Goal: Contribute content: Contribute content

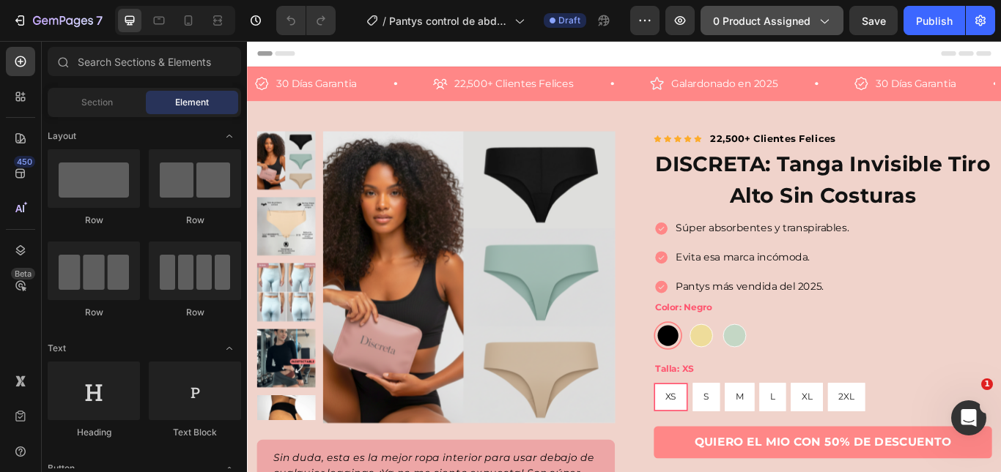
click at [779, 26] on span "0 product assigned" at bounding box center [761, 20] width 97 height 15
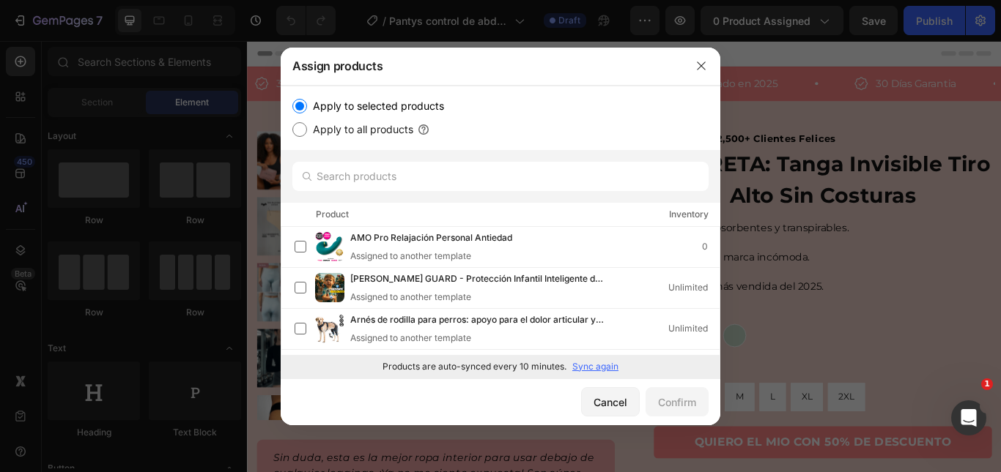
click at [594, 370] on p "Sync again" at bounding box center [595, 366] width 46 height 13
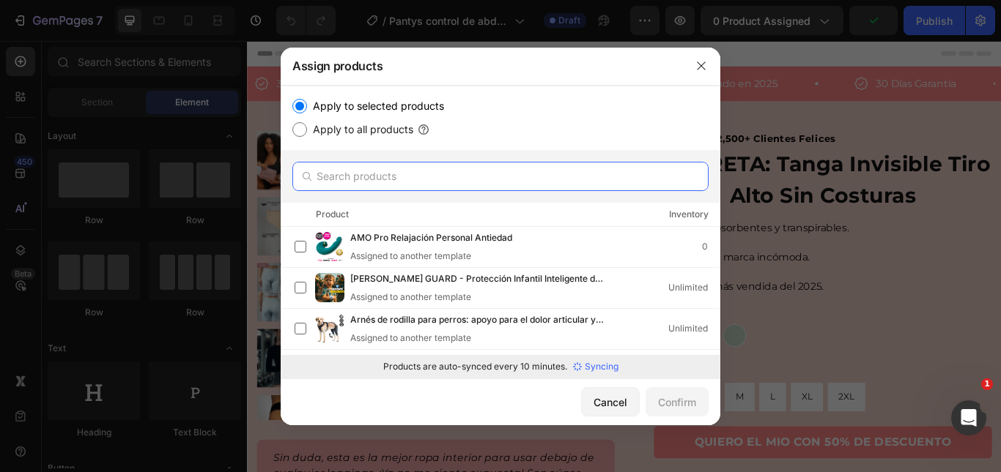
click at [387, 174] on input "text" at bounding box center [500, 176] width 416 height 29
type input "o"
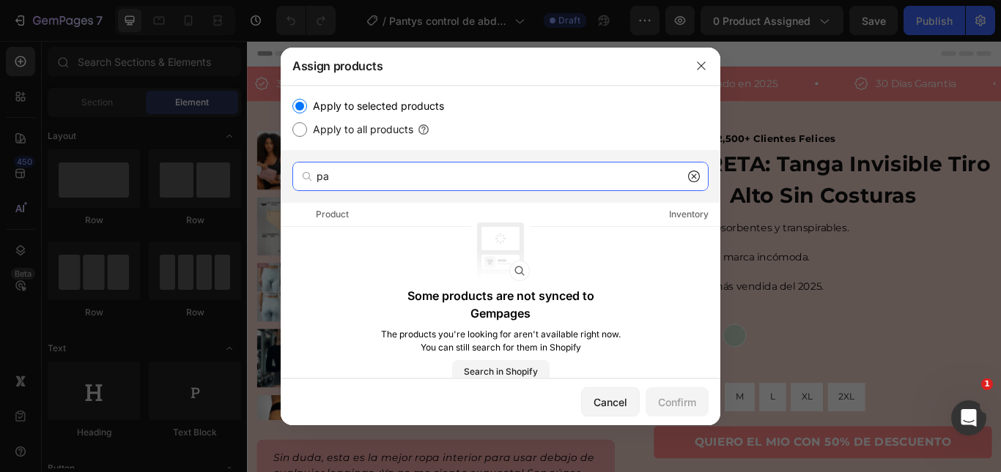
type input "p"
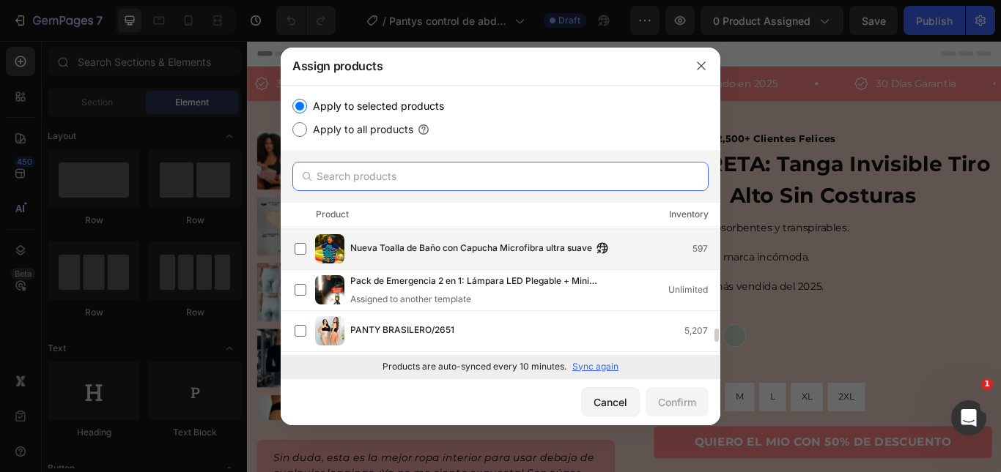
scroll to position [1055, 0]
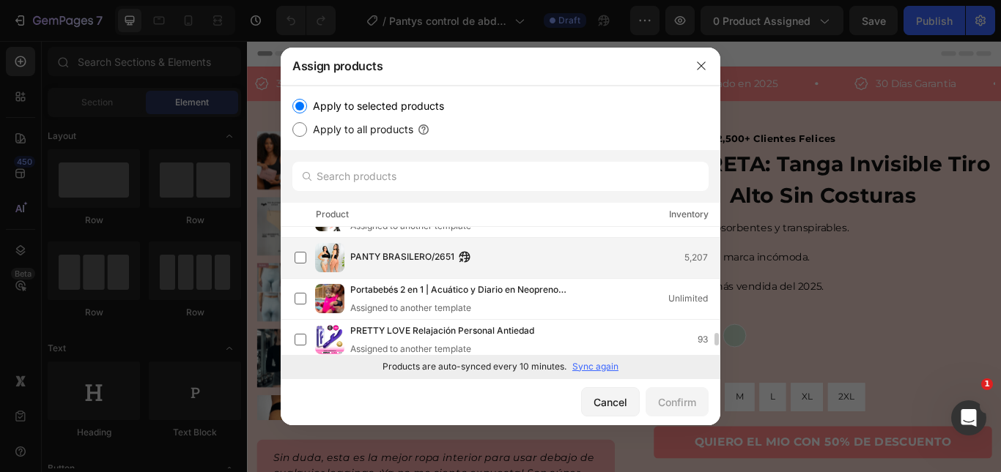
click at [419, 263] on span "PANTY BRASILERO/2651" at bounding box center [402, 258] width 104 height 16
click at [688, 398] on div "Confirm" at bounding box center [677, 402] width 38 height 15
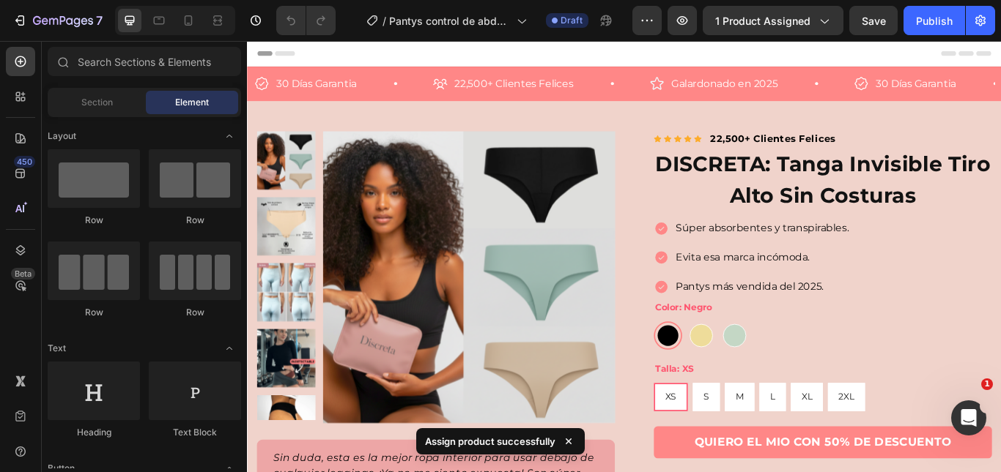
click at [419, 167] on img at bounding box center [505, 316] width 341 height 341
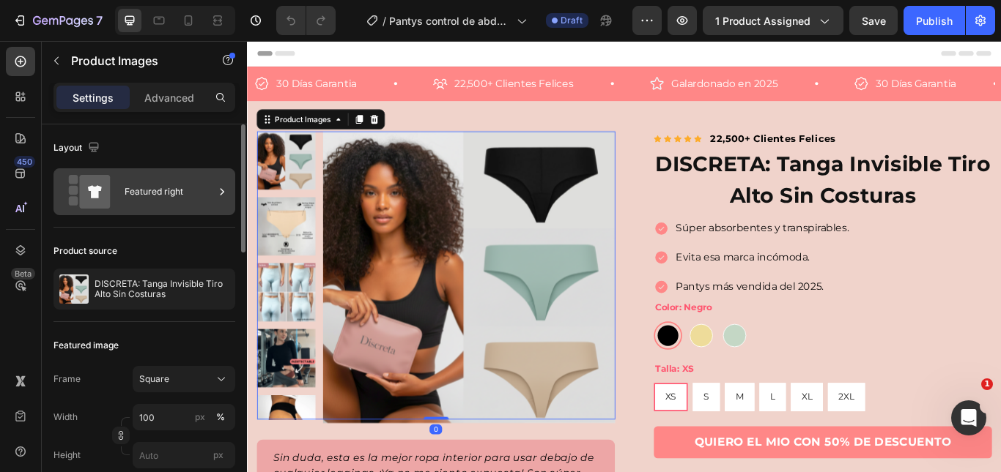
click at [223, 196] on icon at bounding box center [222, 192] width 15 height 15
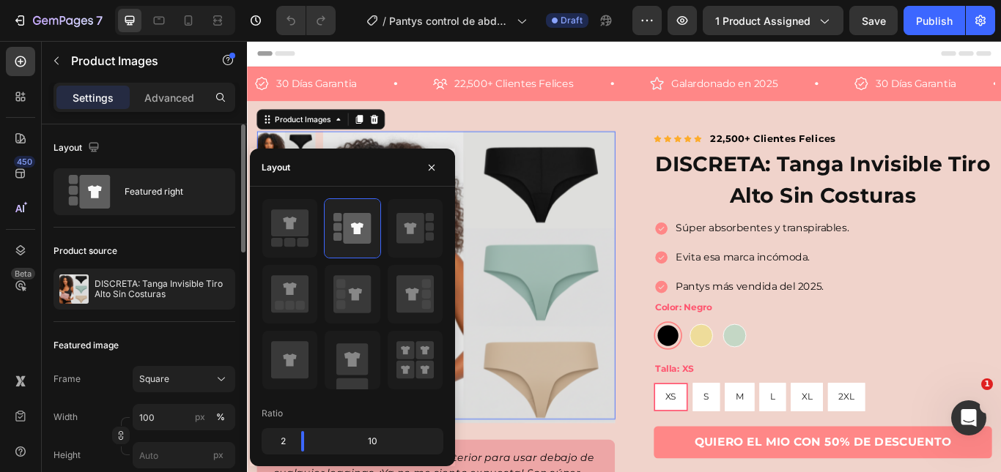
click at [209, 316] on div "Product source DISCRETA: Tanga Invisible Tiro Alto Sin Costuras" at bounding box center [144, 275] width 182 height 94
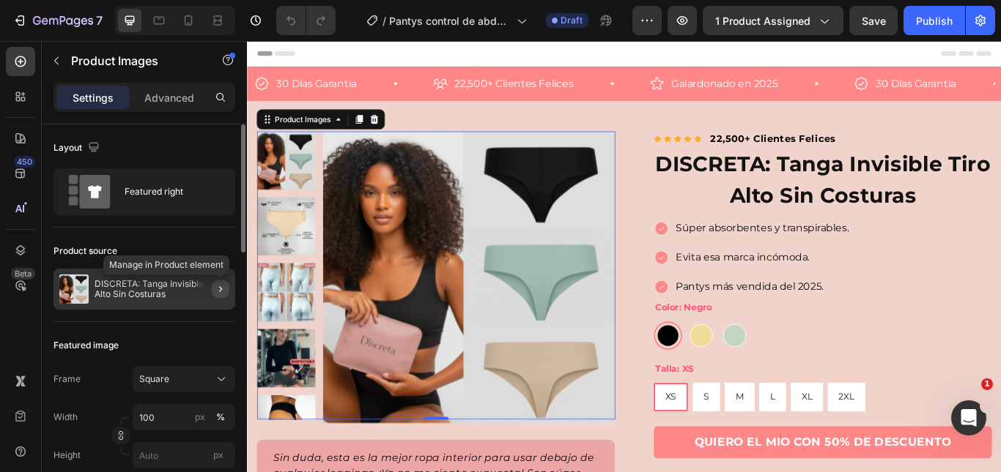
click at [218, 287] on icon "button" at bounding box center [221, 289] width 12 height 12
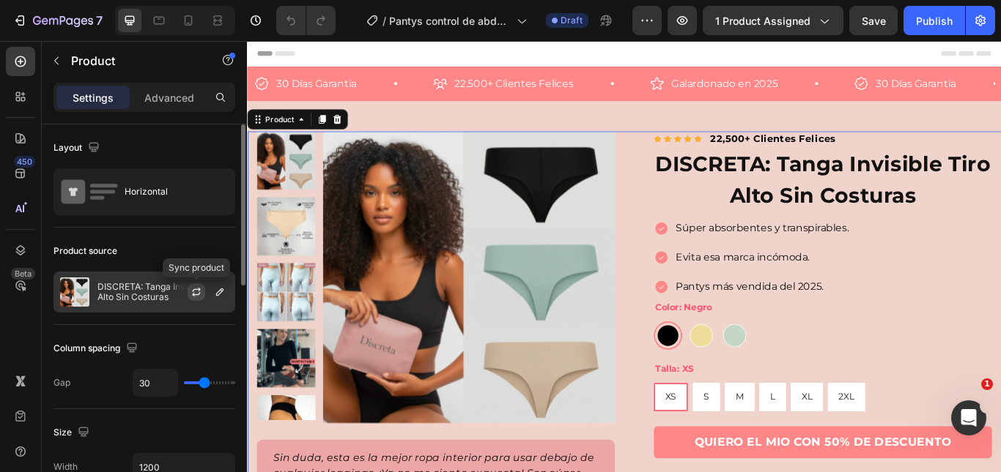
click at [195, 293] on icon "button" at bounding box center [196, 292] width 12 height 12
click at [220, 300] on button "button" at bounding box center [220, 292] width 18 height 18
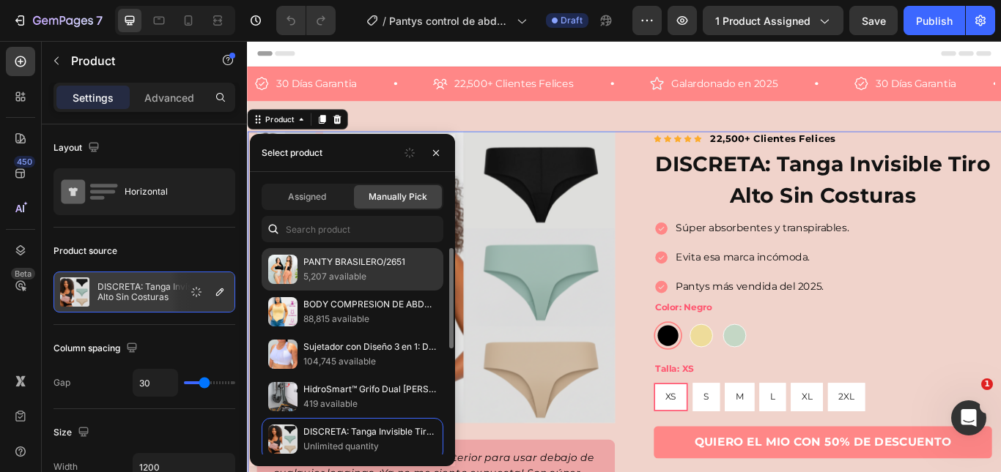
click at [363, 281] on p "5,207 available" at bounding box center [369, 277] width 133 height 15
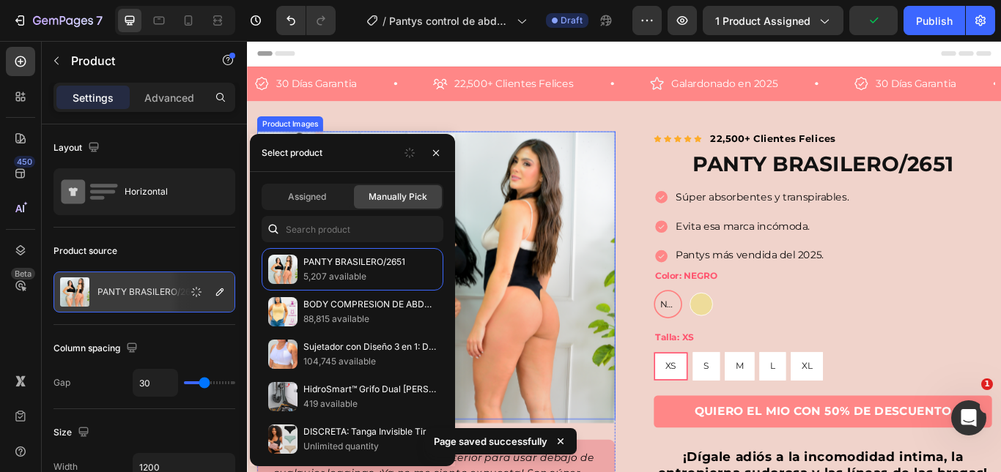
click at [598, 249] on img at bounding box center [505, 316] width 341 height 341
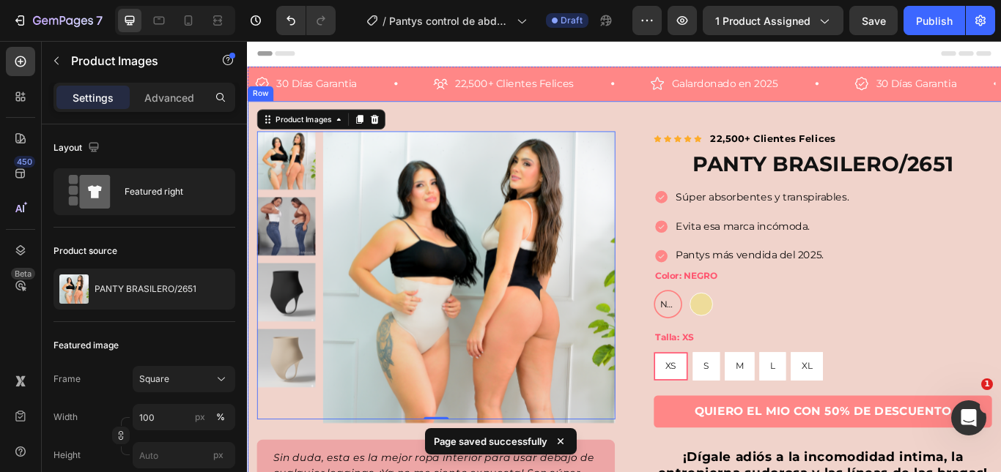
click at [667, 127] on div "Product Images 0 Sin duda, esta es la mejor ropa interior para usar debajo de c…" at bounding box center [686, 408] width 879 height 595
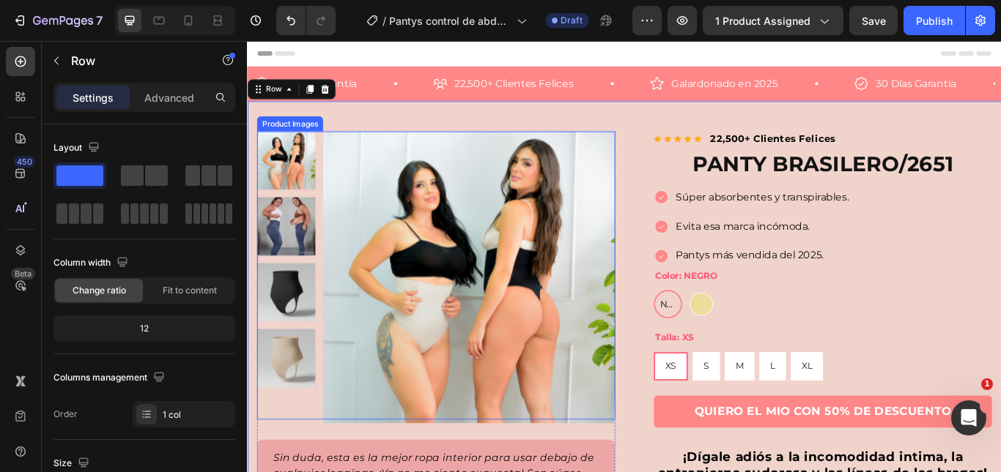
click at [317, 317] on img at bounding box center [292, 334] width 68 height 68
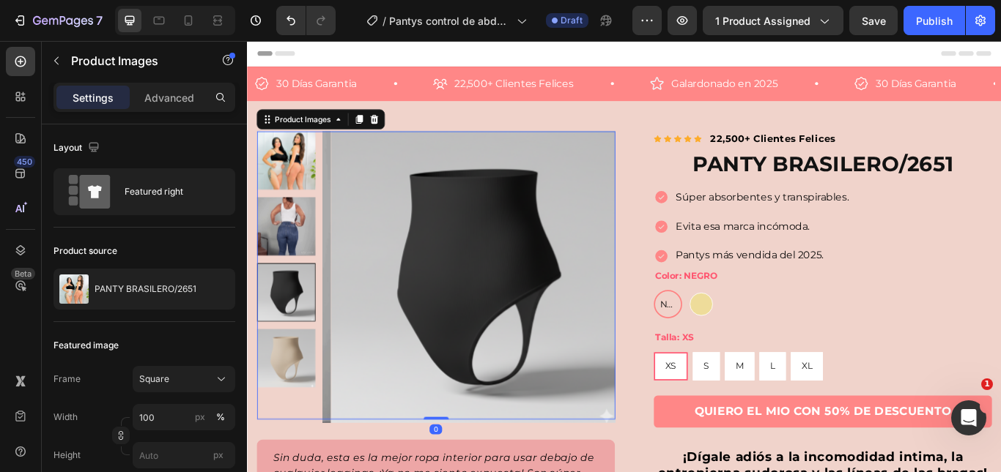
click at [297, 381] on img at bounding box center [292, 411] width 68 height 68
click at [273, 401] on div at bounding box center [292, 411] width 68 height 68
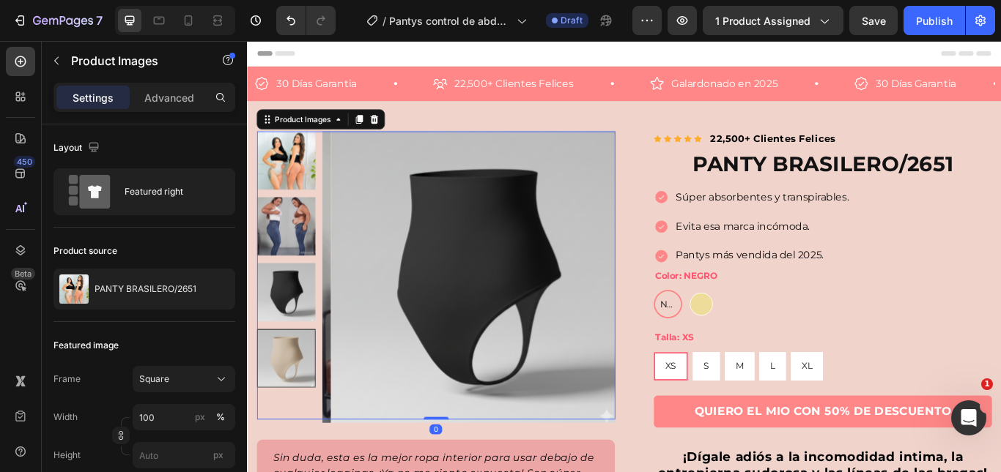
click at [275, 417] on div at bounding box center [292, 411] width 68 height 68
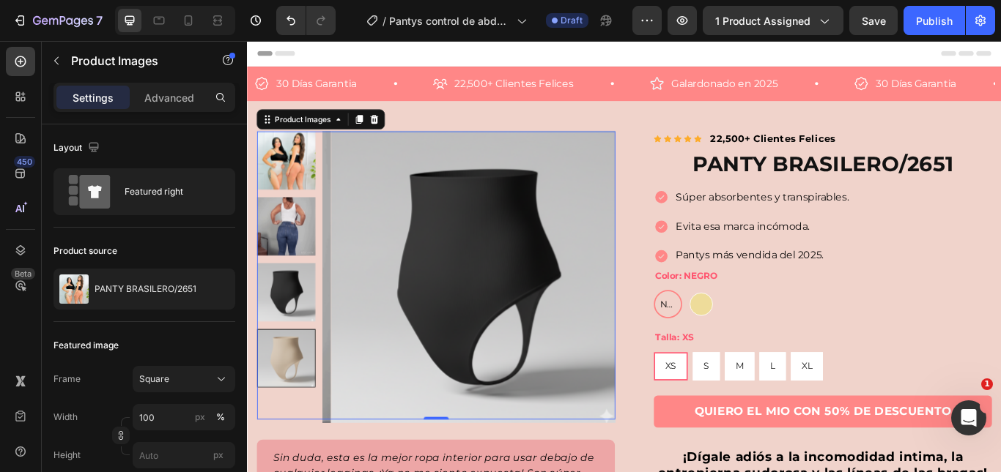
click at [261, 355] on img at bounding box center [292, 334] width 68 height 68
click at [290, 388] on img at bounding box center [292, 411] width 68 height 68
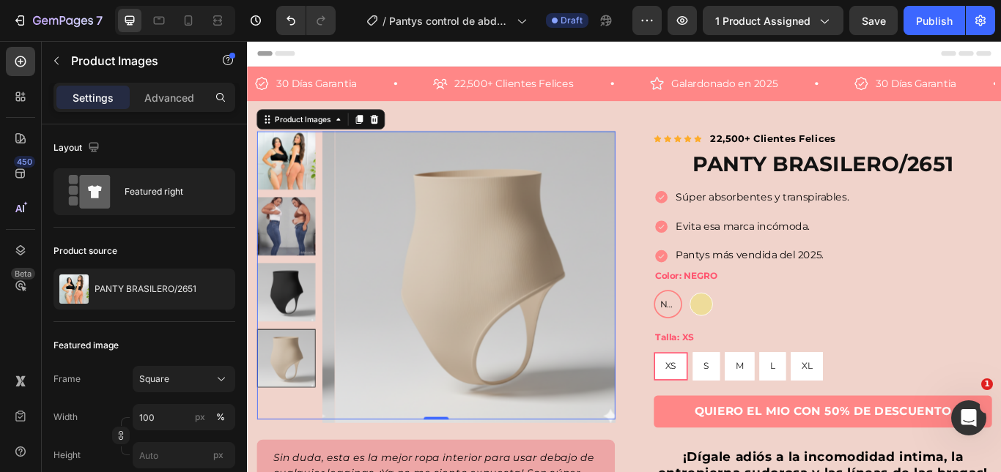
click at [300, 264] on img at bounding box center [292, 257] width 68 height 68
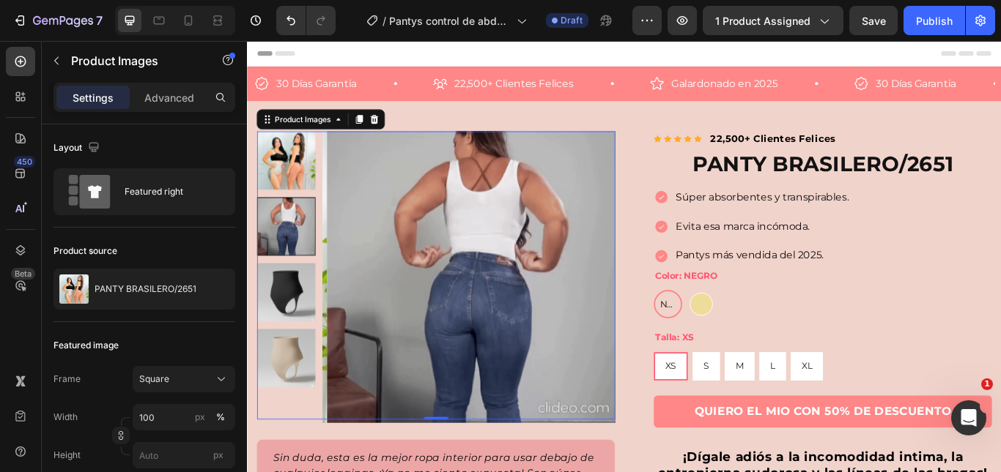
click at [311, 192] on img at bounding box center [292, 180] width 68 height 68
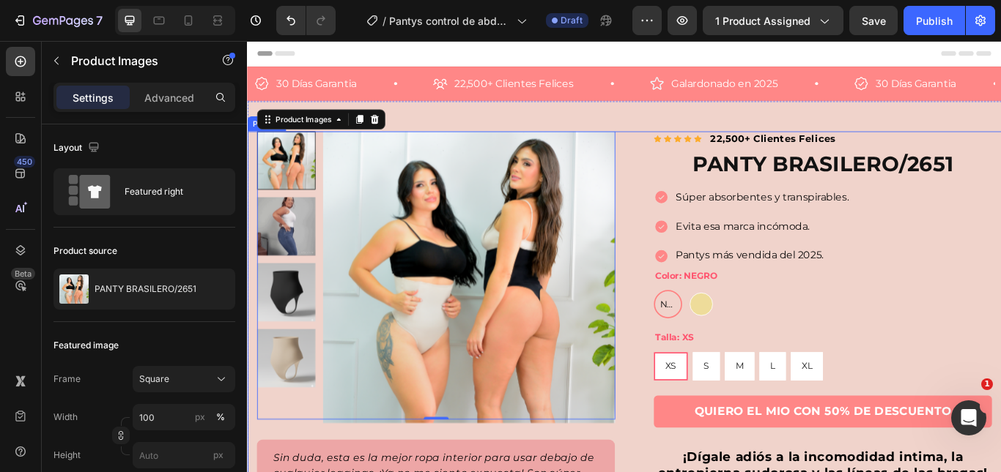
click at [680, 163] on div "Product Images 0 Sin duda, esta es la mejor ropa interior para usar debajo de c…" at bounding box center [686, 417] width 879 height 542
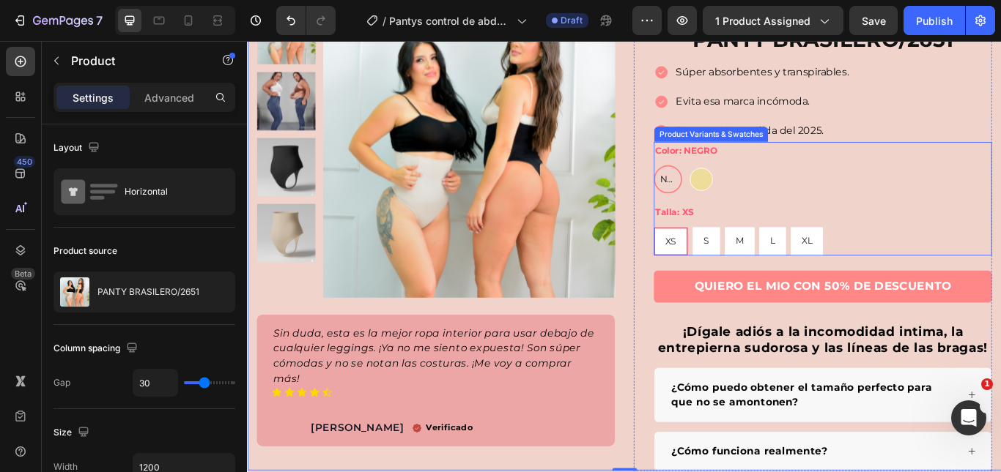
scroll to position [146, 0]
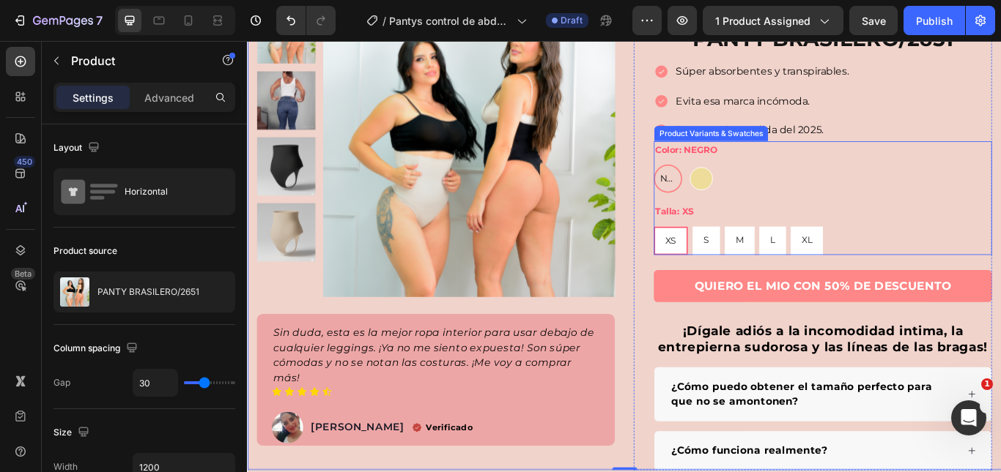
click at [736, 196] on span "NEGRO" at bounding box center [737, 202] width 24 height 18
click at [721, 185] on input "NEGRO NEGRO NEGRO" at bounding box center [720, 185] width 1 height 1
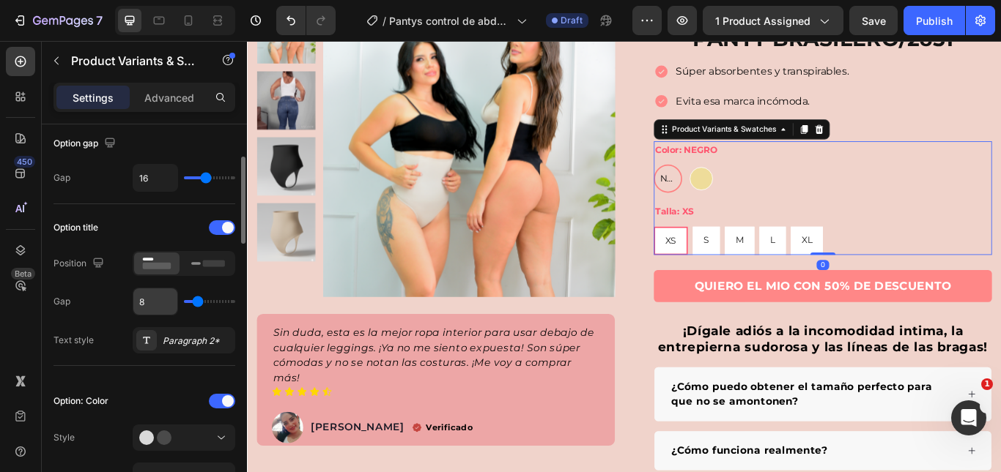
scroll to position [293, 0]
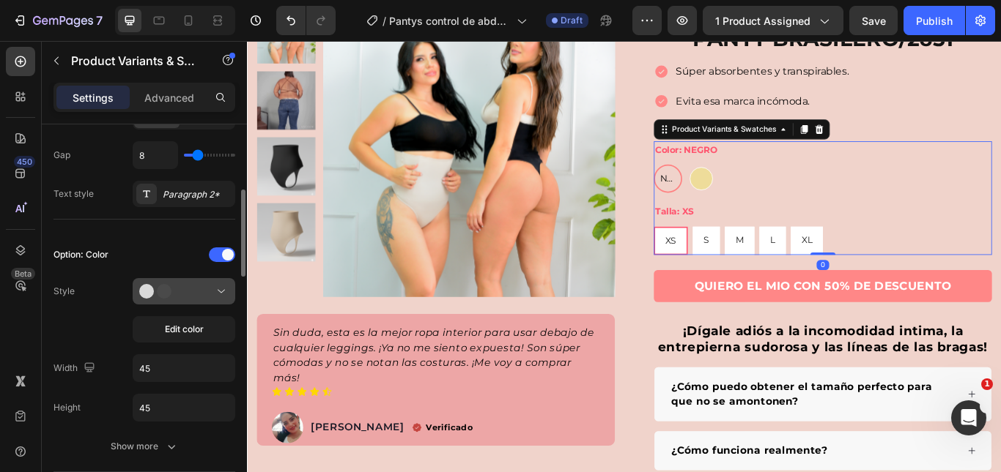
click at [188, 295] on div at bounding box center [183, 291] width 89 height 15
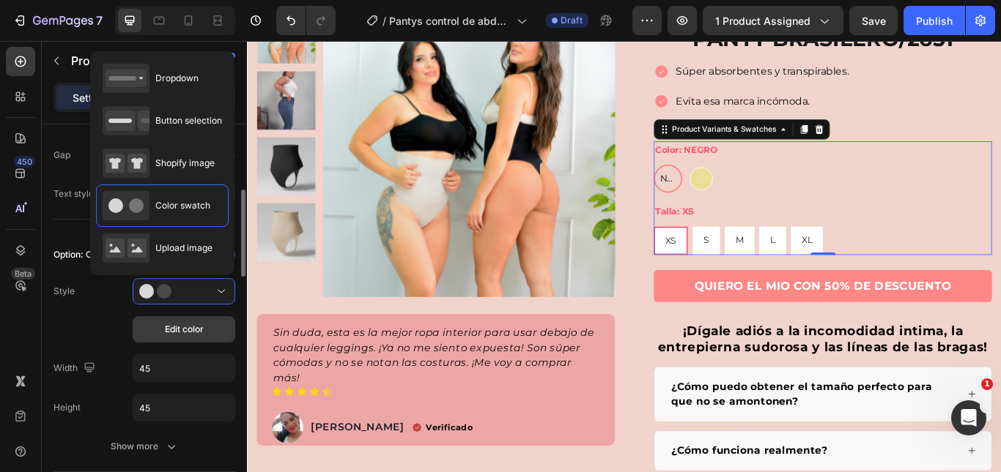
click at [182, 322] on button "Edit color" at bounding box center [184, 329] width 103 height 26
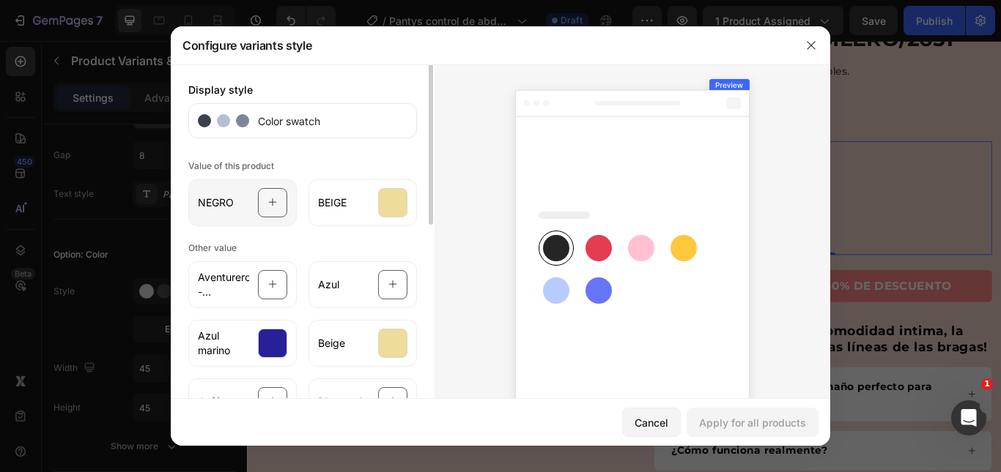
click at [258, 201] on div at bounding box center [272, 202] width 29 height 29
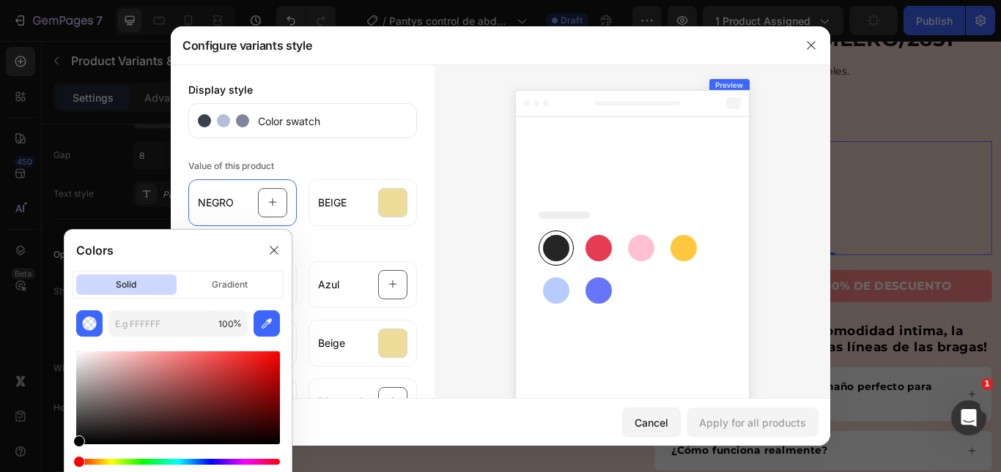
drag, startPoint x: 98, startPoint y: 426, endPoint x: 52, endPoint y: 461, distance: 58.0
click at [52, 110] on body "7 Version history / Pantys control de abdomen Draft Preview 1 product assigned …" at bounding box center [500, 55] width 1001 height 110
type input "000000"
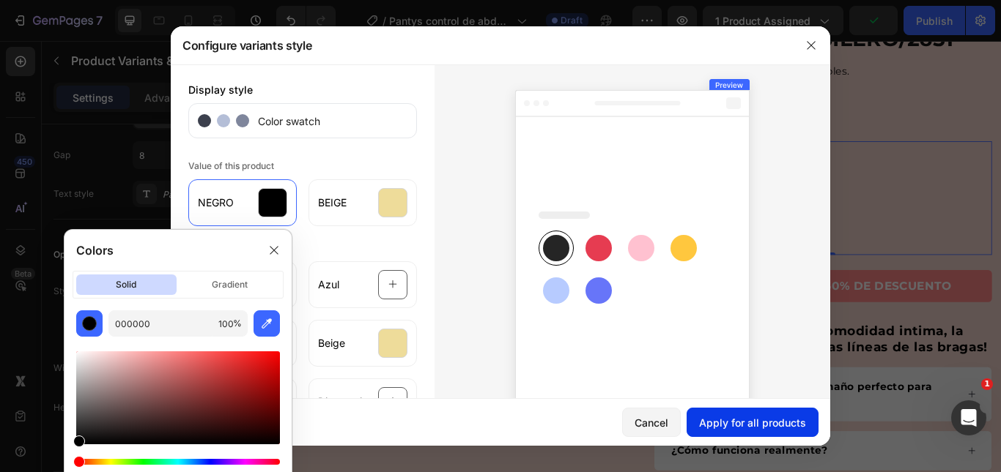
drag, startPoint x: 803, startPoint y: 425, endPoint x: 645, endPoint y: 448, distance: 159.1
click at [803, 425] on div "Apply for all products" at bounding box center [752, 422] width 107 height 15
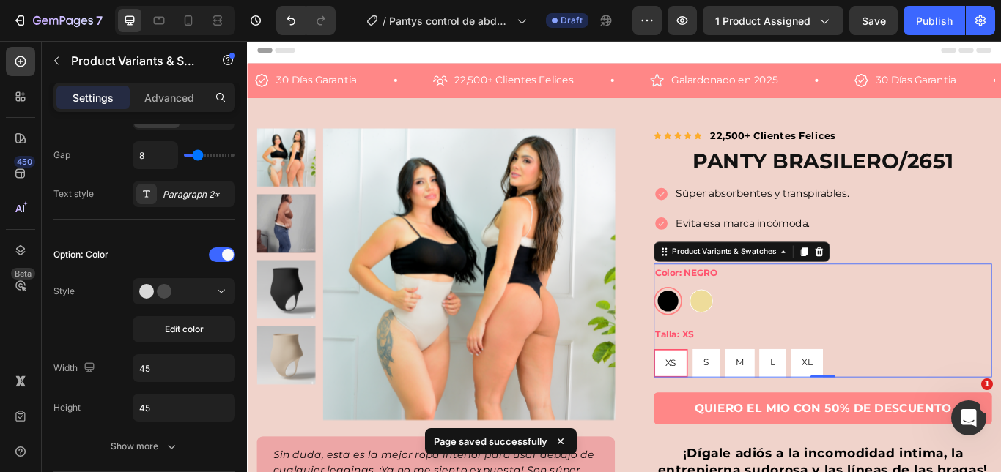
scroll to position [0, 0]
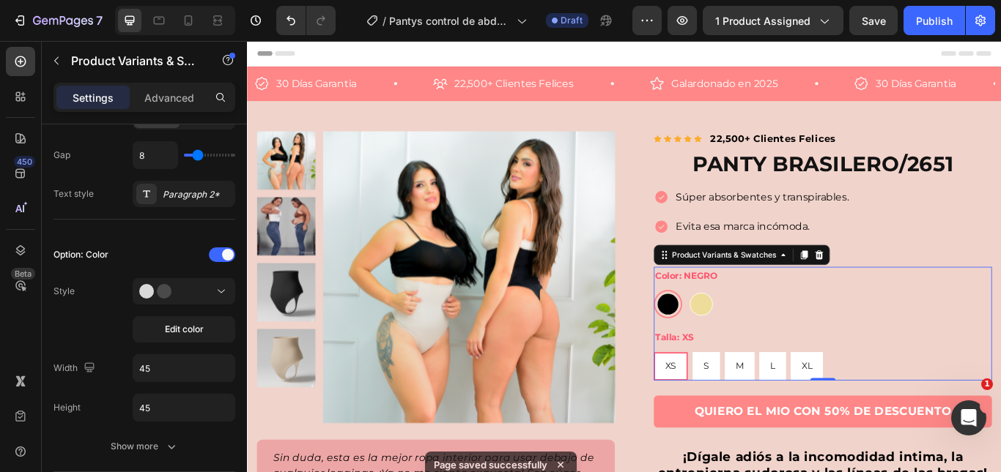
click at [729, 349] on div at bounding box center [737, 348] width 24 height 24
click at [721, 332] on input "NEGRO NEGRO" at bounding box center [720, 331] width 1 height 1
click at [179, 275] on div "Option: Color Style Edit color Width 45 Height 45 Show more" at bounding box center [144, 351] width 182 height 217
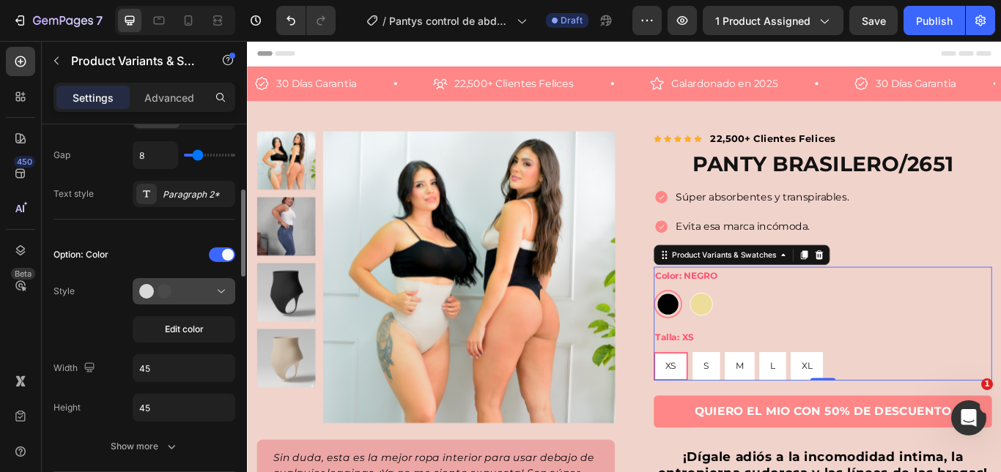
click at [177, 294] on icon at bounding box center [161, 291] width 44 height 15
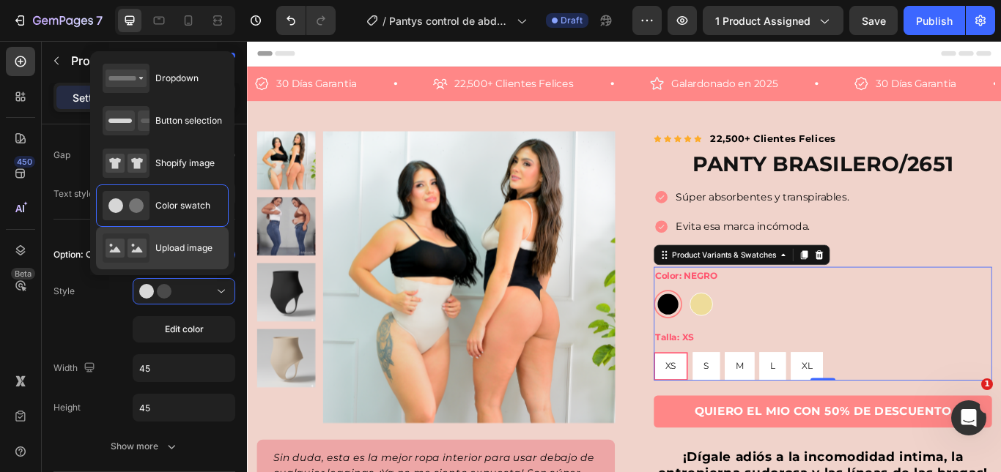
click at [158, 259] on div "Upload image" at bounding box center [158, 248] width 110 height 29
type input "64"
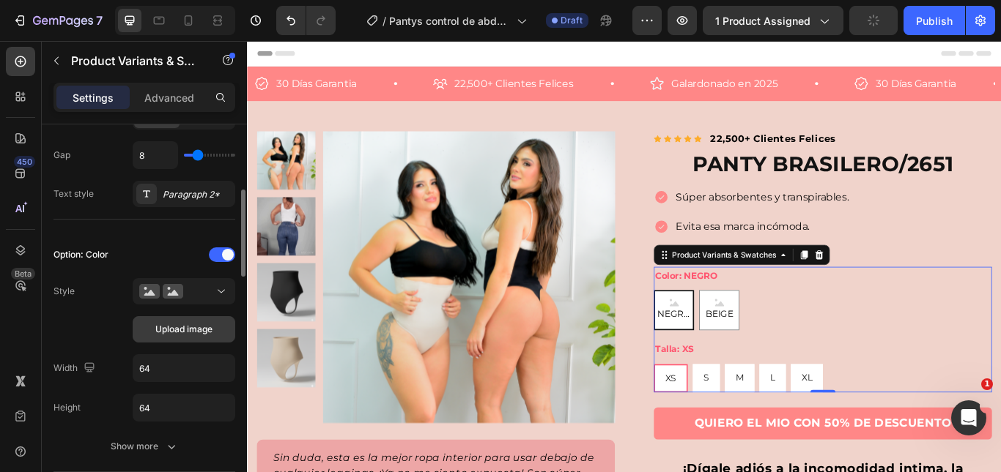
click at [182, 325] on span "Upload image" at bounding box center [183, 329] width 57 height 13
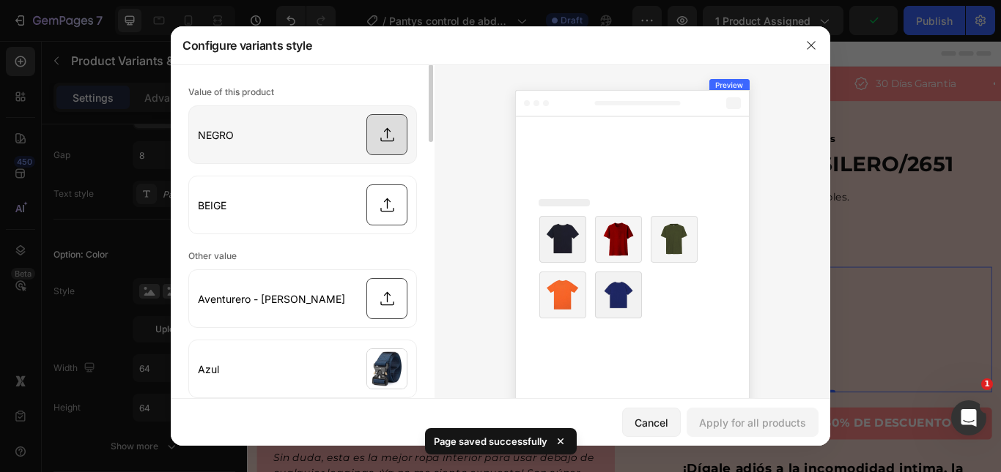
click at [400, 140] on input "file" at bounding box center [302, 134] width 227 height 57
type input "C:\fakepath\1.png"
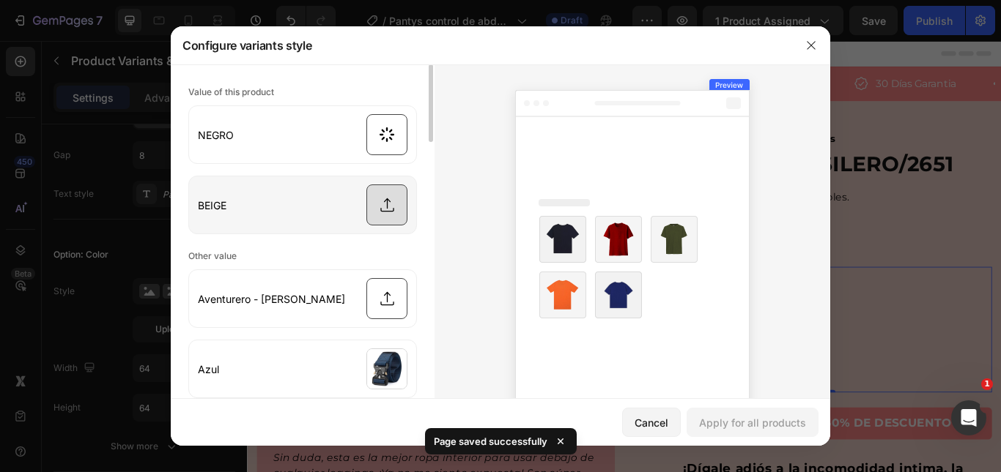
click at [367, 200] on input "file" at bounding box center [302, 205] width 227 height 57
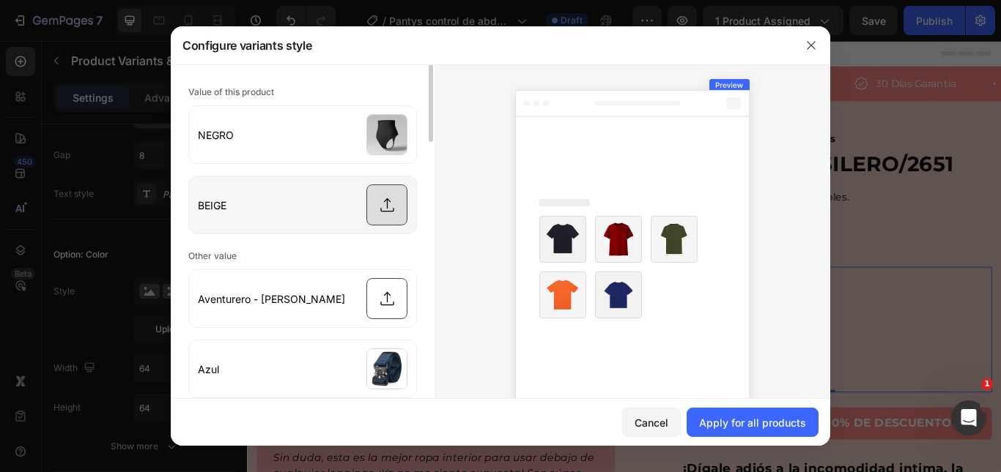
type input "C:\fakepath\2.png"
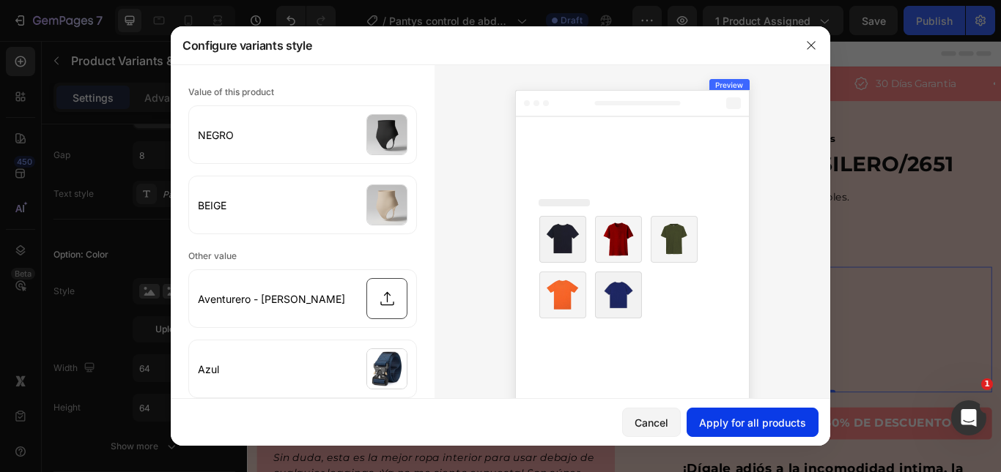
click at [806, 418] on div "Apply for all products" at bounding box center [752, 422] width 107 height 15
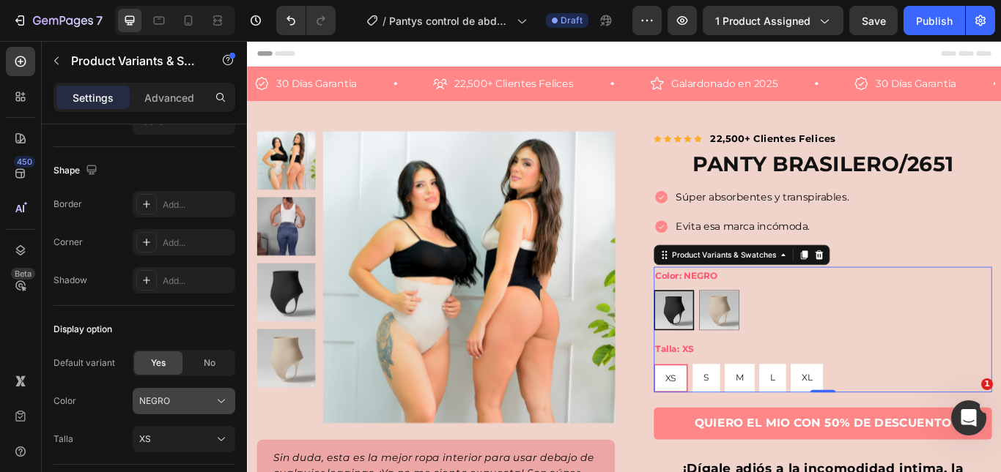
scroll to position [1346, 0]
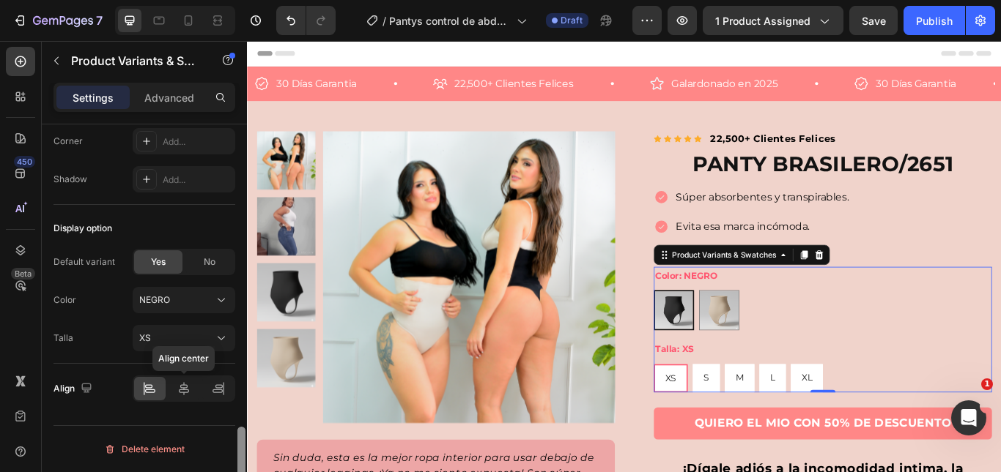
drag, startPoint x: 226, startPoint y: 372, endPoint x: 240, endPoint y: 383, distance: 17.7
click at [189, 383] on icon at bounding box center [184, 389] width 15 height 15
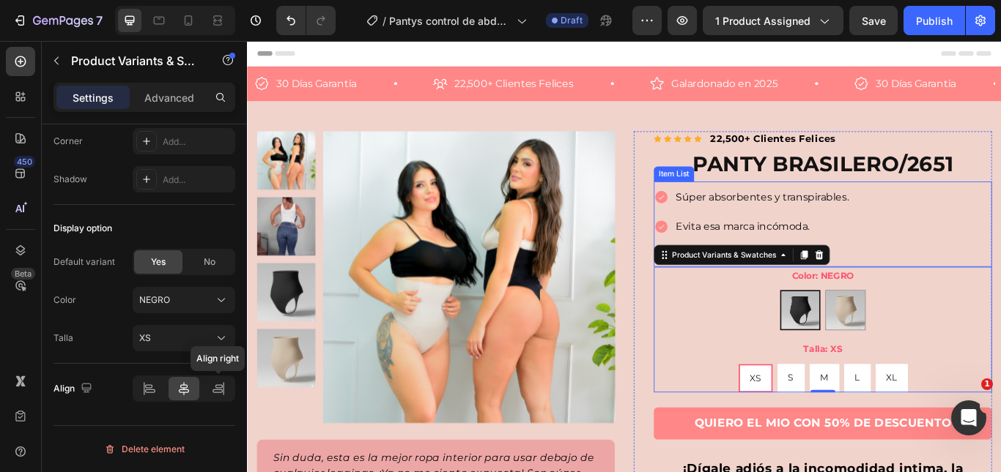
click at [1000, 255] on div "Súper absorbentes y transpirables. Evita esa marca incómoda. Pantys más vendida…" at bounding box center [918, 258] width 394 height 94
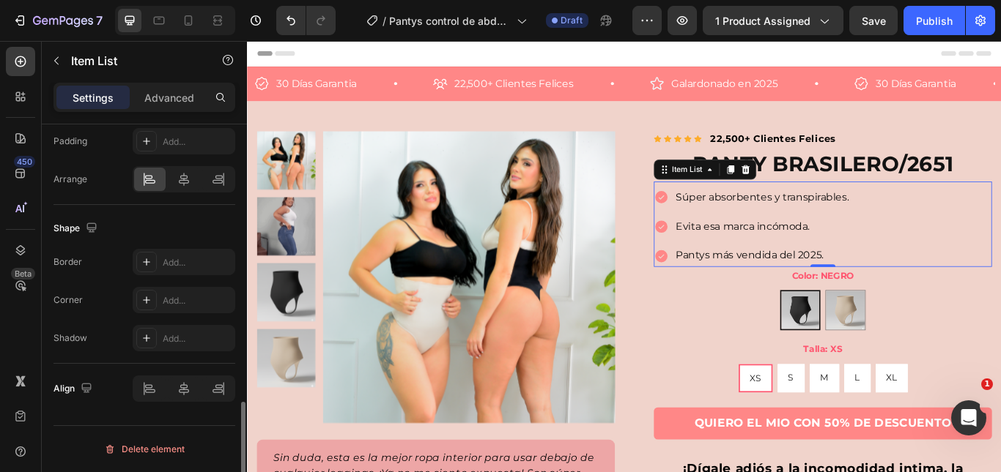
scroll to position [0, 0]
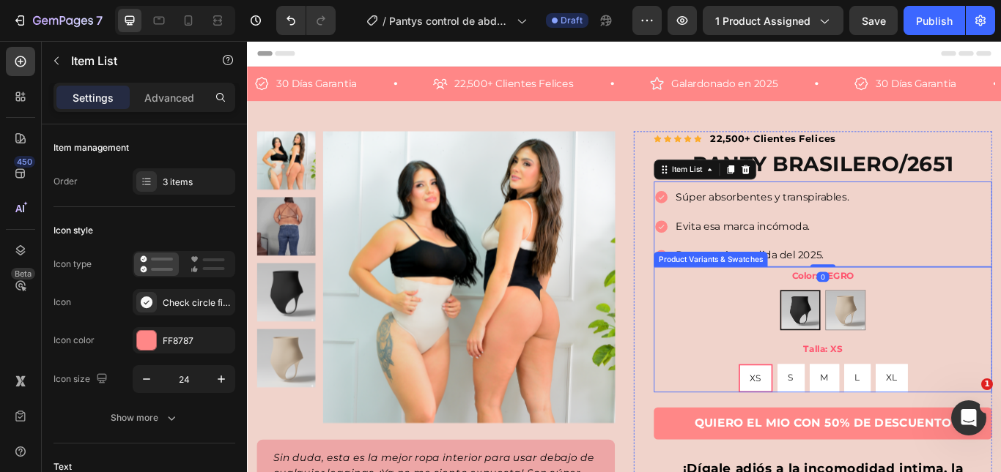
click at [814, 329] on div "Color: NEGRO NEGRO NEGRO BEIGE BEIGE" at bounding box center [918, 342] width 394 height 74
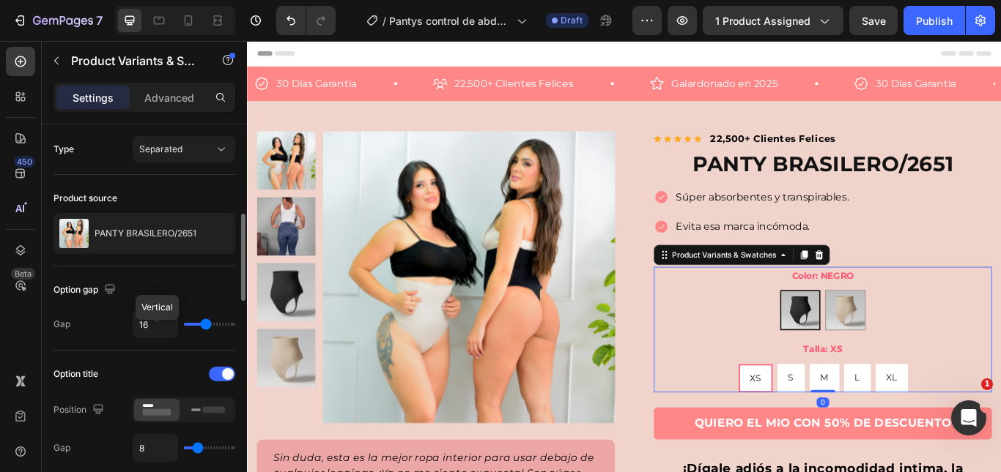
scroll to position [146, 0]
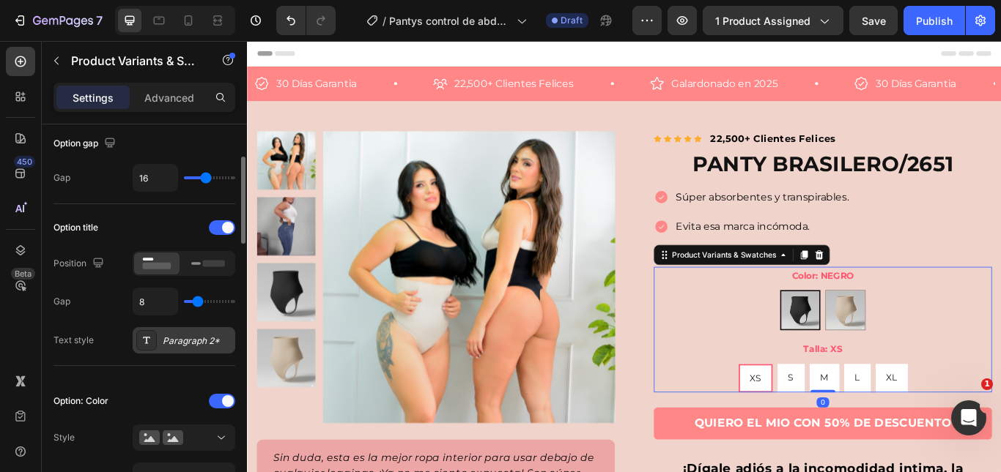
click at [182, 342] on div "Paragraph 2*" at bounding box center [197, 341] width 69 height 13
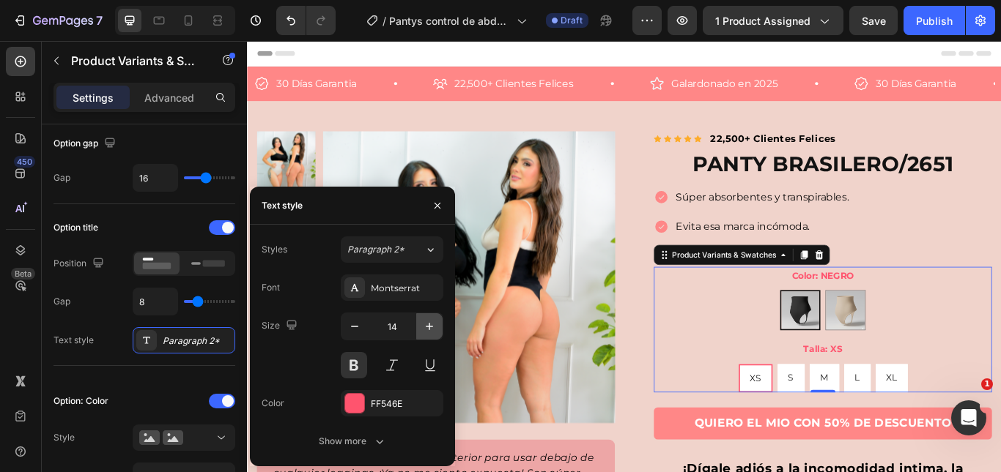
click at [422, 327] on icon "button" at bounding box center [429, 326] width 15 height 15
click at [422, 328] on icon "button" at bounding box center [429, 326] width 15 height 15
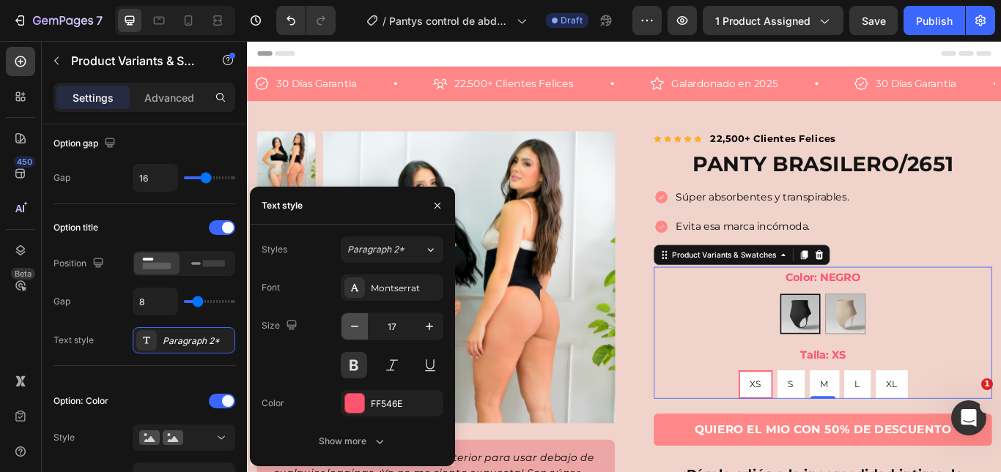
drag, startPoint x: 355, startPoint y: 330, endPoint x: 371, endPoint y: 301, distance: 33.2
click at [355, 330] on icon "button" at bounding box center [354, 326] width 15 height 15
type input "16"
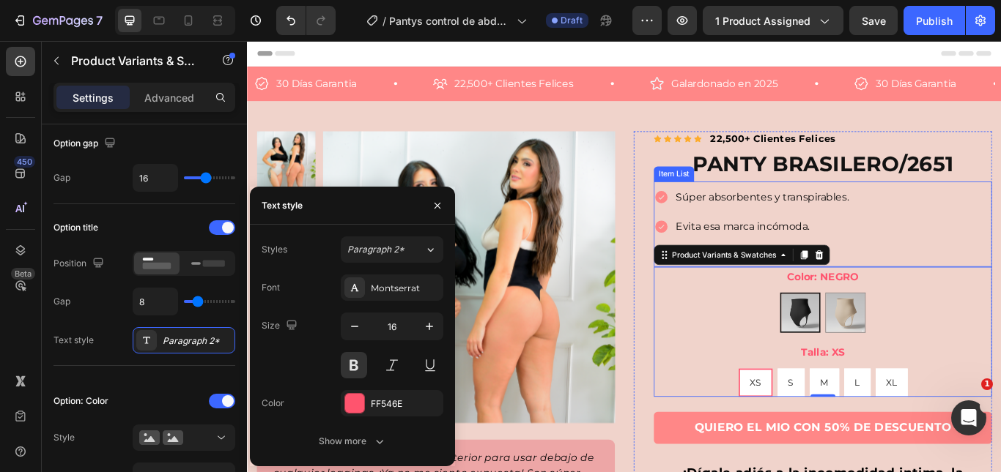
click at [1000, 234] on div "Súper absorbentes y transpirables. Evita esa marca incómoda. Pantys más vendida…" at bounding box center [918, 258] width 394 height 94
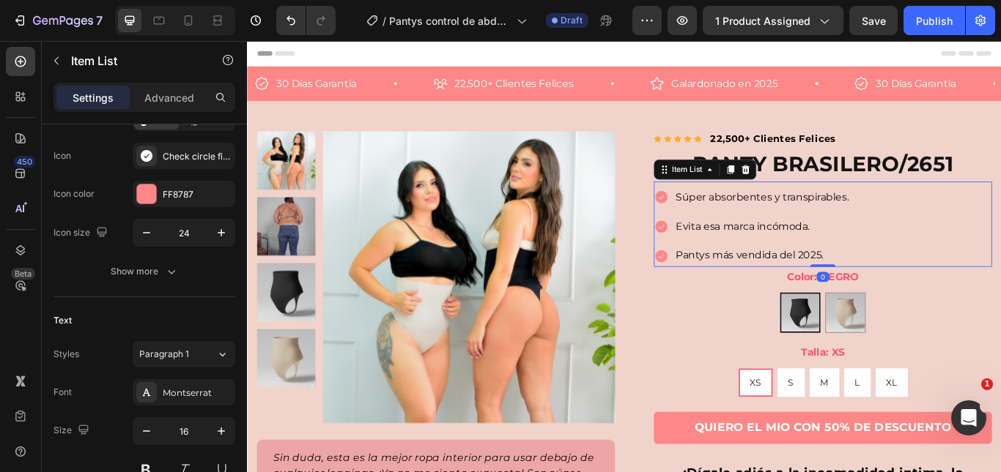
scroll to position [0, 0]
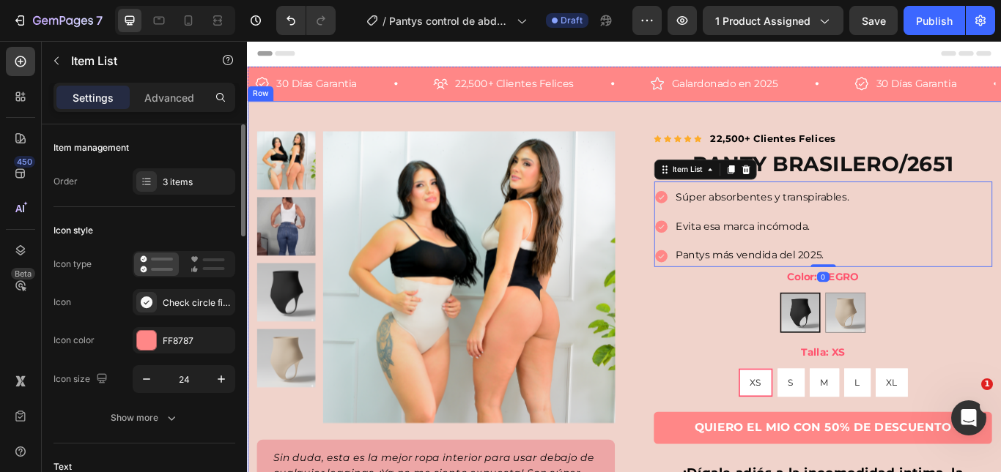
click at [1000, 141] on div "Product Images Sin duda, esta es la mejor ropa interior para usar debajo de cua…" at bounding box center [686, 418] width 879 height 614
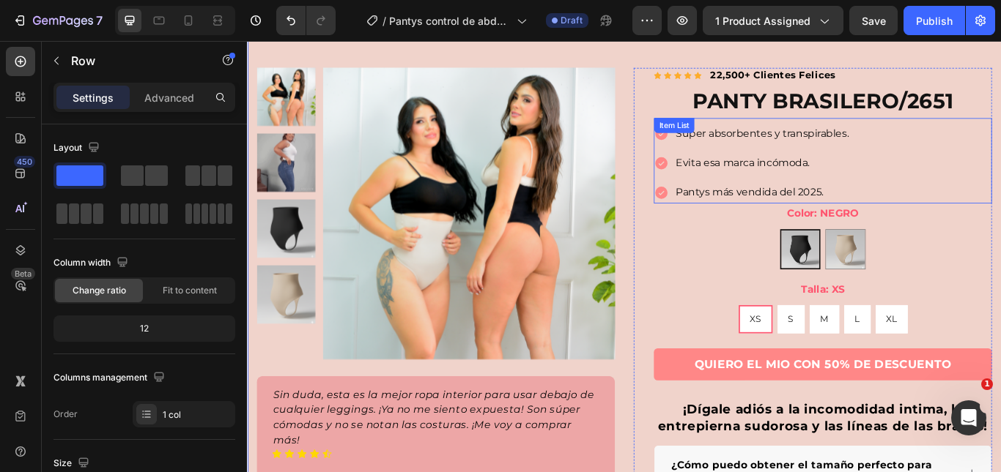
scroll to position [73, 0]
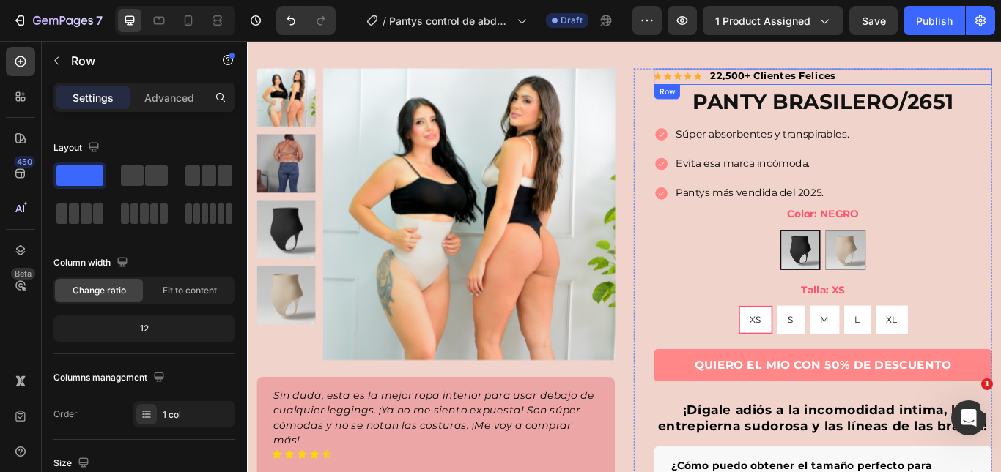
click at [952, 75] on div "Icon Icon Icon Icon Icon Icon List Hoz 22,500+ Clientes Felices Text block Row" at bounding box center [918, 83] width 394 height 20
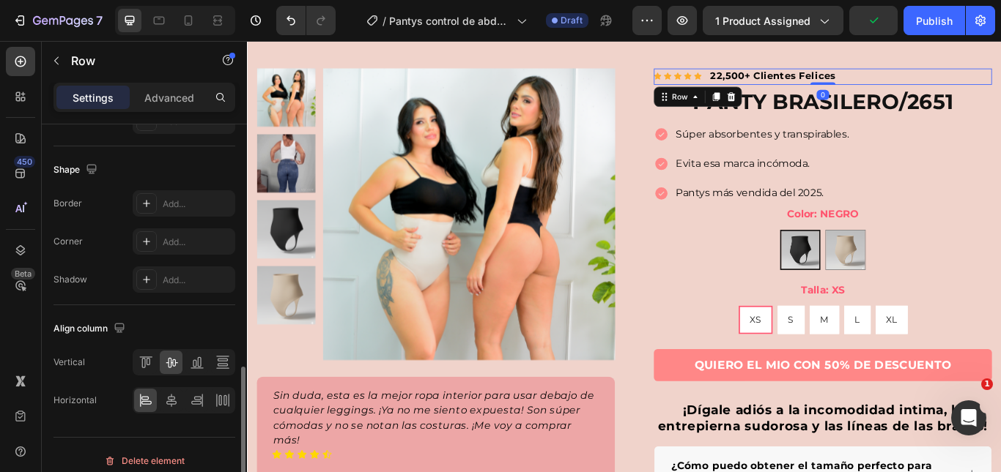
scroll to position [671, 0]
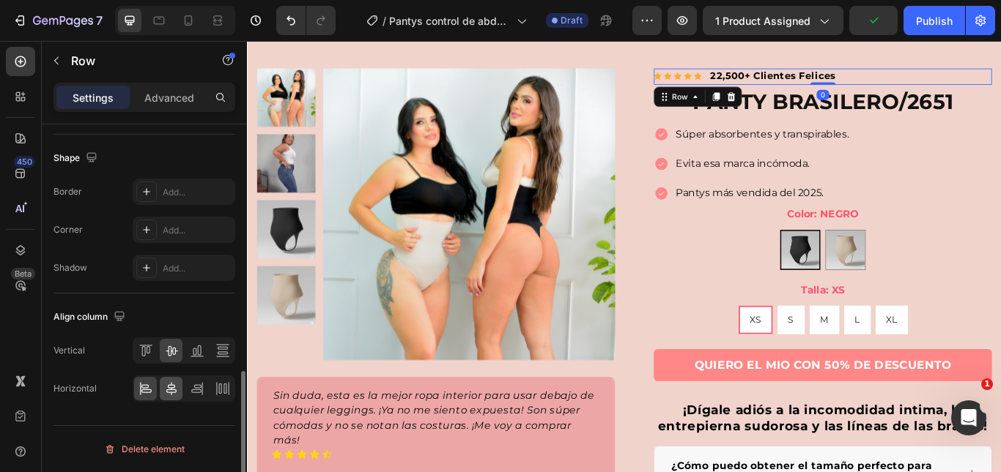
drag, startPoint x: 171, startPoint y: 393, endPoint x: 217, endPoint y: 320, distance: 86.2
click at [171, 393] on icon at bounding box center [171, 388] width 10 height 13
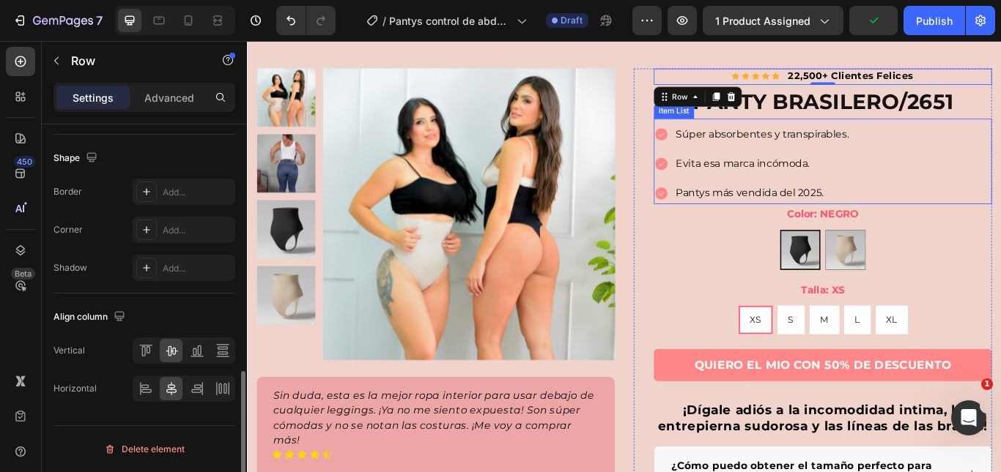
click at [1000, 191] on div "Súper absorbentes y transpirables. Evita esa marca incómoda. Pantys más vendida…" at bounding box center [918, 185] width 394 height 94
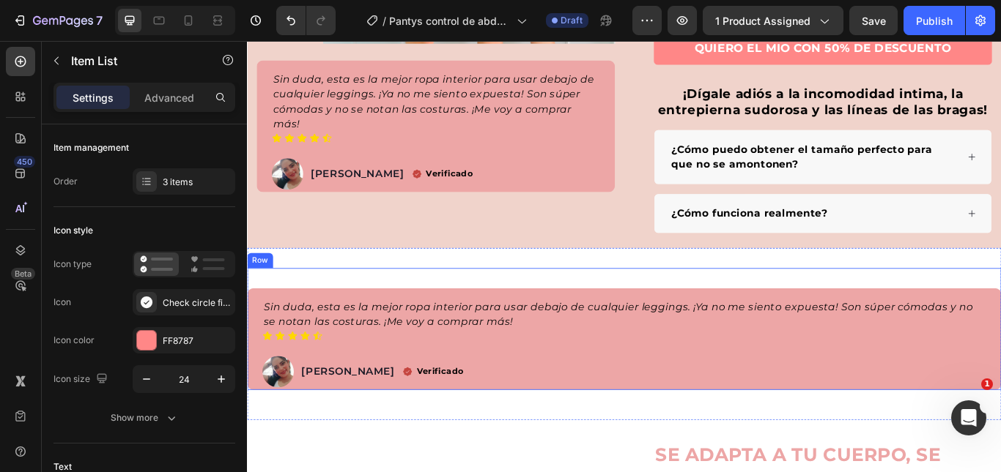
scroll to position [439, 0]
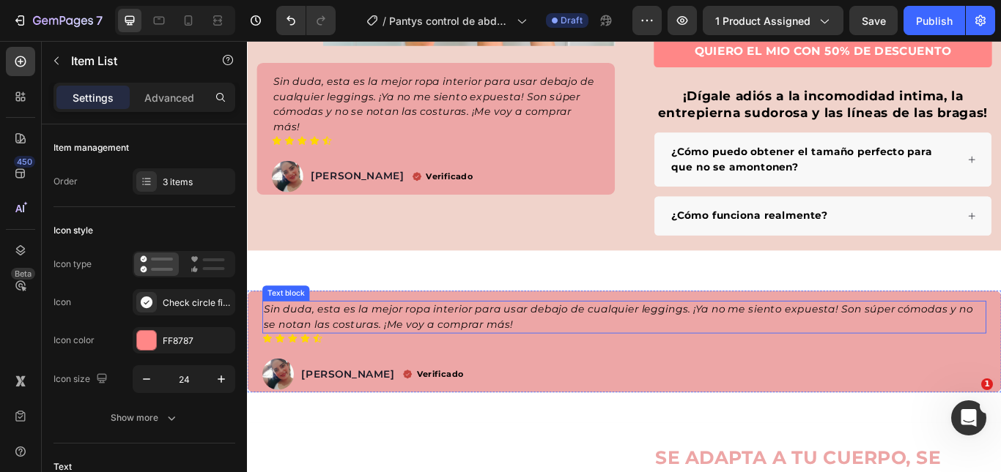
click at [424, 341] on div "Sin duda, esta es la mejor ropa interior para usar debajo de cualquier leggings…" at bounding box center [686, 392] width 879 height 119
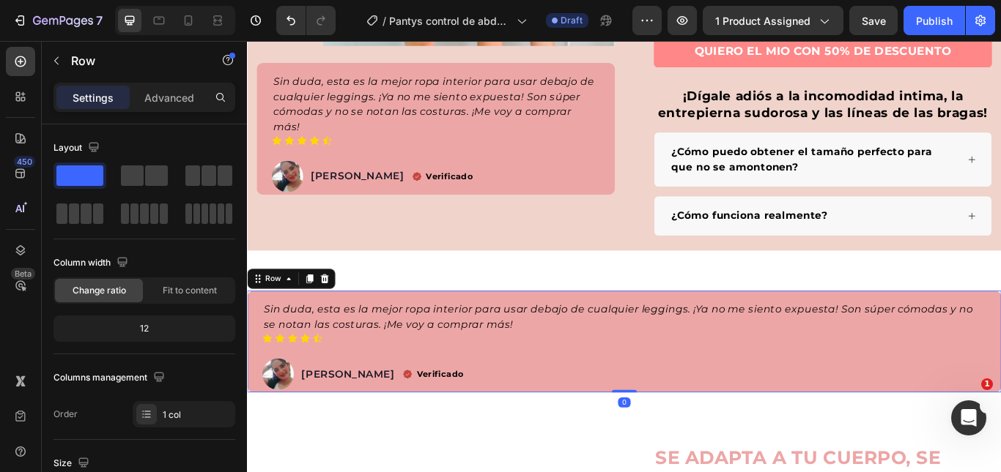
click at [194, 84] on div "Settings Advanced" at bounding box center [144, 97] width 182 height 29
click at [188, 97] on p "Advanced" at bounding box center [169, 97] width 50 height 15
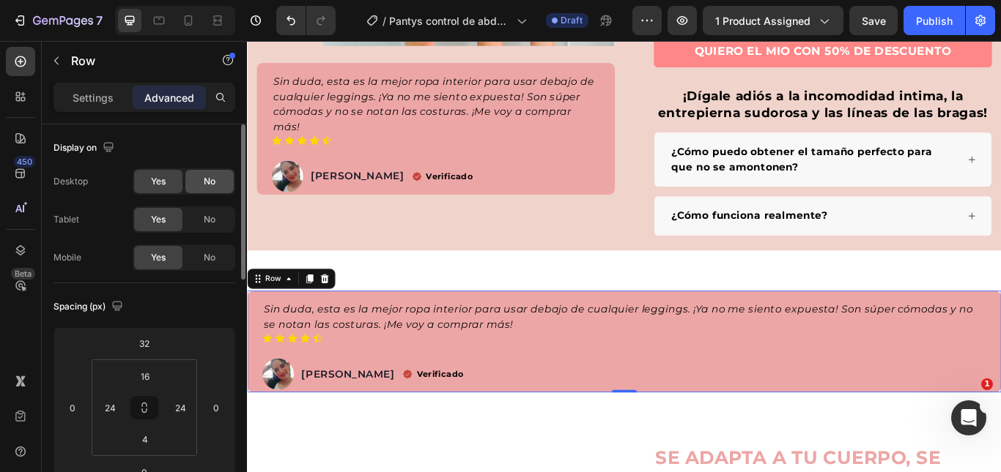
click at [215, 177] on span "No" at bounding box center [210, 181] width 12 height 13
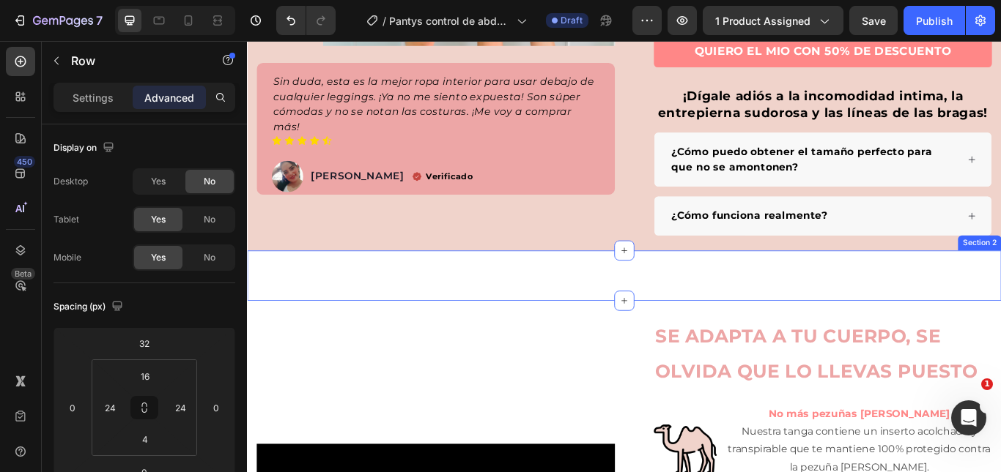
click at [696, 301] on div "Sin duda, esta es la mejor ropa interior para usar debajo de cualquier leggings…" at bounding box center [686, 315] width 879 height 59
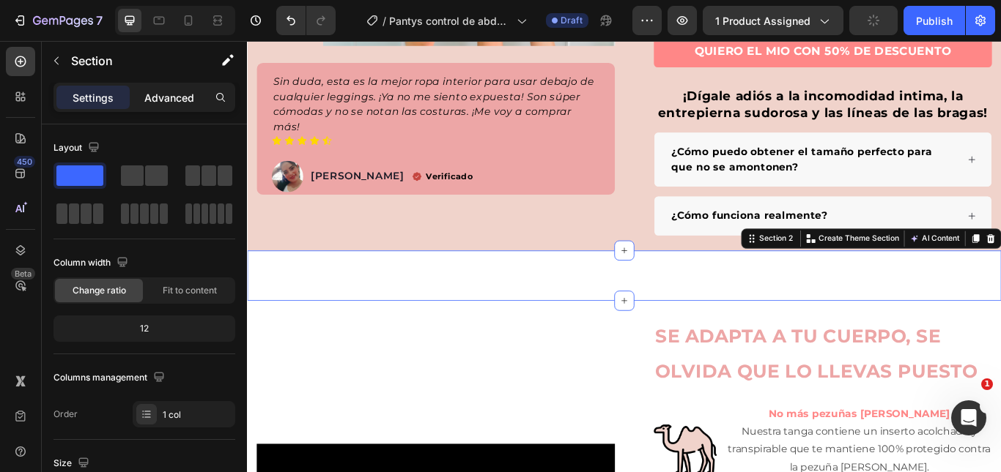
click at [188, 97] on p "Advanced" at bounding box center [169, 97] width 50 height 15
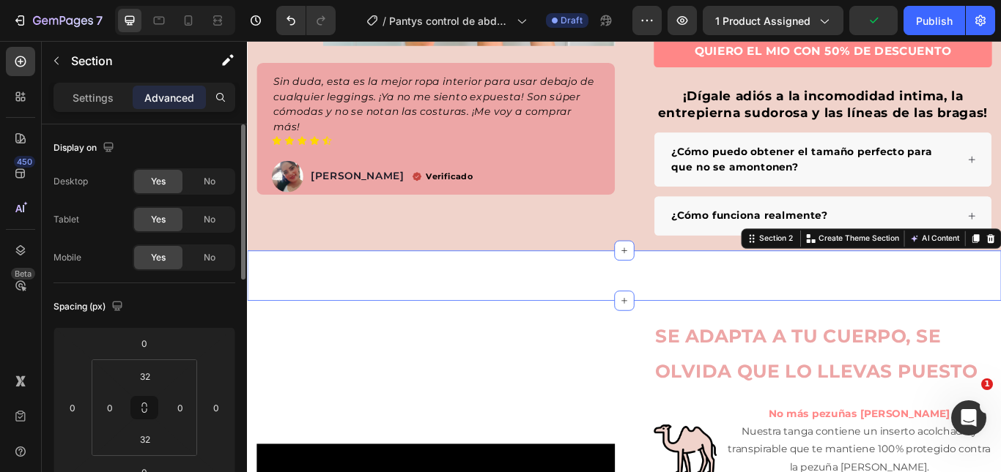
click at [201, 171] on div "No" at bounding box center [209, 181] width 48 height 23
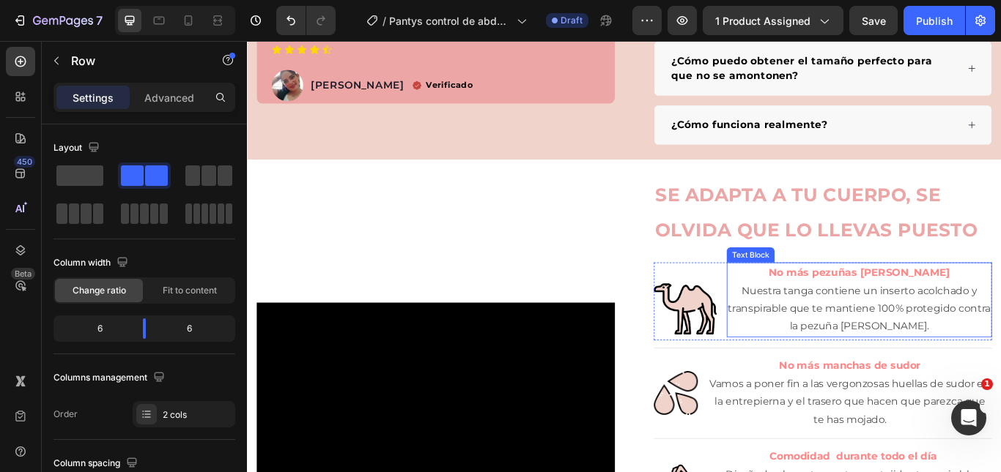
scroll to position [0, 0]
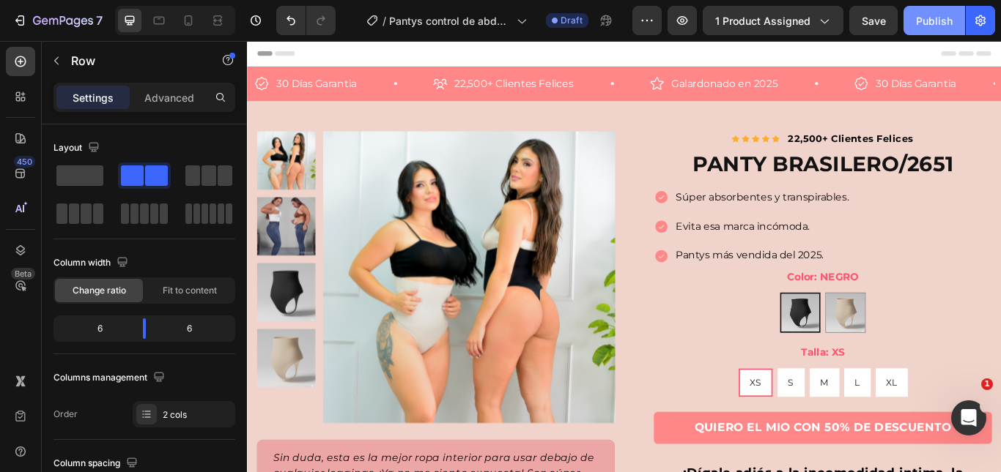
drag, startPoint x: 933, startPoint y: 26, endPoint x: 768, endPoint y: 8, distance: 165.8
click at [933, 26] on div "Publish" at bounding box center [934, 20] width 37 height 15
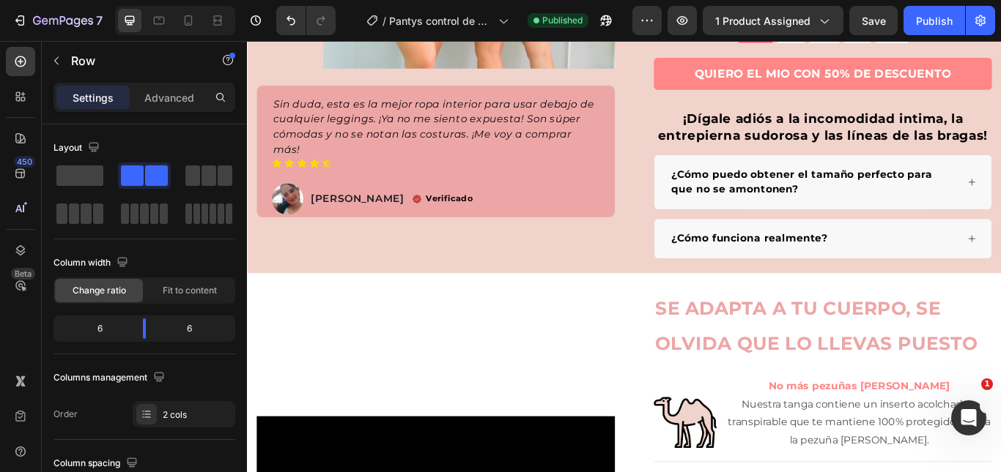
scroll to position [439, 0]
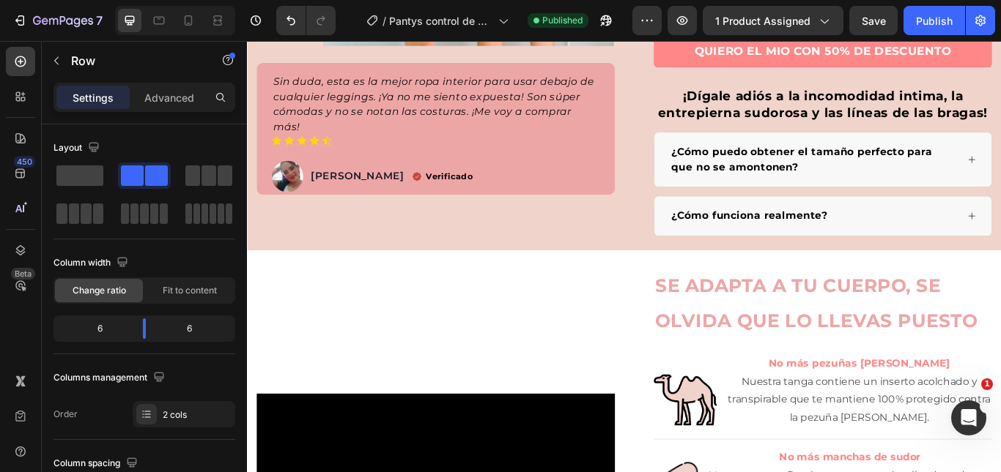
click at [869, 316] on strong "SE ADAPTA A TU CUERPO, SE OLVIDA QUE LO LLEVAS PUESTO" at bounding box center [910, 346] width 376 height 67
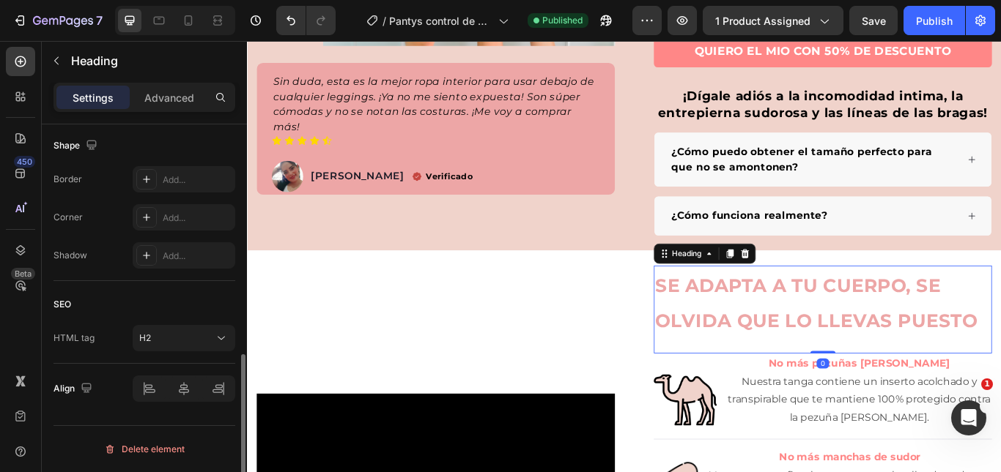
scroll to position [195, 0]
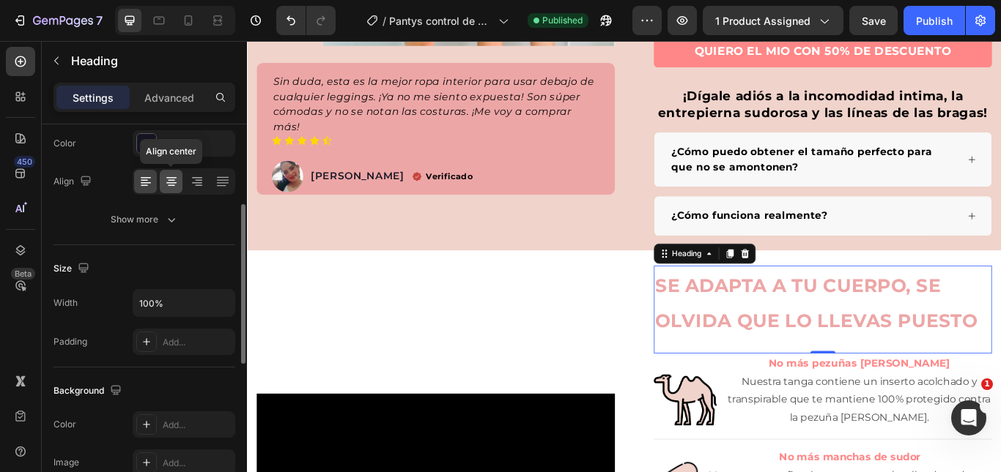
click at [163, 180] on div at bounding box center [171, 181] width 23 height 23
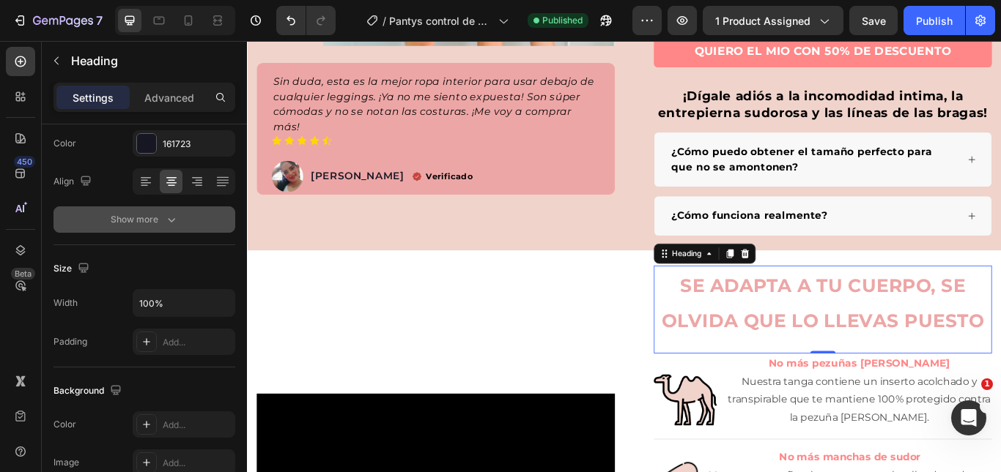
scroll to position [0, 0]
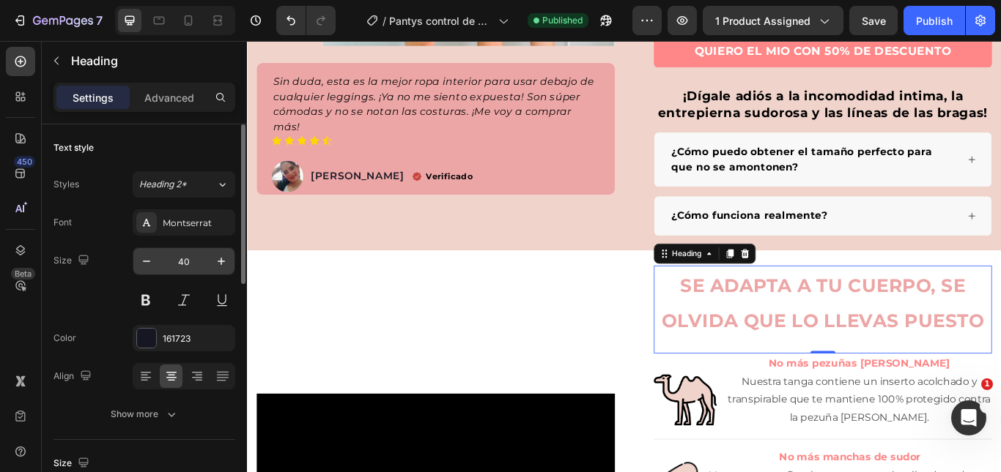
click at [188, 257] on input "40" at bounding box center [184, 261] width 48 height 26
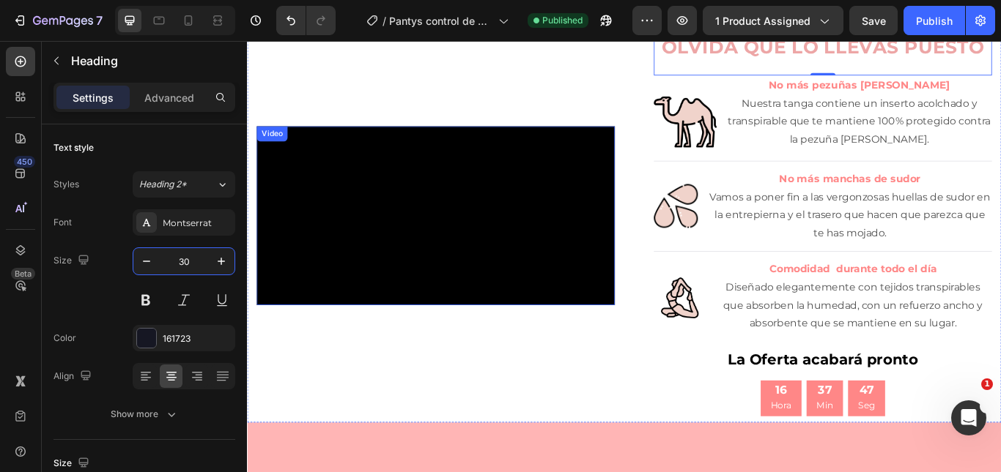
scroll to position [659, 0]
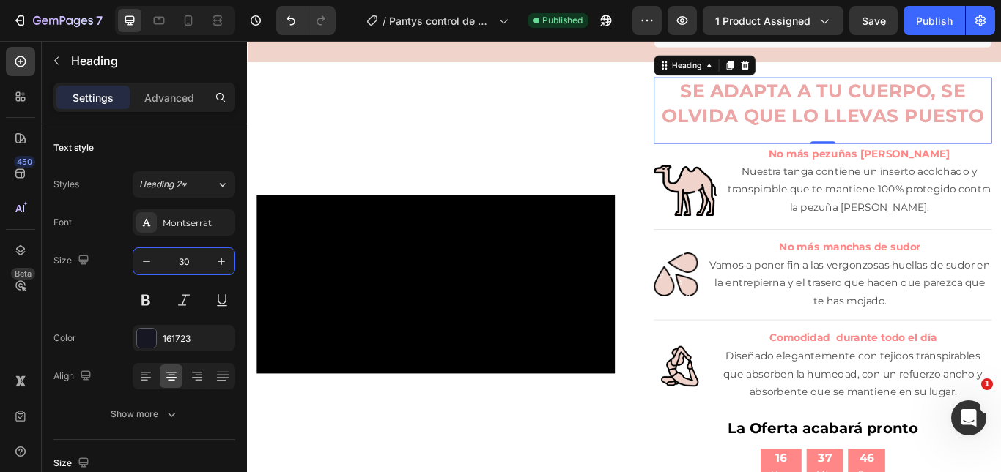
type input "30"
click at [301, 223] on video at bounding box center [466, 324] width 417 height 209
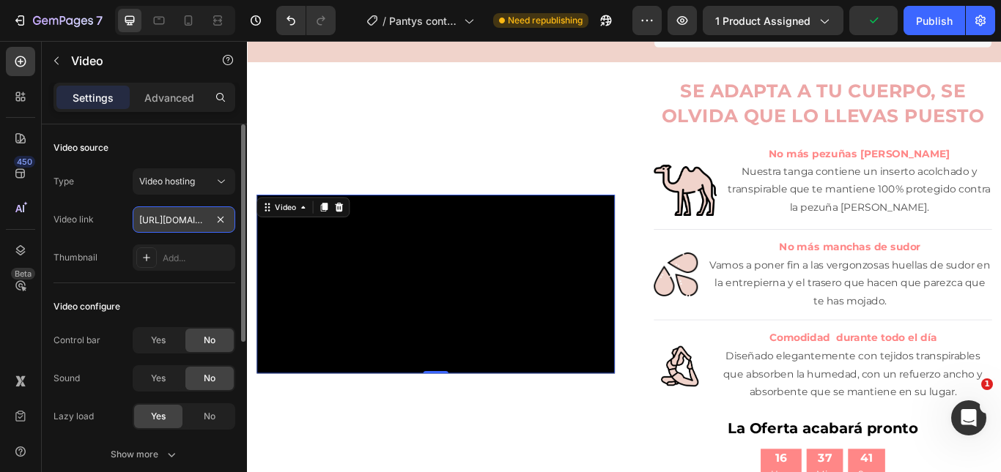
click at [174, 228] on input "https://cdn.shopify.com/videos/c/o/v/c0c16cac78c14225a6f0f4058037cfc2.mp4" at bounding box center [184, 220] width 103 height 26
paste input "a577b1db8b4444ca82ae203c360447dd"
type input "https://cdn.shopify.com/videos/c/o/v/a577b1db8b4444ca82ae203c360447dd.mp4"
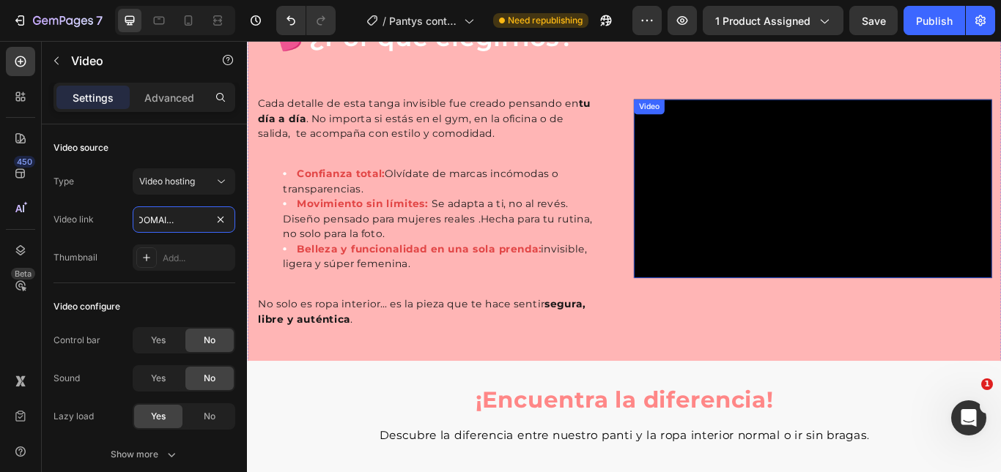
scroll to position [1245, 0]
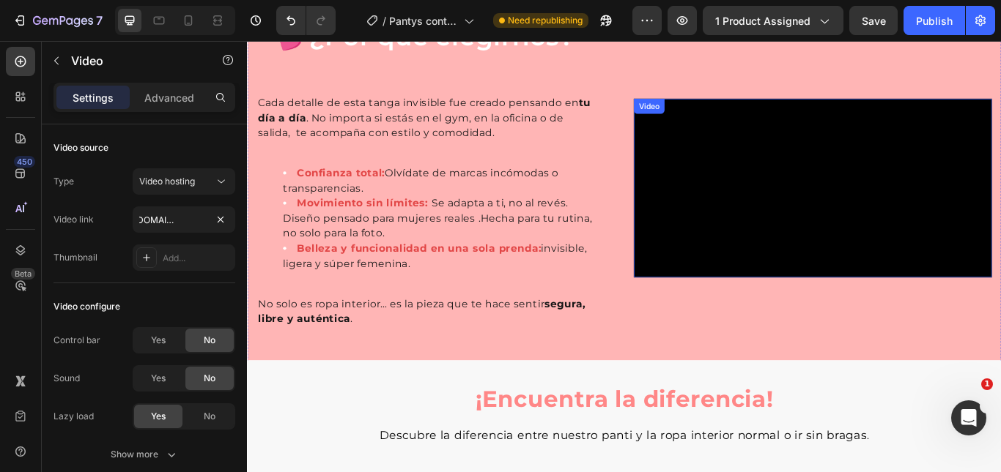
click at [770, 253] on video at bounding box center [905, 212] width 417 height 209
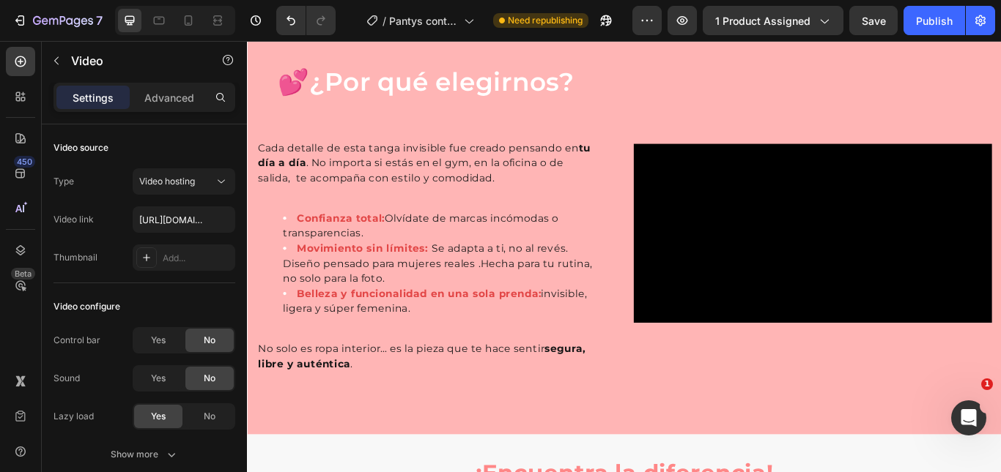
scroll to position [1180, 0]
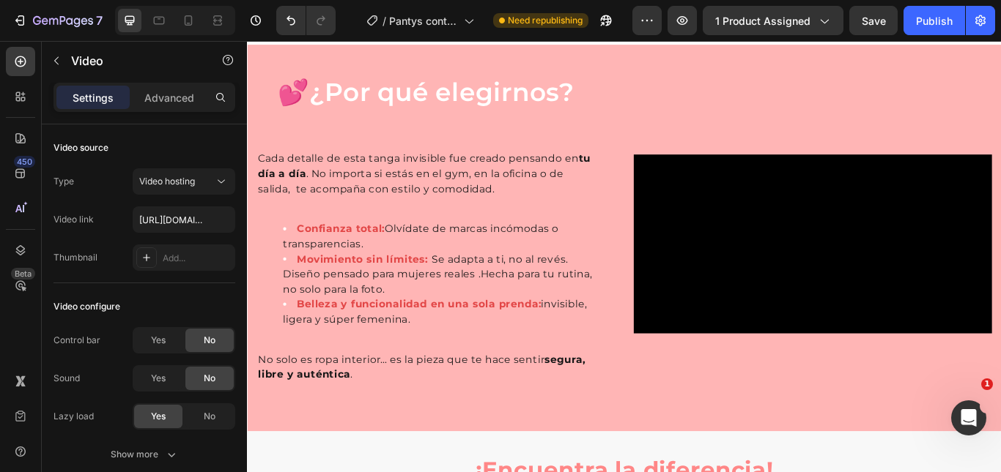
click at [789, 275] on video at bounding box center [905, 278] width 417 height 209
click at [847, 234] on video at bounding box center [905, 278] width 417 height 209
click at [177, 219] on input "https://cdn.shopify.com/videos/c/o/v/296038e5859e43f6977da8cccc5a341f.mp4" at bounding box center [184, 220] width 103 height 26
paste input "e115368dd54b4062951a8c0495421273"
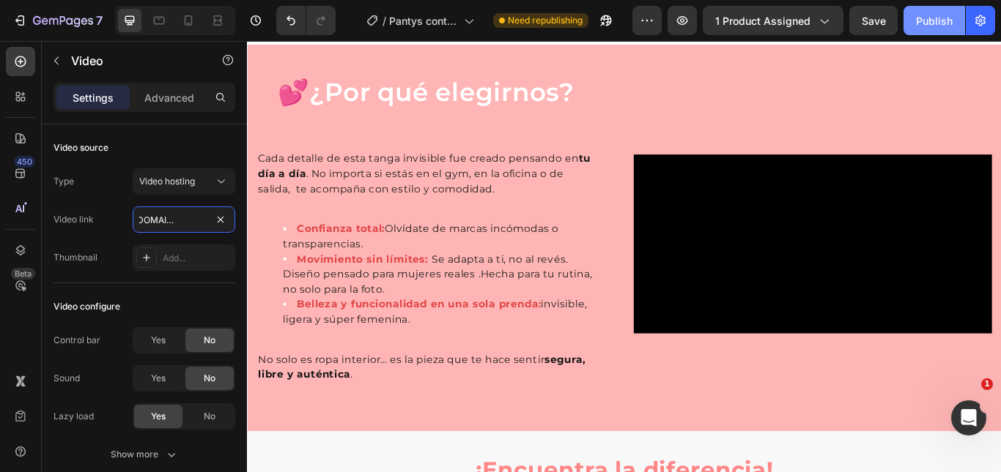
type input "https://cdn.shopify.com/videos/c/o/v/e115368dd54b4062951a8c0495421273.mp4"
click at [932, 23] on div "Publish" at bounding box center [934, 20] width 37 height 15
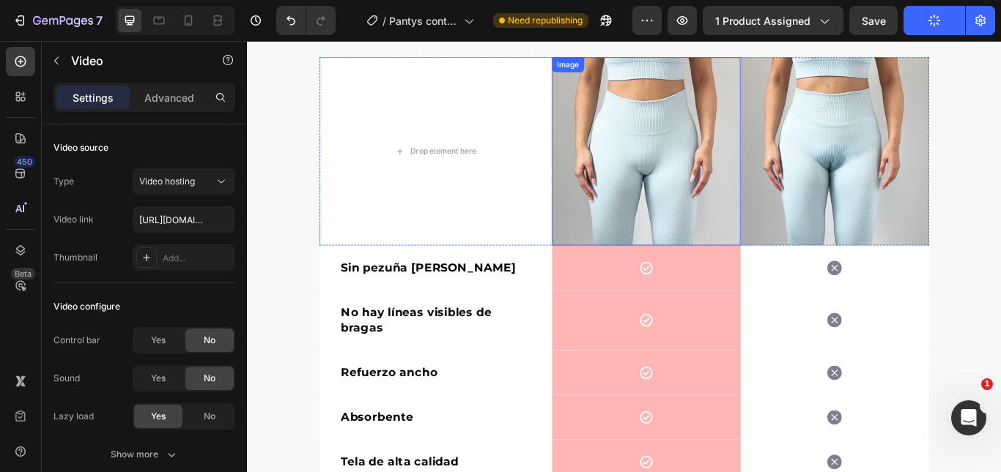
scroll to position [1693, 0]
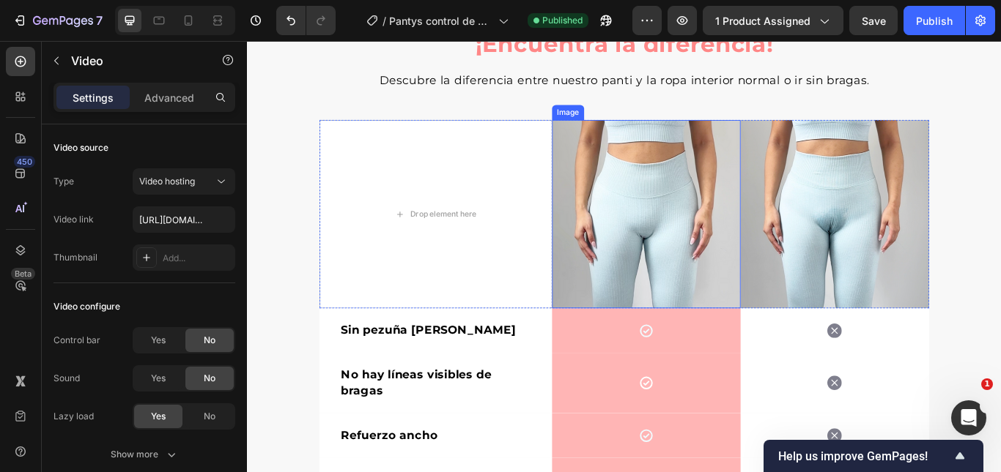
click at [733, 190] on img at bounding box center [712, 243] width 220 height 220
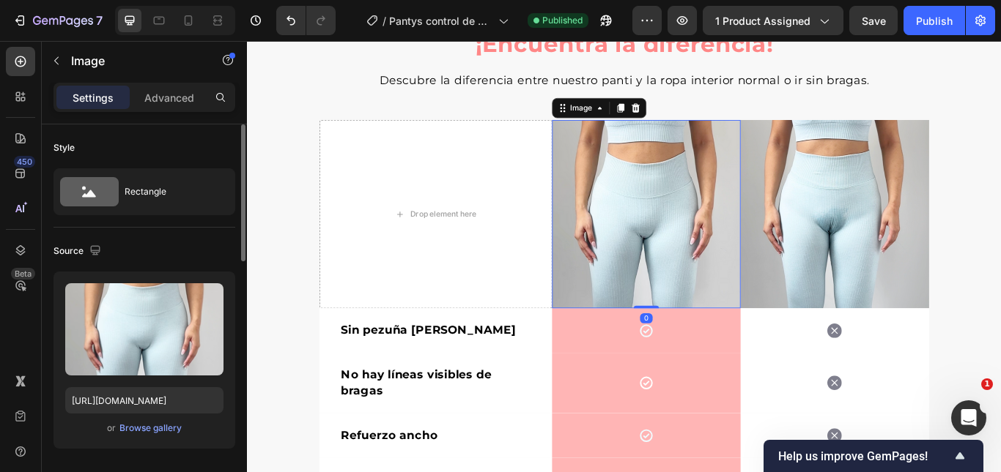
click at [158, 441] on div "Upload Image https://cdn.shopify.com/s/files/1/0692/9462/0827/files/gempages_56…" at bounding box center [144, 360] width 182 height 177
click at [156, 437] on div "or Browse gallery" at bounding box center [144, 429] width 158 height 18
click at [155, 430] on div "Browse gallery" at bounding box center [150, 428] width 62 height 13
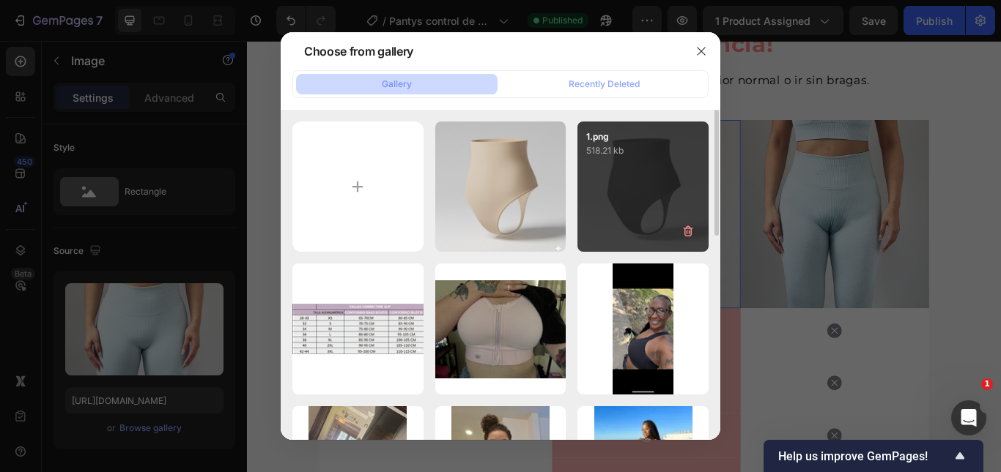
click at [669, 183] on div "1.png 518.21 kb" at bounding box center [642, 187] width 131 height 131
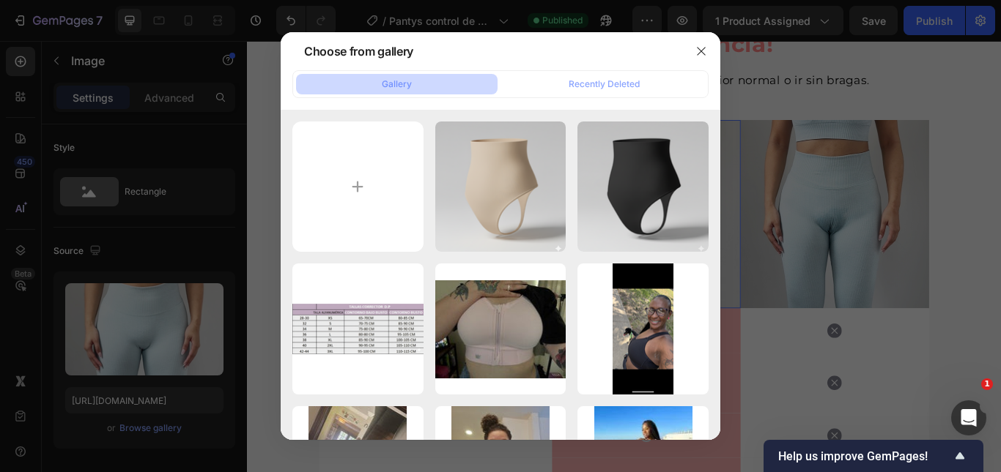
type input "https://cdn.shopify.com/s/files/1/0692/9462/0827/files/gempages_569373329325032…"
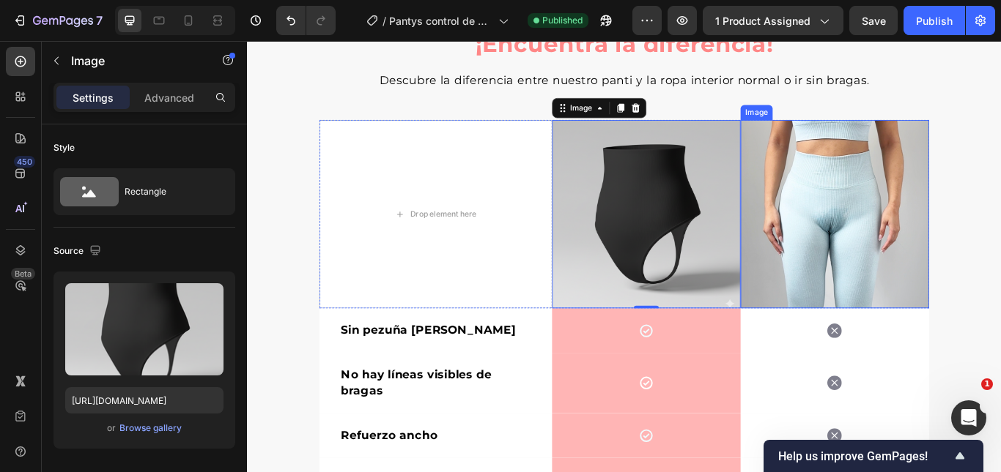
click at [944, 232] on img at bounding box center [932, 243] width 220 height 220
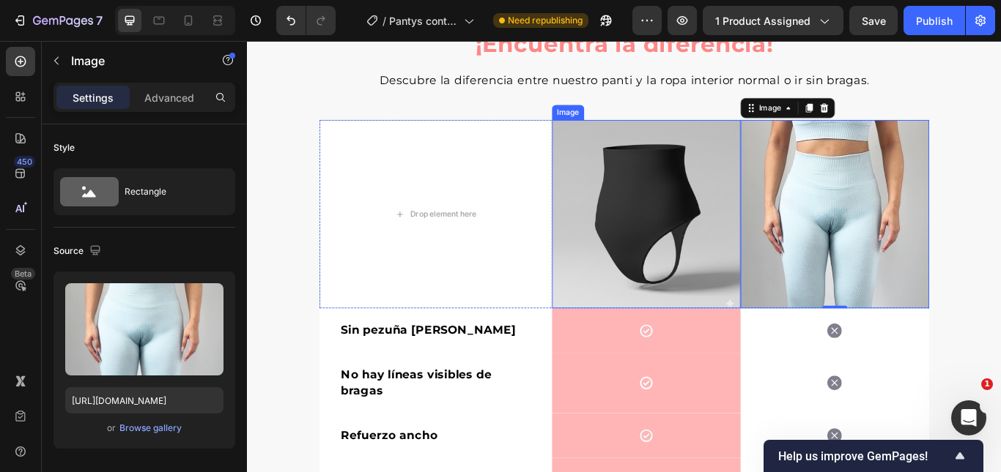
click at [914, 240] on img at bounding box center [932, 243] width 220 height 220
click at [915, 124] on icon at bounding box center [920, 119] width 10 height 10
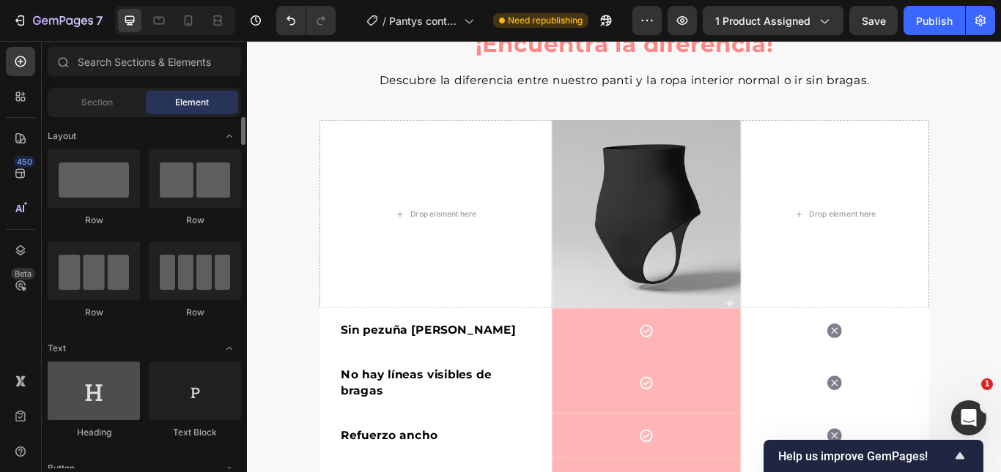
scroll to position [73, 0]
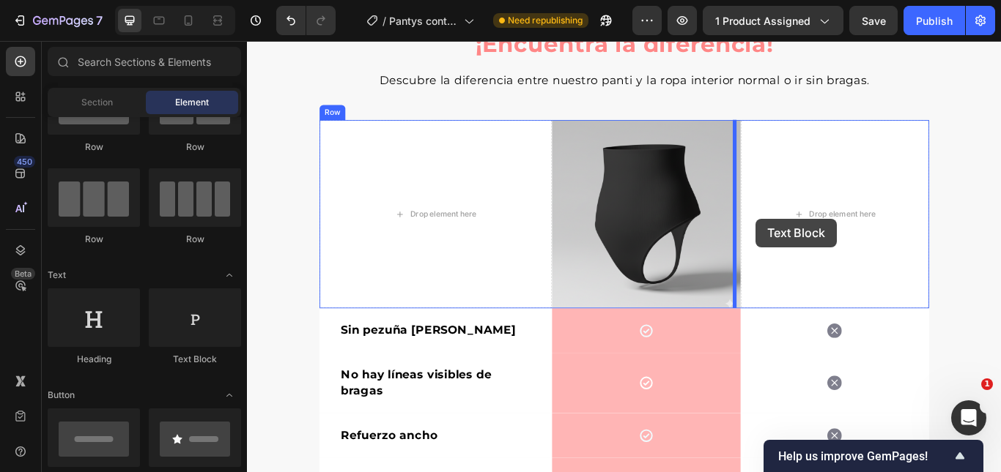
drag, startPoint x: 426, startPoint y: 350, endPoint x: 937, endPoint y: 256, distance: 519.2
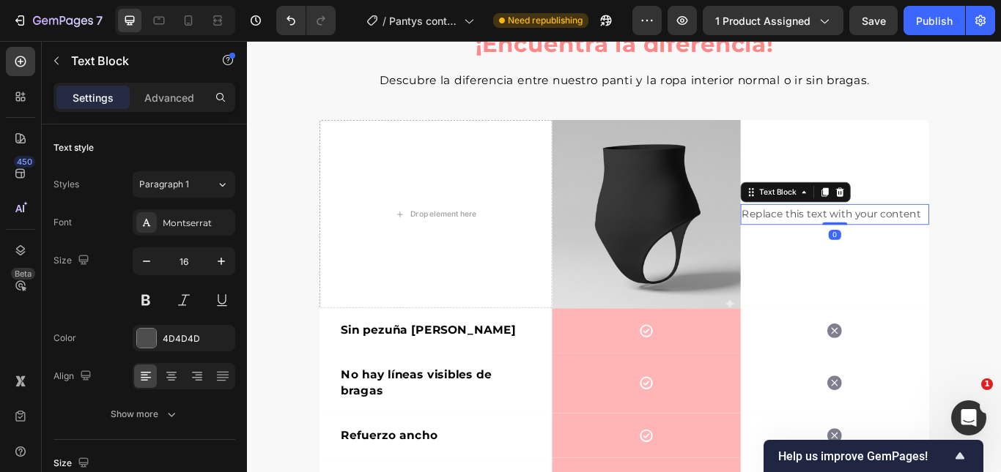
click at [936, 253] on div at bounding box center [931, 254] width 29 height 3
click at [936, 250] on div "Replace this text with your content" at bounding box center [932, 243] width 220 height 24
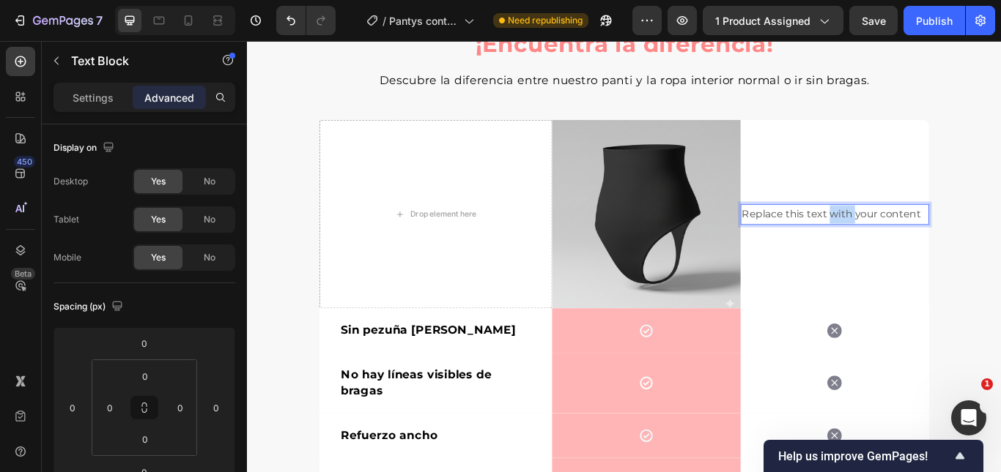
drag, startPoint x: 936, startPoint y: 250, endPoint x: 939, endPoint y: 242, distance: 8.6
click at [939, 242] on p "Replace this text with your content" at bounding box center [931, 243] width 217 height 21
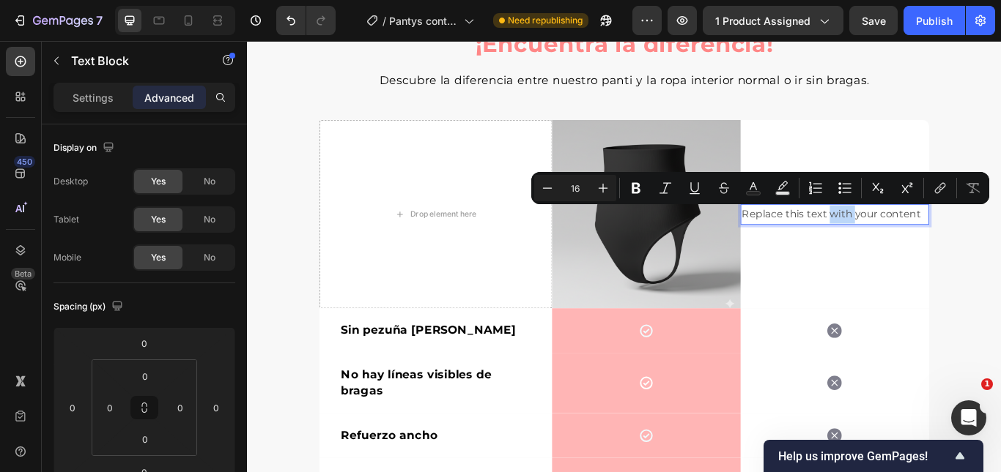
click at [939, 242] on p "Replace this text with your content" at bounding box center [931, 243] width 217 height 21
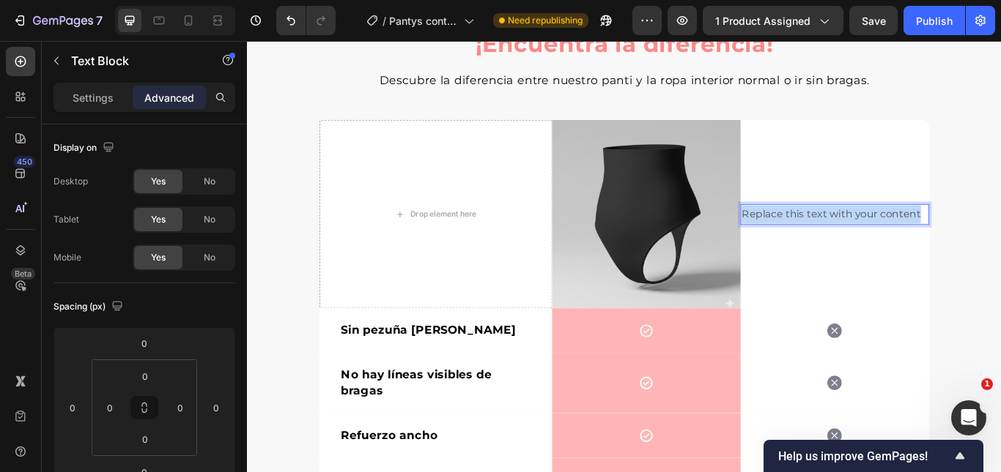
click at [939, 242] on p "Replace this text with your content" at bounding box center [931, 243] width 217 height 21
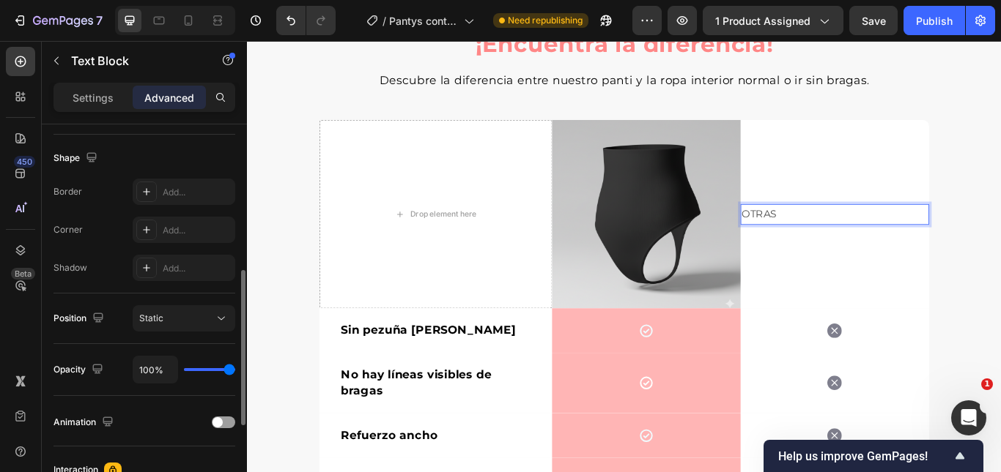
scroll to position [587, 0]
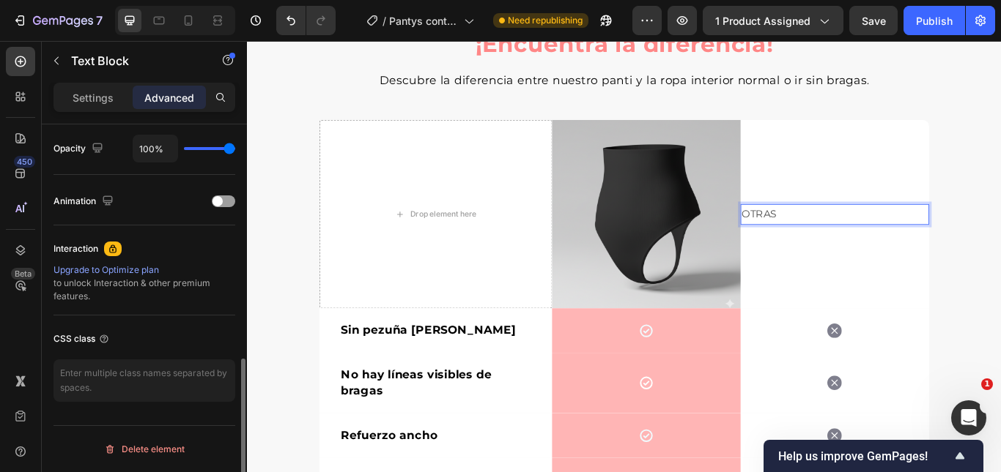
click at [116, 87] on div "Settings" at bounding box center [92, 97] width 73 height 23
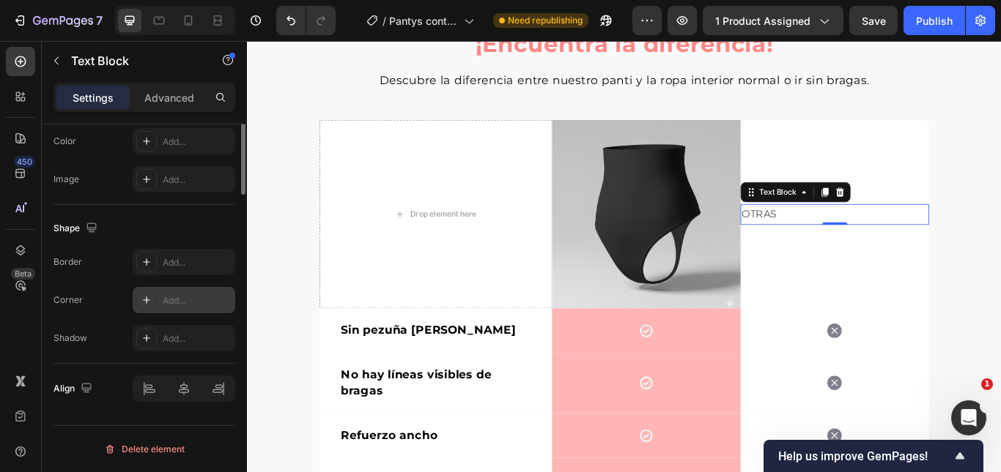
scroll to position [185, 0]
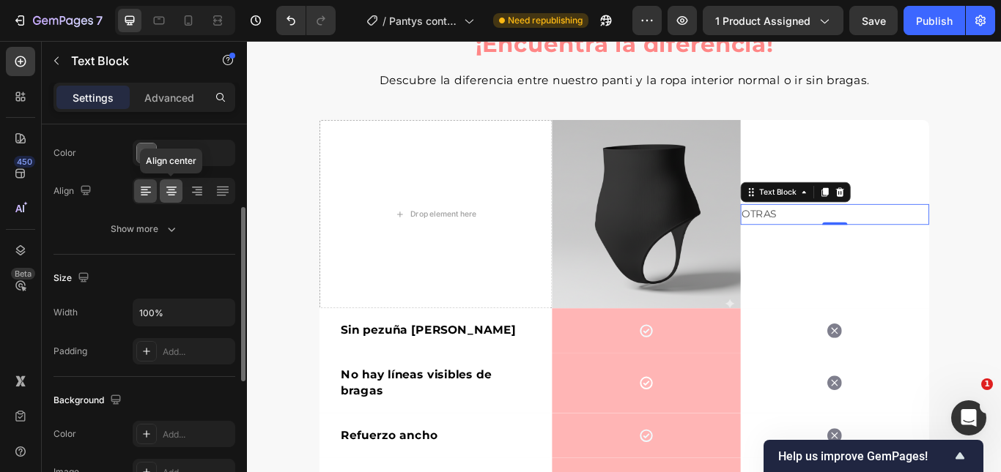
click at [168, 189] on icon at bounding box center [171, 191] width 15 height 15
click at [941, 238] on p "OTRAS" at bounding box center [931, 243] width 217 height 21
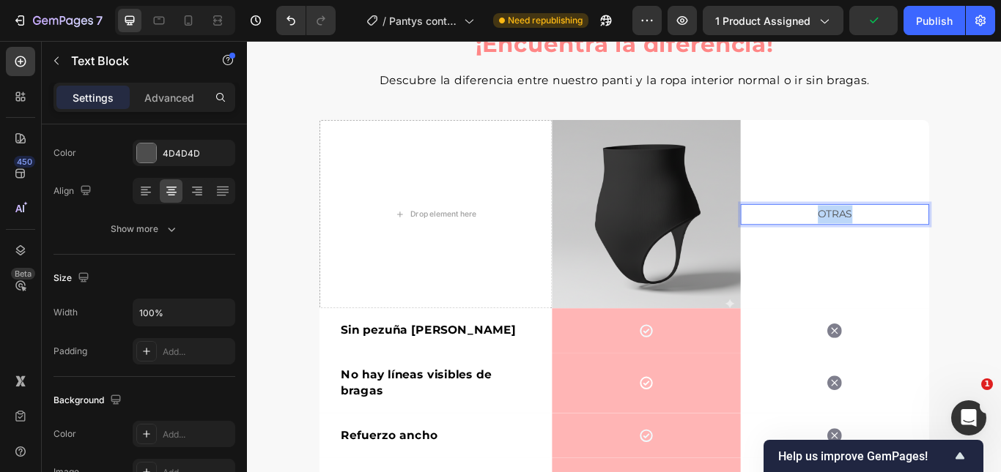
click at [941, 238] on p "OTRAS" at bounding box center [931, 243] width 217 height 21
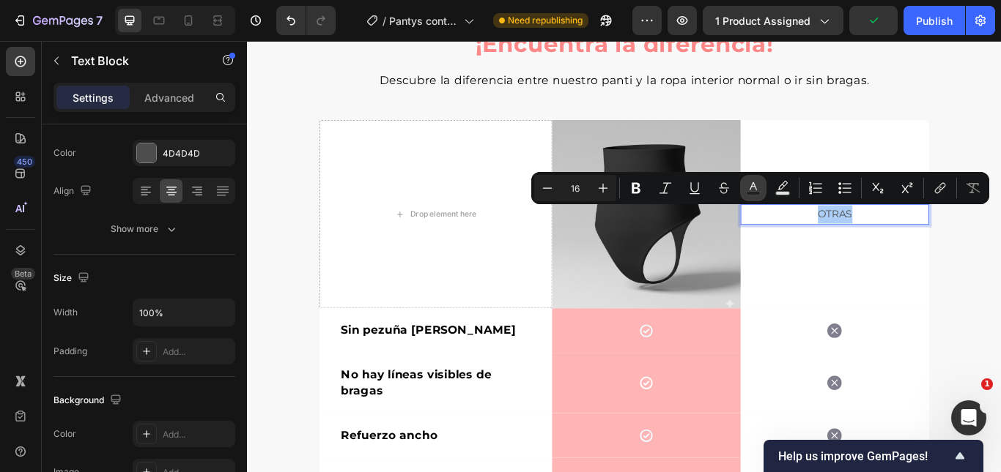
drag, startPoint x: 754, startPoint y: 184, endPoint x: 751, endPoint y: 194, distance: 10.5
click at [753, 184] on icon "Editor contextual toolbar" at bounding box center [753, 188] width 15 height 15
type input "4D4D4D"
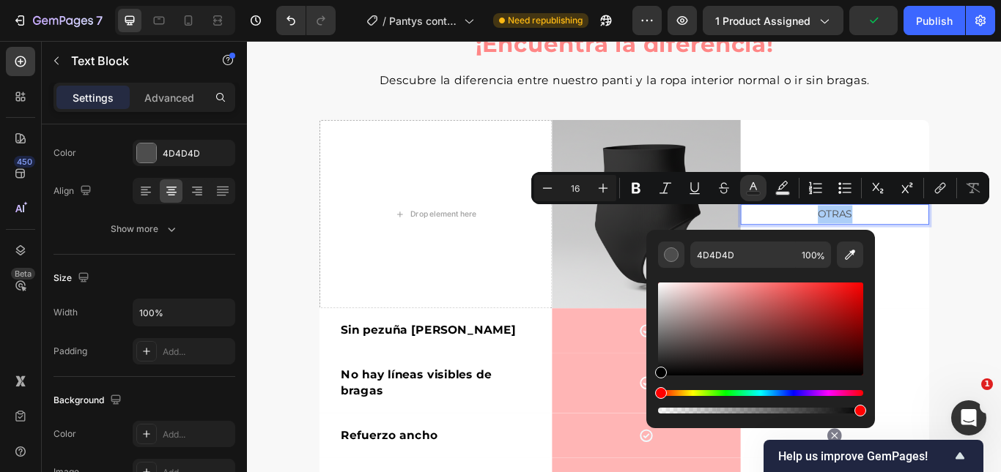
drag, startPoint x: 958, startPoint y: 385, endPoint x: 707, endPoint y: 460, distance: 262.3
type input "000000"
click at [647, 190] on button "Bold" at bounding box center [636, 188] width 26 height 26
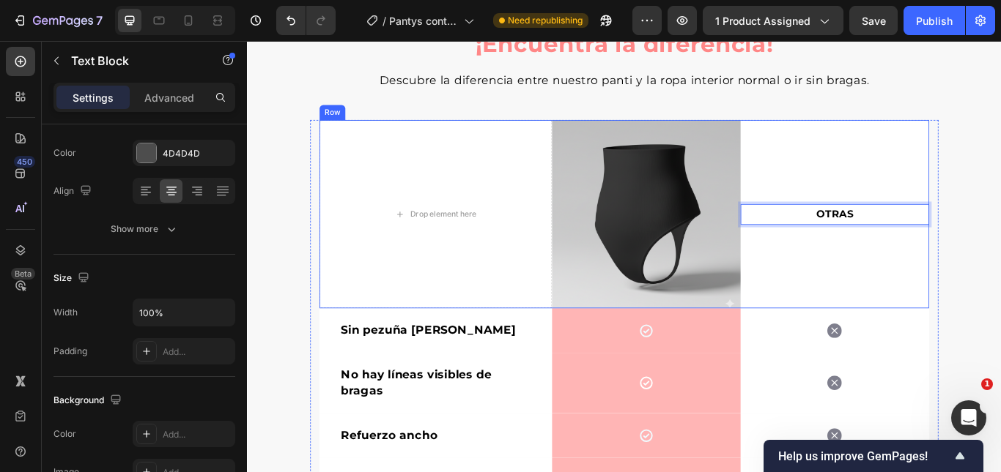
click at [933, 143] on div "OTRAS Text Block 0" at bounding box center [932, 243] width 220 height 220
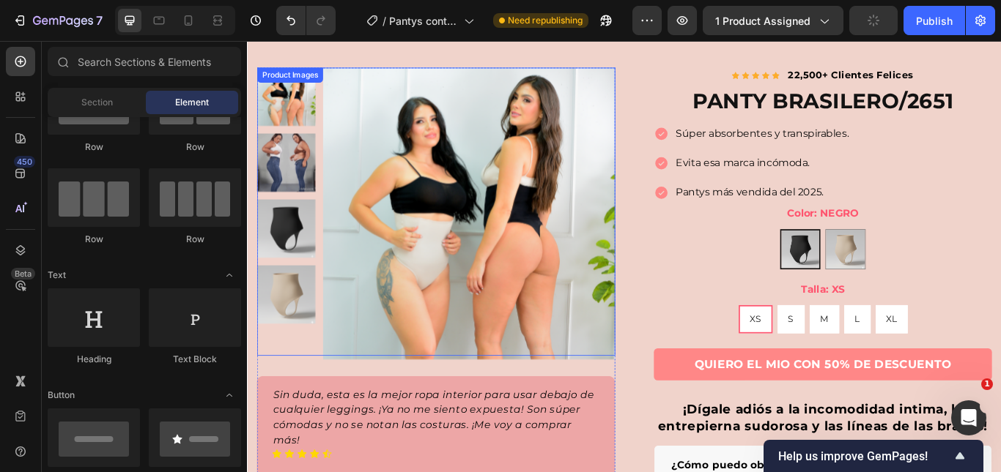
scroll to position [0, 0]
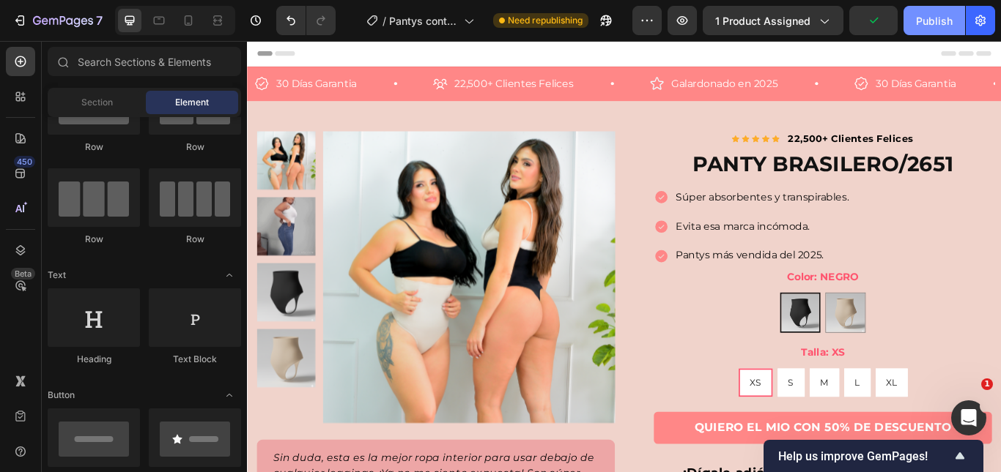
click at [920, 23] on div "Publish" at bounding box center [934, 20] width 37 height 15
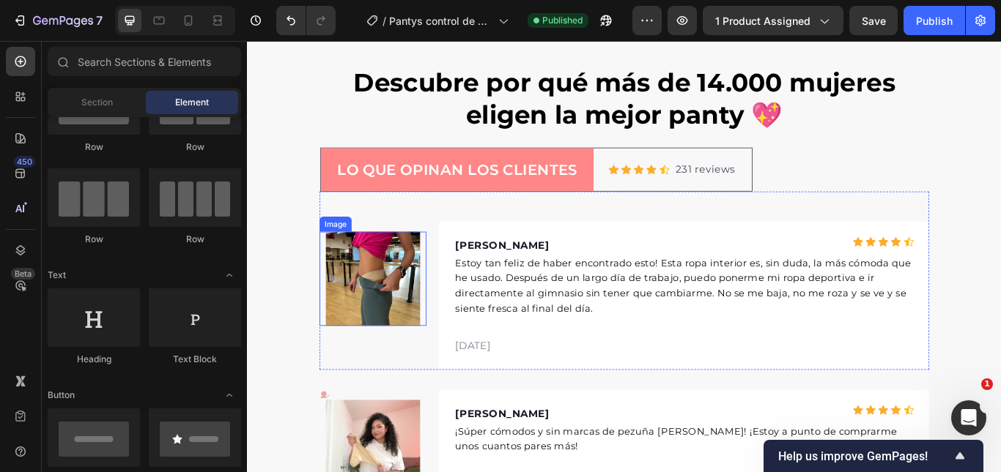
scroll to position [3226, 0]
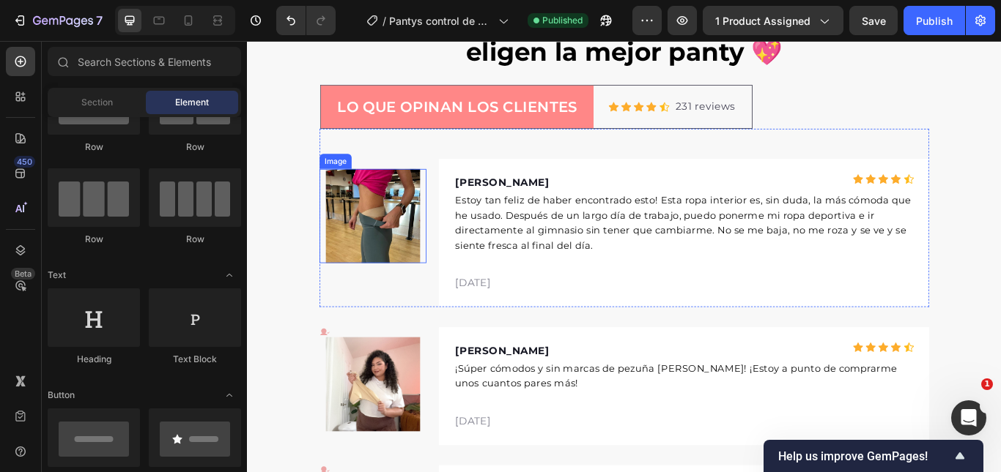
click at [409, 218] on img at bounding box center [393, 245] width 110 height 110
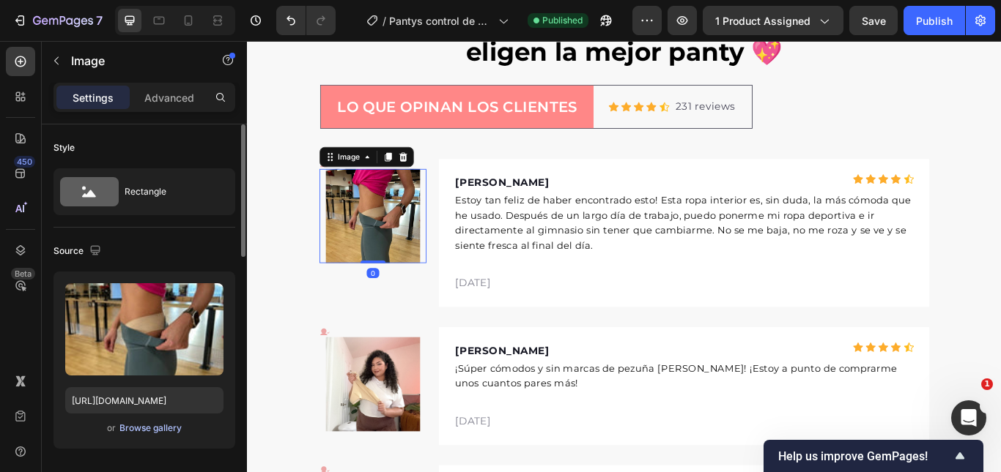
click at [142, 428] on div "Browse gallery" at bounding box center [150, 428] width 62 height 13
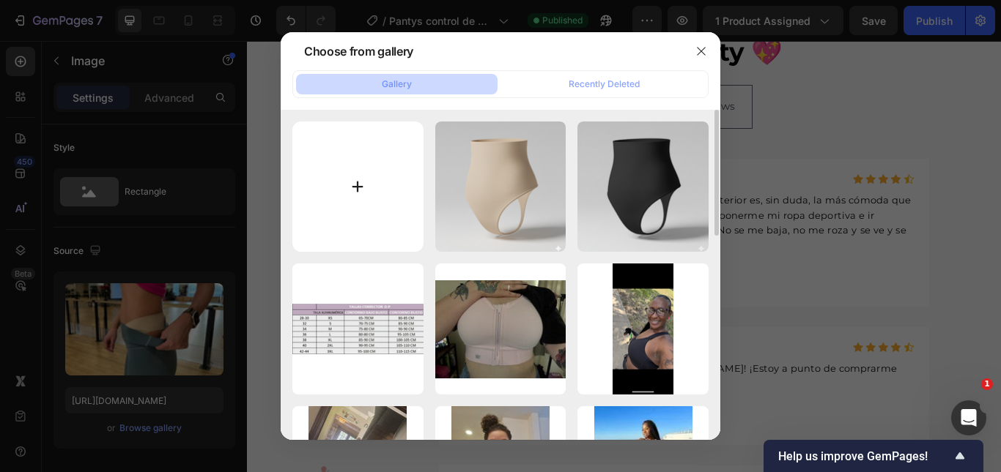
click at [362, 172] on input "file" at bounding box center [357, 187] width 131 height 131
type input "C:\fakepath\7.png"
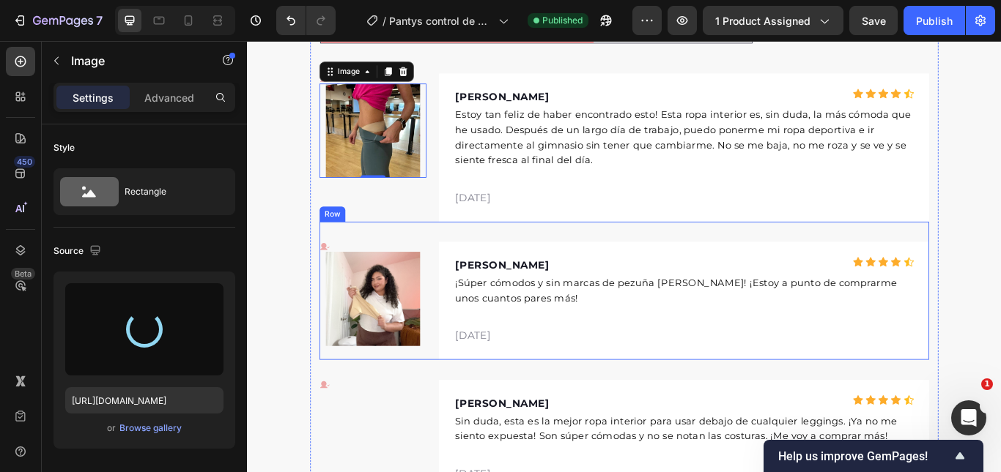
scroll to position [3373, 0]
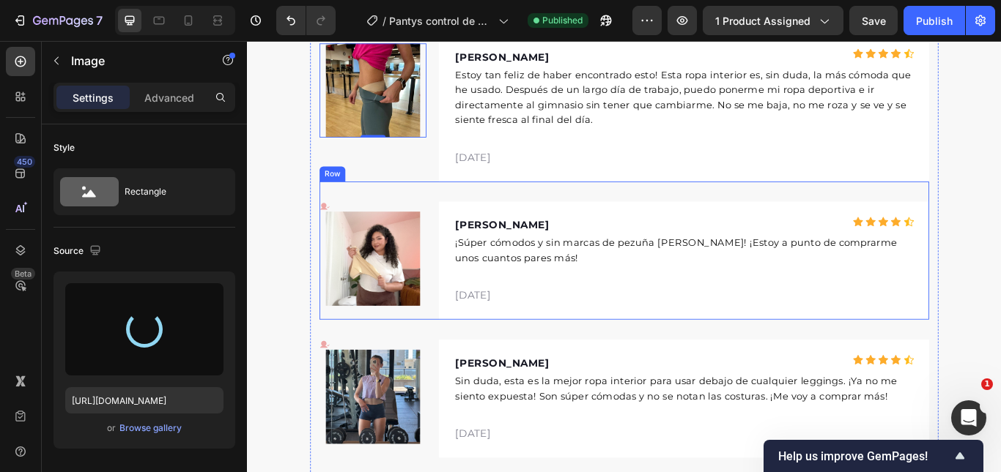
type input "https://cdn.shopify.com/s/files/1/0692/9462/0827/files/gempages_569373329325032…"
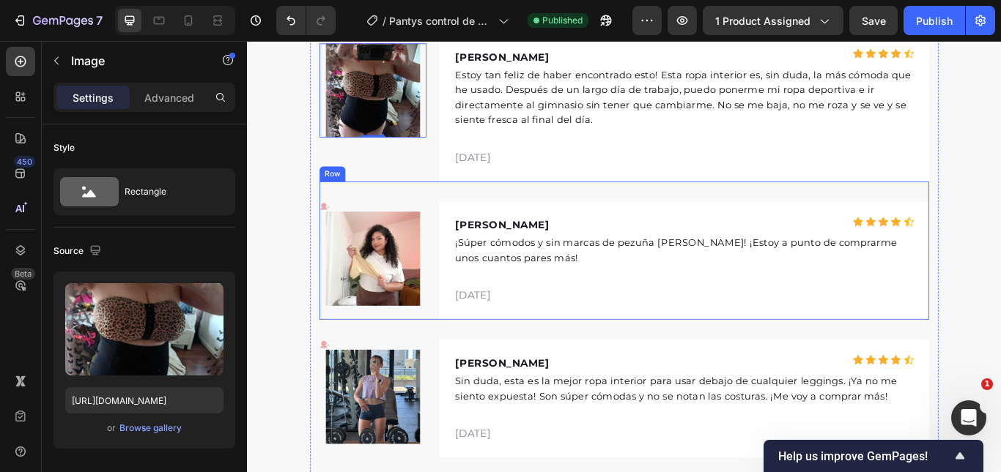
click at [404, 286] on img at bounding box center [393, 295] width 110 height 110
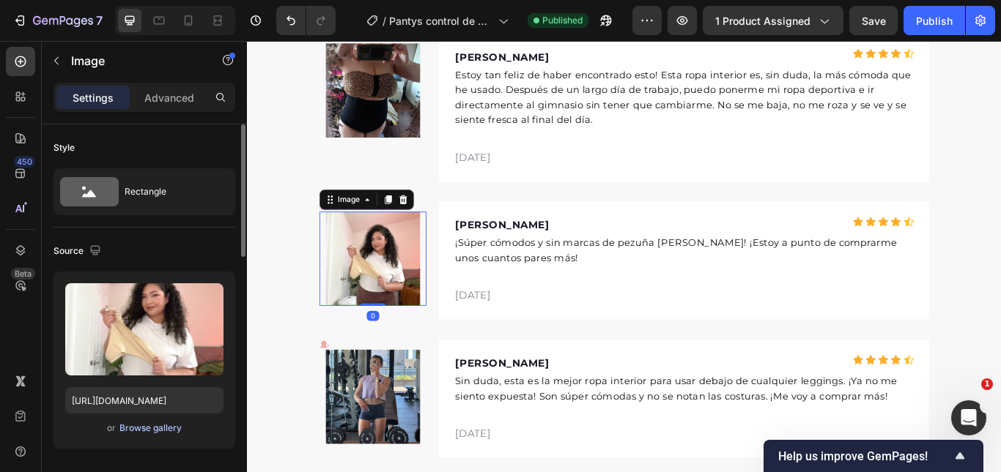
click at [142, 435] on button "Browse gallery" at bounding box center [151, 428] width 64 height 15
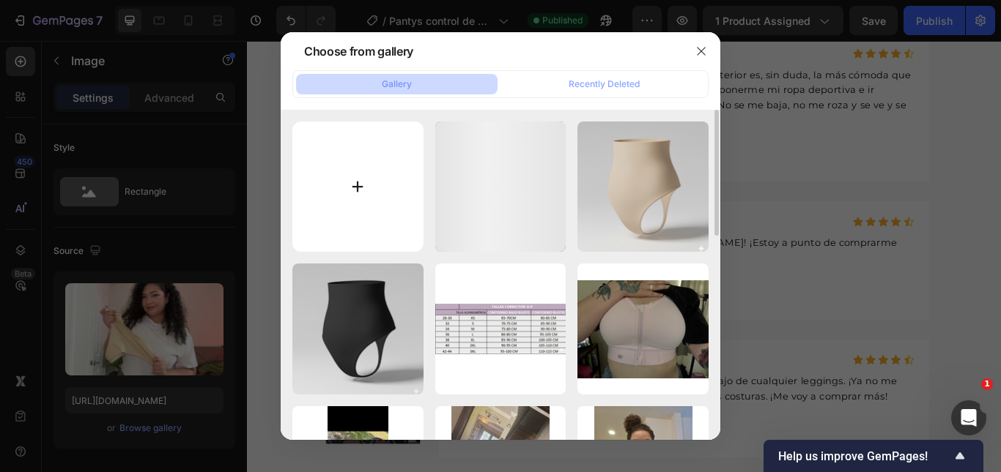
click at [382, 163] on input "file" at bounding box center [357, 187] width 131 height 131
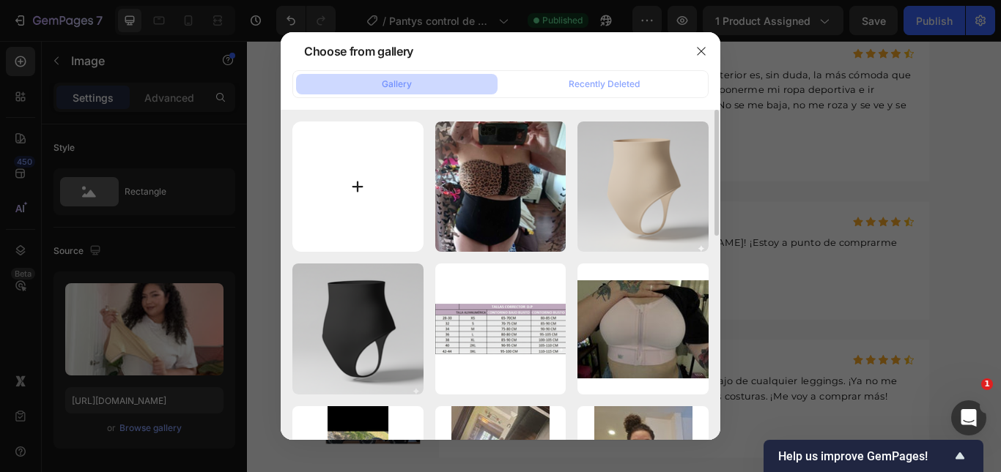
type input "C:\fakepath\8.png"
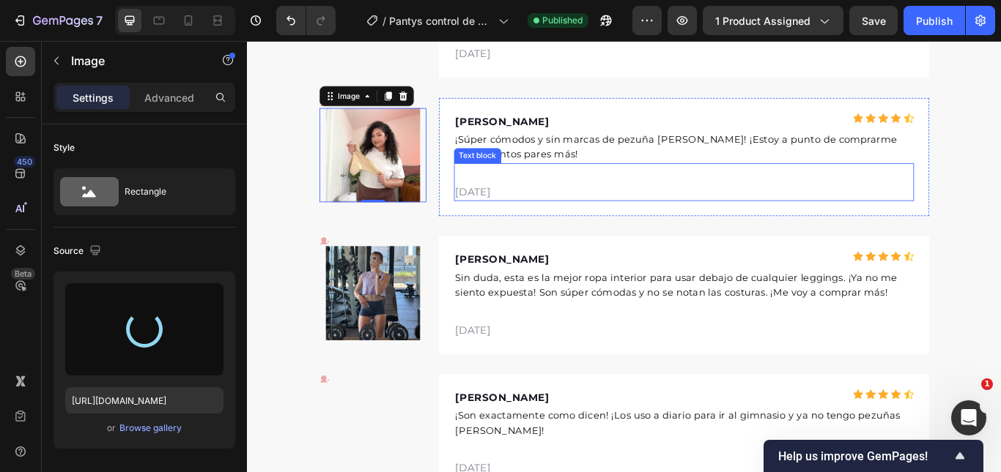
scroll to position [3519, 0]
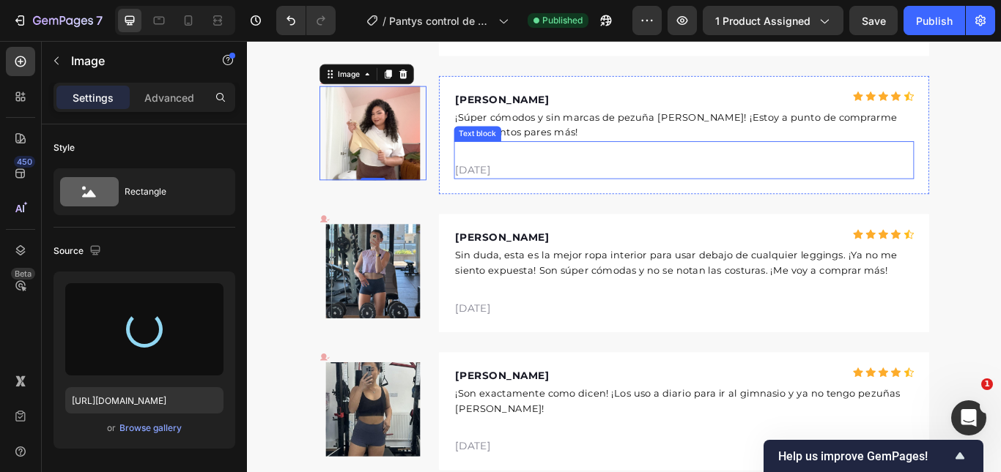
type input "https://cdn.shopify.com/s/files/1/0692/9462/0827/files/gempages_569373329325032…"
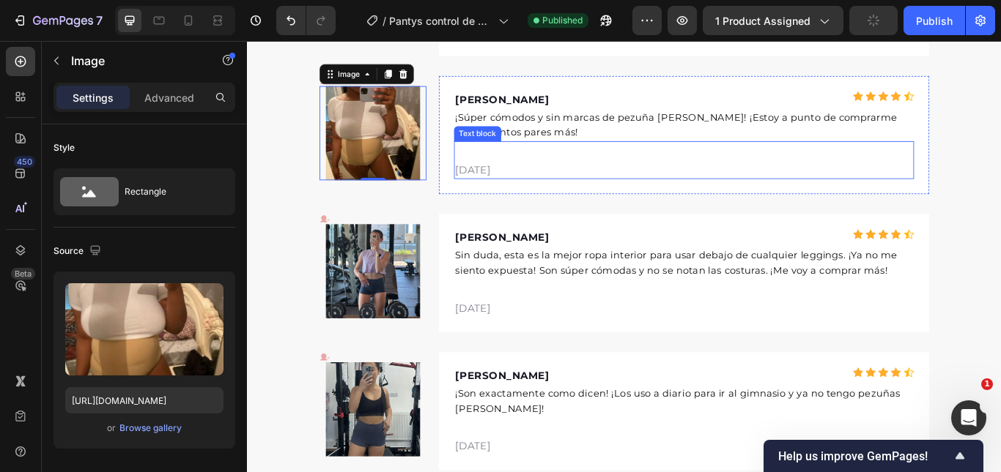
scroll to position [3593, 0]
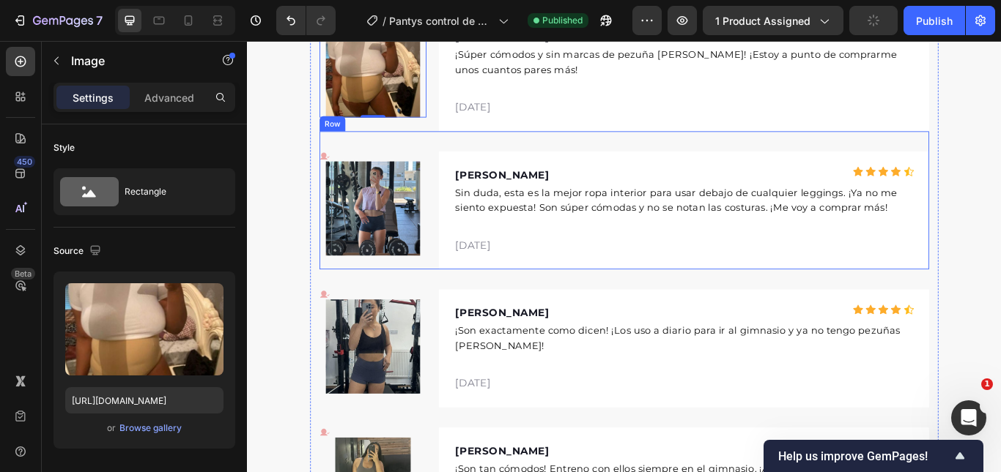
click at [407, 218] on img at bounding box center [393, 237] width 110 height 110
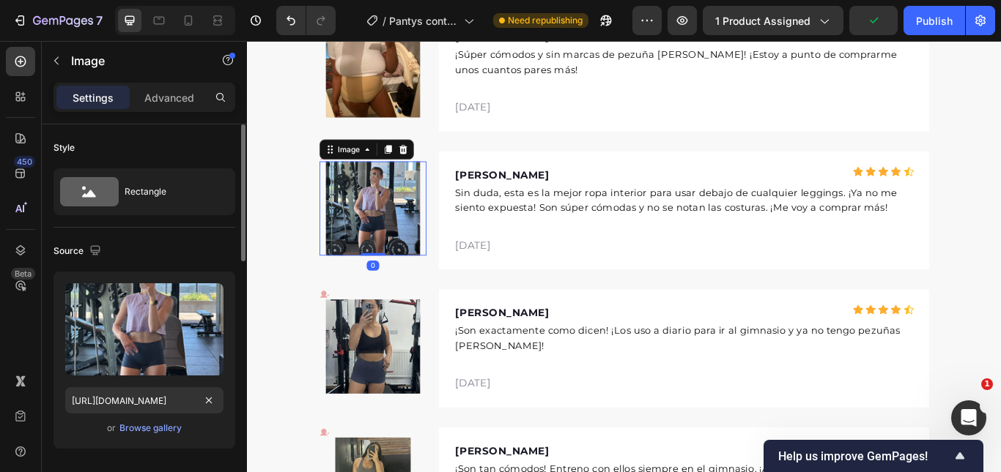
click at [118, 417] on div "Upload Image https://cdn.shopify.com/s/files/1/0692/9462/0827/files/gempages_56…" at bounding box center [144, 360] width 182 height 177
click at [123, 420] on div "or Browse gallery" at bounding box center [144, 429] width 158 height 18
click at [124, 426] on div "Browse gallery" at bounding box center [150, 428] width 62 height 13
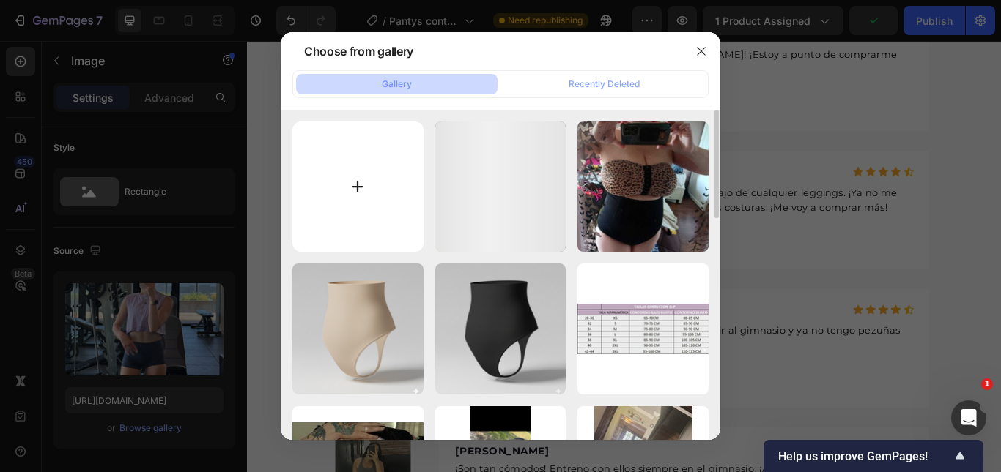
click at [380, 162] on input "file" at bounding box center [357, 187] width 131 height 131
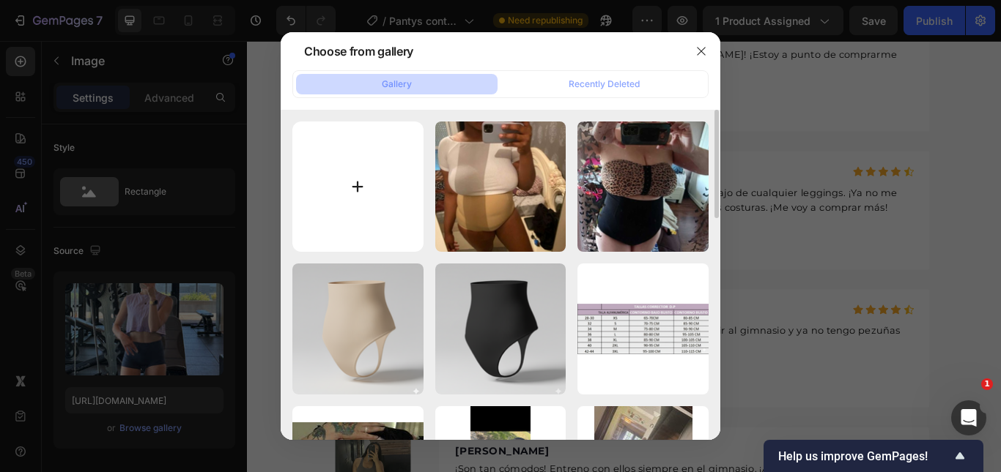
type input "C:\fakepath\9.png"
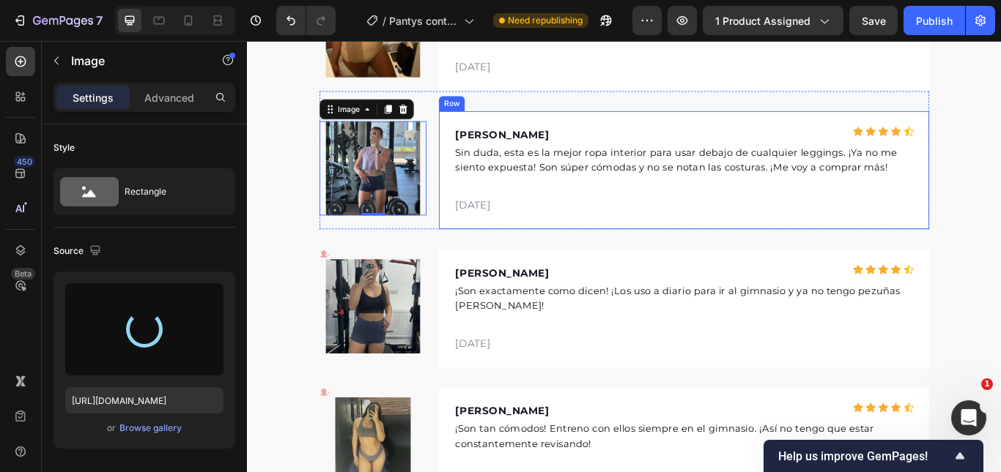
scroll to position [3666, 0]
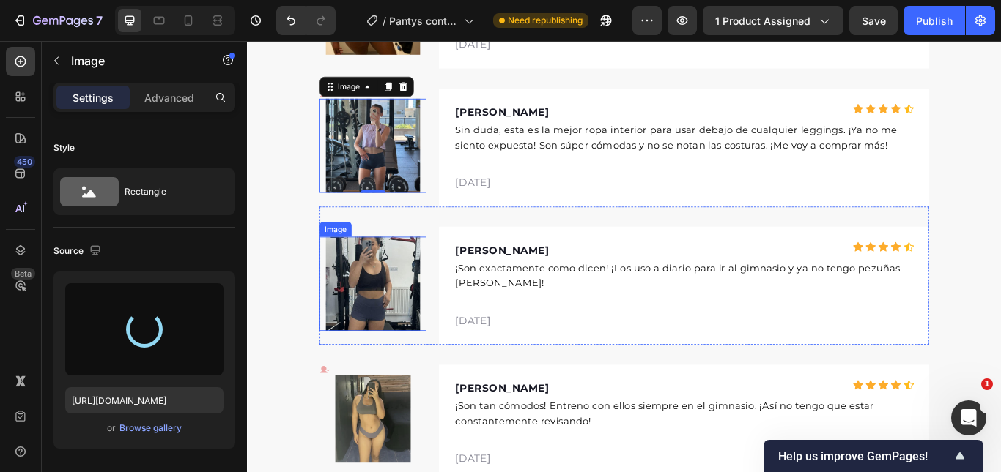
type input "https://cdn.shopify.com/s/files/1/0692/9462/0827/files/gempages_569373329325032…"
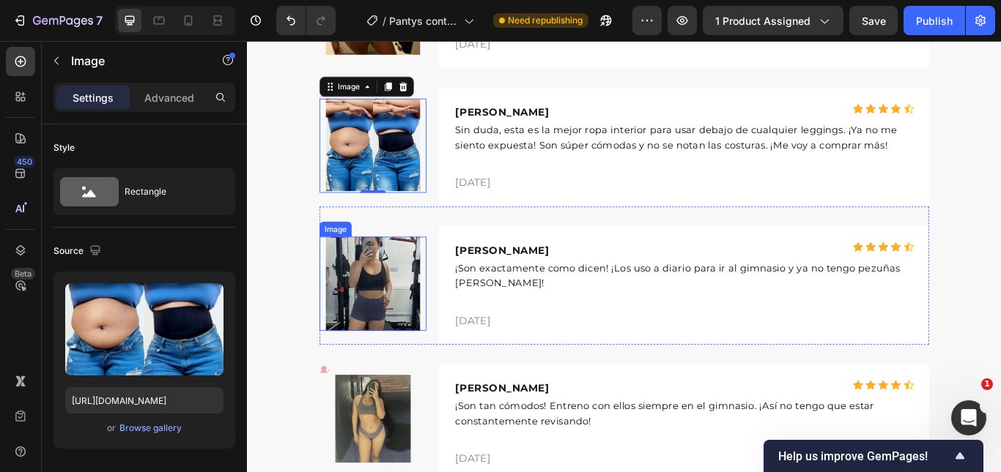
click at [399, 305] on img at bounding box center [393, 325] width 110 height 110
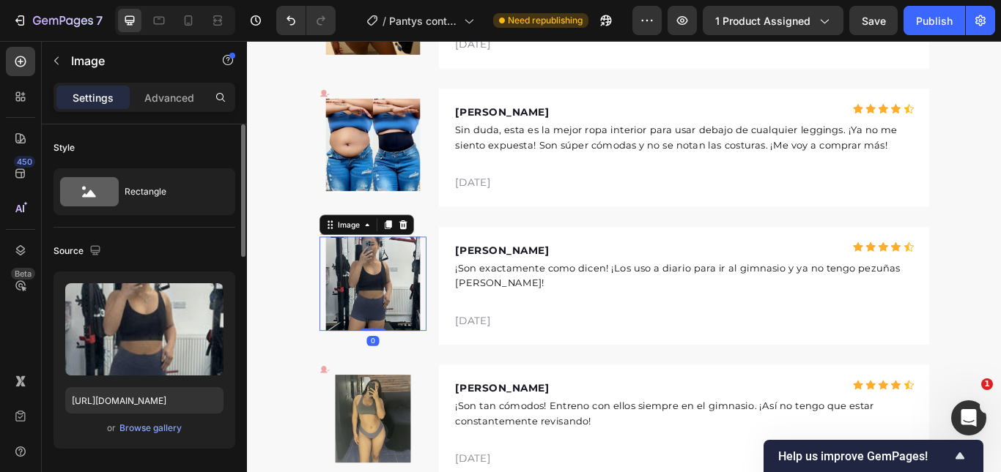
click at [117, 423] on div "or Browse gallery" at bounding box center [144, 429] width 158 height 18
click at [132, 423] on div "Browse gallery" at bounding box center [150, 428] width 62 height 13
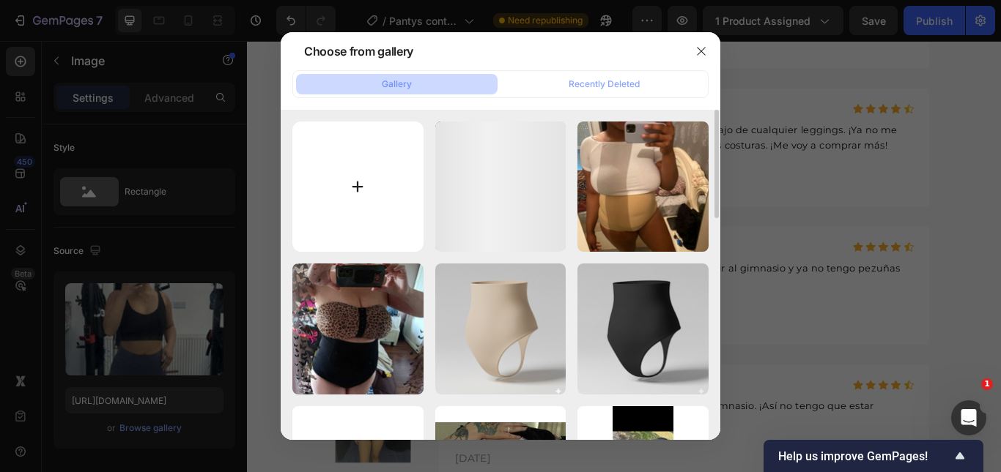
click at [390, 177] on input "file" at bounding box center [357, 187] width 131 height 131
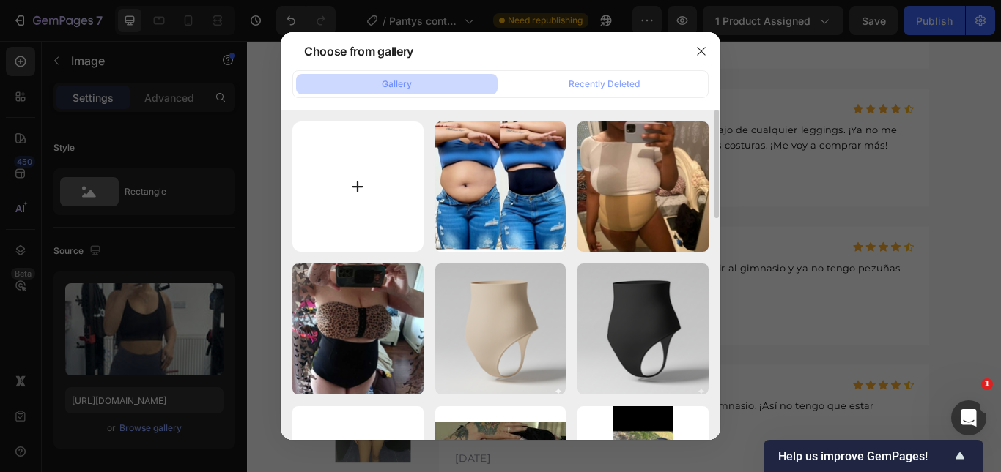
type input "C:\fakepath\10.png"
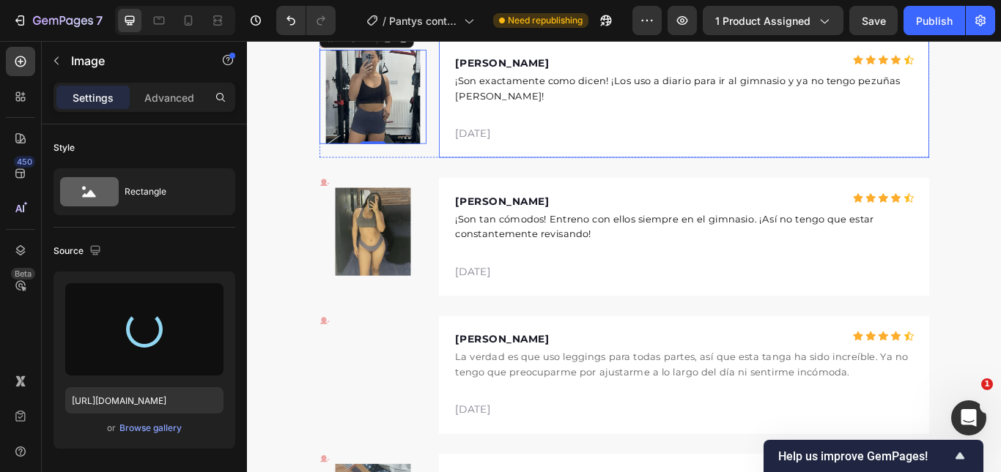
type input "https://cdn.shopify.com/s/files/1/0692/9462/0827/files/gempages_569373329325032…"
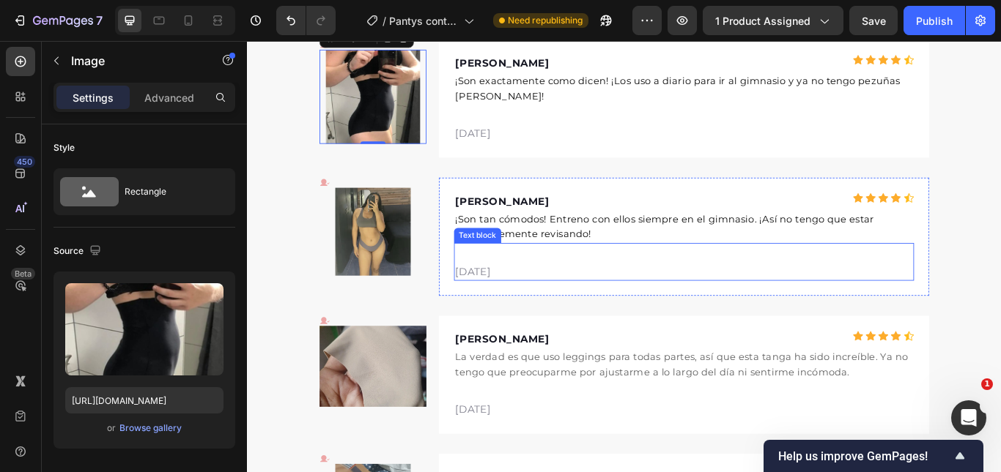
scroll to position [3886, 0]
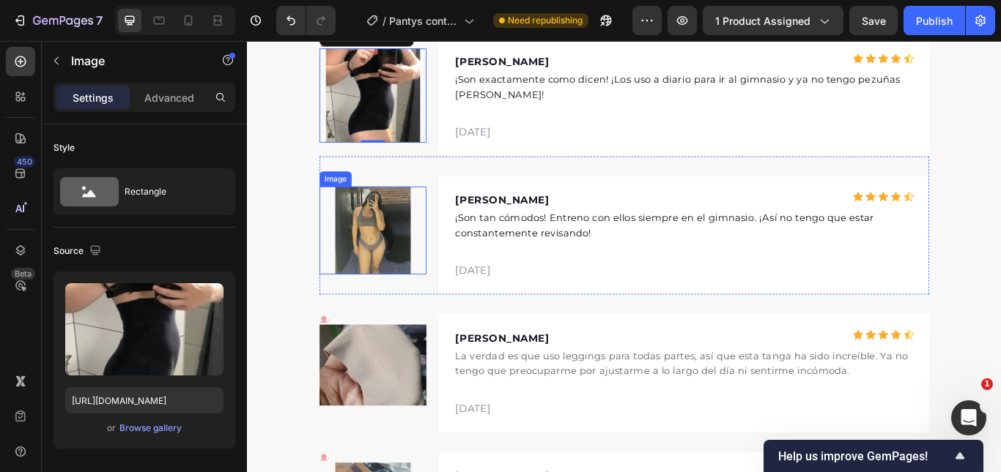
click at [415, 278] on img at bounding box center [393, 262] width 88 height 103
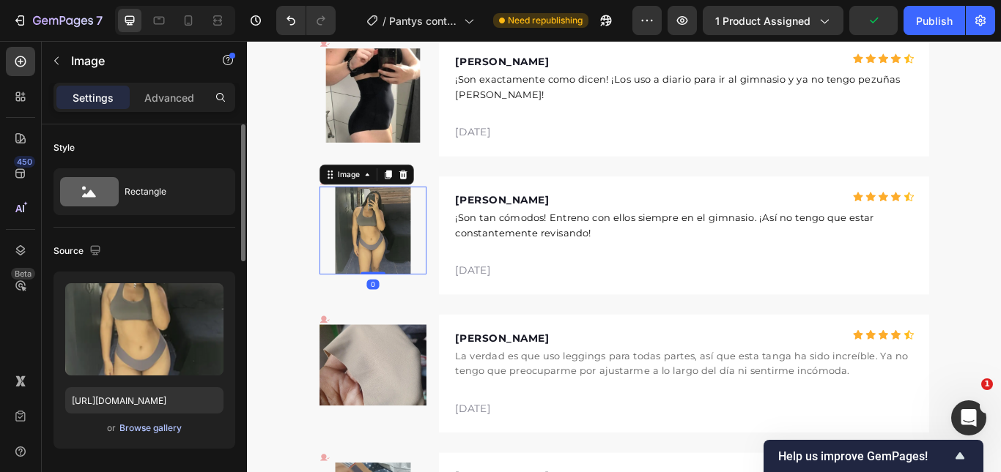
click at [143, 432] on div "Browse gallery" at bounding box center [150, 428] width 62 height 13
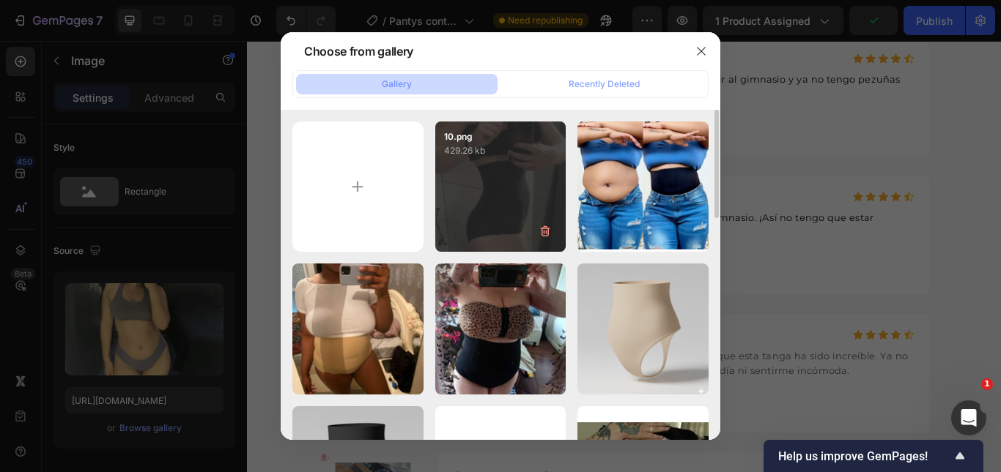
click at [436, 163] on div "10.png 429.26 kb" at bounding box center [500, 187] width 131 height 131
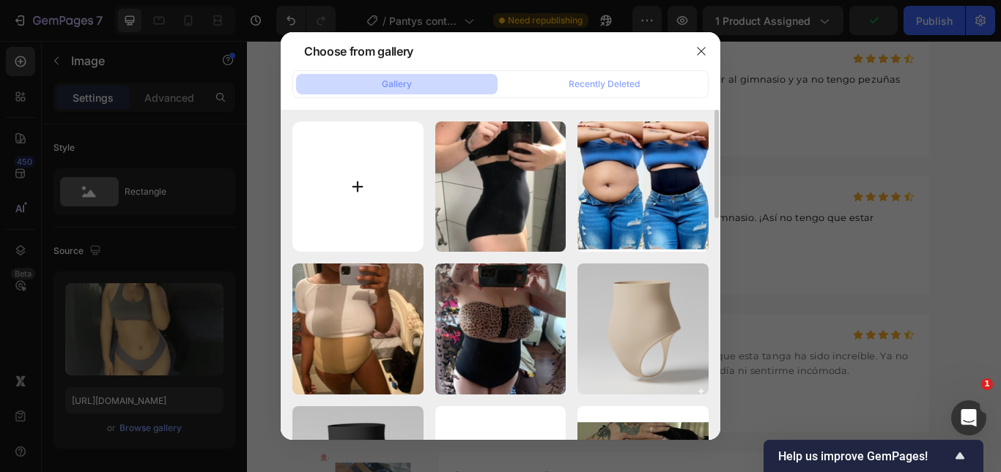
type input "https://cdn.shopify.com/s/files/1/0692/9462/0827/files/gempages_569373329325032…"
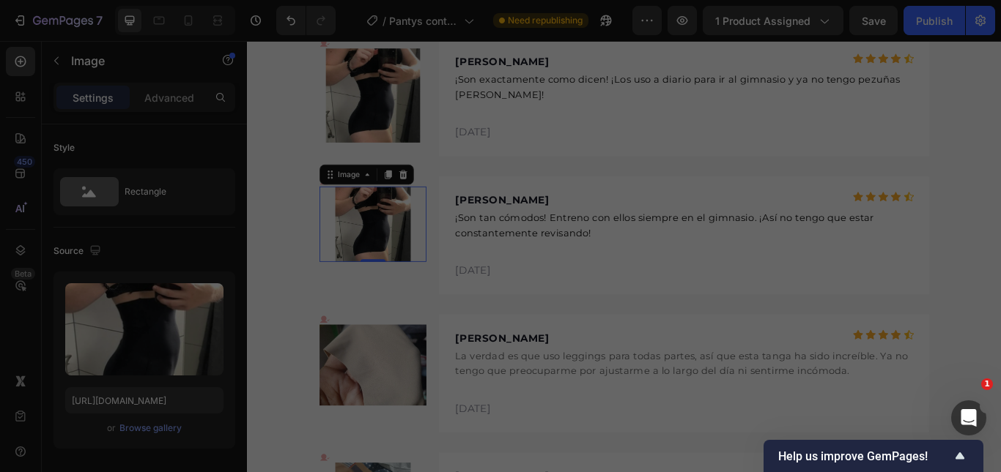
click at [409, 163] on input "file" at bounding box center [357, 187] width 131 height 131
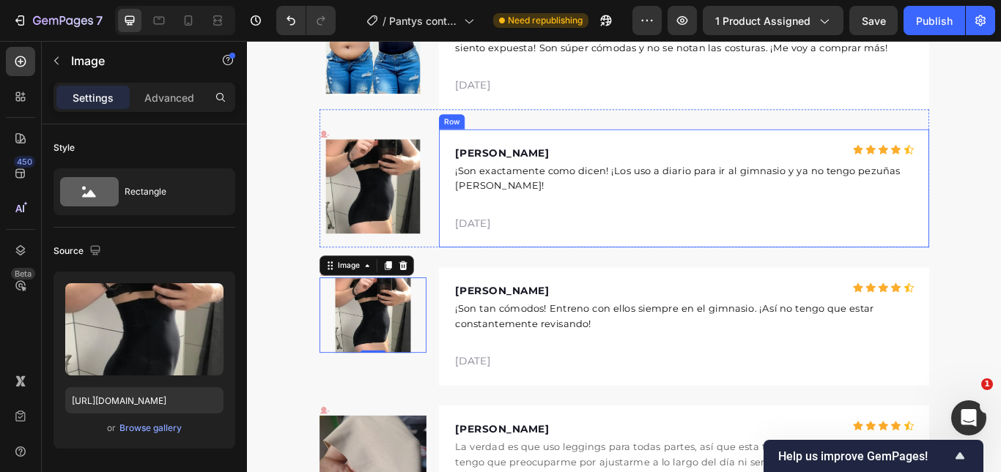
scroll to position [3812, 0]
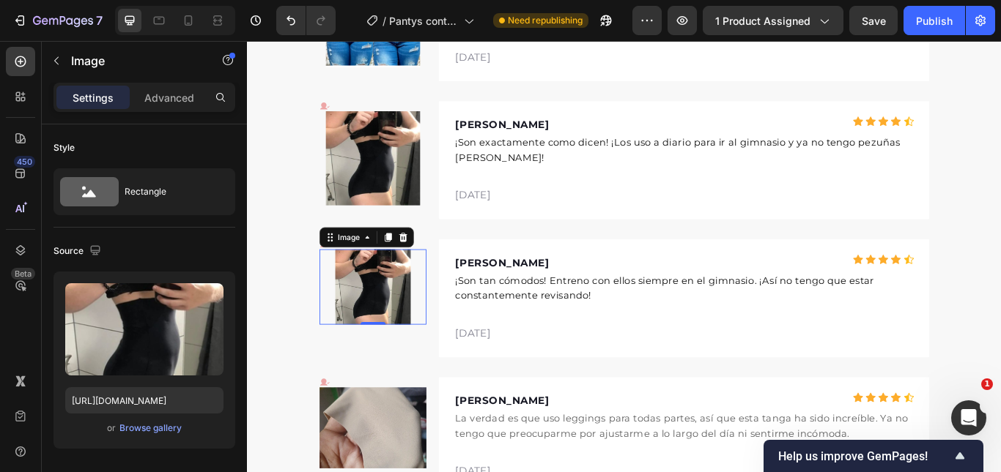
click at [390, 319] on img at bounding box center [393, 328] width 88 height 88
click at [141, 423] on div "Browse gallery" at bounding box center [150, 428] width 62 height 13
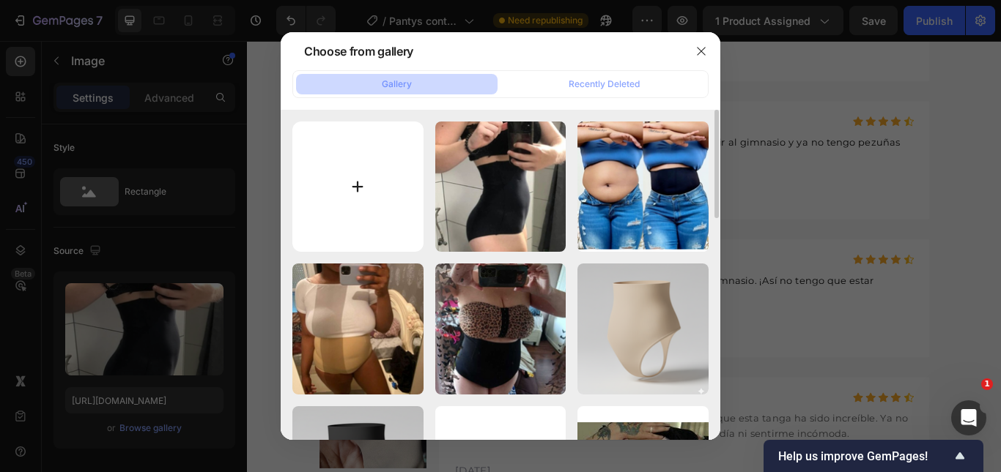
click at [379, 217] on input "file" at bounding box center [357, 187] width 131 height 131
type input "C:\fakepath\11.png"
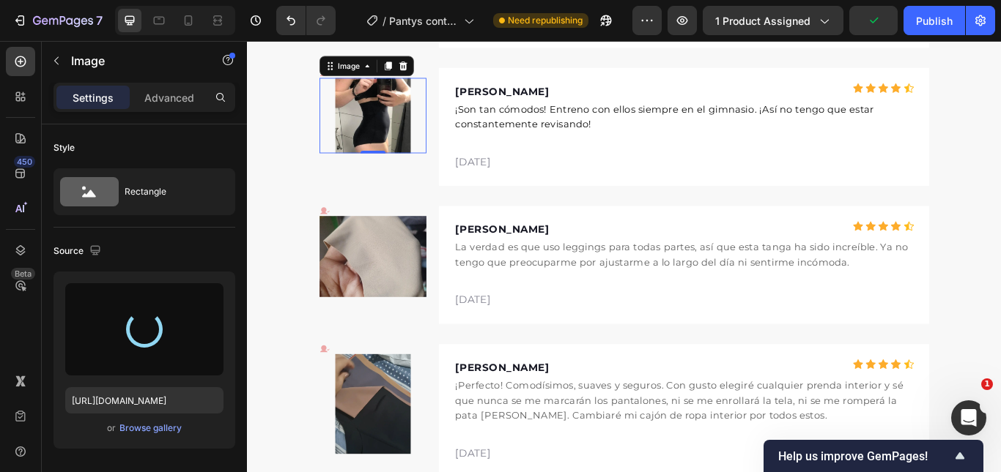
scroll to position [4105, 0]
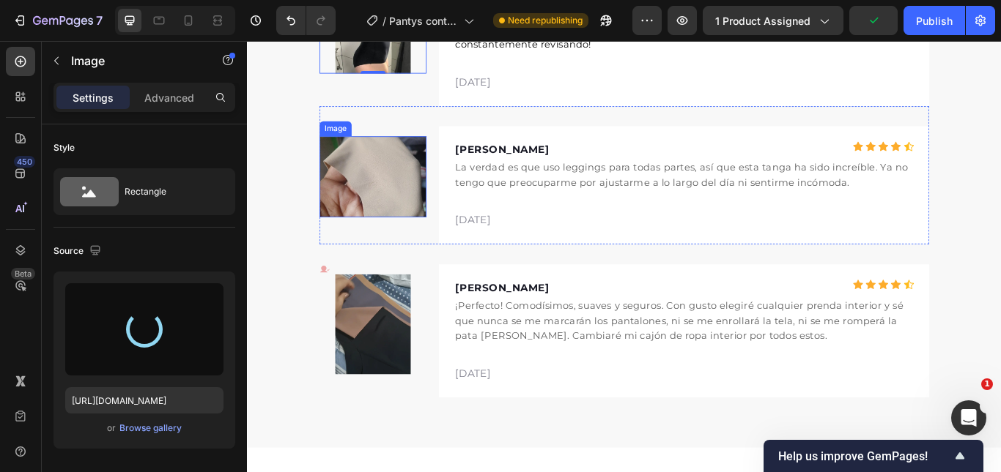
type input "https://cdn.shopify.com/s/files/1/0692/9462/0827/files/gempages_569373329325032…"
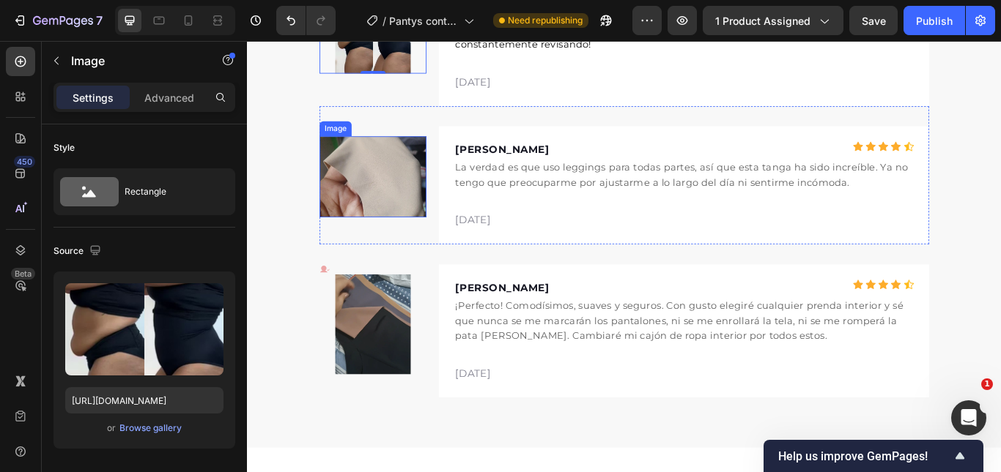
click at [371, 224] on img at bounding box center [393, 199] width 125 height 94
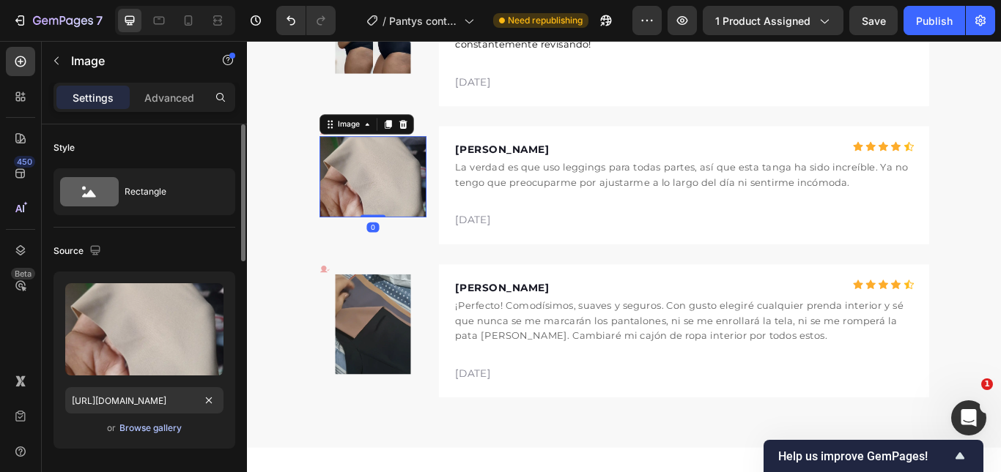
click at [164, 427] on div "Browse gallery" at bounding box center [150, 428] width 62 height 13
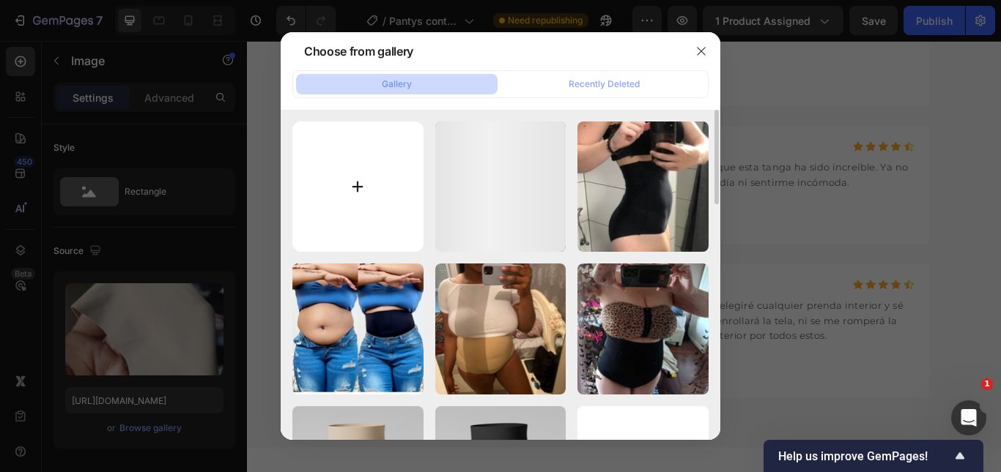
click at [404, 193] on input "file" at bounding box center [357, 187] width 131 height 131
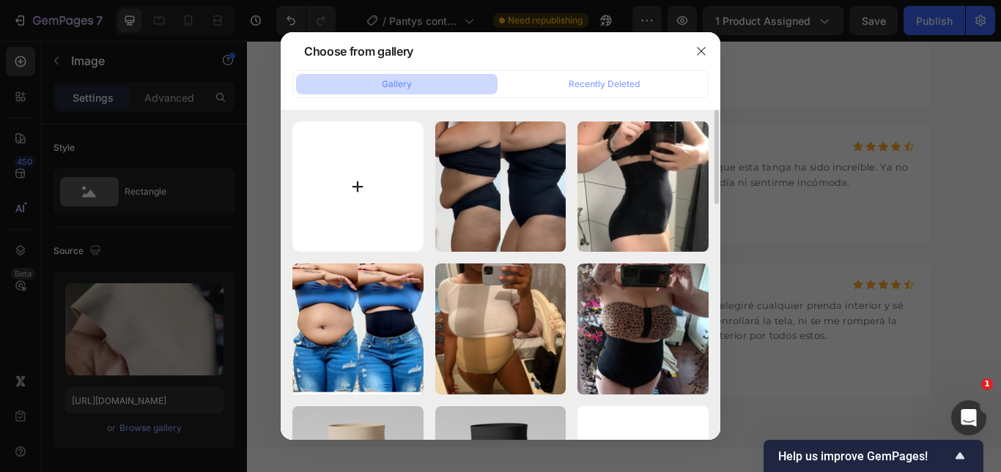
type input "C:\fakepath\12.png"
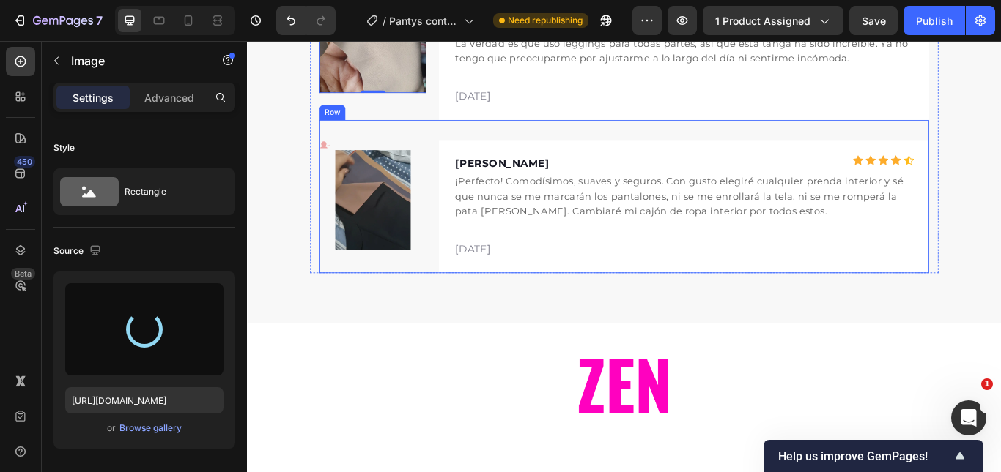
scroll to position [4252, 0]
type input "https://cdn.shopify.com/s/files/1/0692/9462/0827/files/gempages_569373329325032…"
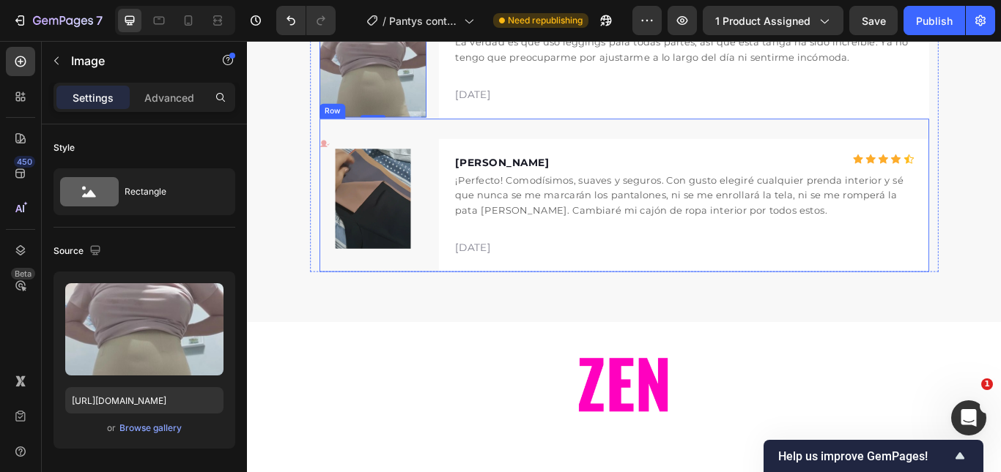
click at [444, 138] on div "Icon Image Kelly G. Text block Icon Icon Icon Icon Icon Icon List Hoz Row ¡Perf…" at bounding box center [686, 221] width 710 height 179
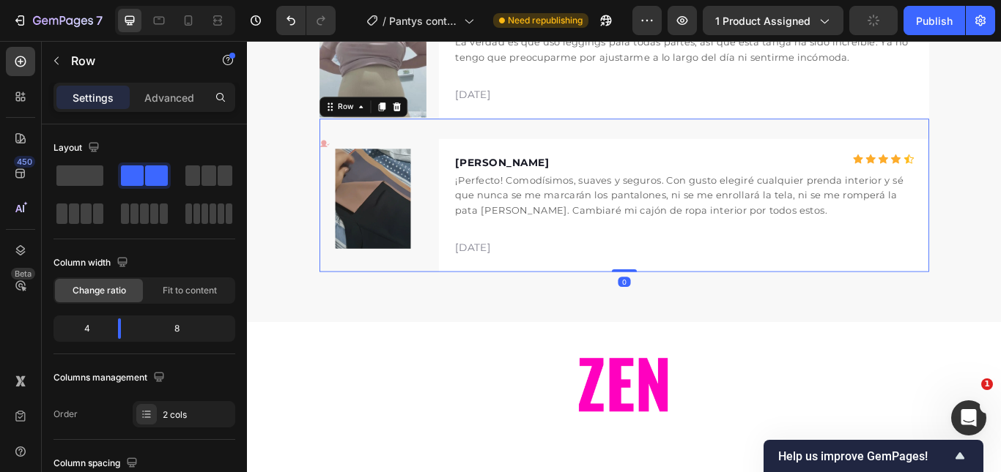
drag, startPoint x: 420, startPoint y: 116, endPoint x: 459, endPoint y: 152, distance: 52.9
click at [420, 116] on icon at bounding box center [421, 118] width 12 height 12
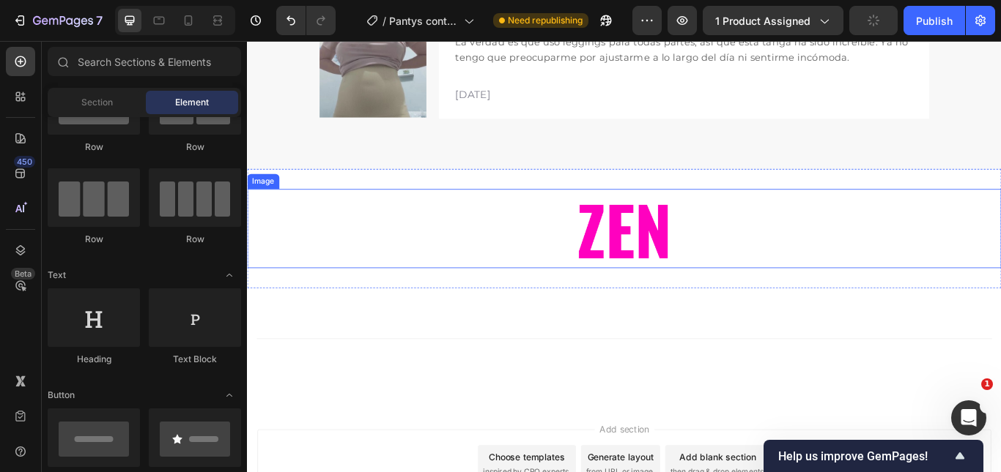
click at [507, 253] on img at bounding box center [686, 260] width 366 height 92
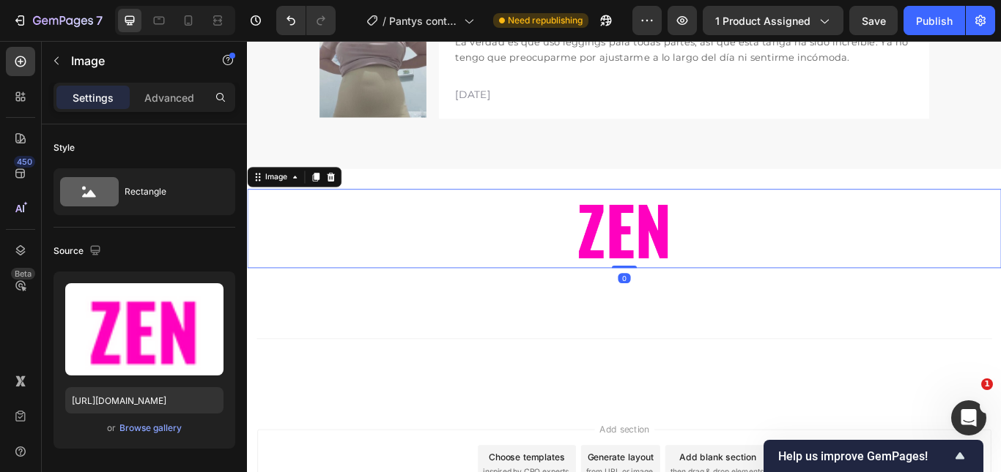
scroll to position [4105, 0]
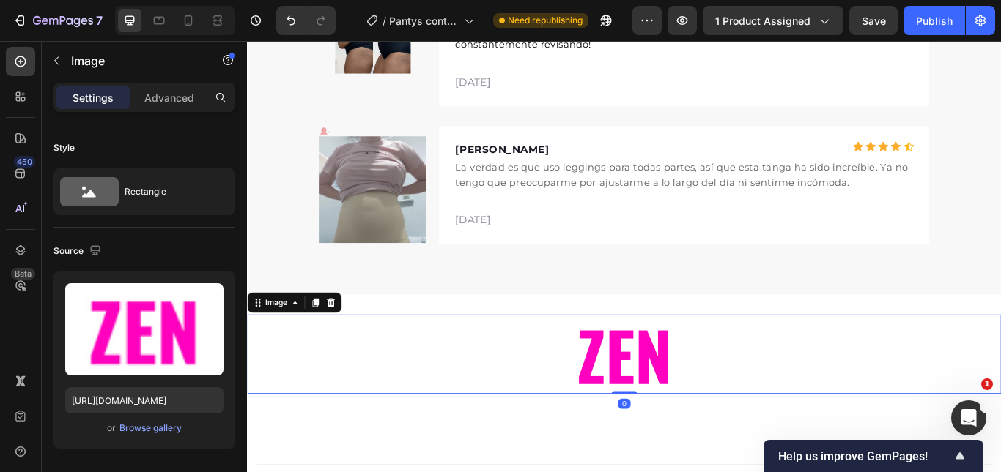
click at [345, 344] on icon at bounding box center [345, 346] width 10 height 10
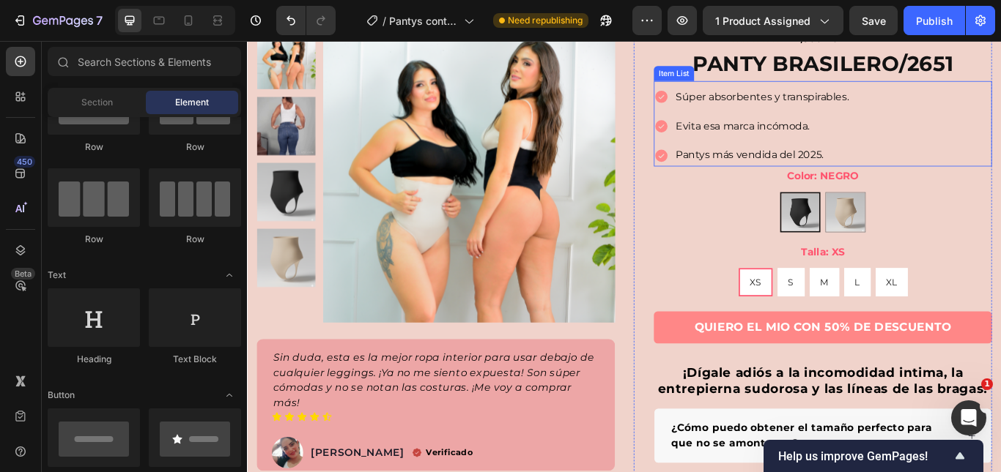
scroll to position [0, 0]
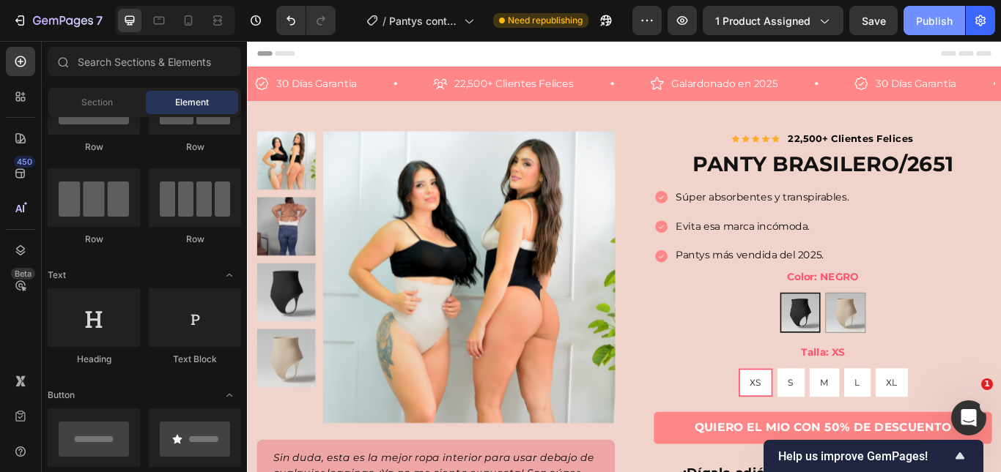
click at [946, 16] on div "Publish" at bounding box center [934, 20] width 37 height 15
click at [926, 19] on div "Publish" at bounding box center [934, 20] width 37 height 15
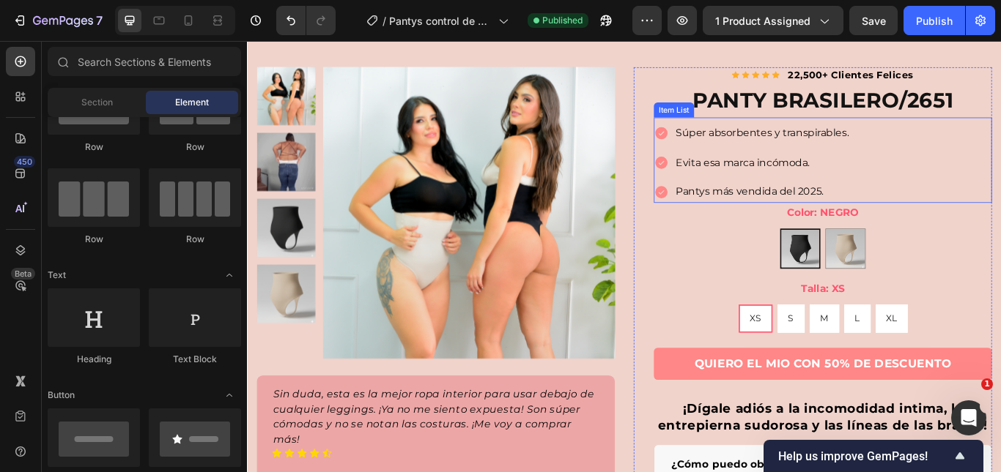
scroll to position [146, 0]
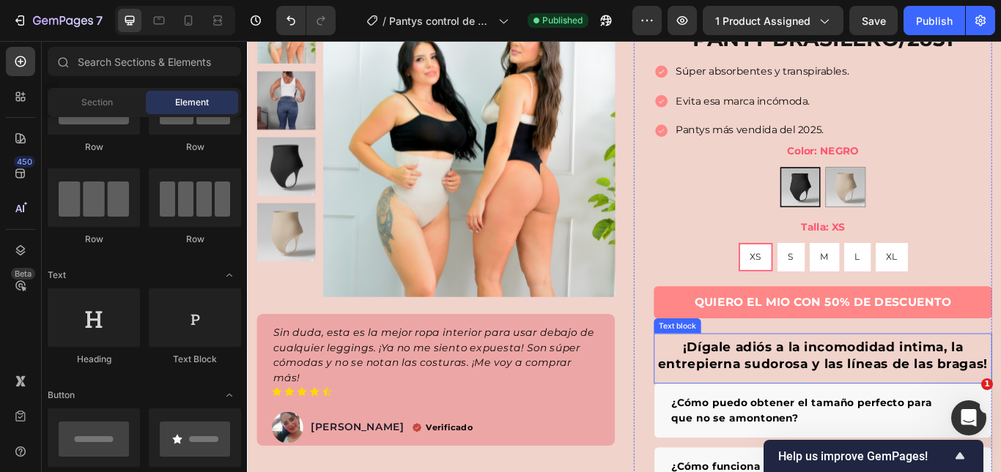
click at [865, 405] on strong "¡Dígale adiós a la incomodidad intima, la entrepierna sudorosa y las líneas de …" at bounding box center [918, 408] width 385 height 37
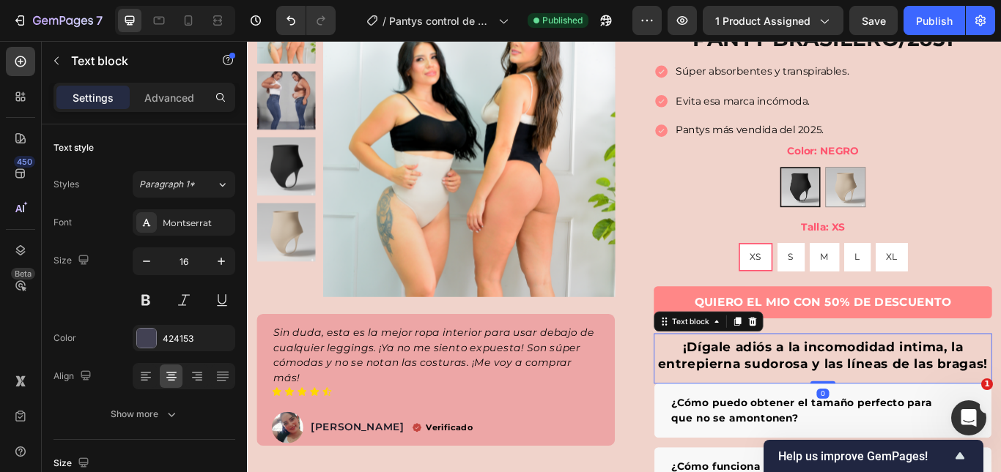
click at [865, 405] on strong "¡Dígale adiós a la incomodidad intima, la entrepierna sudorosa y las líneas de …" at bounding box center [918, 408] width 385 height 37
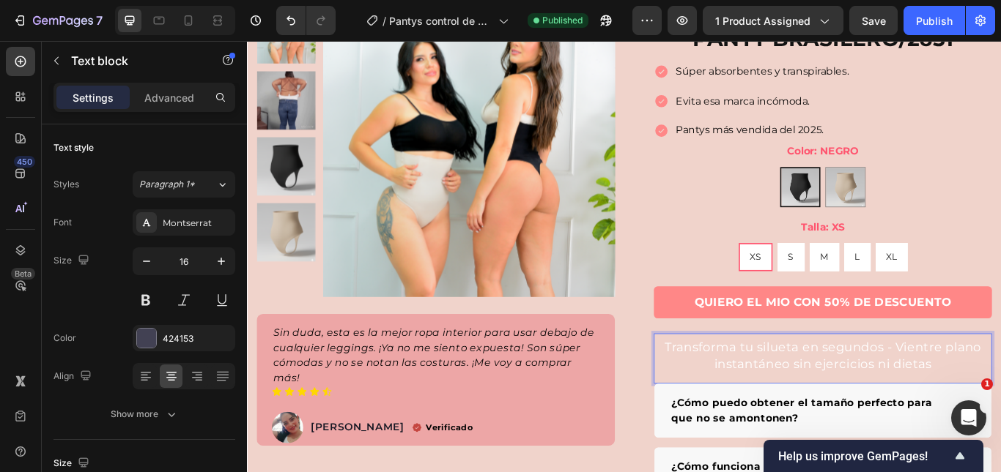
click at [898, 419] on span "Transforma tu silueta en segundos - Vientre plano instantáneo sin ejercicios ni…" at bounding box center [917, 408] width 369 height 37
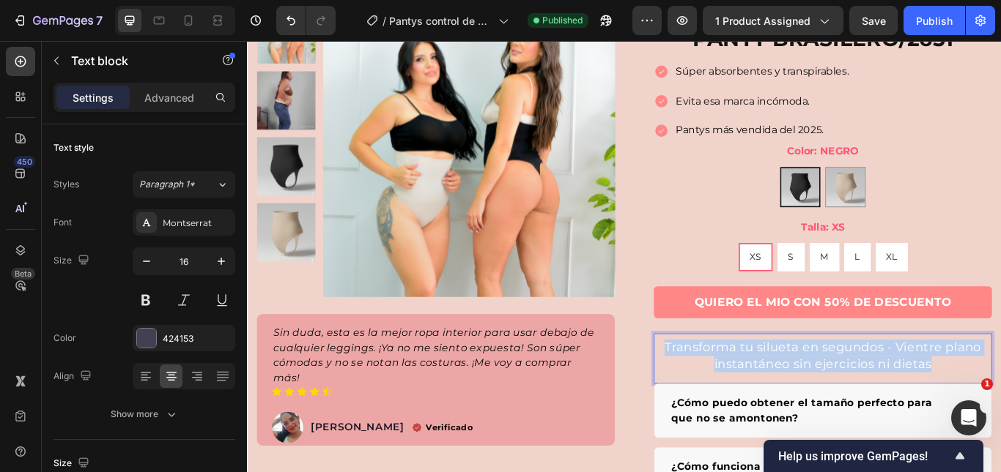
click at [898, 419] on span "Transforma tu silueta en segundos - Vientre plano instantáneo sin ejercicios ni…" at bounding box center [917, 408] width 369 height 37
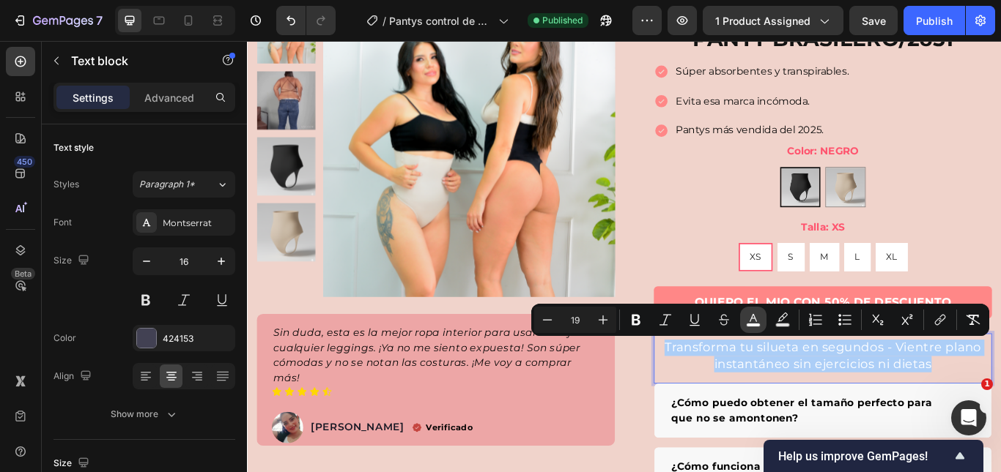
click at [749, 319] on icon "Editor contextual toolbar" at bounding box center [753, 320] width 15 height 15
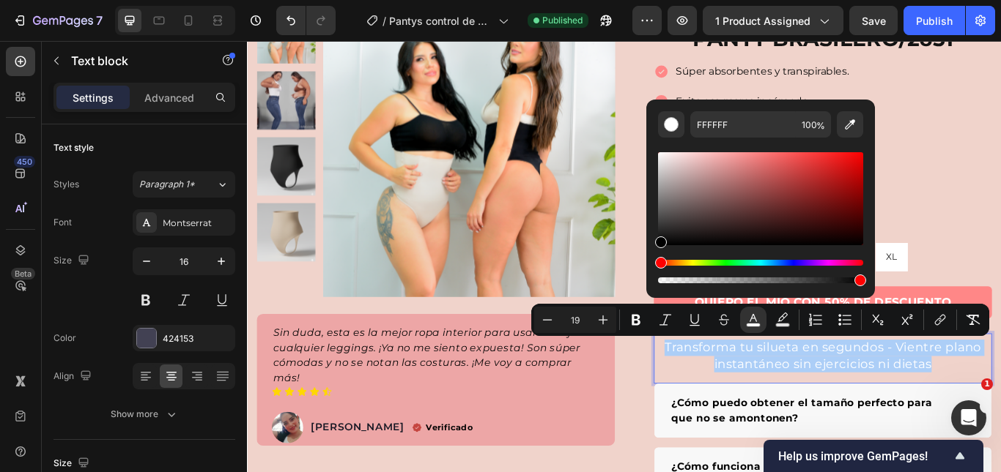
drag, startPoint x: 942, startPoint y: 286, endPoint x: 693, endPoint y: 308, distance: 250.0
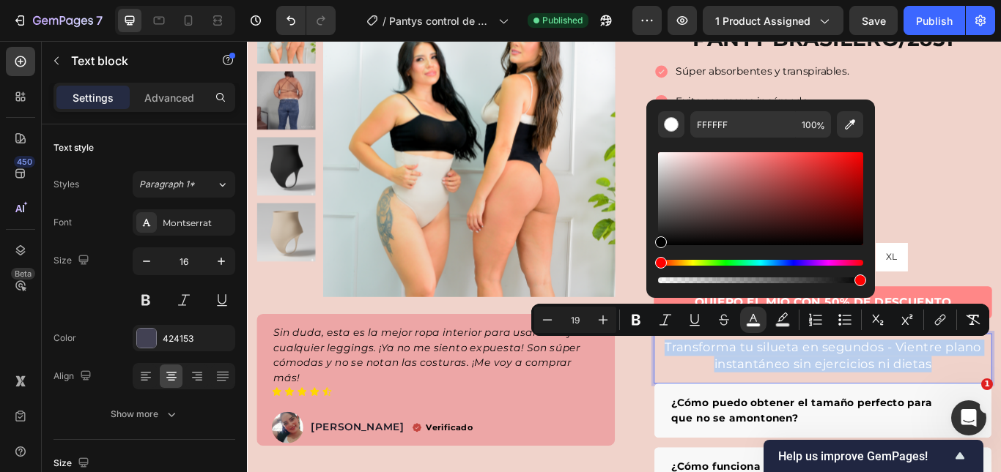
type input "000000"
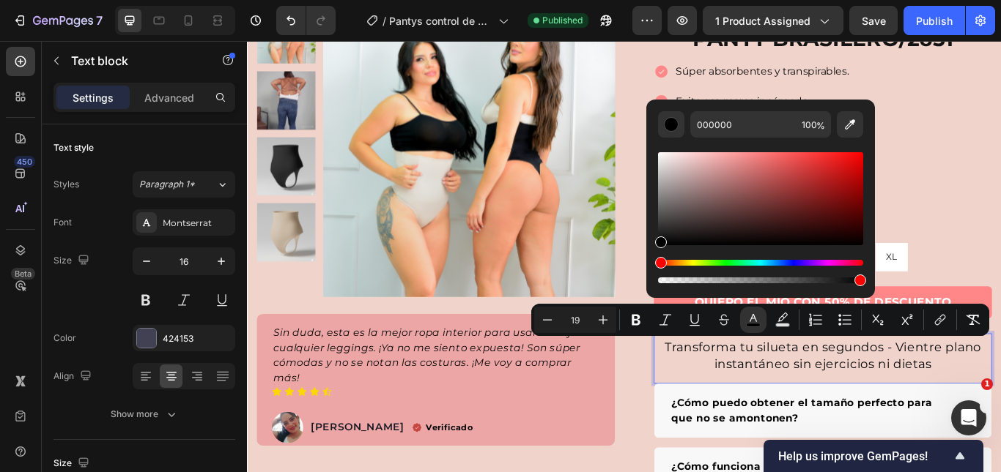
click at [828, 438] on div "Transforma tu silueta en segundos - Vientre plano instantáneo sin ejercicios ni…" at bounding box center [918, 411] width 394 height 59
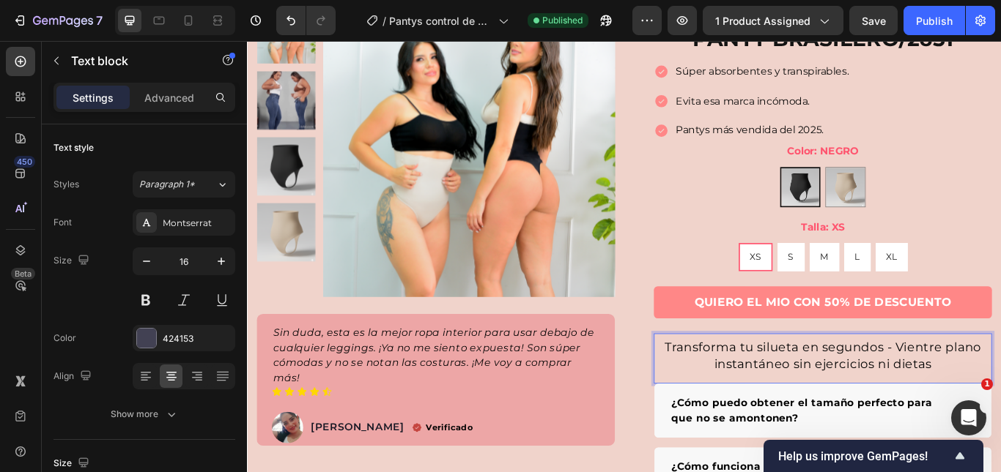
click at [828, 420] on span "Transforma tu silueta en segundos - Vientre plano instantáneo sin ejercicios ni…" at bounding box center [917, 408] width 369 height 37
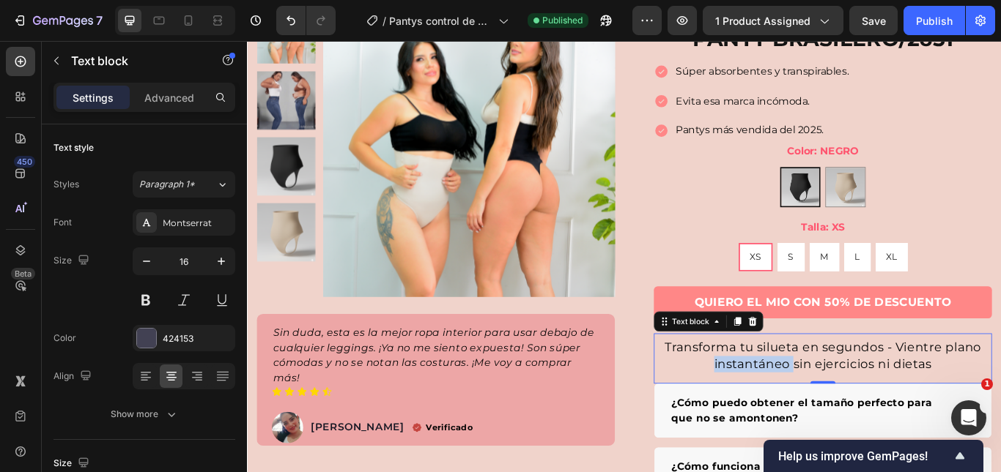
click at [828, 420] on span "Transforma tu silueta en segundos - Vientre plano instantáneo sin ejercicios ni…" at bounding box center [917, 408] width 369 height 37
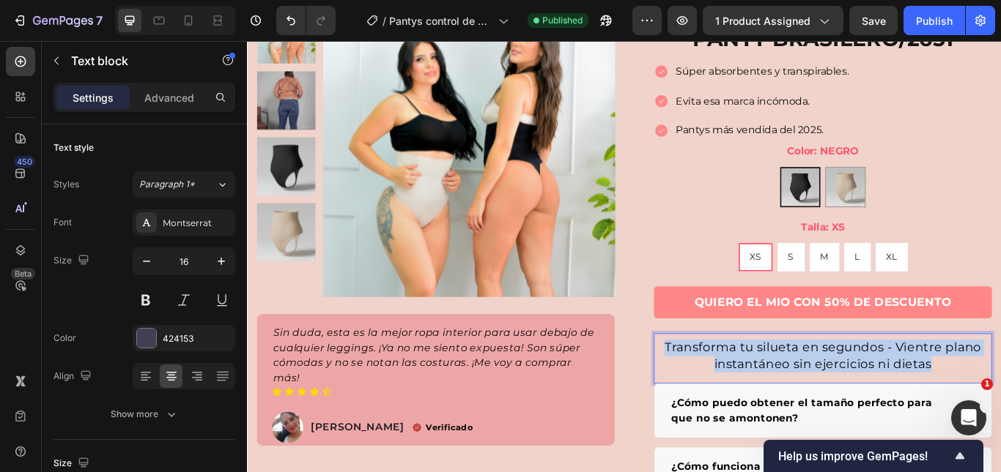
click at [828, 420] on span "Transforma tu silueta en segundos - Vientre plano instantáneo sin ejercicios ni…" at bounding box center [917, 408] width 369 height 37
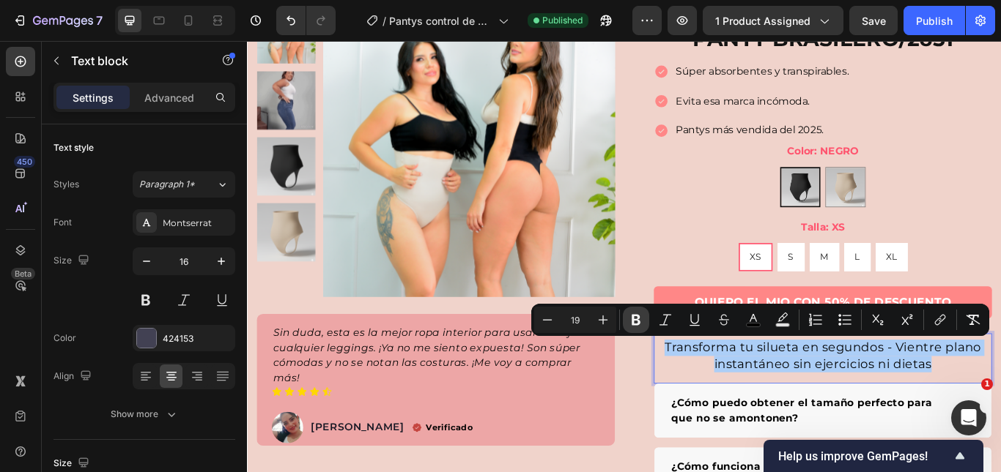
click at [637, 321] on icon "Editor contextual toolbar" at bounding box center [635, 320] width 9 height 11
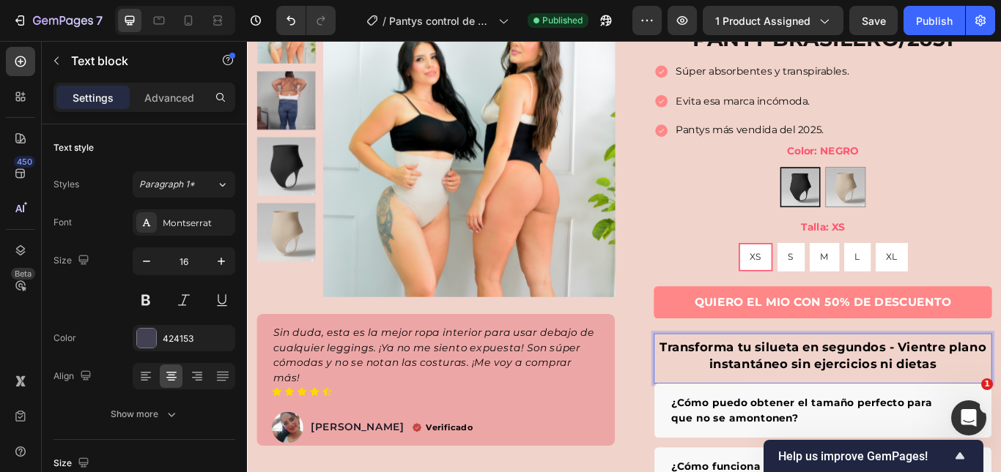
click at [831, 418] on strong "Transforma tu silueta en segundos - Vientre plano instantáneo sin ejercicios ni…" at bounding box center [918, 408] width 382 height 37
click at [836, 412] on strong "Transforma tu silueta en segundos - Vientre plano instantáneo sin ejercicios ni…" at bounding box center [918, 408] width 382 height 37
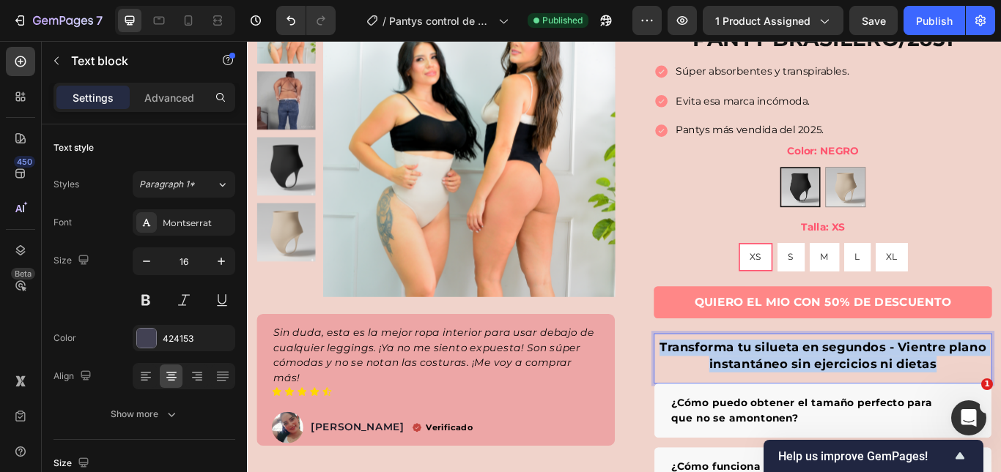
click at [836, 412] on strong "Transforma tu silueta en segundos - Vientre plano instantáneo sin ejercicios ni…" at bounding box center [918, 408] width 382 height 37
click at [784, 396] on strong "Transforma tu silueta en segundos - Vientre plano instantáneo sin ejercicios ni…" at bounding box center [918, 408] width 382 height 37
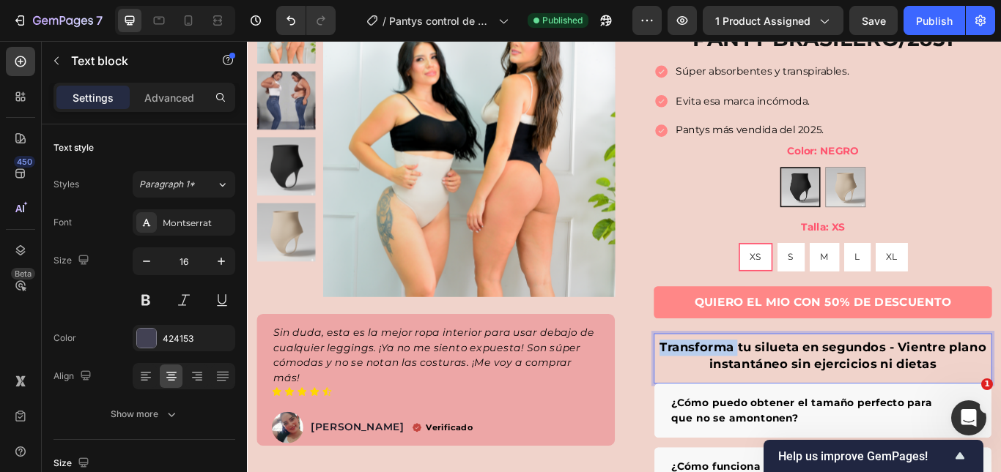
click at [784, 396] on strong "Transforma tu silueta en segundos - Vientre plano instantáneo sin ejercicios ni…" at bounding box center [918, 408] width 382 height 37
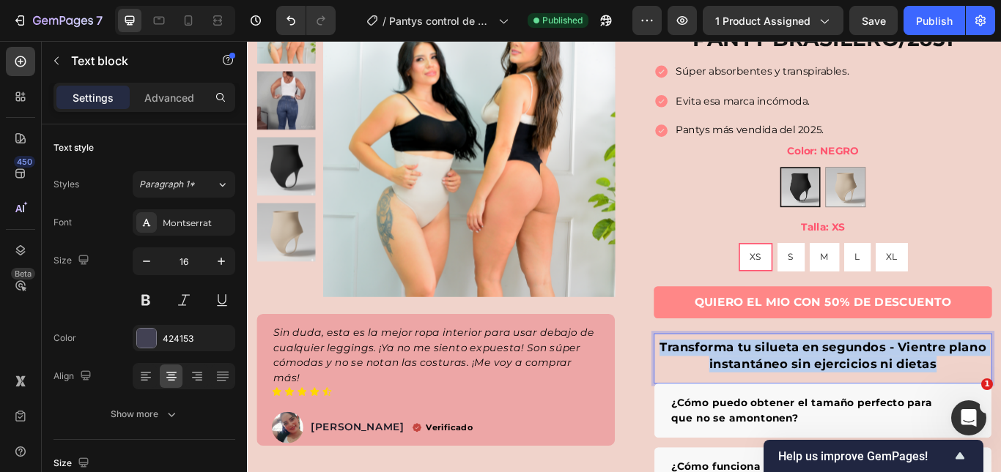
click at [784, 396] on strong "Transforma tu silueta en segundos - Vientre plano instantáneo sin ejercicios ni…" at bounding box center [918, 408] width 382 height 37
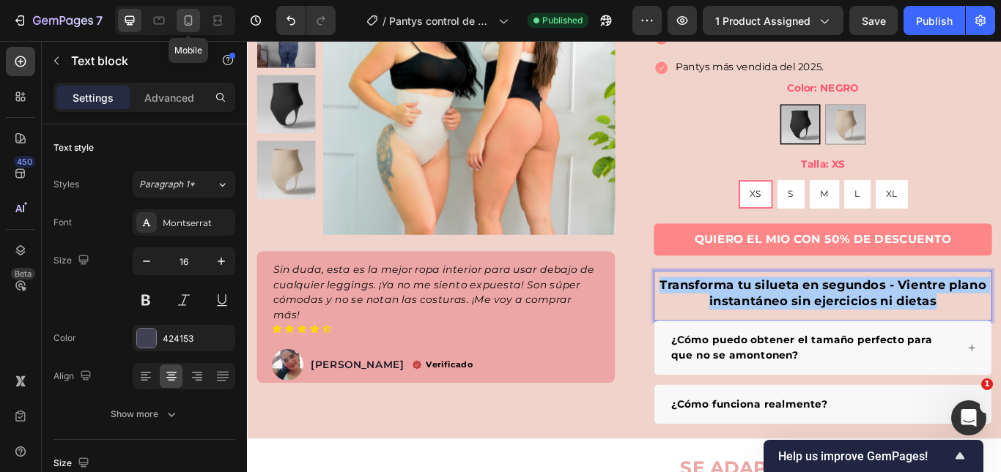
drag, startPoint x: 187, startPoint y: 18, endPoint x: 122, endPoint y: 107, distance: 110.6
click at [187, 18] on icon at bounding box center [188, 20] width 15 height 15
type input "14"
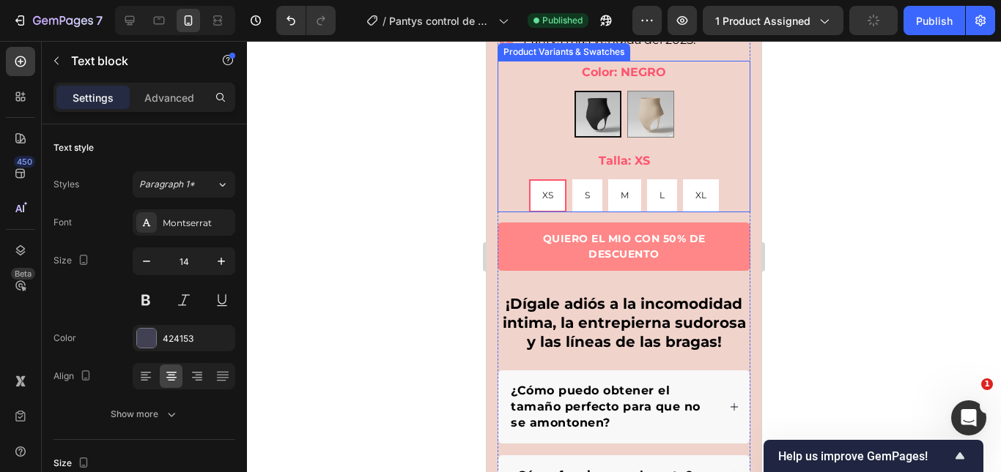
scroll to position [754, 0]
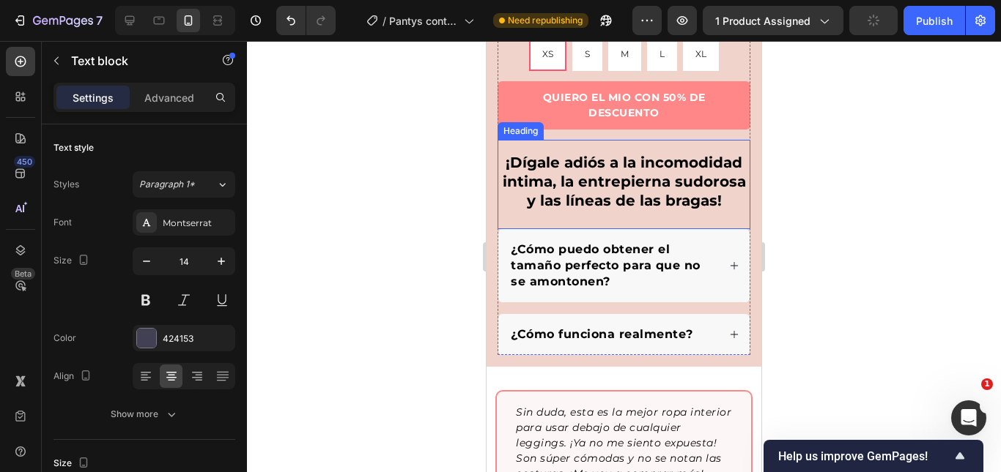
click at [626, 169] on strong "¡Dígale adiós a la incomodidad intima, la entrepierna sudorosa y las líneas de …" at bounding box center [623, 182] width 243 height 56
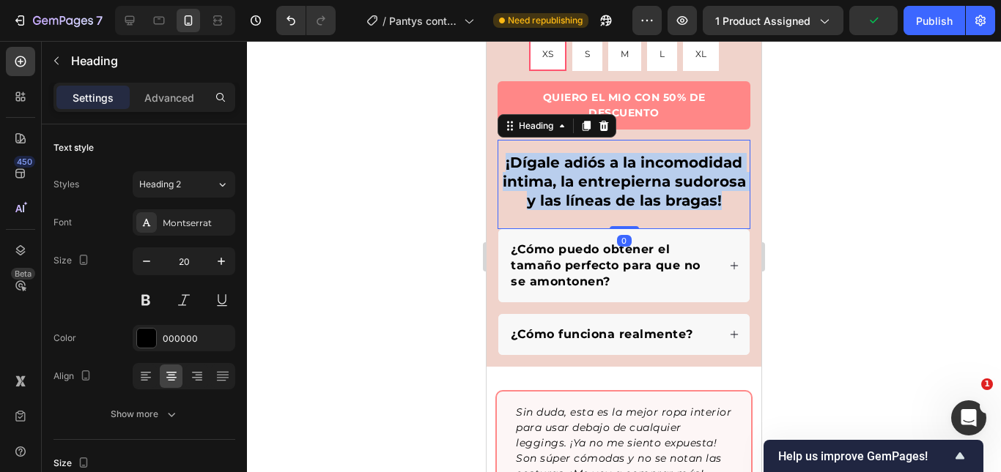
click at [626, 169] on strong "¡Dígale adiós a la incomodidad intima, la entrepierna sudorosa y las líneas de …" at bounding box center [623, 182] width 243 height 56
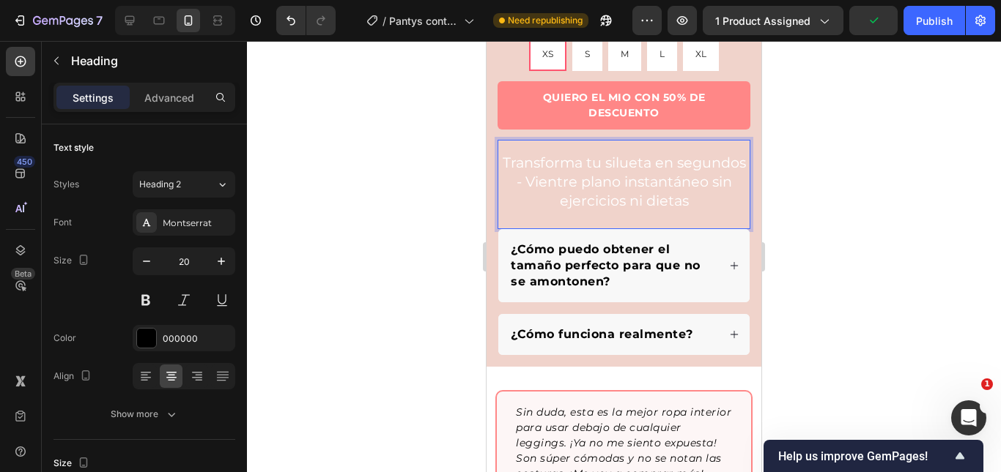
click at [626, 176] on span "Transforma tu silueta en segundos - Vientre plano instantáneo sin ejercicios ni…" at bounding box center [623, 182] width 243 height 56
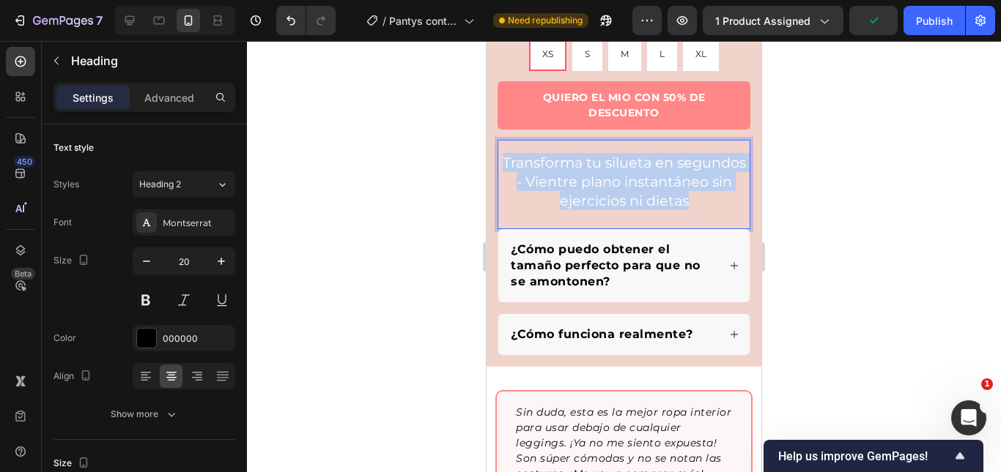
click at [626, 176] on span "Transforma tu silueta en segundos - Vientre plano instantáneo sin ejercicios ni…" at bounding box center [623, 182] width 243 height 56
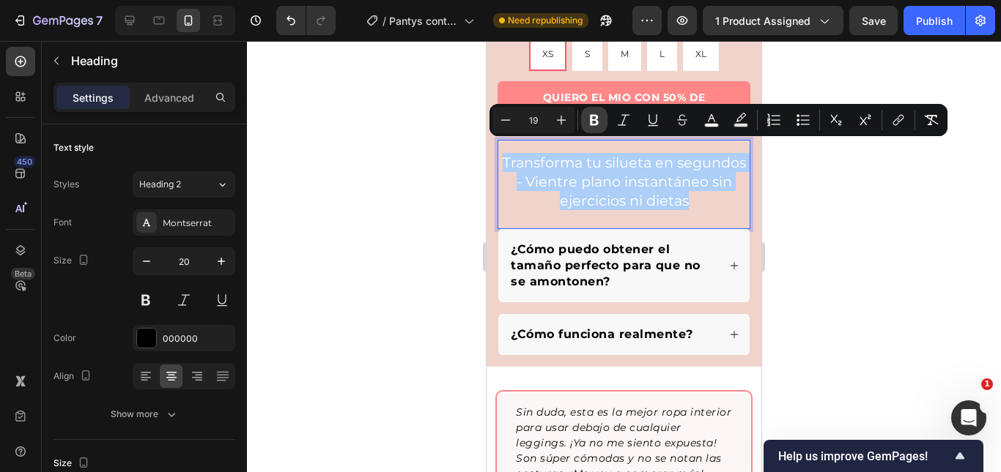
click at [592, 125] on icon "Editor contextual toolbar" at bounding box center [594, 120] width 9 height 11
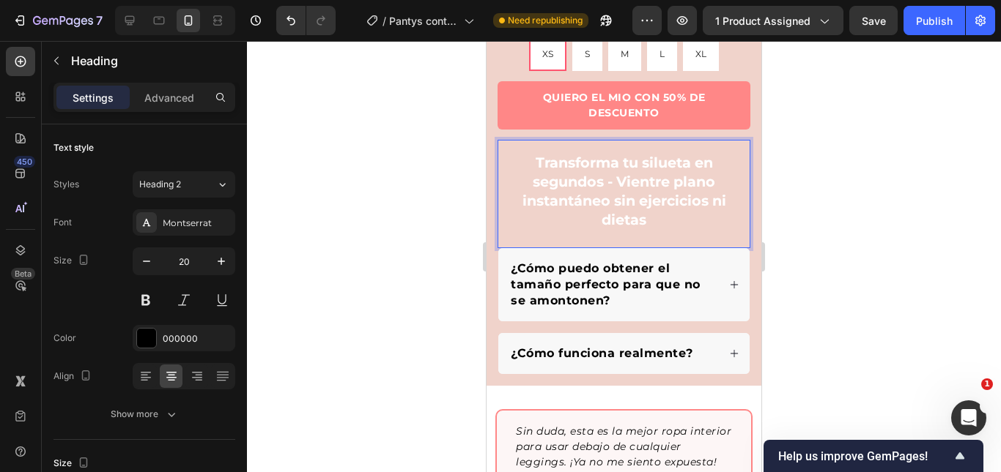
click at [565, 152] on h2 "Transforma tu silueta en segundos - Vientre plano instantáneo sin ejercicios ni…" at bounding box center [623, 191] width 253 height 79
click at [574, 178] on strong "Transforma tu silueta en segundos - Vientre plano instantáneo sin ejercicios ni…" at bounding box center [624, 191] width 204 height 75
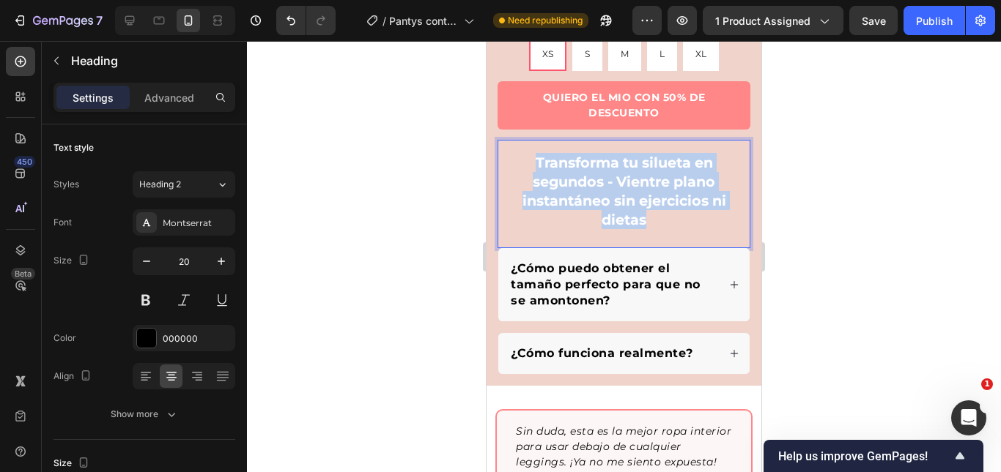
click at [574, 178] on strong "Transforma tu silueta en segundos - Vientre plano instantáneo sin ejercicios ni…" at bounding box center [624, 191] width 204 height 75
click at [712, 162] on p "Transforma tu silueta en segundos - Vientre plano instantáneo sin ejercicios ni…" at bounding box center [624, 191] width 250 height 76
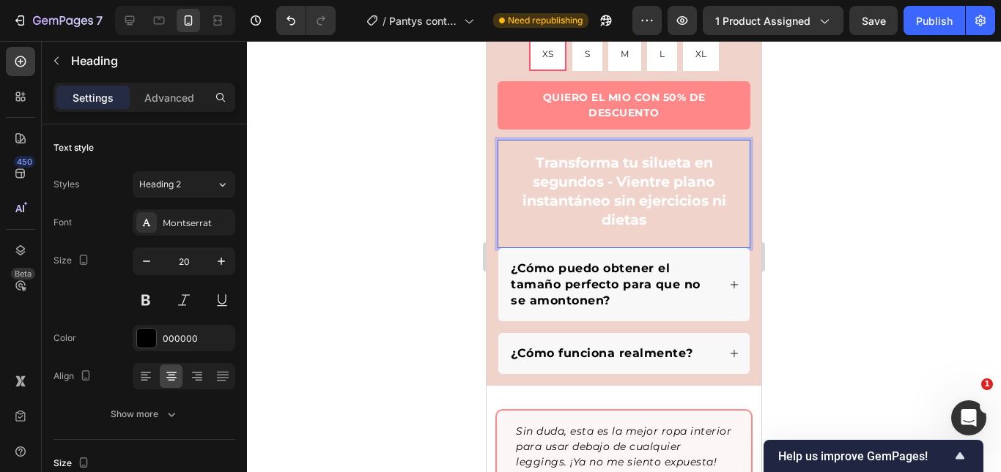
click at [691, 171] on strong "Transforma tu silueta en segundos - Vientre plano instantáneo sin ejercicios ni…" at bounding box center [624, 191] width 204 height 75
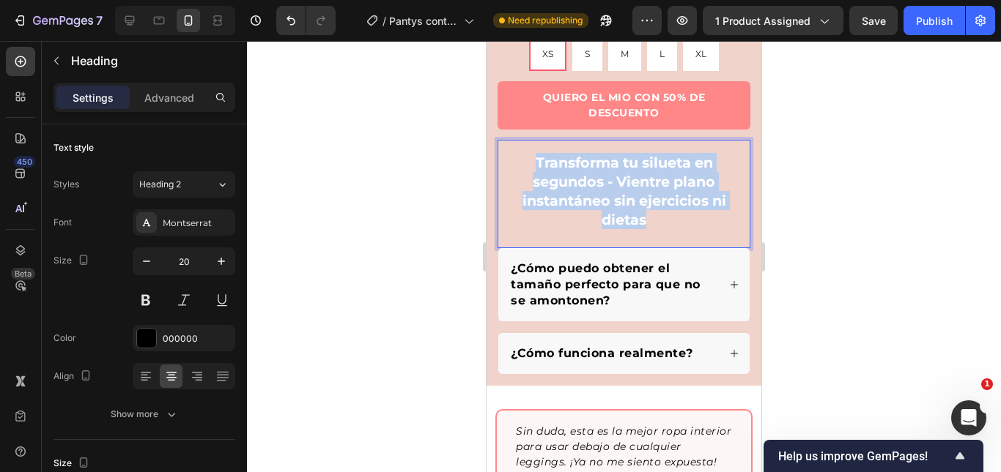
click at [691, 171] on strong "Transforma tu silueta en segundos - Vientre plano instantáneo sin ejercicios ni…" at bounding box center [624, 191] width 204 height 75
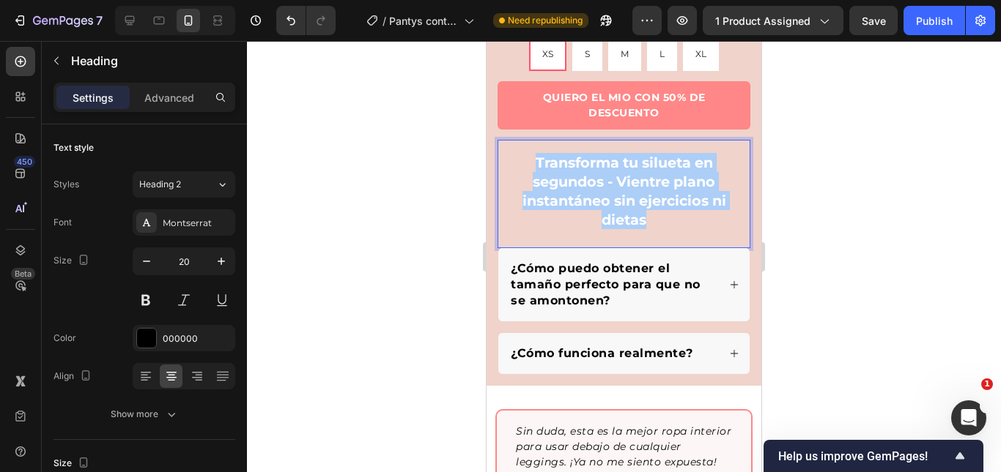
click at [829, 190] on div at bounding box center [624, 256] width 754 height 431
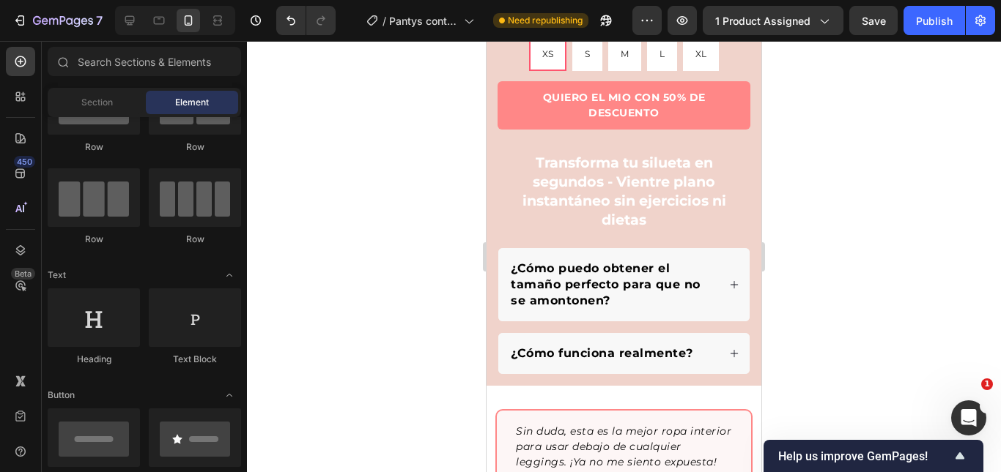
click at [647, 182] on strong "Transforma tu silueta en segundos - Vientre plano instantáneo sin ejercicios ni…" at bounding box center [624, 191] width 204 height 75
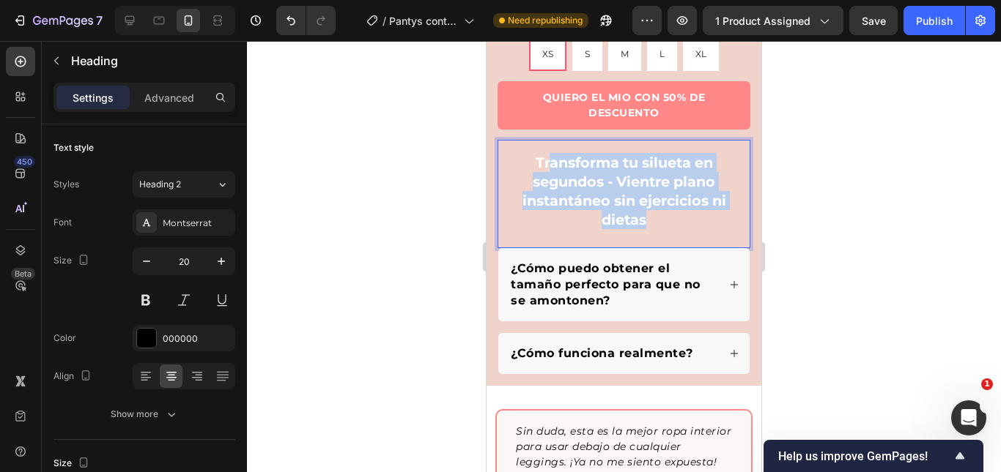
drag, startPoint x: 654, startPoint y: 212, endPoint x: 545, endPoint y: 149, distance: 125.6
click at [546, 153] on p "Transforma tu silueta en segundos - Vientre plano instantáneo sin ejercicios ni…" at bounding box center [624, 191] width 250 height 76
drag, startPoint x: 519, startPoint y: 151, endPoint x: 656, endPoint y: 210, distance: 149.3
click at [656, 210] on p "Transforma tu silueta en segundos - Vientre plano instantáneo sin ejercicios ni…" at bounding box center [624, 191] width 250 height 76
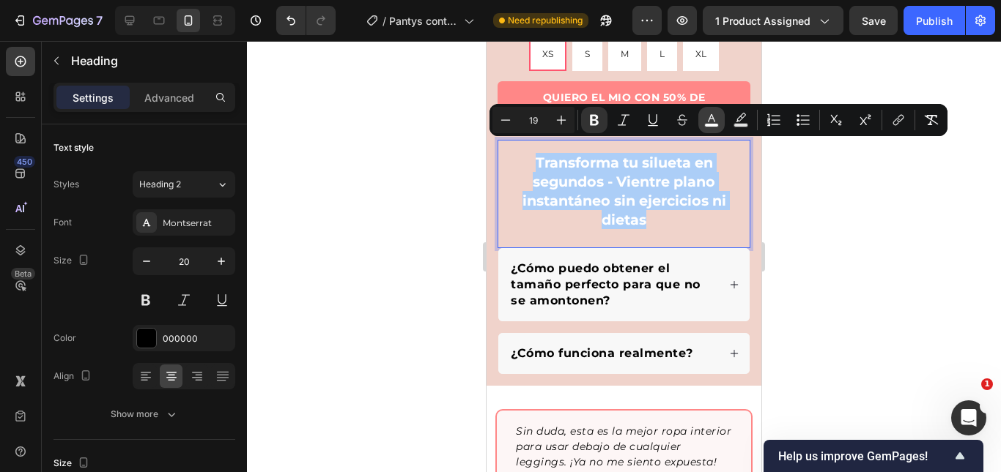
click at [712, 125] on rect "Editor contextual toolbar" at bounding box center [712, 126] width 14 height 4
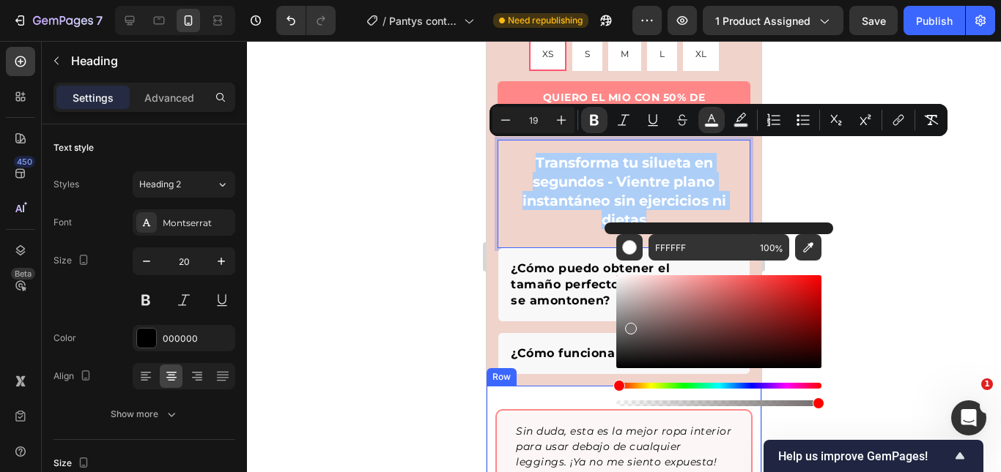
drag, startPoint x: 1115, startPoint y: 367, endPoint x: 601, endPoint y: 392, distance: 514.0
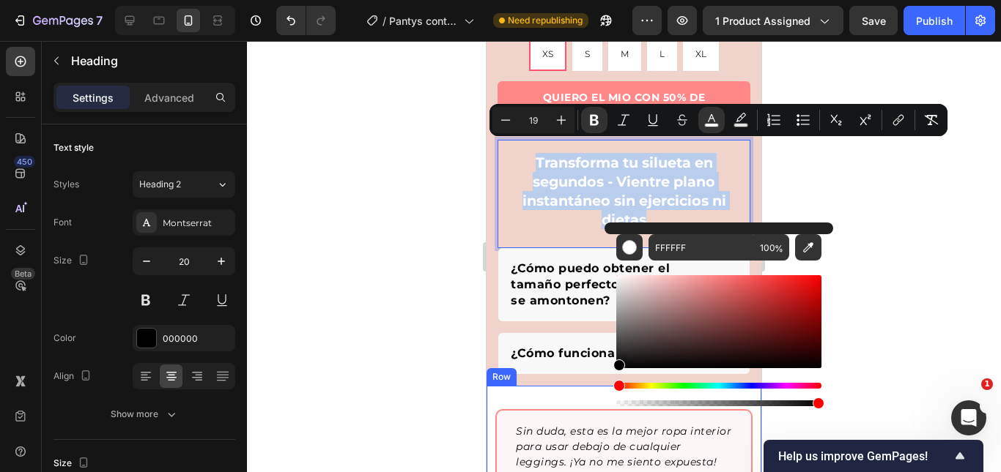
type input "000000"
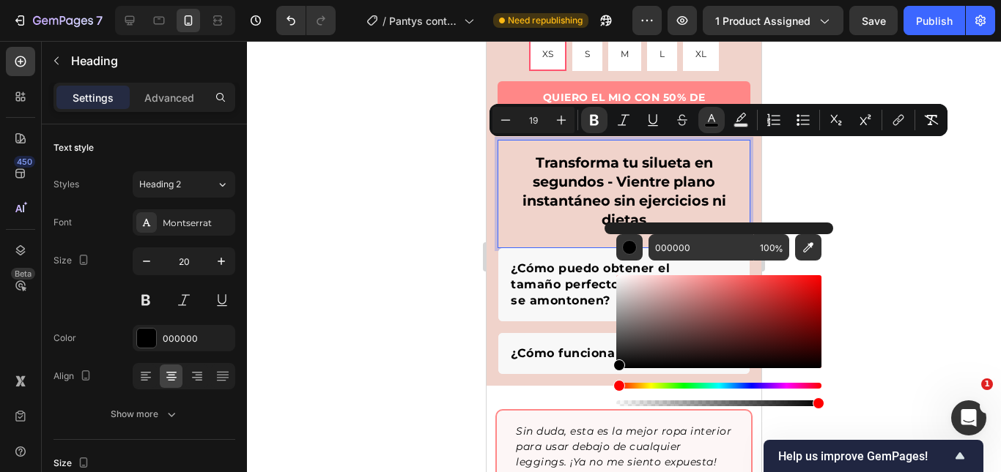
click at [853, 201] on div at bounding box center [624, 256] width 754 height 431
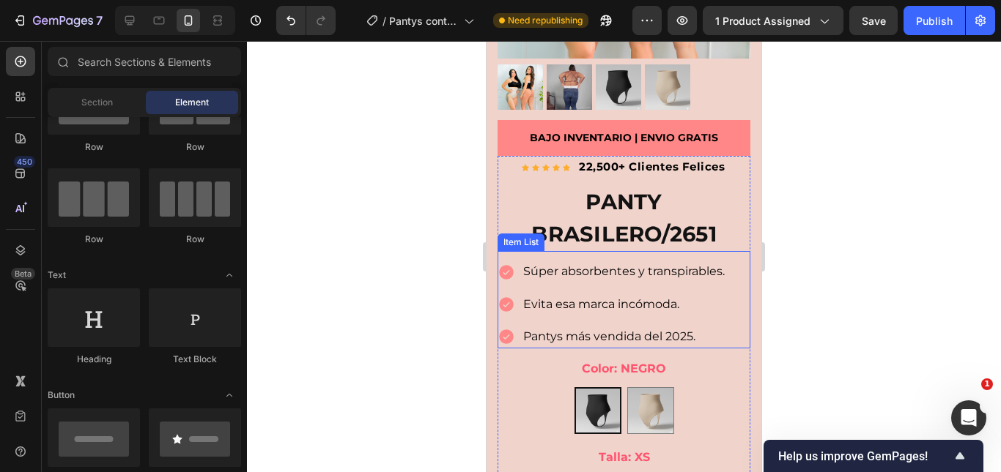
scroll to position [315, 0]
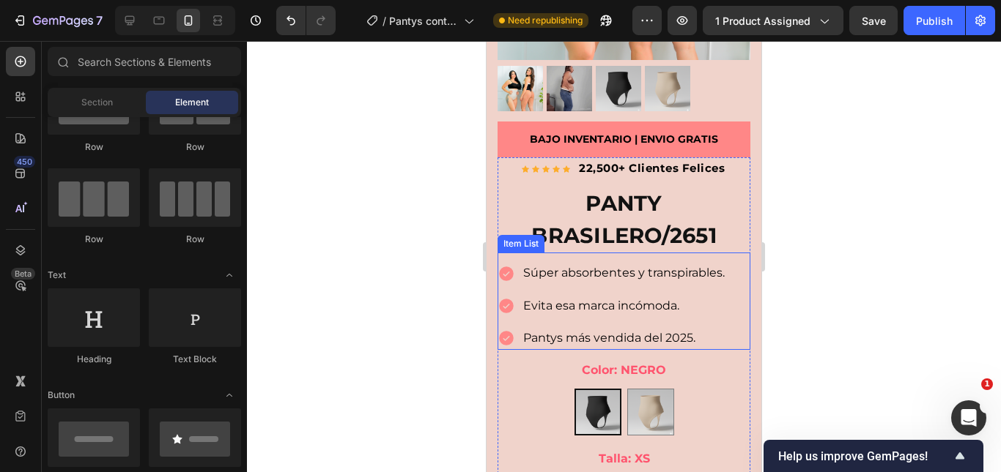
click at [603, 161] on strong "22,500+ Clientes Felices" at bounding box center [652, 168] width 146 height 14
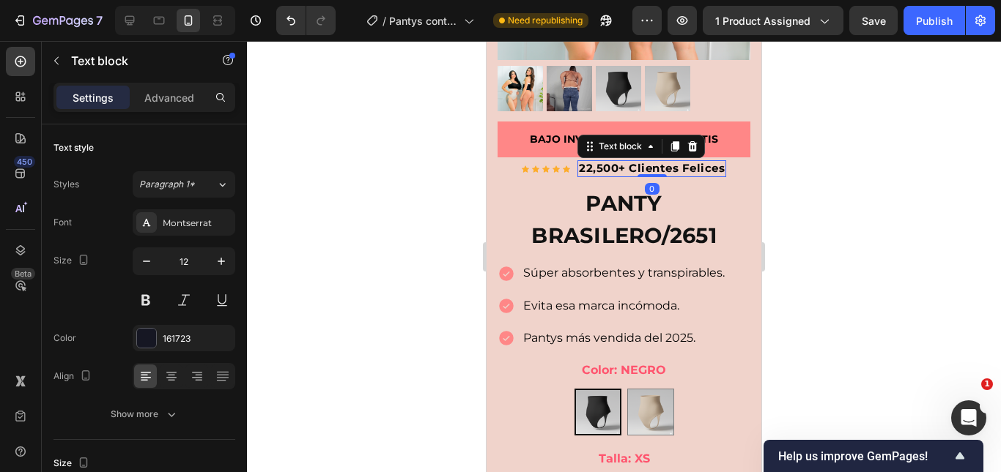
click at [599, 161] on strong "22,500+ Clientes Felices" at bounding box center [652, 168] width 146 height 14
click at [598, 161] on strong "22,500+ Clientes Felices" at bounding box center [652, 168] width 146 height 14
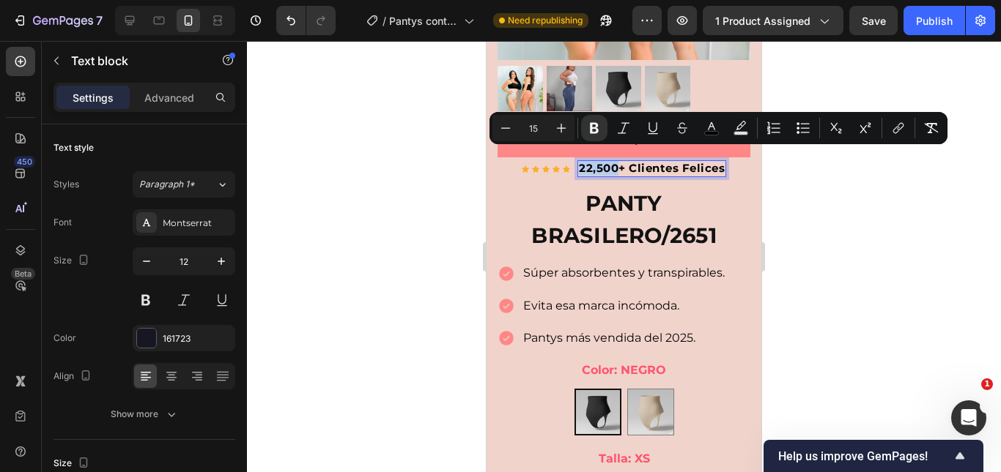
click at [579, 161] on strong "22,500+ Clientes Felices" at bounding box center [652, 168] width 146 height 14
drag, startPoint x: 576, startPoint y: 157, endPoint x: 716, endPoint y: 156, distance: 139.9
click at [716, 161] on strong "22,500+ Clientes Felices" at bounding box center [652, 168] width 146 height 14
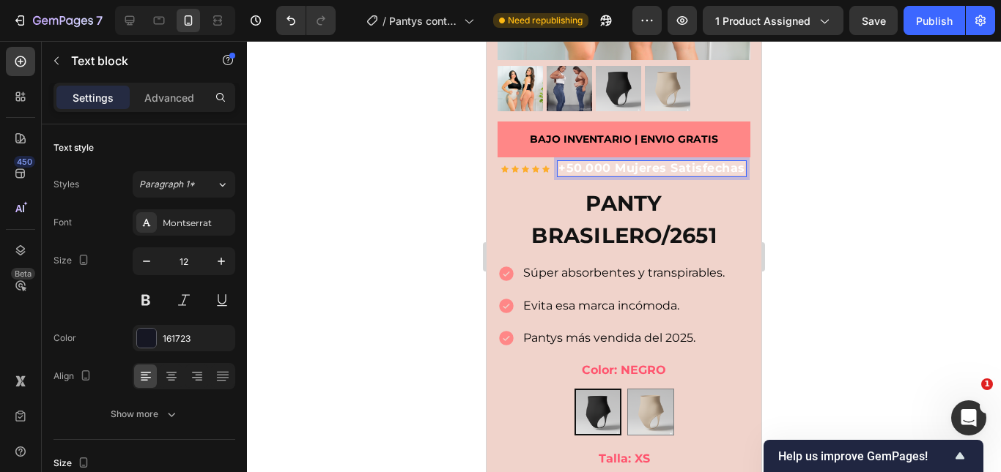
click at [558, 169] on strong "+50.000 Mujeres Satisfechas" at bounding box center [651, 168] width 187 height 14
click at [145, 264] on icon "button" at bounding box center [146, 261] width 15 height 15
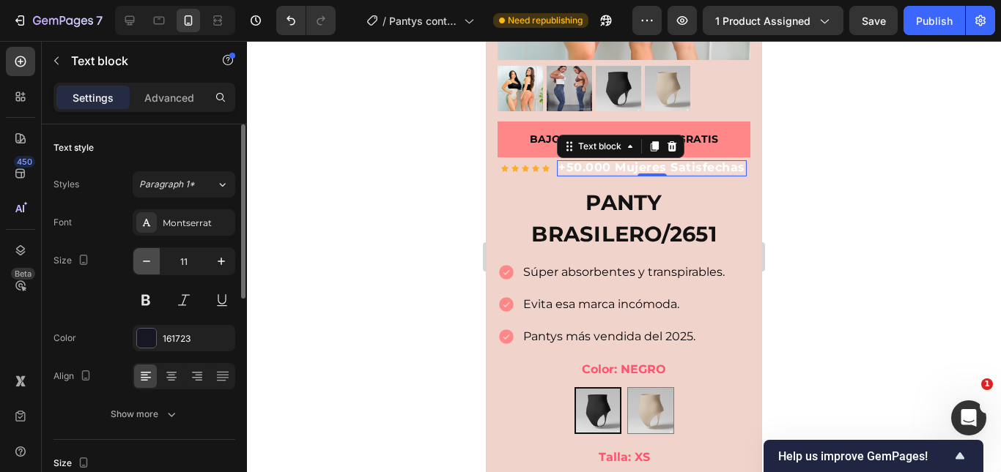
click at [145, 264] on icon "button" at bounding box center [146, 261] width 15 height 15
click at [222, 265] on icon "button" at bounding box center [221, 261] width 15 height 15
type input "11"
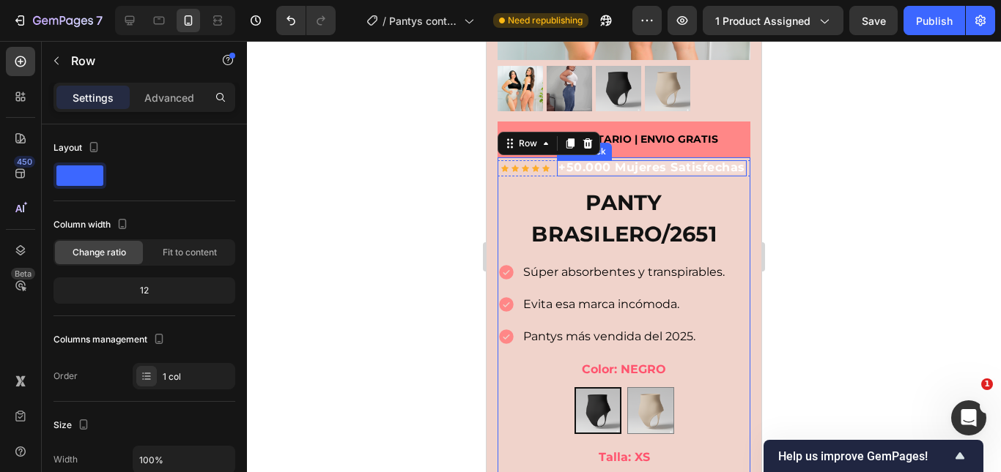
click at [640, 163] on strong "+50.000 Mujeres Satisfechas" at bounding box center [651, 167] width 187 height 14
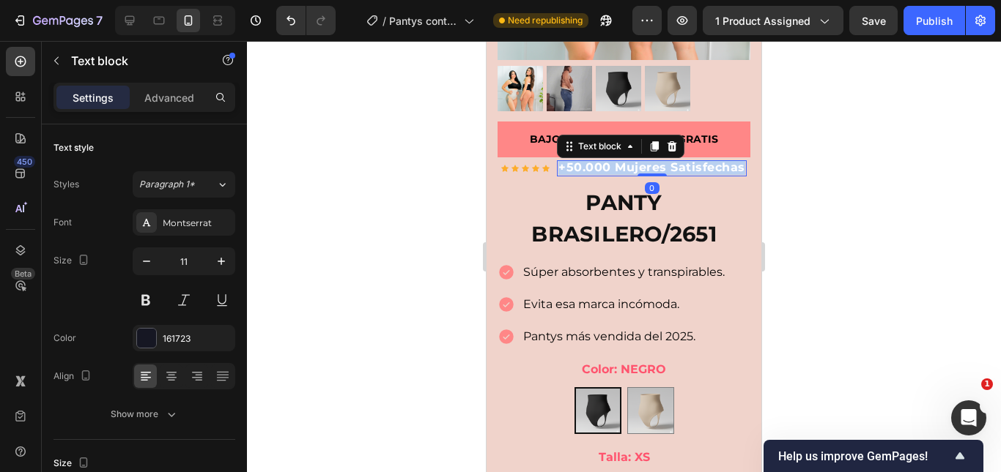
click at [640, 163] on strong "+50.000 Mujeres Satisfechas" at bounding box center [651, 167] width 187 height 14
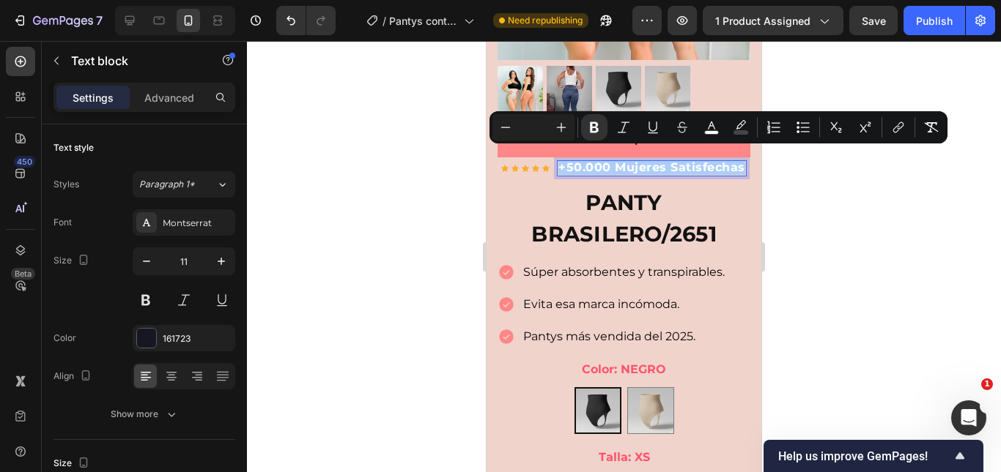
click at [535, 125] on input "Editor contextual toolbar" at bounding box center [533, 128] width 29 height 18
click at [538, 125] on input "Editor contextual toolbar" at bounding box center [533, 128] width 29 height 18
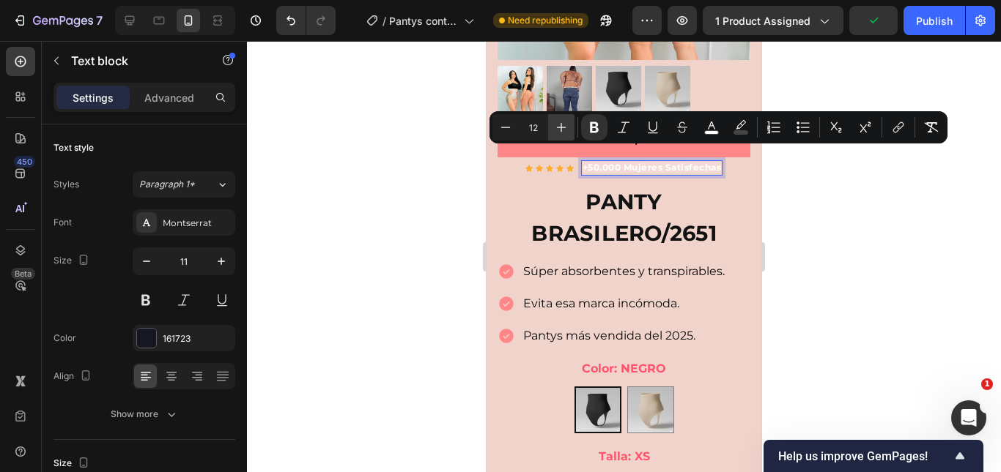
click at [562, 131] on icon "Editor contextual toolbar" at bounding box center [561, 127] width 15 height 15
click at [563, 132] on icon "Editor contextual toolbar" at bounding box center [561, 127] width 15 height 15
click at [568, 134] on icon "Editor contextual toolbar" at bounding box center [561, 127] width 15 height 15
click at [506, 130] on icon "Editor contextual toolbar" at bounding box center [505, 127] width 15 height 15
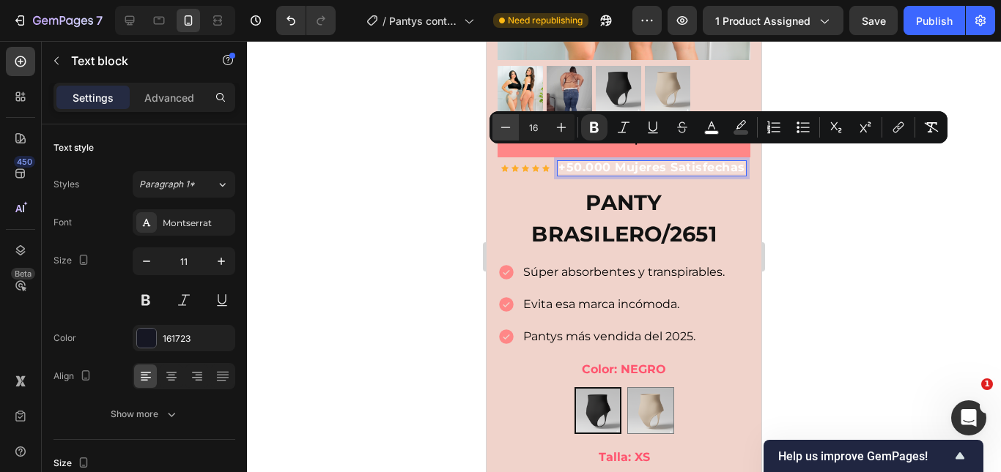
type input "15"
click at [713, 126] on icon "Editor contextual toolbar" at bounding box center [711, 126] width 7 height 8
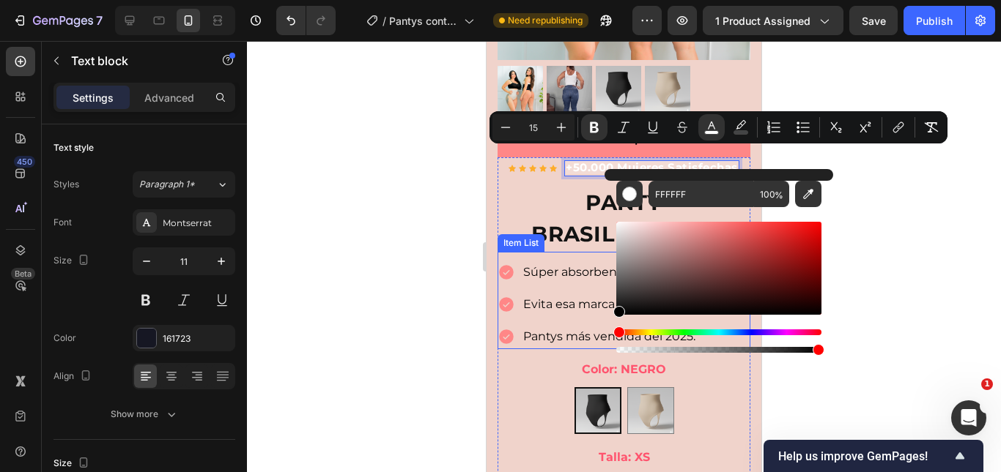
drag, startPoint x: 1162, startPoint y: 319, endPoint x: 593, endPoint y: 325, distance: 568.4
type input "000000"
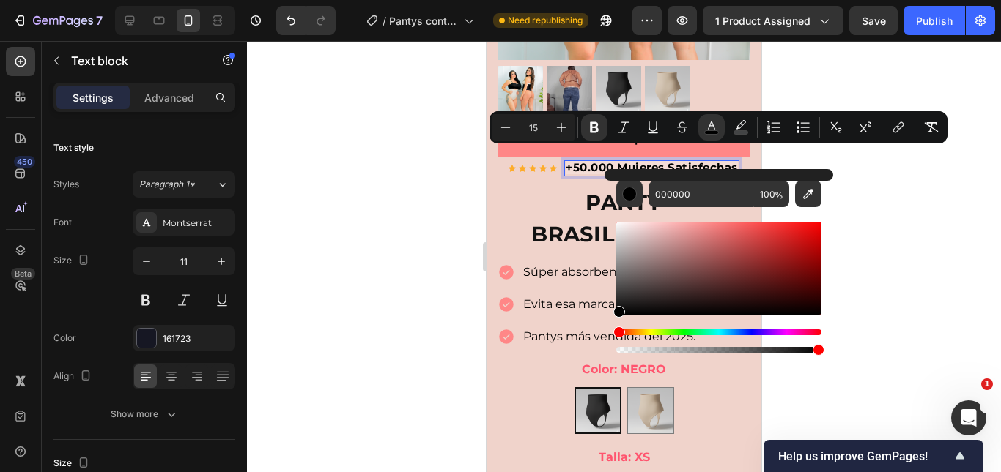
click at [954, 214] on div at bounding box center [624, 256] width 754 height 431
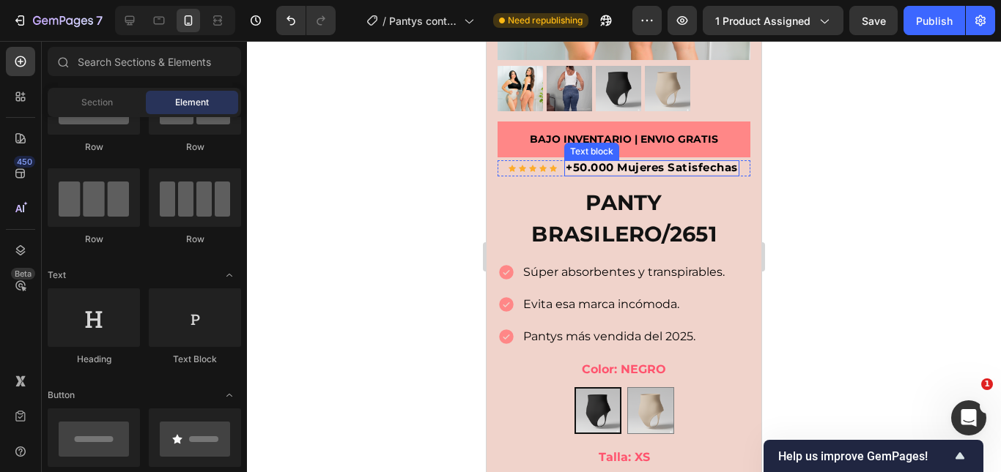
click at [665, 160] on strong "+50.000 Mujeres Satisfechas" at bounding box center [651, 167] width 172 height 14
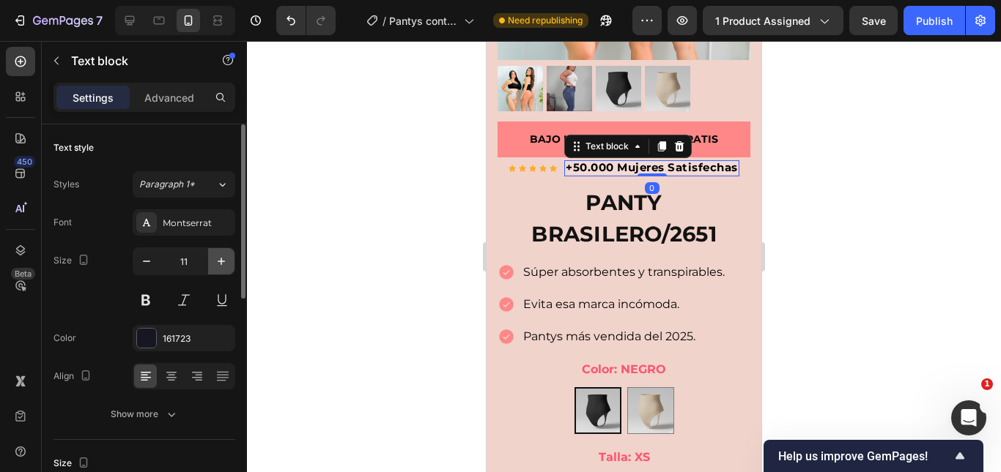
click at [220, 258] on icon "button" at bounding box center [221, 261] width 15 height 15
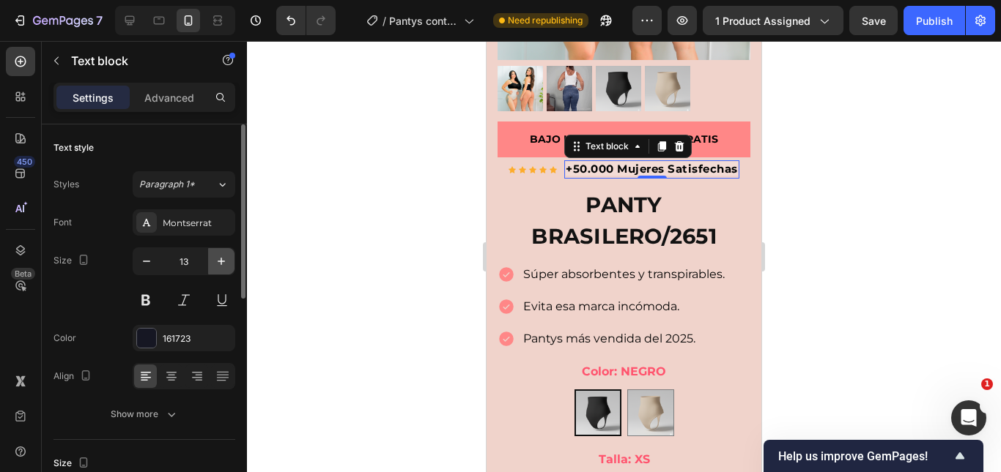
click at [220, 258] on icon "button" at bounding box center [221, 261] width 15 height 15
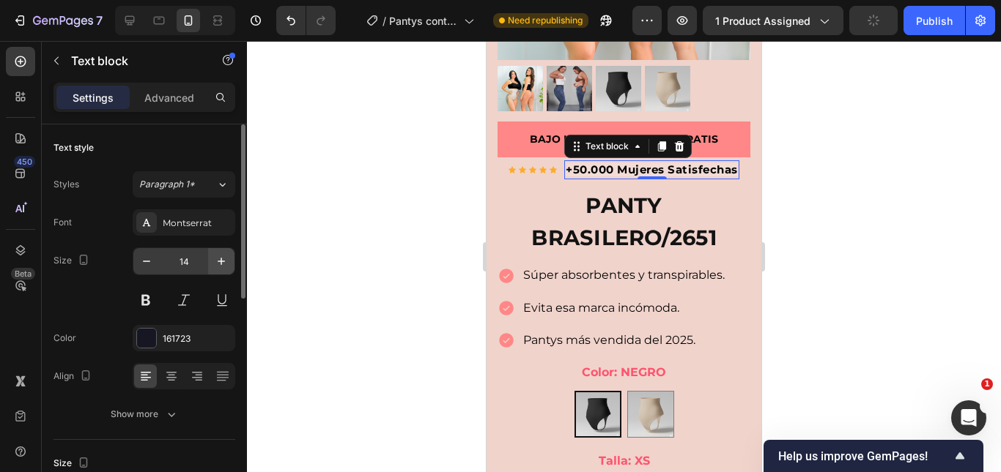
click at [227, 261] on icon "button" at bounding box center [221, 261] width 15 height 15
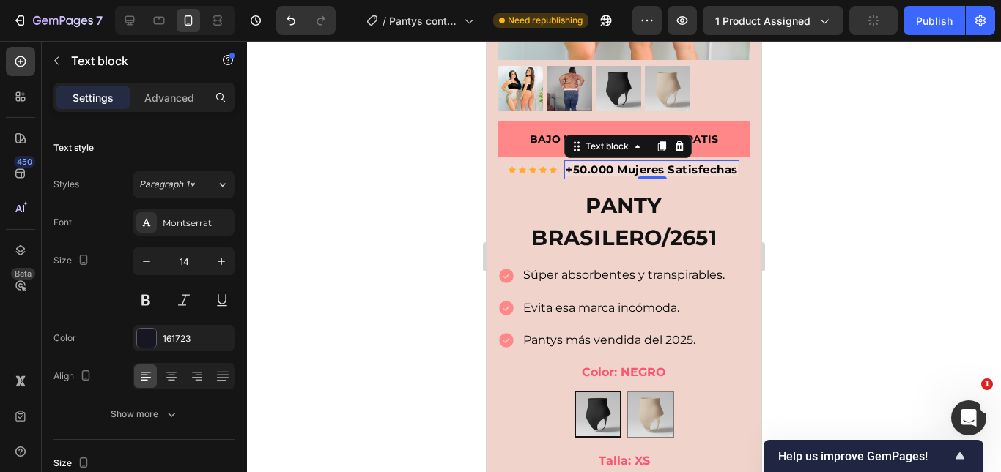
type input "15"
click at [894, 195] on div at bounding box center [624, 256] width 754 height 431
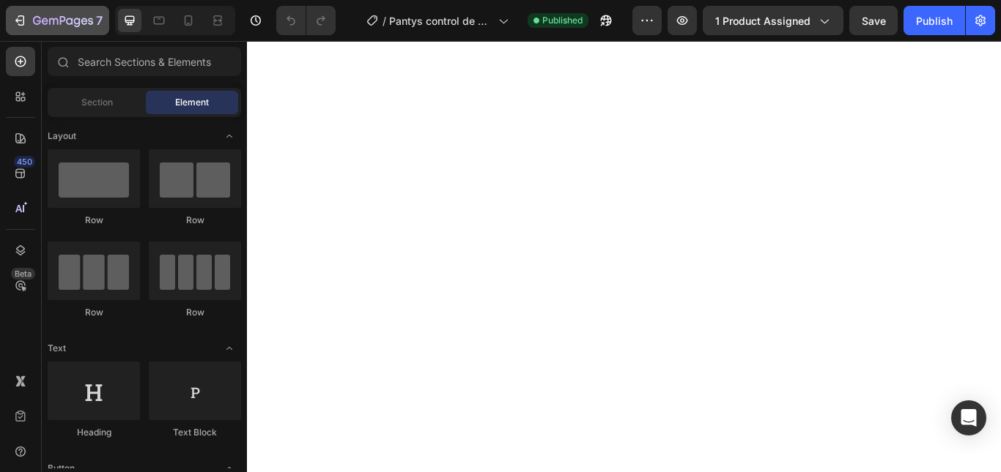
click at [21, 16] on icon "button" at bounding box center [21, 20] width 7 height 10
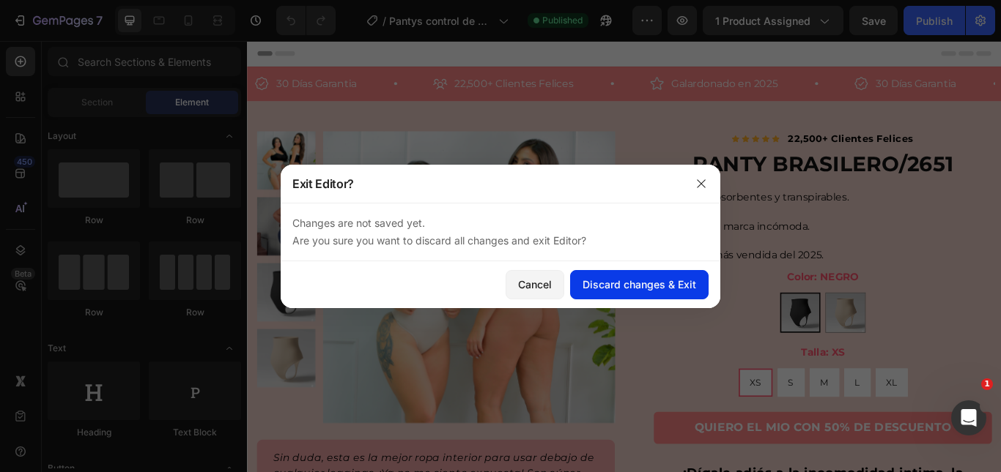
click at [638, 286] on div "Discard changes & Exit" at bounding box center [639, 284] width 114 height 15
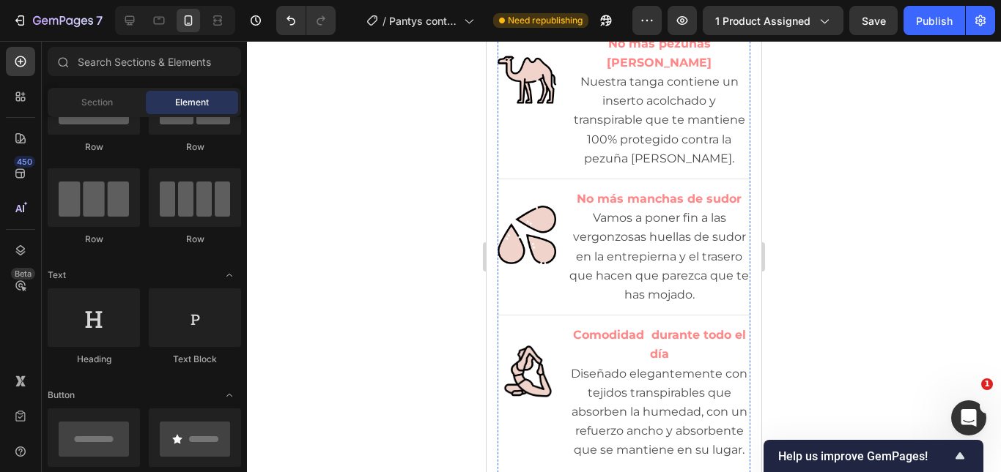
scroll to position [1633, 0]
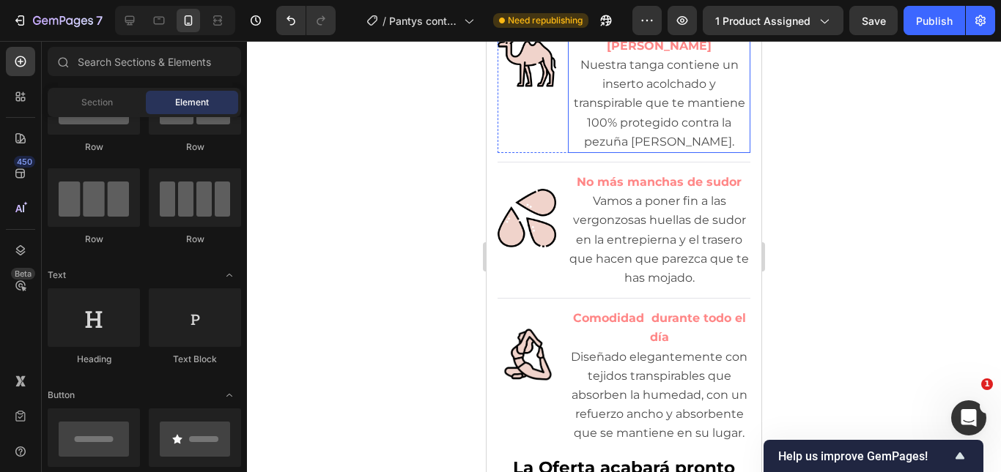
click at [636, 53] on strong "No más pezuñas [PERSON_NAME]" at bounding box center [658, 36] width 105 height 33
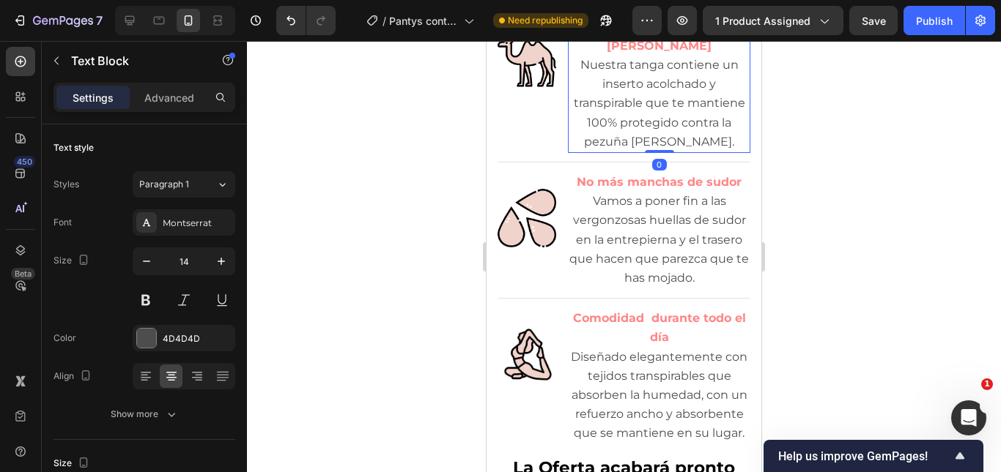
click at [636, 53] on strong "No más pezuñas [PERSON_NAME]" at bounding box center [658, 36] width 105 height 33
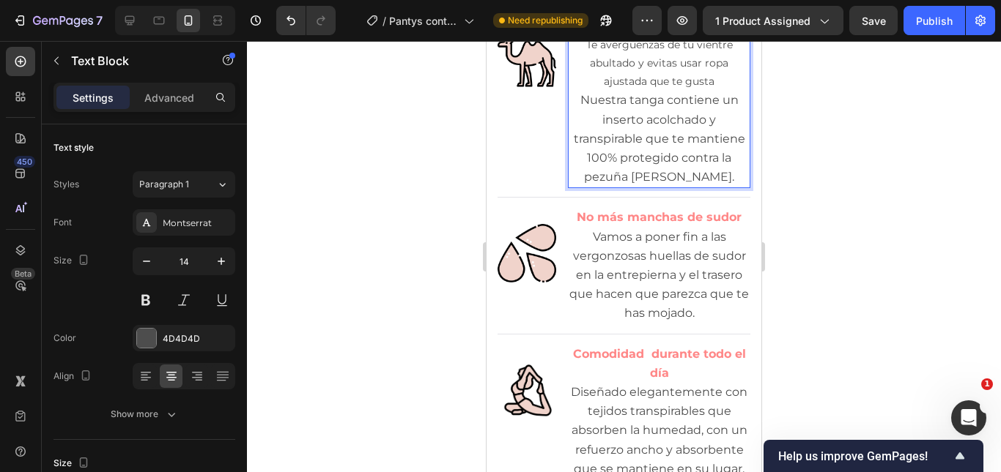
click at [613, 92] on p "Te avergüenzas de tu vientre abultado y evitas usar ropa ajustada que te gusta" at bounding box center [658, 64] width 179 height 56
click at [614, 92] on p "Te avergüenzas de tu vientre abultado y evitas usar ropa ajustada que te gusta" at bounding box center [658, 64] width 179 height 56
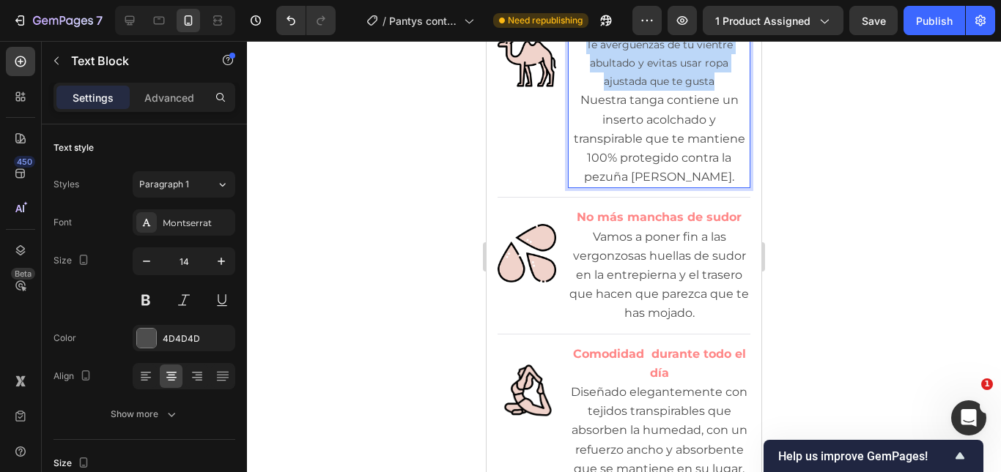
click at [614, 92] on p "Te avergüenzas de tu vientre abultado y evitas usar ropa ajustada que te gusta" at bounding box center [658, 64] width 179 height 56
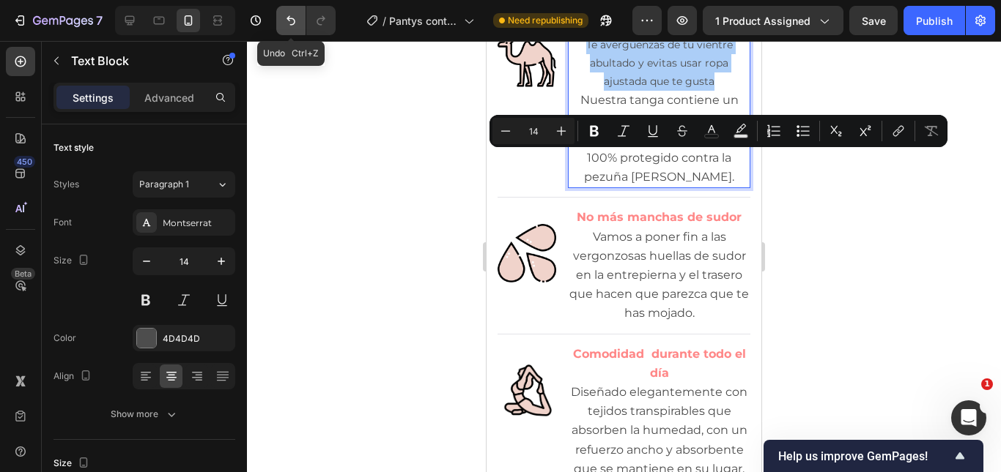
click at [294, 20] on icon "Undo/Redo" at bounding box center [290, 21] width 9 height 10
type input "16"
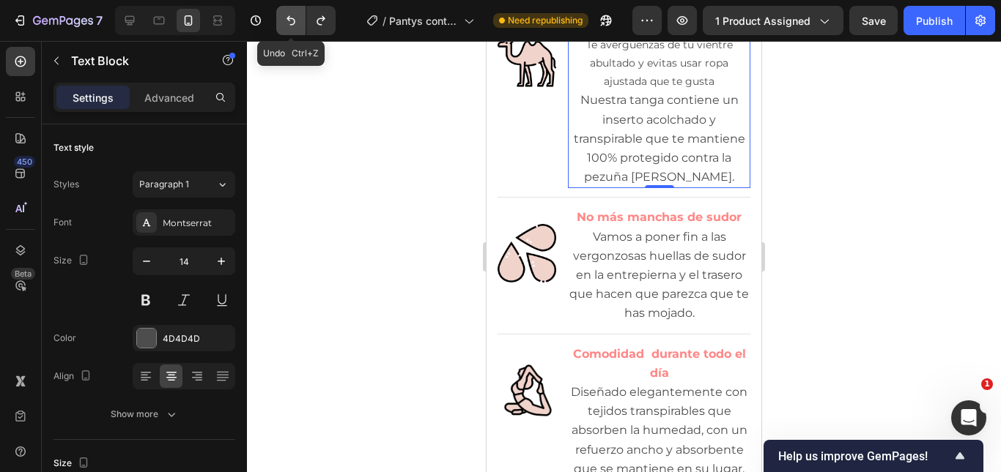
click at [279, 21] on button "Undo/Redo" at bounding box center [290, 20] width 29 height 29
click at [308, 26] on button "Undo/Redo" at bounding box center [320, 20] width 29 height 29
click at [298, 26] on icon "Undo/Redo" at bounding box center [290, 20] width 15 height 15
click at [297, 26] on icon "Undo/Redo" at bounding box center [290, 20] width 15 height 15
click at [330, 25] on button "Undo/Redo" at bounding box center [320, 20] width 29 height 29
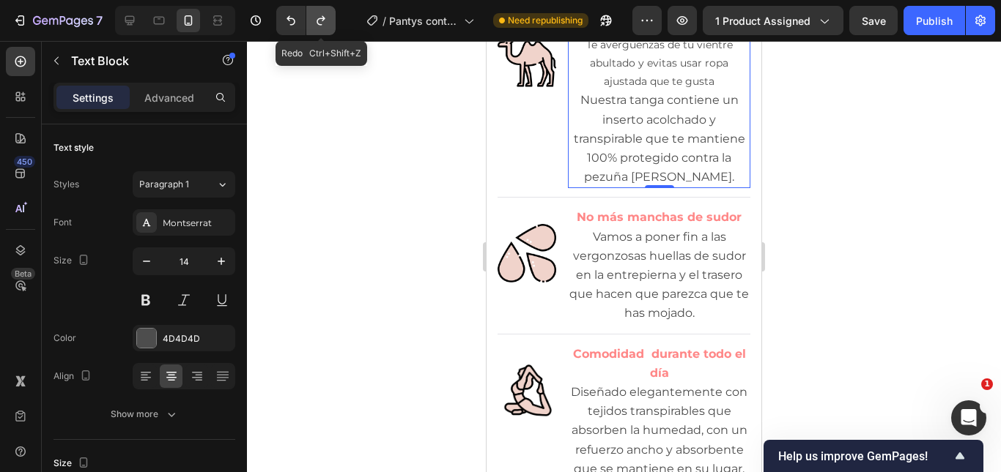
click at [330, 25] on button "Undo/Redo" at bounding box center [320, 20] width 29 height 29
click at [297, 21] on icon "Undo/Redo" at bounding box center [290, 20] width 15 height 15
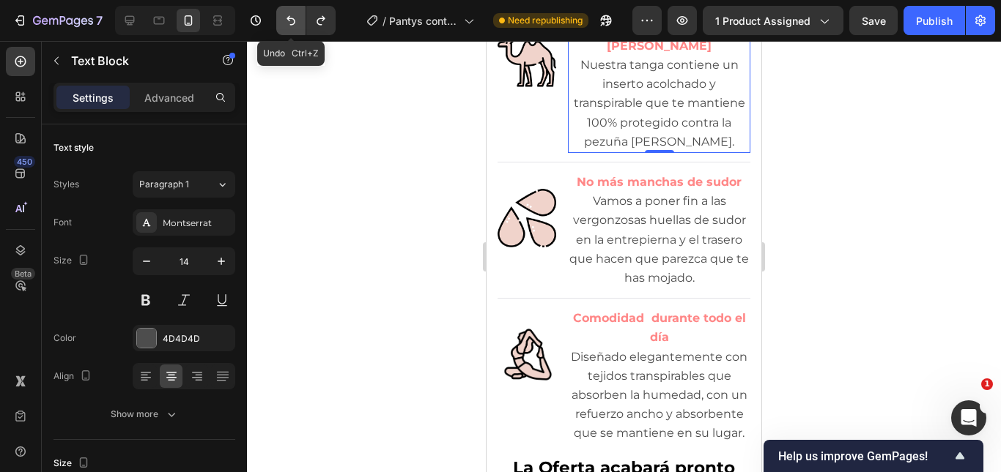
click at [297, 21] on icon "Undo/Redo" at bounding box center [290, 20] width 15 height 15
click at [316, 21] on icon "Undo/Redo" at bounding box center [320, 20] width 15 height 15
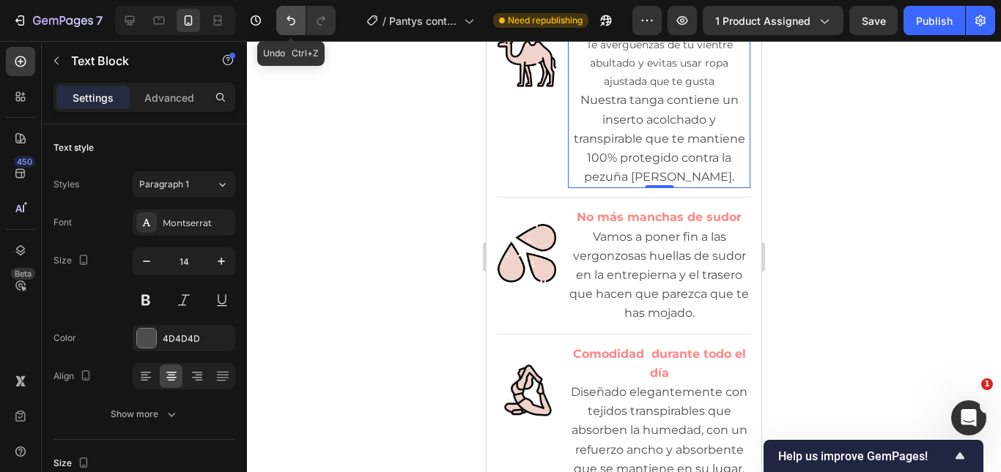
click at [296, 21] on icon "Undo/Redo" at bounding box center [290, 20] width 15 height 15
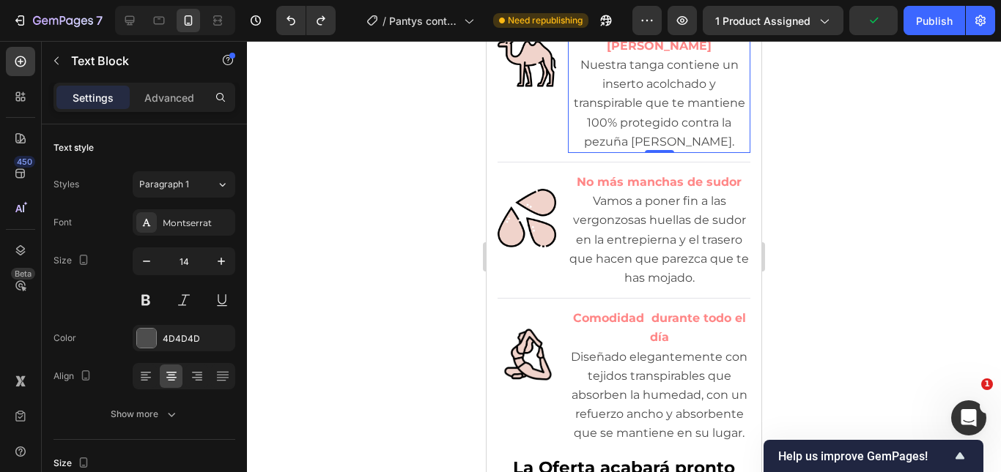
click at [646, 53] on strong "No más pezuñas de camello" at bounding box center [658, 36] width 105 height 33
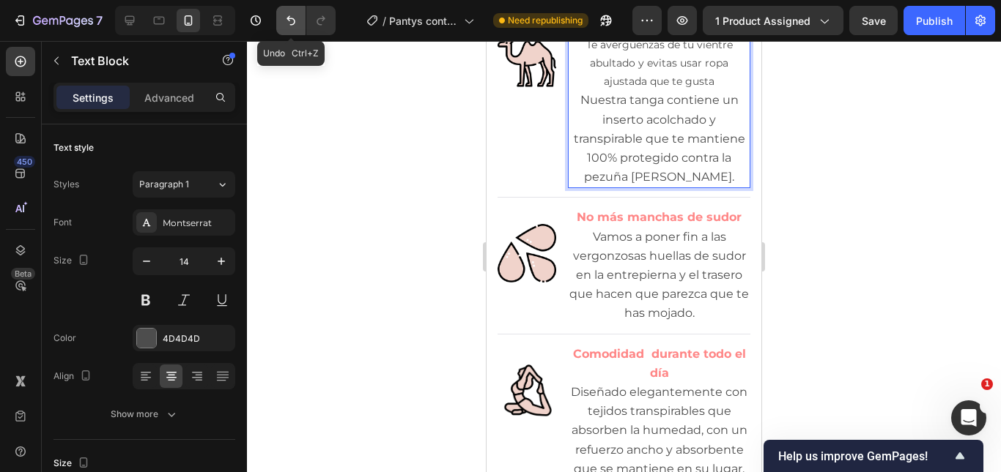
click at [301, 21] on button "Undo/Redo" at bounding box center [290, 20] width 29 height 29
click at [846, 196] on div at bounding box center [624, 256] width 754 height 431
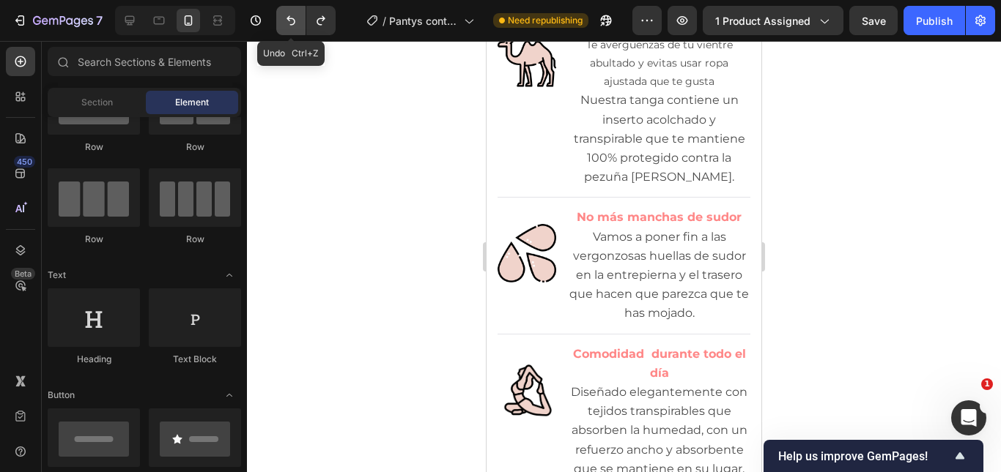
click at [294, 22] on icon "Undo/Redo" at bounding box center [290, 21] width 9 height 10
click at [327, 31] on button "Undo/Redo" at bounding box center [320, 20] width 29 height 29
click at [328, 31] on button "Undo/Redo" at bounding box center [320, 20] width 29 height 29
click at [292, 22] on icon "Undo/Redo" at bounding box center [290, 20] width 15 height 15
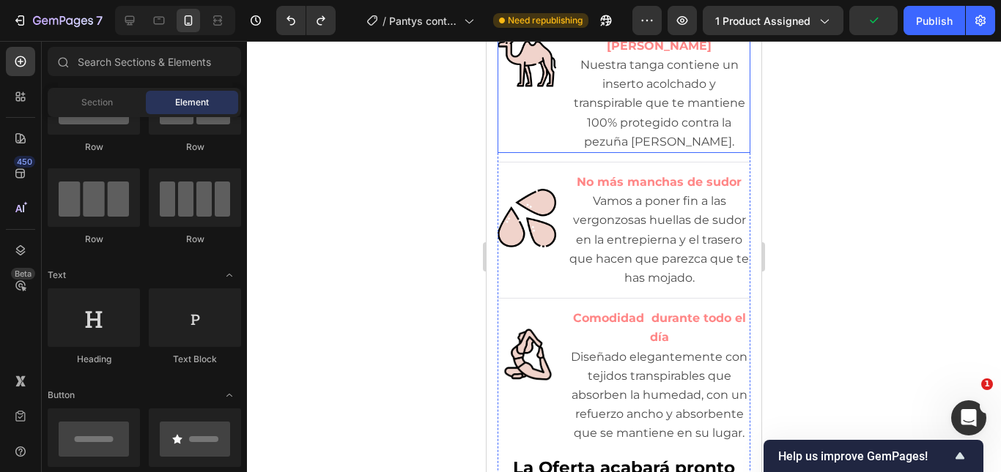
click at [609, 53] on strong "No más pezuñas de camello" at bounding box center [658, 36] width 105 height 33
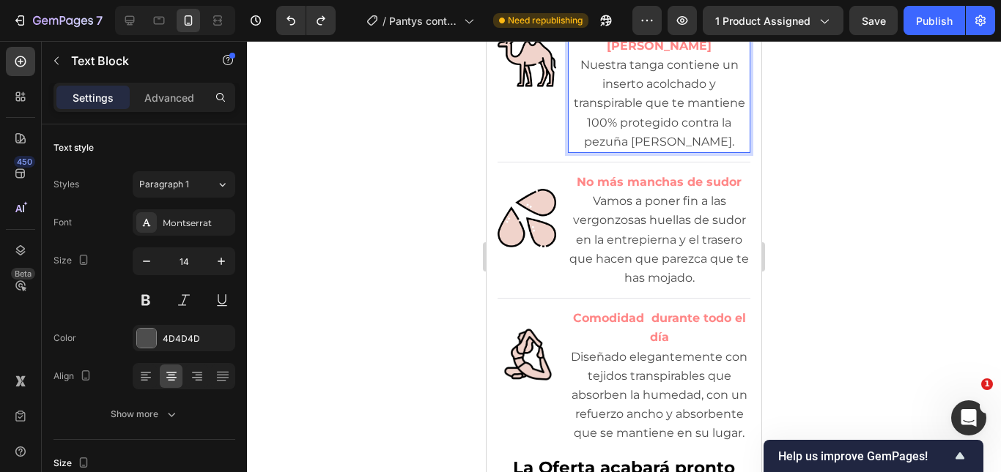
click at [606, 53] on strong "No más pezuñas de camello" at bounding box center [658, 36] width 105 height 33
drag, startPoint x: 596, startPoint y: 141, endPoint x: 675, endPoint y: 160, distance: 80.8
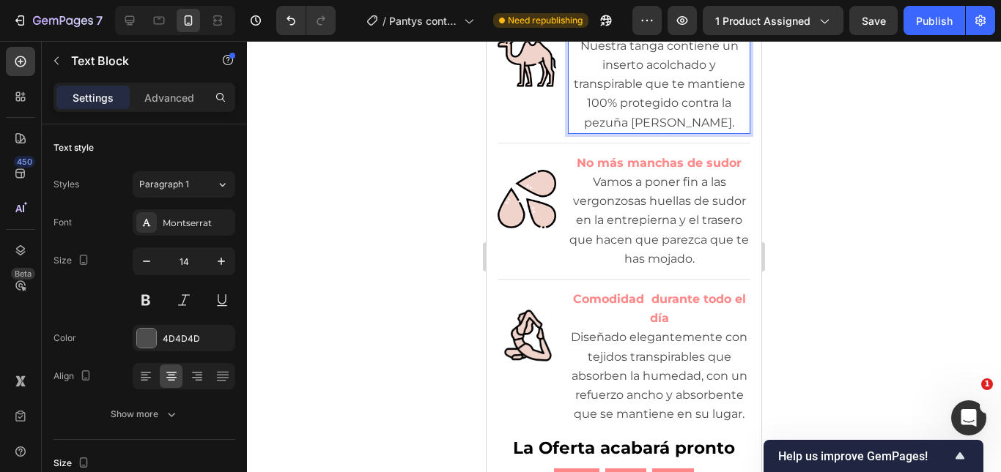
click at [650, 130] on span "Nuestra tanga contiene un inserto acolchado y transpirable que te mantiene 100%…" at bounding box center [659, 84] width 171 height 91
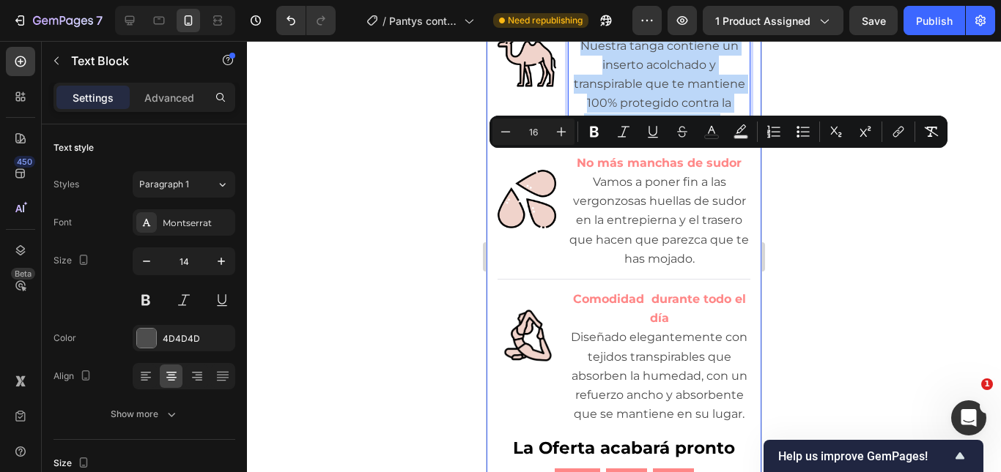
drag, startPoint x: 574, startPoint y: 158, endPoint x: 744, endPoint y: 237, distance: 187.1
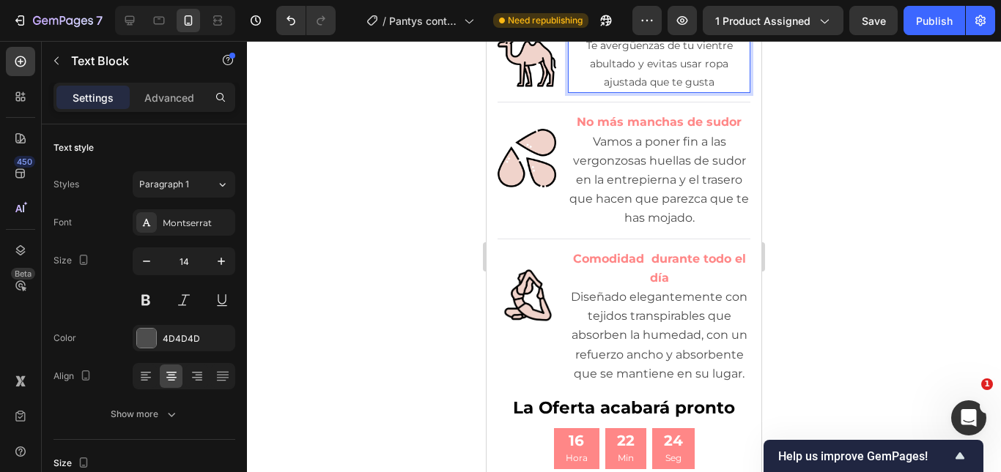
click at [644, 92] on p "Te avergüenzas de tu vientre abultado y evitas usar ropa ajustada que te gusta" at bounding box center [658, 65] width 179 height 56
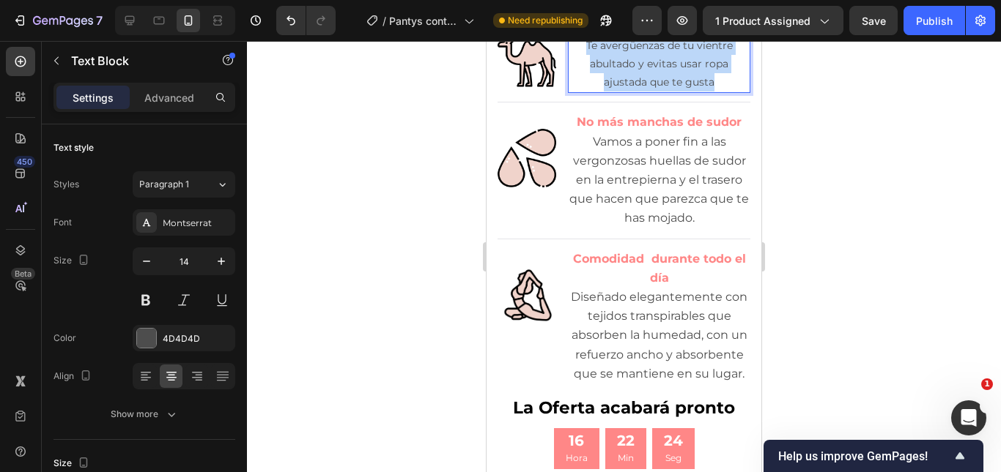
click at [644, 92] on p "Te avergüenzas de tu vientre abultado y evitas usar ropa ajustada que te gusta" at bounding box center [658, 65] width 179 height 56
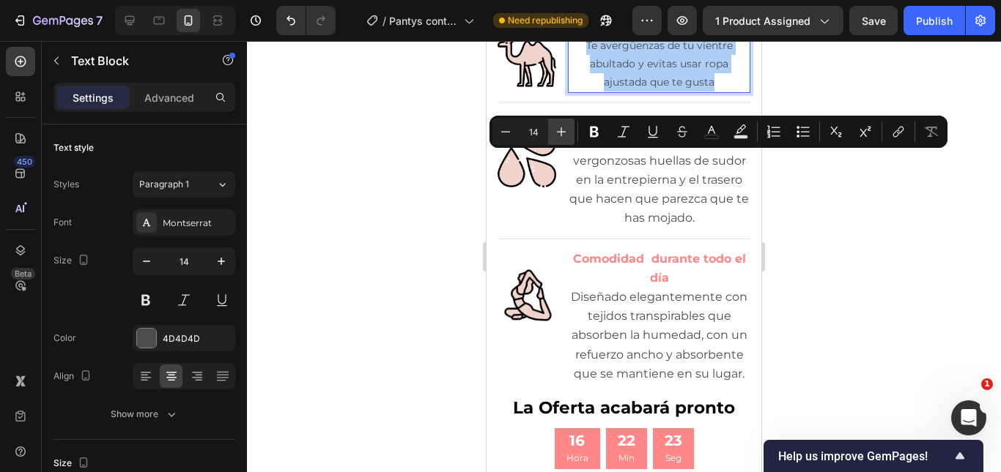
click at [568, 128] on button "Plus" at bounding box center [561, 132] width 26 height 26
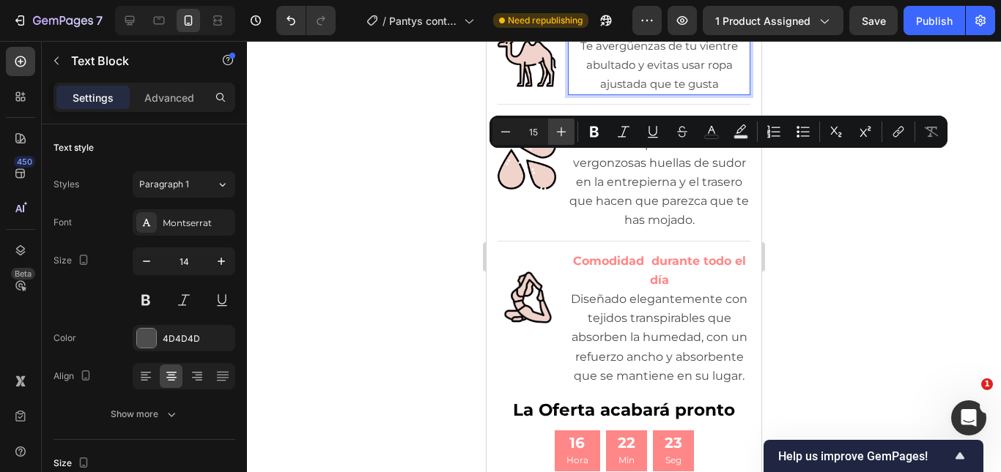
click at [568, 128] on button "Plus" at bounding box center [561, 132] width 26 height 26
type input "16"
click at [828, 229] on div at bounding box center [624, 256] width 754 height 431
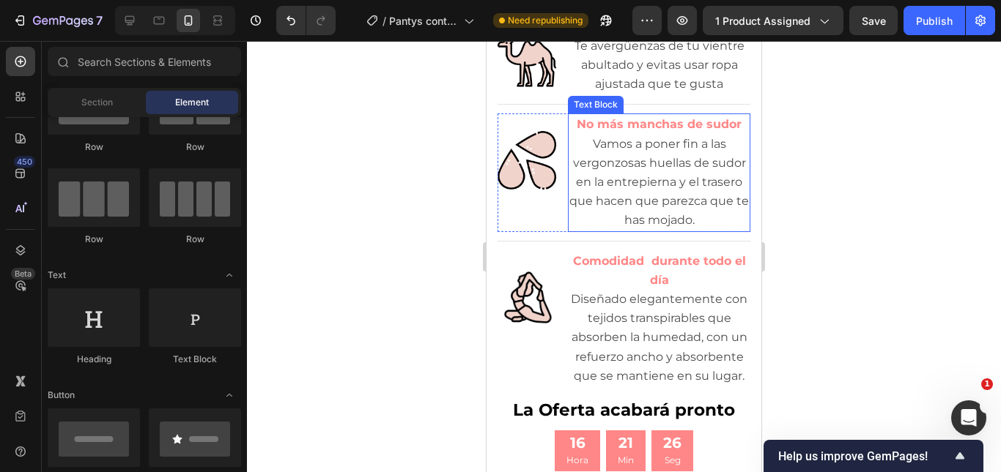
click at [631, 131] on strong "No más manchas de sudor" at bounding box center [658, 124] width 165 height 14
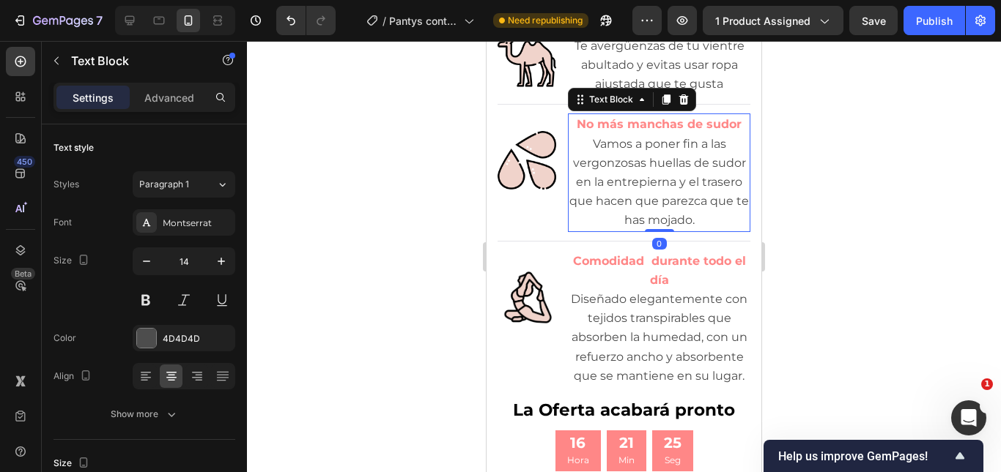
click at [631, 131] on strong "No más manchas de sudor" at bounding box center [658, 124] width 165 height 14
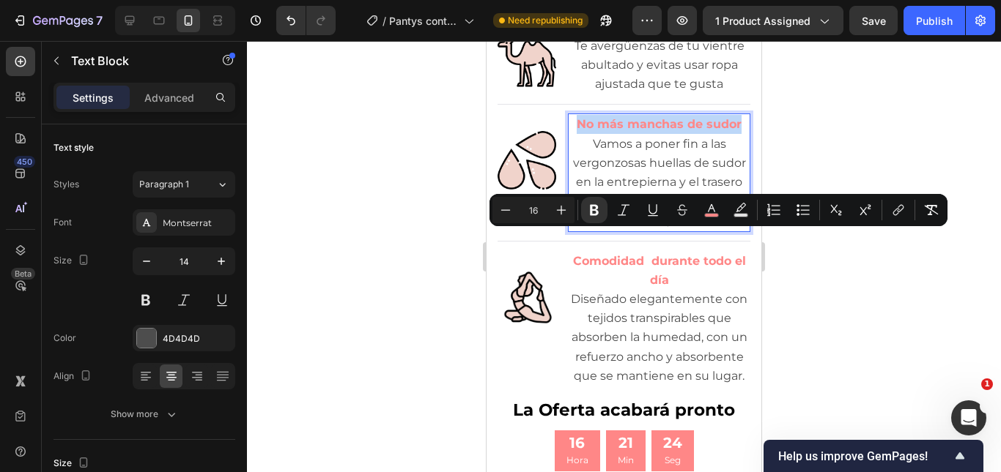
drag, startPoint x: 576, startPoint y: 241, endPoint x: 735, endPoint y: 237, distance: 159.0
click at [735, 131] on strong "No más manchas de sudor" at bounding box center [658, 124] width 165 height 14
type input "14"
click at [655, 131] on strong "No más manchas de sudor" at bounding box center [658, 124] width 165 height 14
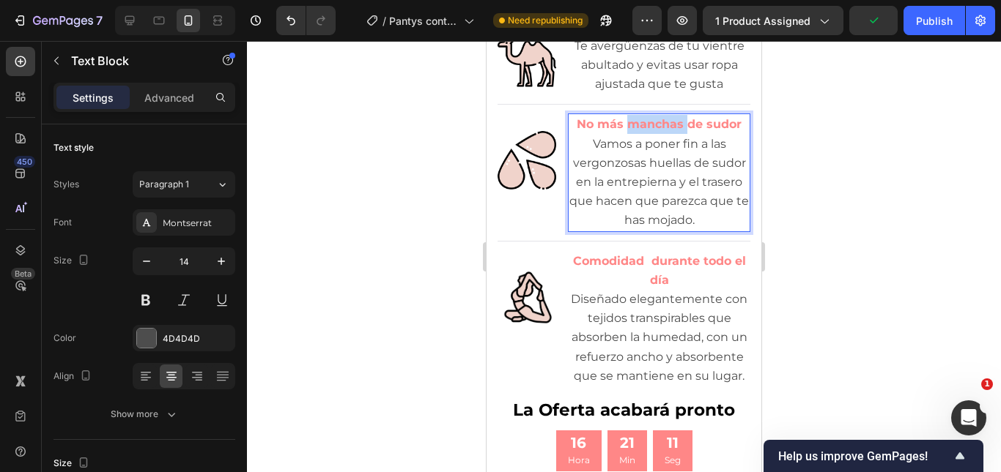
click at [655, 131] on strong "No más manchas de sudor" at bounding box center [658, 124] width 165 height 14
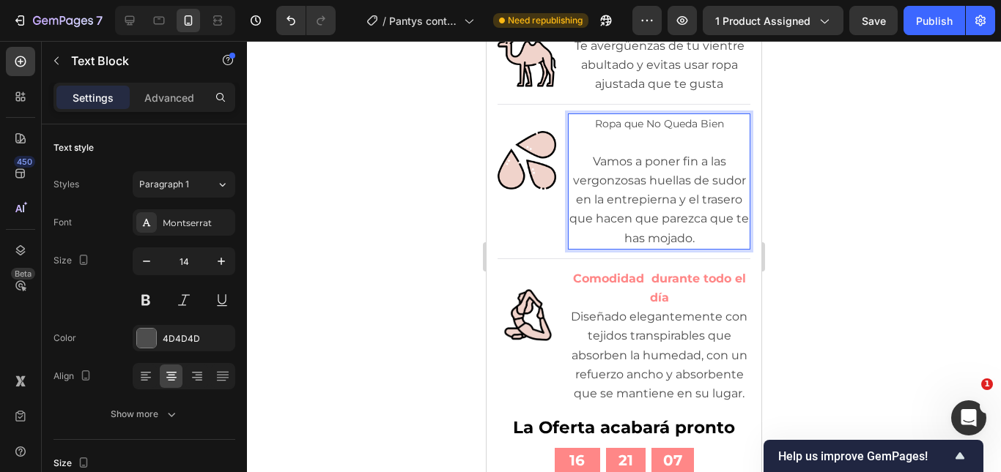
click at [672, 133] on p "Ropa que No Queda Bien" at bounding box center [658, 124] width 179 height 18
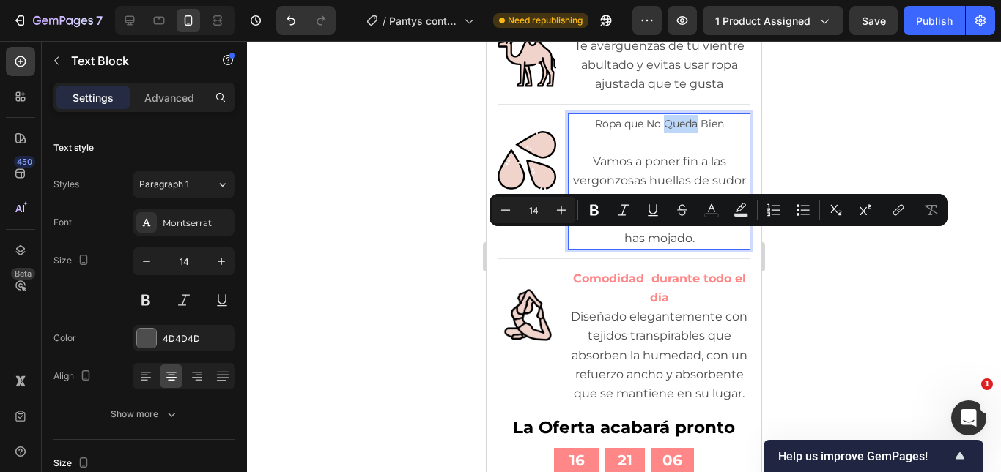
click at [672, 133] on p "Ropa que No Queda Bien" at bounding box center [658, 124] width 179 height 18
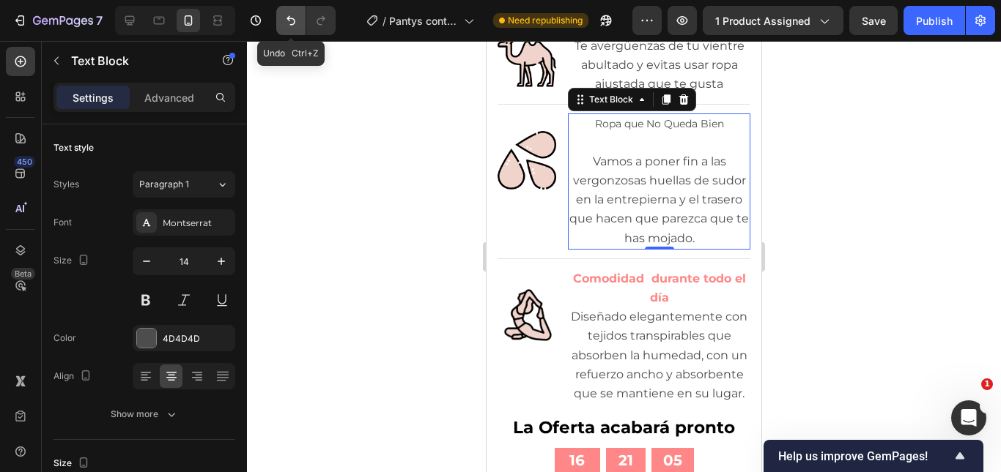
click at [294, 28] on button "Undo/Redo" at bounding box center [290, 20] width 29 height 29
click at [294, 26] on icon "Undo/Redo" at bounding box center [290, 20] width 15 height 15
click at [295, 25] on icon "Undo/Redo" at bounding box center [290, 20] width 15 height 15
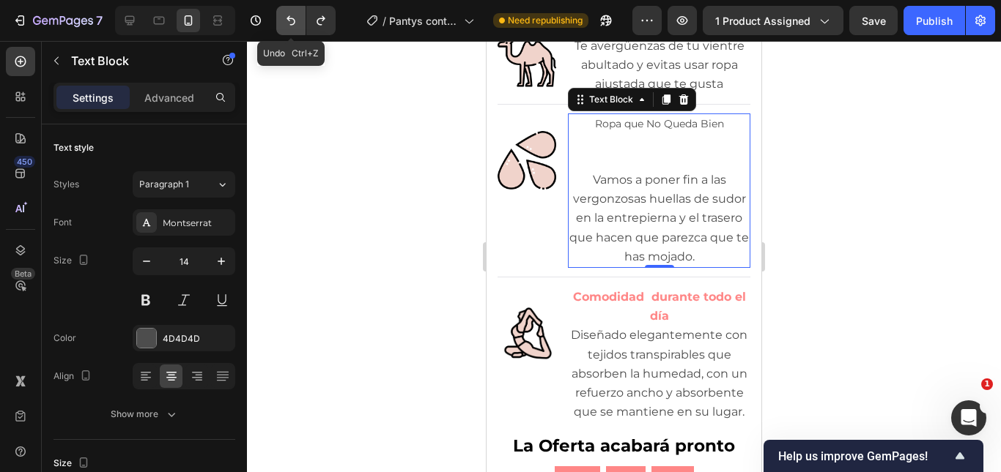
click at [291, 18] on icon "Undo/Redo" at bounding box center [290, 20] width 15 height 15
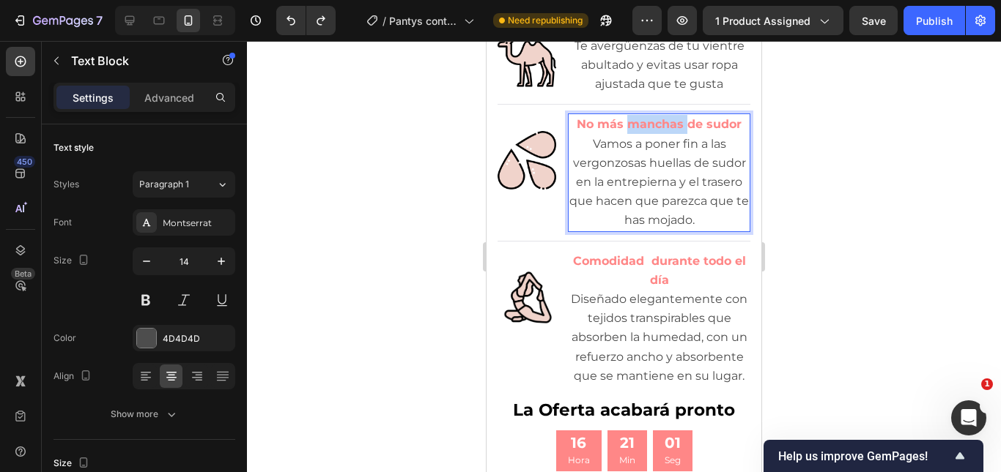
click at [633, 131] on strong "No más manchas de sudor" at bounding box center [658, 124] width 165 height 14
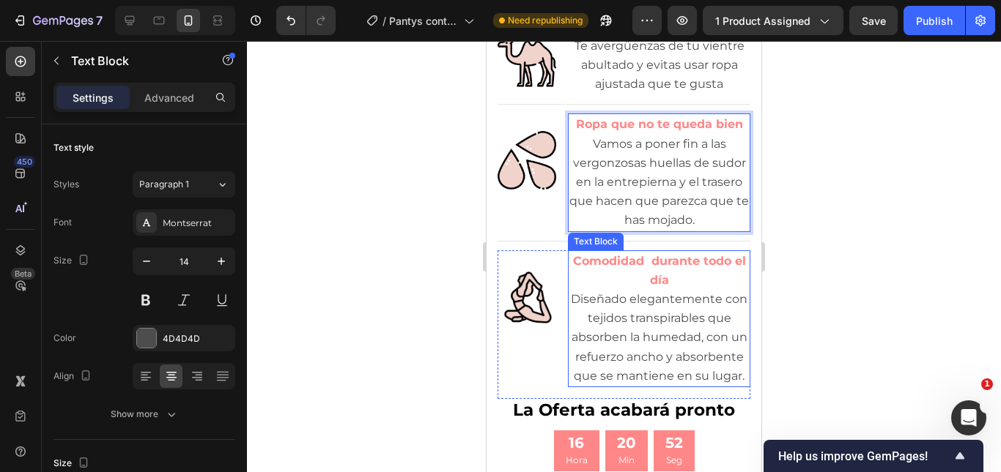
click at [631, 287] on strong "Comodidad durante todo el día" at bounding box center [659, 270] width 173 height 33
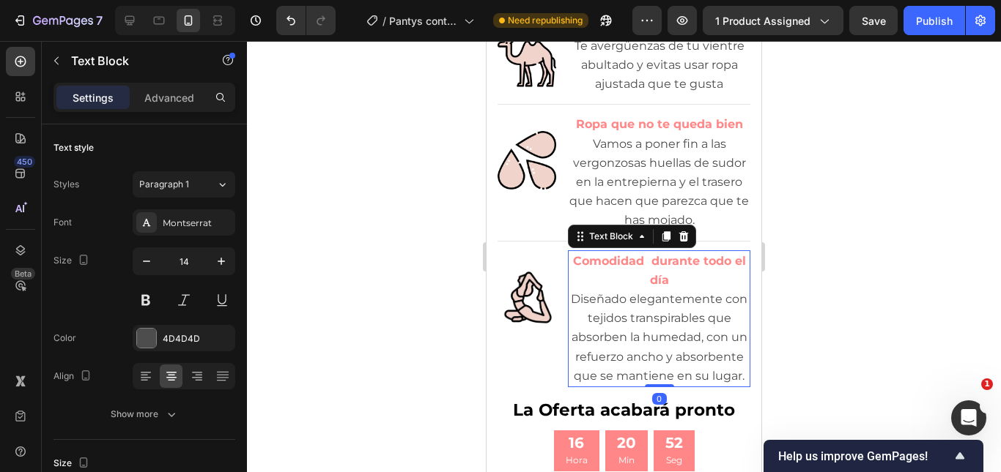
click at [631, 287] on strong "Comodidad durante todo el día" at bounding box center [659, 270] width 173 height 33
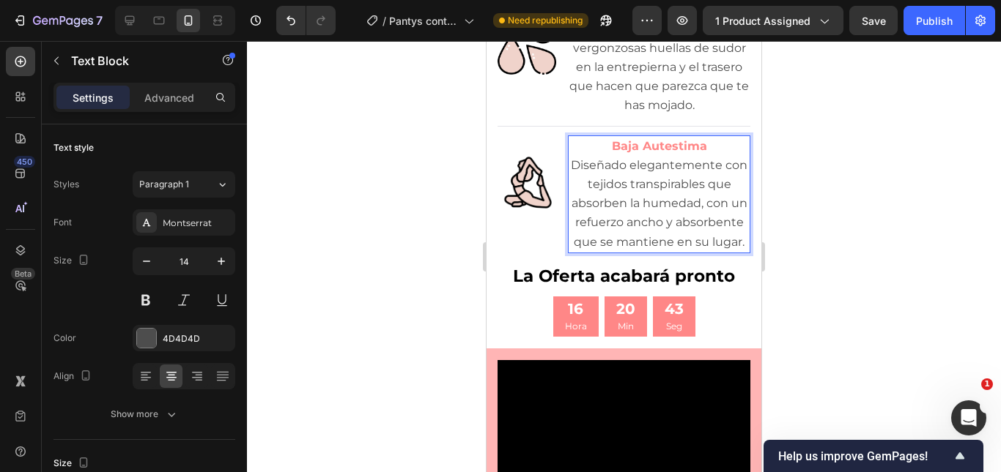
scroll to position [1853, 0]
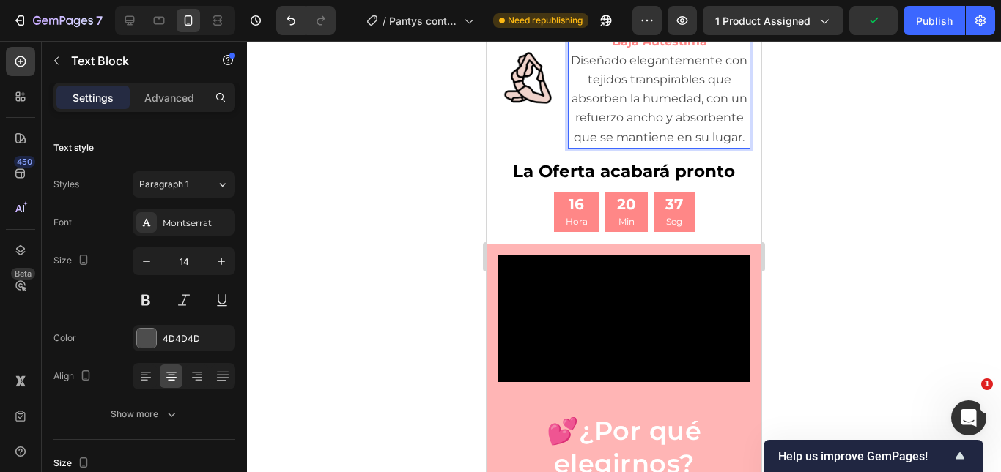
click at [653, 144] on span "Diseñado elegantemente con tejidos transpirables que absorben la humedad, con u…" at bounding box center [659, 98] width 177 height 91
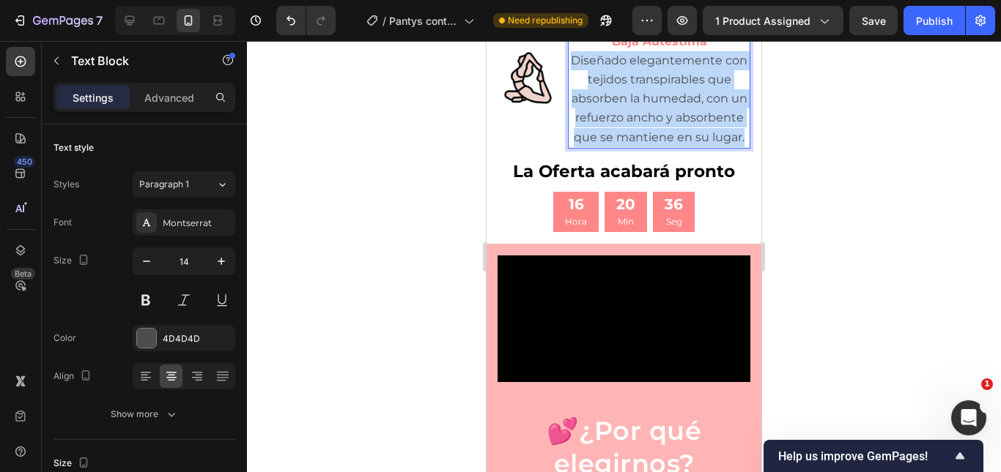
drag, startPoint x: 577, startPoint y: 171, endPoint x: 719, endPoint y: 273, distance: 175.2
click at [719, 147] on p "Diseñado elegantemente con tejidos transpirables que absorben la humedad, con u…" at bounding box center [658, 99] width 179 height 96
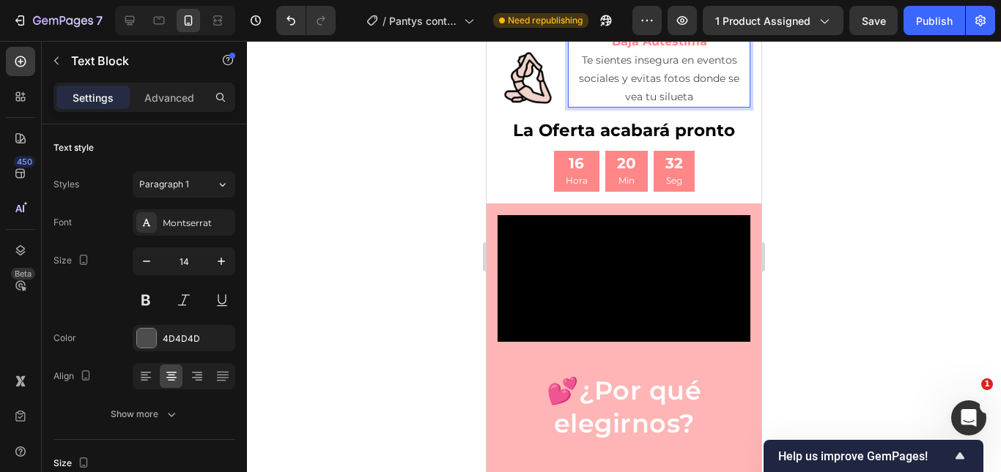
click at [596, 107] on p "Te sientes insegura en eventos sociales y evitas fotos donde se vea tu silueta" at bounding box center [658, 79] width 179 height 56
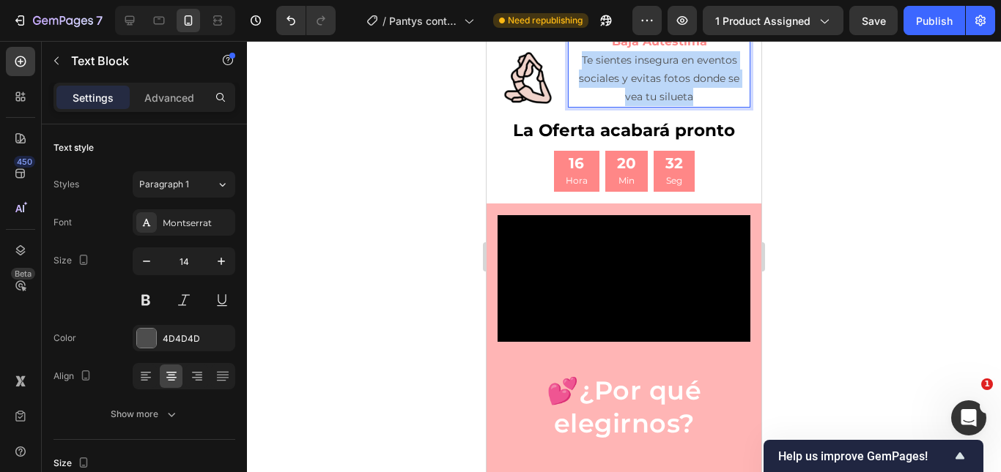
click at [596, 107] on p "Te sientes insegura en eventos sociales y evitas fotos donde se vea tu silueta" at bounding box center [658, 79] width 179 height 56
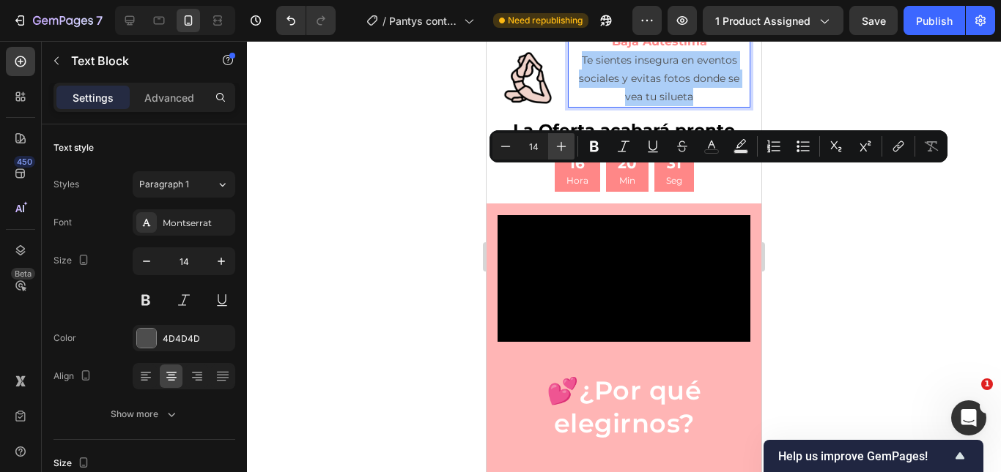
click at [568, 145] on icon "Editor contextual toolbar" at bounding box center [561, 146] width 15 height 15
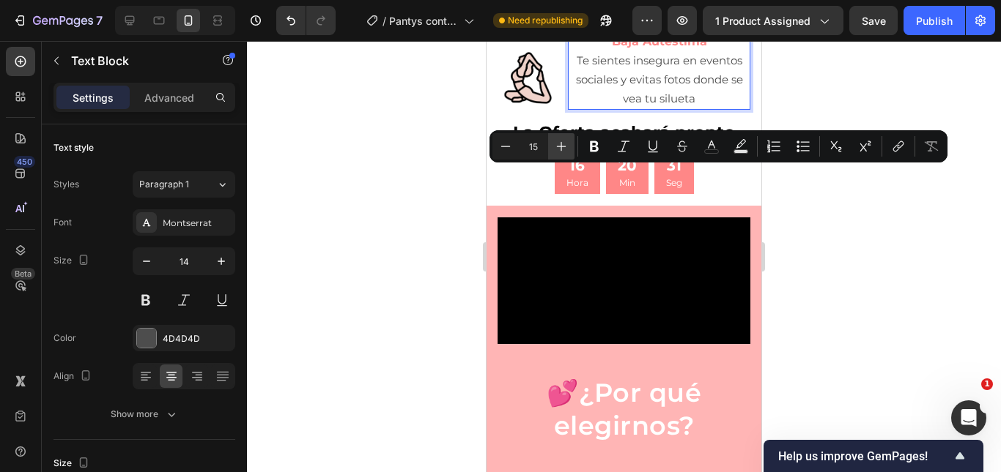
click at [568, 145] on icon "Editor contextual toolbar" at bounding box center [561, 146] width 15 height 15
type input "16"
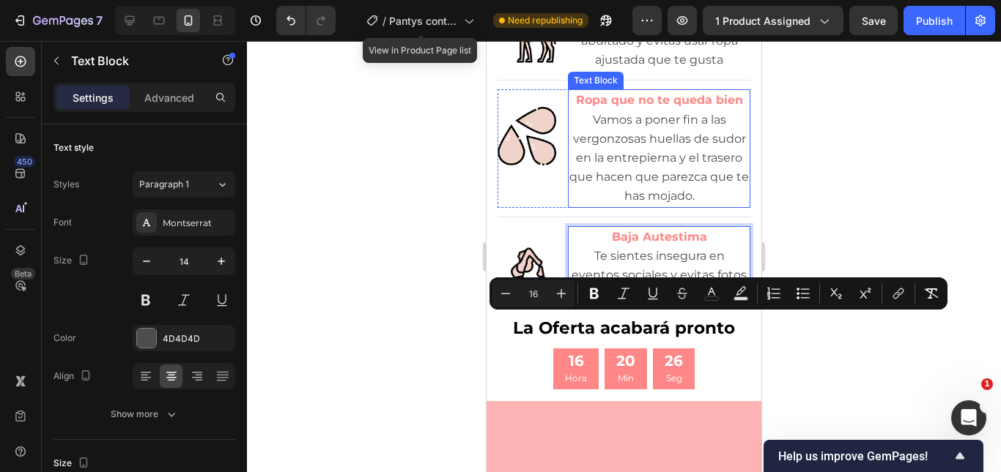
scroll to position [1633, 0]
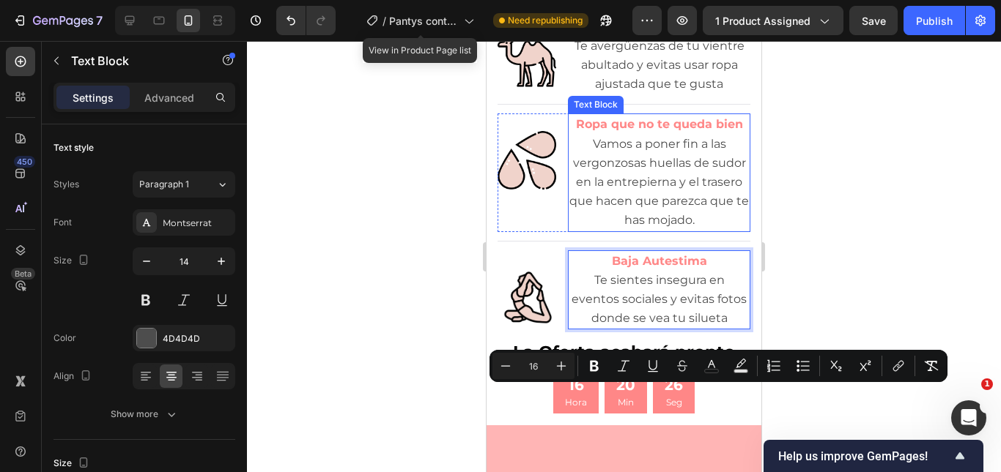
click at [650, 228] on span "Vamos a poner fin a las vergonzosas huellas de sudor en la entrepierna y el tra…" at bounding box center [658, 182] width 179 height 91
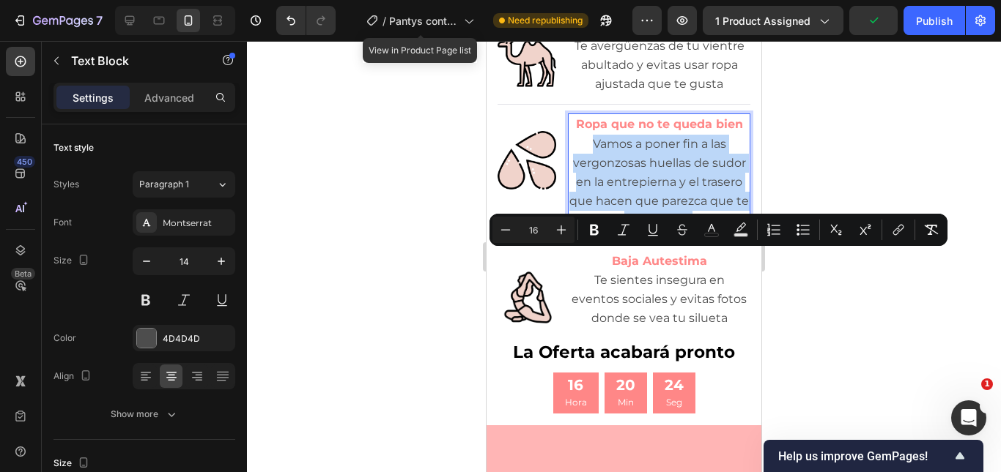
drag, startPoint x: 587, startPoint y: 254, endPoint x: 731, endPoint y: 336, distance: 165.3
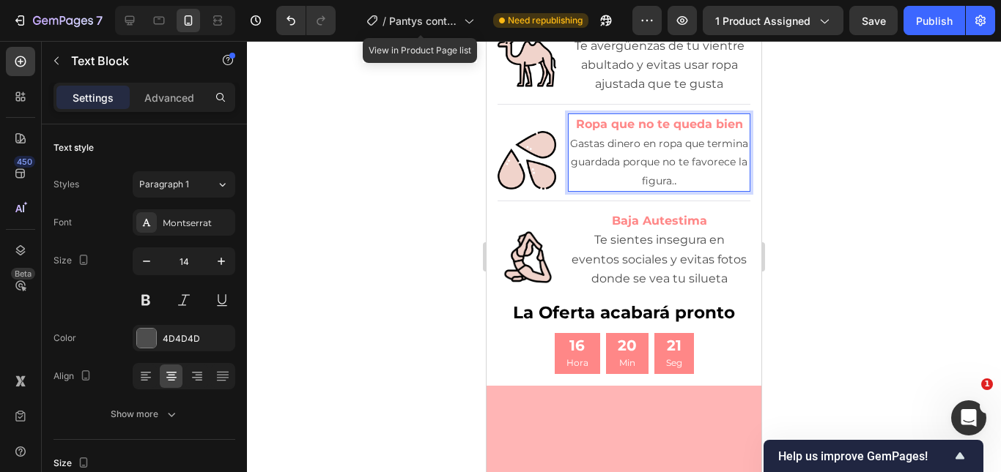
click at [660, 191] on p "Gastas dinero en ropa que termina guardada porque no te favorece la figura. ." at bounding box center [658, 163] width 179 height 56
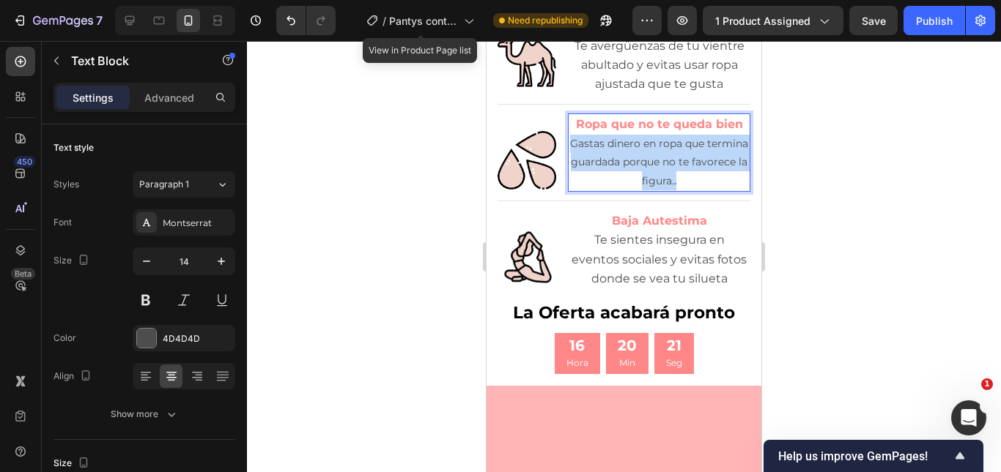
click at [660, 191] on p "Gastas dinero en ropa que termina guardada porque no te favorece la figura. ." at bounding box center [658, 163] width 179 height 56
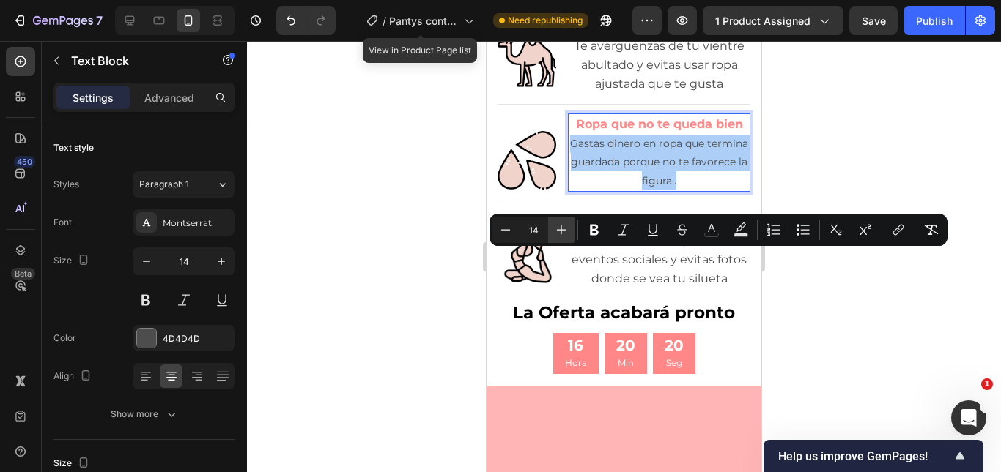
click at [572, 229] on button "Plus" at bounding box center [561, 230] width 26 height 26
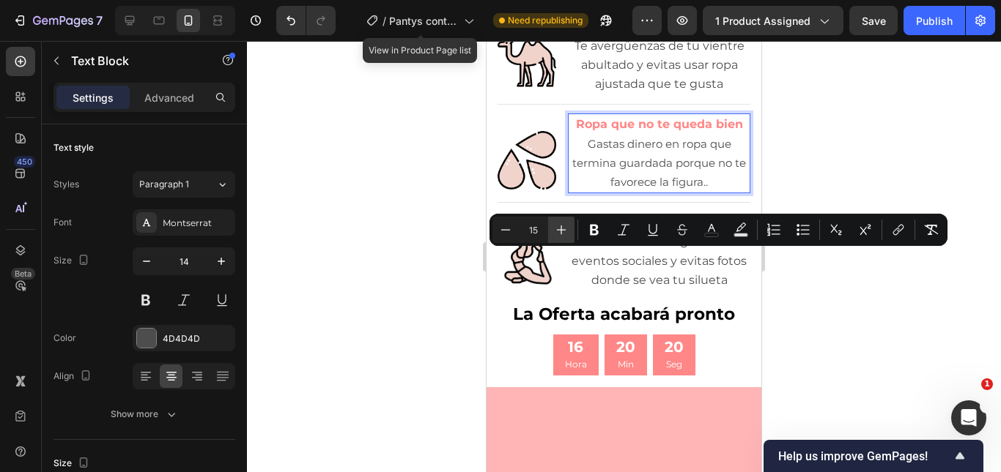
click at [572, 229] on button "Plus" at bounding box center [561, 230] width 26 height 26
type input "16"
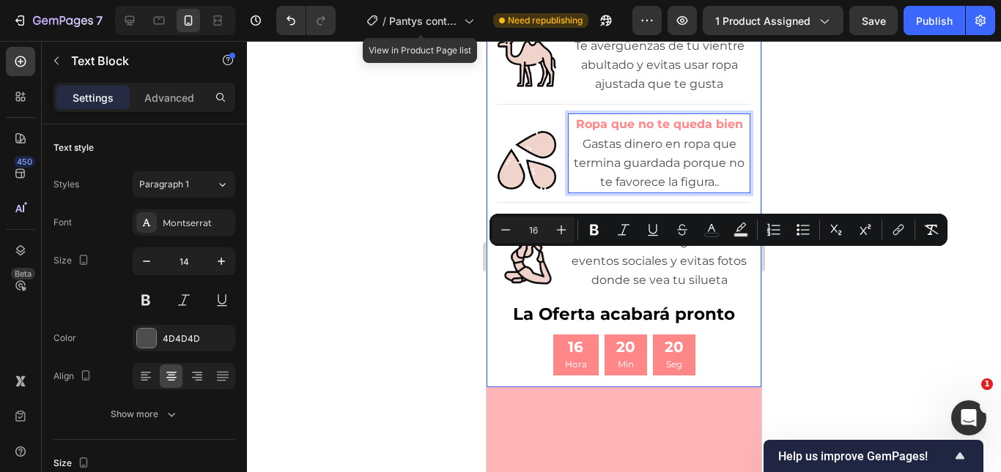
click at [833, 288] on div at bounding box center [624, 256] width 754 height 431
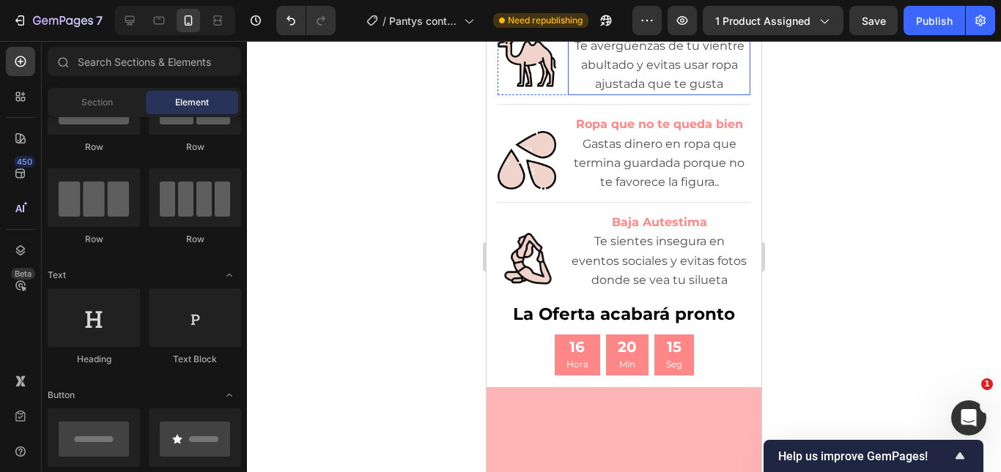
click at [629, 91] on span "Te avergüenzas de tu vientre abultado y evitas usar ropa ajustada que te gusta" at bounding box center [659, 65] width 170 height 52
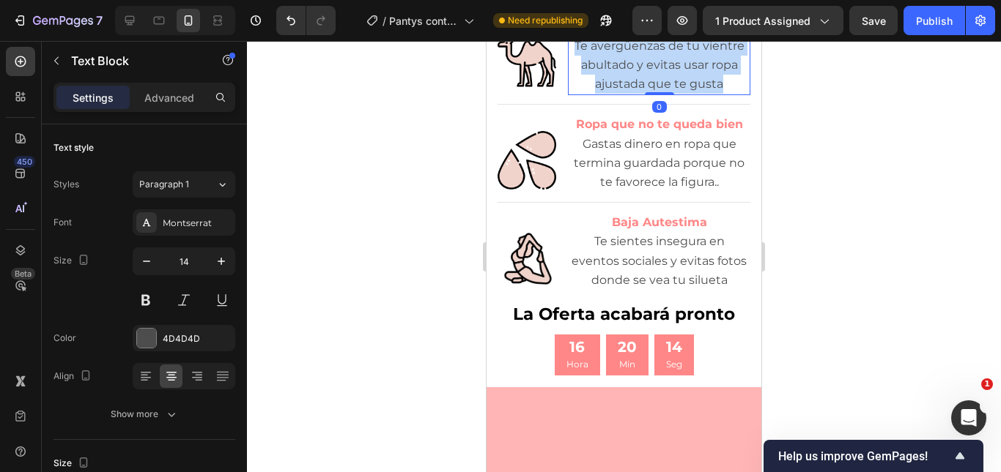
click at [629, 91] on span "Te avergüenzas de tu vientre abultado y evitas usar ropa ajustada que te gusta" at bounding box center [659, 65] width 170 height 52
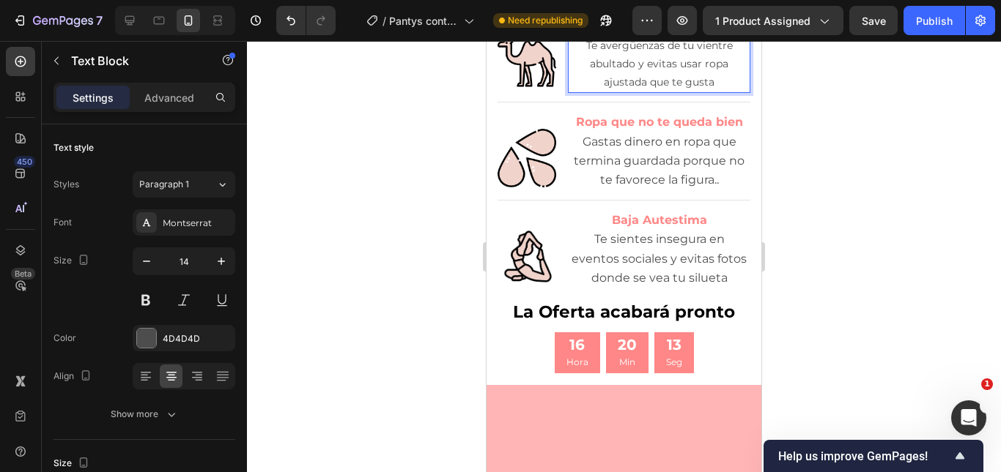
click at [658, 92] on p "Te avergüenzas de tu vientre abultado y evitas usar ropa ajustada que te gusta" at bounding box center [658, 65] width 179 height 56
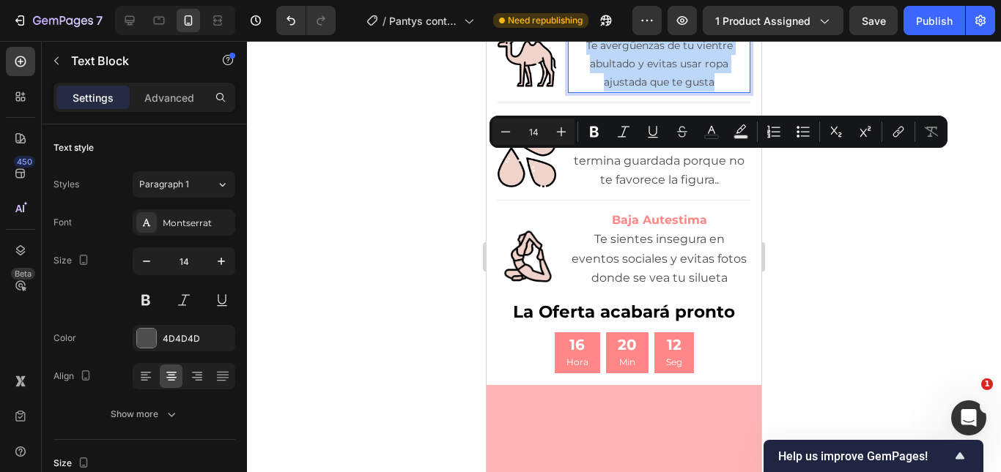
click at [561, 117] on div "Minus 14 Plus Bold Italic Underline Strikethrough color Text Background Color N…" at bounding box center [718, 132] width 458 height 32
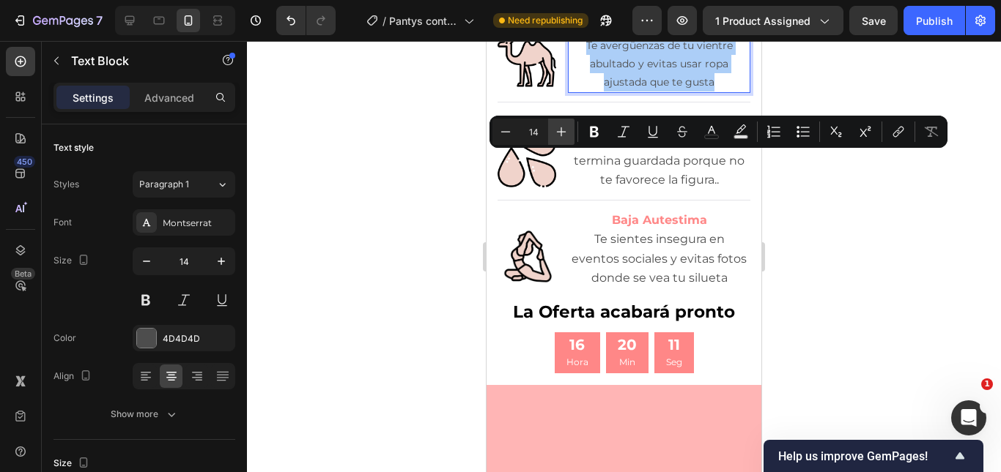
click at [565, 121] on button "Plus" at bounding box center [561, 132] width 26 height 26
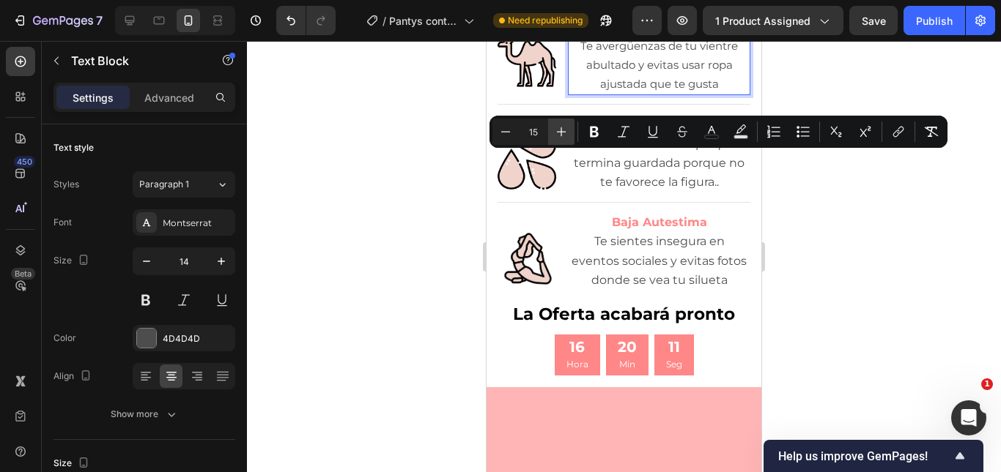
click at [565, 121] on button "Plus" at bounding box center [561, 132] width 26 height 26
type input "16"
click at [940, 234] on div at bounding box center [624, 256] width 754 height 431
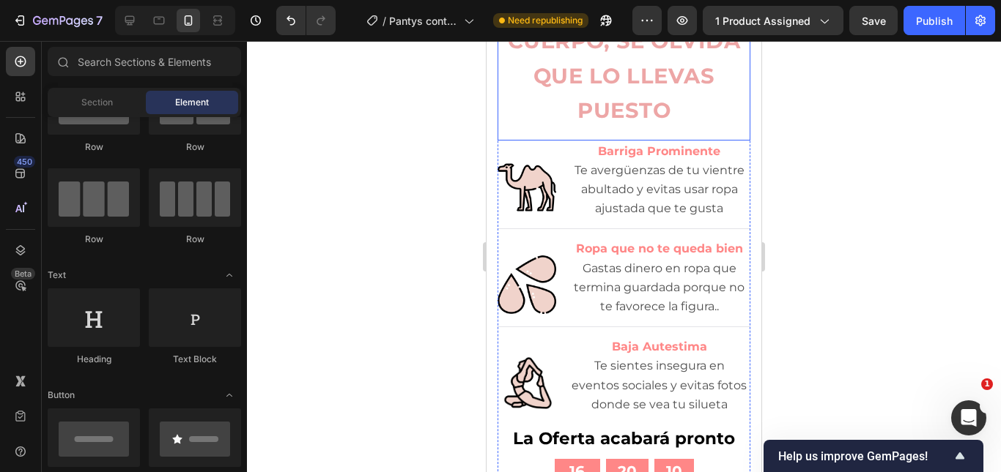
scroll to position [1487, 0]
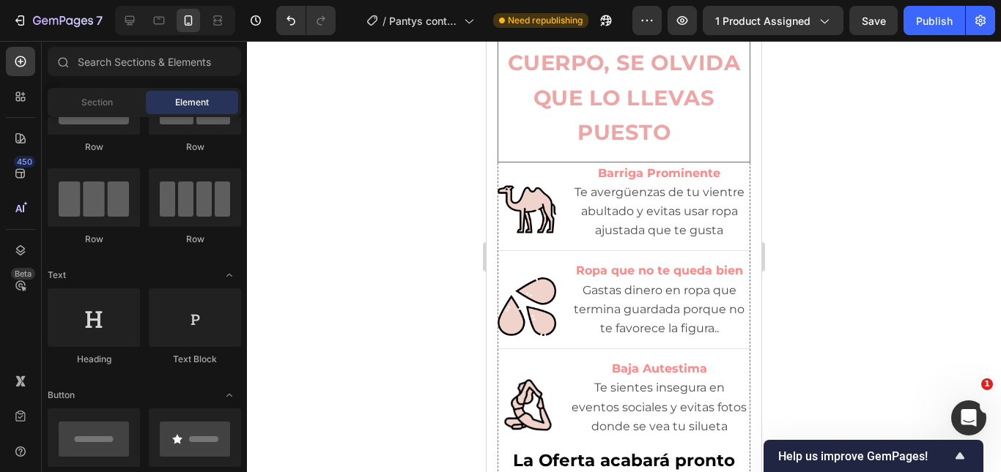
click at [612, 146] on strong "SE ADAPTA A TU CUERPO, SE OLVIDA QUE LO LLEVAS PUESTO" at bounding box center [624, 80] width 233 height 130
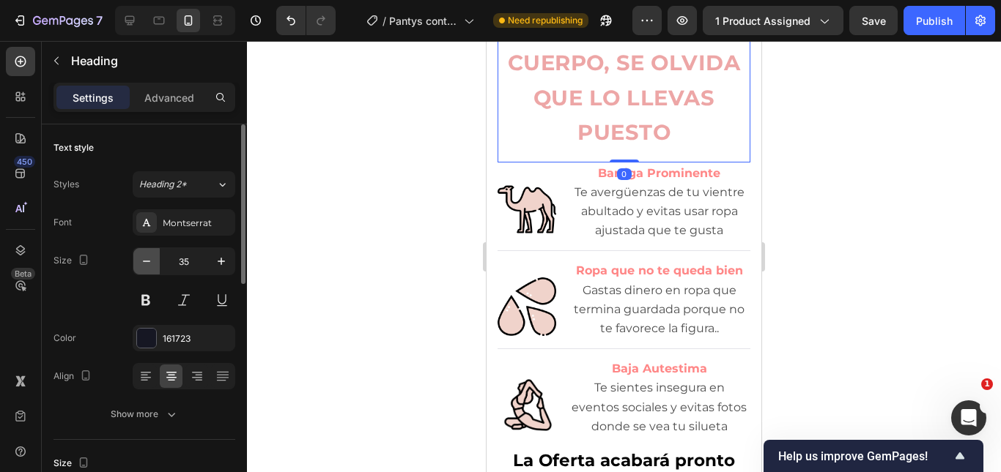
click at [138, 253] on button "button" at bounding box center [146, 261] width 26 height 26
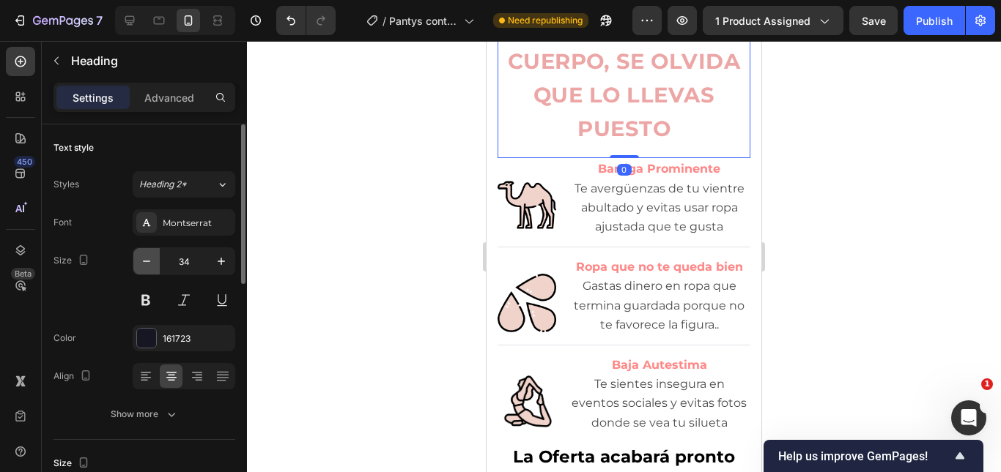
click at [138, 253] on button "button" at bounding box center [146, 261] width 26 height 26
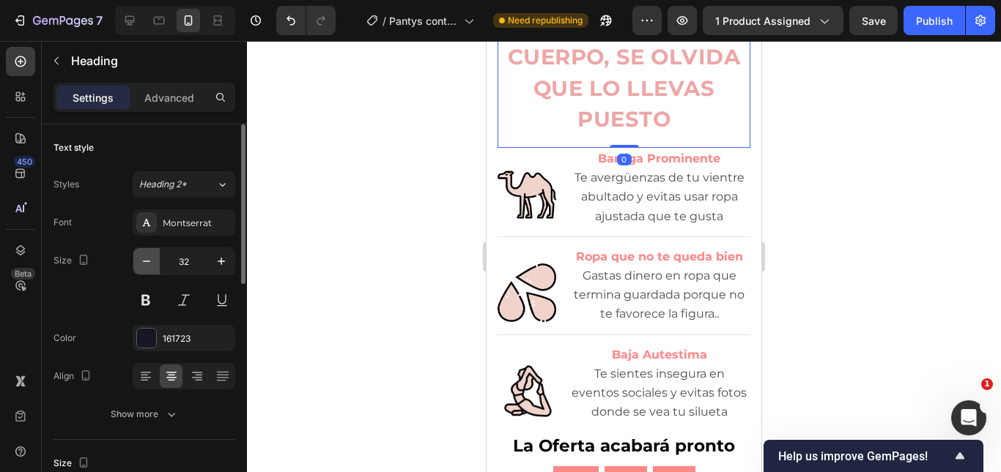
click at [138, 253] on button "button" at bounding box center [146, 261] width 26 height 26
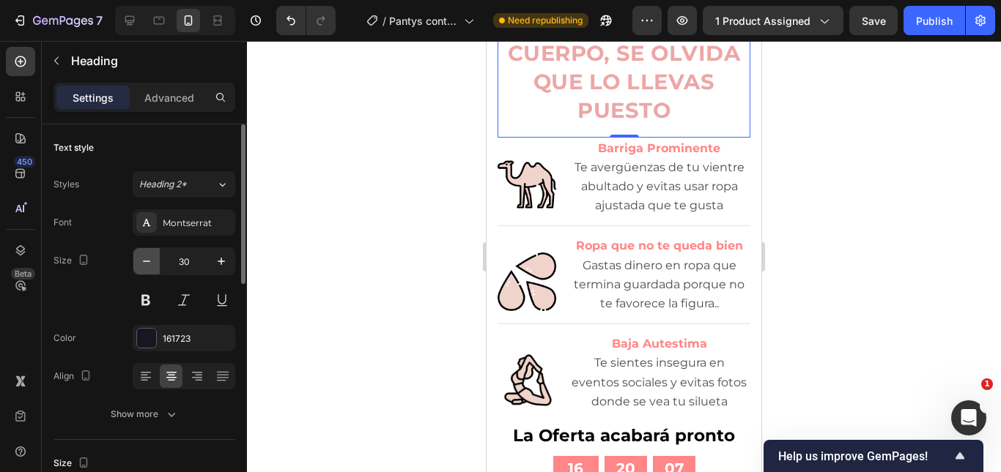
click at [138, 253] on button "button" at bounding box center [146, 261] width 26 height 26
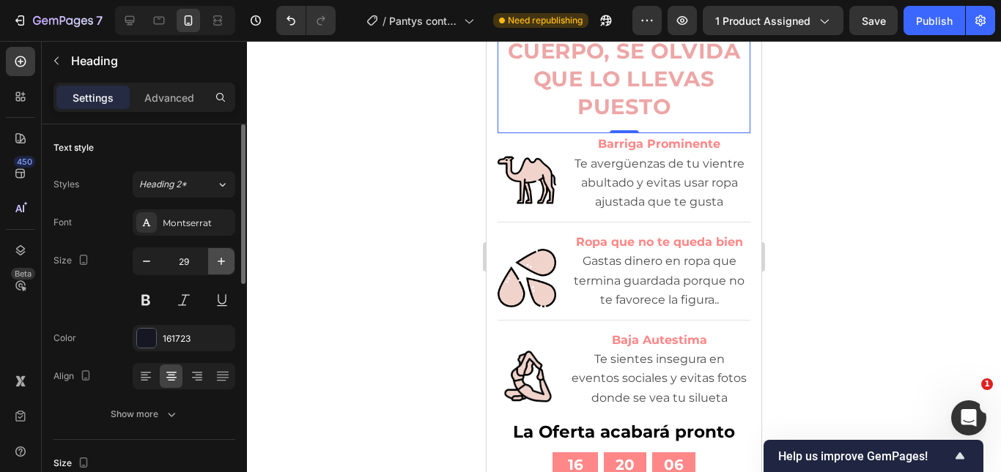
click at [224, 253] on button "button" at bounding box center [221, 261] width 26 height 26
type input "30"
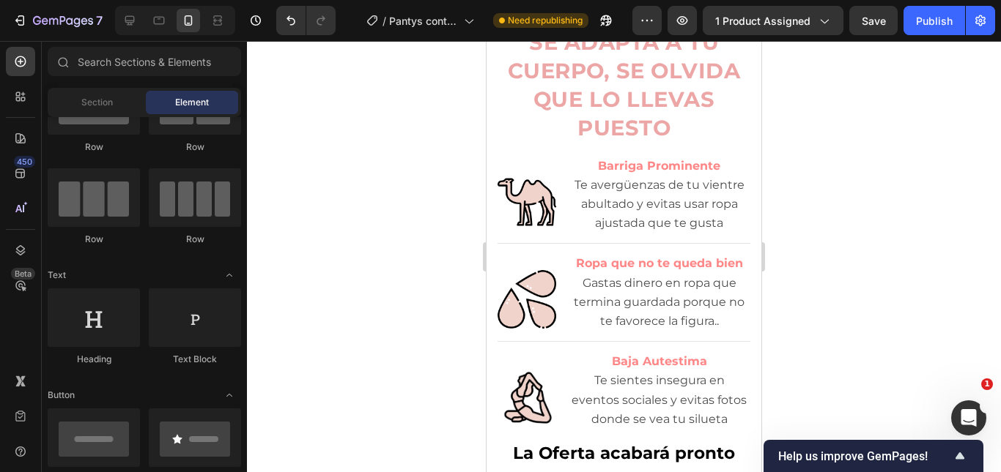
scroll to position [1425, 0]
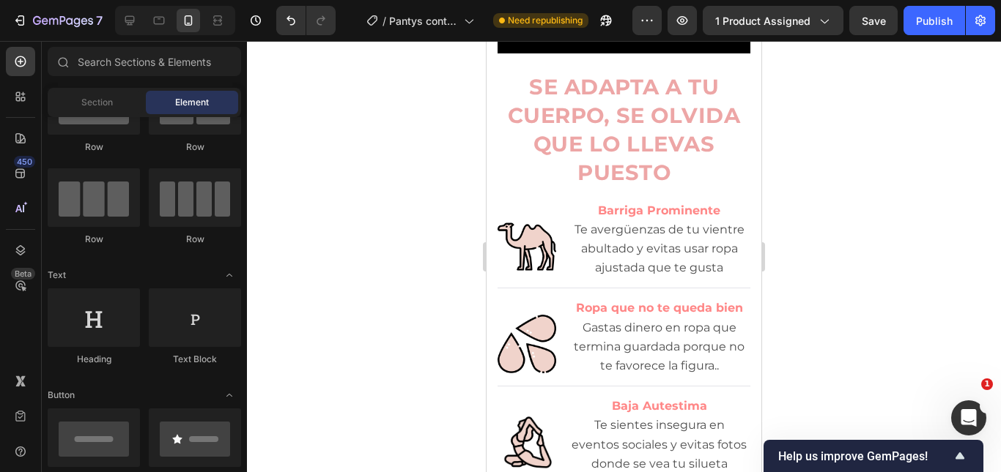
click at [839, 219] on div at bounding box center [624, 256] width 754 height 431
click at [611, 185] on strong "SE ADAPTA A TU CUERPO, SE OLVIDA QUE LO LLEVAS PUESTO" at bounding box center [624, 129] width 233 height 111
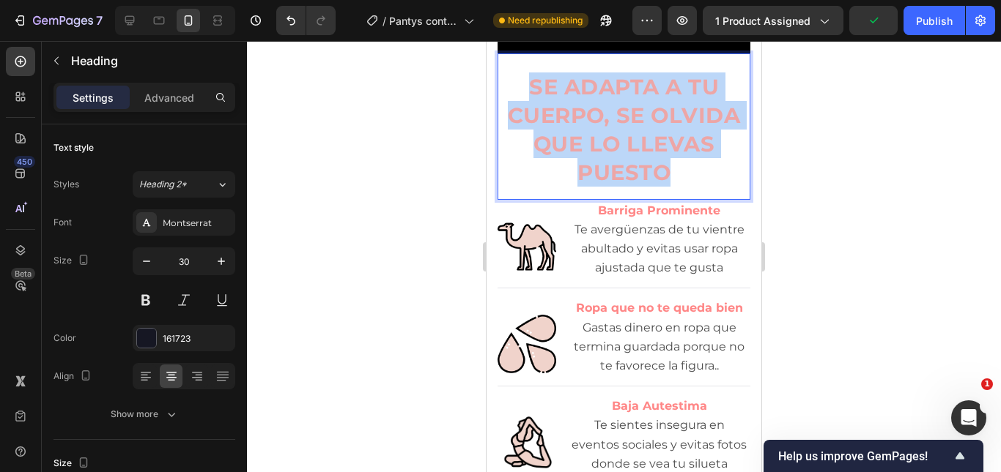
click at [611, 185] on strong "SE ADAPTA A TU CUERPO, SE OLVIDA QUE LO LLEVAS PUESTO" at bounding box center [624, 129] width 233 height 111
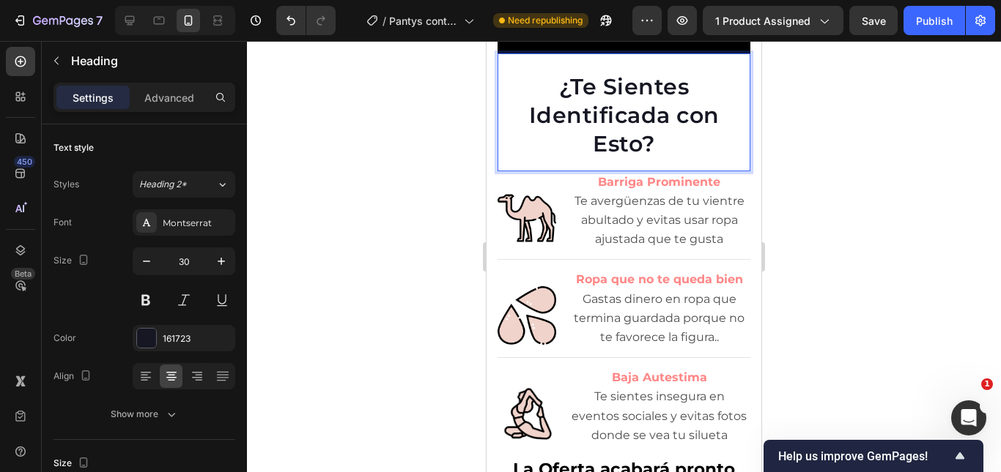
click at [625, 158] on p "¿Te Sientes Identificada con Esto?" at bounding box center [624, 116] width 250 height 86
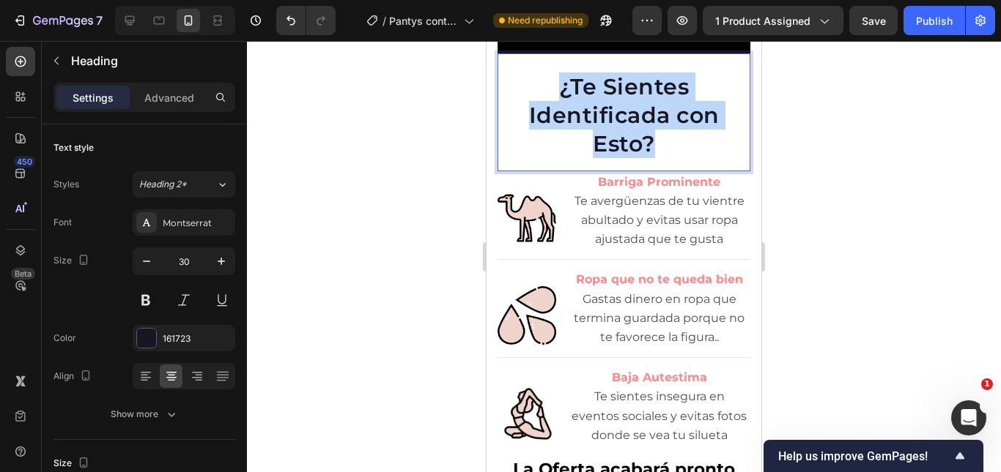
click at [625, 158] on p "¿Te Sientes Identificada con Esto?" at bounding box center [624, 116] width 250 height 86
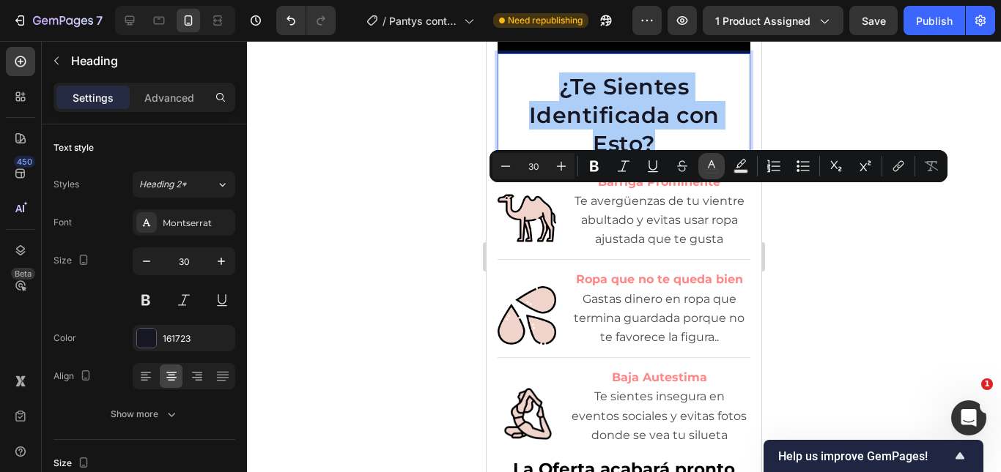
click at [710, 171] on icon "Editor contextual toolbar" at bounding box center [711, 166] width 15 height 15
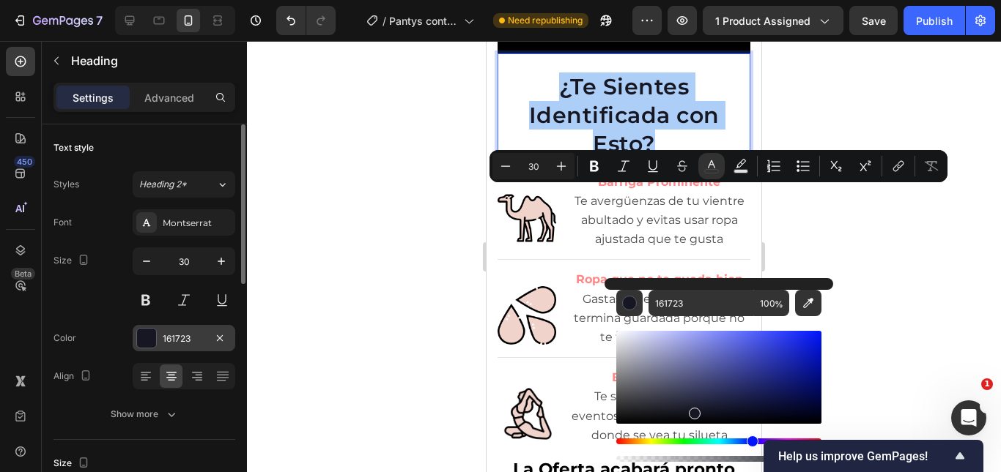
click at [174, 330] on div "161723" at bounding box center [184, 338] width 103 height 26
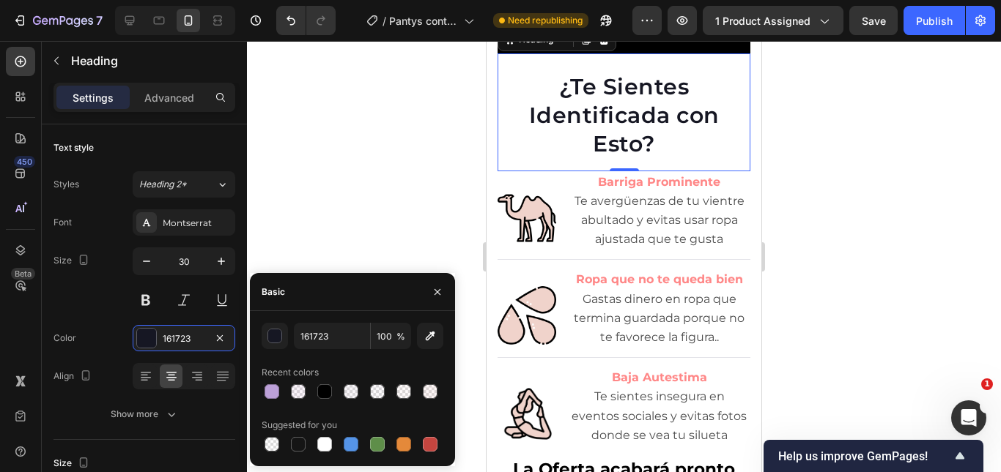
click at [617, 189] on div "0" at bounding box center [624, 183] width 15 height 12
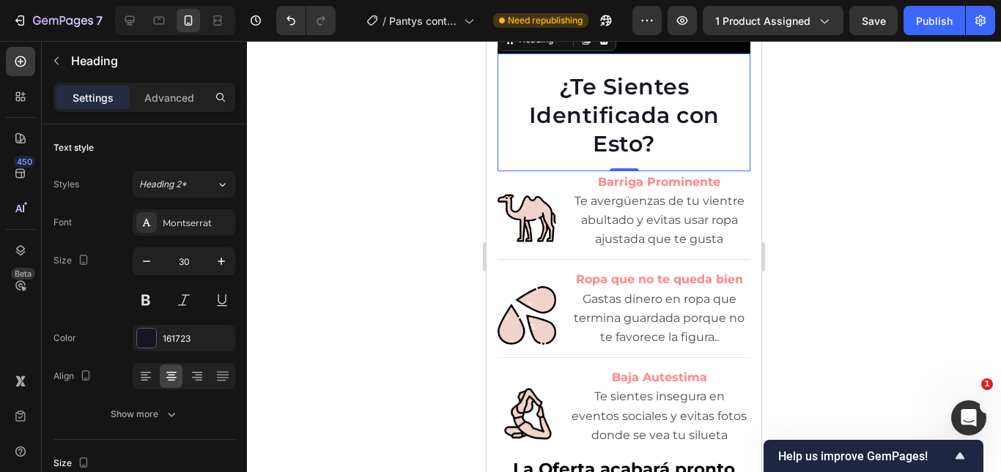
click at [617, 189] on div "0" at bounding box center [624, 183] width 15 height 12
drag, startPoint x: 615, startPoint y: 298, endPoint x: 636, endPoint y: 297, distance: 21.3
click at [618, 189] on div "0" at bounding box center [624, 183] width 15 height 12
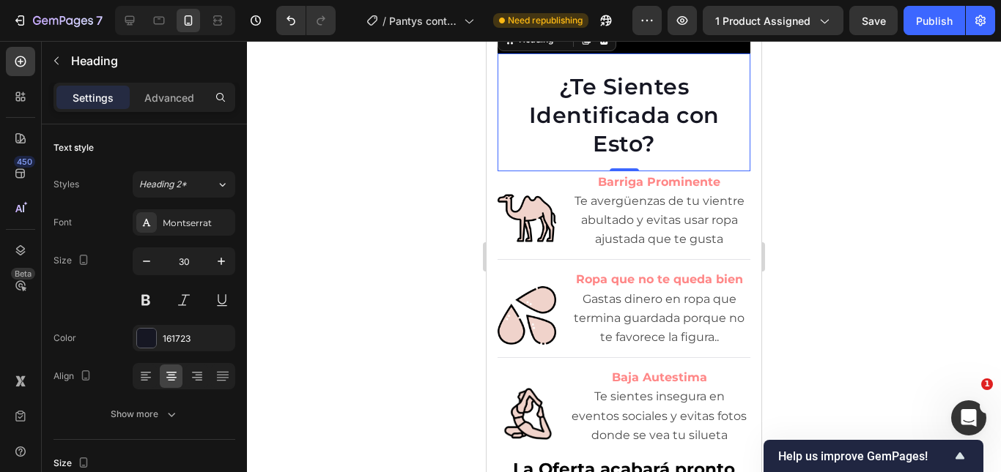
click at [636, 189] on strong "Barriga Prominente" at bounding box center [659, 182] width 122 height 14
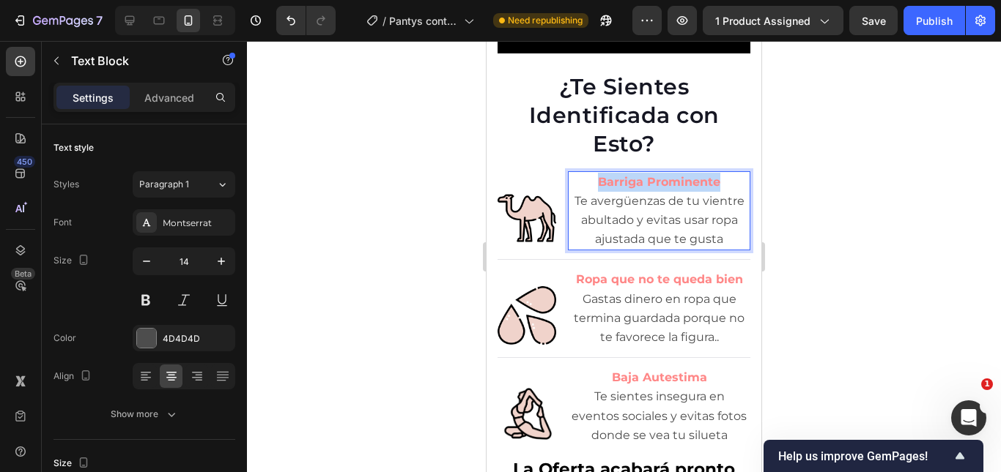
click at [636, 189] on strong "Barriga Prominente" at bounding box center [659, 182] width 122 height 14
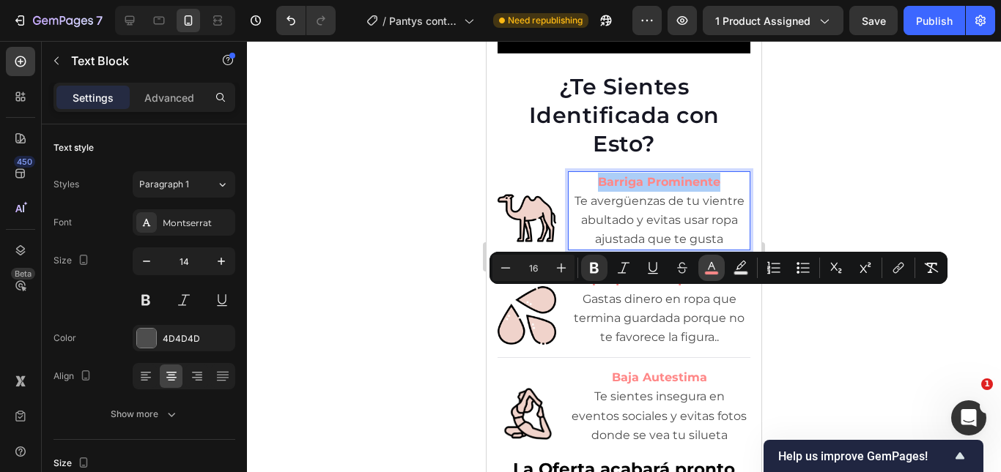
click at [707, 276] on button "color" at bounding box center [711, 268] width 26 height 26
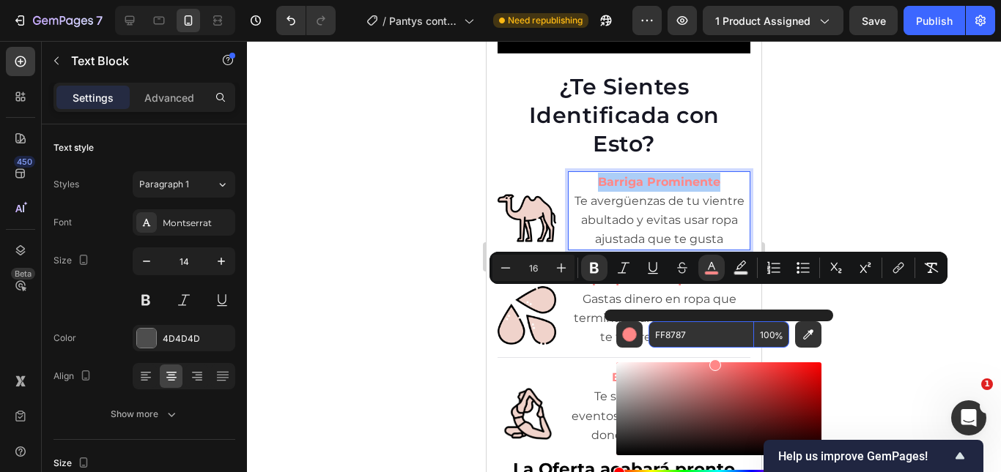
click at [675, 339] on input "FF8787" at bounding box center [700, 335] width 105 height 26
click at [600, 158] on p "¿Te Sientes Identificada con Esto?" at bounding box center [624, 116] width 250 height 86
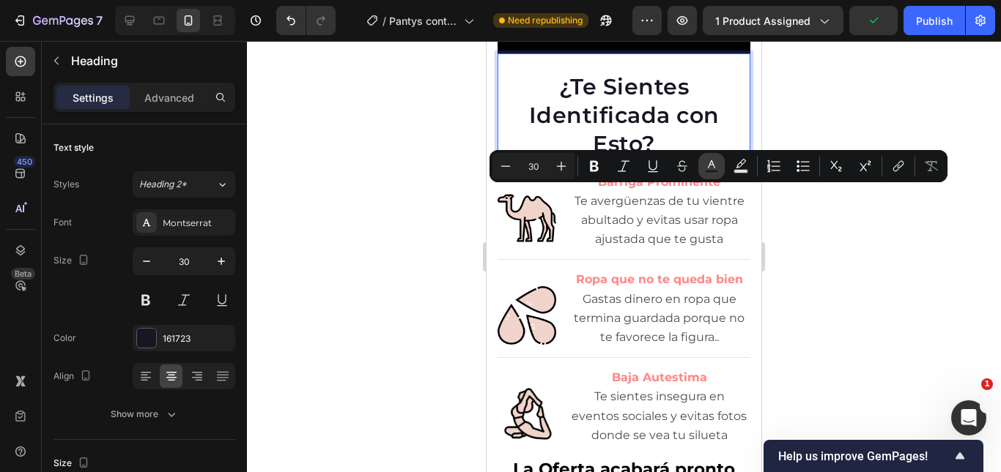
click at [721, 171] on button "Text Color" at bounding box center [711, 166] width 26 height 26
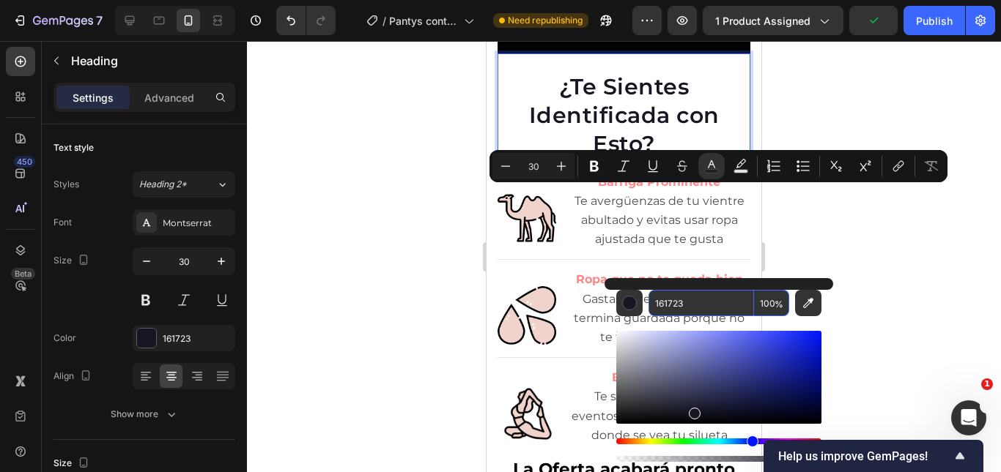
click at [659, 315] on input "161723" at bounding box center [700, 303] width 105 height 26
paste input "FF8787"
type input "FF8787"
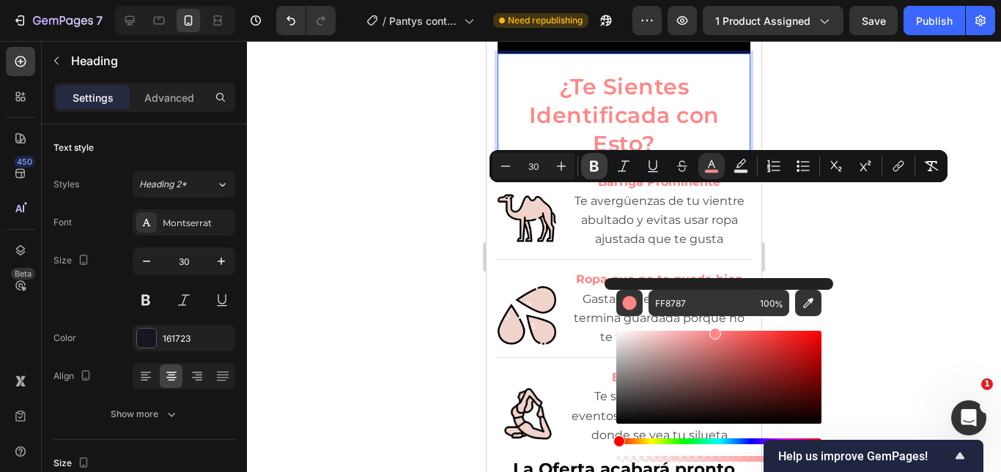
click at [593, 158] on button "Bold" at bounding box center [594, 166] width 26 height 26
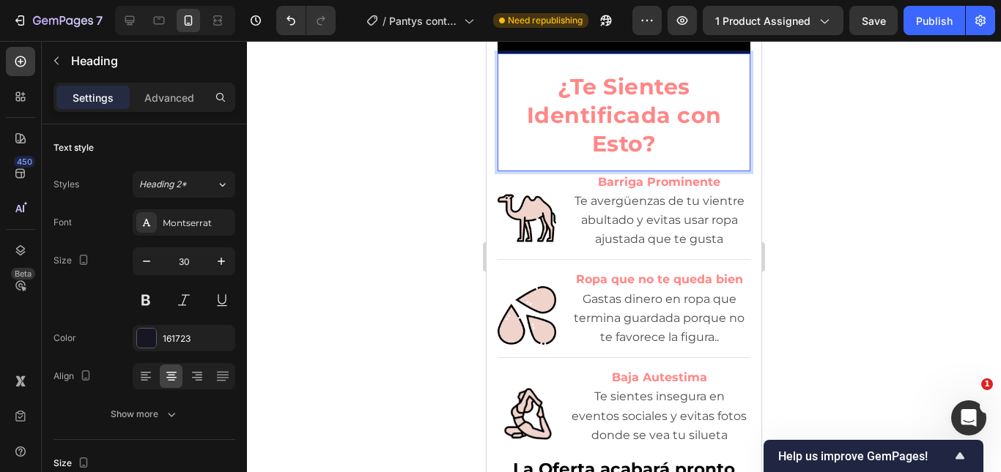
click at [773, 206] on div at bounding box center [624, 256] width 754 height 431
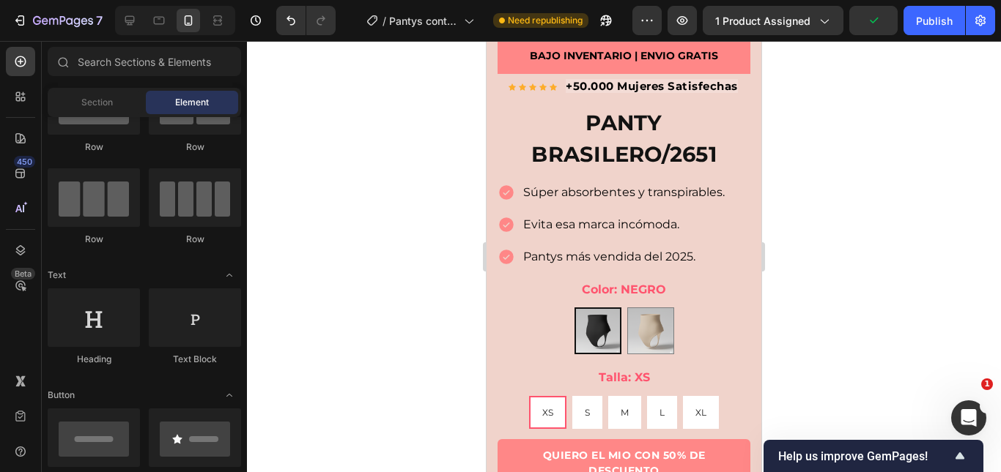
scroll to position [399, 0]
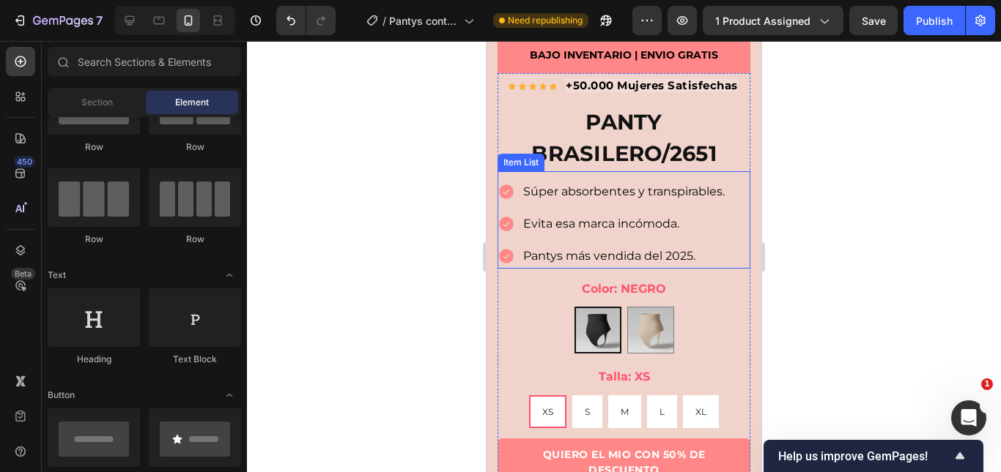
click at [555, 185] on span "Súper absorbentes y transpirables." at bounding box center [623, 192] width 201 height 14
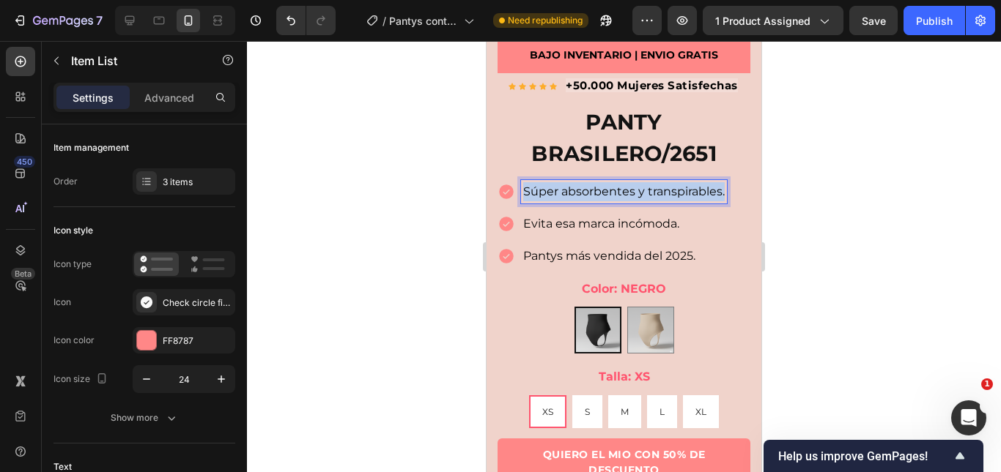
click at [555, 185] on span "Súper absorbentes y transpirables." at bounding box center [623, 192] width 201 height 14
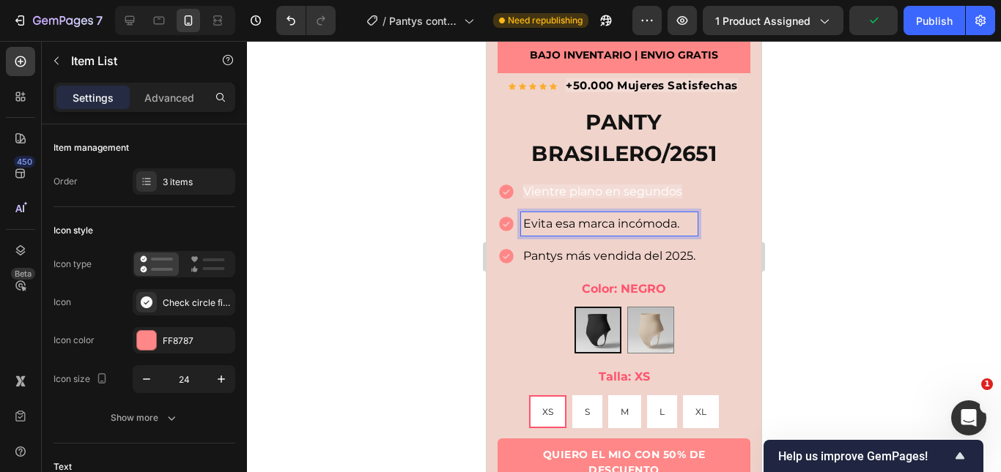
click at [554, 217] on span "Evita esa marca incómoda." at bounding box center [601, 224] width 156 height 14
click at [626, 249] on span "Pantys más vendida del 2025." at bounding box center [609, 256] width 172 height 14
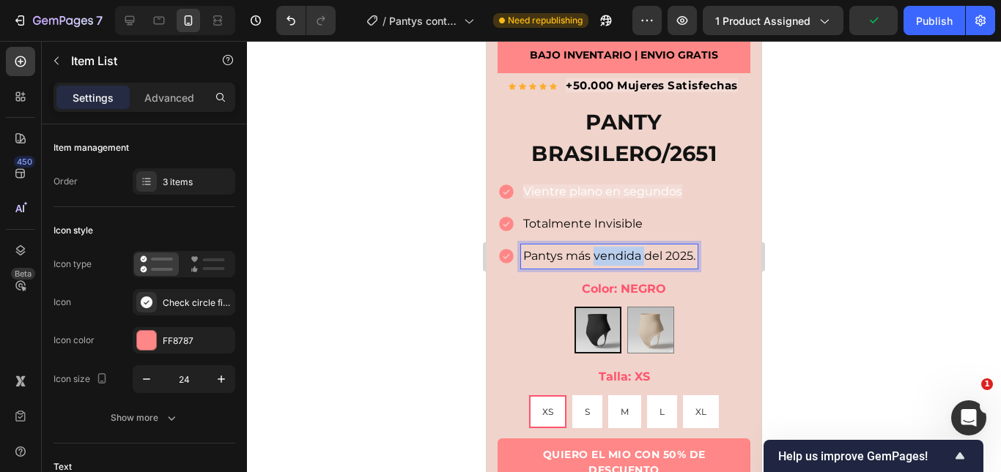
click at [626, 249] on span "Pantys más vendida del 2025." at bounding box center [609, 256] width 172 height 14
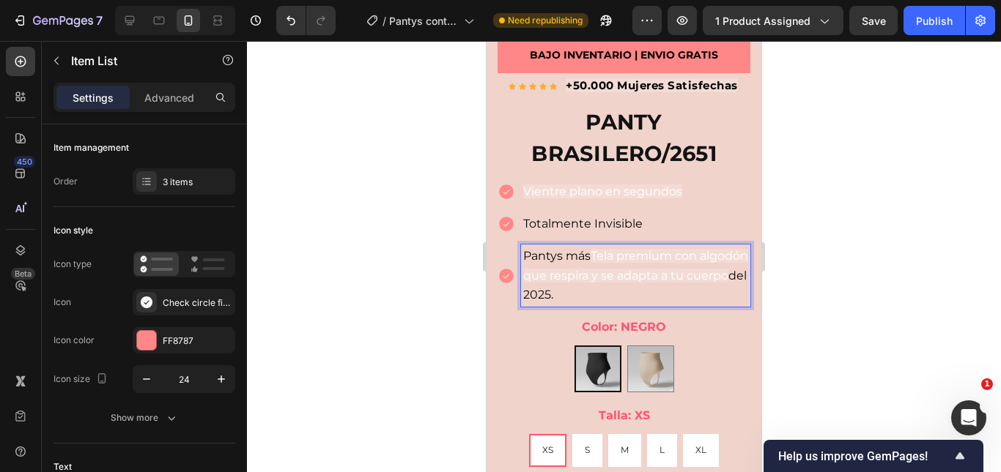
click at [626, 249] on span "Tela premium con algodón que respira y se adapta a tu cuerpo" at bounding box center [635, 265] width 225 height 33
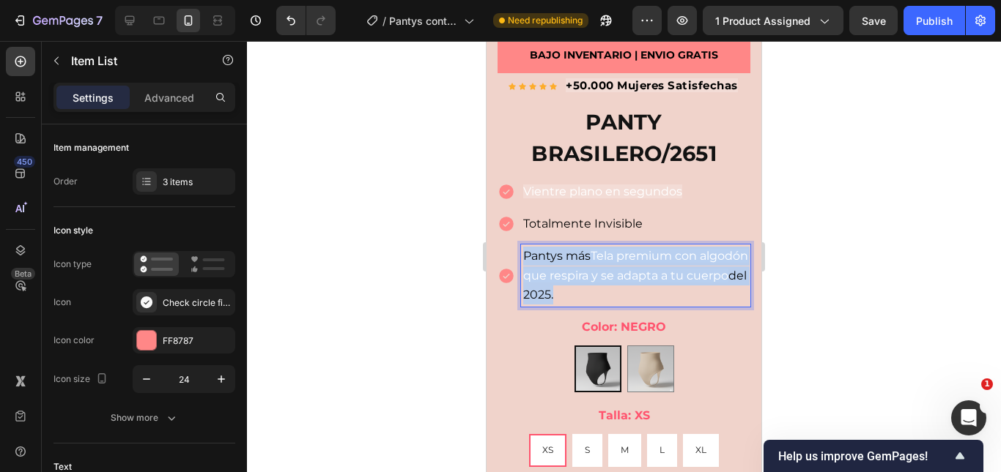
click at [626, 249] on span "Tela premium con algodón que respira y se adapta a tu cuerpo" at bounding box center [635, 265] width 225 height 33
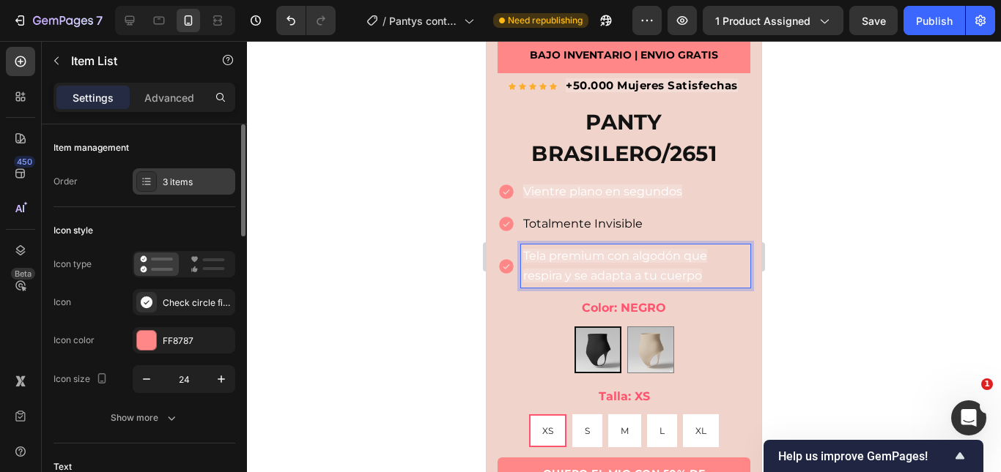
click at [164, 185] on div "3 items" at bounding box center [197, 182] width 69 height 13
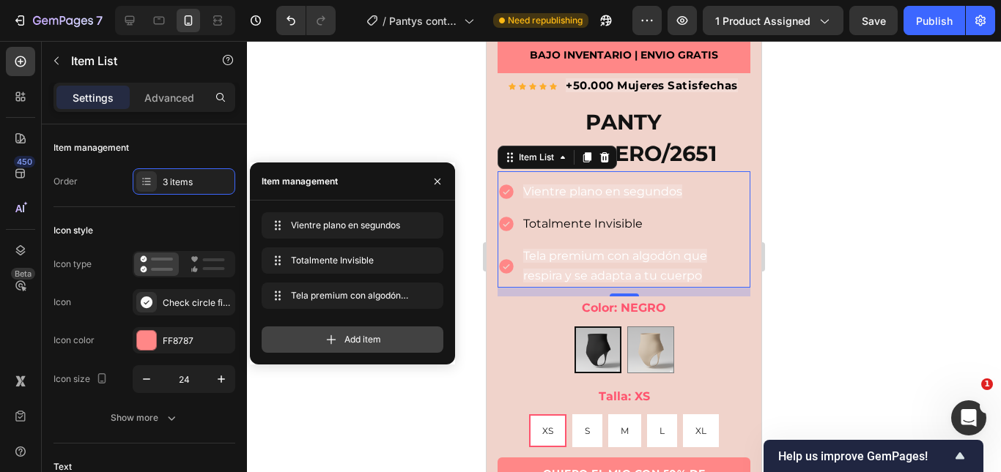
click at [363, 344] on span "Add item" at bounding box center [362, 339] width 37 height 13
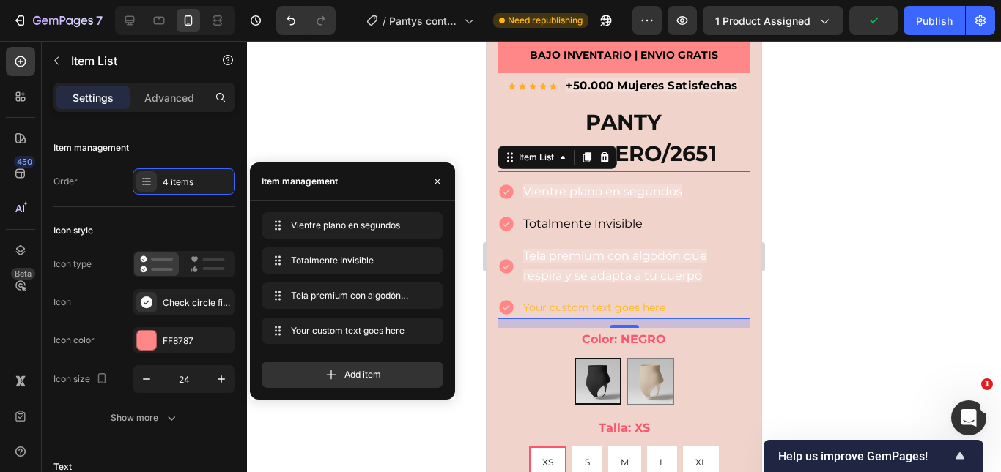
click at [612, 302] on div "Your custom text goes here" at bounding box center [635, 308] width 229 height 23
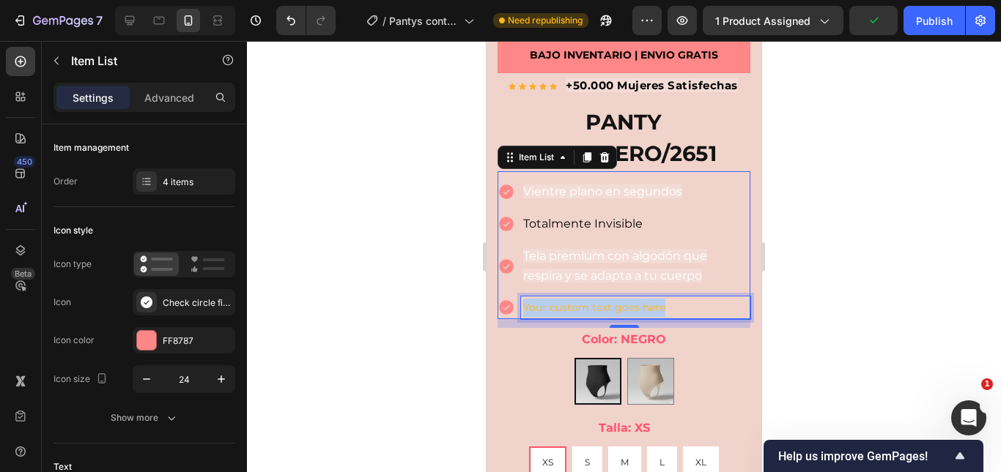
click at [612, 302] on p "Your custom text goes here" at bounding box center [635, 308] width 225 height 18
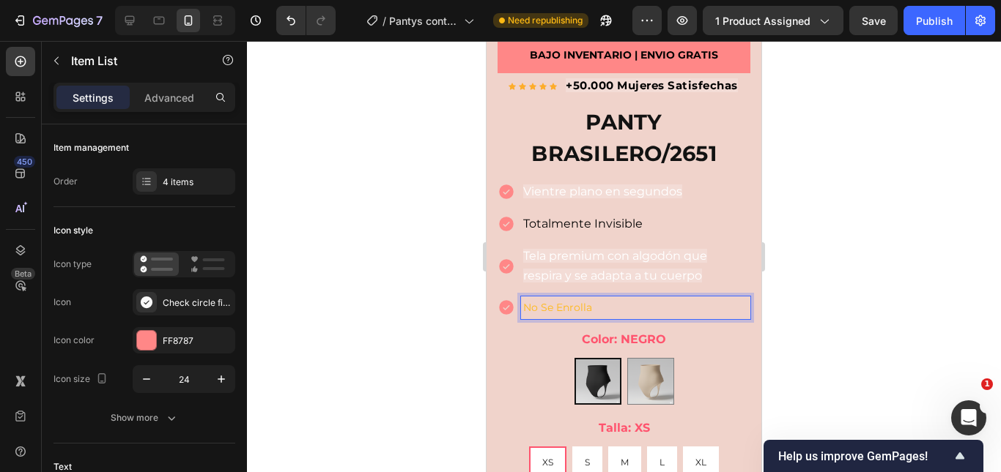
click at [591, 187] on span "Vientre plano en segundos" at bounding box center [602, 192] width 159 height 14
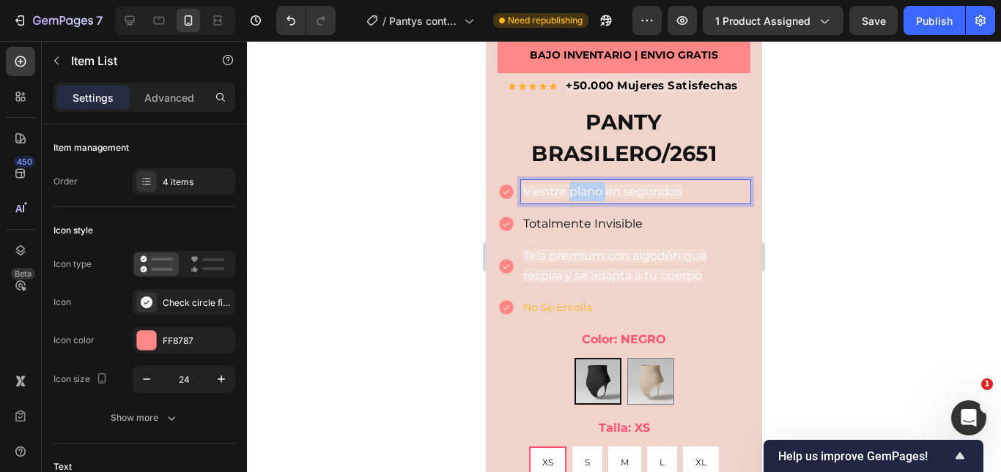
click at [591, 187] on span "Vientre plano en segundos" at bounding box center [602, 192] width 159 height 14
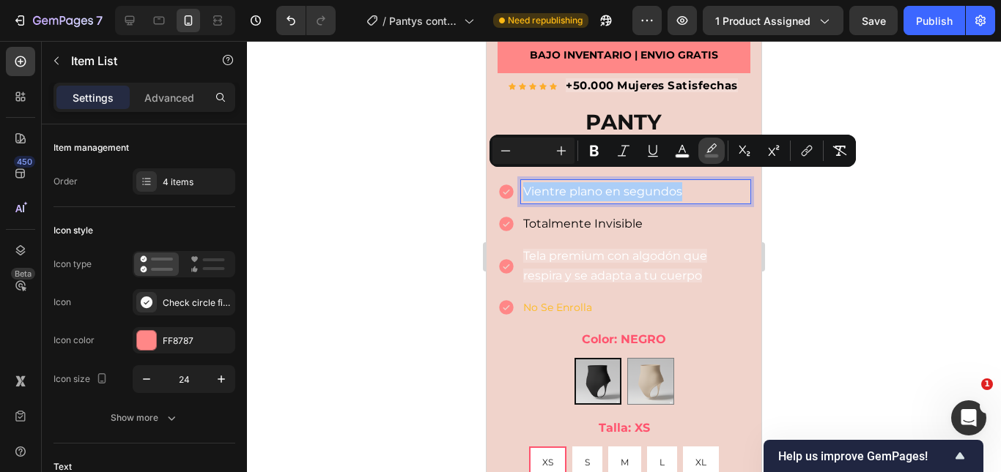
click at [719, 152] on button "color" at bounding box center [711, 151] width 26 height 26
type input "FFFFFF"
type input "20"
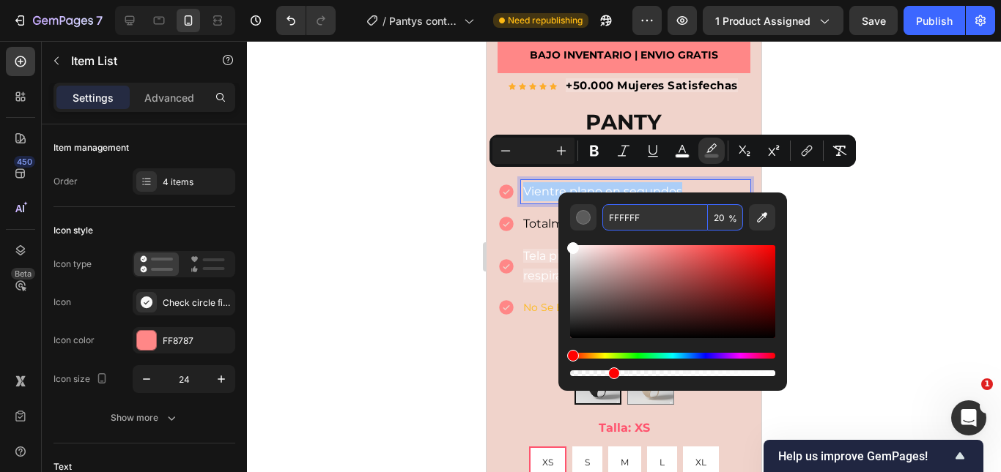
click at [726, 212] on input "20" at bounding box center [725, 217] width 35 height 26
type input "0"
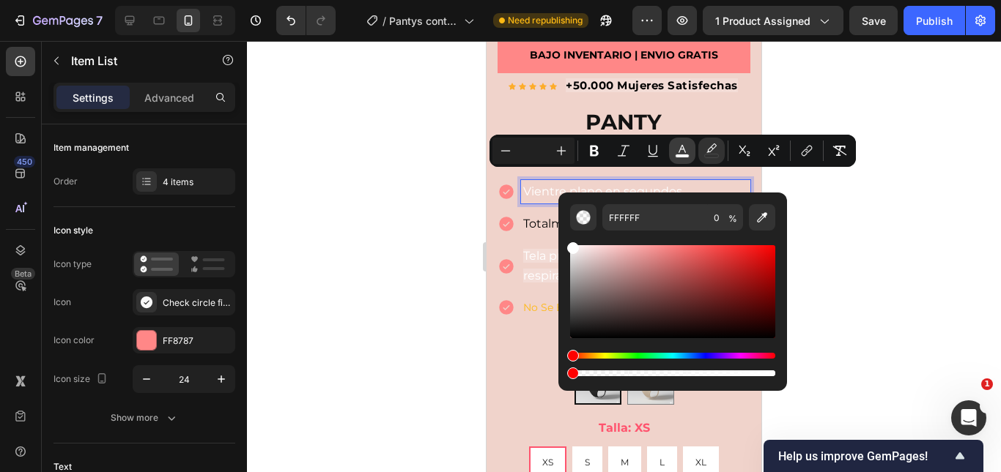
click at [676, 152] on icon "Editor contextual toolbar" at bounding box center [682, 151] width 15 height 15
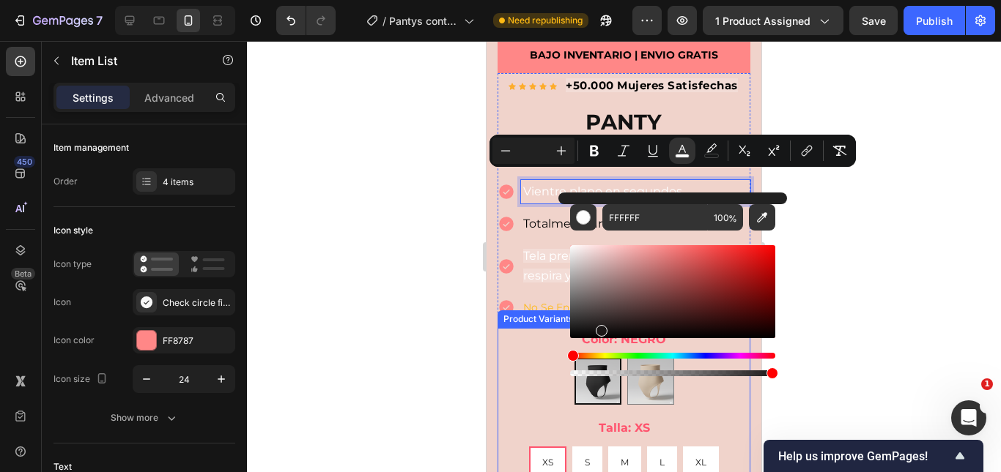
drag, startPoint x: 1105, startPoint y: 350, endPoint x: 550, endPoint y: 356, distance: 555.2
type input "000000"
click at [534, 217] on span "Totalmente Invisible" at bounding box center [582, 224] width 119 height 14
click at [535, 217] on span "Totalmente Invisible" at bounding box center [582, 224] width 119 height 14
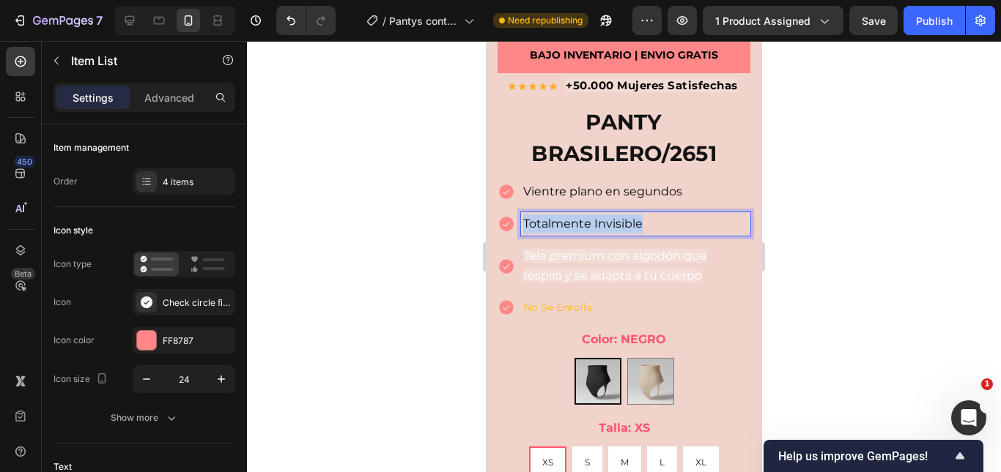
click at [535, 217] on span "Totalmente Invisible" at bounding box center [582, 224] width 119 height 14
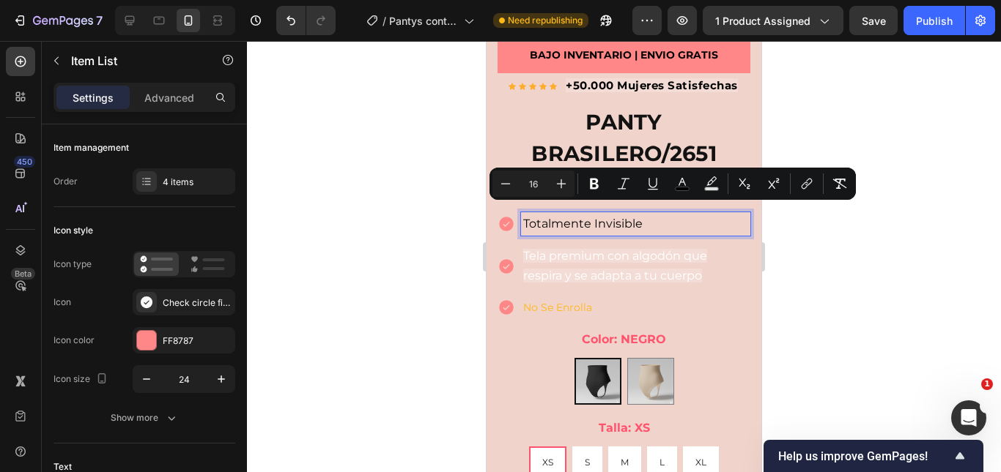
click at [552, 254] on p "Tela premium con algodón que respira y se adapta a tu cuerpo" at bounding box center [635, 266] width 225 height 38
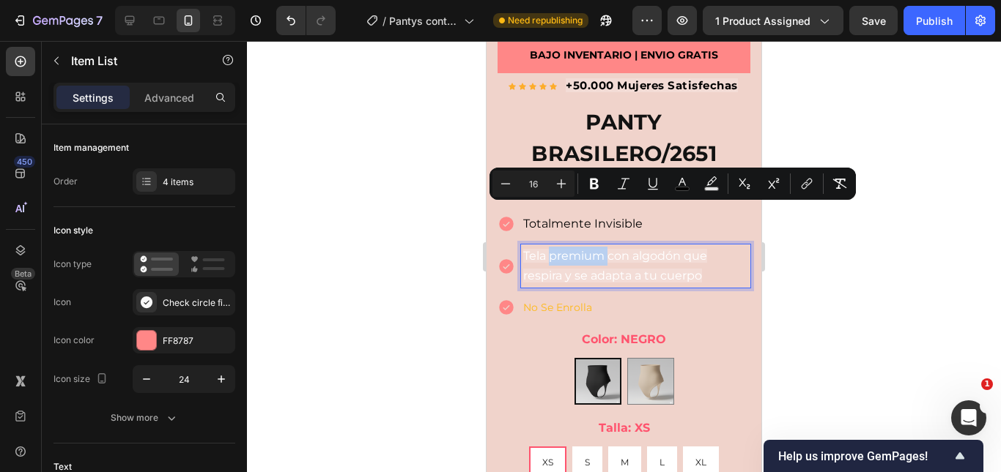
click at [552, 254] on p "Tela premium con algodón que respira y se adapta a tu cuerpo" at bounding box center [635, 266] width 225 height 38
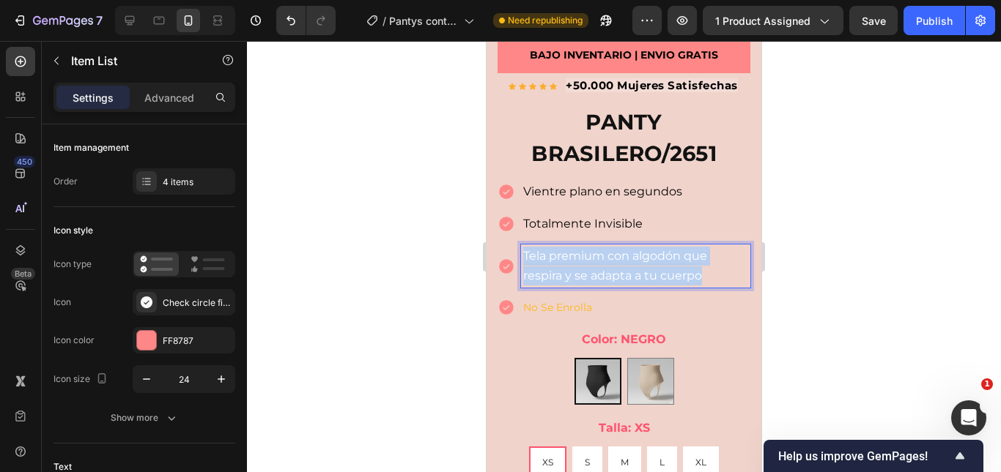
click at [552, 254] on p "Tela premium con algodón que respira y se adapta a tu cuerpo" at bounding box center [635, 266] width 225 height 38
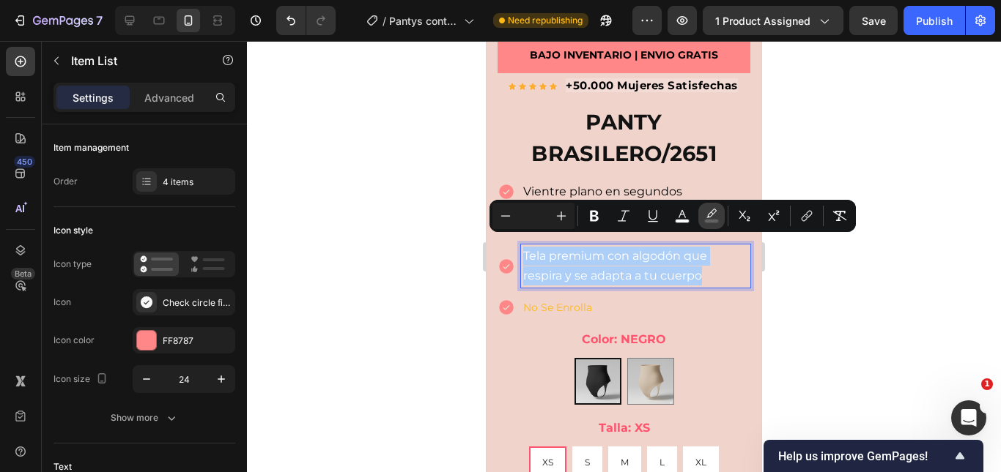
click at [699, 217] on button "color" at bounding box center [711, 216] width 26 height 26
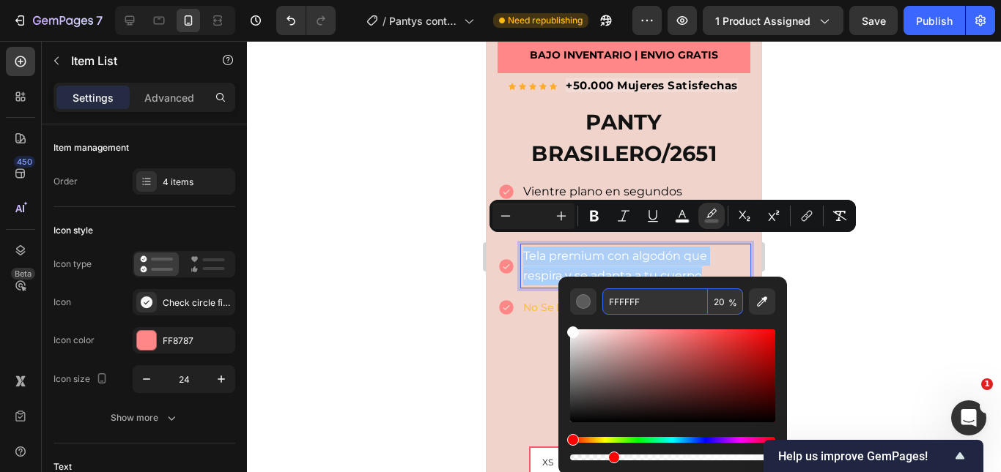
click at [721, 302] on input "20" at bounding box center [725, 302] width 35 height 26
type input "0"
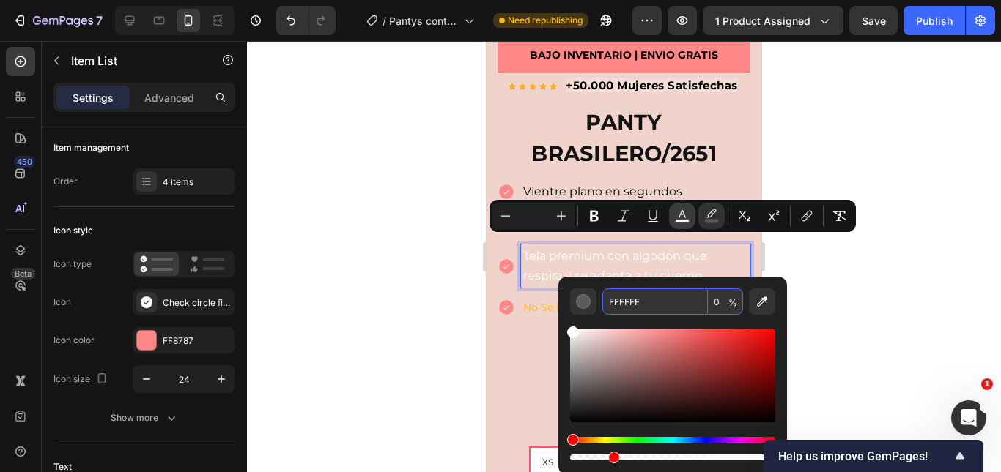
click at [679, 228] on button "color" at bounding box center [682, 216] width 26 height 26
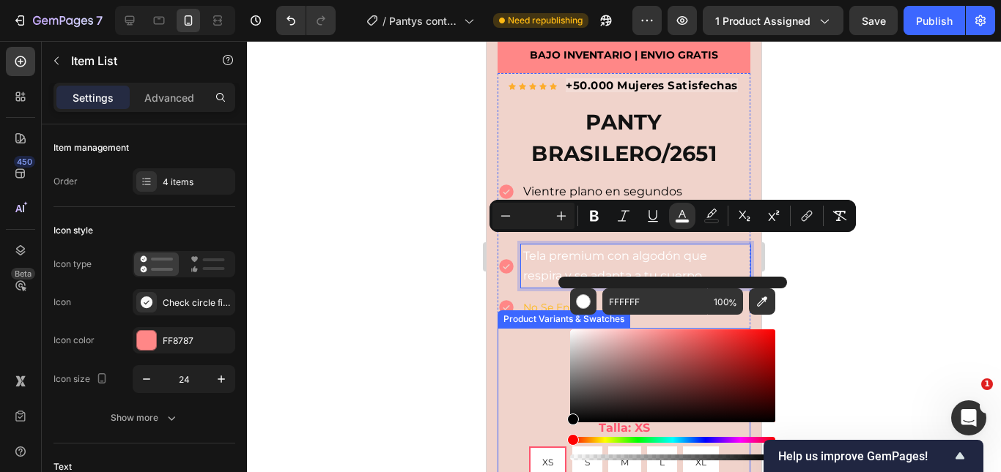
drag, startPoint x: 1077, startPoint y: 404, endPoint x: 1046, endPoint y: 489, distance: 90.6
type input "000000"
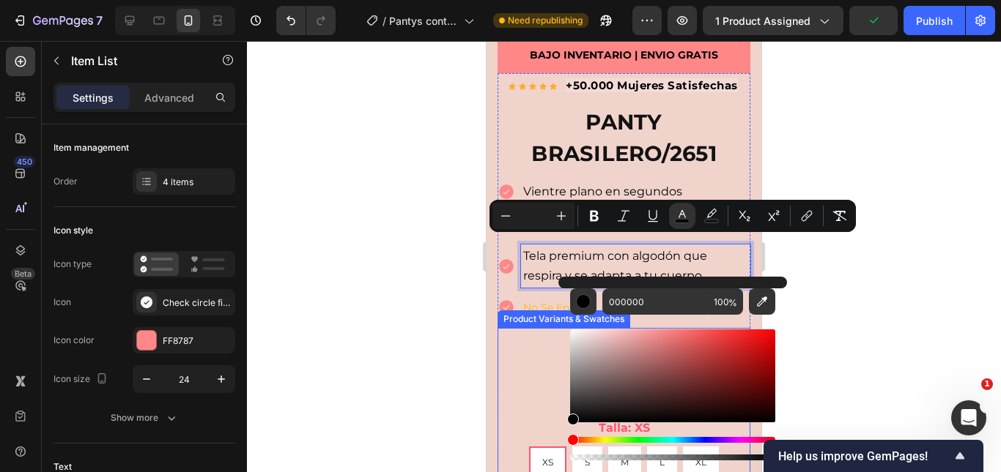
click at [538, 299] on p "No Se Enrolla" at bounding box center [635, 308] width 225 height 18
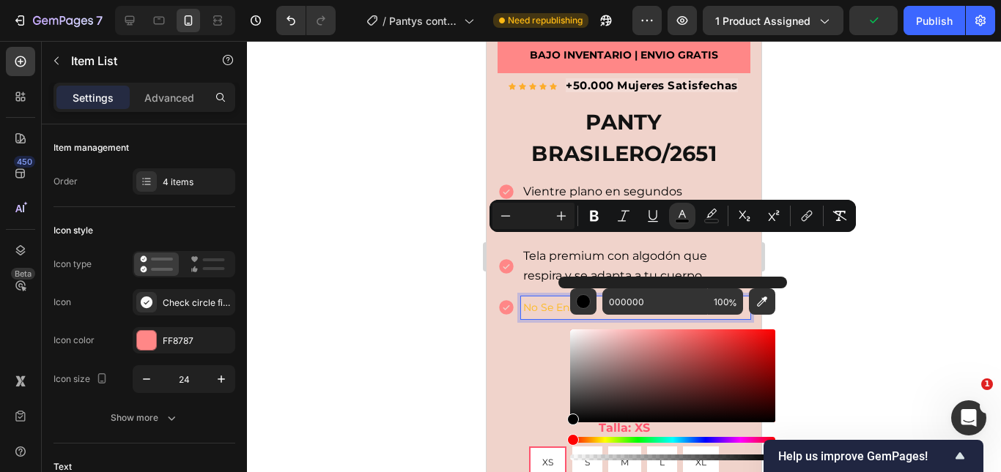
click at [540, 299] on p "No Se Enrolla" at bounding box center [635, 308] width 225 height 18
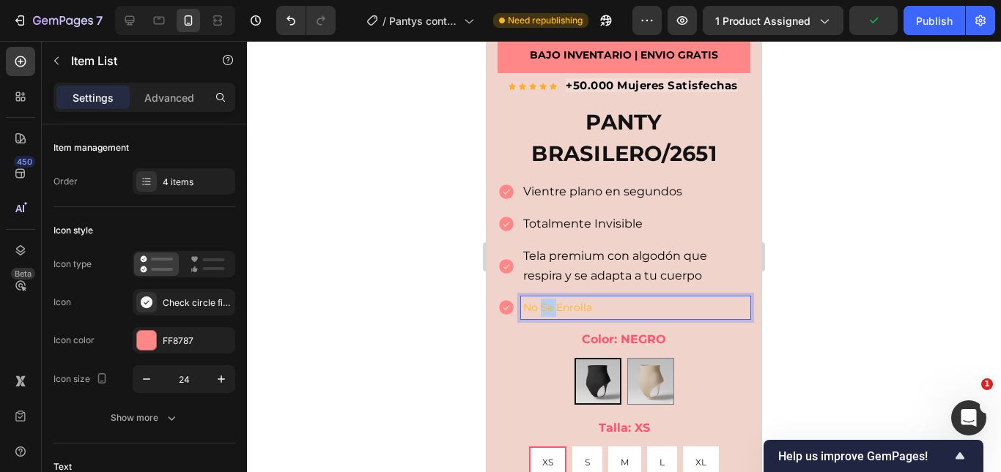
click at [540, 299] on p "No Se Enrolla" at bounding box center [635, 308] width 225 height 18
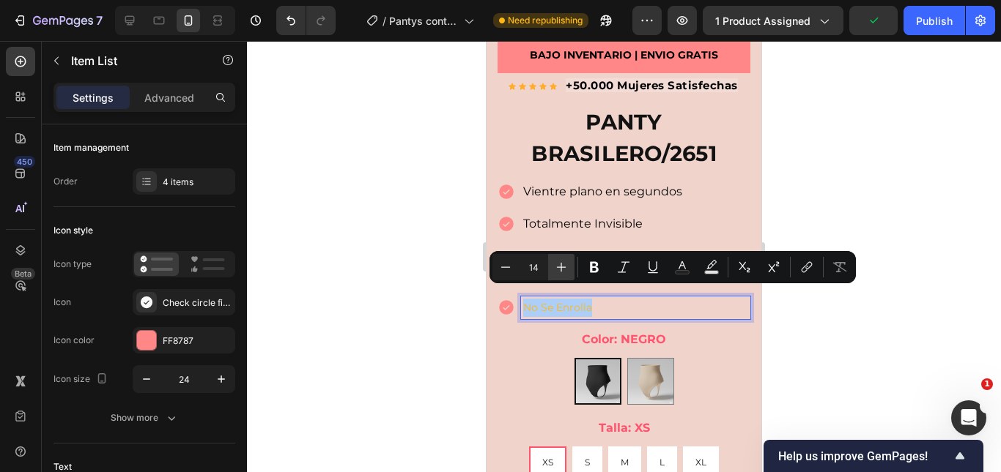
click at [556, 271] on icon "Editor contextual toolbar" at bounding box center [561, 267] width 15 height 15
type input "16"
click at [678, 272] on rect "Editor contextual toolbar" at bounding box center [682, 273] width 14 height 4
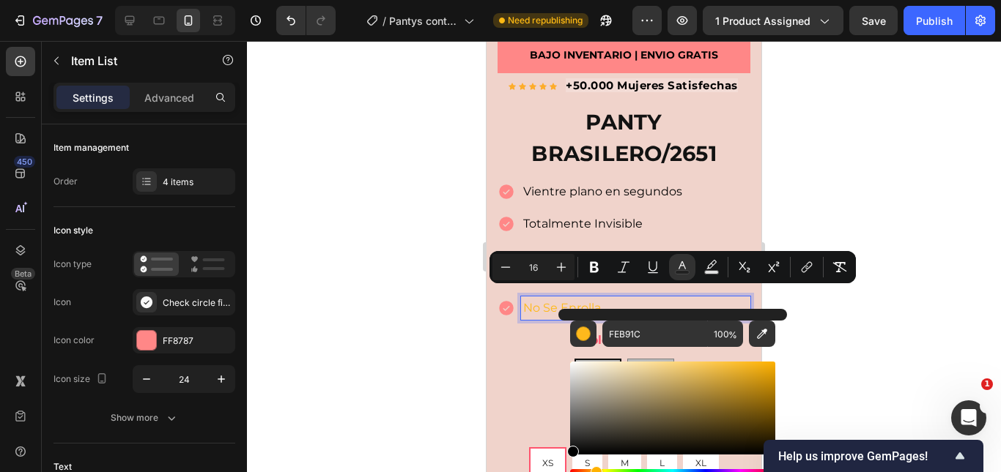
drag, startPoint x: 1137, startPoint y: 447, endPoint x: 554, endPoint y: 456, distance: 583.1
type input "000000"
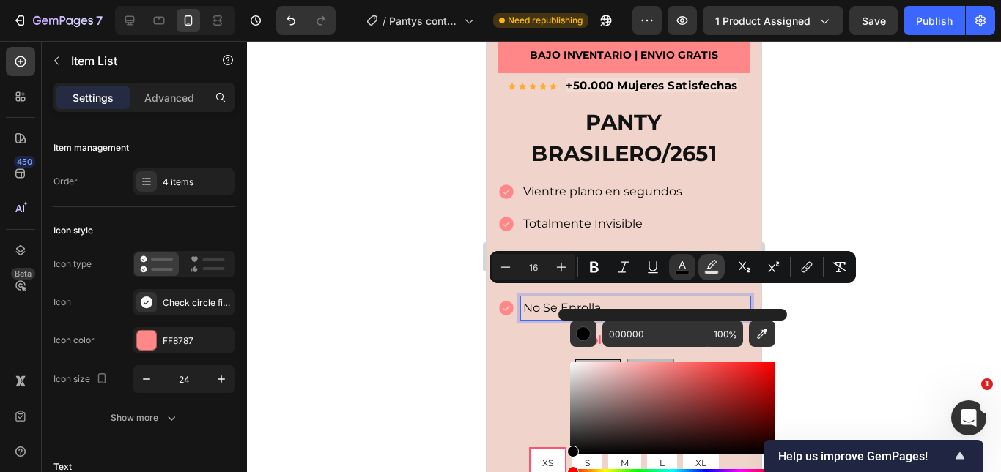
click at [707, 264] on icon "Editor contextual toolbar" at bounding box center [711, 267] width 15 height 15
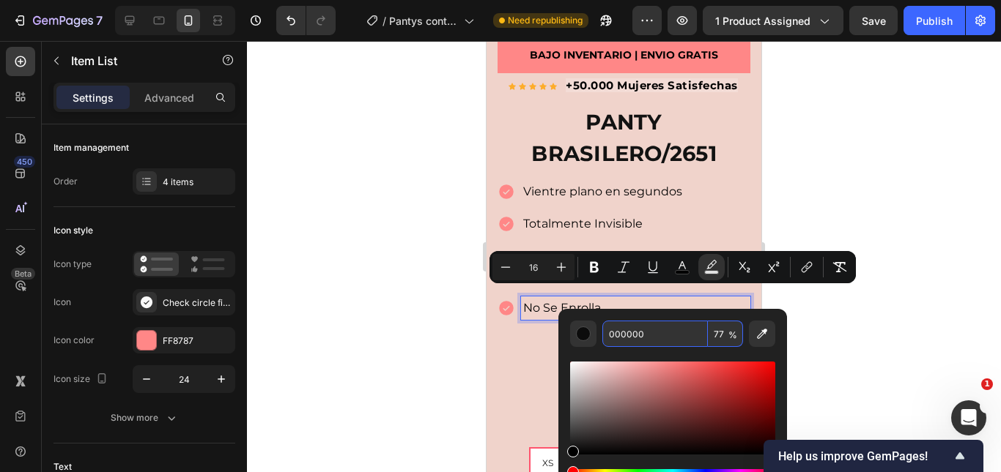
click at [719, 338] on input "77" at bounding box center [725, 334] width 35 height 26
type input "0"
click at [933, 275] on div at bounding box center [624, 256] width 754 height 431
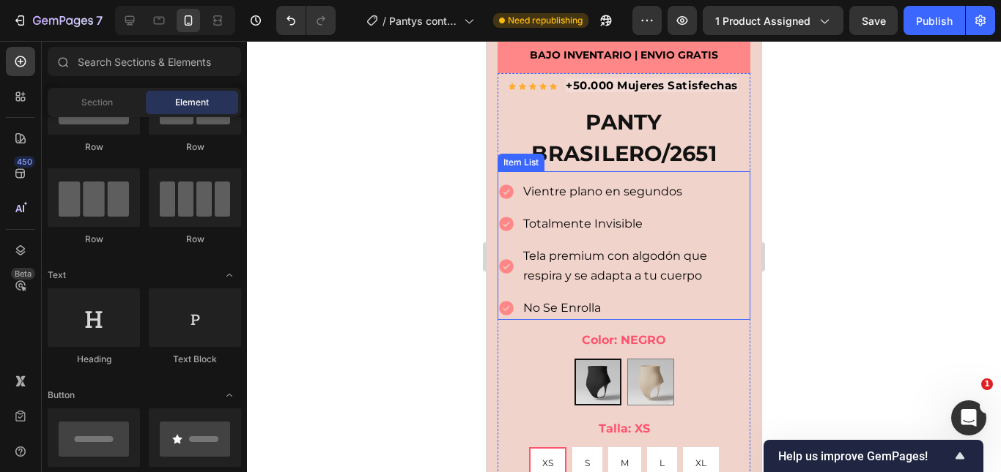
click at [647, 262] on span "Tela premium con algodón que respira y se adapta a tu cuerpo" at bounding box center [615, 265] width 184 height 33
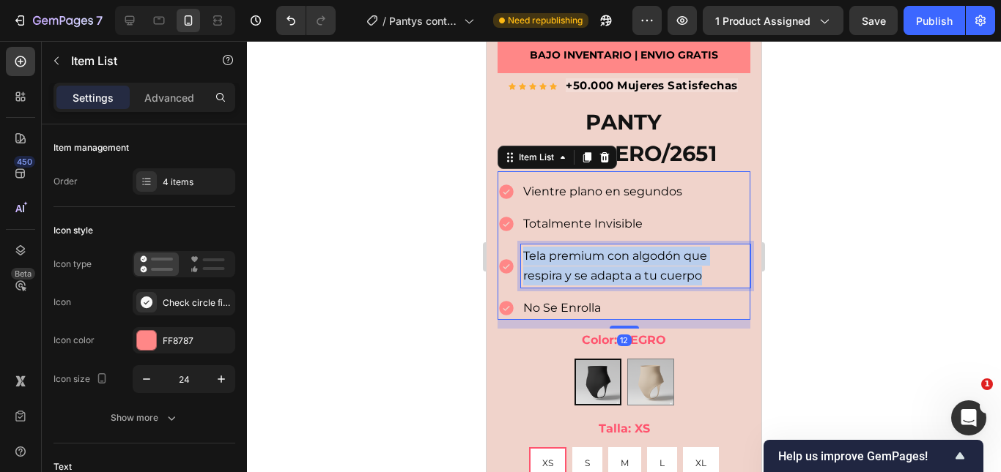
click at [647, 262] on span "Tela premium con algodón que respira y se adapta a tu cuerpo" at bounding box center [615, 265] width 184 height 33
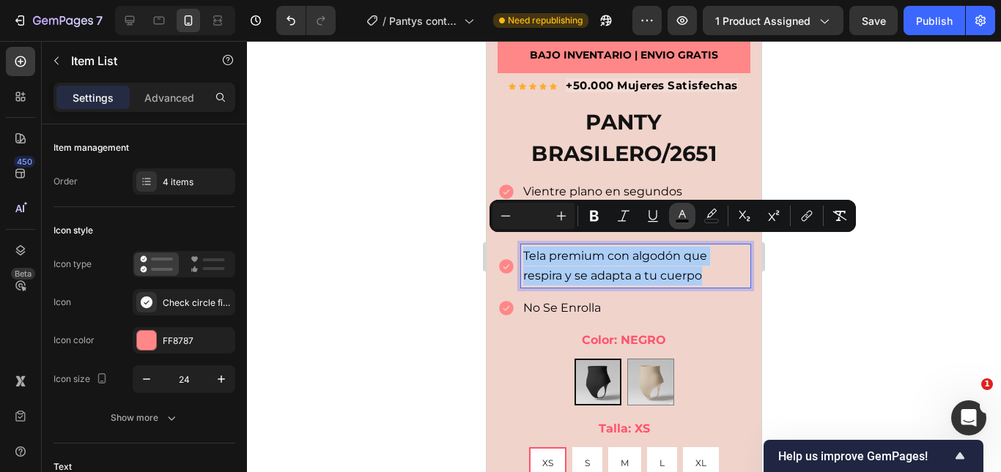
click at [677, 208] on button "color" at bounding box center [682, 216] width 26 height 26
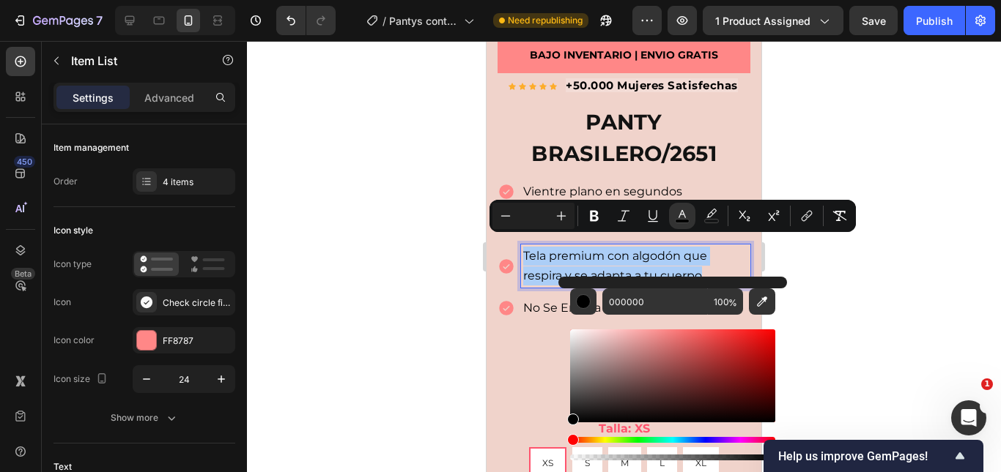
click at [912, 256] on div at bounding box center [624, 256] width 754 height 431
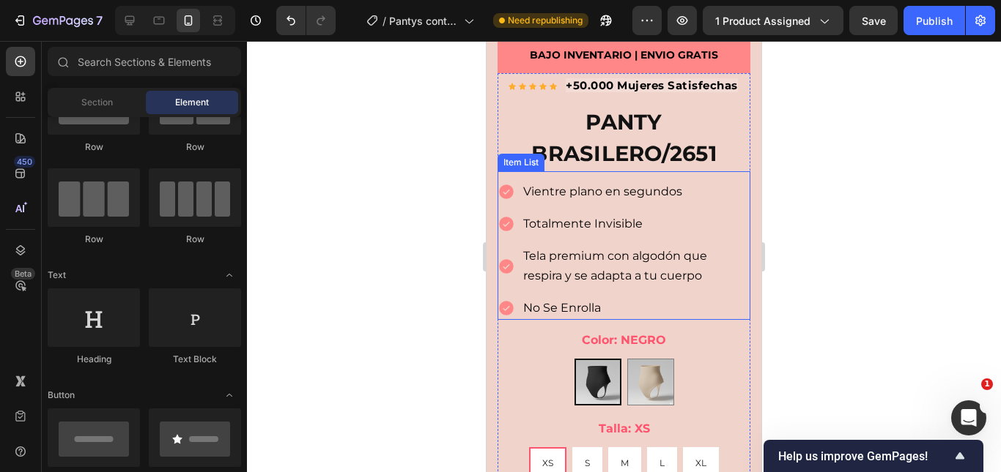
click at [868, 267] on div at bounding box center [624, 256] width 754 height 431
click at [789, 270] on div at bounding box center [624, 256] width 754 height 431
click at [903, 240] on div at bounding box center [624, 256] width 754 height 431
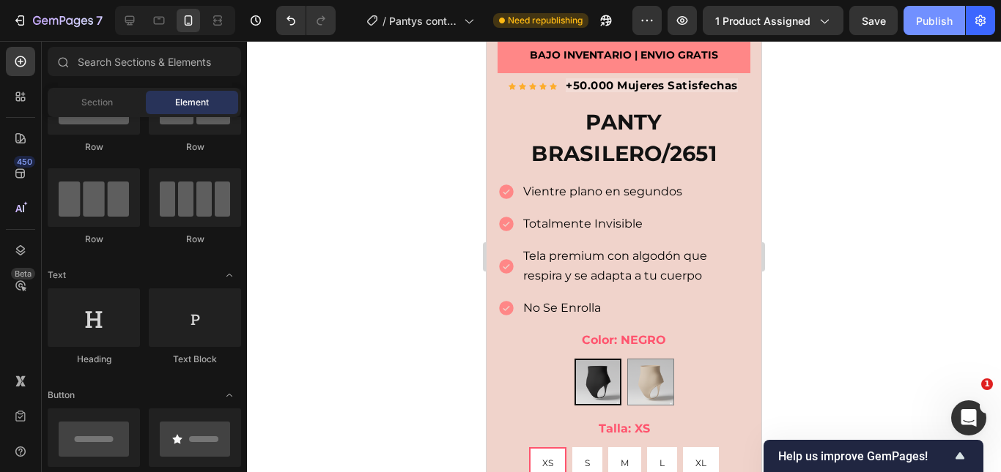
click at [914, 29] on button "Publish" at bounding box center [934, 20] width 62 height 29
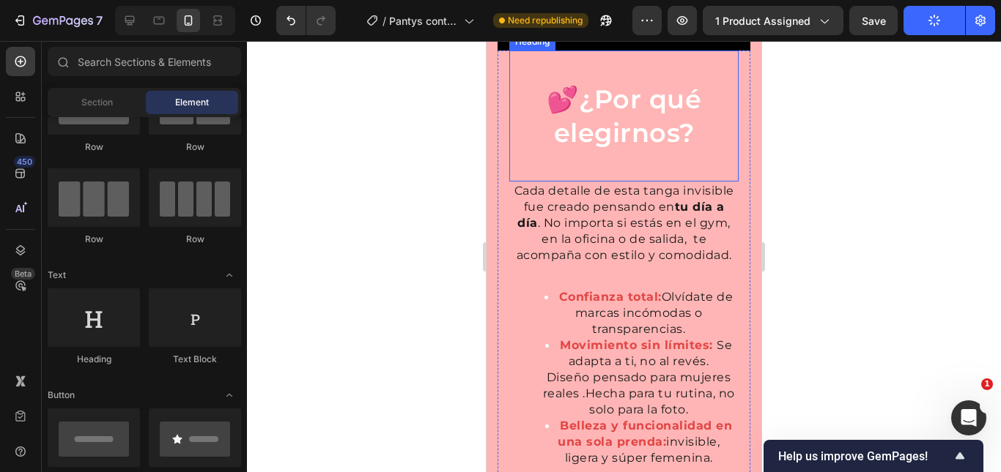
scroll to position [2157, 0]
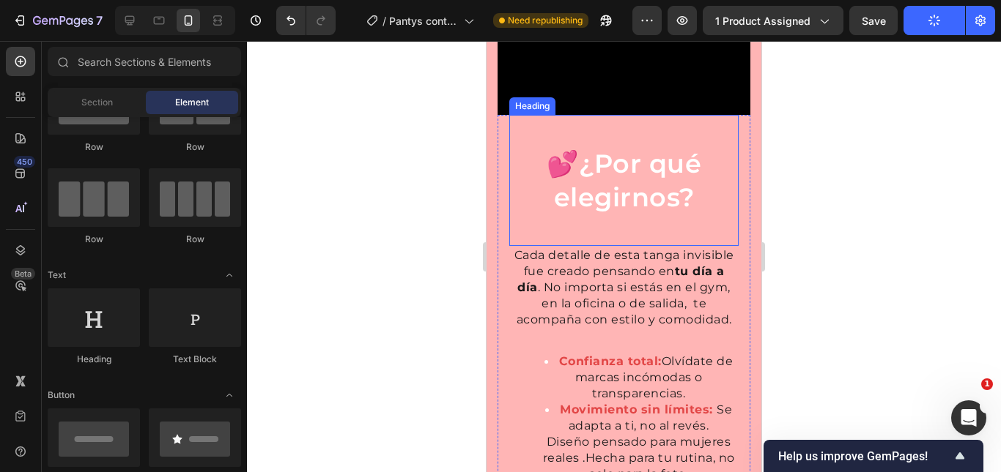
click at [654, 213] on span "¿Por qué elegirnos?" at bounding box center [628, 180] width 148 height 65
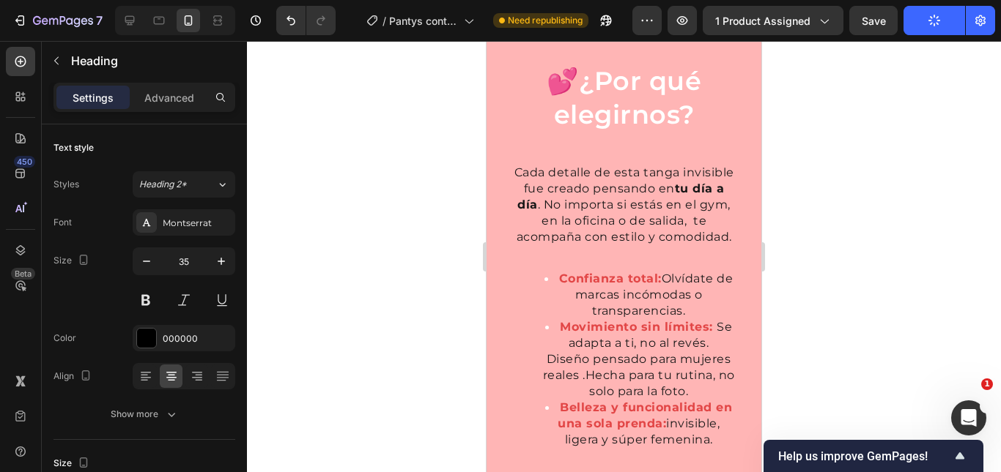
scroll to position [2274, 0]
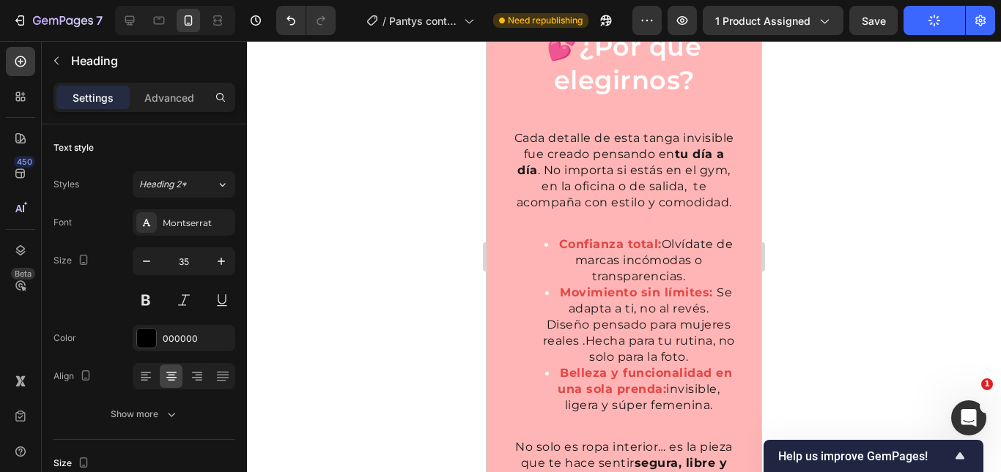
click at [830, 201] on div at bounding box center [624, 256] width 754 height 431
click at [593, 96] on span "¿Por qué elegirnos?" at bounding box center [628, 63] width 148 height 65
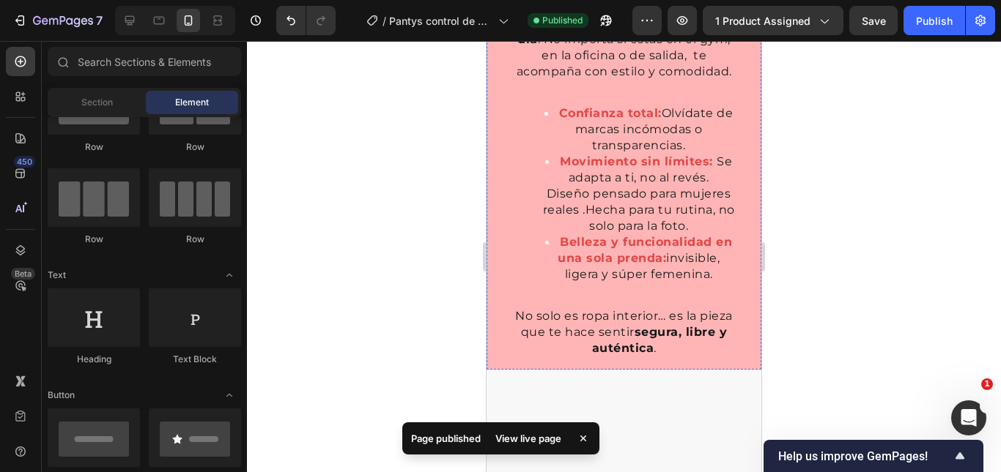
scroll to position [2143, 0]
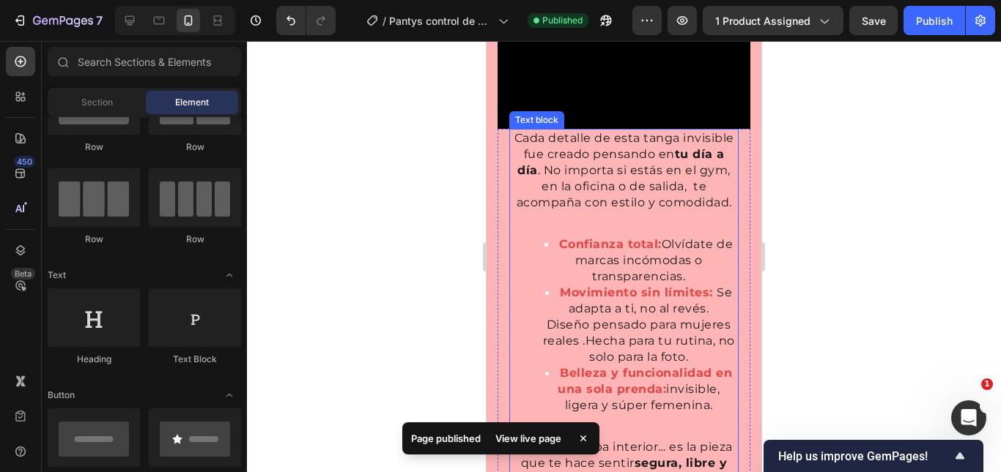
click at [653, 209] on span "Cada detalle de esta tanga invisible fue creado pensando en tu día a día . No i…" at bounding box center [624, 170] width 220 height 78
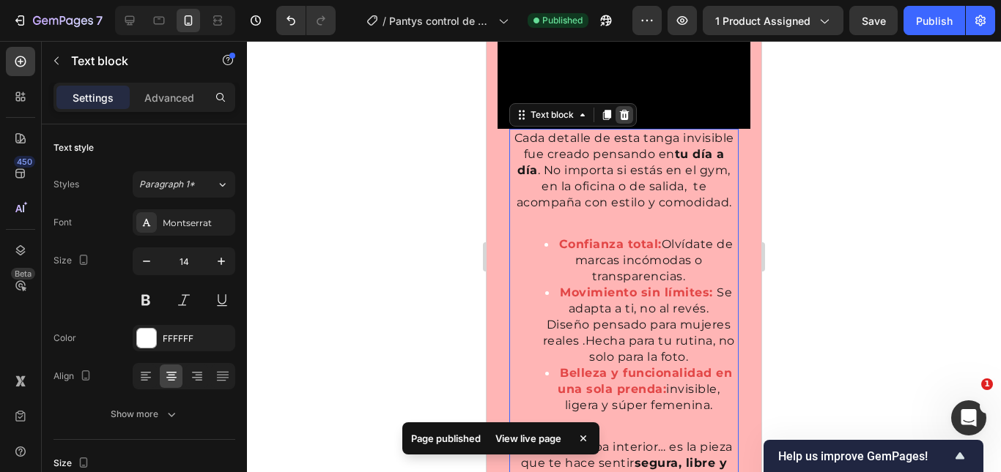
click at [621, 120] on icon at bounding box center [625, 115] width 10 height 10
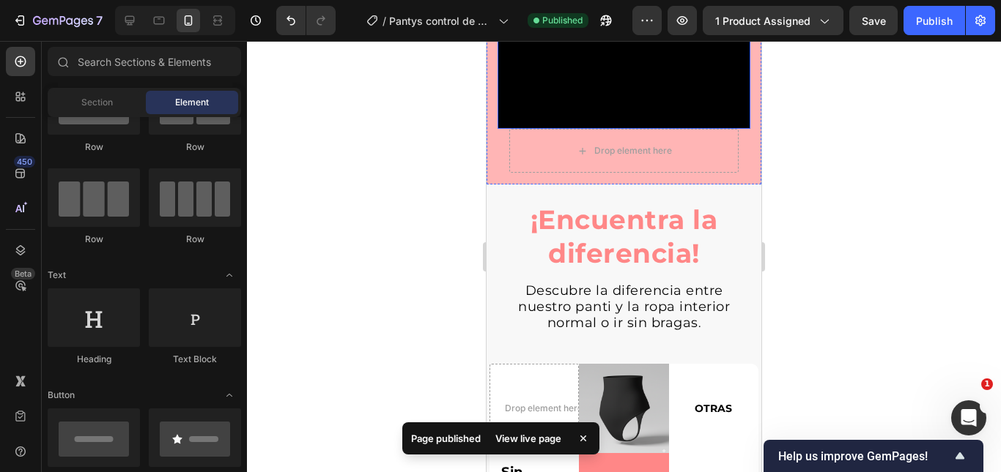
scroll to position [2216, 0]
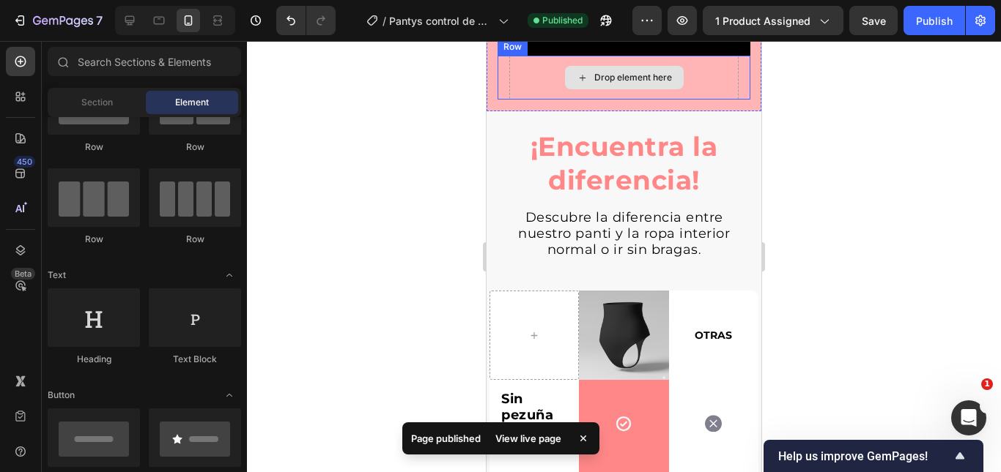
click at [689, 100] on div "Drop element here" at bounding box center [623, 78] width 229 height 44
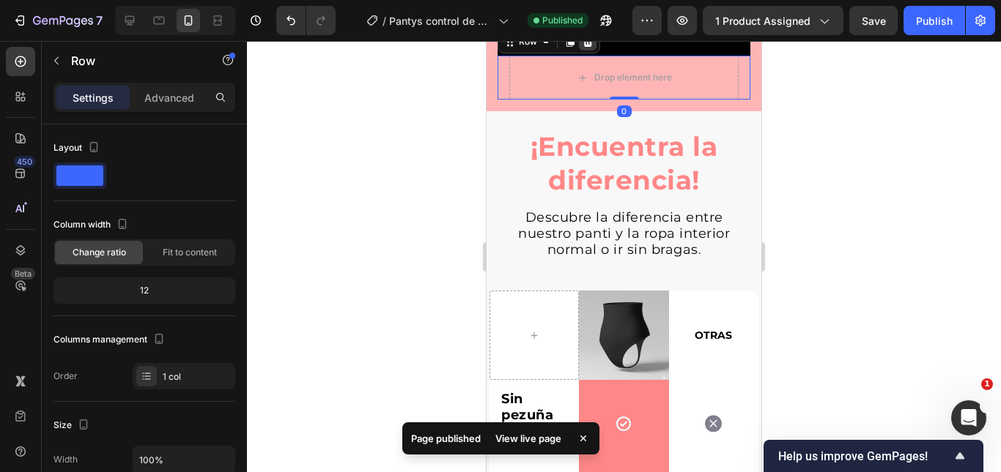
click at [587, 47] on icon at bounding box center [588, 42] width 10 height 10
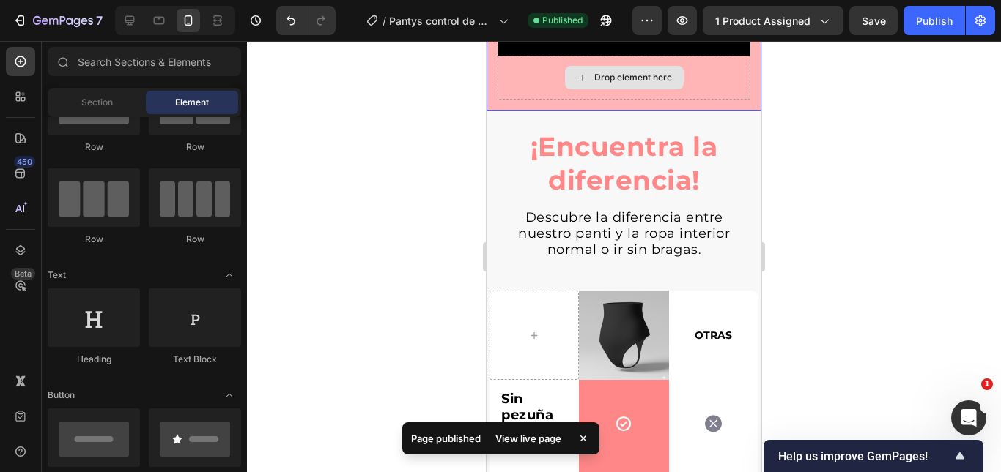
click at [713, 100] on div "Drop element here" at bounding box center [623, 78] width 253 height 44
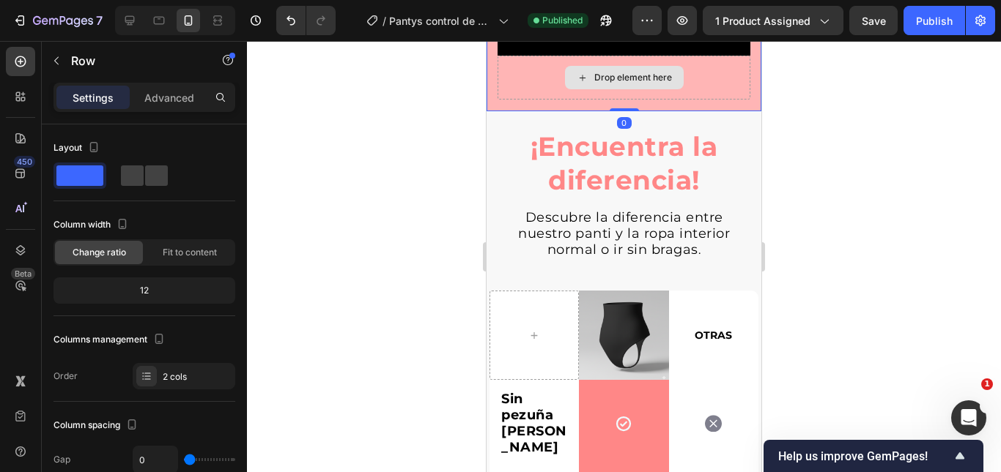
click at [707, 100] on div "Drop element here" at bounding box center [623, 78] width 253 height 44
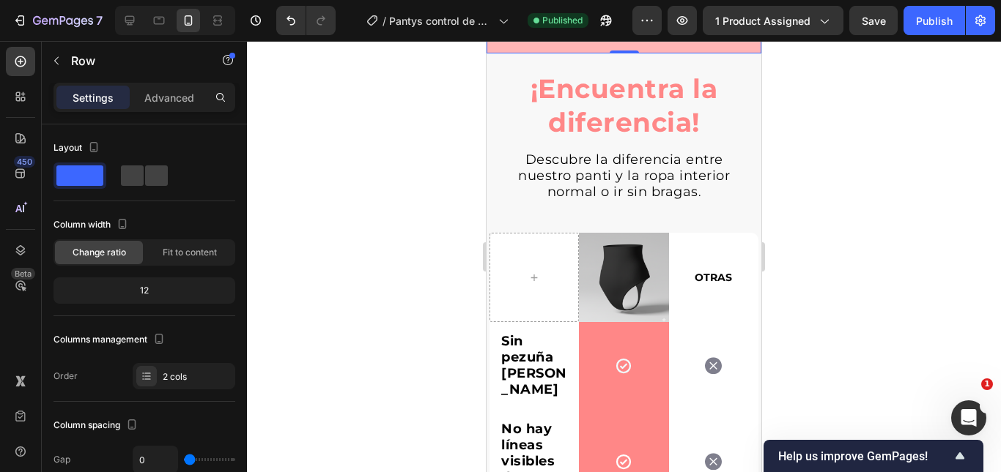
click at [820, 229] on div at bounding box center [624, 256] width 754 height 431
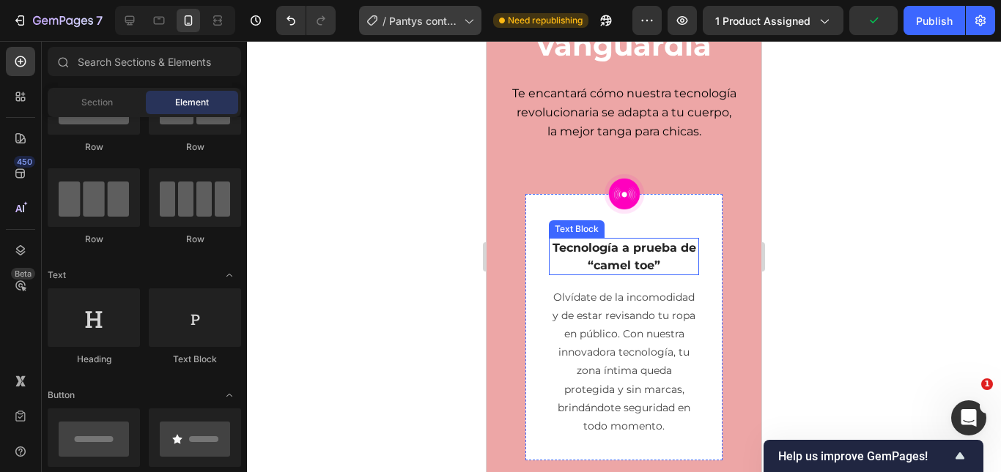
scroll to position [3080, 0]
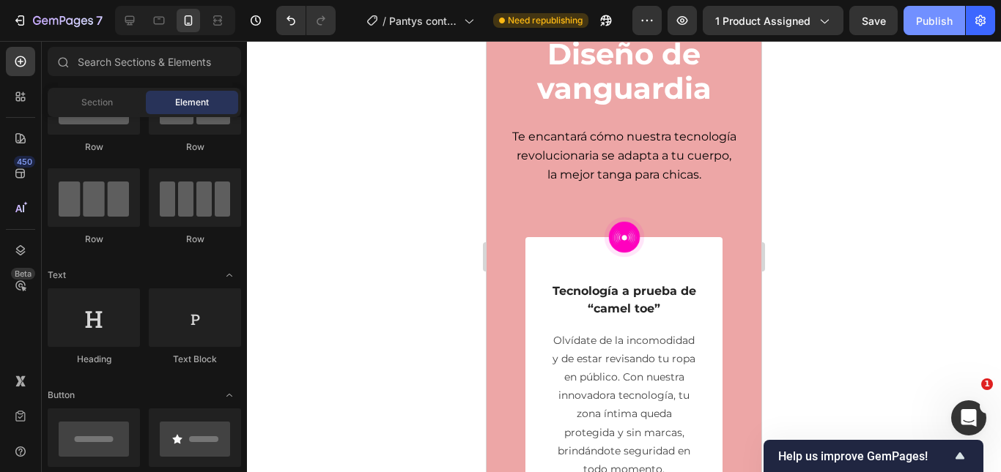
click at [930, 28] on div "Publish" at bounding box center [934, 20] width 37 height 15
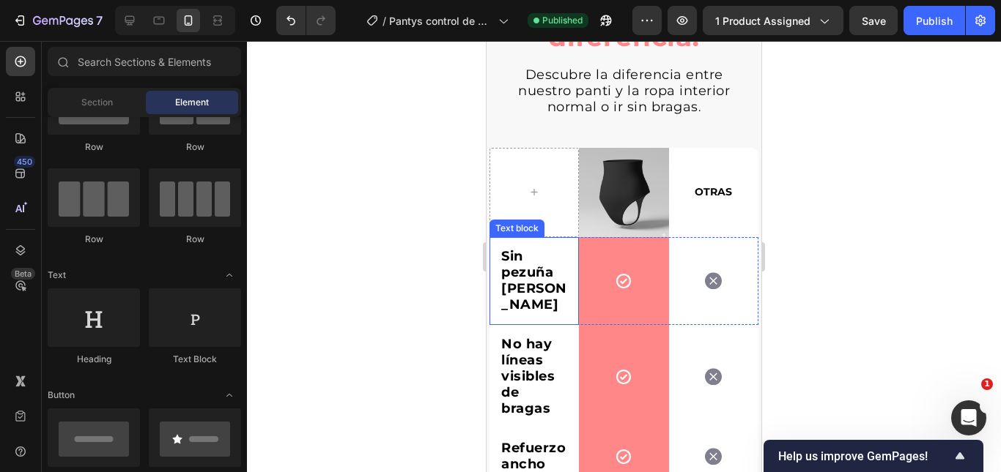
scroll to position [2538, 0]
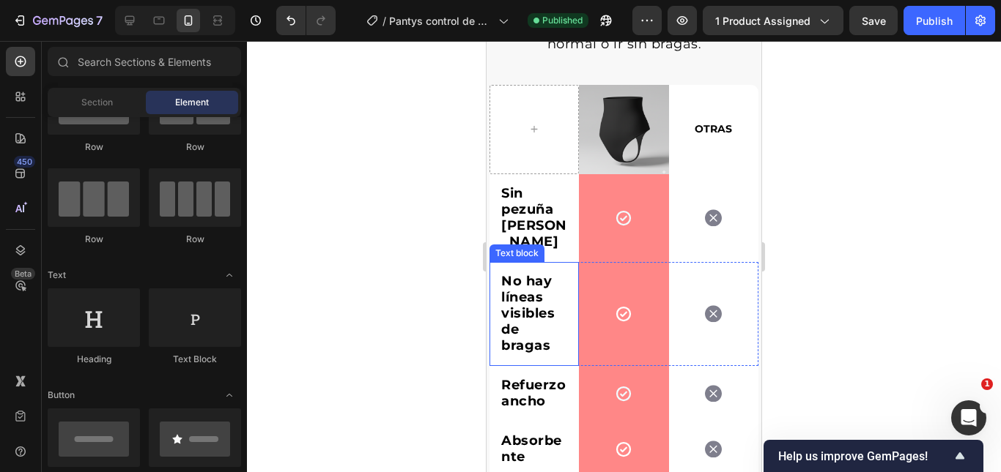
click at [528, 220] on p "Sin pezuña de camello" at bounding box center [534, 218] width 66 height 64
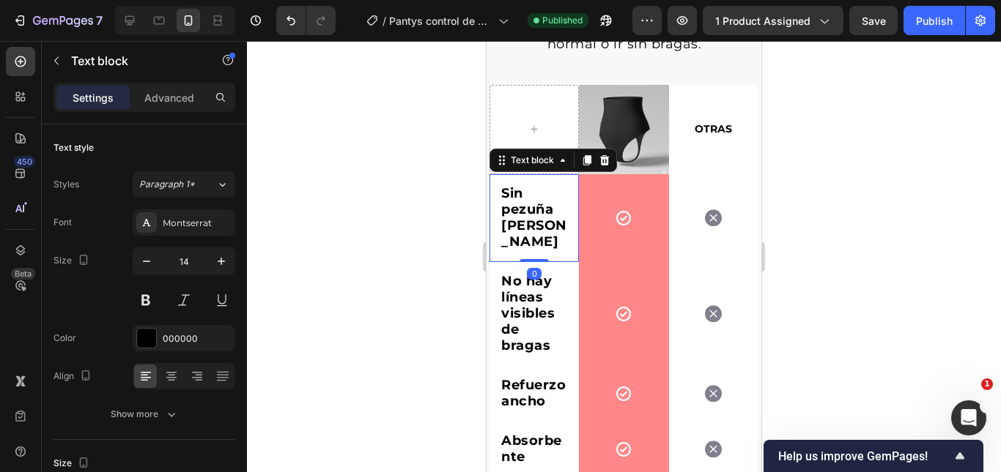
click at [528, 220] on p "Sin pezuña de camello" at bounding box center [534, 218] width 66 height 64
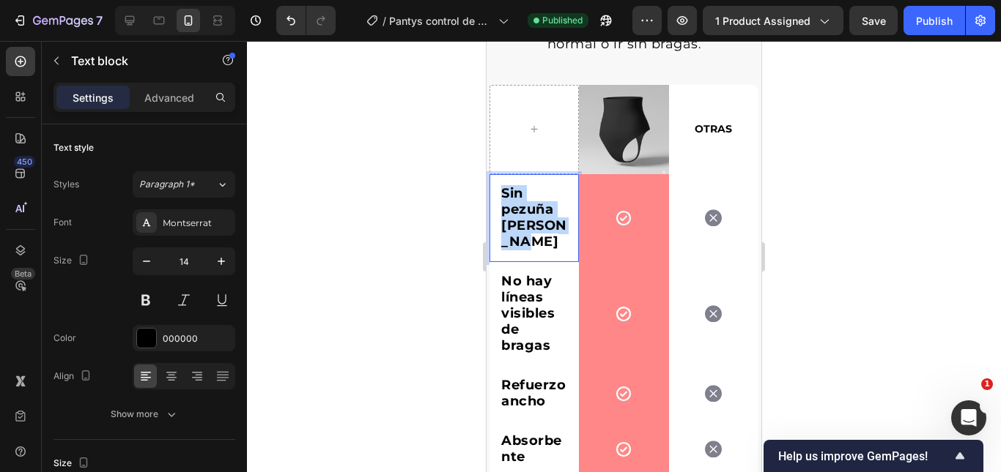
click at [528, 220] on p "Sin pezuña de camello" at bounding box center [534, 218] width 66 height 64
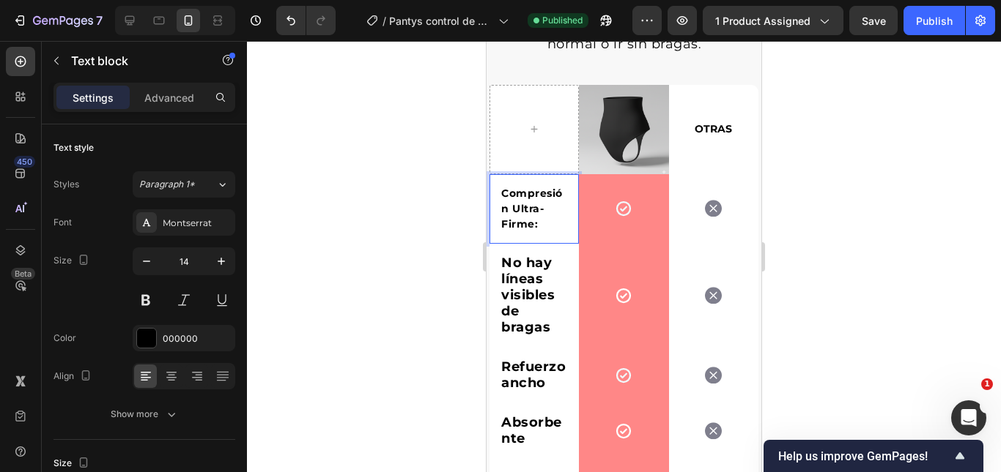
click at [532, 201] on strong "Compresión Ultra-Firme:" at bounding box center [532, 209] width 62 height 44
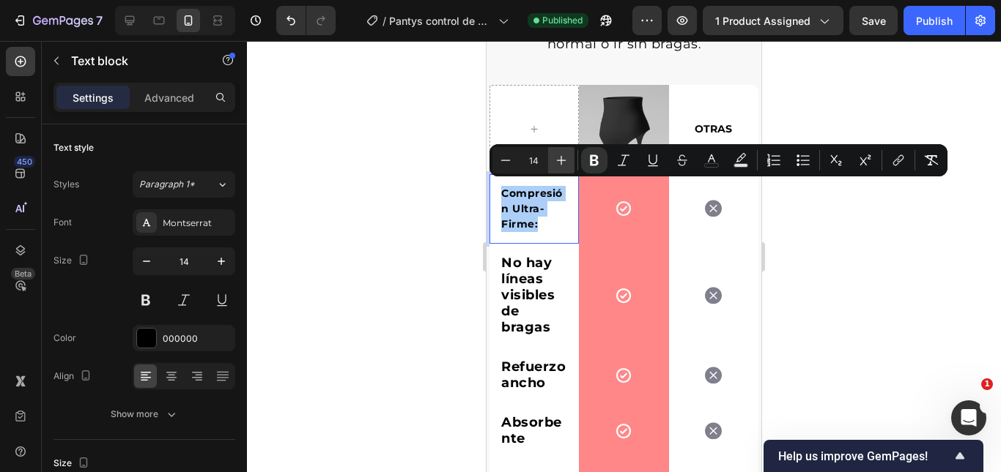
click at [554, 166] on icon "Editor contextual toolbar" at bounding box center [561, 160] width 15 height 15
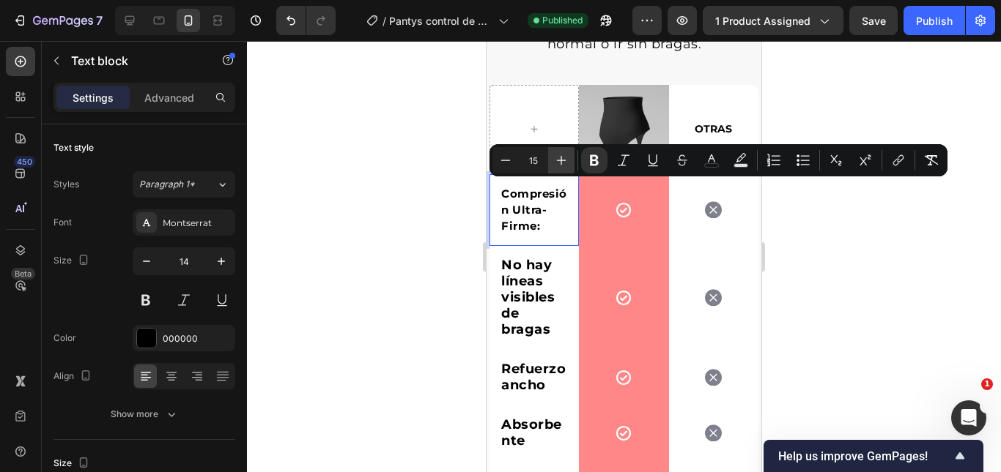
click at [555, 166] on icon "Editor contextual toolbar" at bounding box center [561, 160] width 15 height 15
type input "16"
click at [540, 292] on strong "No hay líneas visibles de bragas" at bounding box center [527, 297] width 53 height 81
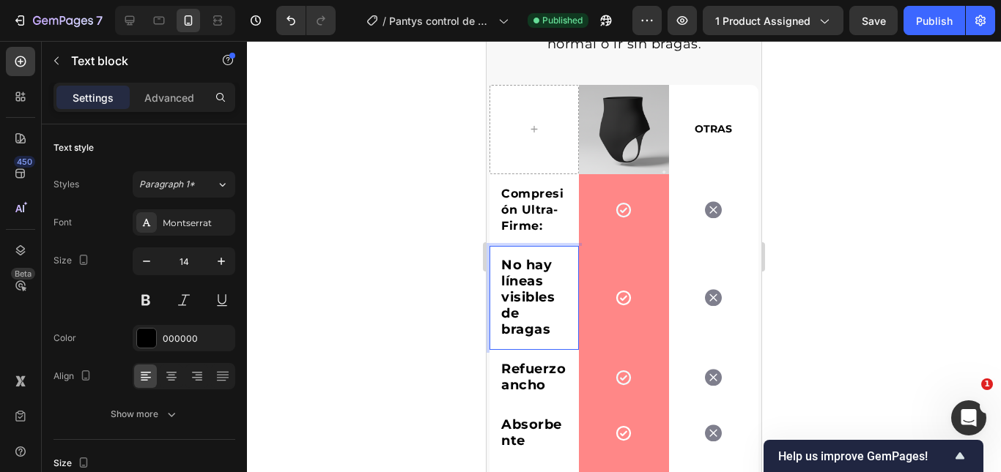
click at [540, 292] on strong "No hay líneas visibles de bragas" at bounding box center [527, 297] width 53 height 81
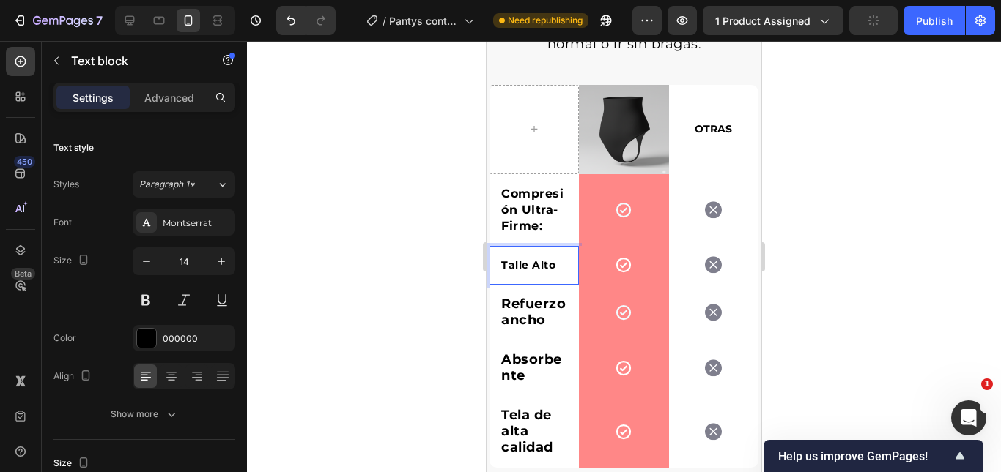
click at [542, 261] on strong "Talle Alto" at bounding box center [528, 265] width 54 height 13
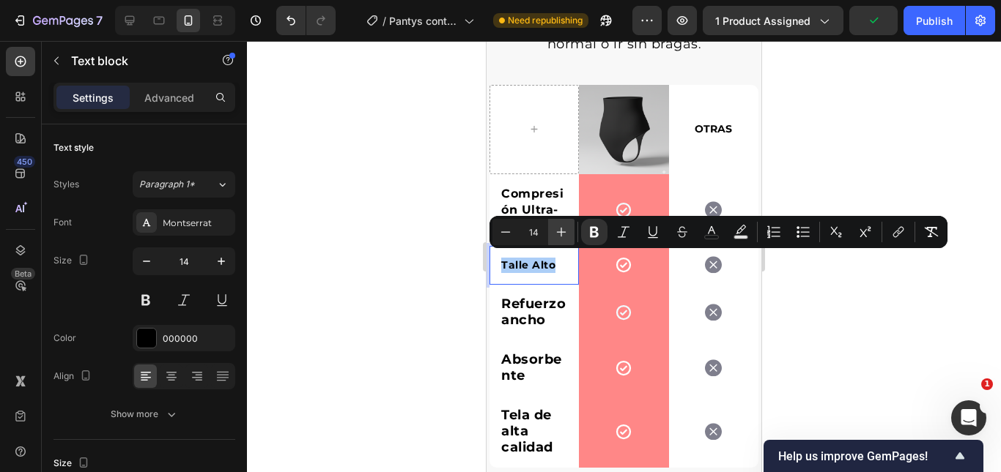
click at [560, 240] on button "Plus" at bounding box center [561, 232] width 26 height 26
type input "16"
click at [715, 236] on rect "Editor contextual toolbar" at bounding box center [712, 238] width 14 height 4
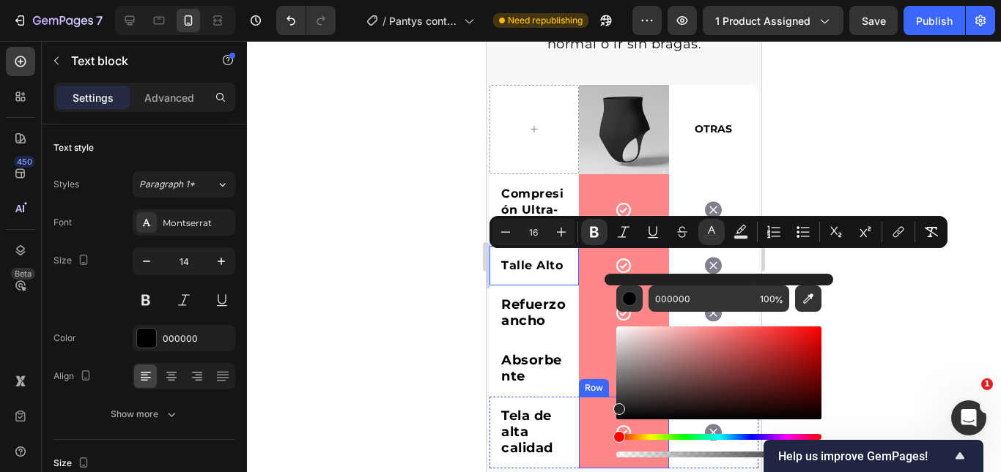
type input "0A0A0A"
drag, startPoint x: 1109, startPoint y: 439, endPoint x: 594, endPoint y: 425, distance: 515.1
click at [530, 259] on strong "Talle Alto" at bounding box center [532, 266] width 62 height 14
click at [532, 261] on strong "Talle Alto" at bounding box center [532, 266] width 62 height 14
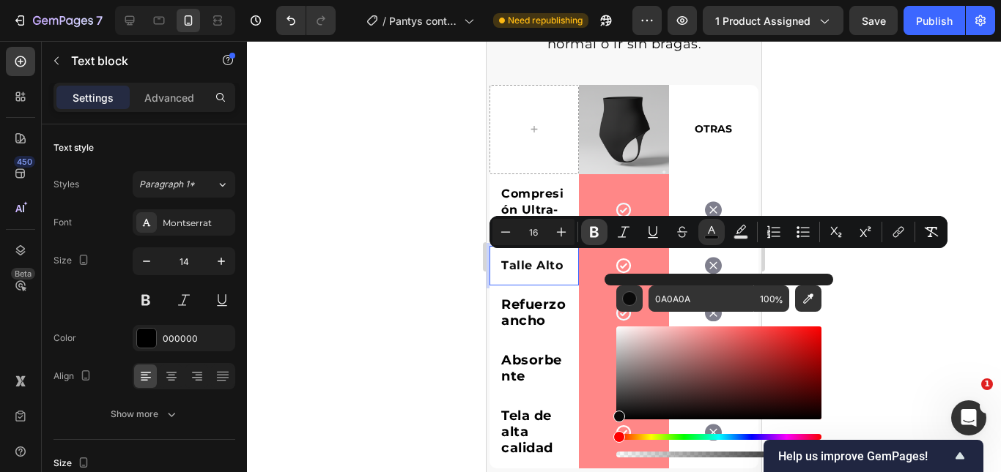
click at [602, 236] on button "Bold" at bounding box center [594, 232] width 26 height 26
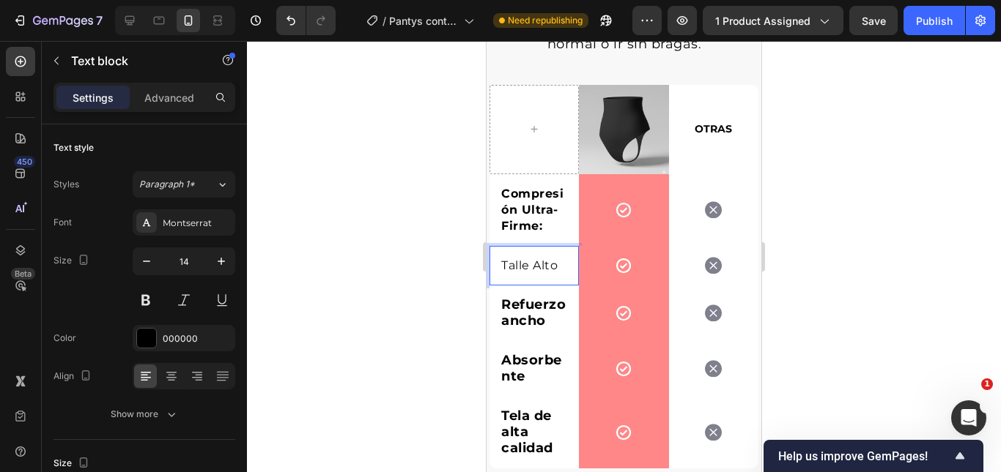
click at [538, 260] on div "Talle Alto" at bounding box center [534, 265] width 69 height 19
click at [538, 260] on span "Talle Alto" at bounding box center [529, 266] width 56 height 14
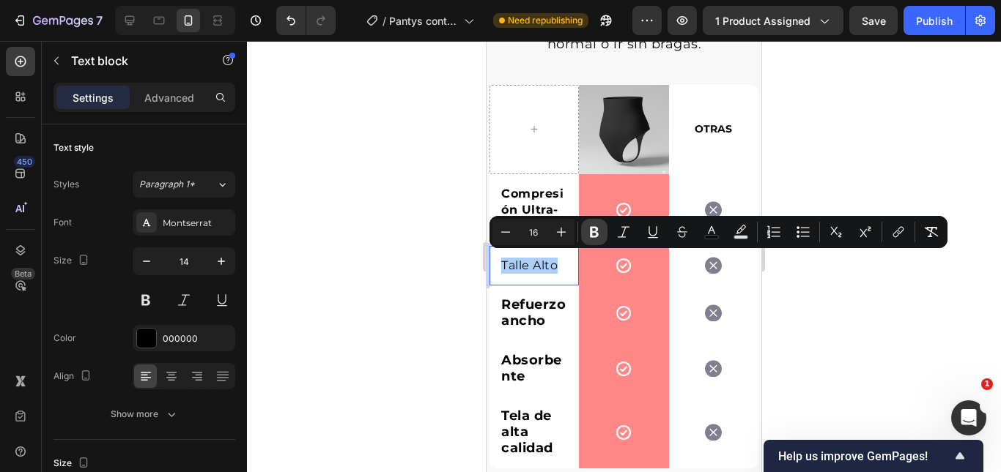
click at [606, 240] on button "Bold" at bounding box center [594, 232] width 26 height 26
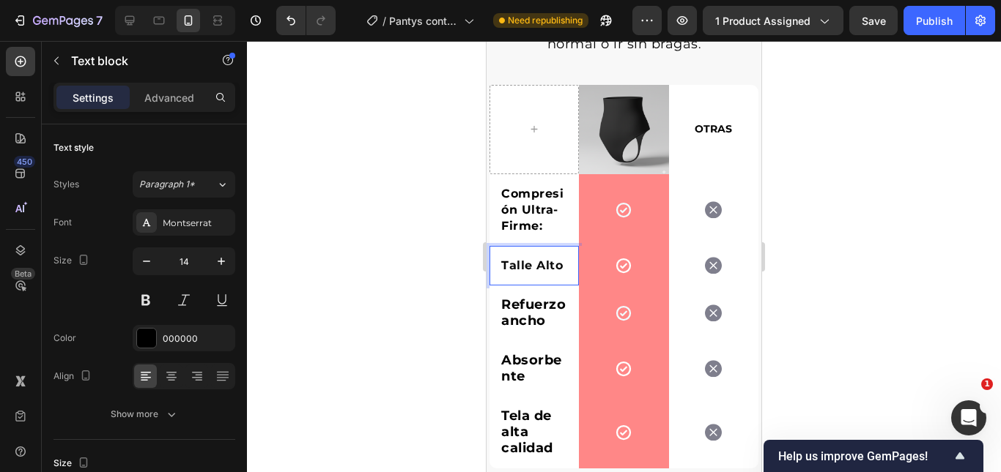
click at [513, 319] on strong "Refuerzo ancho" at bounding box center [533, 313] width 64 height 32
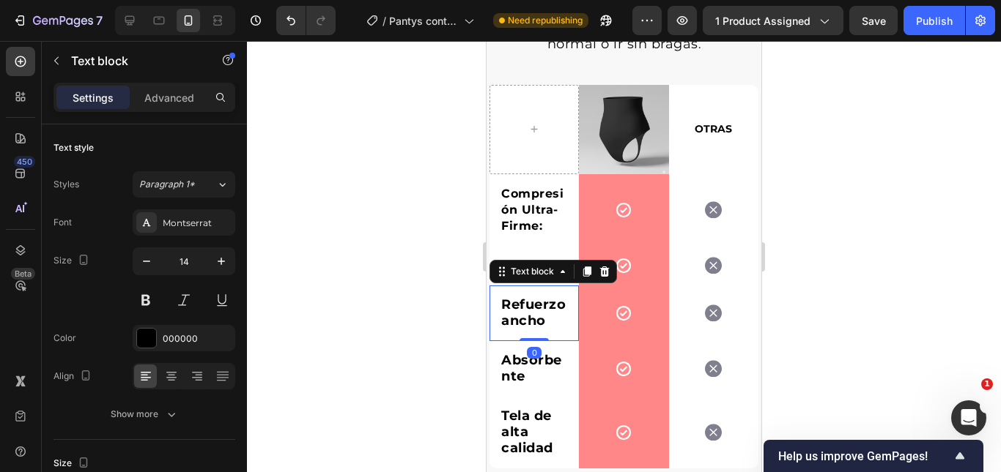
click at [513, 319] on strong "Refuerzo ancho" at bounding box center [533, 313] width 64 height 32
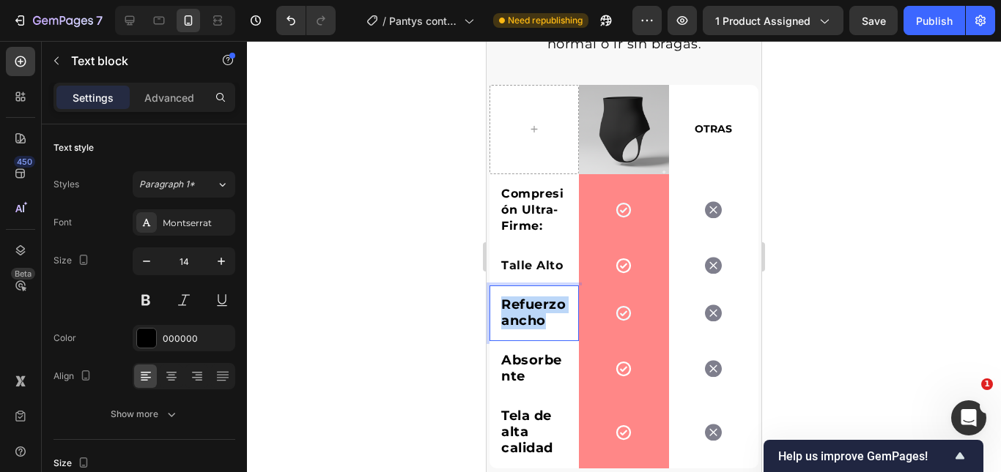
click at [513, 319] on strong "Refuerzo ancho" at bounding box center [533, 313] width 64 height 32
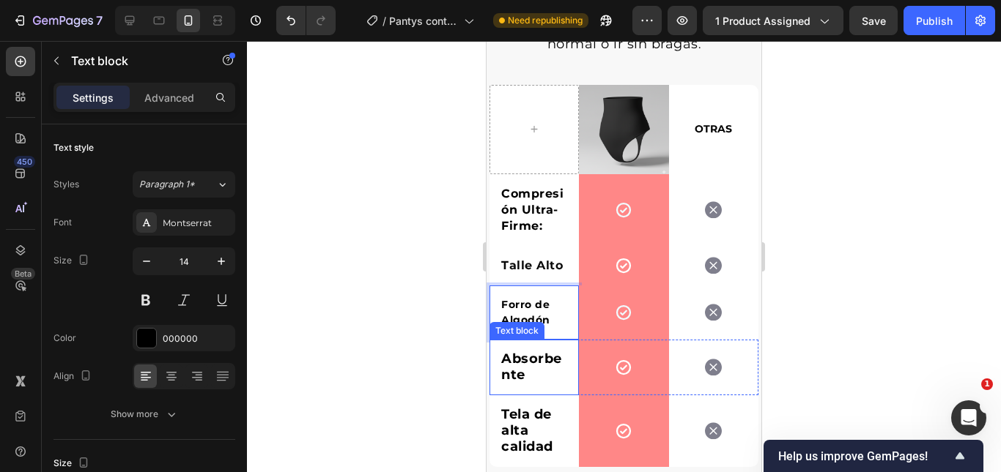
click at [526, 376] on p "Absorbente" at bounding box center [534, 368] width 66 height 32
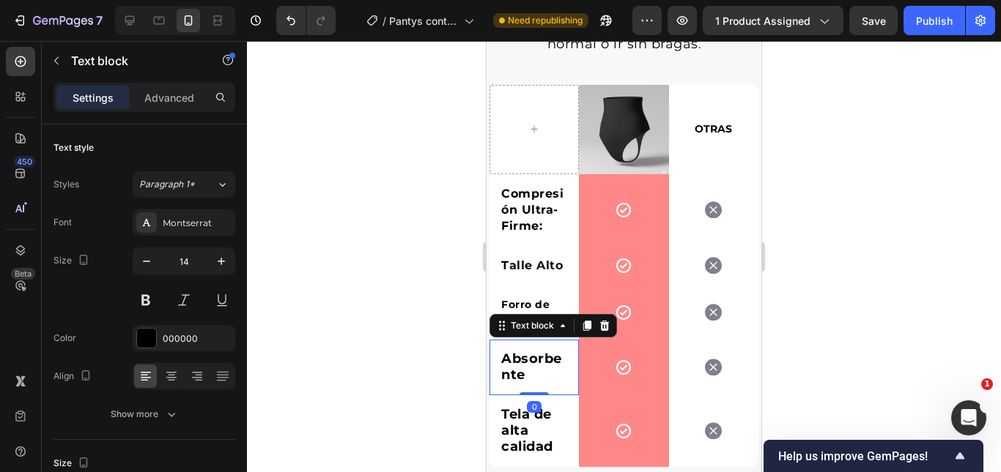
click at [522, 371] on strong "Absorbente" at bounding box center [531, 367] width 61 height 32
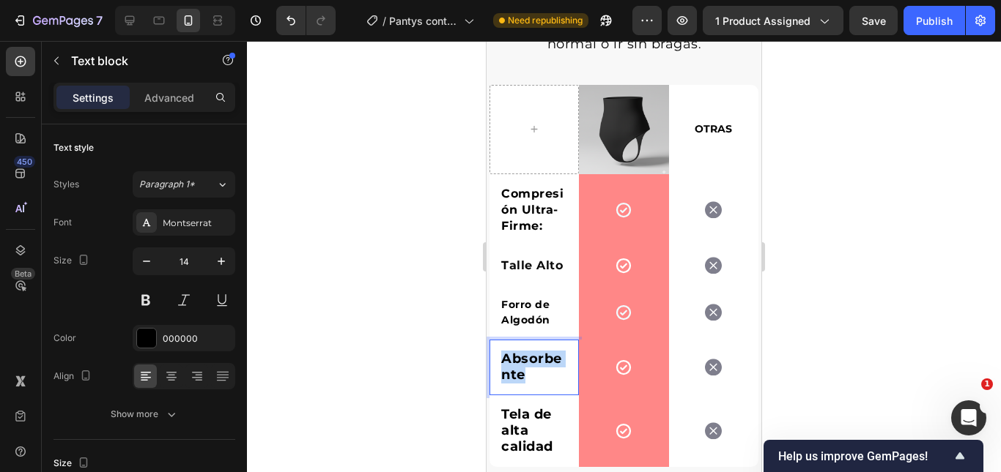
click at [522, 371] on strong "Absorbente" at bounding box center [531, 367] width 61 height 32
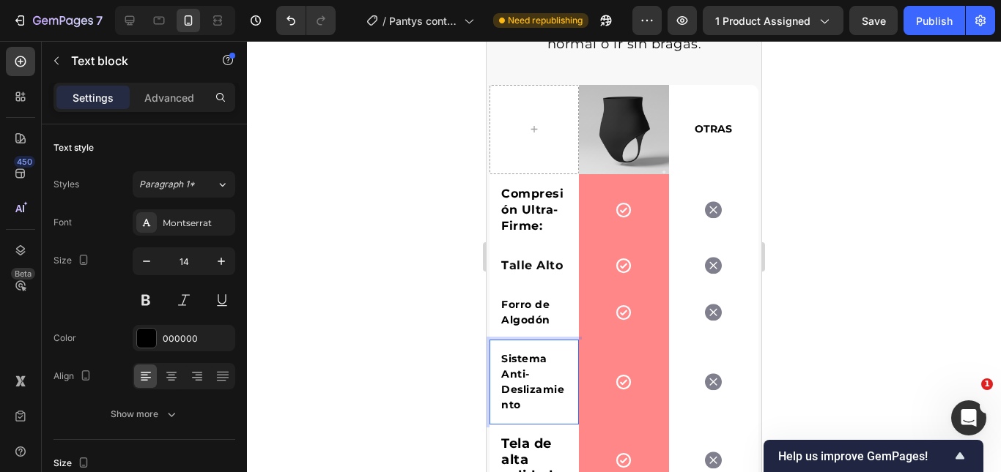
click at [522, 371] on strong "Sistema Anti-Deslizamiento" at bounding box center [532, 381] width 63 height 59
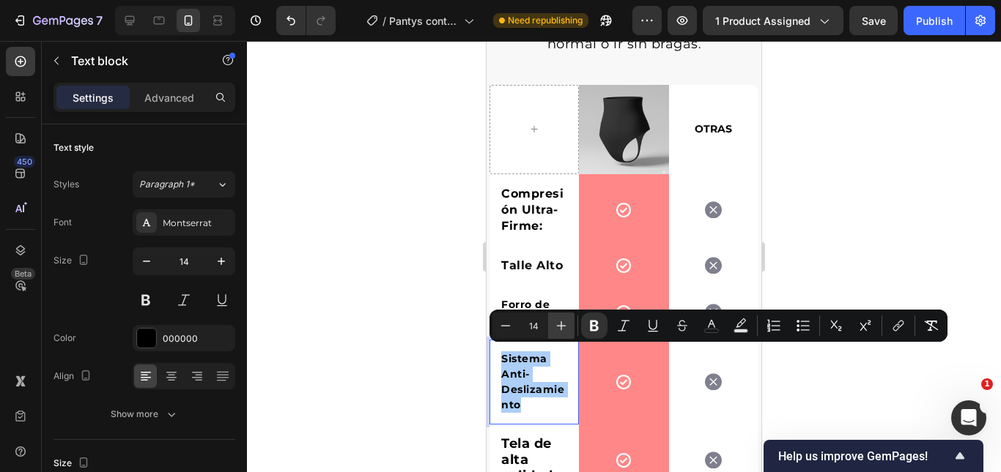
click at [555, 336] on button "Plus" at bounding box center [561, 326] width 26 height 26
click at [555, 335] on button "Plus" at bounding box center [561, 326] width 26 height 26
type input "16"
click at [529, 296] on div "Forro de Algodón" at bounding box center [534, 313] width 69 height 34
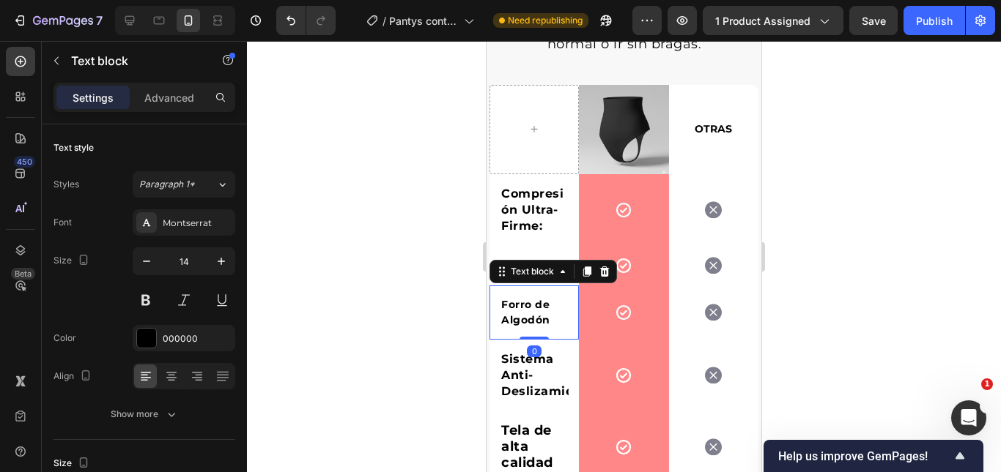
click at [529, 296] on div "Forro de Algodón" at bounding box center [534, 313] width 69 height 34
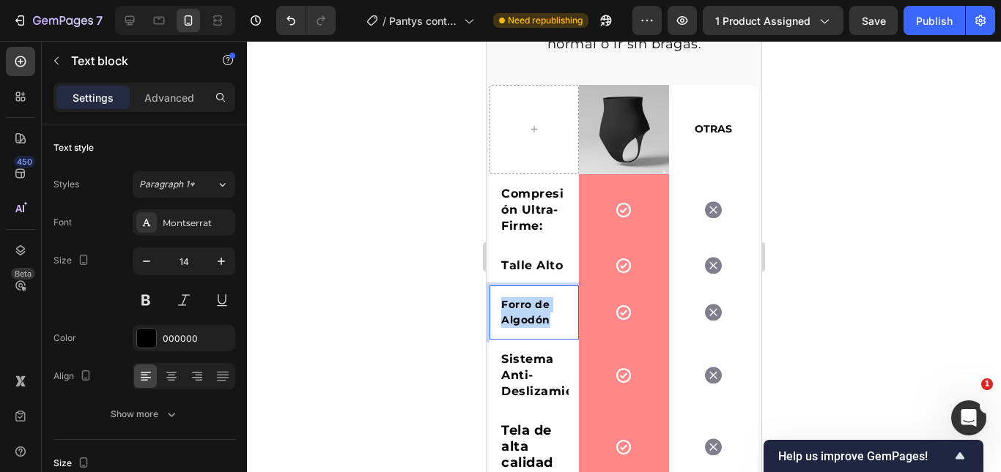
click at [529, 296] on div "Forro de Algodón" at bounding box center [534, 313] width 69 height 34
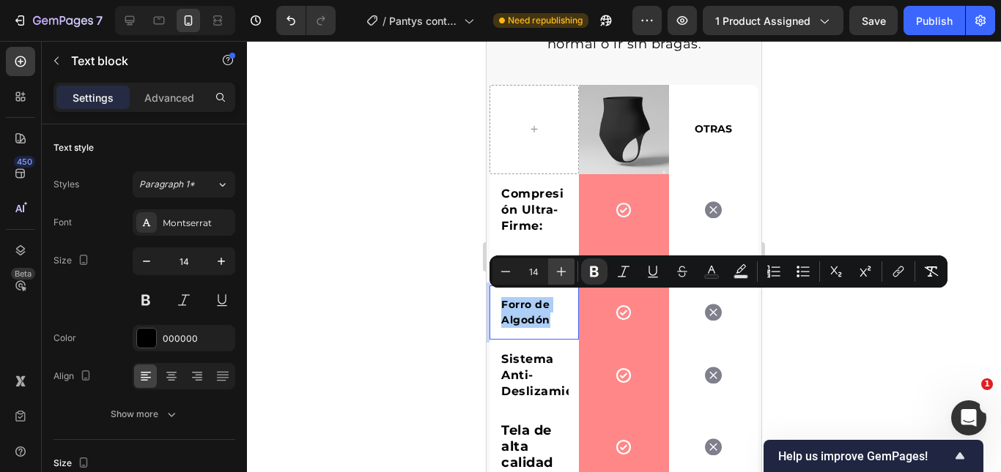
click at [563, 278] on icon "Editor contextual toolbar" at bounding box center [561, 271] width 15 height 15
type input "16"
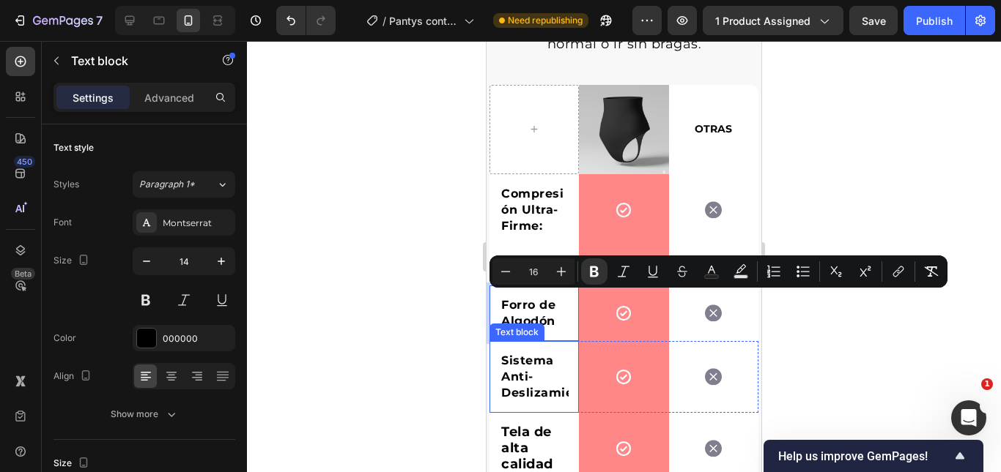
click at [558, 355] on p "Sistema Anti-Deslizamiento" at bounding box center [534, 377] width 66 height 48
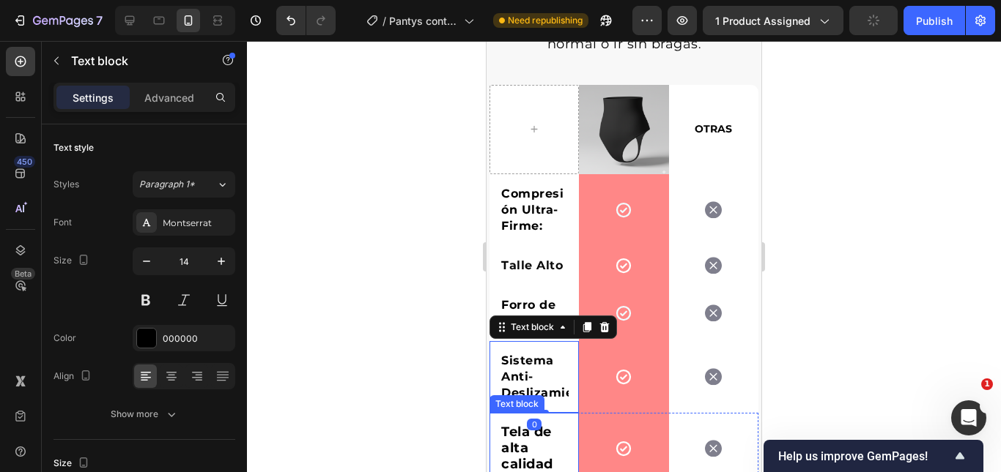
scroll to position [2684, 0]
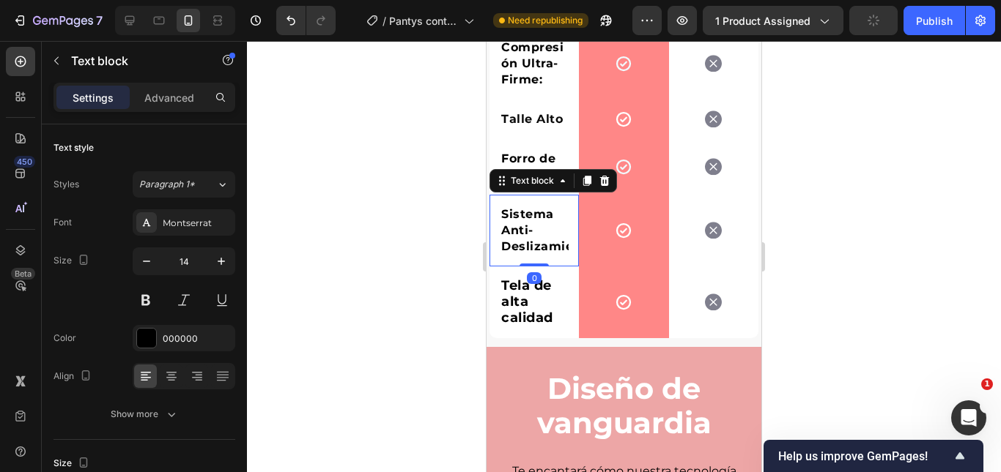
click at [538, 274] on div "0" at bounding box center [534, 278] width 15 height 12
click at [566, 287] on div "Tela de alta calidad Text block" at bounding box center [533, 303] width 89 height 72
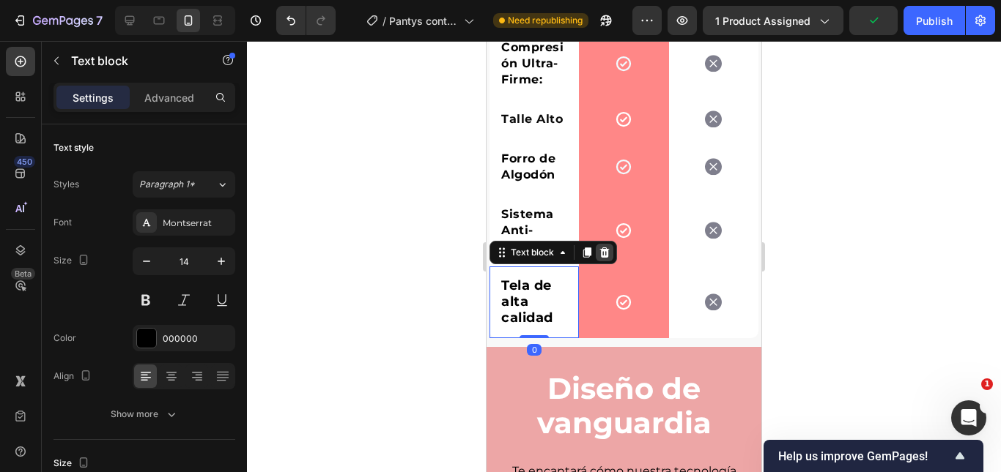
click at [608, 244] on div at bounding box center [604, 253] width 18 height 18
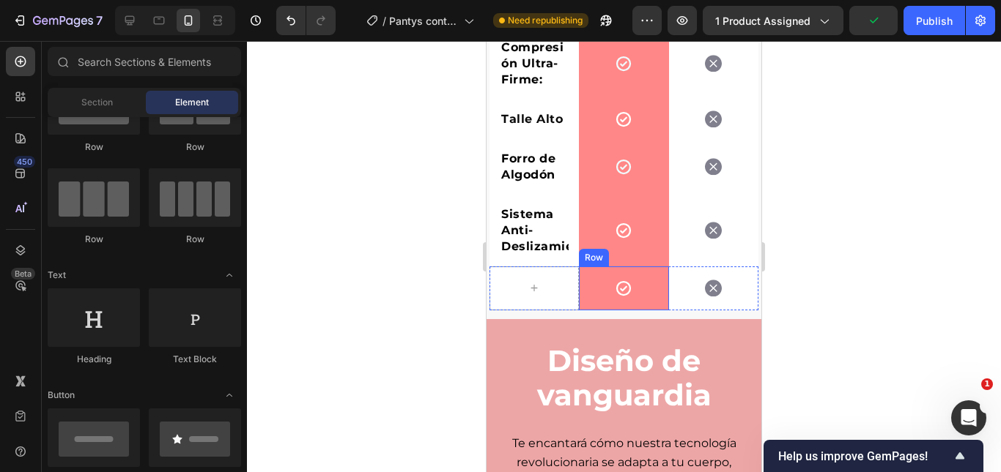
click at [608, 271] on div "Icon Row" at bounding box center [623, 289] width 89 height 44
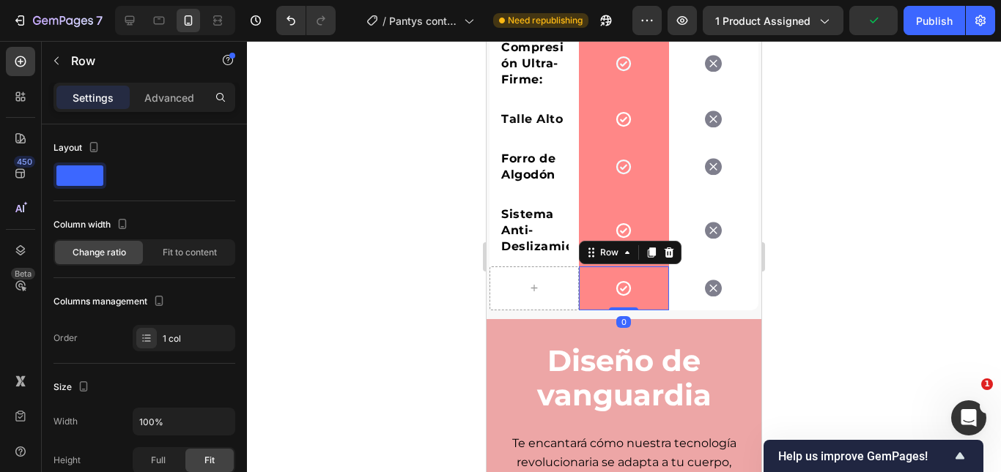
click at [581, 271] on div "Icon Row 0" at bounding box center [623, 289] width 89 height 44
click at [670, 249] on icon at bounding box center [669, 253] width 12 height 12
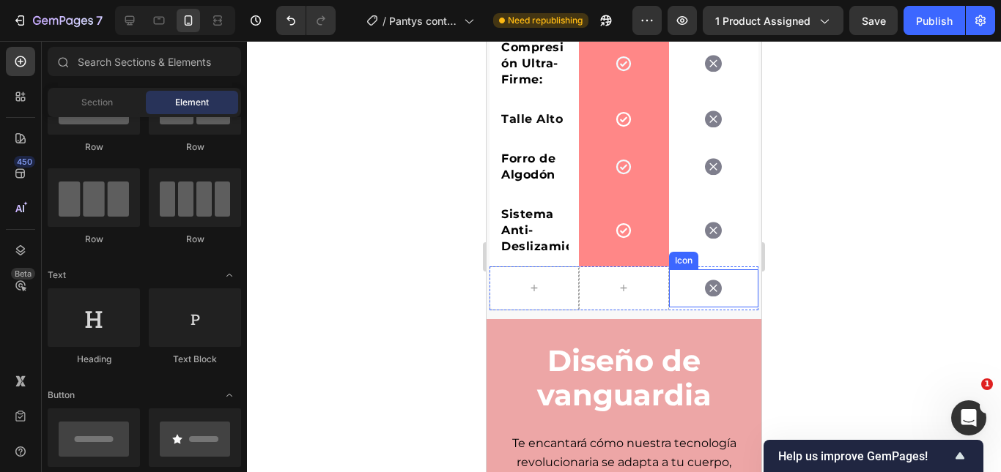
click at [675, 270] on div "Icon" at bounding box center [713, 289] width 89 height 38
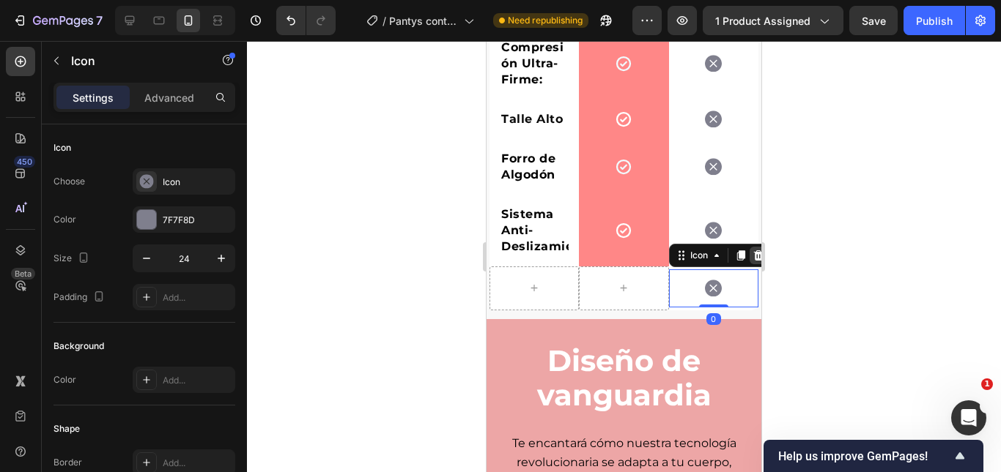
click at [753, 250] on icon at bounding box center [758, 255] width 10 height 10
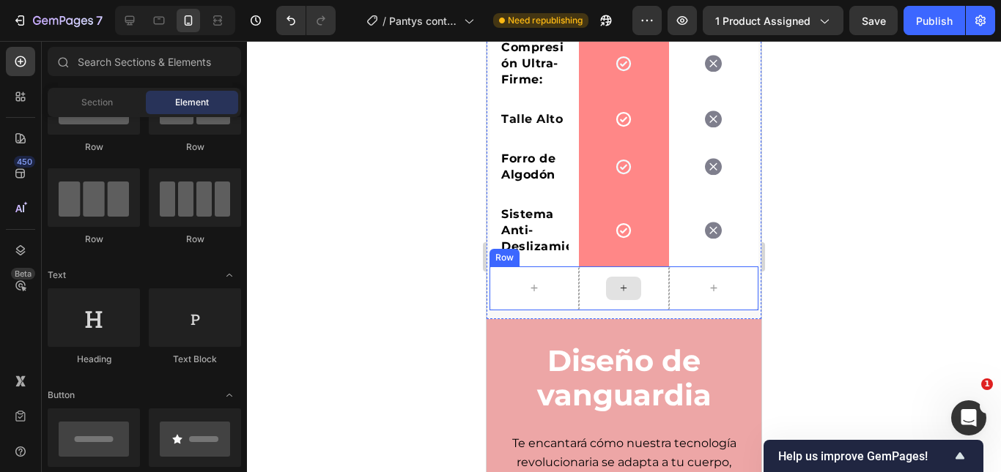
click at [623, 282] on icon at bounding box center [623, 288] width 12 height 12
click at [650, 271] on div at bounding box center [623, 289] width 89 height 44
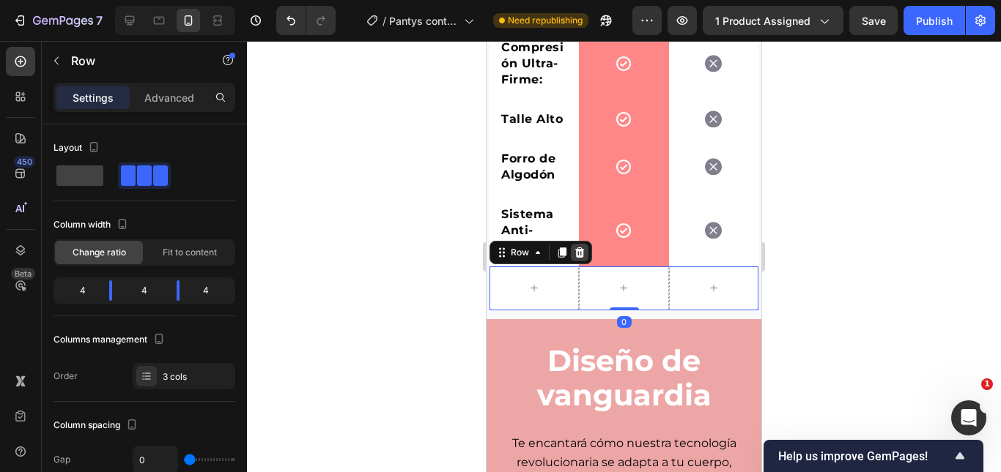
click at [579, 248] on icon at bounding box center [580, 253] width 10 height 10
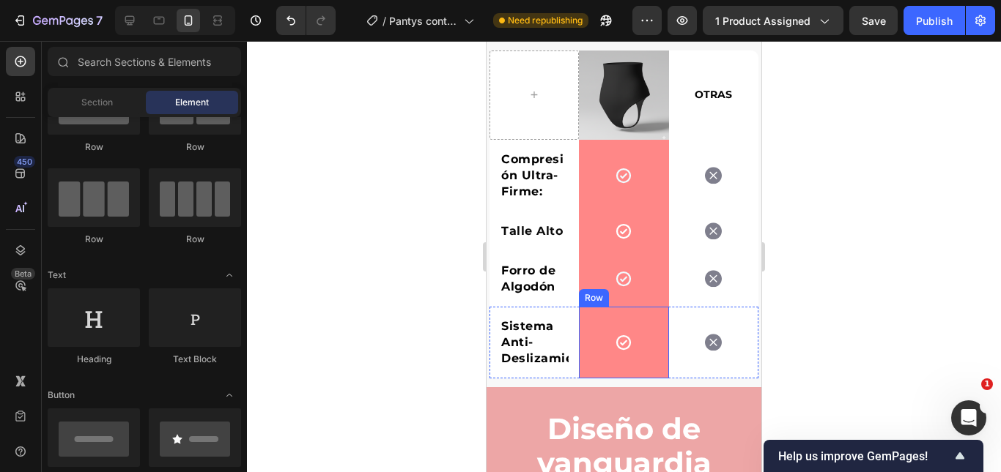
scroll to position [2538, 0]
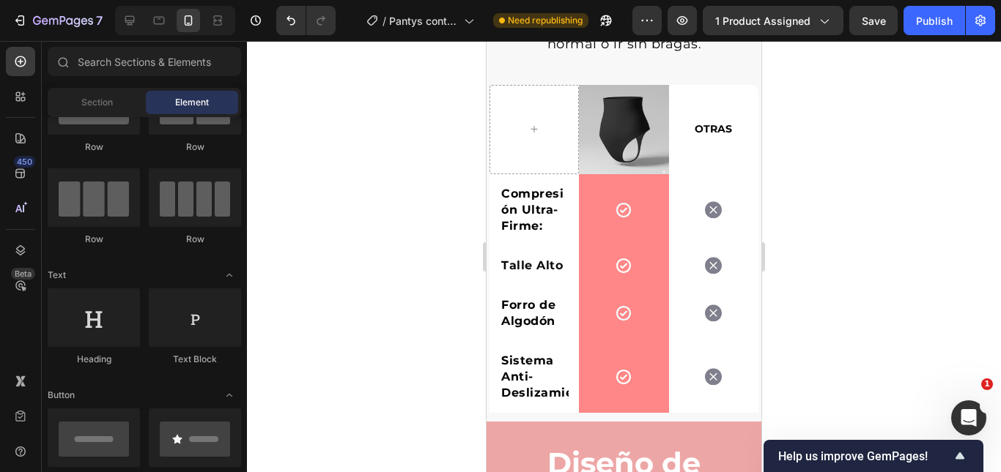
click at [835, 160] on div at bounding box center [624, 256] width 754 height 431
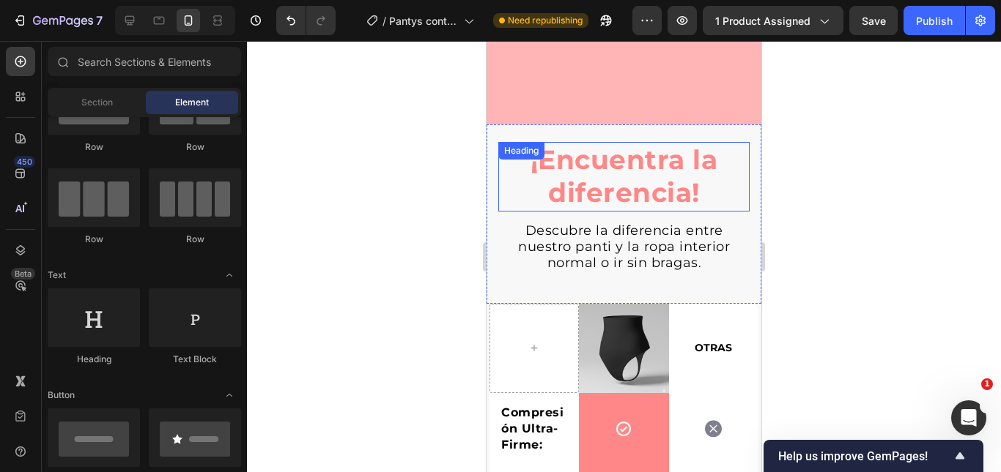
scroll to position [2318, 0]
click at [598, 237] on span "Descubre la diferencia entre nuestro panti y la ropa interior normal o ir sin b…" at bounding box center [624, 247] width 212 height 48
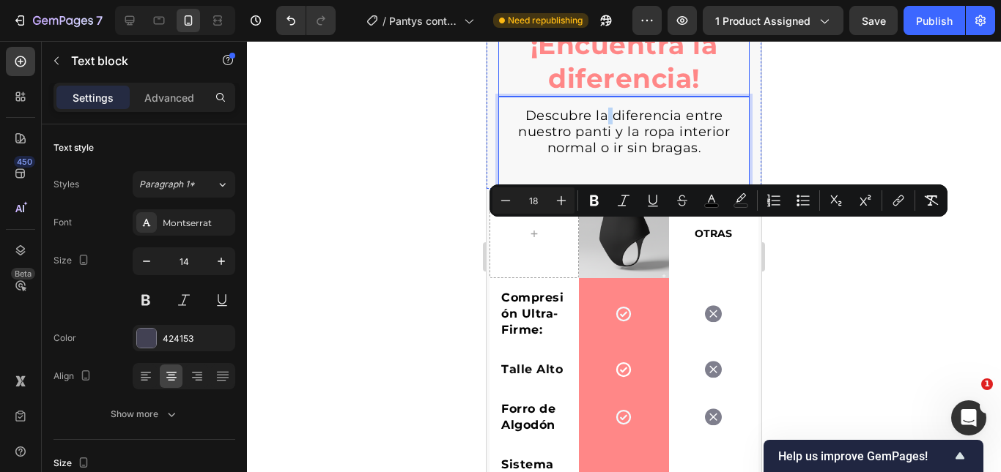
click at [706, 94] on strong "¡Encuentra la diferencia!" at bounding box center [624, 62] width 188 height 66
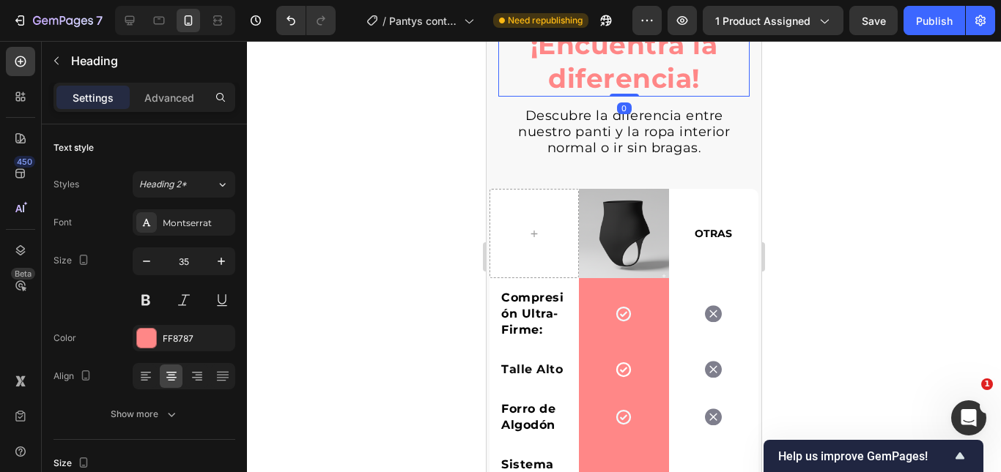
click at [609, 156] on span "Descubre la diferencia entre nuestro panti y la ropa interior normal o ir sin b…" at bounding box center [624, 132] width 212 height 48
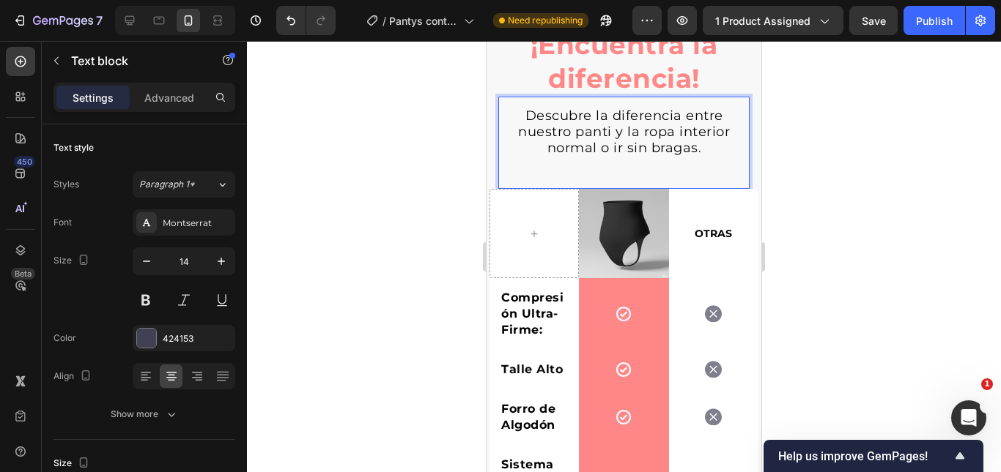
click at [617, 156] on span "Descubre la diferencia entre nuestro panti y la ropa interior normal o ir sin b…" at bounding box center [624, 132] width 212 height 48
click at [584, 156] on span "Descubre la diferencia entre nuestro panti y la ropa interior normal o ir sin b…" at bounding box center [624, 132] width 212 height 48
click at [623, 156] on span "Descubre la diferencia entre nuestro panti y la ropa interior normal o ir sin b…" at bounding box center [624, 132] width 212 height 48
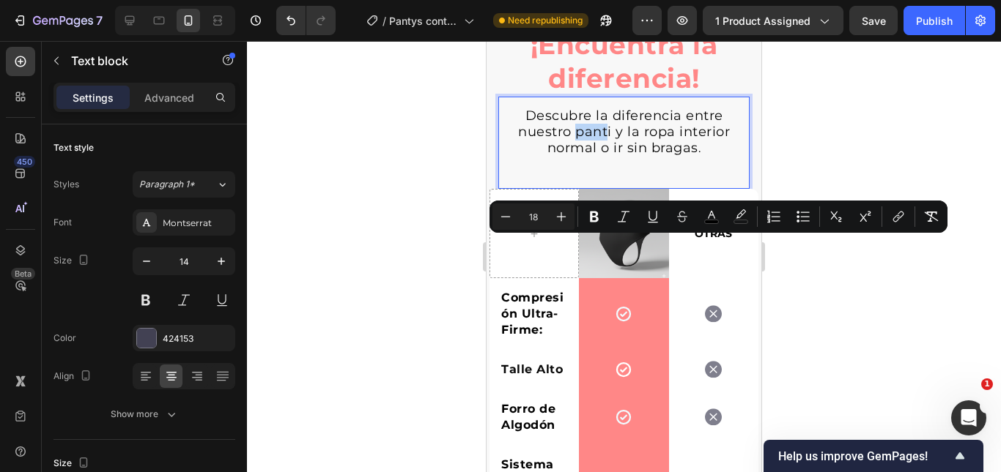
drag, startPoint x: 571, startPoint y: 249, endPoint x: 603, endPoint y: 251, distance: 31.6
click at [603, 156] on span "Descubre la diferencia entre nuestro panti y la ropa interior normal o ir sin b…" at bounding box center [624, 132] width 212 height 48
click at [577, 156] on span "Descubre la diferencia entre nuestro panti y la ropa interior normal o ir sin b…" at bounding box center [624, 132] width 212 height 48
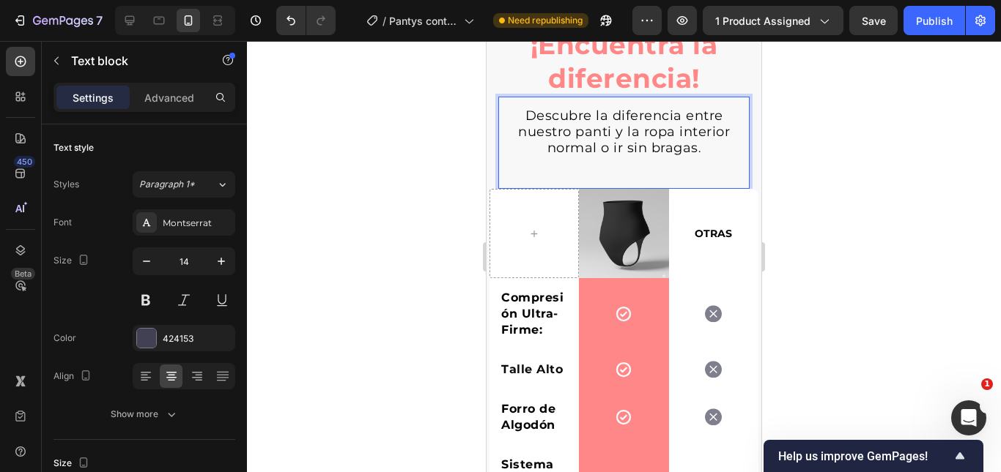
click at [602, 156] on span "Descubre la diferencia entre nuestro panti y la ropa interior normal o ir sin b…" at bounding box center [624, 132] width 212 height 48
click at [603, 156] on span "Descubre la diferencia entre nuestro panti y la ropa interior normal o ir sin b…" at bounding box center [624, 132] width 212 height 48
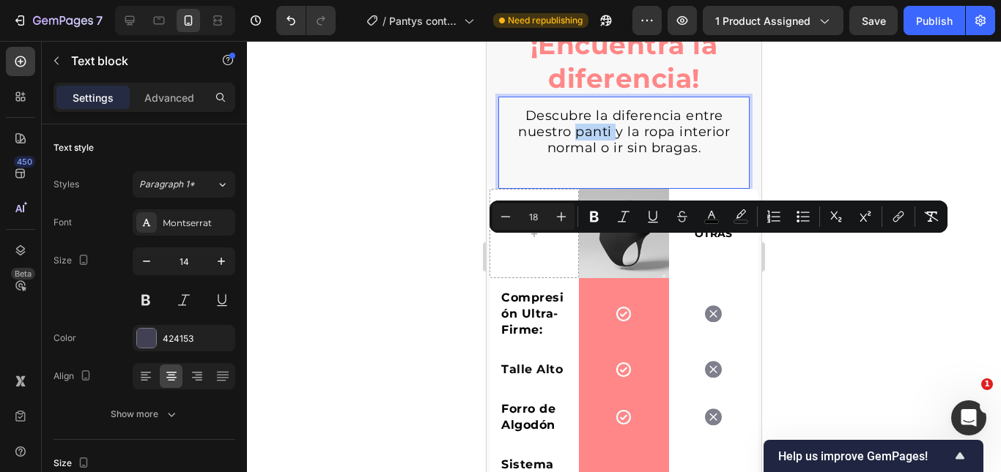
click at [604, 156] on span "Descubre la diferencia entre nuestro panti y la ropa interior normal o ir sin b…" at bounding box center [624, 132] width 212 height 48
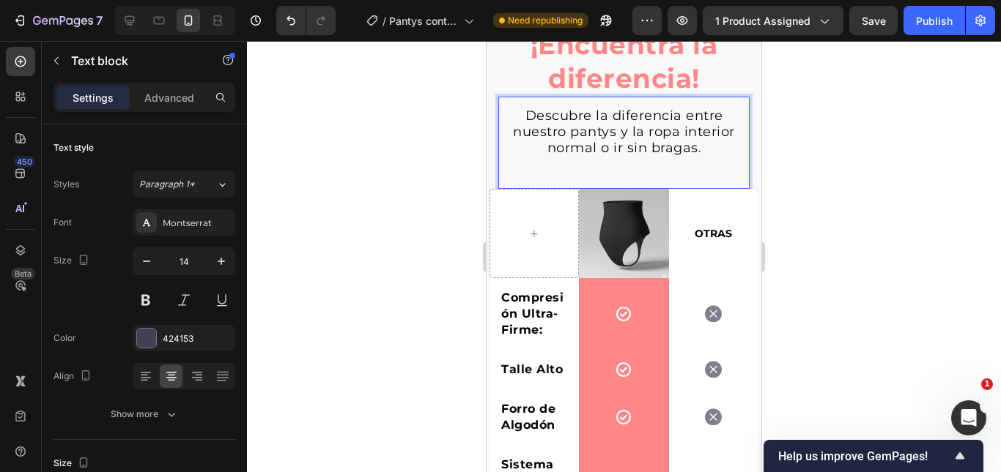
click at [680, 156] on span "Descubre la diferencia entre nuestro pantys y la ropa interior normal o ir sin …" at bounding box center [624, 132] width 222 height 48
drag, startPoint x: 639, startPoint y: 247, endPoint x: 716, endPoint y: 270, distance: 80.4
click at [716, 157] on p "Descubre la diferencia entre nuestro pantys y la ropa interior normal o ir sin …" at bounding box center [624, 132] width 248 height 48
click at [858, 255] on div at bounding box center [624, 256] width 754 height 431
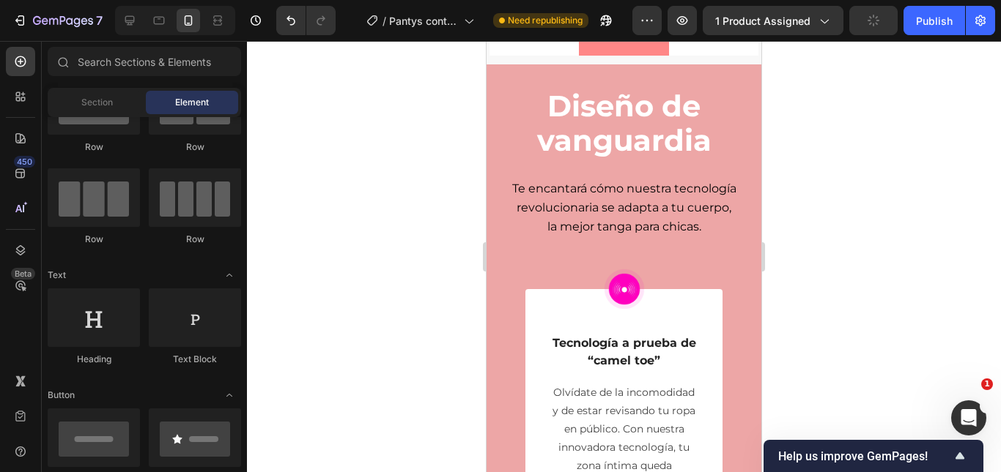
scroll to position [2904, 0]
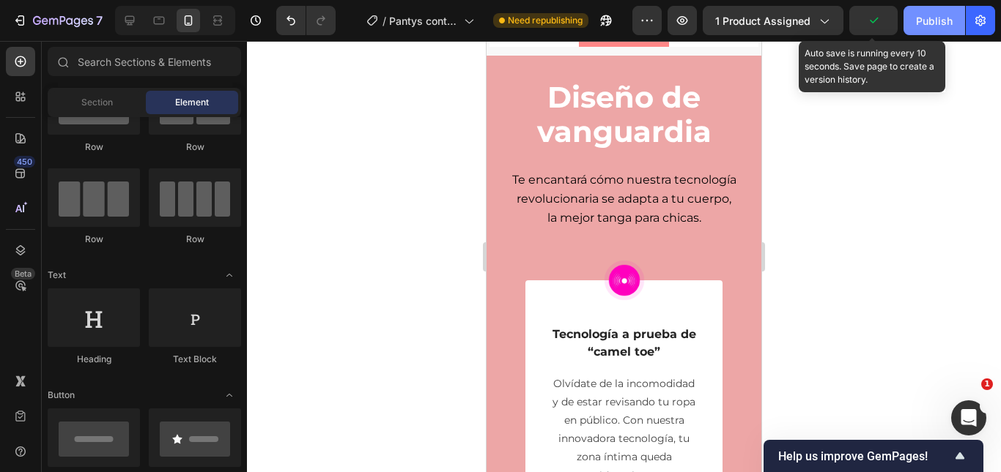
click at [921, 26] on div "Publish" at bounding box center [934, 20] width 37 height 15
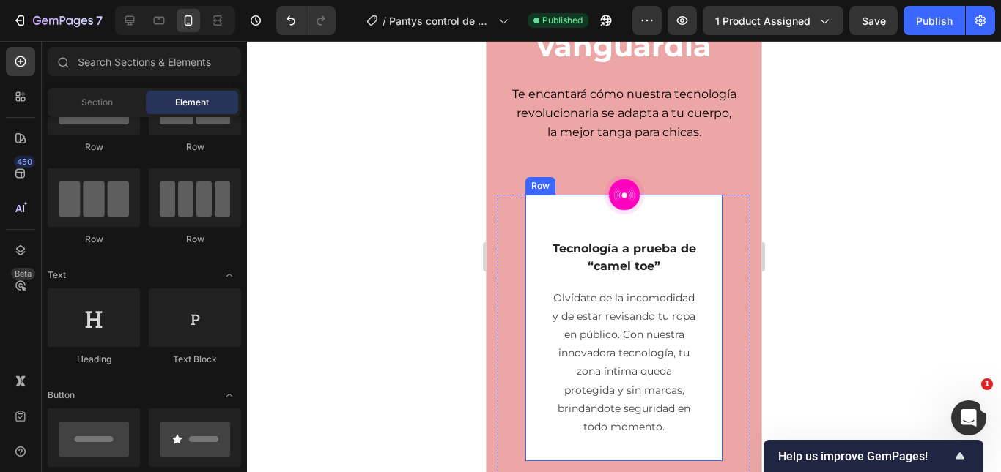
scroll to position [3051, 0]
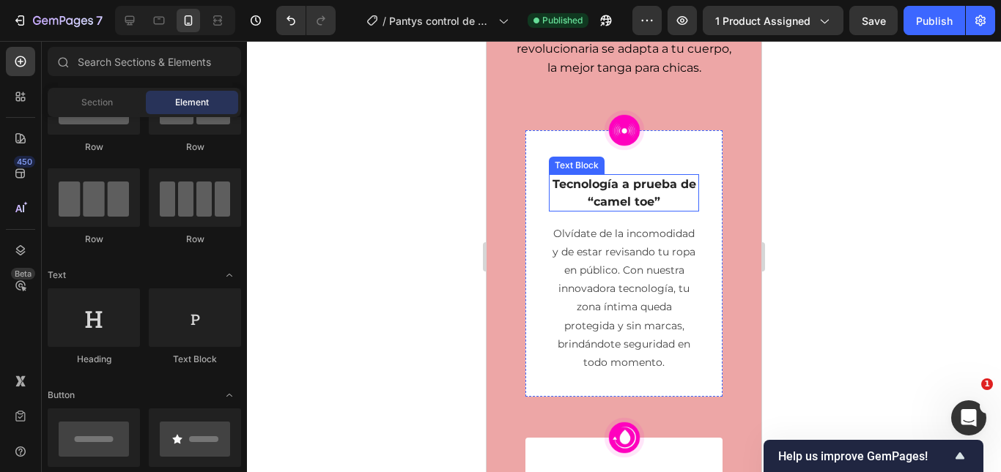
click at [634, 208] on strong "Tecnología a prueba de “camel toe”" at bounding box center [624, 192] width 144 height 31
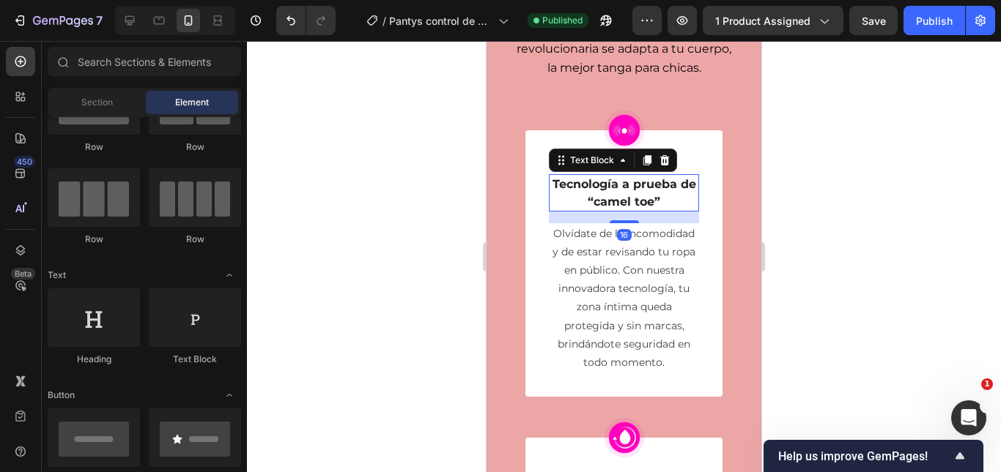
click at [634, 208] on strong "Tecnología a prueba de “camel toe”" at bounding box center [624, 192] width 144 height 31
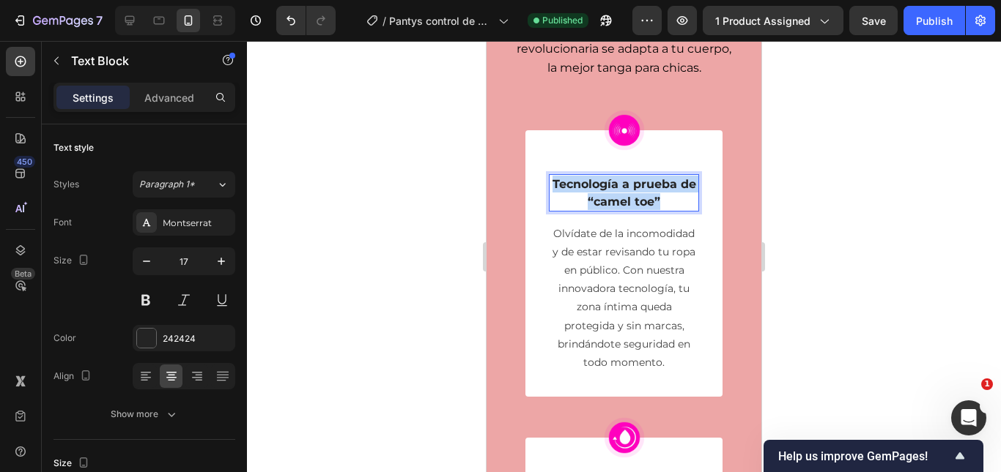
click at [634, 208] on strong "Tecnología a prueba de “camel toe”" at bounding box center [624, 192] width 144 height 31
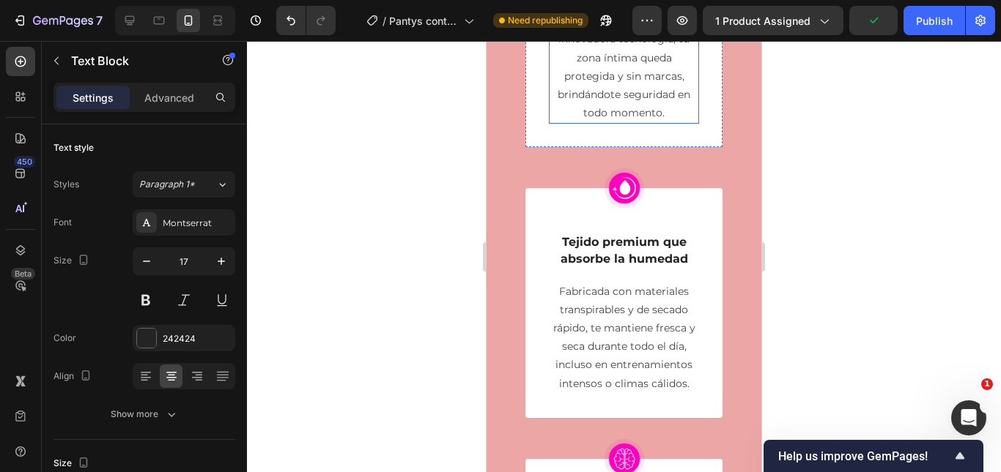
scroll to position [3344, 0]
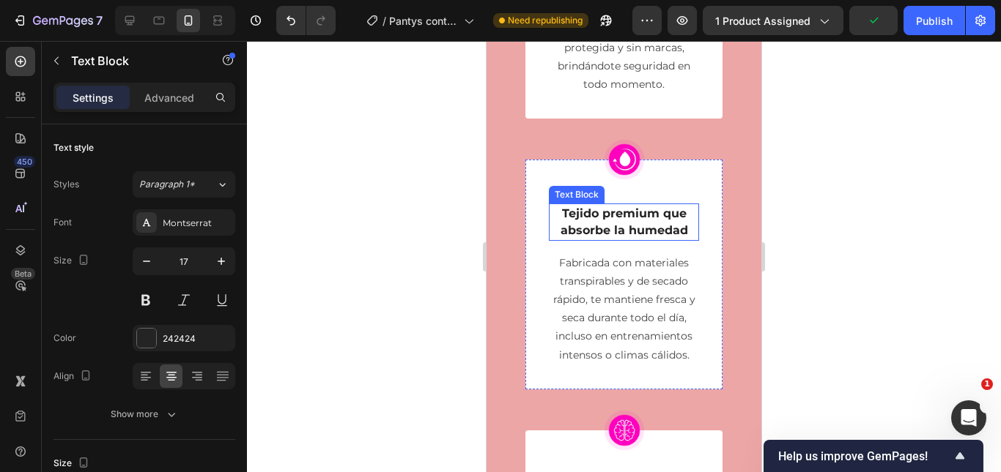
click at [625, 237] on strong "Tejido premium que absorbe la humedad" at bounding box center [623, 222] width 127 height 31
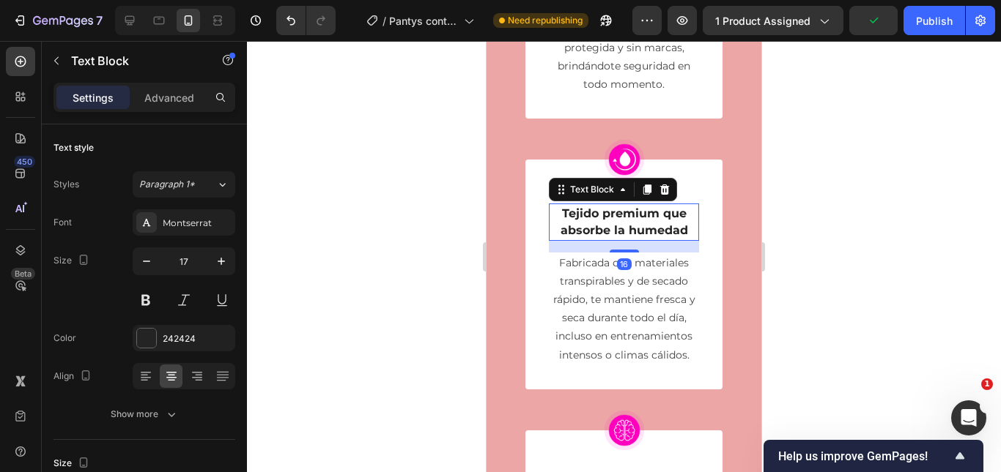
click at [625, 237] on strong "Tejido premium que absorbe la humedad" at bounding box center [623, 222] width 127 height 31
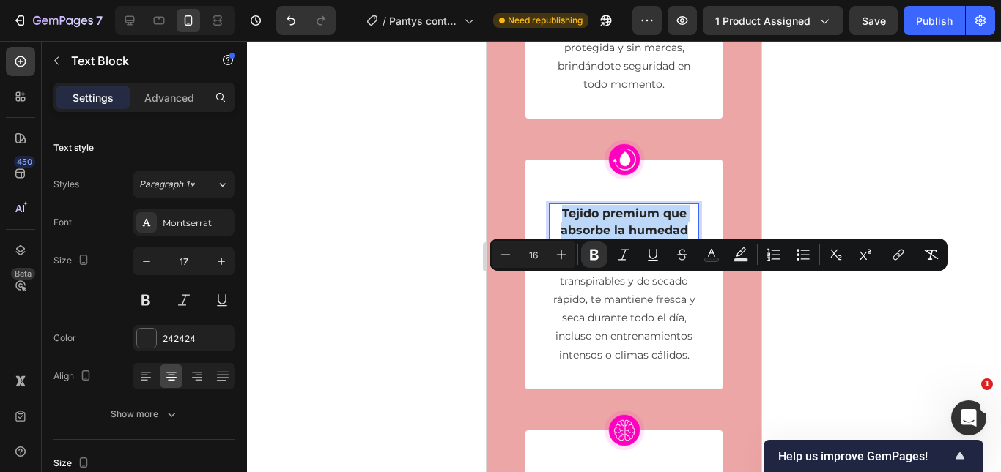
click at [625, 237] on strong "Tejido premium que absorbe la humedad" at bounding box center [623, 222] width 127 height 31
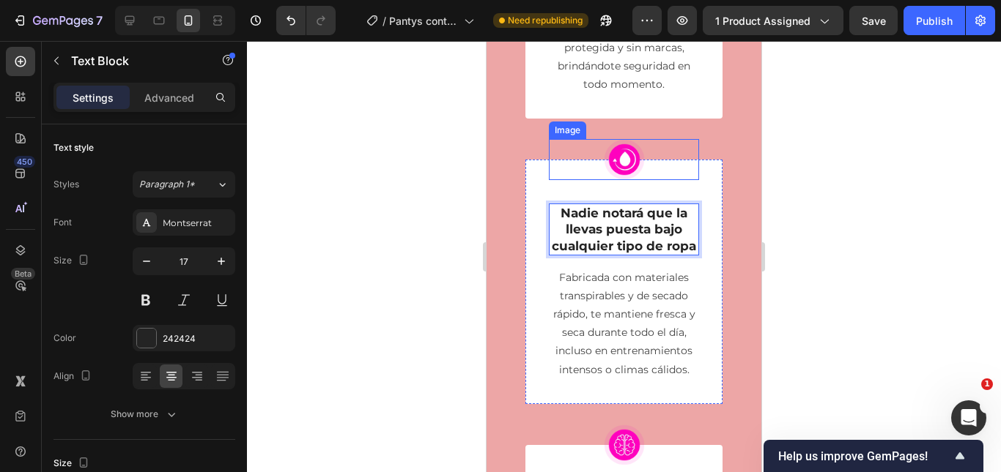
scroll to position [3197, 0]
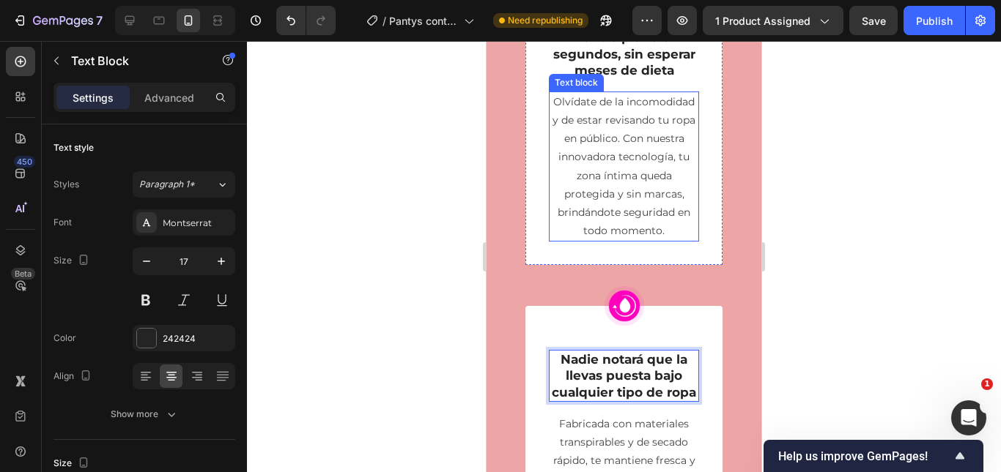
click at [626, 240] on p "Olvídate de la incomodidad y de estar revisando tu ropa en público. Con nuestra…" at bounding box center [623, 167] width 147 height 148
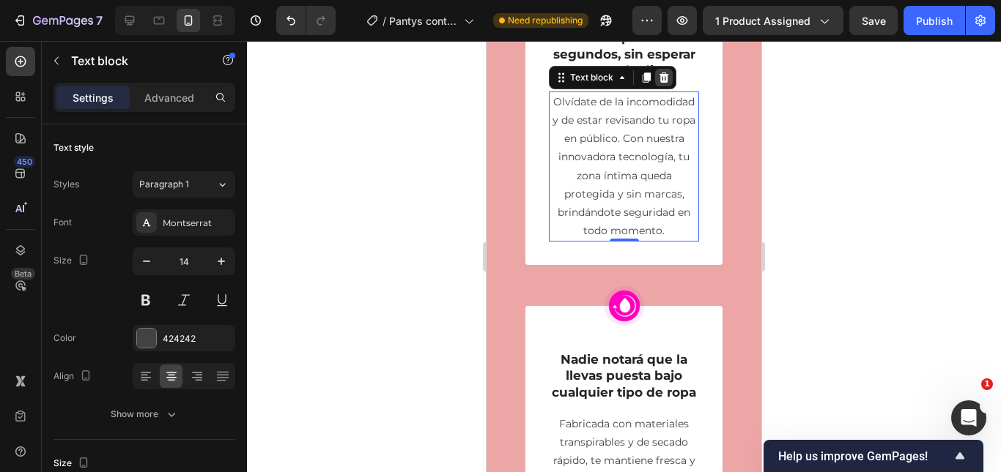
click at [668, 83] on icon at bounding box center [664, 78] width 12 height 12
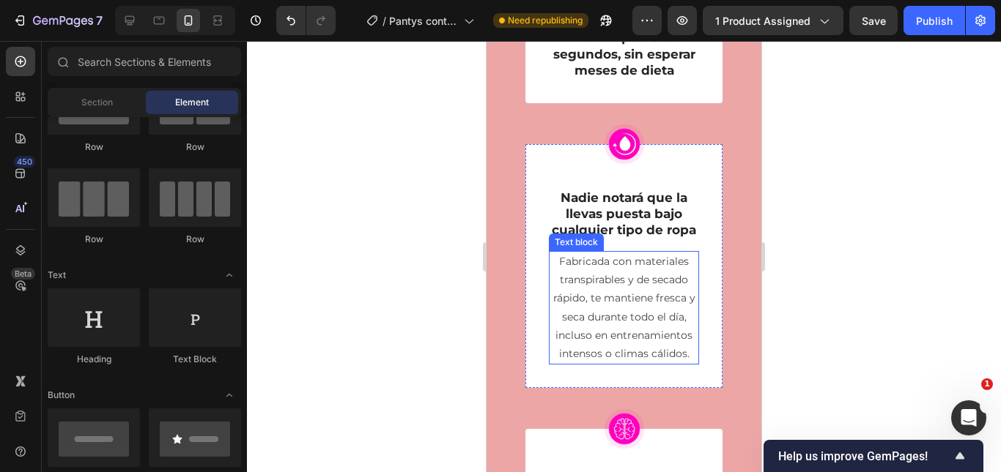
click at [636, 325] on p "Fabricada con materiales transpirables y de secado rápido, te mantiene fresca y…" at bounding box center [623, 308] width 147 height 111
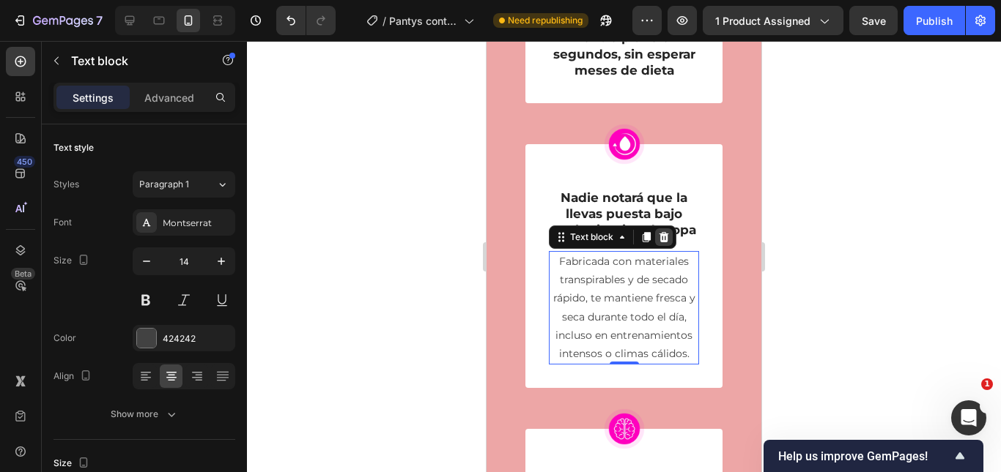
click at [669, 243] on icon at bounding box center [664, 237] width 12 height 12
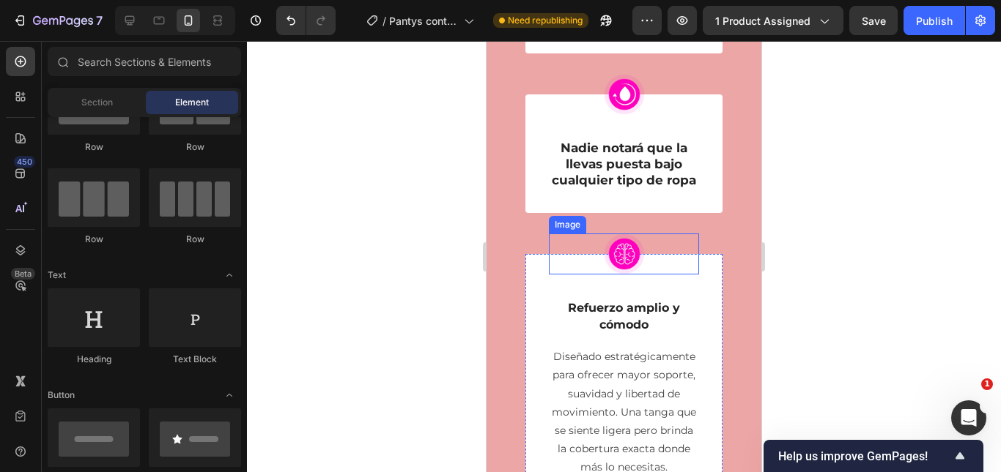
scroll to position [3270, 0]
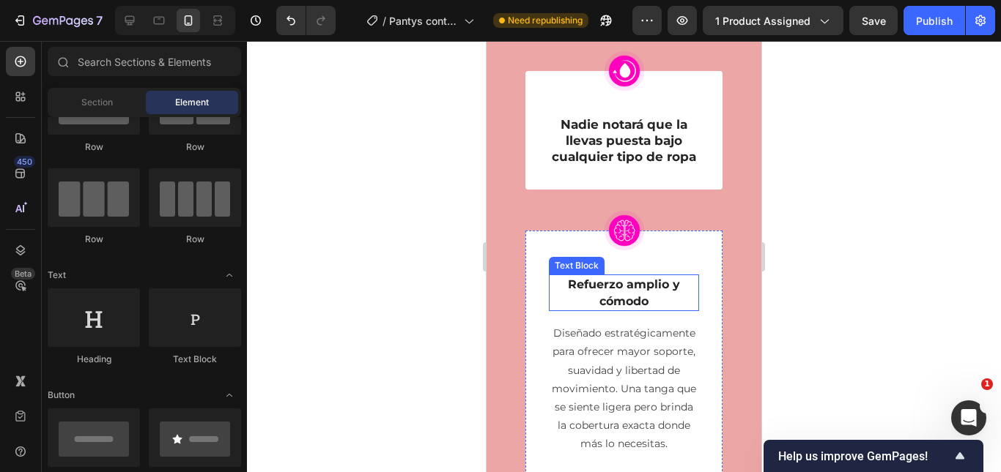
click at [621, 424] on p "Diseñado estratégicamente para ofrecer mayor soporte, suavidad y libertad de mo…" at bounding box center [623, 388] width 147 height 129
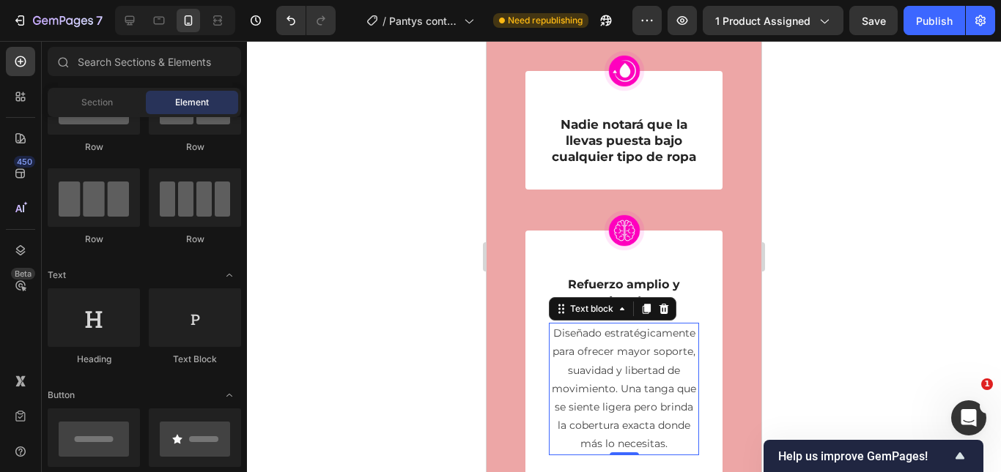
click at [621, 424] on p "Diseñado estratégicamente para ofrecer mayor soporte, suavidad y libertad de mo…" at bounding box center [623, 388] width 147 height 129
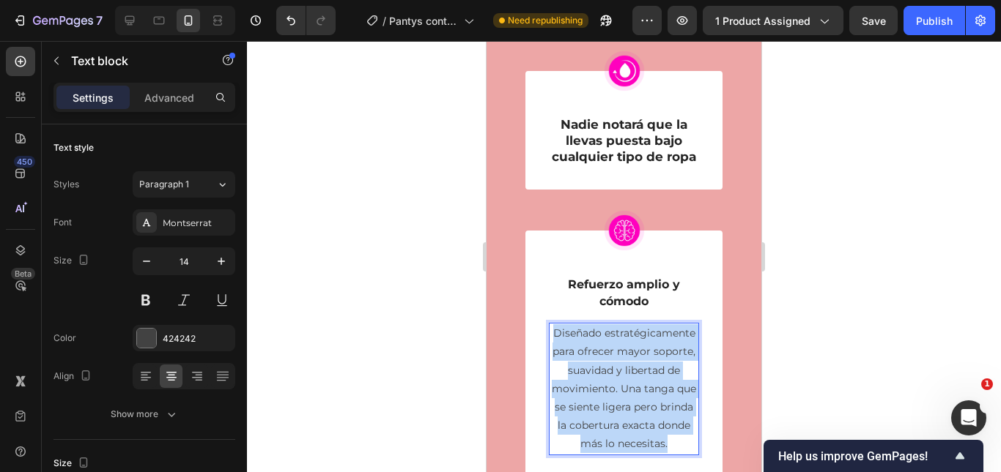
click at [621, 424] on p "Diseñado estratégicamente para ofrecer mayor soporte, suavidad y libertad de mo…" at bounding box center [623, 388] width 147 height 129
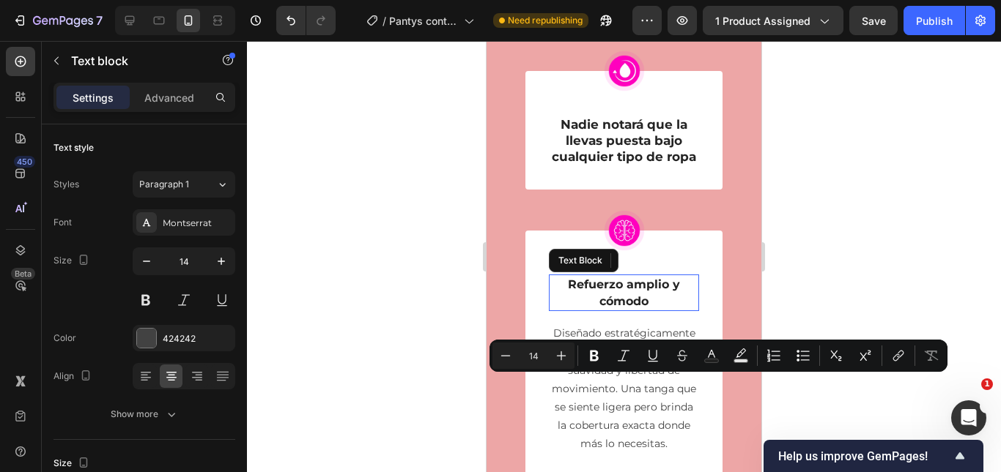
click at [612, 308] on strong "Refuerzo amplio y cómodo" at bounding box center [624, 293] width 112 height 31
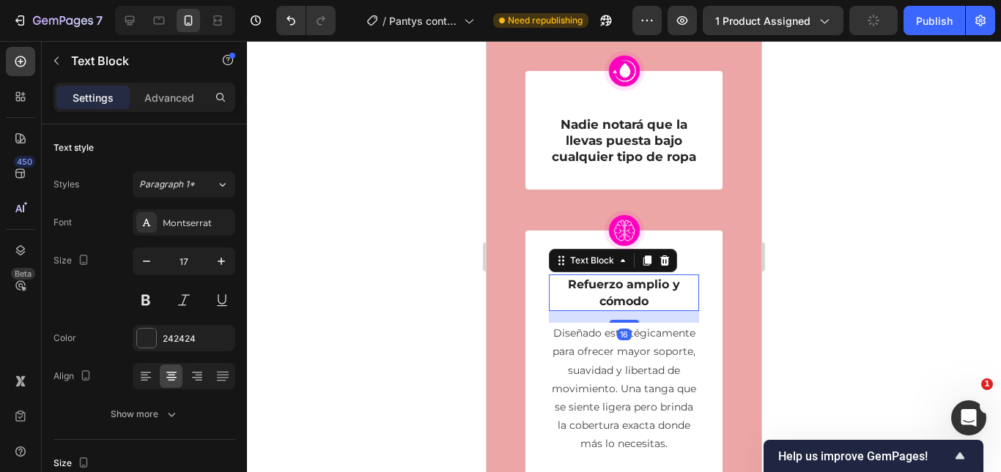
click at [612, 308] on strong "Refuerzo amplio y cómodo" at bounding box center [624, 293] width 112 height 31
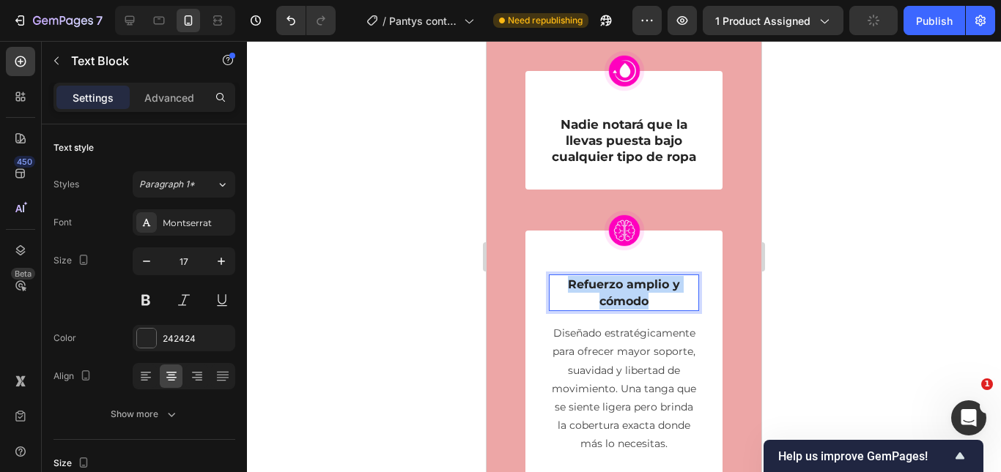
click at [612, 308] on strong "Refuerzo amplio y cómodo" at bounding box center [624, 293] width 112 height 31
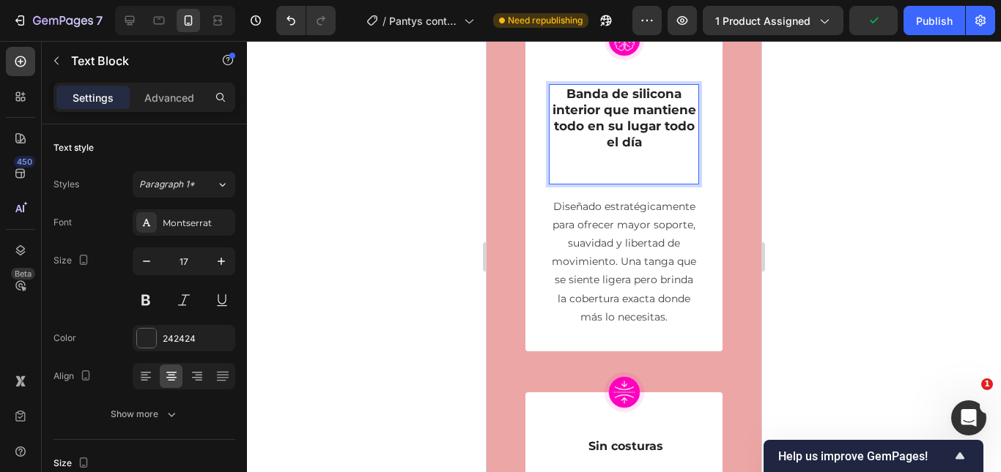
scroll to position [3490, 0]
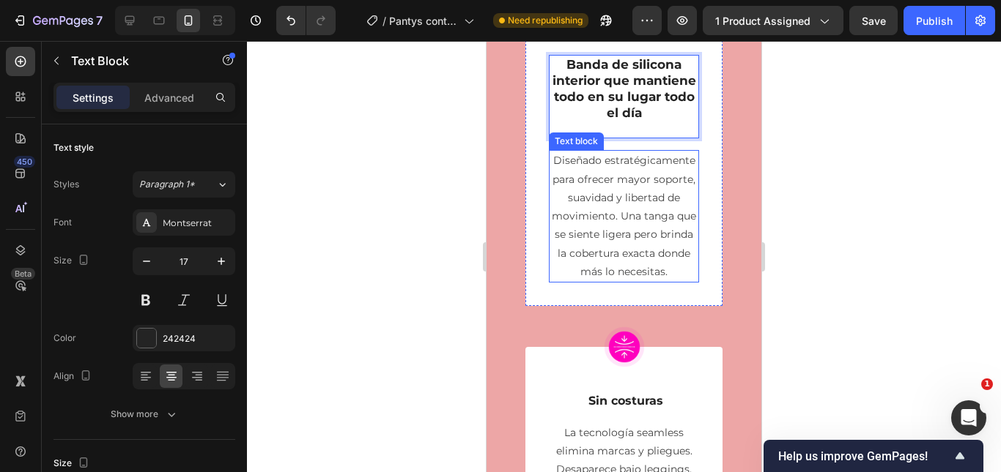
click at [640, 281] on p "Diseñado estratégicamente para ofrecer mayor soporte, suavidad y libertad de mo…" at bounding box center [623, 216] width 147 height 129
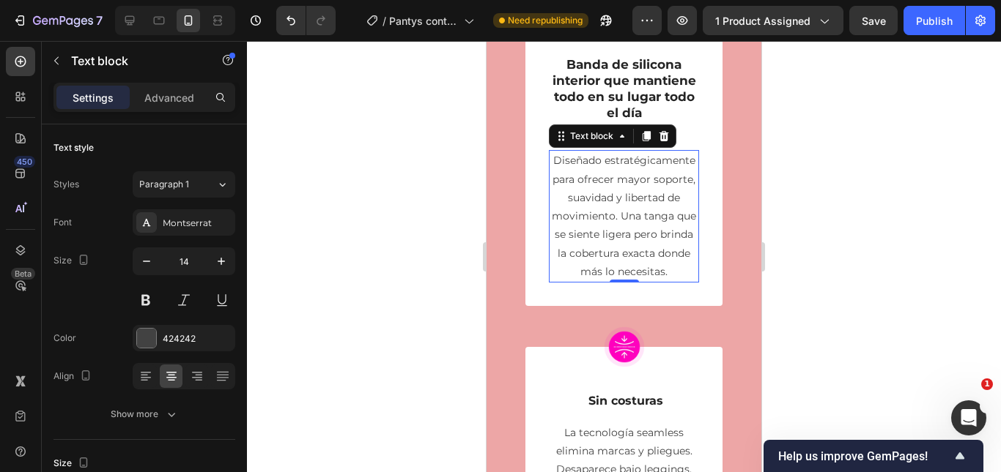
click at [649, 121] on p "Banda de silicona interior que mantiene todo en su lugar todo el día" at bounding box center [623, 88] width 147 height 64
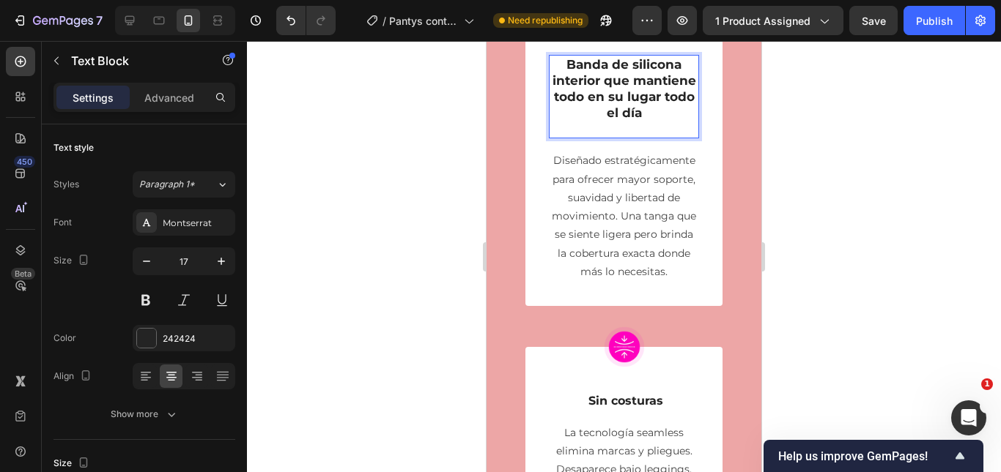
click at [645, 137] on p "Rich Text Editor. Editing area: main" at bounding box center [623, 129] width 147 height 16
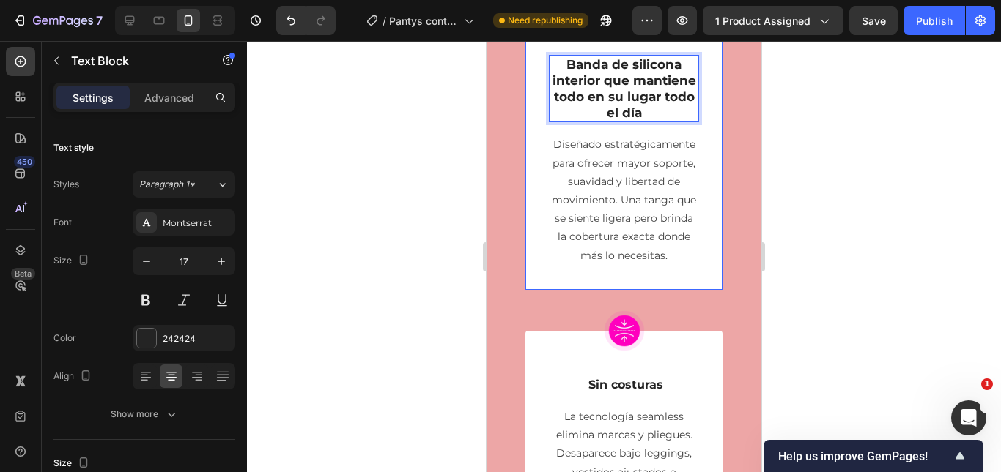
click at [643, 261] on p "Diseñado estratégicamente para ofrecer mayor soporte, suavidad y libertad de mo…" at bounding box center [623, 200] width 147 height 129
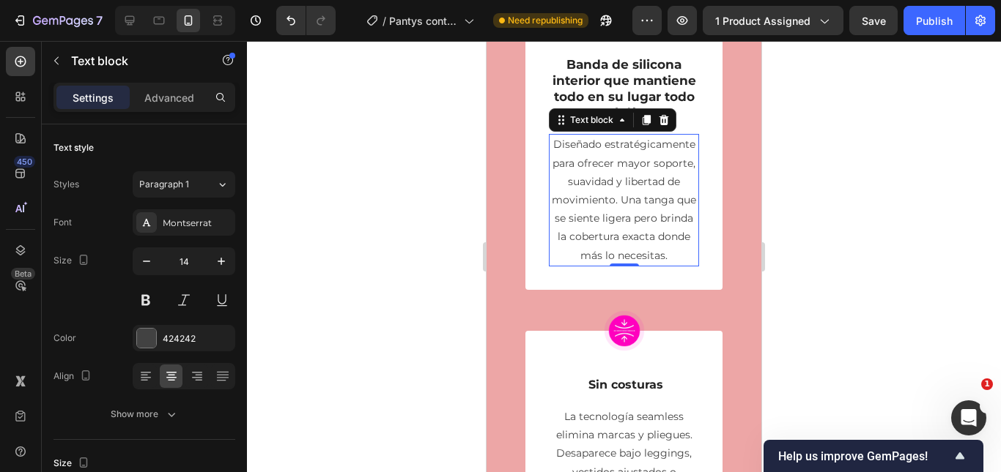
click at [666, 132] on div "Text block" at bounding box center [612, 119] width 127 height 23
click at [666, 125] on icon at bounding box center [664, 120] width 10 height 10
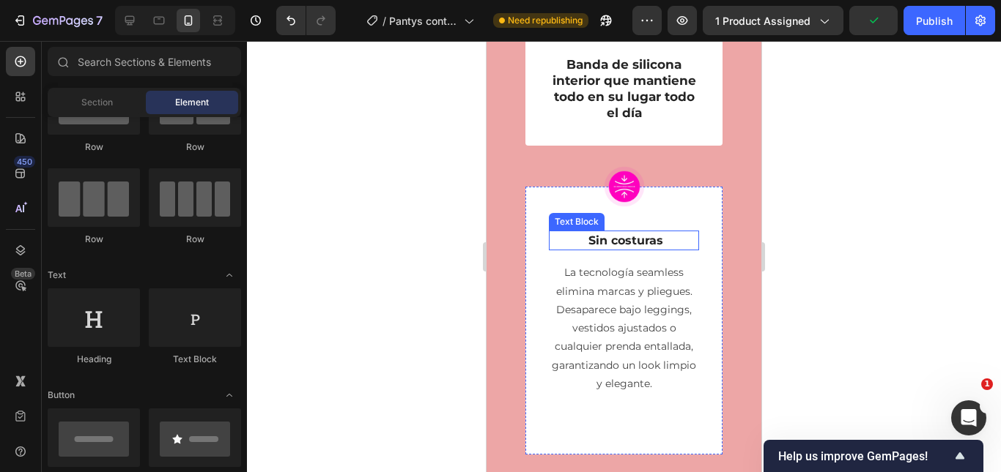
click at [611, 248] on strong "Sin costuras" at bounding box center [625, 241] width 75 height 14
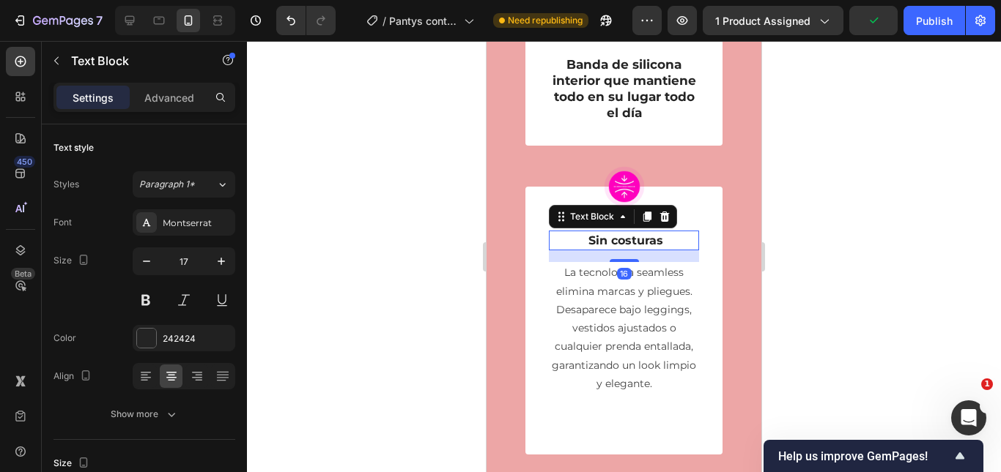
click at [611, 248] on strong "Sin costuras" at bounding box center [625, 241] width 75 height 14
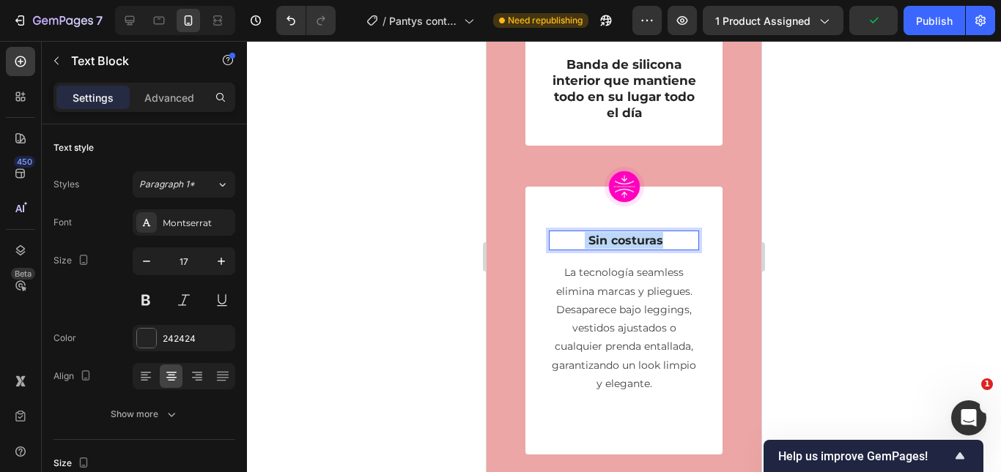
click at [611, 248] on strong "Sin costuras" at bounding box center [625, 241] width 75 height 14
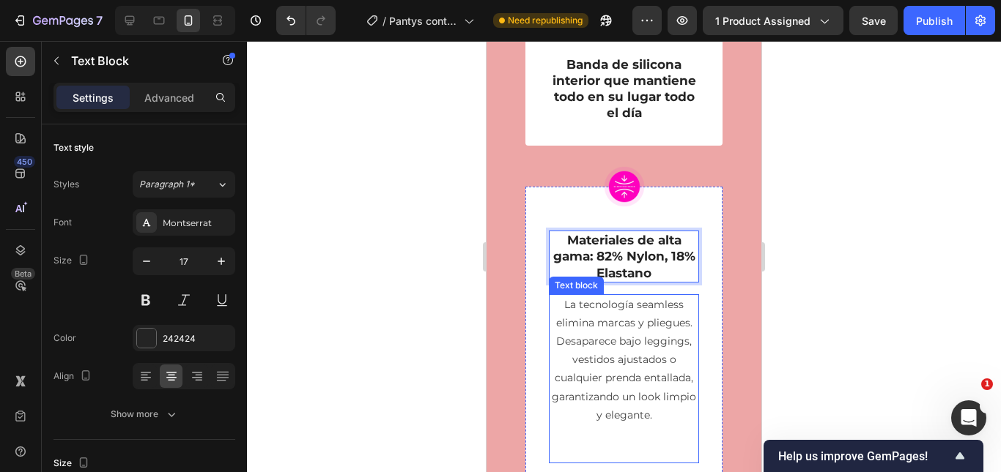
click at [642, 394] on p "La tecnología seamless elimina marcas y pliegues. Desaparece bajo leggings, ves…" at bounding box center [623, 360] width 147 height 129
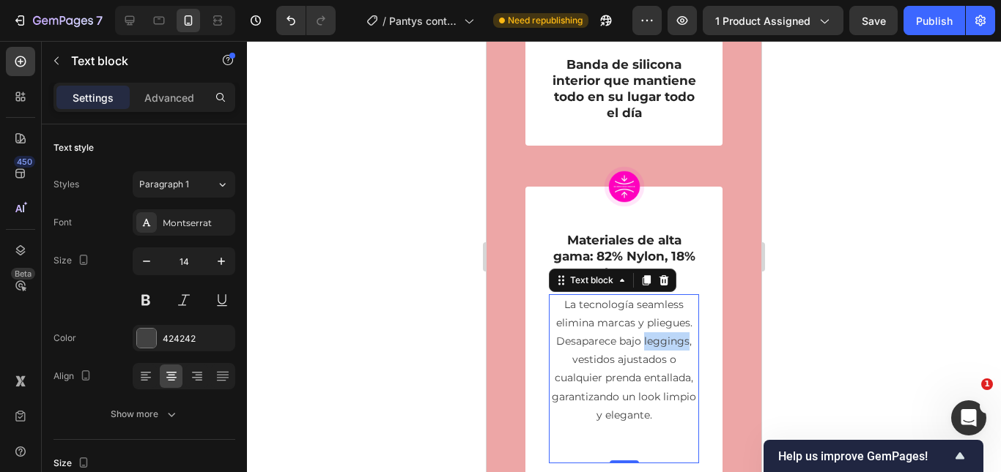
click at [642, 394] on p "La tecnología seamless elimina marcas y pliegues. Desaparece bajo leggings, ves…" at bounding box center [623, 360] width 147 height 129
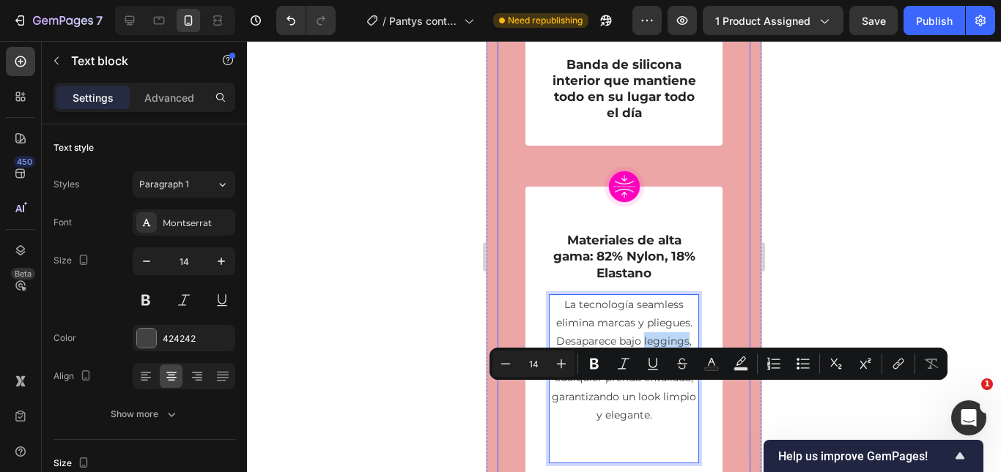
click at [723, 289] on div "Image Vientre plano en segundos, sin esperar meses de dieta Text Block Row Imag…" at bounding box center [623, 88] width 253 height 795
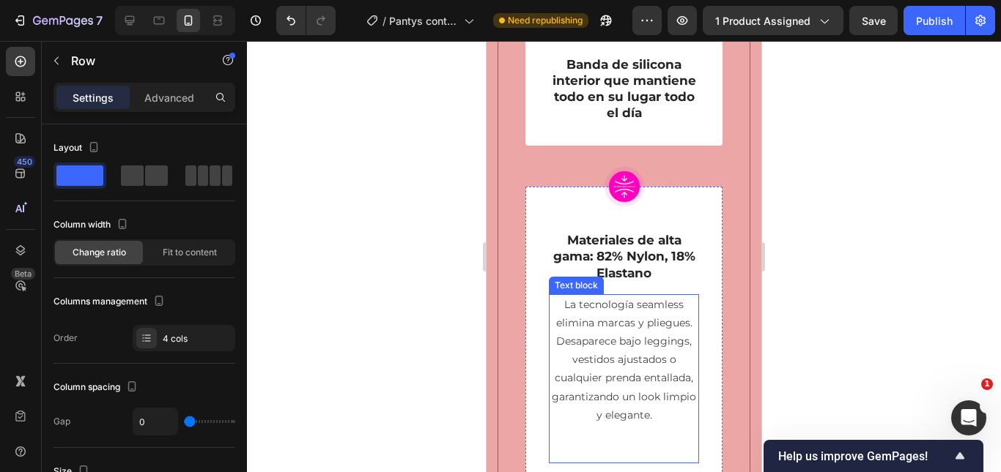
click at [651, 368] on p "La tecnología seamless elimina marcas y pliegues. Desaparece bajo leggings, ves…" at bounding box center [623, 360] width 147 height 129
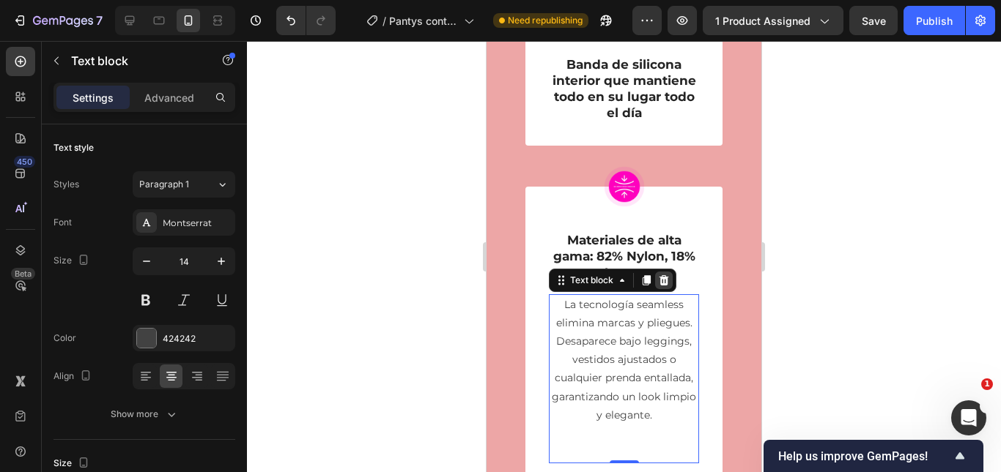
click at [667, 286] on icon at bounding box center [664, 280] width 10 height 10
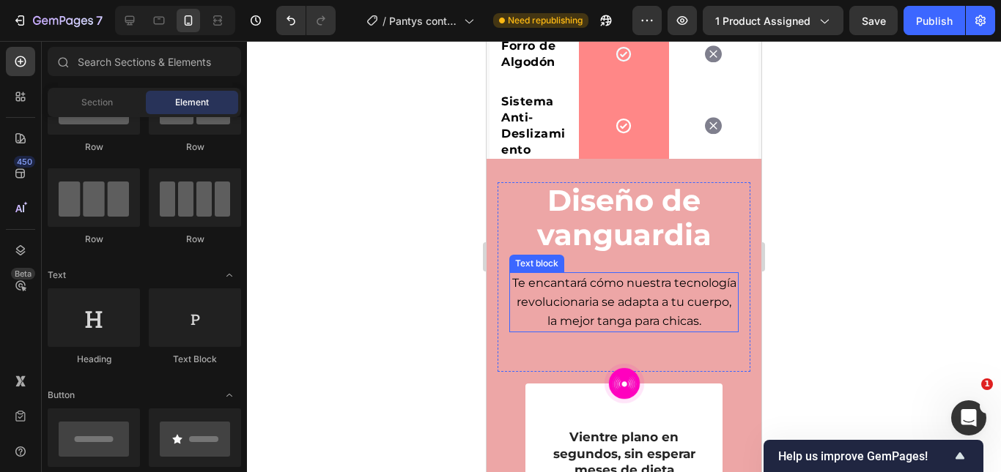
scroll to position [2831, 0]
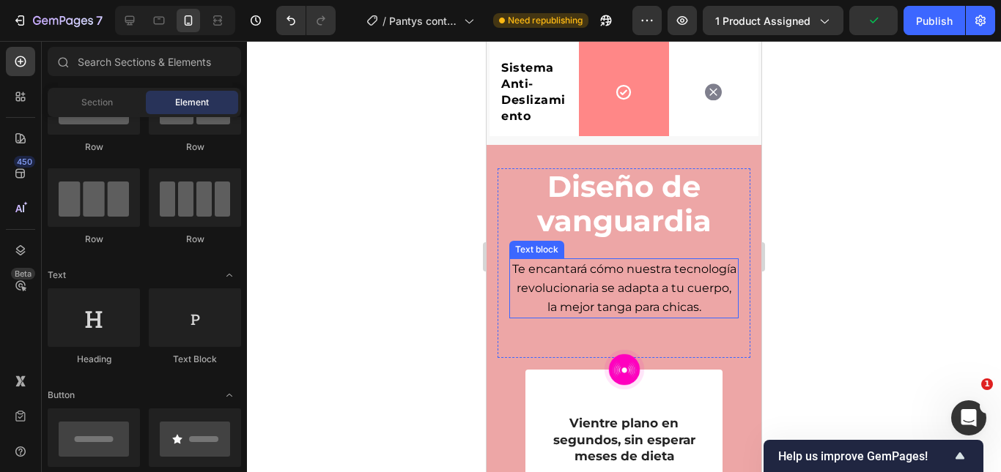
click at [685, 313] on p "Te encantará cómo nuestra tecnología revolucionaria se adapta a tu cuerpo, la m…" at bounding box center [624, 289] width 226 height 58
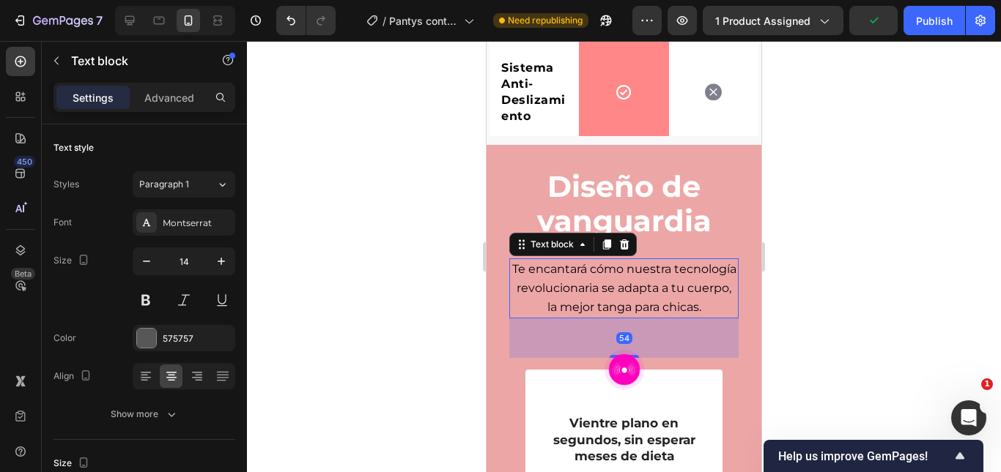
click at [878, 293] on div at bounding box center [624, 256] width 754 height 431
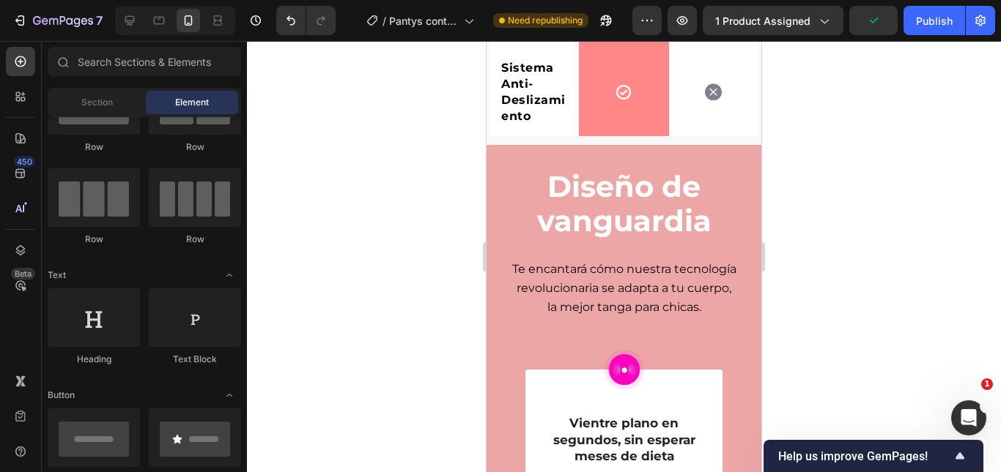
click at [675, 305] on span "Te encantará cómo nuestra tecnología revolucionaria se adapta a tu cuerpo, la m…" at bounding box center [624, 288] width 224 height 52
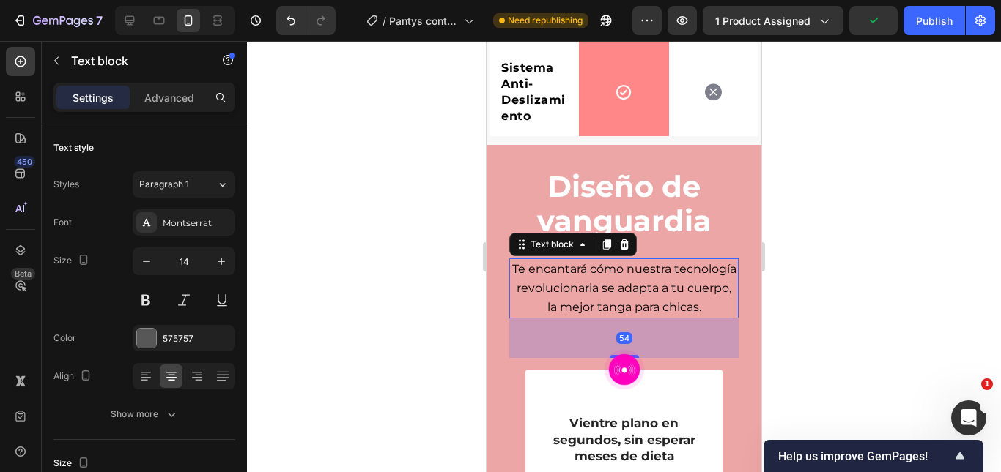
click at [674, 303] on span "Te encantará cómo nuestra tecnología revolucionaria se adapta a tu cuerpo, la m…" at bounding box center [624, 288] width 224 height 52
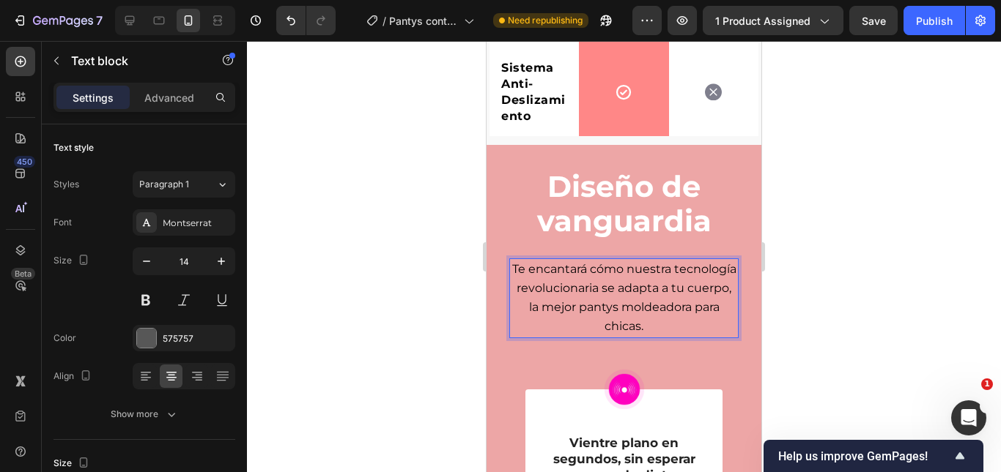
click at [831, 219] on div at bounding box center [624, 256] width 754 height 431
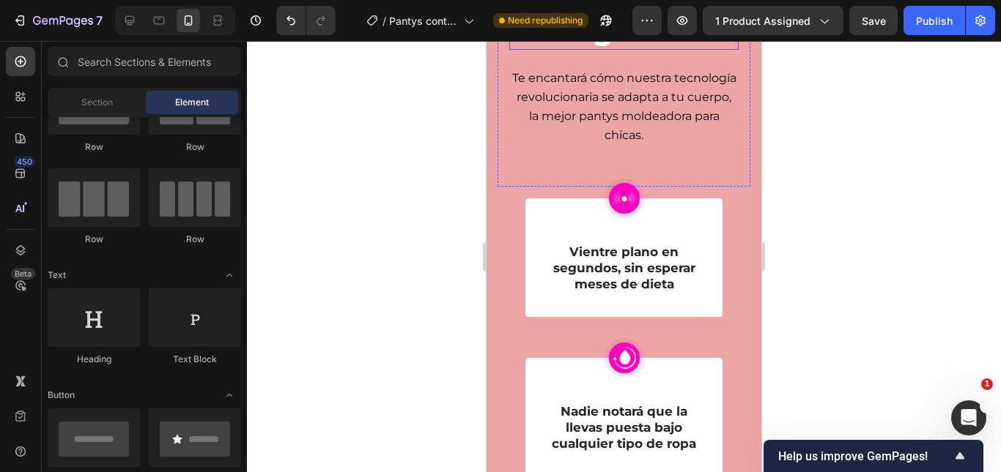
scroll to position [3051, 0]
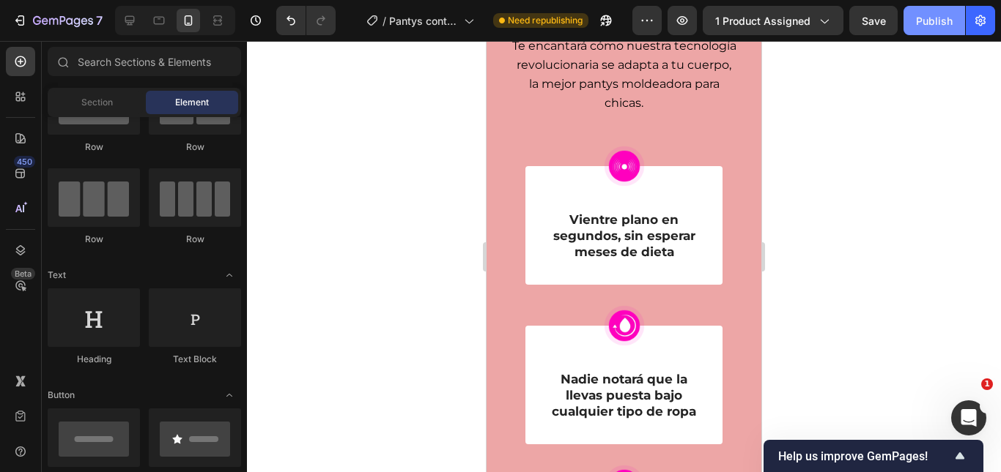
click at [914, 34] on button "Publish" at bounding box center [934, 20] width 62 height 29
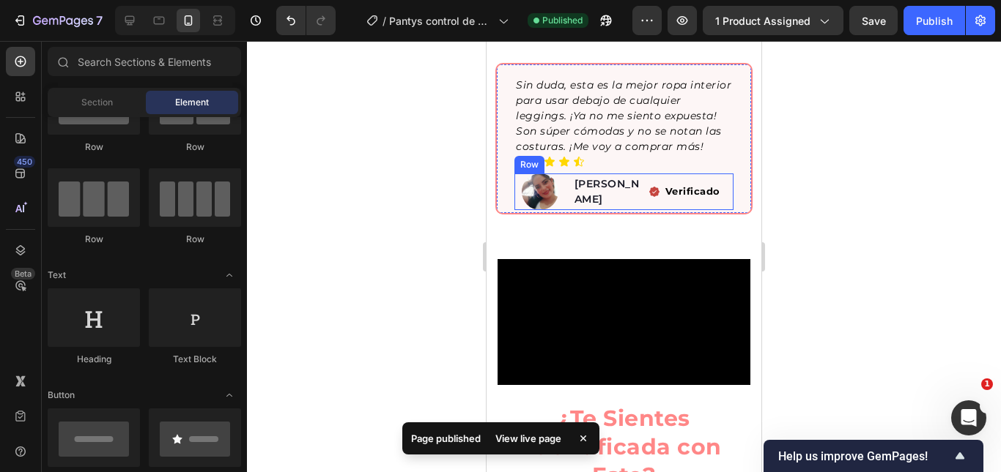
scroll to position [927, 0]
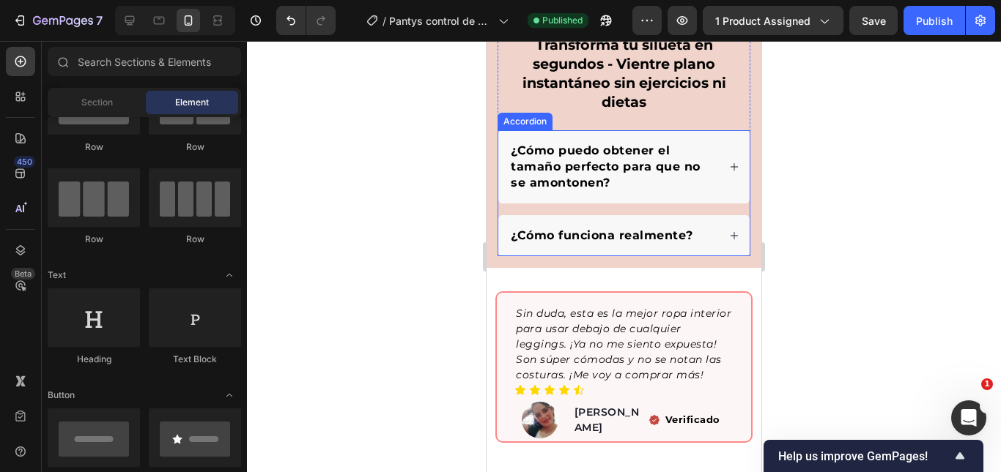
click at [577, 328] on icon "Sin duda, esta es la mejor ropa interior para usar debajo de cualquier leggings…" at bounding box center [623, 344] width 215 height 75
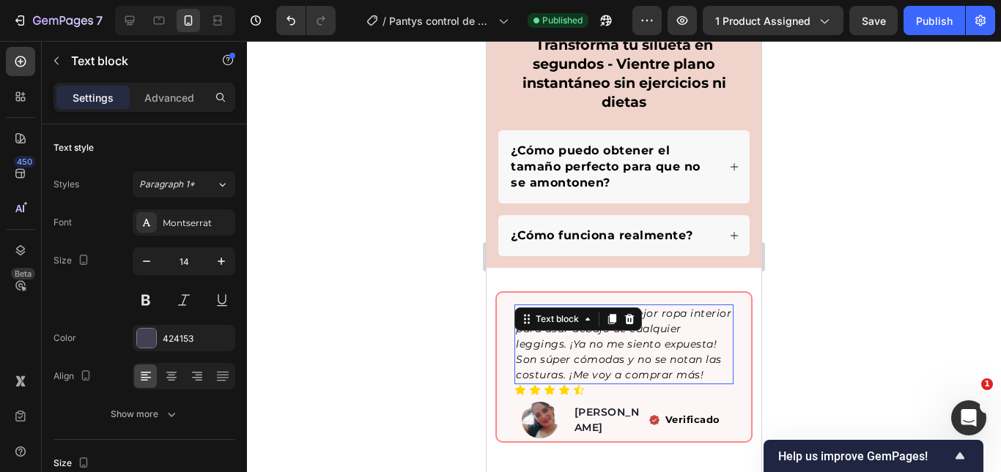
click at [577, 328] on icon "Sin duda, esta es la mejor ropa interior para usar debajo de cualquier leggings…" at bounding box center [623, 344] width 215 height 75
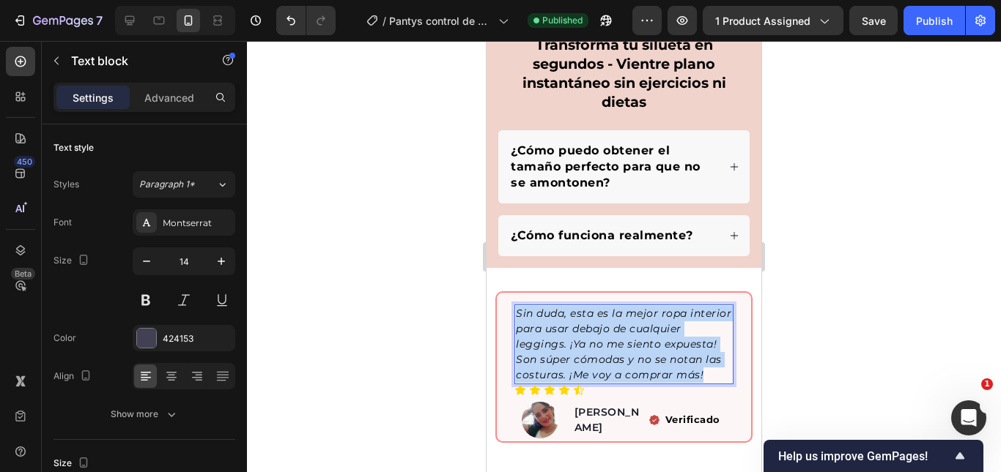
click at [577, 328] on icon "Sin duda, esta es la mejor ropa interior para usar debajo de cualquier leggings…" at bounding box center [623, 344] width 215 height 75
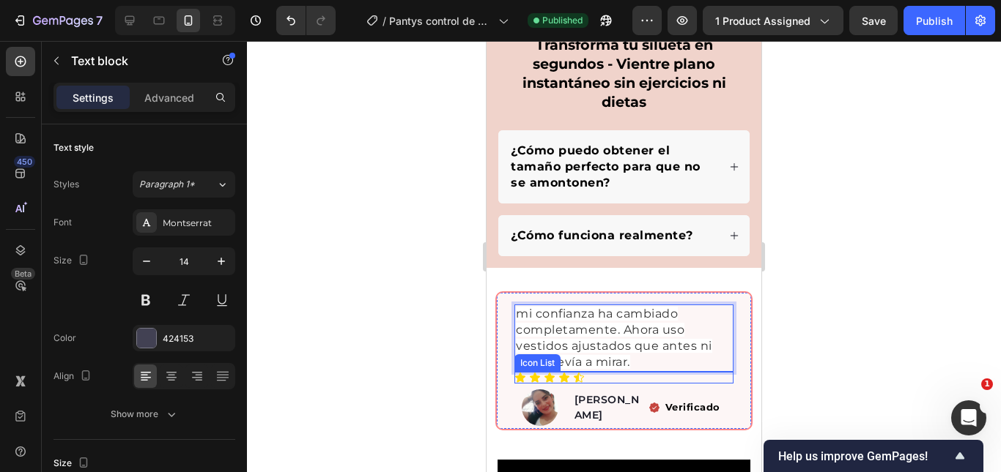
click at [604, 330] on span "mi confianza ha cambiado completamente. Ahora uso vestidos ajustados que antes …" at bounding box center [614, 338] width 196 height 62
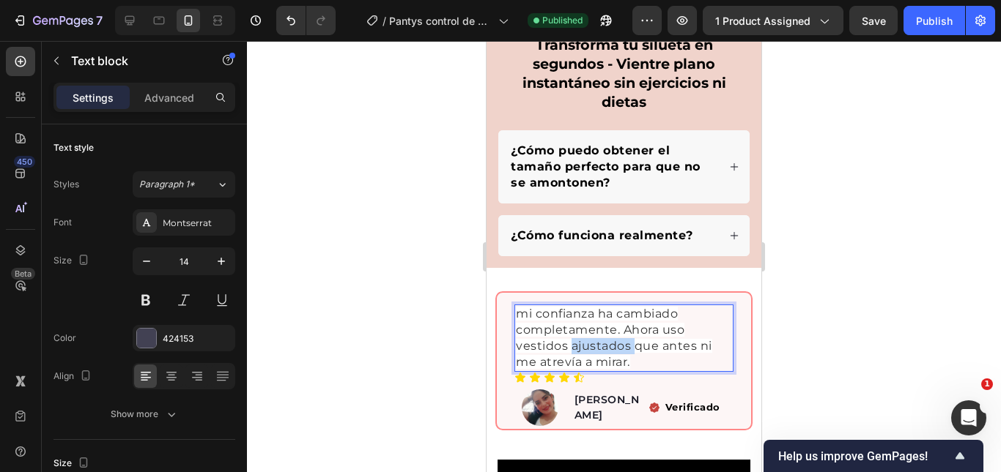
click at [604, 330] on span "mi confianza ha cambiado completamente. Ahora uso vestidos ajustados que antes …" at bounding box center [614, 338] width 196 height 62
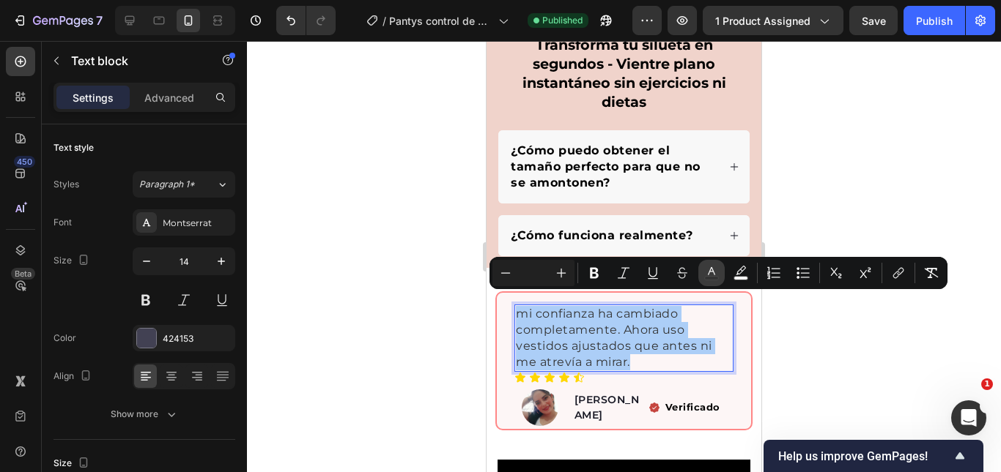
click at [719, 278] on button "color" at bounding box center [711, 273] width 26 height 26
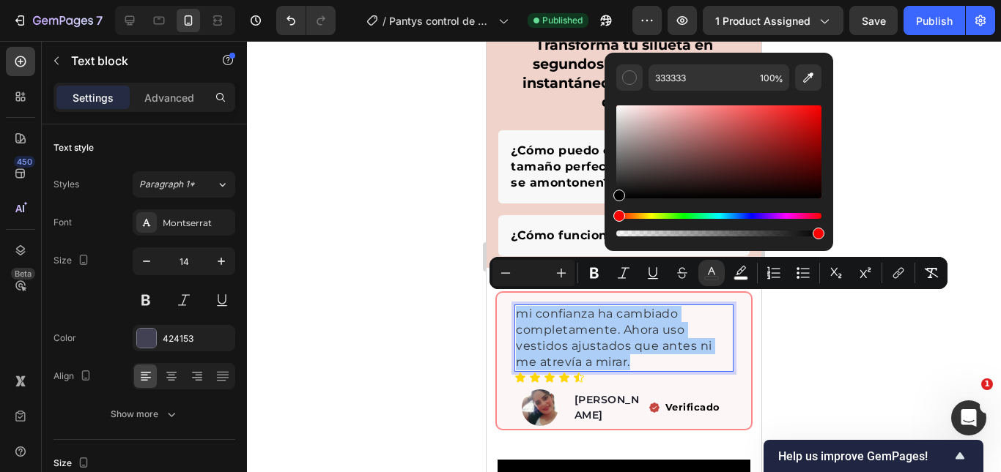
drag, startPoint x: 1146, startPoint y: 219, endPoint x: 581, endPoint y: 240, distance: 565.1
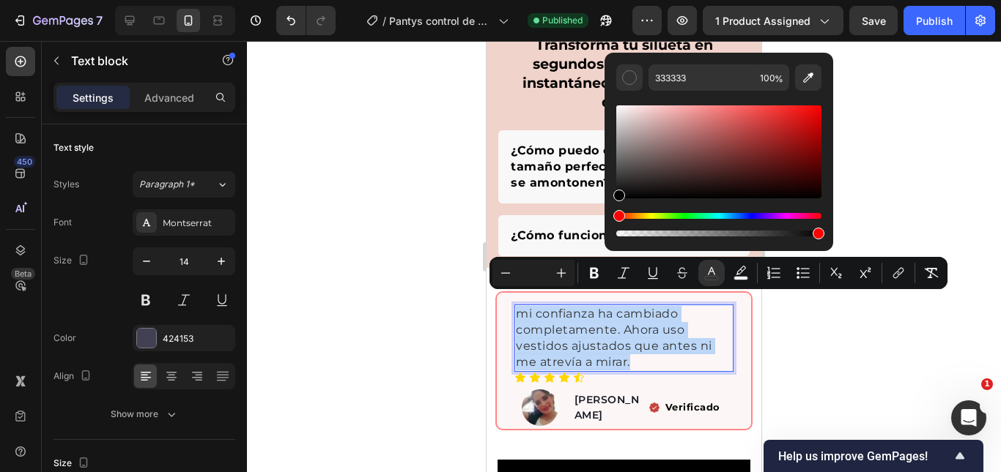
type input "000000"
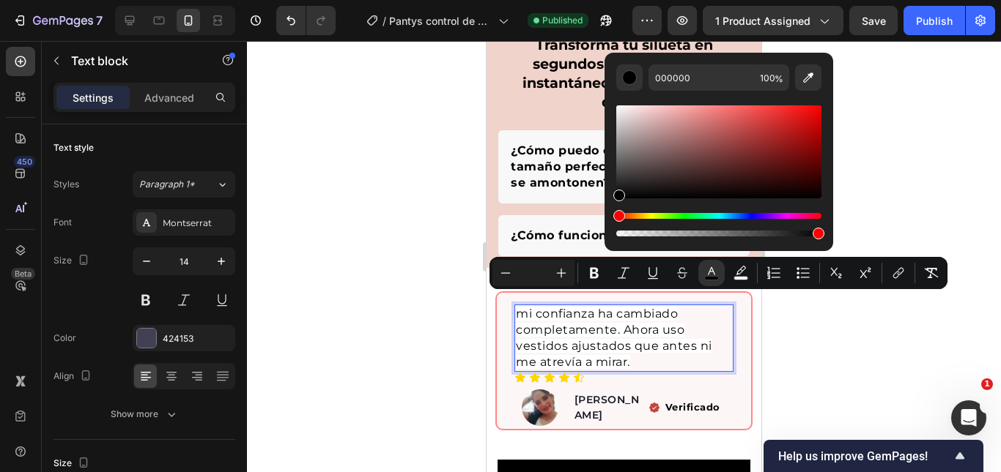
click at [754, 277] on div "Minus Plus Bold Italic Underline Strikethrough color color Numbered List Bullet…" at bounding box center [718, 273] width 452 height 26
click at [739, 278] on rect "Editor contextual toolbar" at bounding box center [741, 279] width 14 height 4
click at [768, 70] on input "100" at bounding box center [771, 77] width 35 height 26
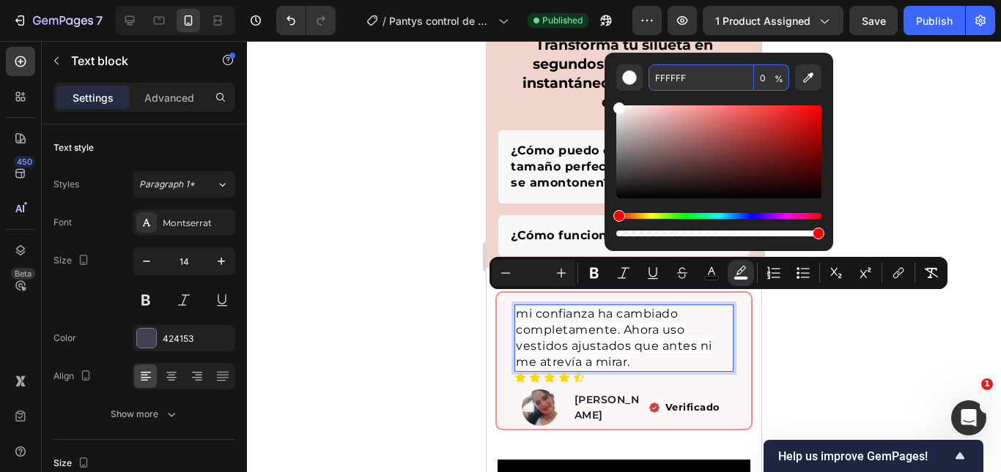
type input "0"
click at [522, 270] on input "Editor contextual toolbar" at bounding box center [533, 273] width 29 height 18
type input "16"
click at [775, 333] on div at bounding box center [624, 256] width 754 height 431
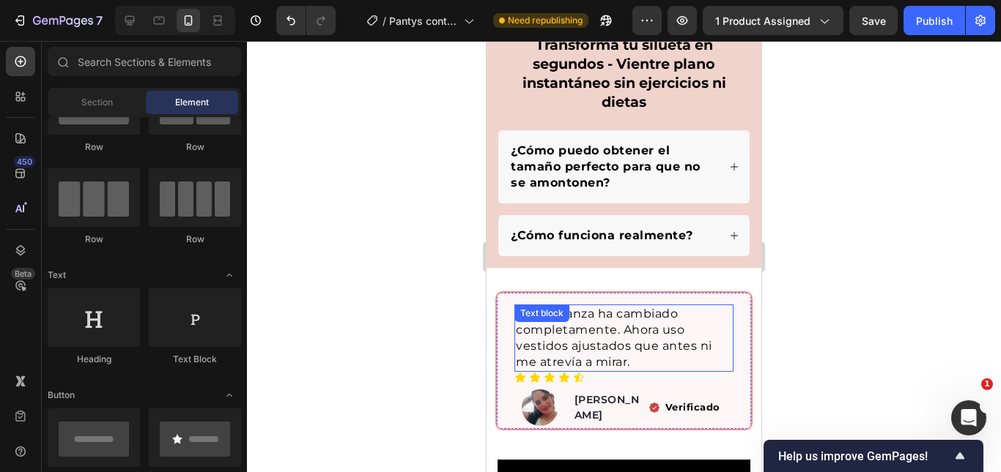
click at [626, 337] on span "mi confianza ha cambiado completamente. Ahora uso vestidos ajustados que antes …" at bounding box center [614, 338] width 196 height 62
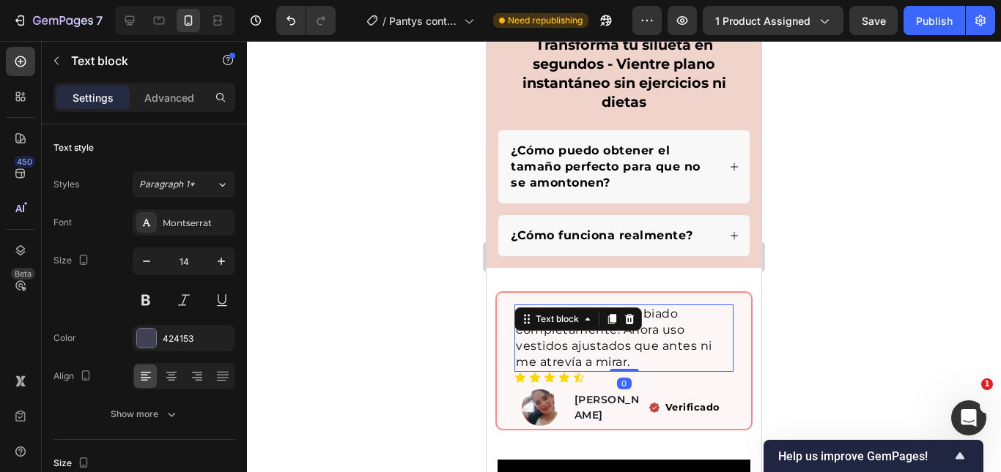
drag, startPoint x: 942, startPoint y: 357, endPoint x: 933, endPoint y: 356, distance: 8.9
click at [943, 357] on div at bounding box center [624, 256] width 754 height 431
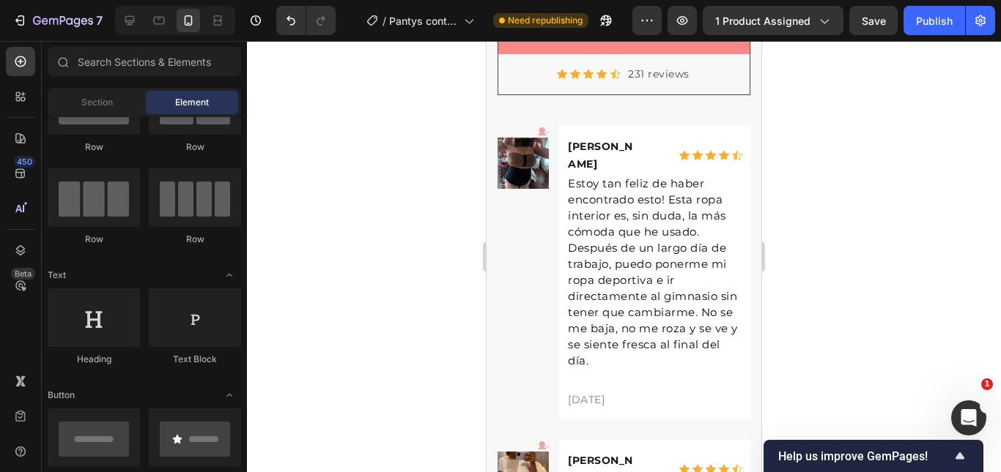
scroll to position [4442, 0]
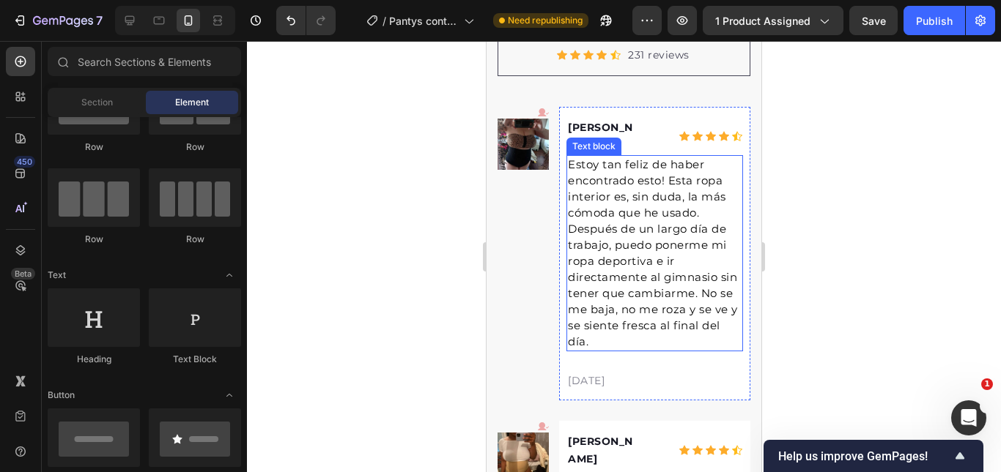
click at [648, 235] on p "Estoy tan feliz de haber encontrado esto! Esta ropa interior es, sin duda, la m…" at bounding box center [655, 253] width 174 height 193
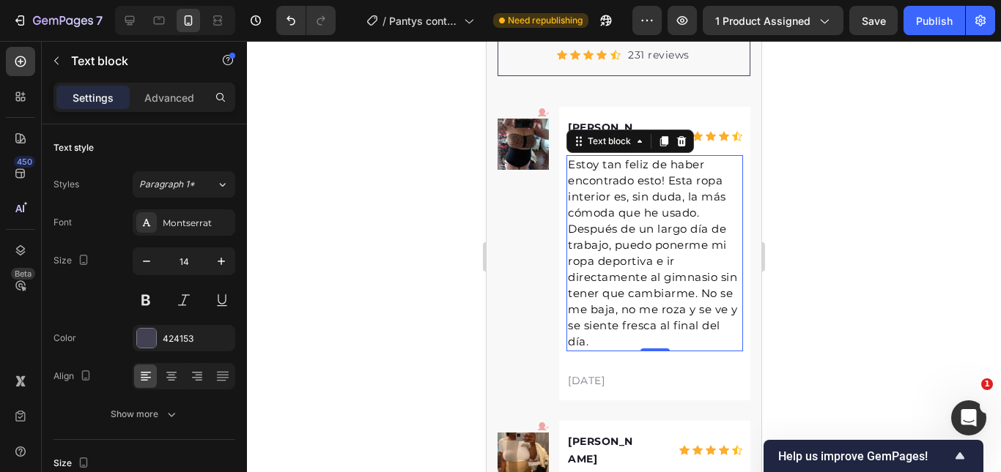
click at [628, 242] on span "Estoy tan feliz de haber encontrado esto! Esta ropa interior es, sin duda, la m…" at bounding box center [653, 252] width 170 height 191
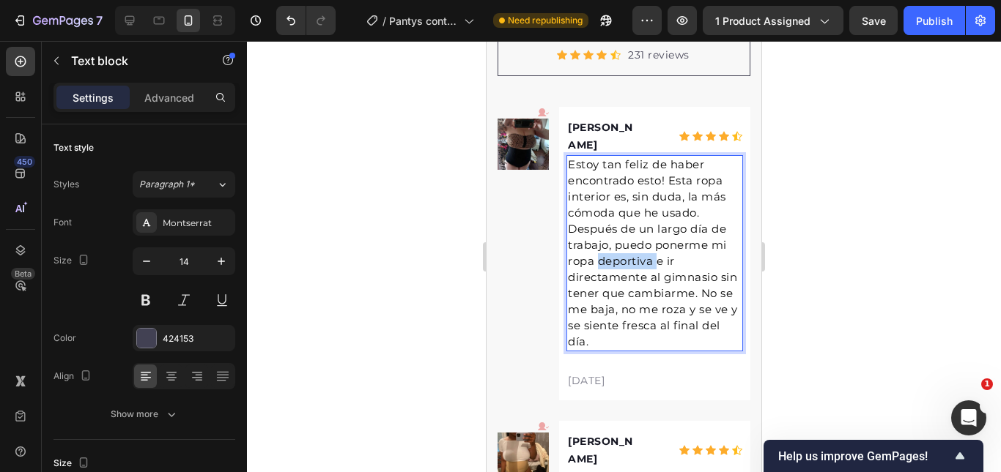
click at [628, 242] on span "Estoy tan feliz de haber encontrado esto! Esta ropa interior es, sin duda, la m…" at bounding box center [653, 252] width 170 height 191
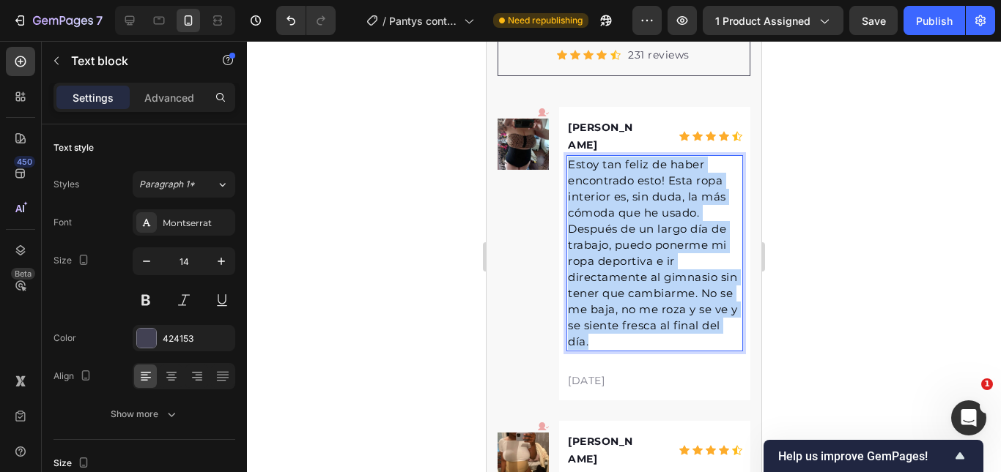
click at [628, 242] on span "Estoy tan feliz de haber encontrado esto! Esta ropa interior es, sin duda, la m…" at bounding box center [653, 252] width 170 height 191
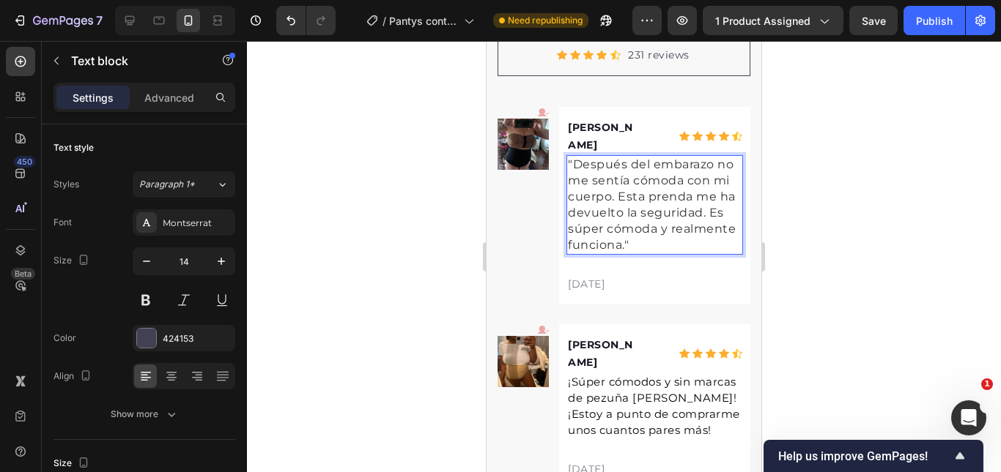
click at [609, 223] on span ""Después del embarazo no me sentía cómoda con mi cuerpo. Esta prenda me ha devu…" at bounding box center [652, 204] width 168 height 94
click at [609, 222] on span ""Después del embarazo no me sentía cómoda con mi cuerpo. Esta prenda me ha devu…" at bounding box center [652, 204] width 168 height 94
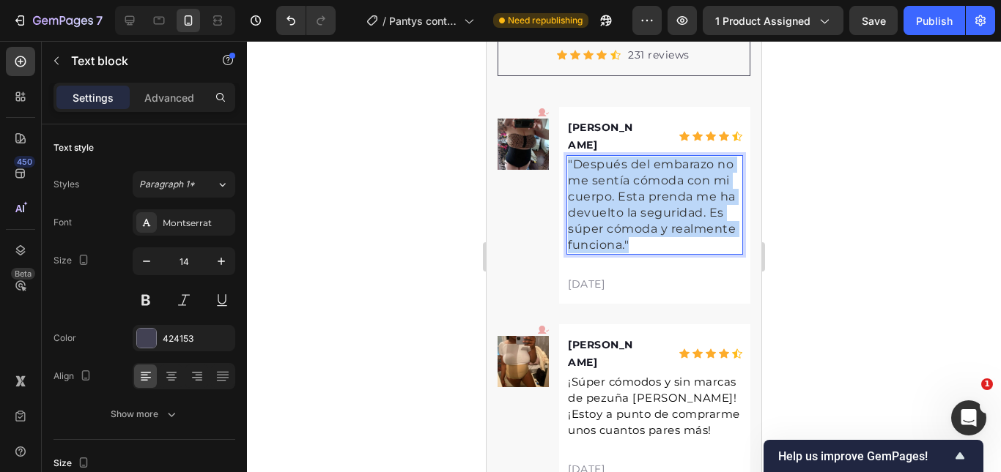
click at [609, 222] on span ""Después del embarazo no me sentía cómoda con mi cuerpo. Esta prenda me ha devu…" at bounding box center [652, 204] width 168 height 94
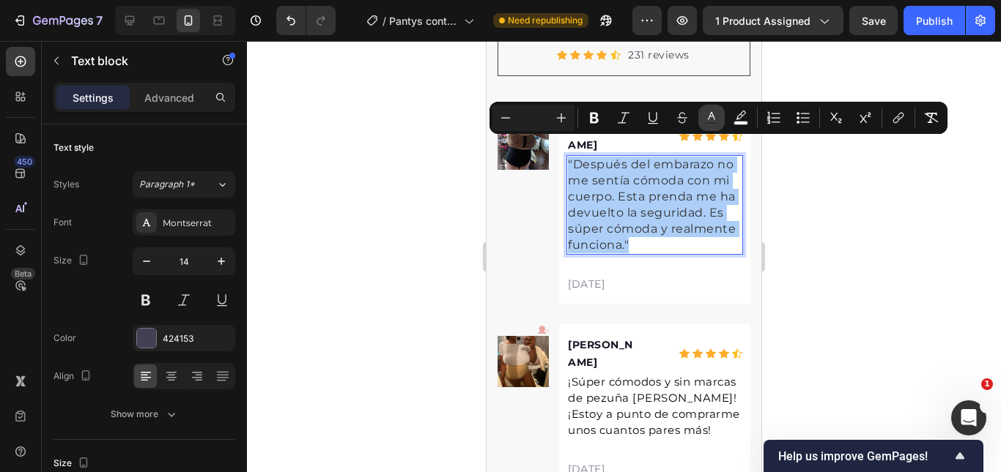
click at [706, 118] on icon "Editor contextual toolbar" at bounding box center [711, 118] width 15 height 15
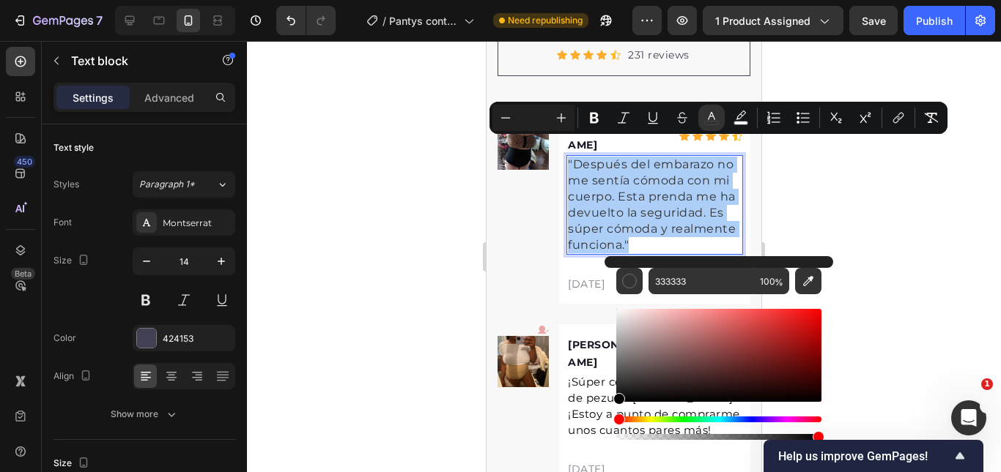
drag, startPoint x: 637, startPoint y: 358, endPoint x: 607, endPoint y: 398, distance: 49.7
click at [610, 408] on div "333333 100 %" at bounding box center [718, 349] width 229 height 187
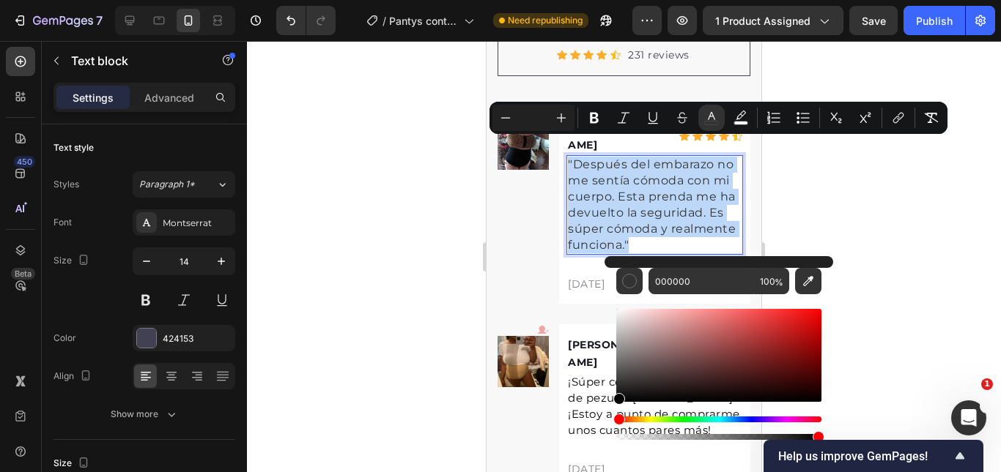
click at [601, 382] on span "¡Súper cómodos y sin marcas de pezuña de camello! ¡Estoy a punto de comprarme u…" at bounding box center [654, 406] width 172 height 62
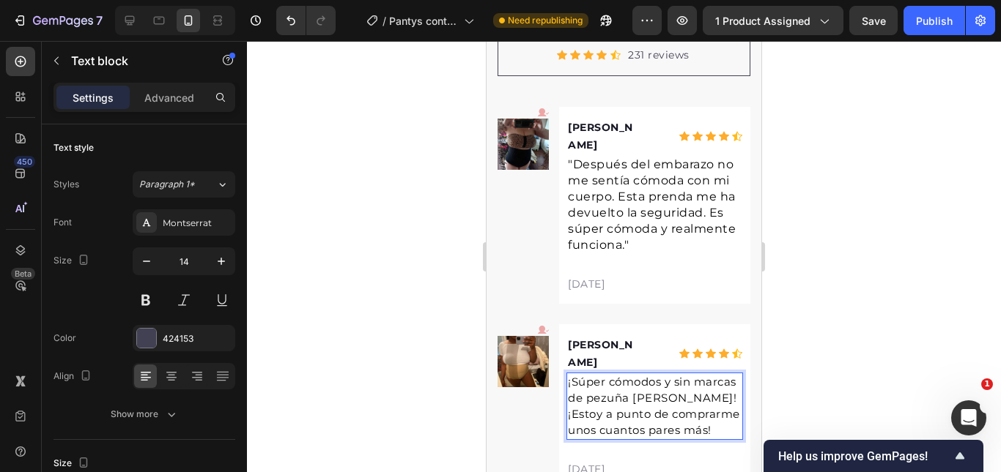
click at [617, 376] on span "¡Súper cómodos y sin marcas de pezuña de camello! ¡Estoy a punto de comprarme u…" at bounding box center [654, 406] width 172 height 62
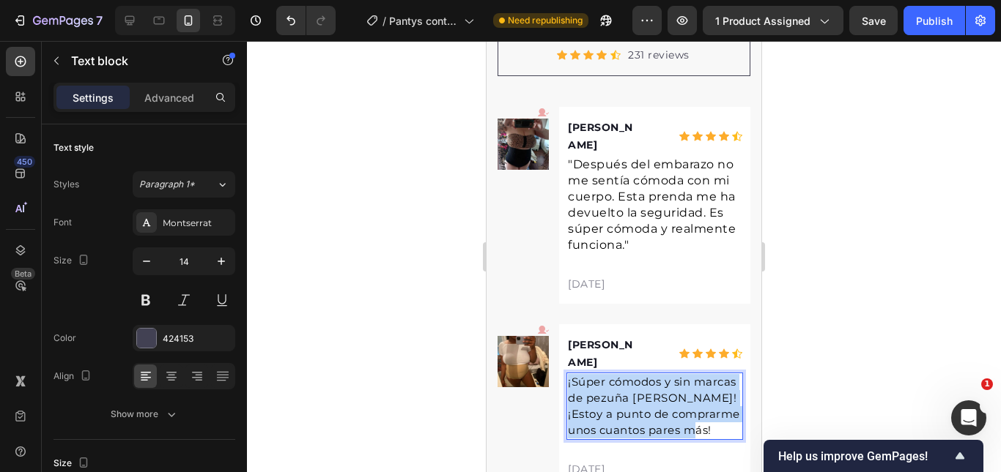
click at [617, 376] on span "¡Súper cómodos y sin marcas de pezuña de camello! ¡Estoy a punto de comprarme u…" at bounding box center [654, 406] width 172 height 62
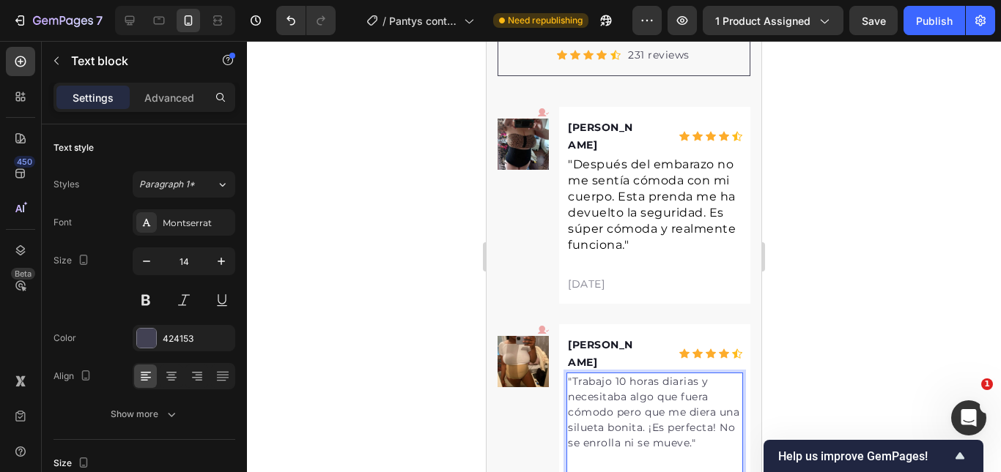
scroll to position [4463, 0]
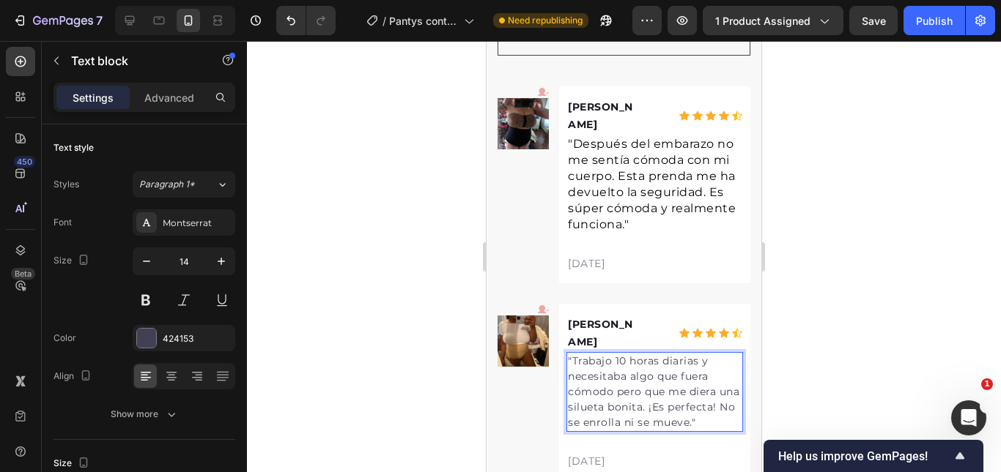
click at [617, 376] on p ""Trabajo 10 horas diarias y necesitaba algo que fuera cómodo pero que me diera …" at bounding box center [655, 392] width 174 height 77
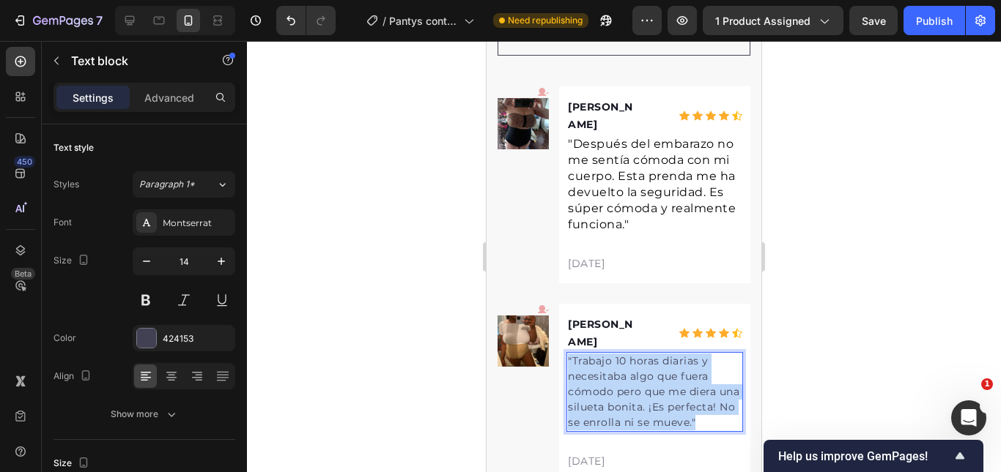
click at [617, 376] on p ""Trabajo 10 horas diarias y necesitaba algo que fuera cómodo pero que me diera …" at bounding box center [655, 392] width 174 height 77
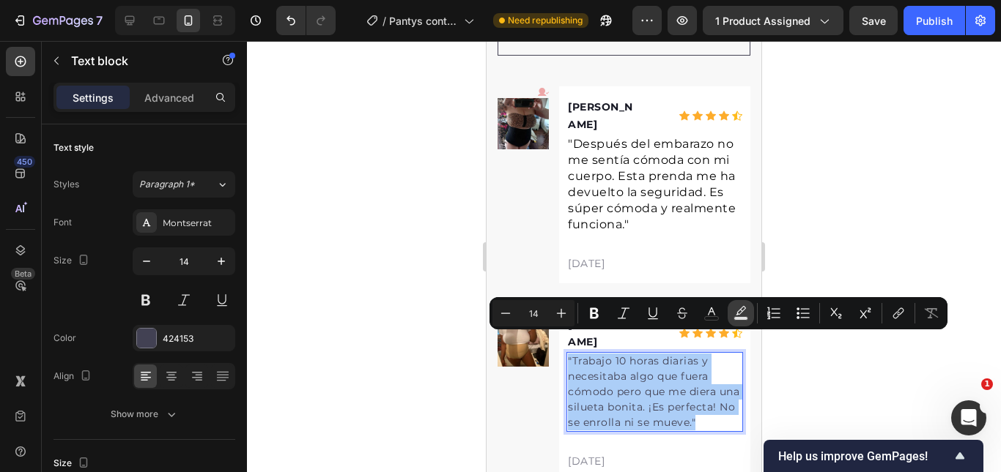
click at [735, 312] on icon "Editor contextual toolbar" at bounding box center [740, 313] width 15 height 15
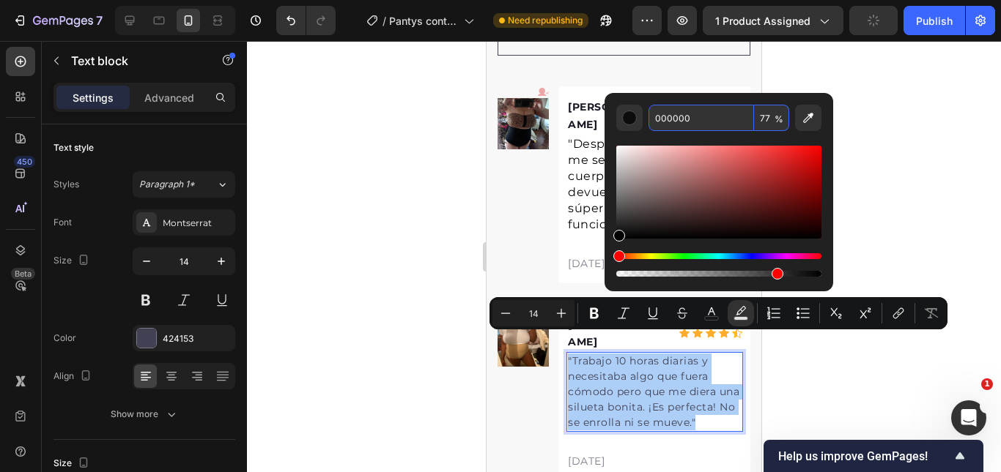
click at [762, 119] on input "77" at bounding box center [771, 118] width 35 height 26
type input "0"
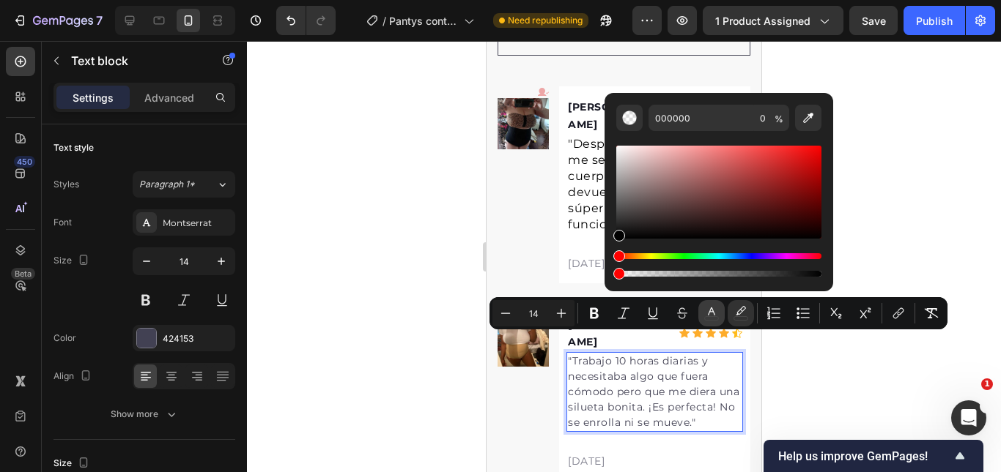
click at [708, 320] on rect "Editor contextual toolbar" at bounding box center [712, 319] width 14 height 4
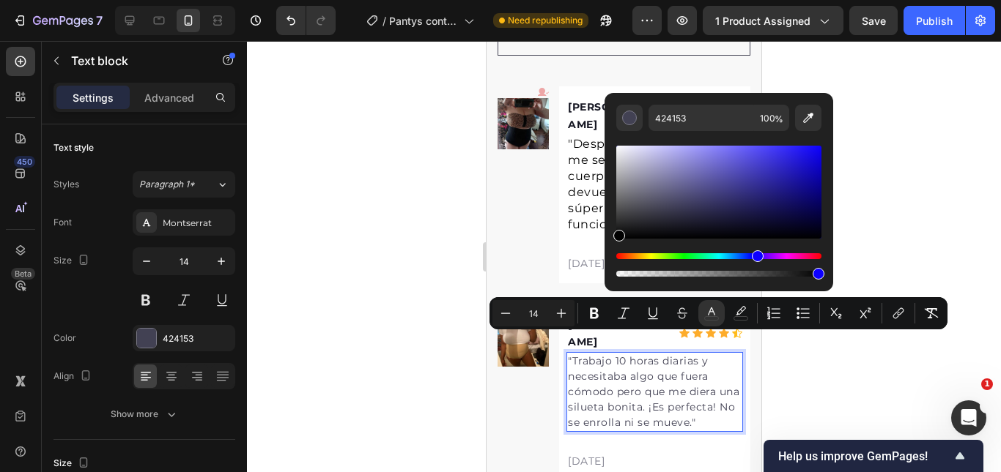
drag, startPoint x: 682, startPoint y: 208, endPoint x: 604, endPoint y: 257, distance: 92.5
click at [604, 257] on div "424153 100 %" at bounding box center [718, 186] width 229 height 187
type input "000000"
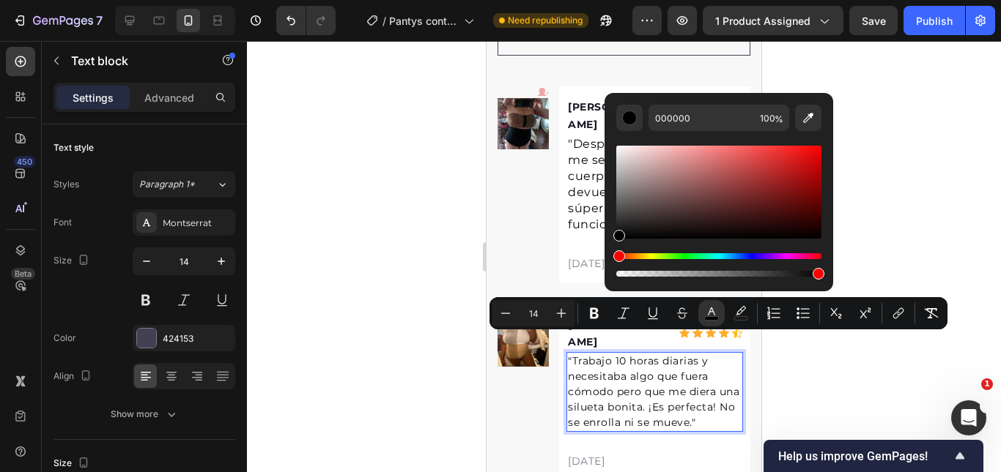
click at [617, 368] on span ""Trabajo 10 horas diarias y necesitaba algo que fuera cómodo pero que me diera …" at bounding box center [653, 392] width 171 height 75
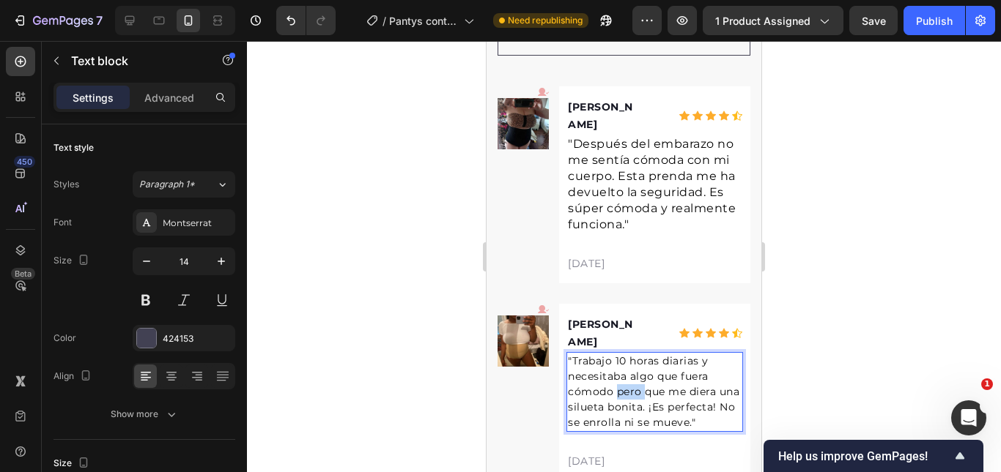
click at [617, 368] on span ""Trabajo 10 horas diarias y necesitaba algo que fuera cómodo pero que me diera …" at bounding box center [653, 392] width 171 height 75
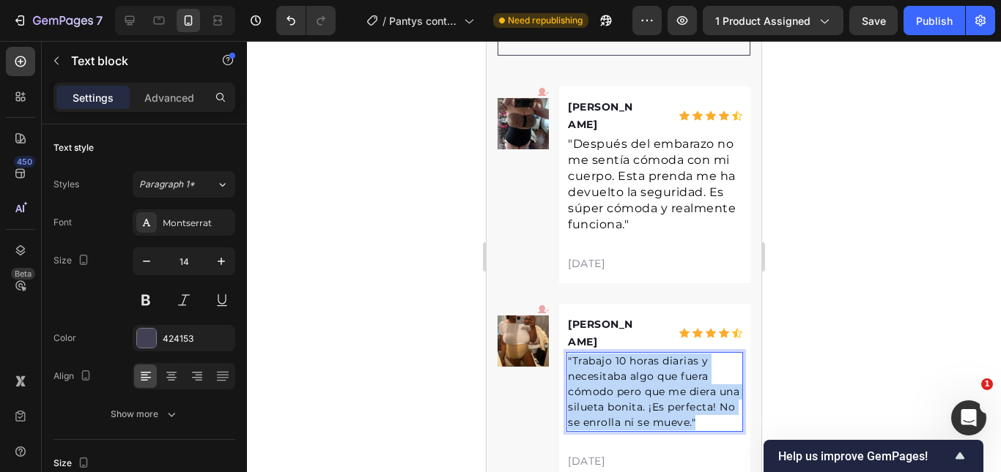
click at [617, 368] on span ""Trabajo 10 horas diarias y necesitaba algo que fuera cómodo pero que me diera …" at bounding box center [653, 392] width 171 height 75
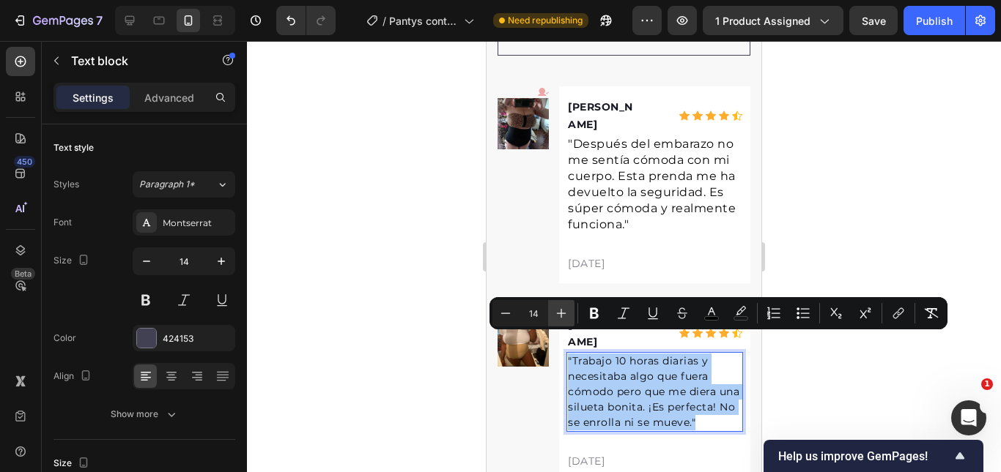
click at [565, 311] on icon "Editor contextual toolbar" at bounding box center [561, 313] width 15 height 15
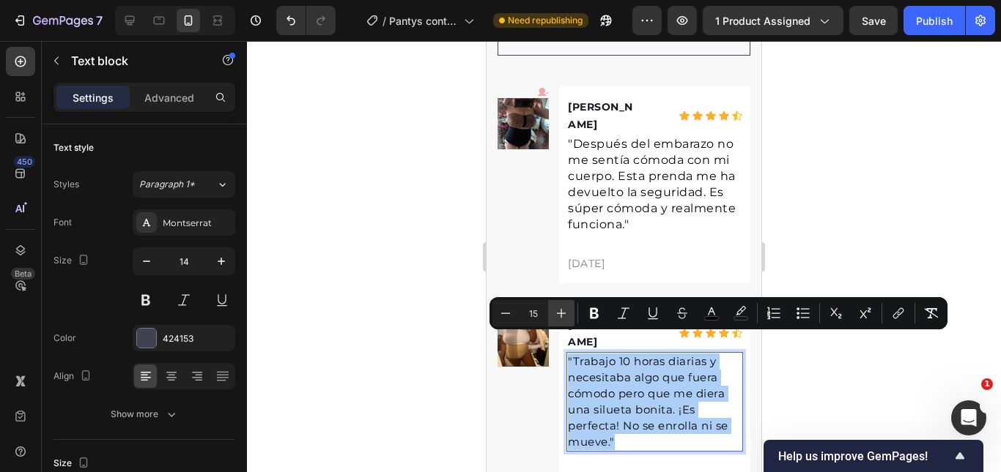
click at [565, 311] on icon "Editor contextual toolbar" at bounding box center [561, 313] width 15 height 15
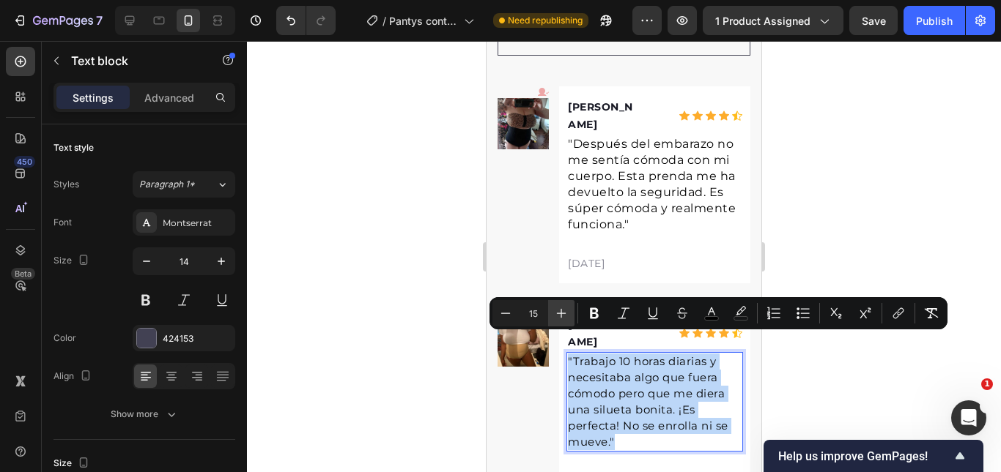
type input "16"
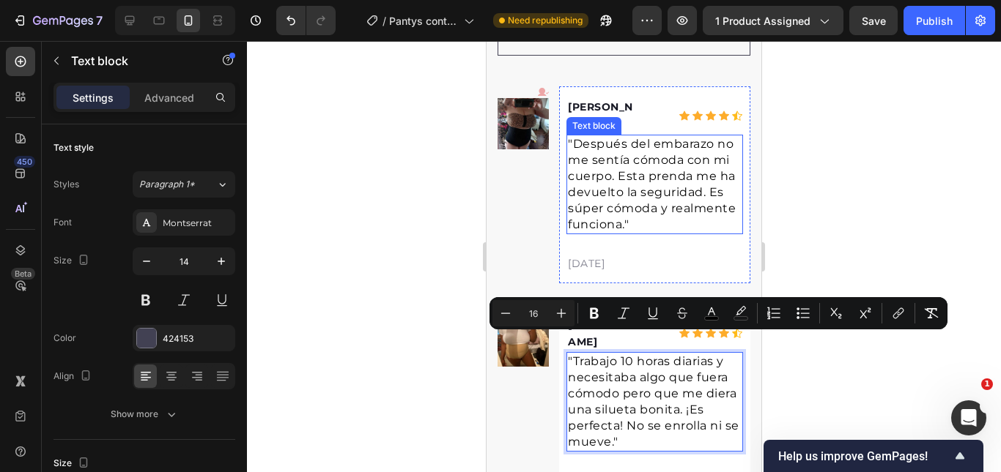
click at [641, 209] on span ""Después del embarazo no me sentía cómoda con mi cuerpo. Esta prenda me ha devu…" at bounding box center [652, 184] width 168 height 94
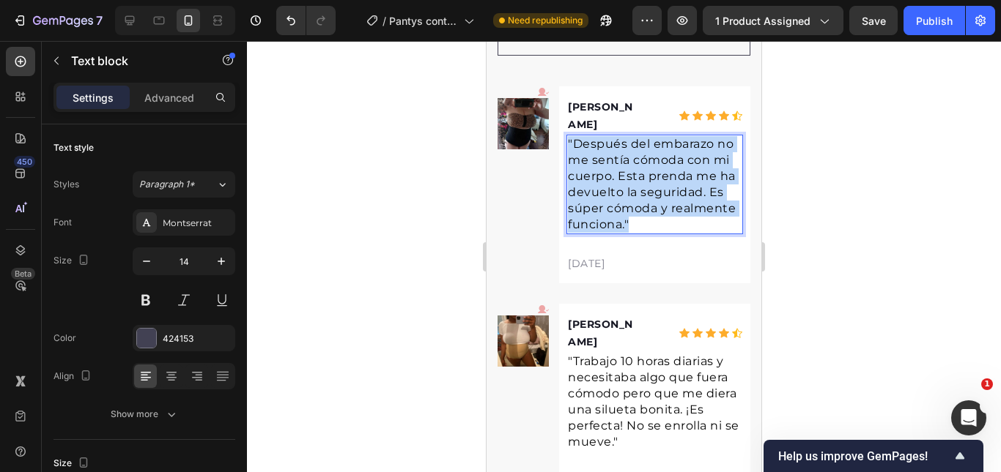
click at [641, 209] on span ""Después del embarazo no me sentía cómoda con mi cuerpo. Esta prenda me ha devu…" at bounding box center [652, 184] width 168 height 94
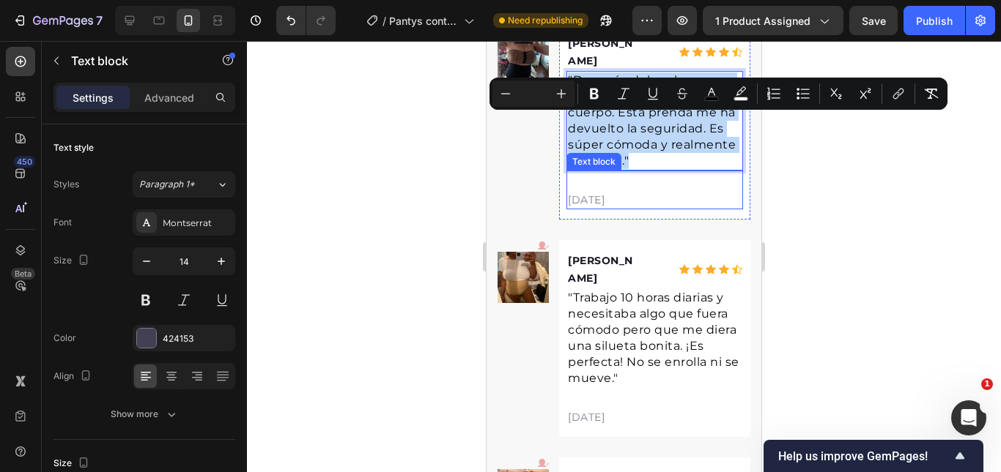
scroll to position [4536, 0]
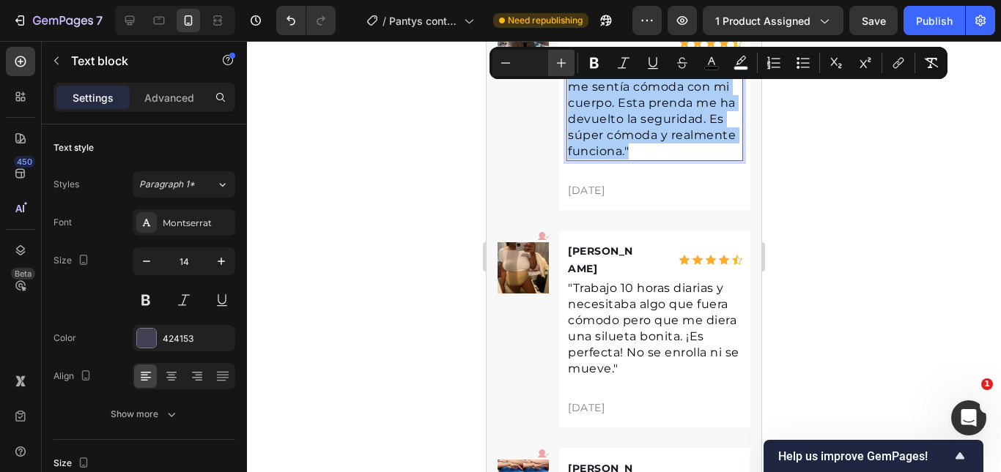
click at [558, 62] on icon "Editor contextual toolbar" at bounding box center [561, 63] width 15 height 15
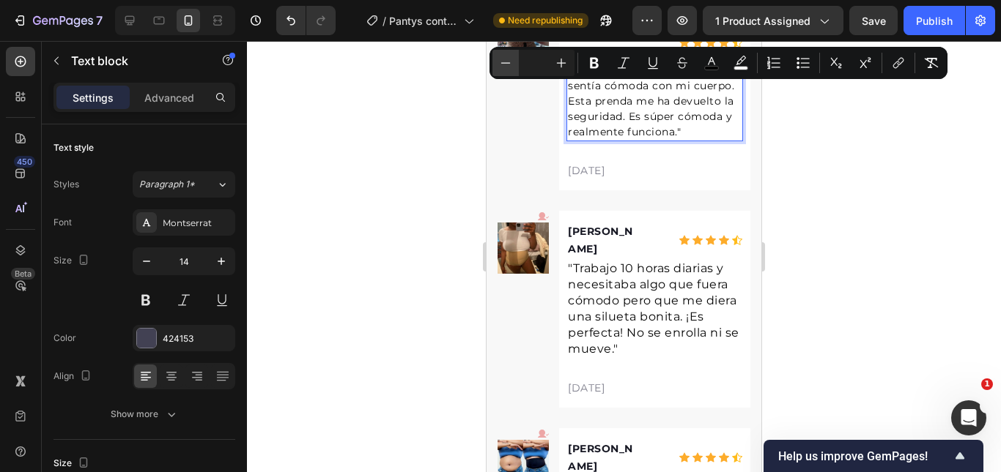
click at [497, 64] on button "Minus" at bounding box center [505, 63] width 26 height 26
click at [523, 64] on input "Editor contextual toolbar" at bounding box center [533, 63] width 29 height 18
type input "16"
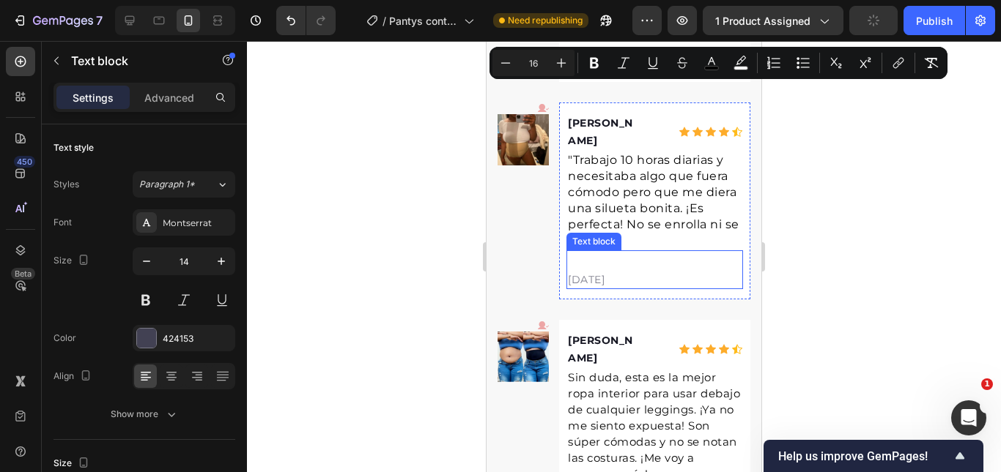
scroll to position [4756, 0]
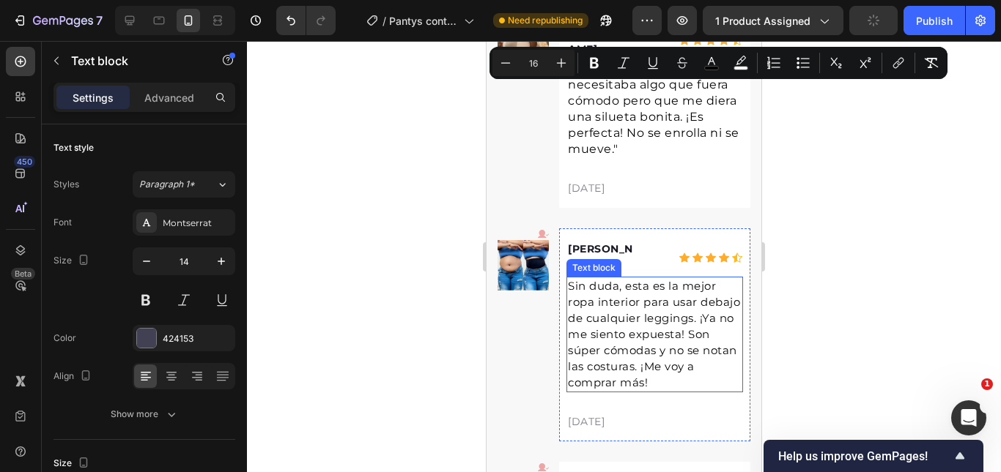
click at [632, 311] on span "Sin duda, esta es la mejor ropa interior para usar debajo de cualquier leggings…" at bounding box center [654, 334] width 172 height 111
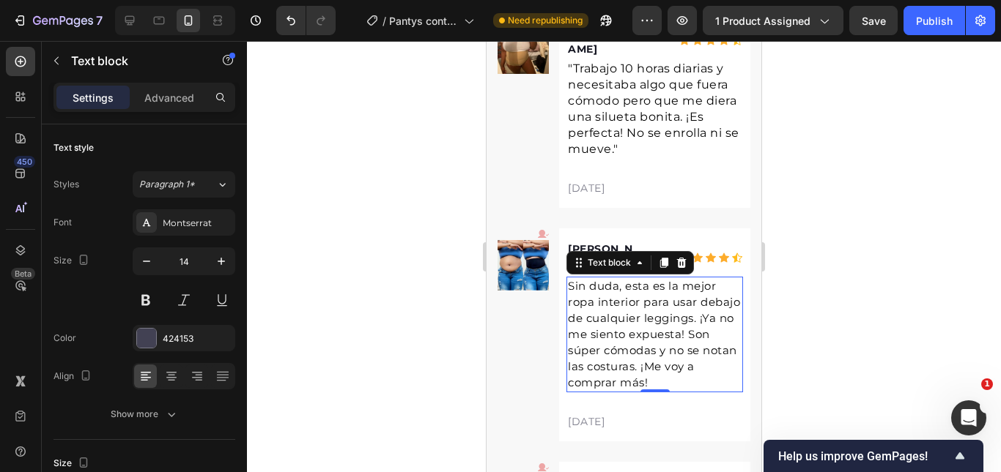
click at [616, 285] on span "Sin duda, esta es la mejor ropa interior para usar debajo de cualquier leggings…" at bounding box center [654, 334] width 172 height 111
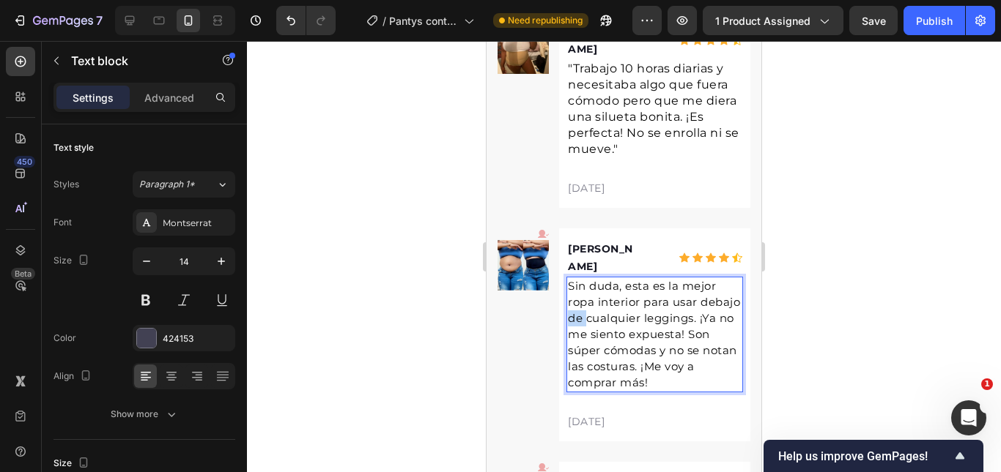
click at [616, 285] on span "Sin duda, esta es la mejor ropa interior para usar debajo de cualquier leggings…" at bounding box center [654, 334] width 172 height 111
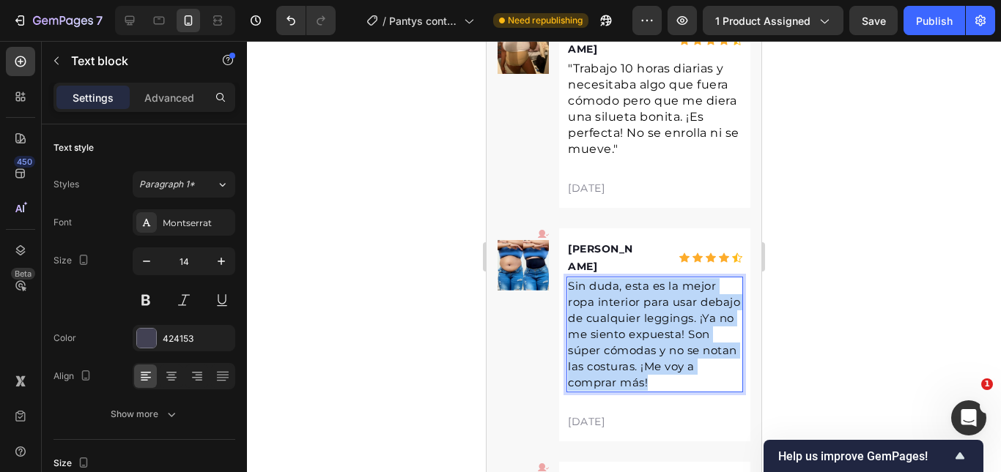
click at [616, 285] on span "Sin duda, esta es la mejor ropa interior para usar debajo de cualquier leggings…" at bounding box center [654, 334] width 172 height 111
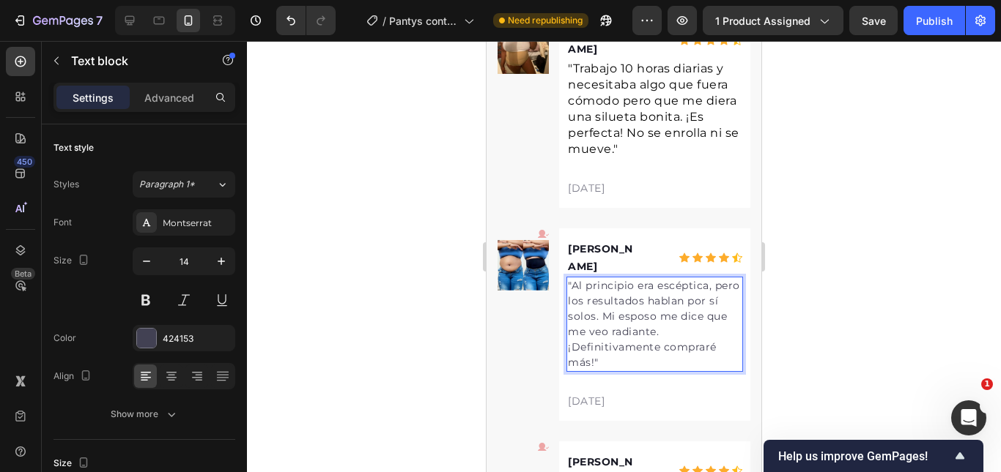
click at [613, 286] on p ""Al principio era escéptica, pero los resultados hablan por sí solos. Mi esposo…" at bounding box center [655, 324] width 174 height 92
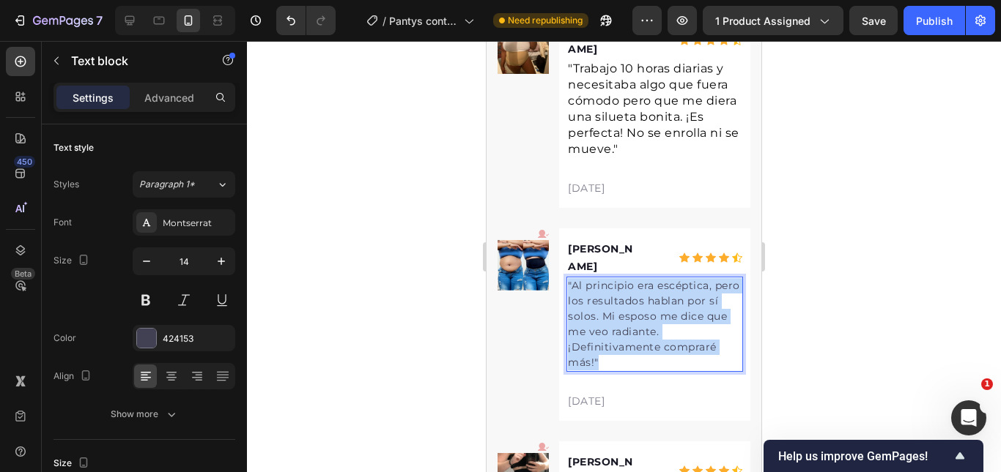
click at [613, 286] on p ""Al principio era escéptica, pero los resultados hablan por sí solos. Mi esposo…" at bounding box center [655, 324] width 174 height 92
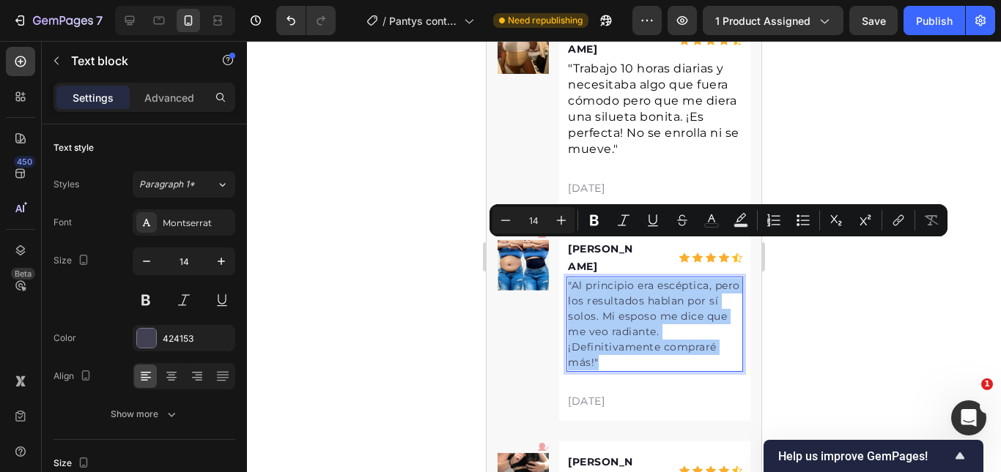
click at [547, 226] on input "14" at bounding box center [533, 221] width 29 height 18
click at [560, 221] on icon "Editor contextual toolbar" at bounding box center [561, 220] width 15 height 15
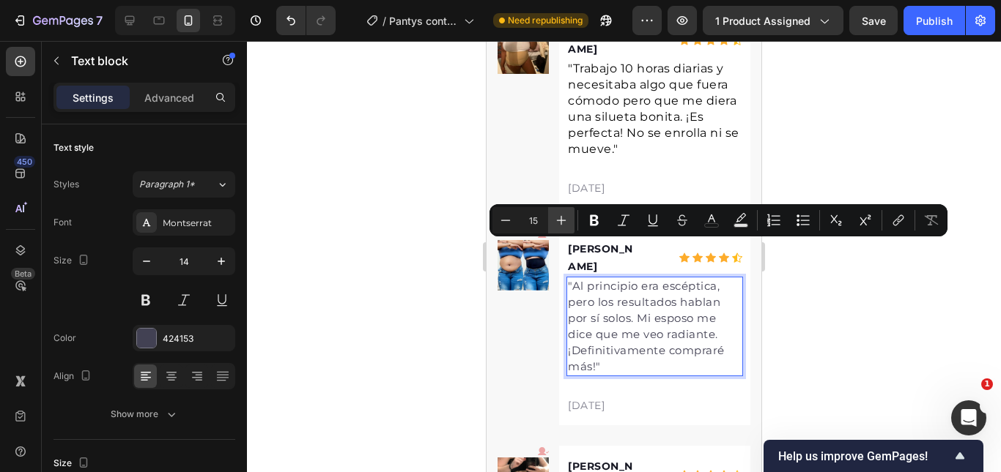
click at [560, 221] on icon "Editor contextual toolbar" at bounding box center [561, 220] width 15 height 15
type input "16"
click at [710, 222] on icon "Editor contextual toolbar" at bounding box center [711, 220] width 15 height 15
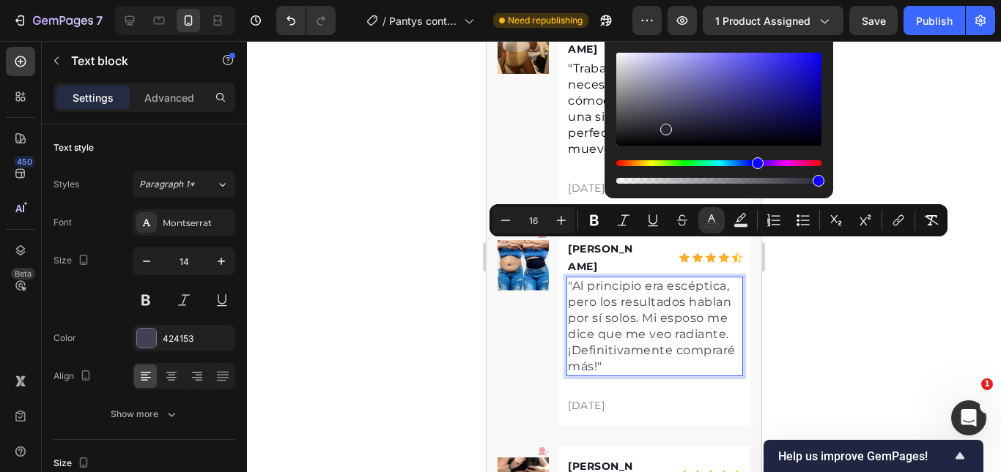
drag, startPoint x: 1159, startPoint y: 165, endPoint x: 601, endPoint y: 190, distance: 558.0
type input "000000"
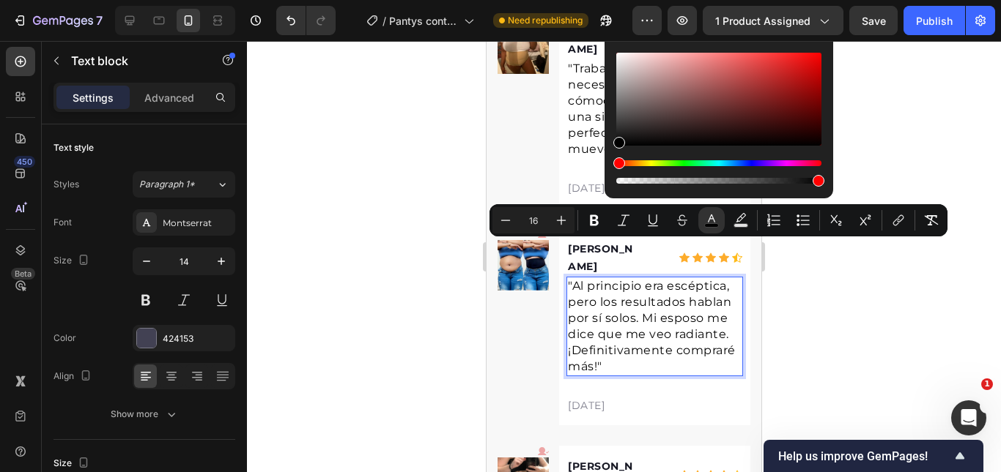
click at [624, 281] on span ""Al principio era escéptica, pero los resultados hablan por sí solos. Mi esposo…" at bounding box center [652, 326] width 168 height 94
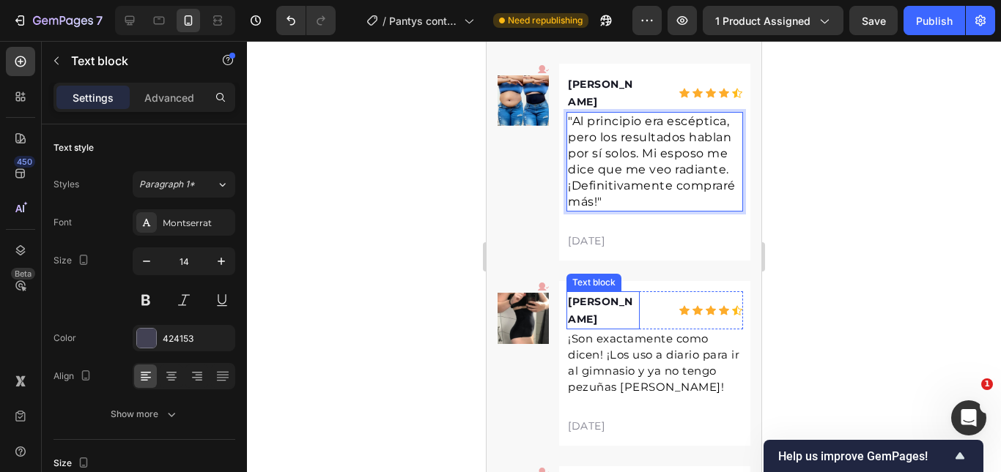
scroll to position [5049, 0]
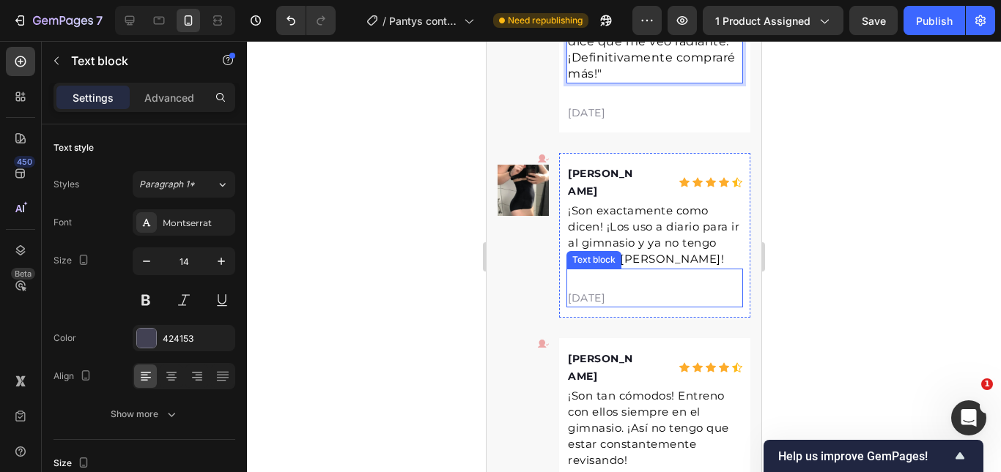
click at [604, 204] on span "¡Son exactamente como dicen! ¡Los uso a diario para ir al gimnasio y ya no teng…" at bounding box center [653, 235] width 171 height 62
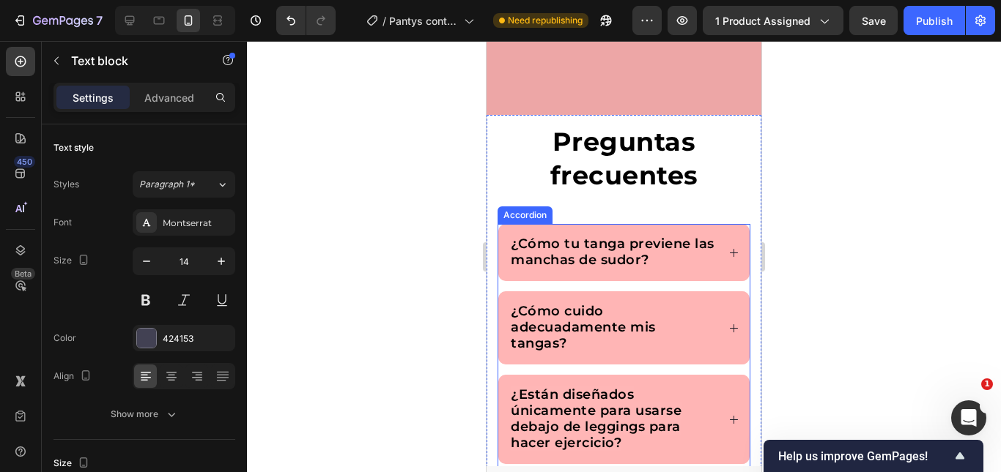
scroll to position [3877, 0]
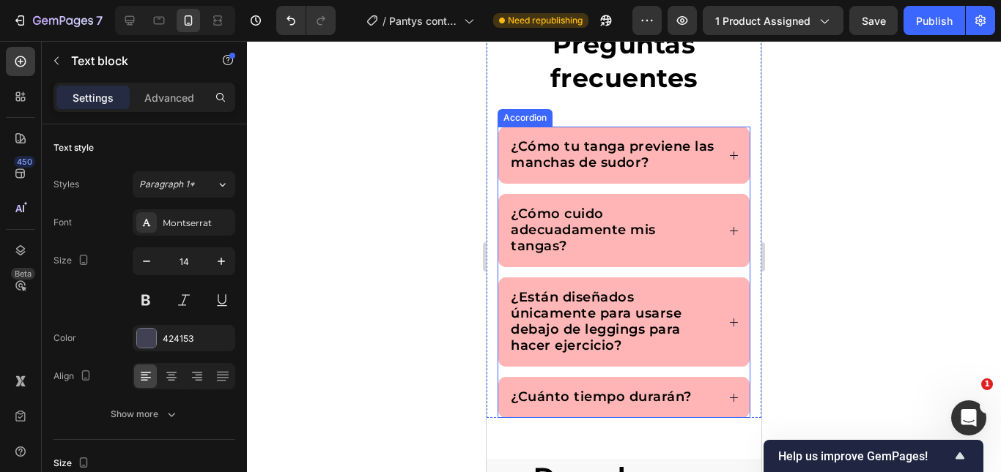
click at [572, 154] on span "¿Cómo tu tanga previene las manchas de sudor?" at bounding box center [613, 154] width 204 height 32
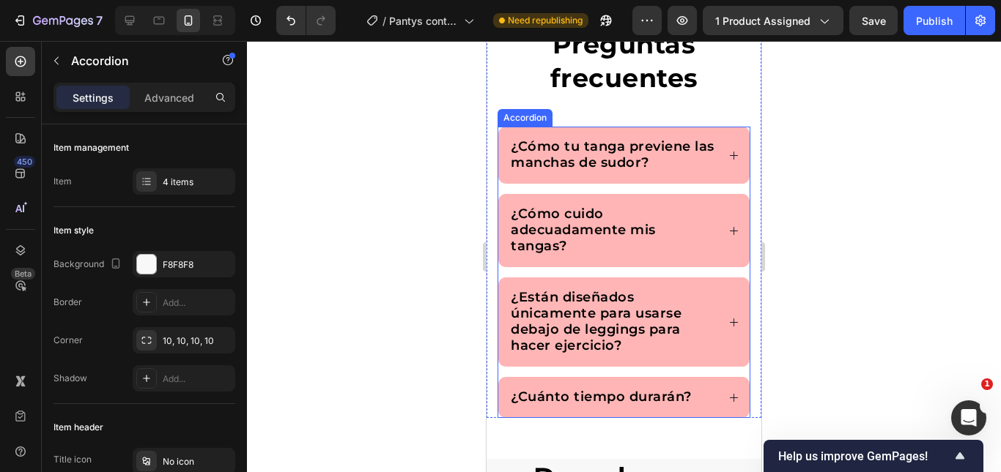
click at [572, 154] on span "¿Cómo tu tanga previene las manchas de sudor?" at bounding box center [613, 154] width 204 height 32
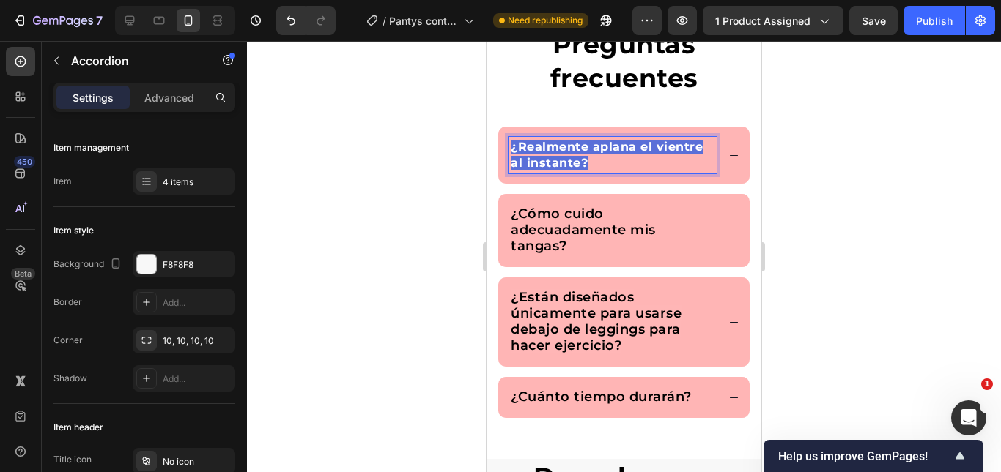
drag, startPoint x: 588, startPoint y: 167, endPoint x: 546, endPoint y: 159, distance: 42.5
click at [587, 167] on p "¿Realmente aplana el vientre al instante?" at bounding box center [613, 155] width 204 height 32
click at [546, 159] on strong "¿Realmente aplana el vientre al instante?" at bounding box center [607, 155] width 192 height 30
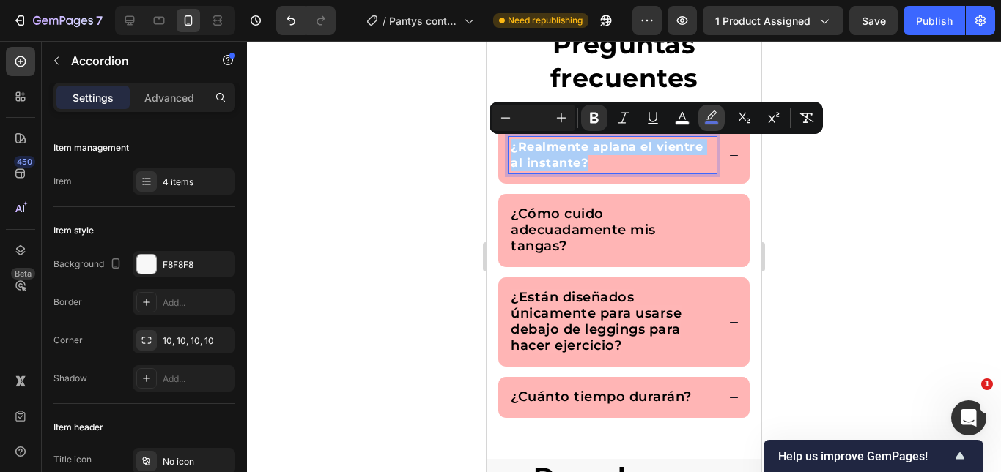
click at [713, 119] on icon "Editor contextual toolbar" at bounding box center [711, 118] width 15 height 15
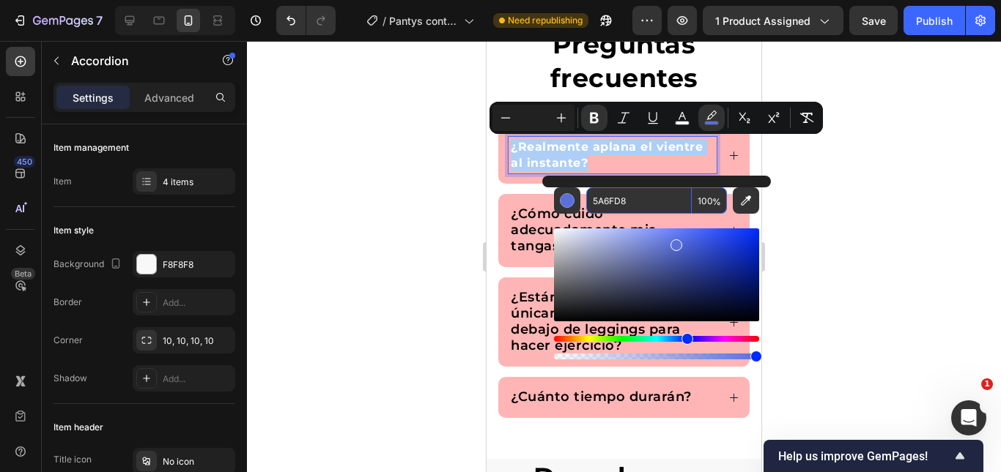
click at [704, 205] on input "100" at bounding box center [708, 201] width 35 height 26
type input "0"
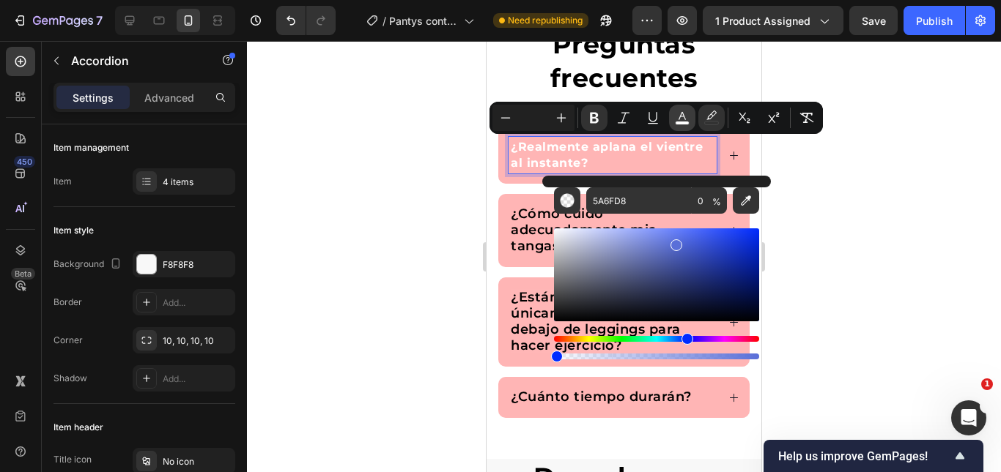
click at [679, 119] on icon "Editor contextual toolbar" at bounding box center [682, 118] width 15 height 15
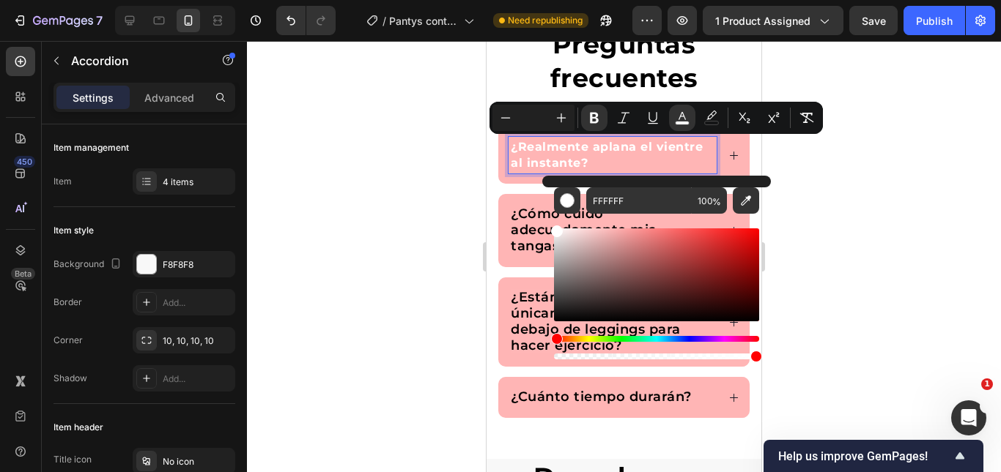
click at [498, 205] on div "¿Cómo cuido adecuadamente mis tangas?" at bounding box center [623, 230] width 251 height 73
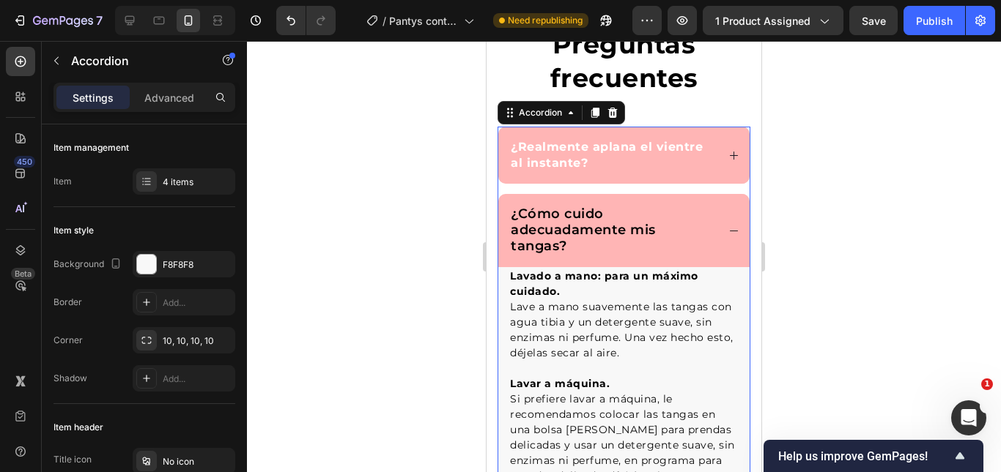
click at [576, 166] on strong "¿Realmente aplana el vientre al instante?" at bounding box center [607, 155] width 192 height 30
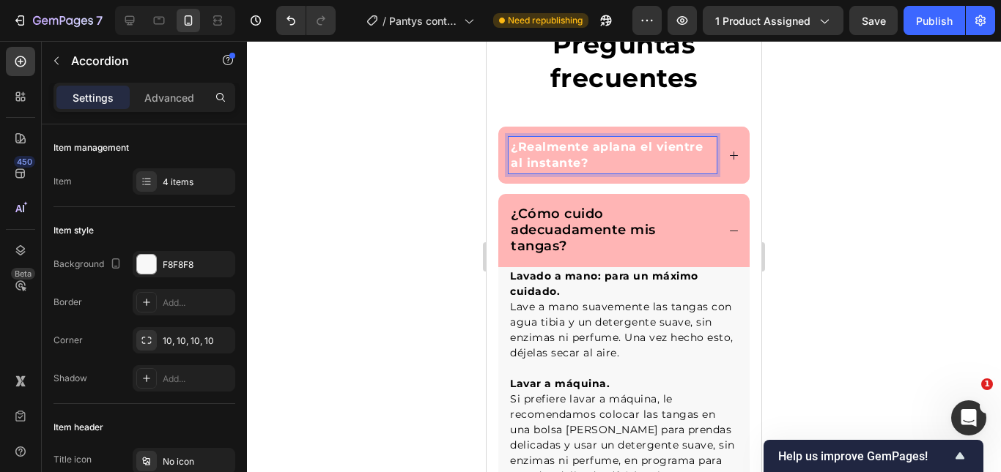
click at [827, 171] on div at bounding box center [624, 256] width 754 height 431
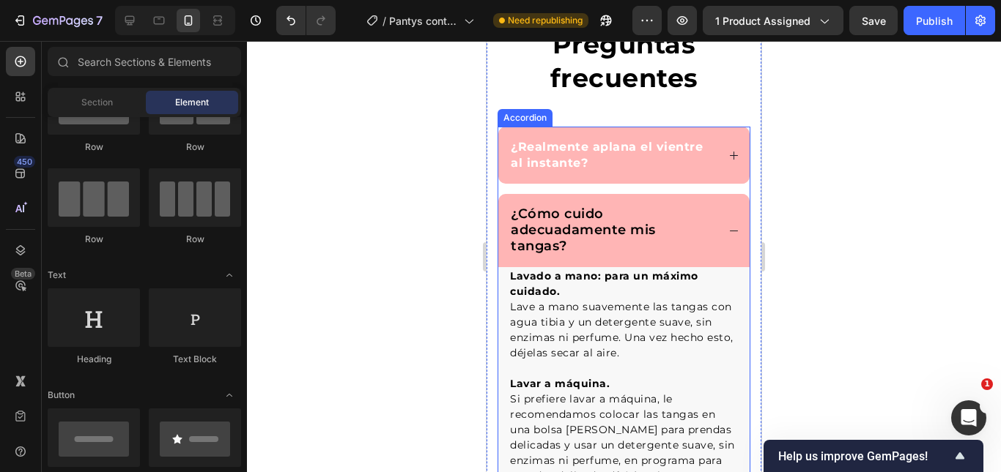
click at [664, 160] on p "¿Realmente aplana el vientre al instante?" at bounding box center [613, 155] width 204 height 32
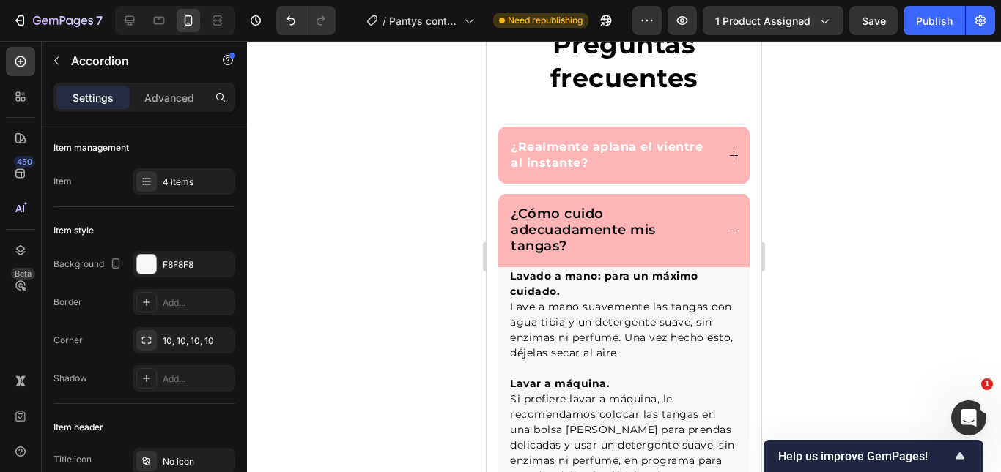
click at [715, 157] on div "¿Realmente aplana el vientre al instante?" at bounding box center [623, 155] width 251 height 57
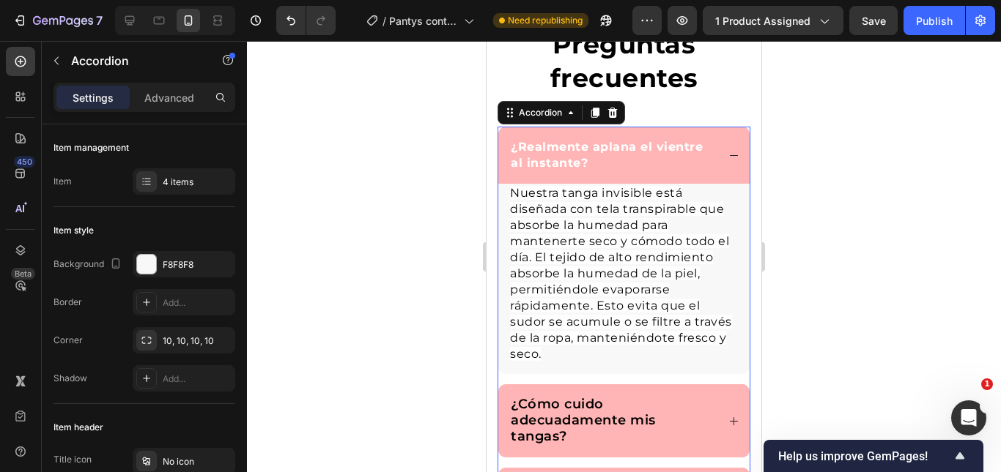
click at [724, 168] on div "¿Realmente aplana el vientre al instante?" at bounding box center [623, 155] width 251 height 57
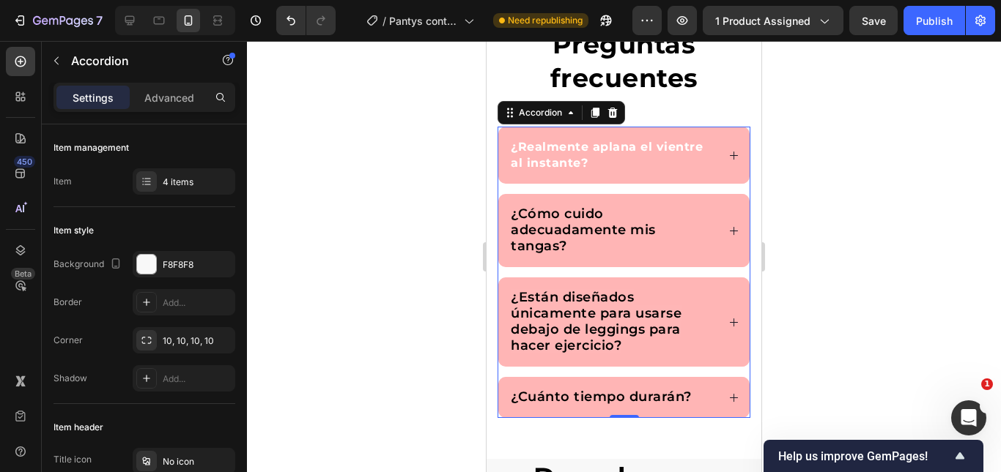
click at [543, 229] on span "¿Cómo cuido adecuadamente mis tangas?" at bounding box center [583, 230] width 145 height 48
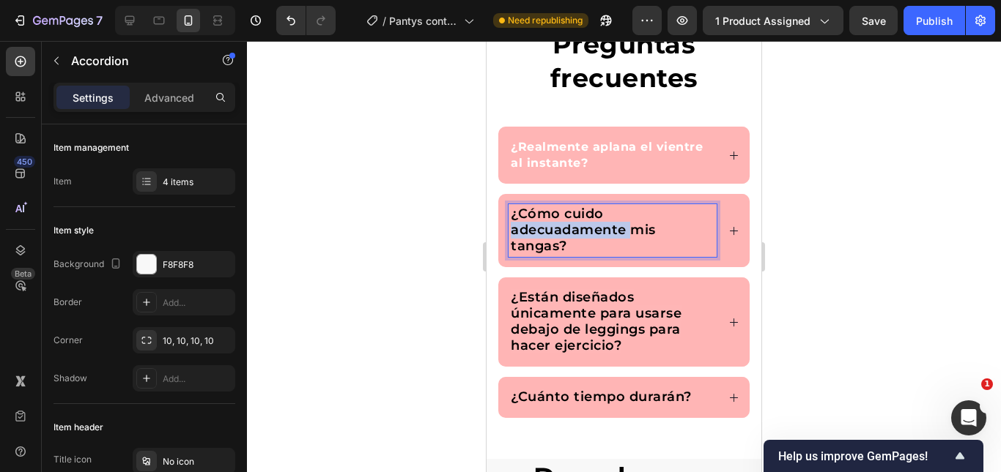
click at [543, 229] on span "¿Cómo cuido adecuadamente mis tangas?" at bounding box center [583, 230] width 145 height 48
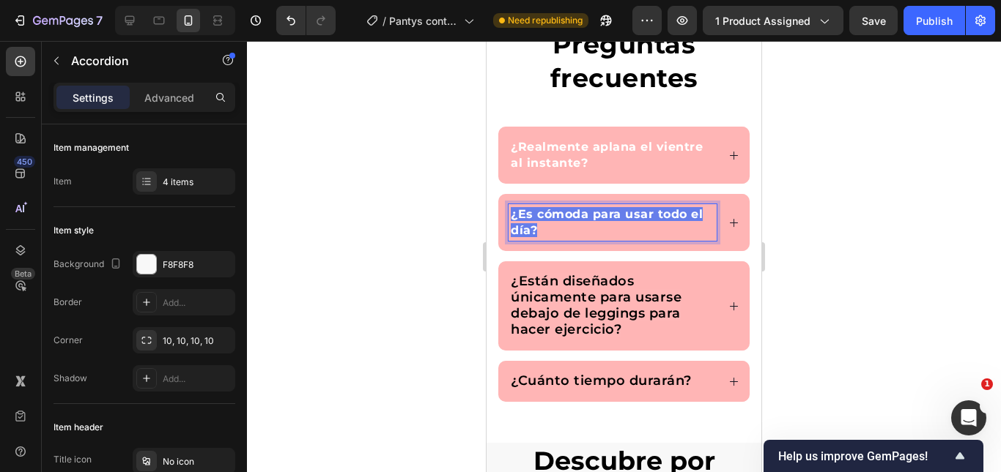
click at [546, 223] on p "¿Es cómoda para usar todo el día?" at bounding box center [613, 223] width 204 height 32
click at [577, 206] on div "¿Es cómoda para usar todo el día?" at bounding box center [612, 222] width 208 height 37
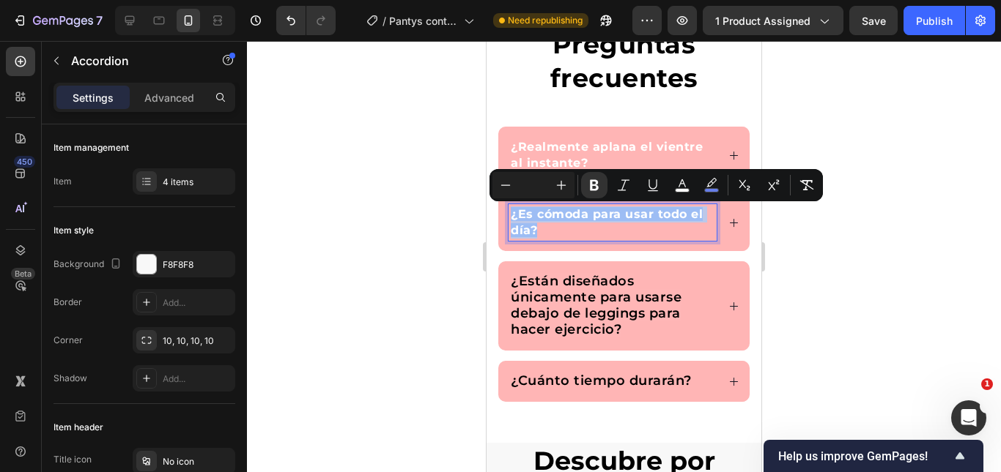
click at [577, 206] on div "¿Es cómoda para usar todo el día?" at bounding box center [612, 222] width 208 height 37
click at [706, 184] on icon "Editor contextual toolbar" at bounding box center [711, 185] width 15 height 15
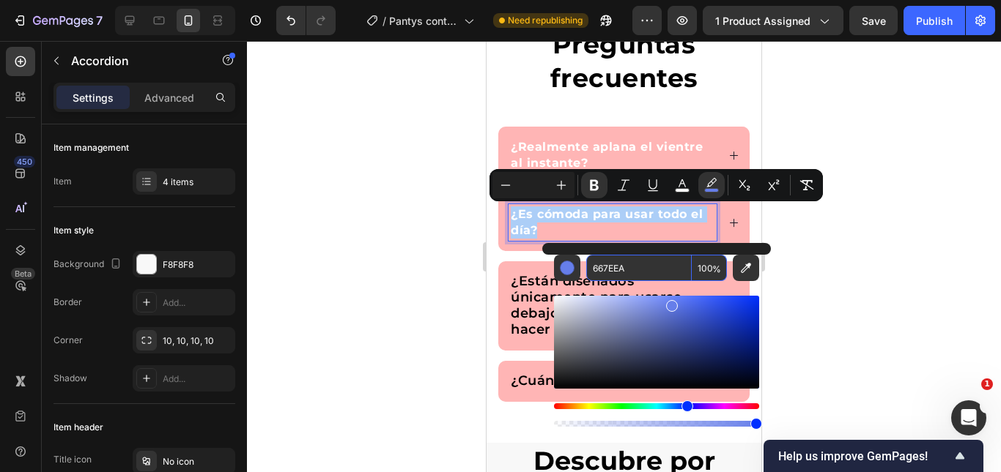
click at [702, 267] on input "100" at bounding box center [708, 268] width 35 height 26
type input "0"
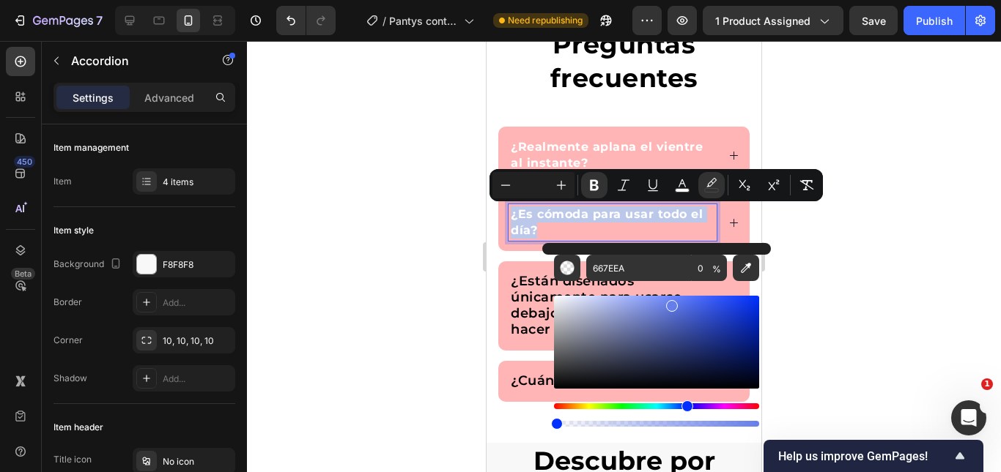
drag, startPoint x: 534, startPoint y: 220, endPoint x: 800, endPoint y: 50, distance: 315.9
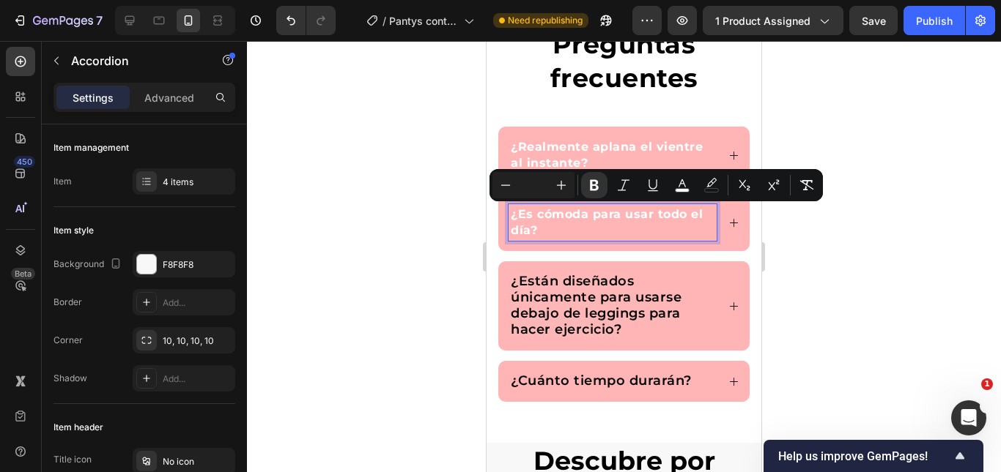
click at [557, 313] on span "¿Están diseñados únicamente para usarse debajo de leggings para hacer ejercicio?" at bounding box center [596, 305] width 171 height 64
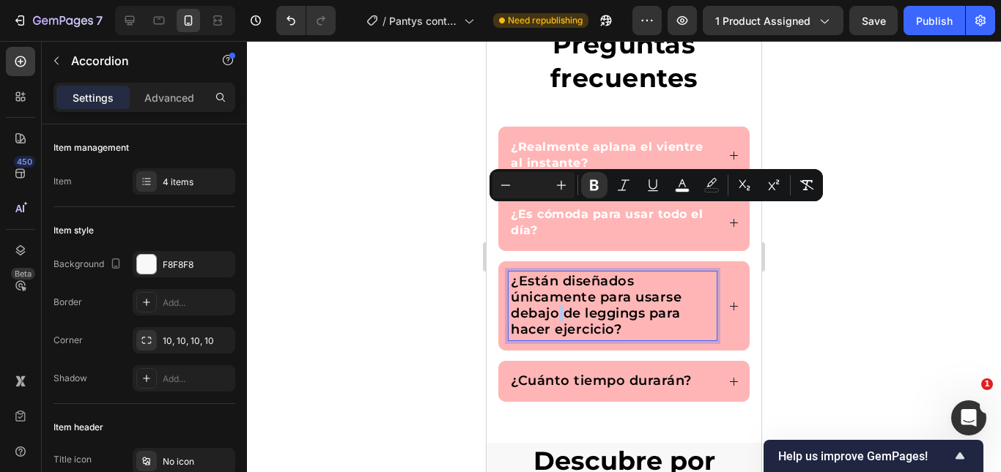
click at [557, 311] on span "¿Están diseñados únicamente para usarse debajo de leggings para hacer ejercicio?" at bounding box center [596, 305] width 171 height 64
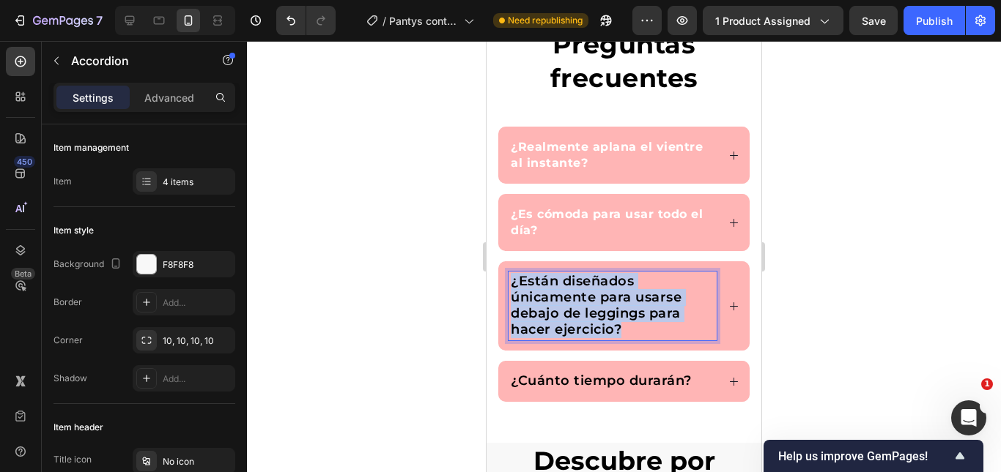
click at [557, 311] on span "¿Están diseñados únicamente para usarse debajo de leggings para hacer ejercicio?" at bounding box center [596, 305] width 171 height 64
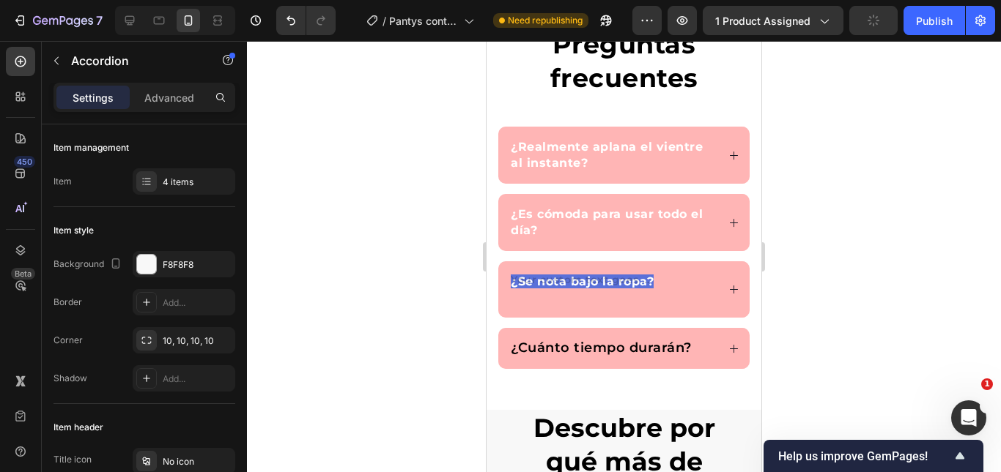
scroll to position [3873, 0]
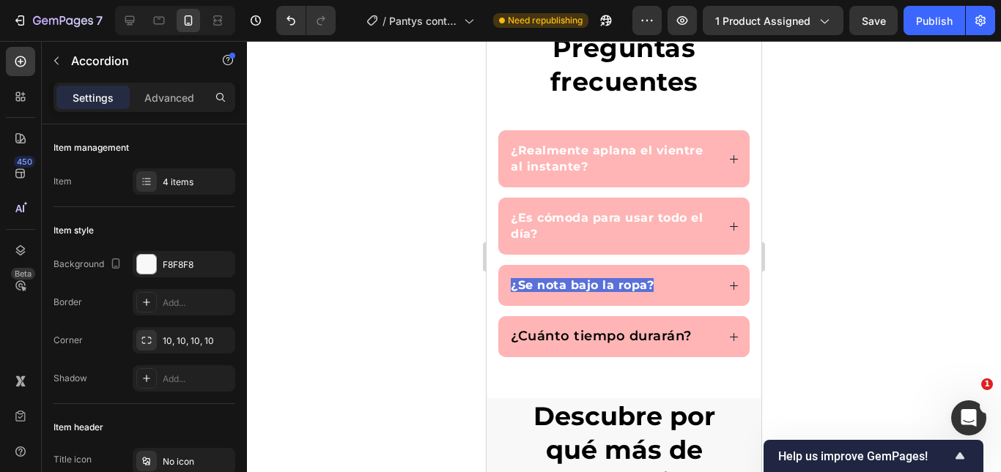
click at [617, 280] on strong "¿Se nota bajo la ropa?" at bounding box center [582, 285] width 143 height 14
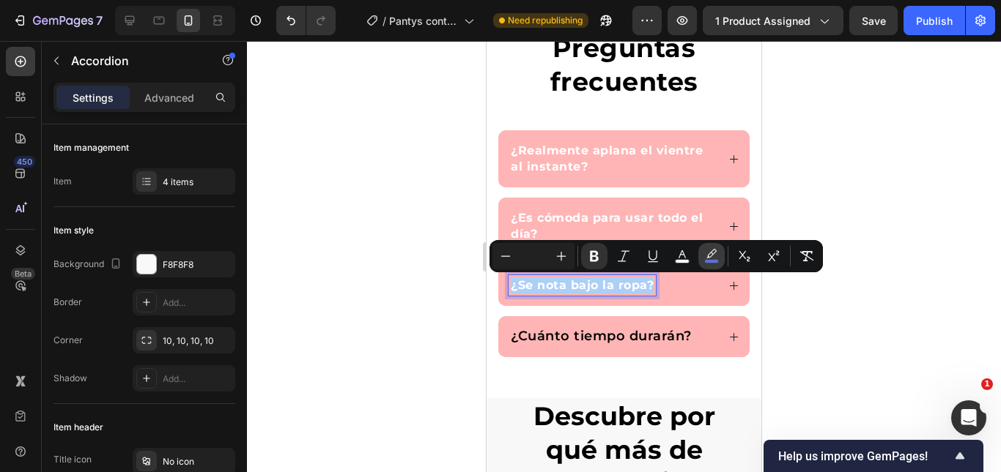
click at [709, 260] on rect "Editor contextual toolbar" at bounding box center [712, 262] width 14 height 4
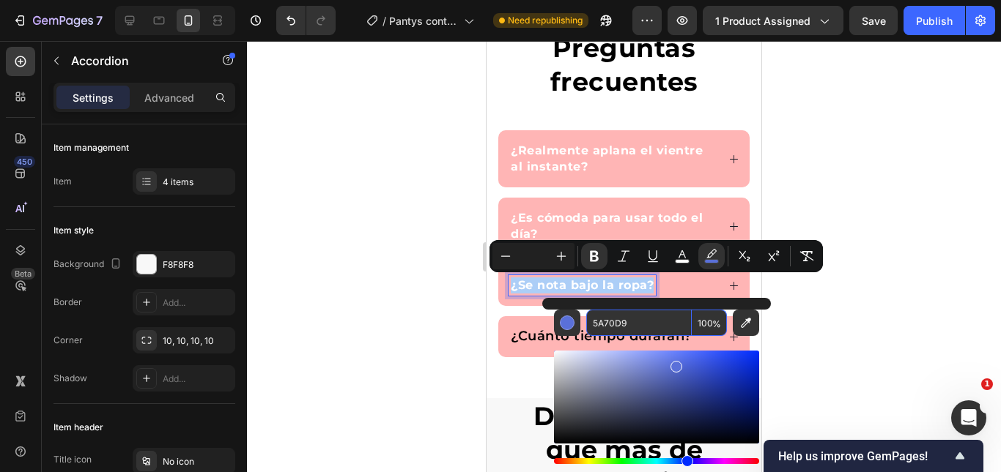
click at [699, 327] on input "100" at bounding box center [708, 323] width 35 height 26
type input "0"
click at [545, 289] on strong "¿Se nota bajo la ropa?" at bounding box center [582, 285] width 143 height 14
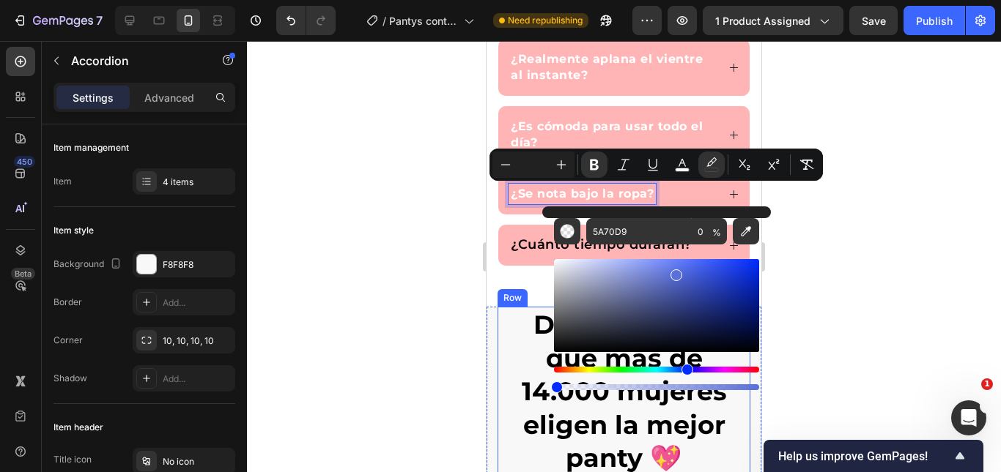
scroll to position [4020, 0]
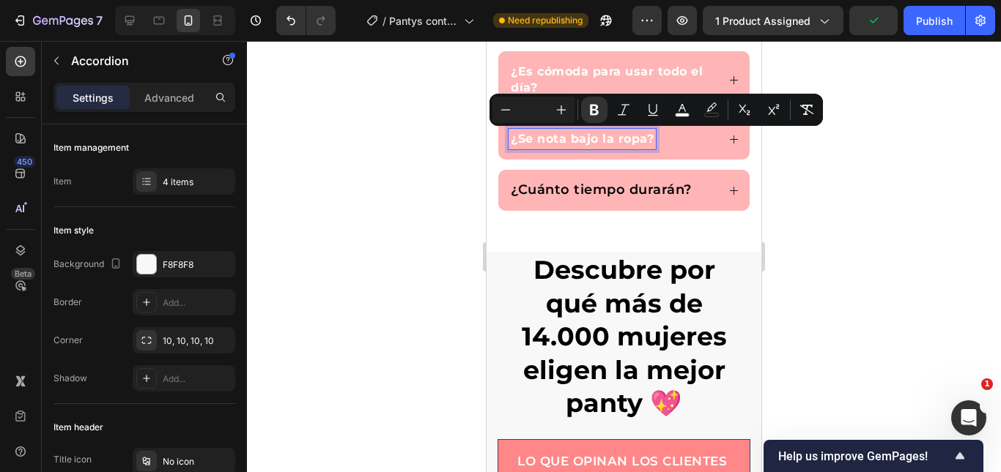
click at [587, 192] on span "¿Cuánto tiempo durarán?" at bounding box center [601, 190] width 181 height 16
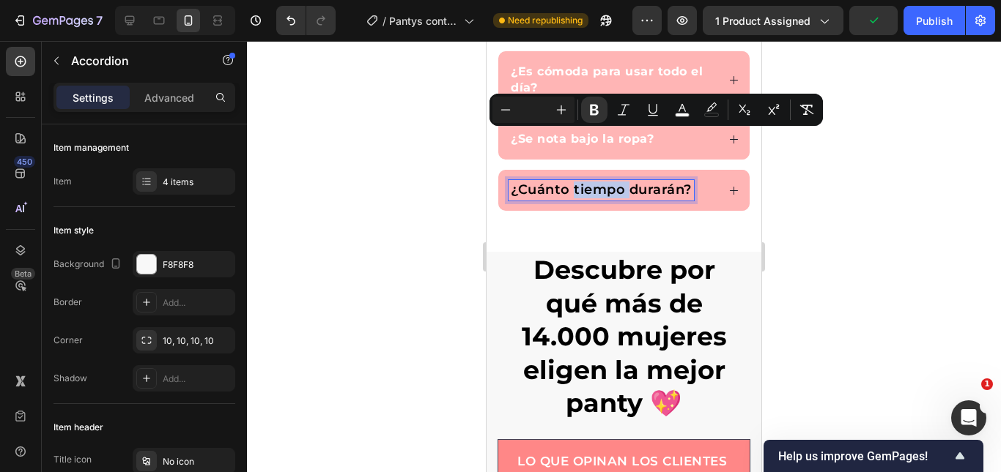
click at [587, 192] on span "¿Cuánto tiempo durarán?" at bounding box center [601, 190] width 181 height 16
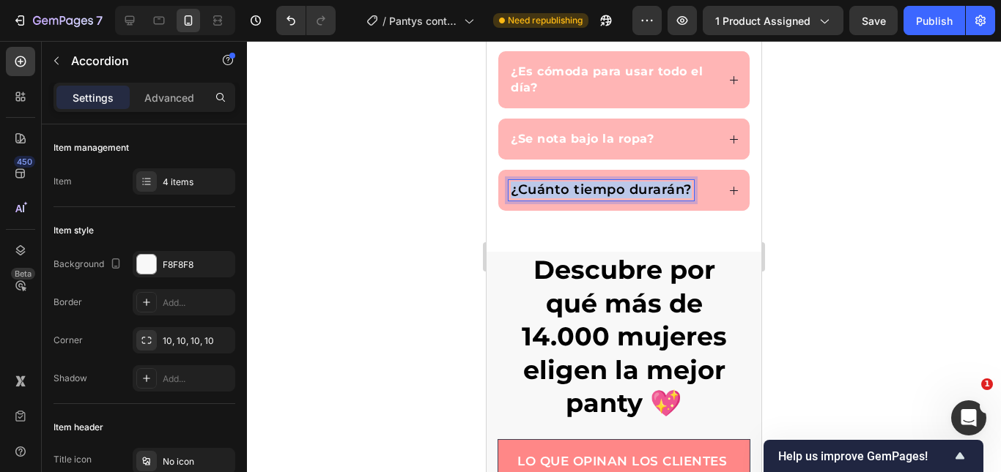
click at [587, 191] on span "¿Cuánto tiempo durarán?" at bounding box center [601, 190] width 181 height 16
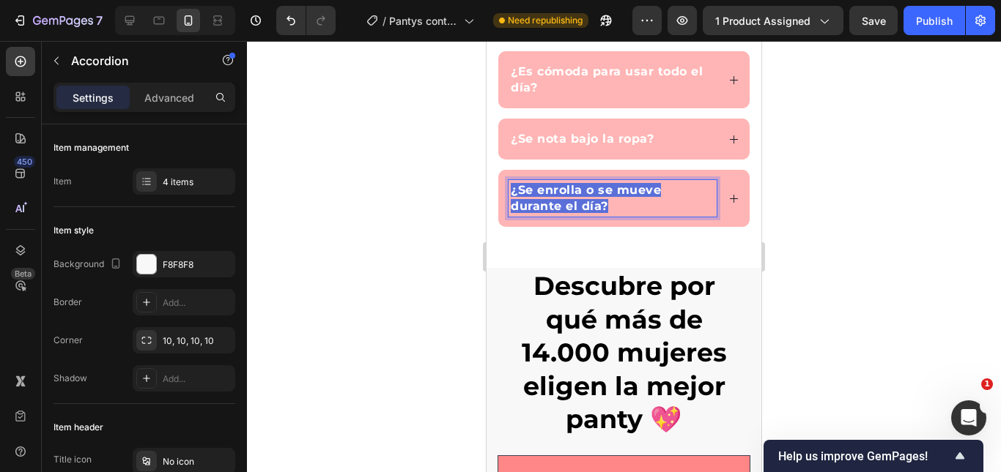
click at [587, 200] on strong "¿Se enrolla o se mueve durante el día?" at bounding box center [586, 198] width 150 height 30
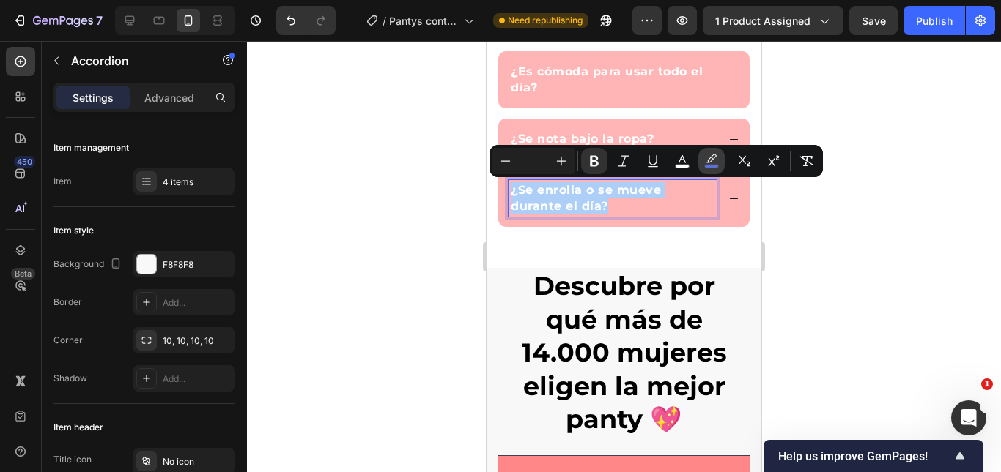
click at [702, 163] on button "color" at bounding box center [711, 161] width 26 height 26
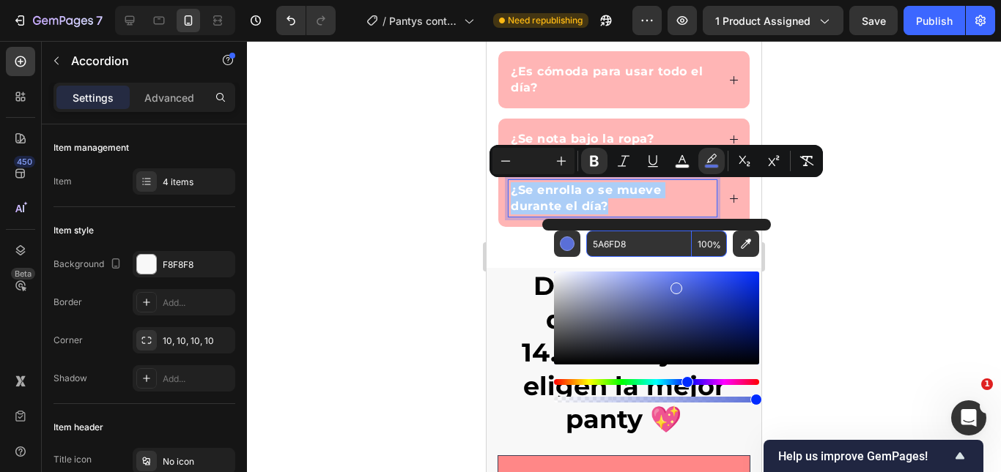
click at [705, 237] on input "100" at bounding box center [708, 244] width 35 height 26
type input "0"
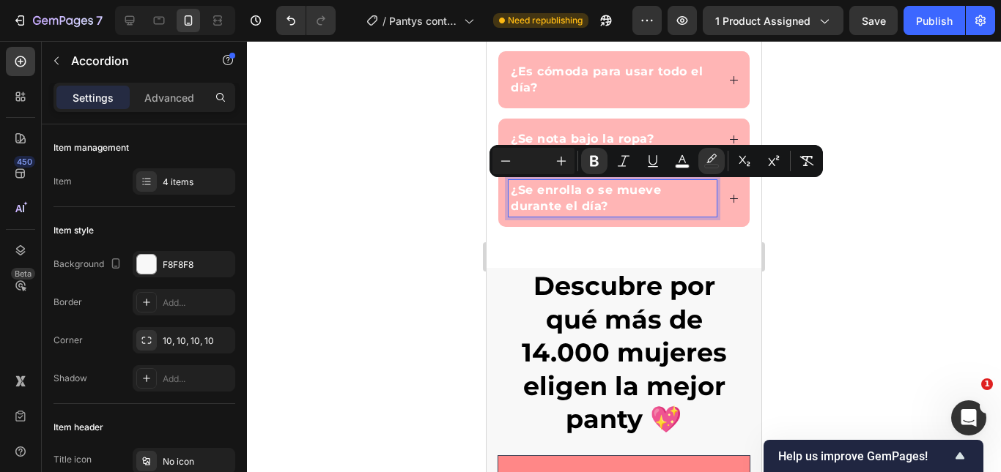
click at [822, 236] on div at bounding box center [624, 256] width 754 height 431
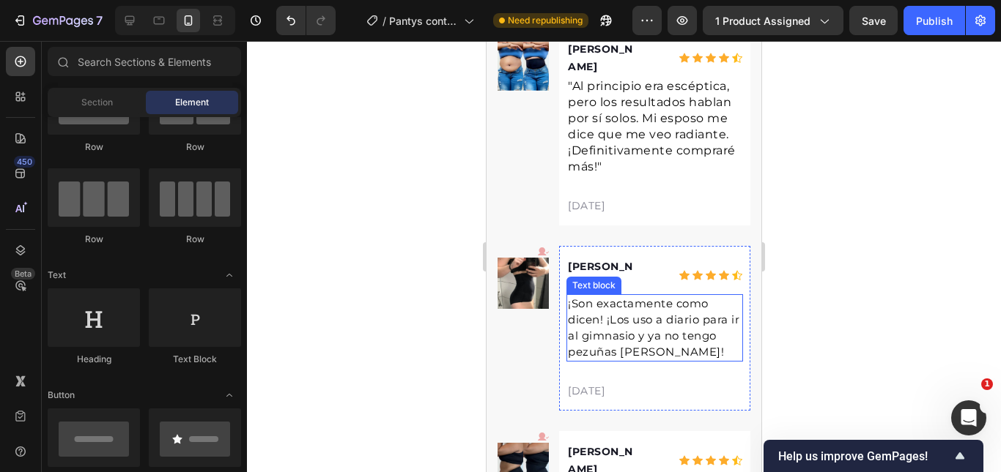
scroll to position [4972, 0]
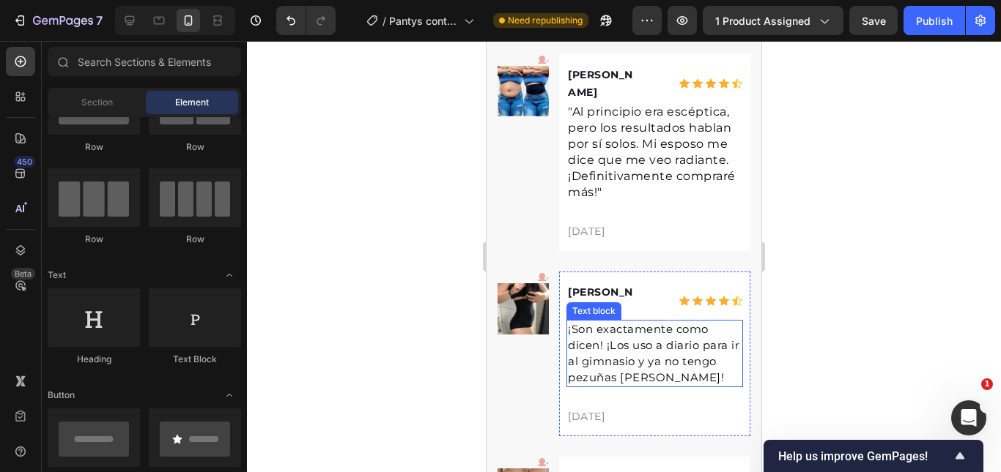
click at [626, 322] on span "¡Son exactamente como dicen! ¡Los uso a diario para ir al gimnasio y ya no teng…" at bounding box center [653, 353] width 171 height 62
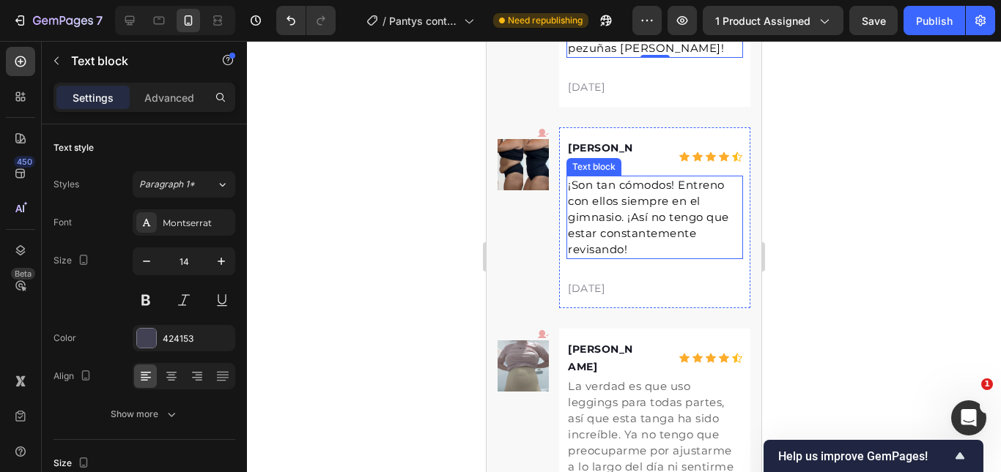
scroll to position [5338, 0]
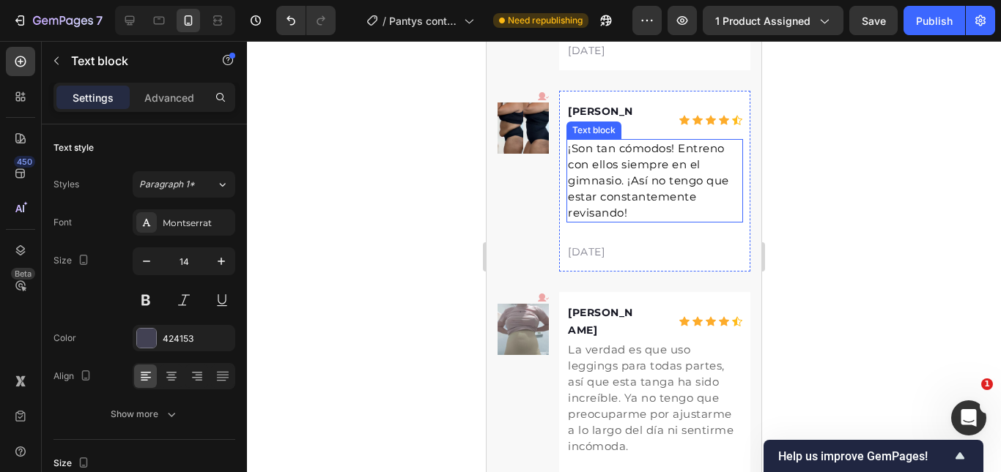
click at [659, 141] on p "¡Son tan cómodos! Entreno con ellos siempre en el gimnasio. ¡Así no tengo que e…" at bounding box center [655, 181] width 174 height 81
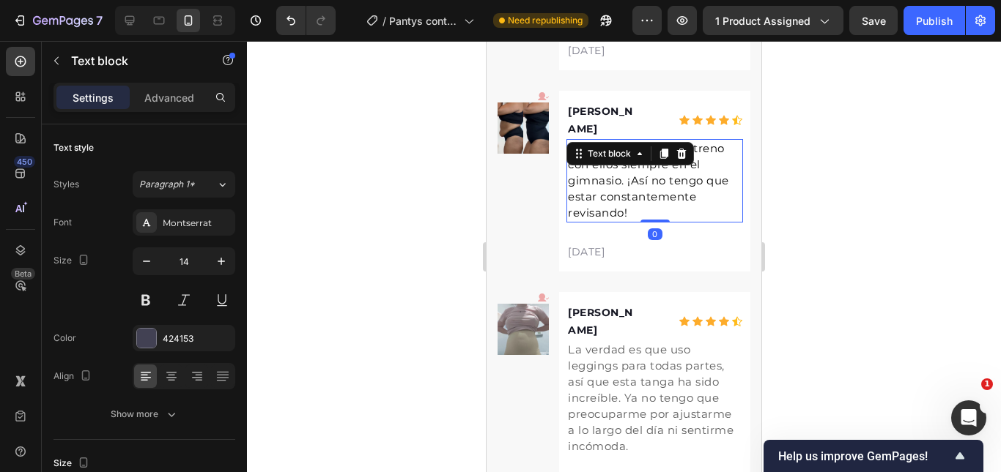
click at [658, 141] on p "¡Son tan cómodos! Entreno con ellos siempre en el gimnasio. ¡Así no tengo que e…" at bounding box center [655, 181] width 174 height 81
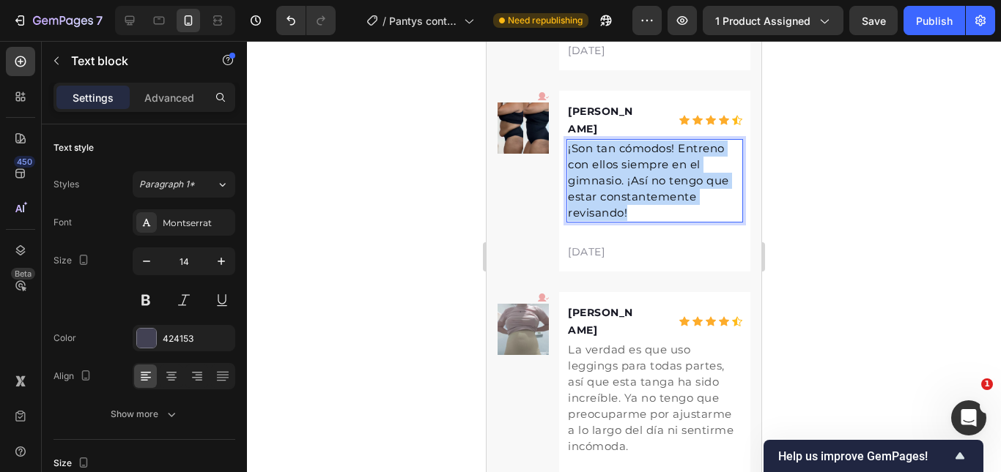
click at [658, 141] on p "¡Son tan cómodos! Entreno con ellos siempre en el gimnasio. ¡Así no tengo que e…" at bounding box center [655, 181] width 174 height 81
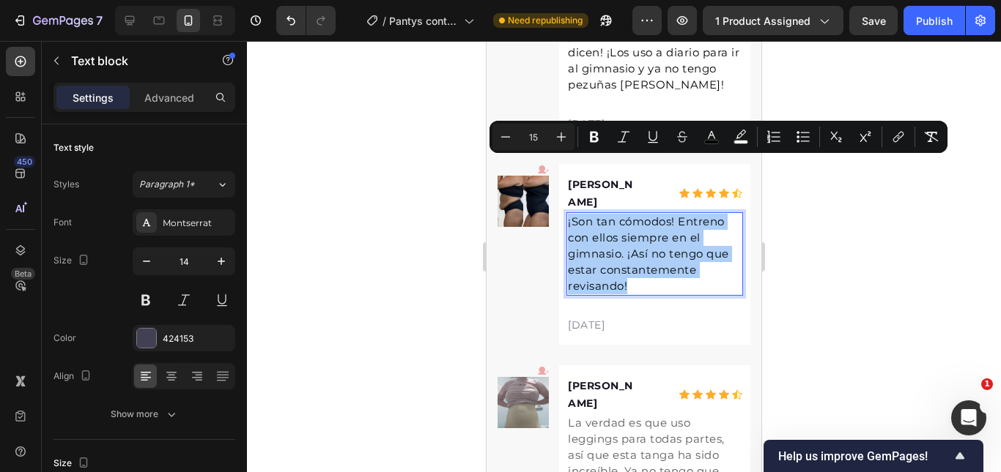
click at [811, 188] on div at bounding box center [624, 256] width 754 height 431
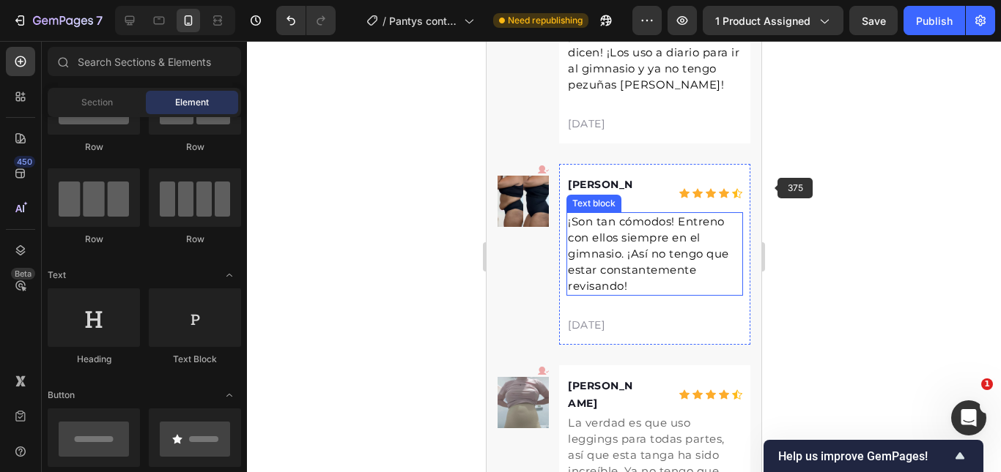
scroll to position [5118, 0]
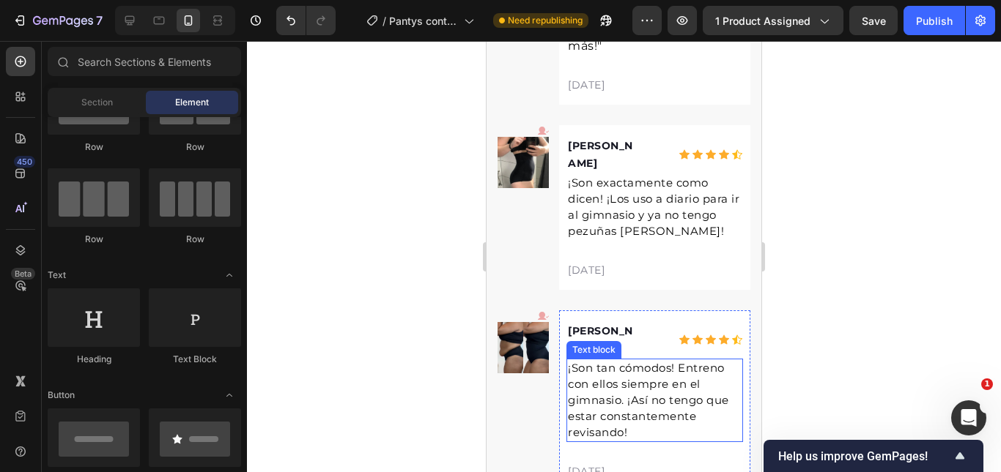
click at [640, 360] on p "¡Son tan cómodos! Entreno con ellos siempre en el gimnasio. ¡Así no tengo que e…" at bounding box center [655, 400] width 174 height 81
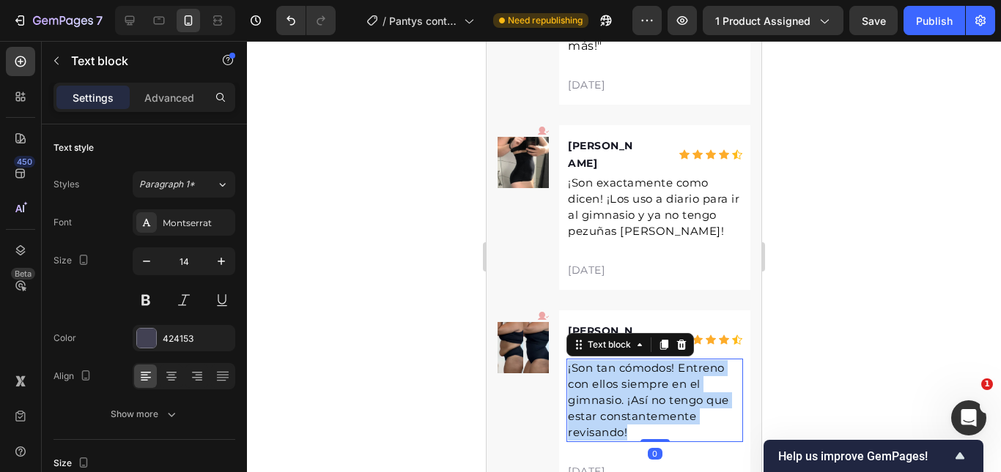
click at [640, 360] on p "¡Son tan cómodos! Entreno con ellos siempre en el gimnasio. ¡Así no tengo que e…" at bounding box center [655, 400] width 174 height 81
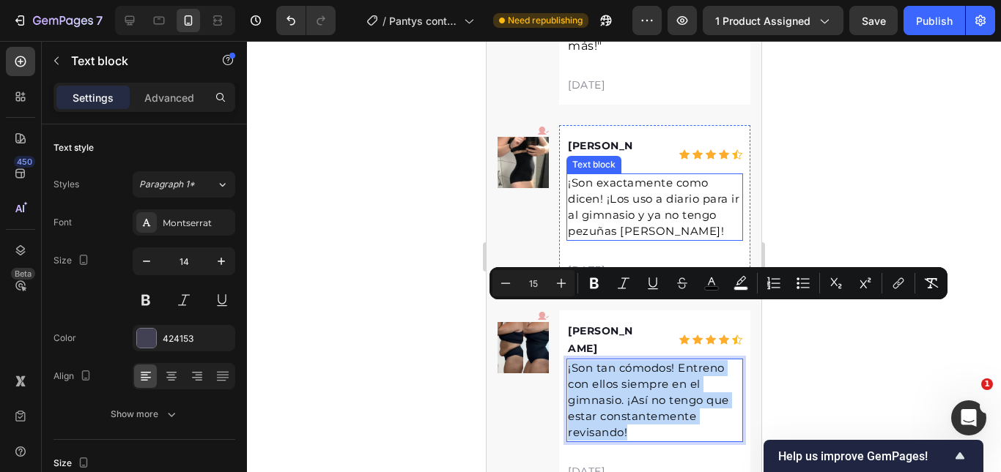
click at [667, 176] on span "¡Son exactamente como dicen! ¡Los uso a diario para ir al gimnasio y ya no teng…" at bounding box center [653, 207] width 171 height 62
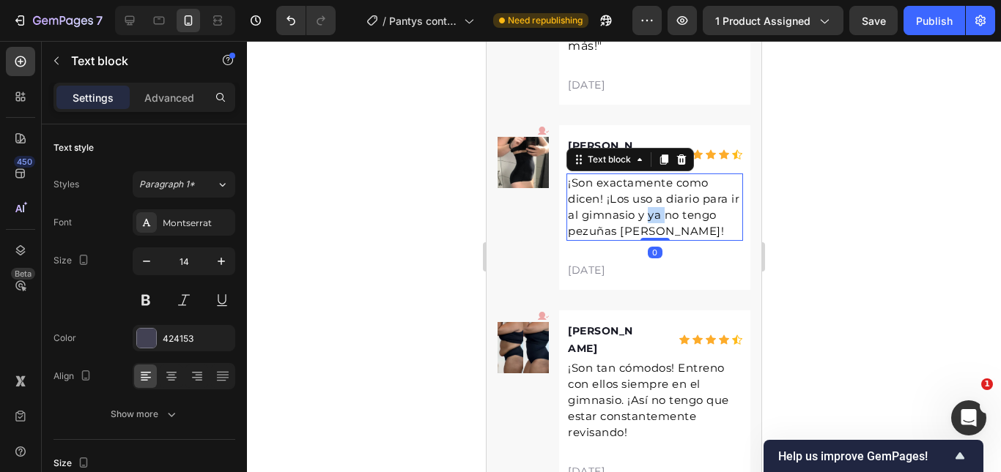
click at [667, 176] on span "¡Son exactamente como dicen! ¡Los uso a diario para ir al gimnasio y ya no teng…" at bounding box center [653, 207] width 171 height 62
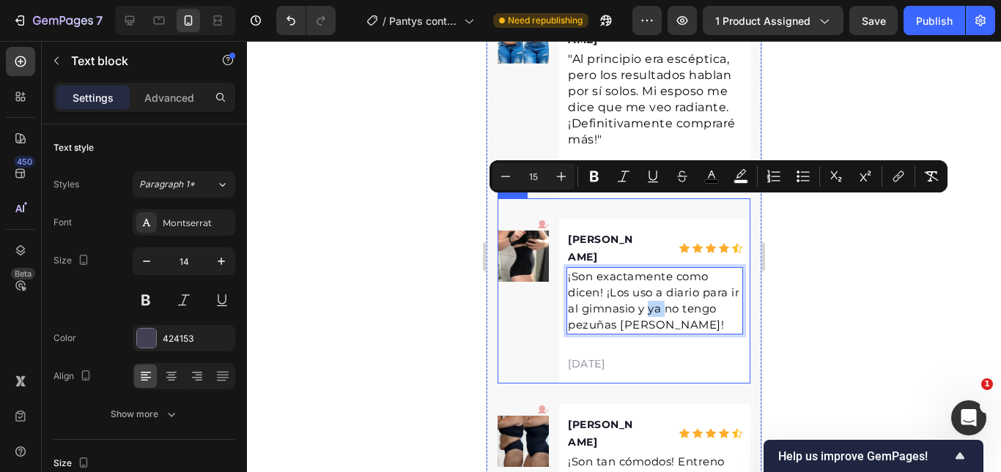
scroll to position [4972, 0]
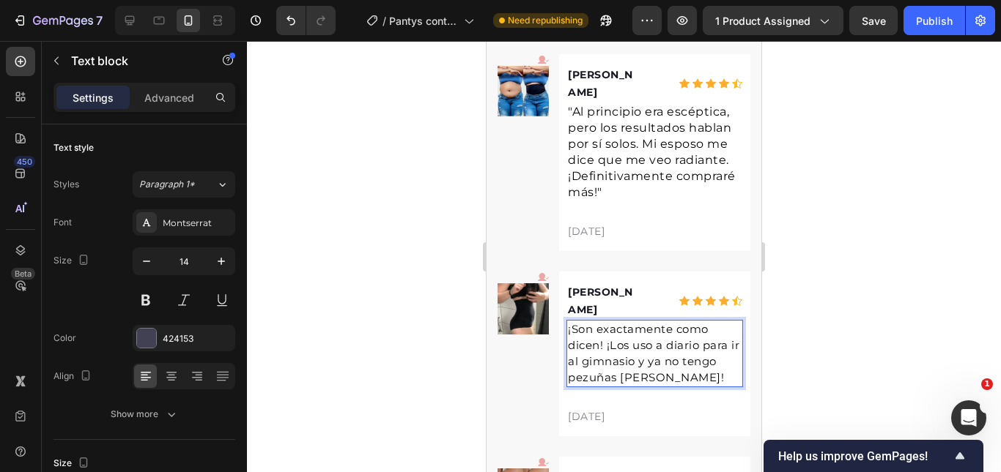
click at [639, 330] on span "¡Son exactamente como dicen! ¡Los uso a diario para ir al gimnasio y ya no teng…" at bounding box center [653, 353] width 171 height 62
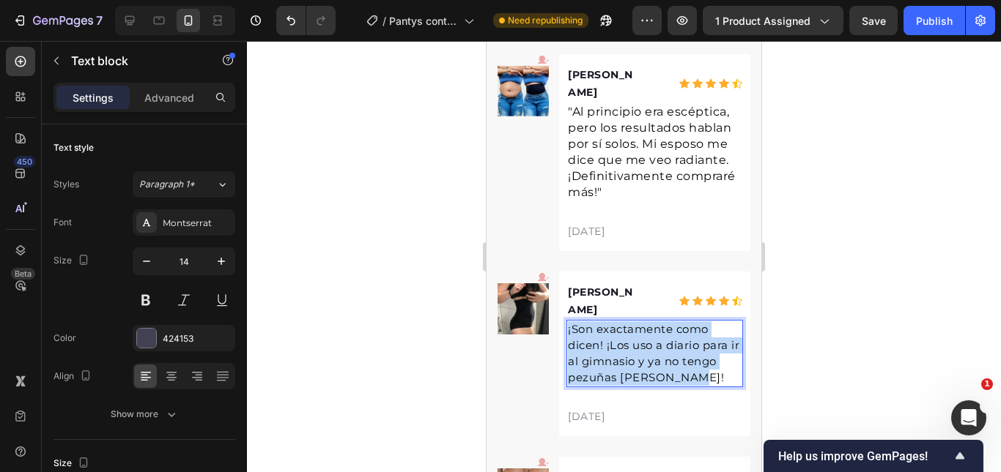
click at [639, 330] on span "¡Son exactamente como dicen! ¡Los uso a diario para ir al gimnasio y ya no teng…" at bounding box center [653, 353] width 171 height 62
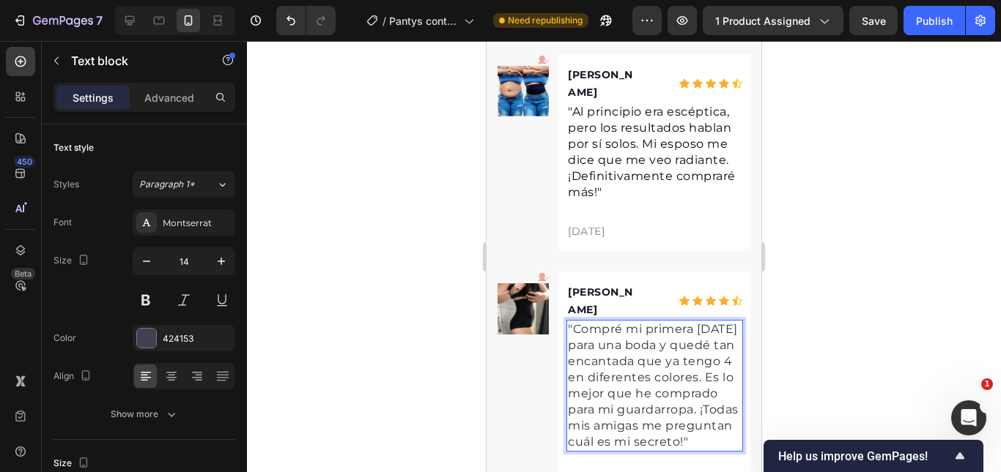
click at [644, 324] on span ""Compré mi primera hace 6 meses para una boda y quedé tan encantada que ya teng…" at bounding box center [653, 385] width 171 height 127
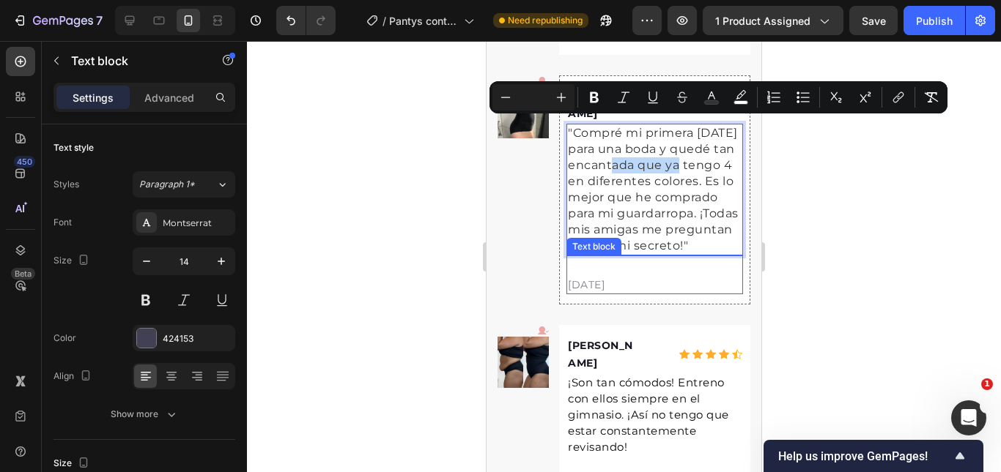
scroll to position [5192, 0]
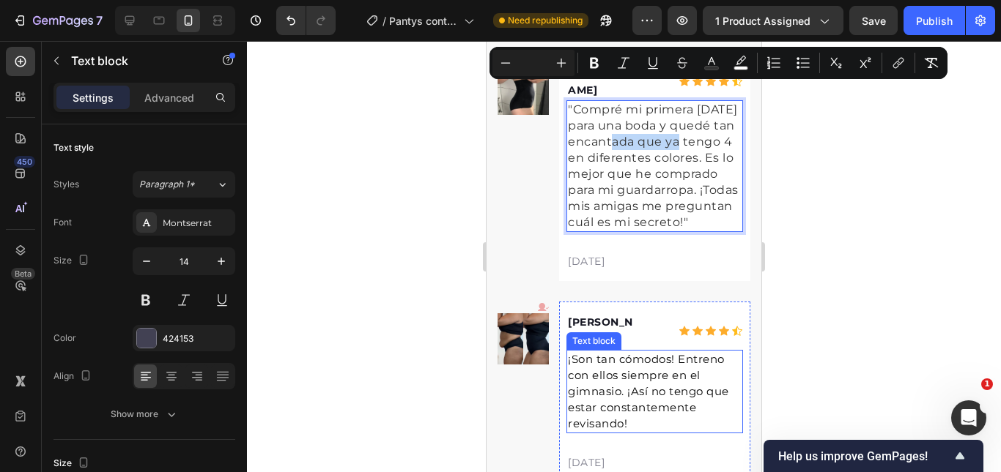
click at [638, 352] on p "¡Son tan cómodos! Entreno con ellos siempre en el gimnasio. ¡Así no tengo que e…" at bounding box center [655, 392] width 174 height 81
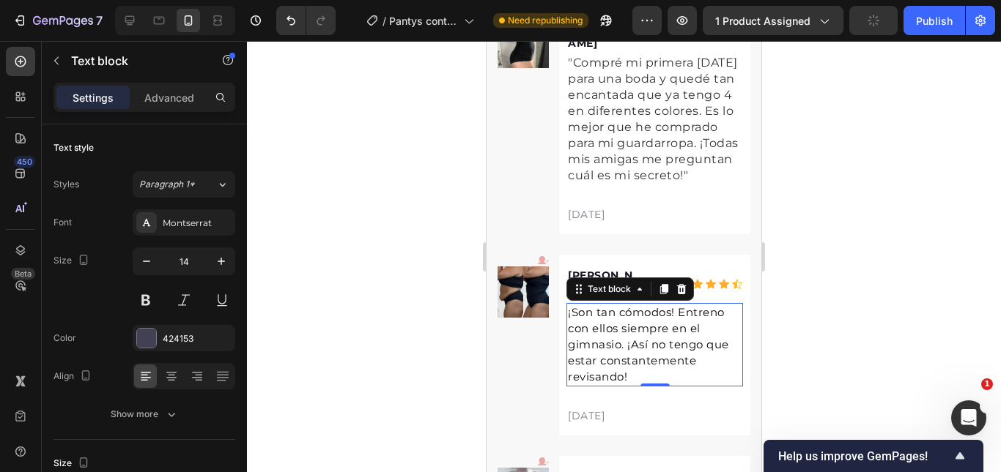
scroll to position [5265, 0]
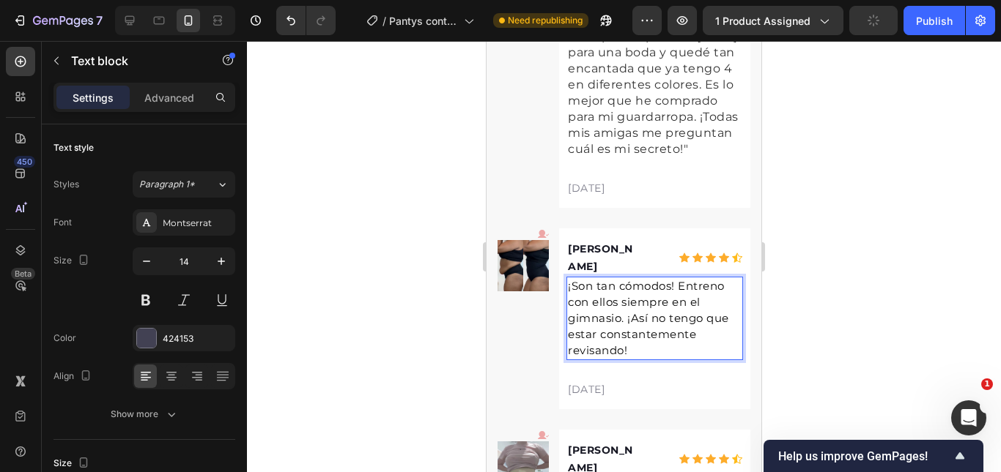
click at [622, 284] on span "¡Son tan cómodos! Entreno con ellos siempre en el gimnasio. ¡Así no tengo que e…" at bounding box center [648, 318] width 161 height 78
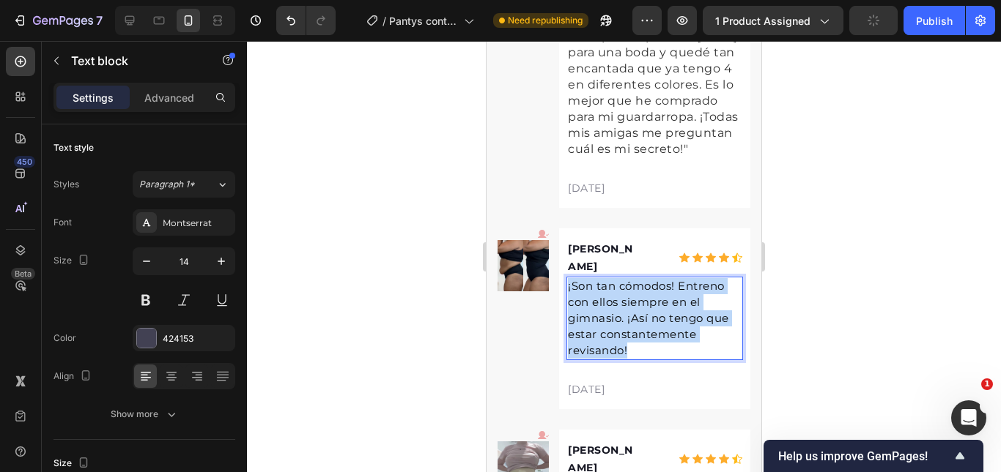
click at [622, 284] on span "¡Son tan cómodos! Entreno con ellos siempre en el gimnasio. ¡Así no tengo que e…" at bounding box center [648, 318] width 161 height 78
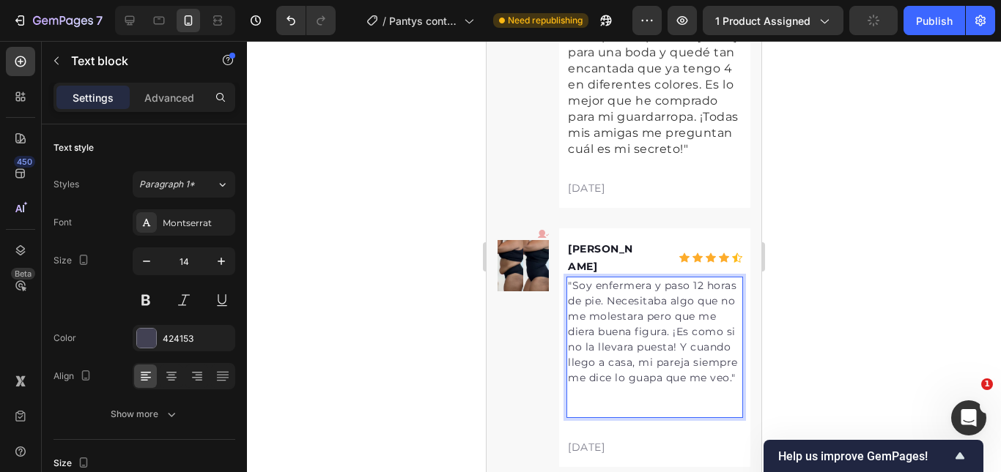
click at [625, 288] on p ""Soy enfermera y paso 12 horas de pie. Necesitaba algo que no me molestara pero…" at bounding box center [655, 332] width 174 height 108
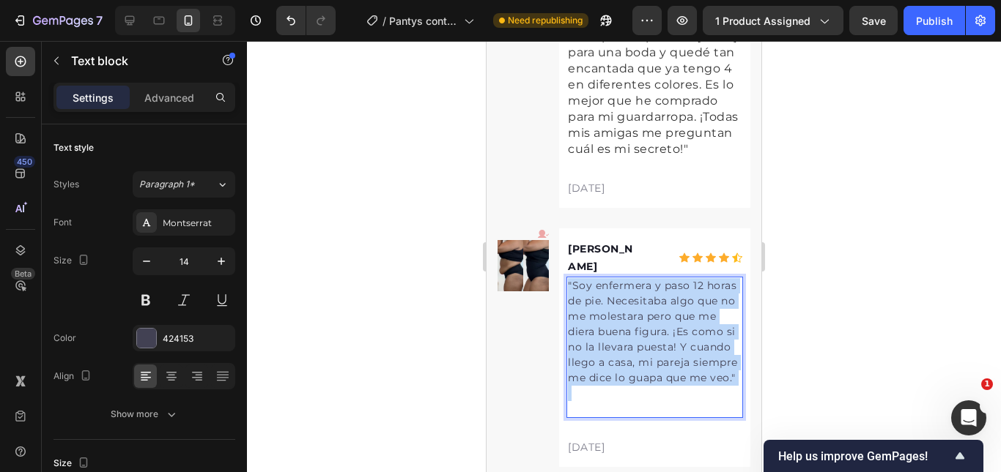
click at [625, 288] on p ""Soy enfermera y paso 12 horas de pie. Necesitaba algo que no me molestara pero…" at bounding box center [655, 332] width 174 height 108
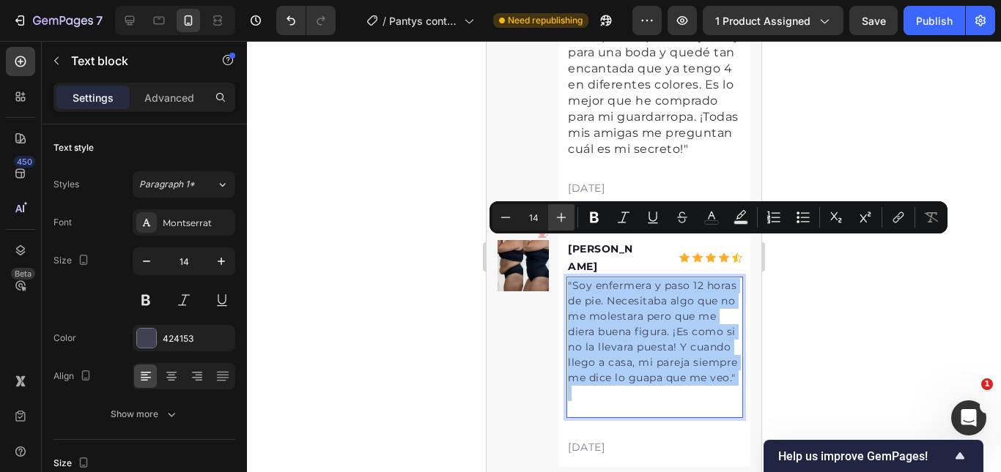
click at [554, 221] on icon "Editor contextual toolbar" at bounding box center [561, 217] width 15 height 15
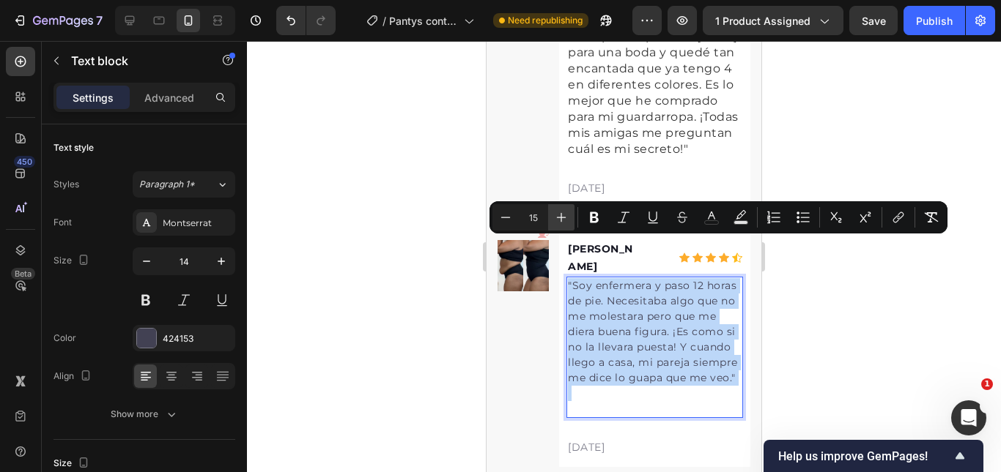
type input "16"
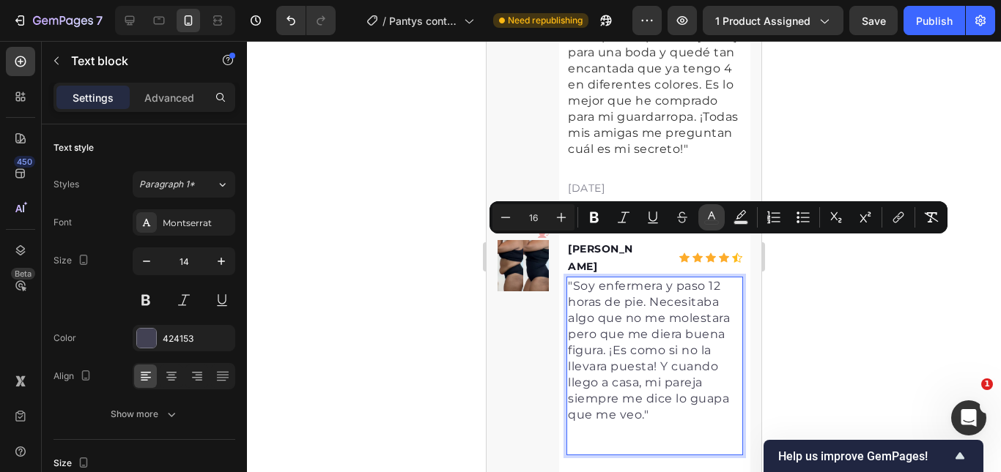
click at [705, 218] on icon "Editor contextual toolbar" at bounding box center [711, 217] width 15 height 15
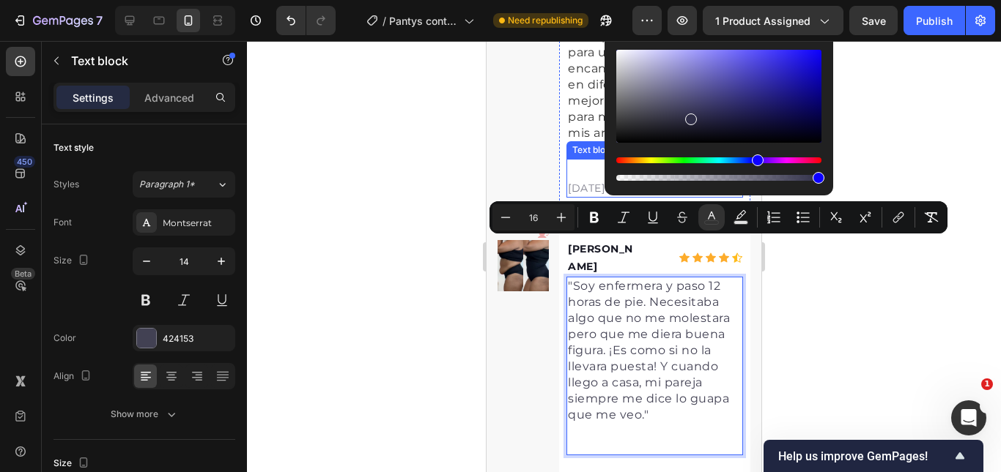
drag, startPoint x: 1174, startPoint y: 157, endPoint x: 583, endPoint y: 171, distance: 591.2
type input "000000"
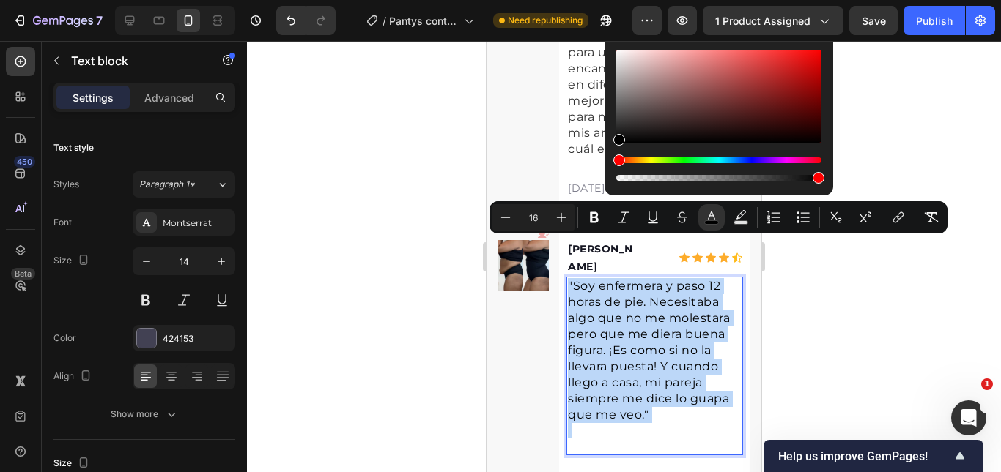
click at [596, 423] on p "Rich Text Editor. Editing area: main" at bounding box center [655, 438] width 174 height 31
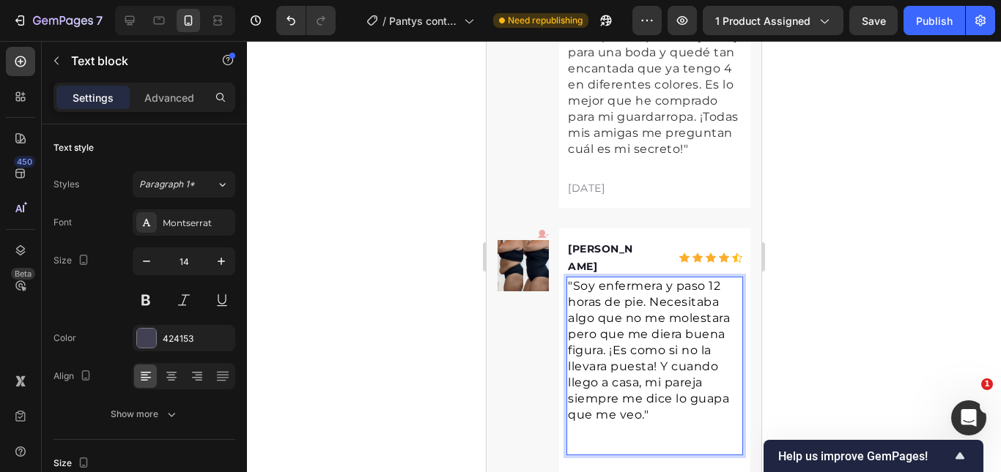
click at [594, 423] on p "Rich Text Editor. Editing area: main" at bounding box center [655, 438] width 174 height 31
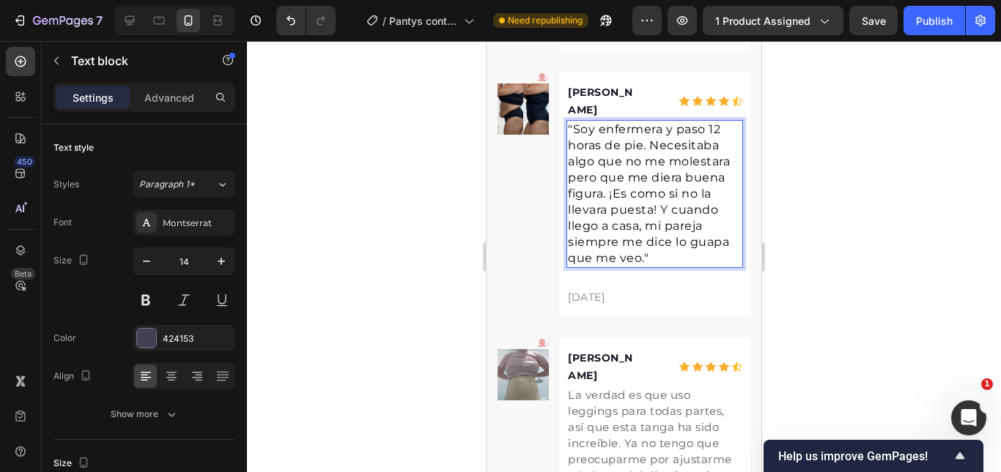
scroll to position [5485, 0]
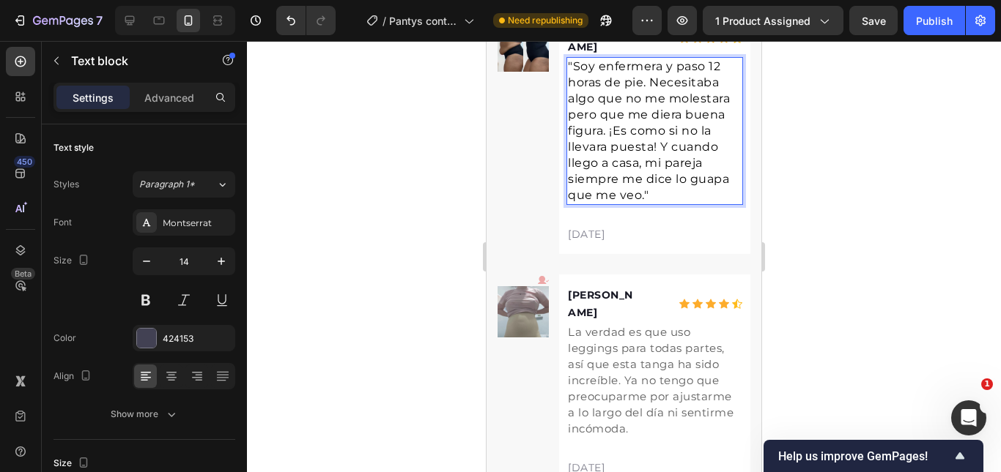
click at [629, 325] on span "La verdad es que uso leggings para todas partes, así que esta tanga ha sido inc…" at bounding box center [651, 380] width 166 height 111
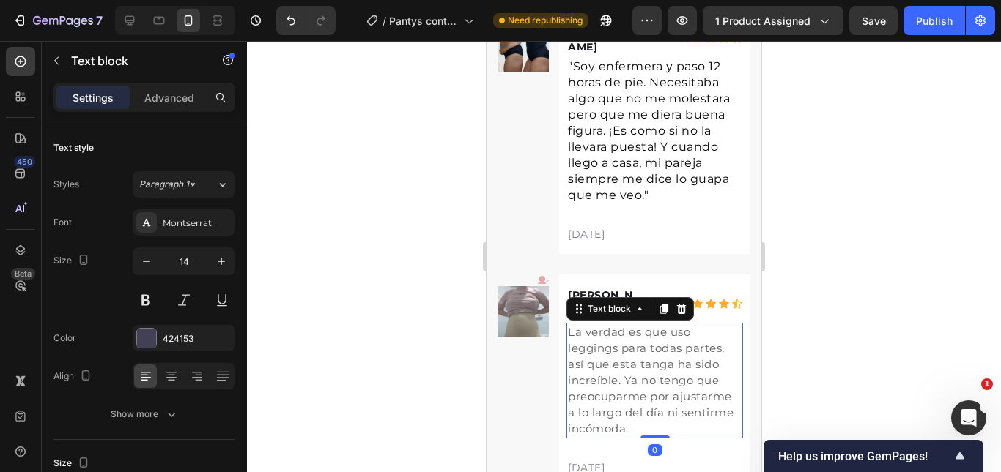
click at [629, 325] on span "La verdad es que uso leggings para todas partes, así que esta tanga ha sido inc…" at bounding box center [651, 380] width 166 height 111
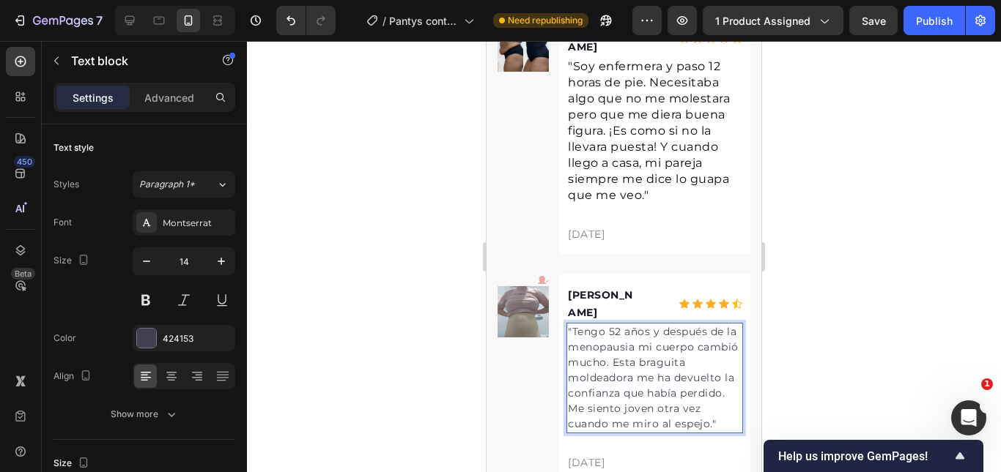
click at [639, 324] on p ""Tengo 52 años y después de la menopausia mi cuerpo cambió mucho. Esta braguita…" at bounding box center [655, 378] width 174 height 108
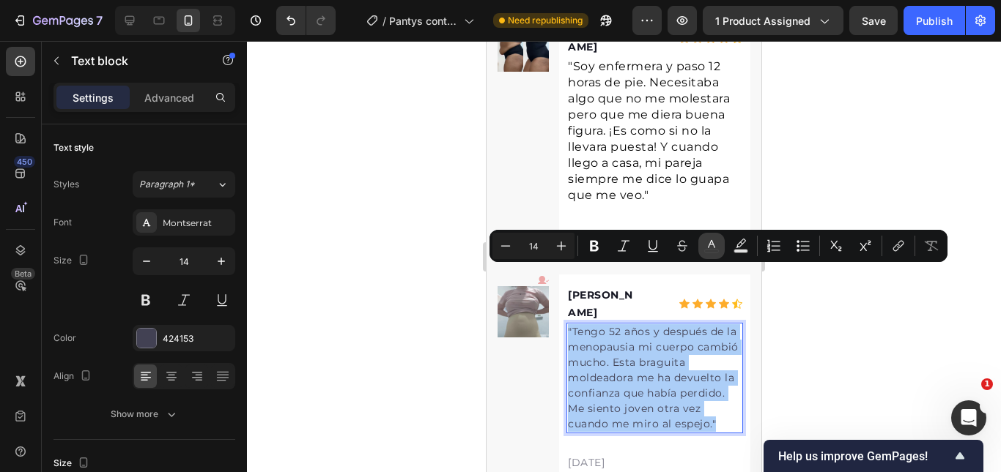
click at [715, 250] on rect "Editor contextual toolbar" at bounding box center [712, 252] width 14 height 4
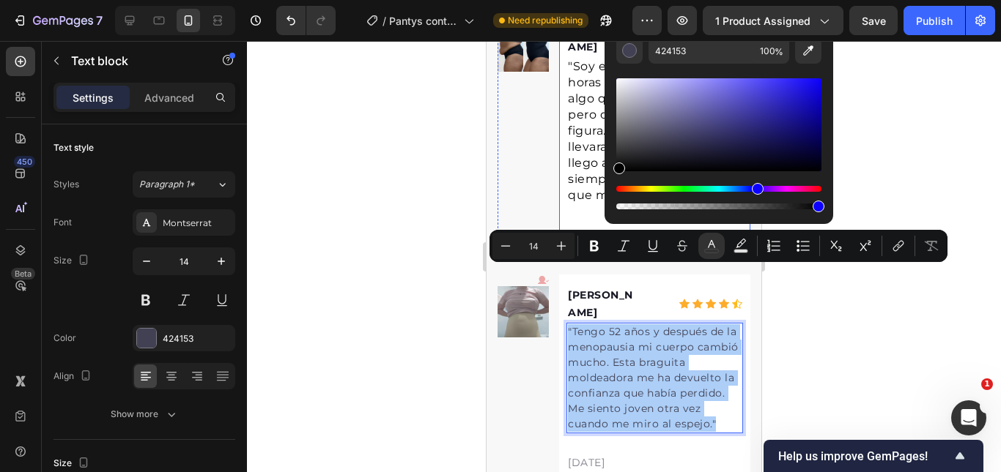
drag, startPoint x: 1099, startPoint y: 231, endPoint x: 595, endPoint y: 212, distance: 504.3
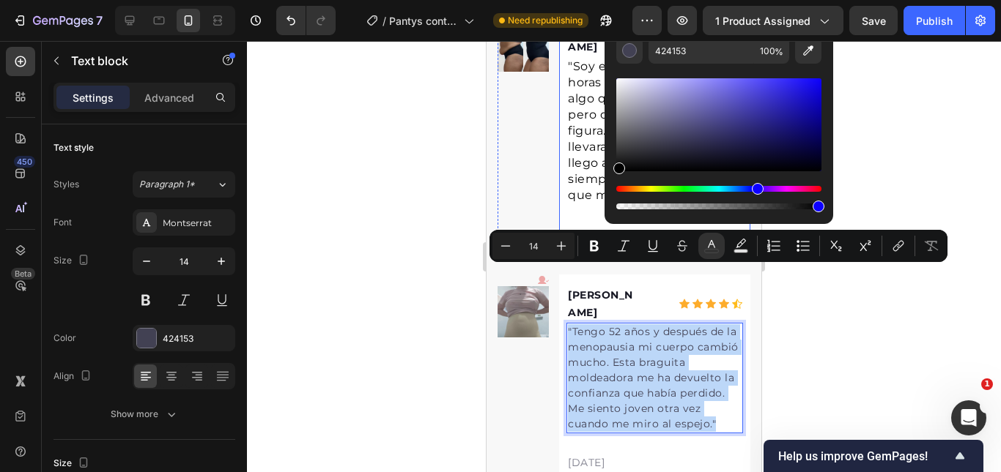
type input "000000"
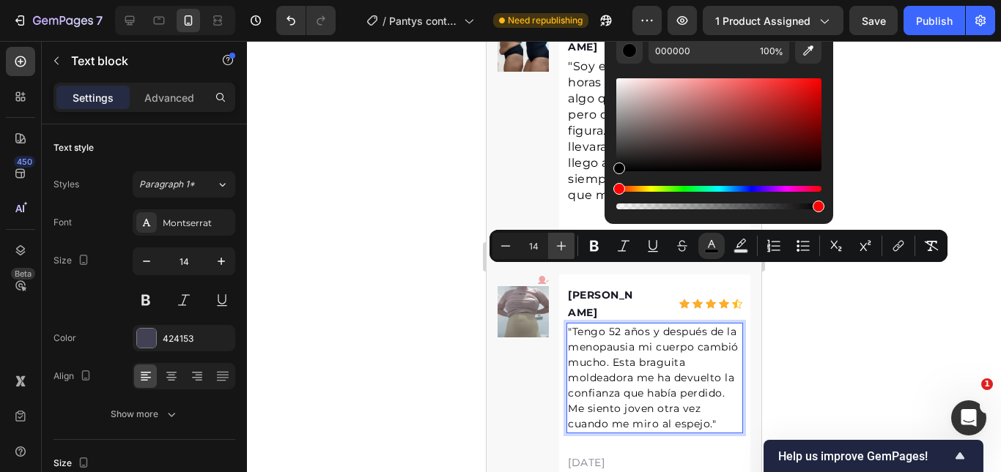
click at [568, 234] on button "Plus" at bounding box center [561, 246] width 26 height 26
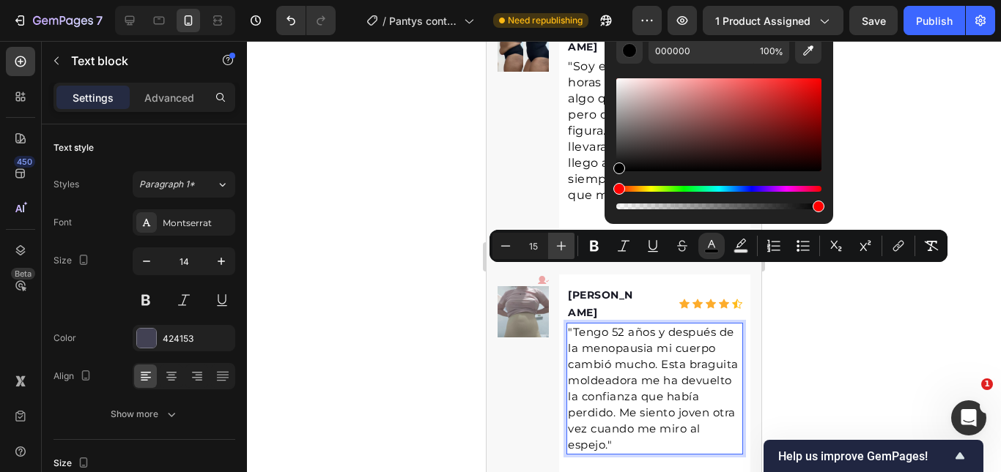
click at [568, 234] on button "Plus" at bounding box center [561, 246] width 26 height 26
type input "16"
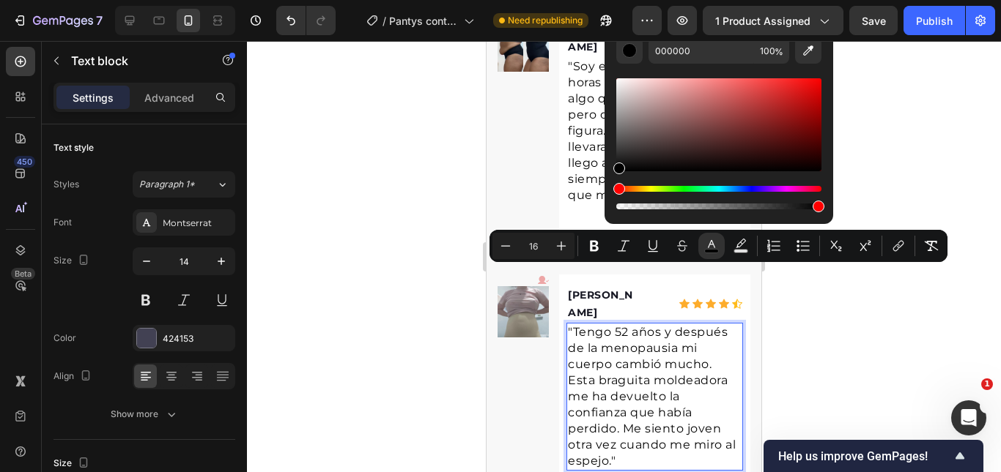
click at [856, 337] on div at bounding box center [624, 256] width 754 height 431
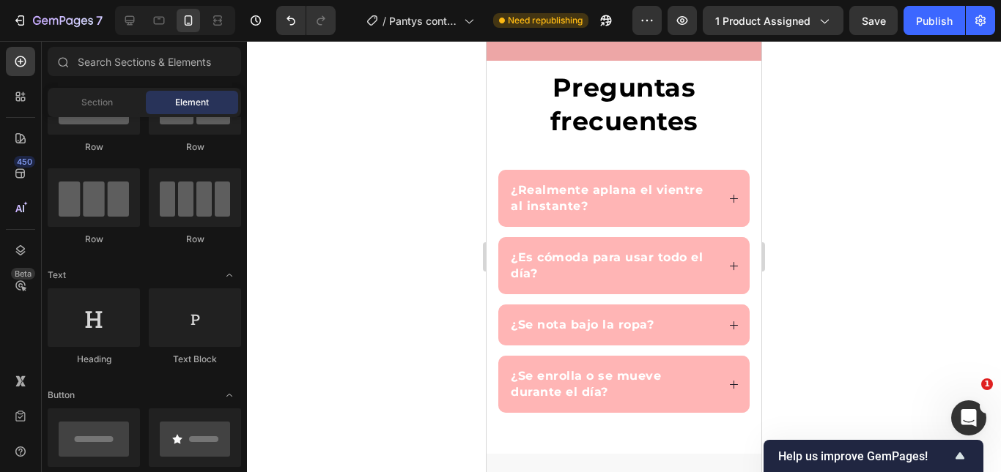
scroll to position [3653, 0]
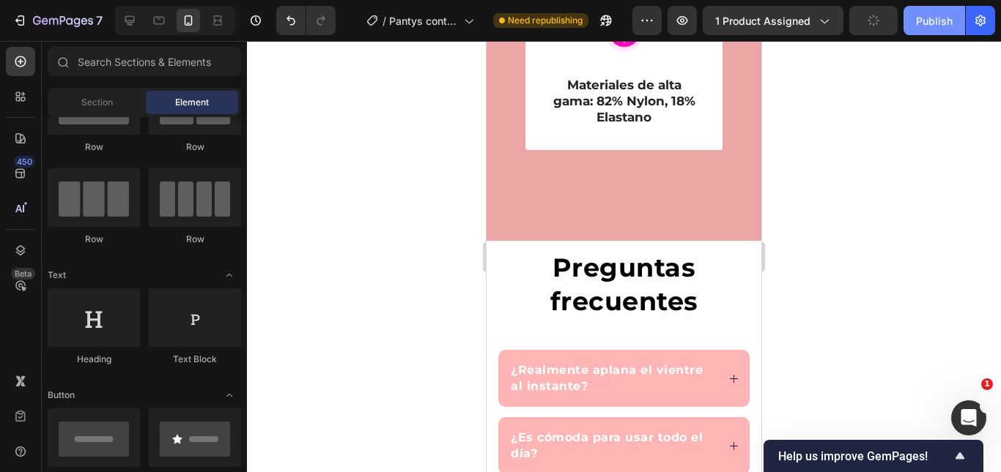
click at [939, 33] on button "Publish" at bounding box center [934, 20] width 62 height 29
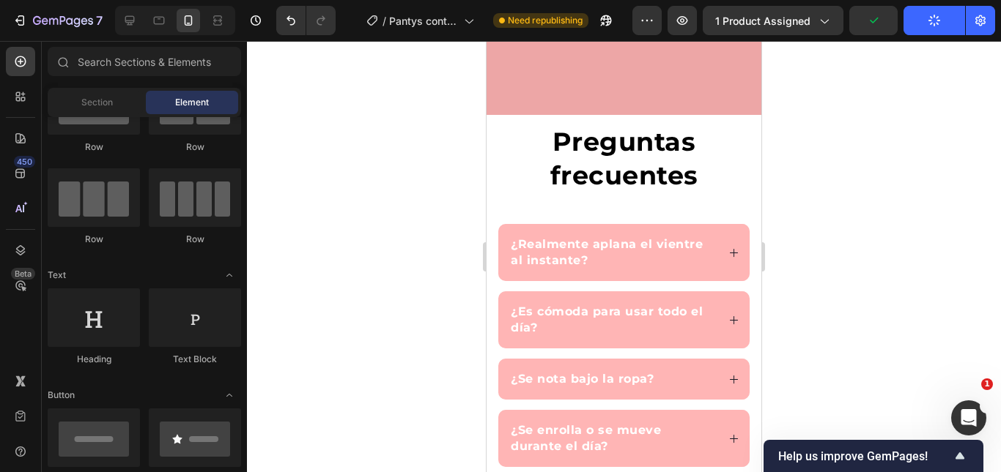
scroll to position [3873, 0]
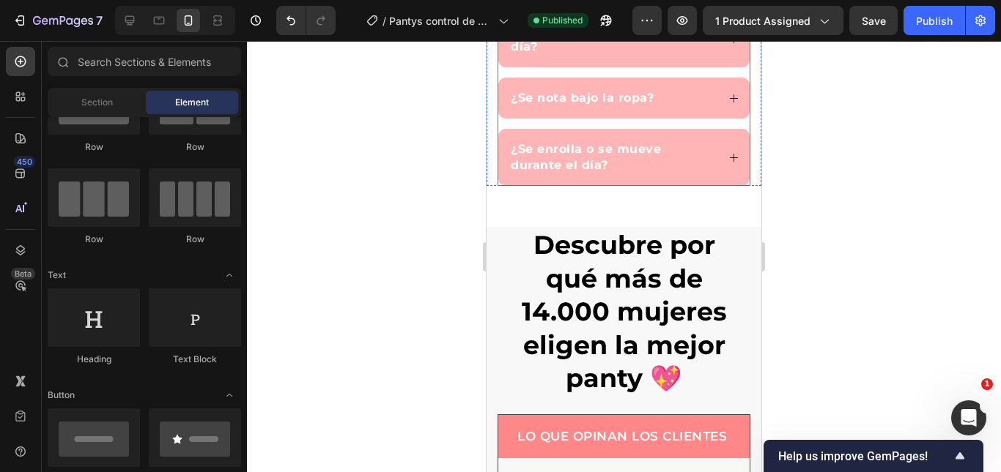
scroll to position [3873, 0]
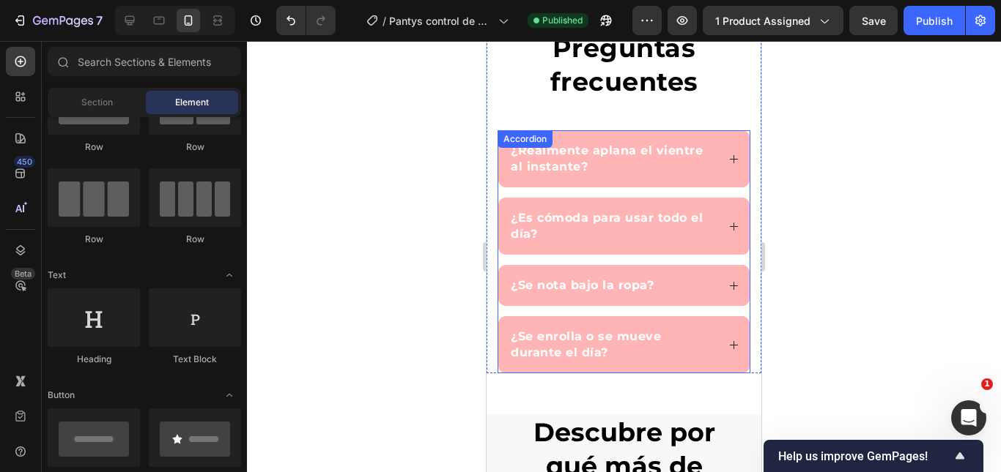
click at [710, 166] on div "¿Realmente aplana el vientre al instante?" at bounding box center [623, 158] width 251 height 57
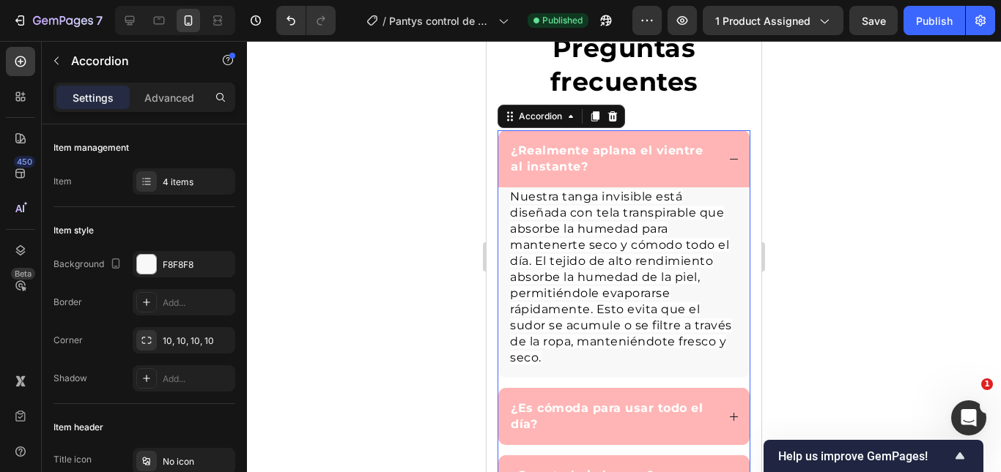
click at [643, 235] on span "Nuestra tanga invisible está diseñada con tela transpirable que absorbe la hume…" at bounding box center [621, 277] width 222 height 175
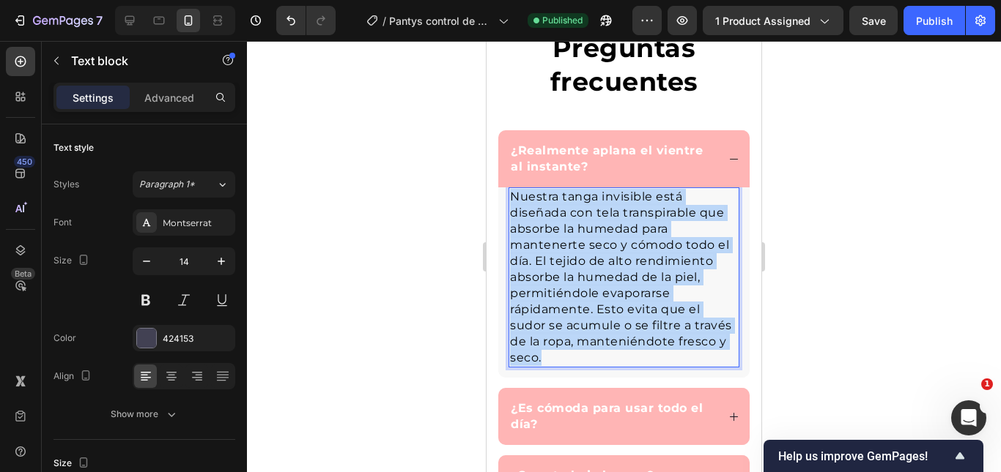
click at [643, 235] on span "Nuestra tanga invisible está diseñada con tela transpirable que absorbe la hume…" at bounding box center [621, 277] width 222 height 175
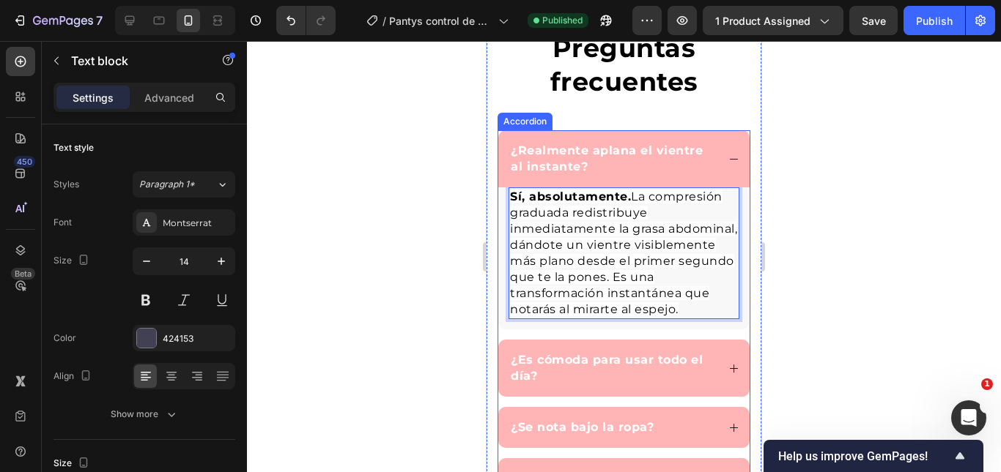
click at [705, 372] on div "¿Es cómoda para usar todo el día?" at bounding box center [612, 368] width 208 height 37
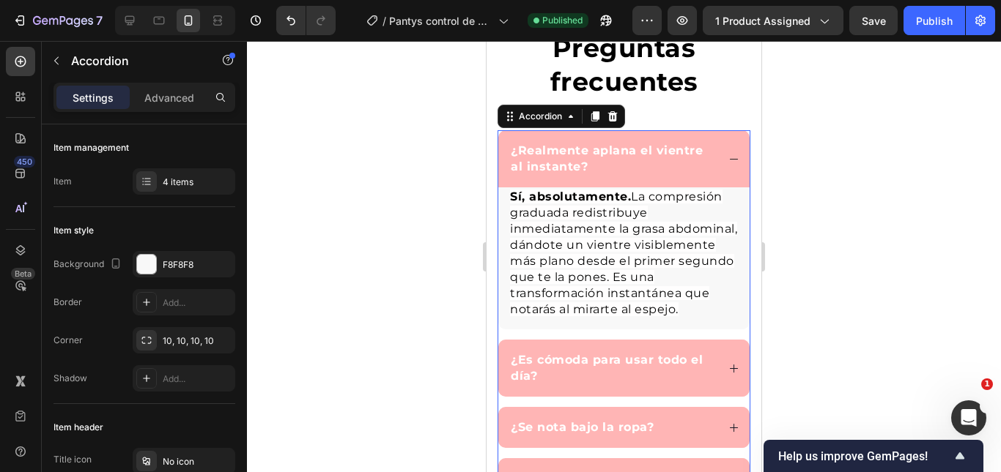
click at [728, 372] on icon at bounding box center [733, 368] width 11 height 11
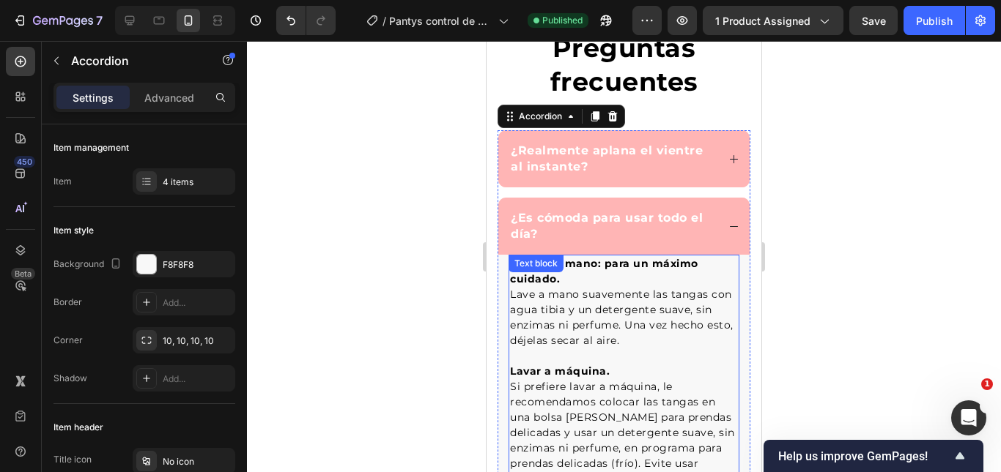
scroll to position [4020, 0]
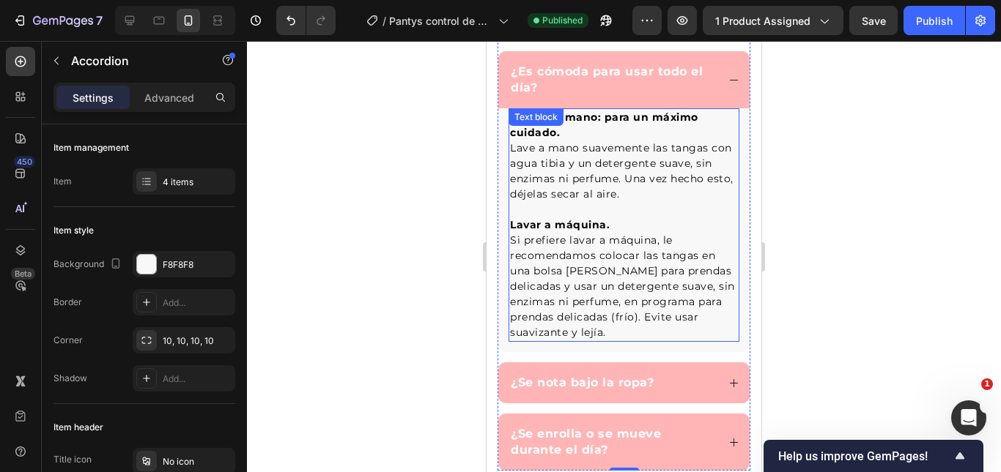
click at [576, 204] on p "Lave a mano suavemente las tangas con agua tibia y un detergente suave, sin enz…" at bounding box center [624, 187] width 228 height 92
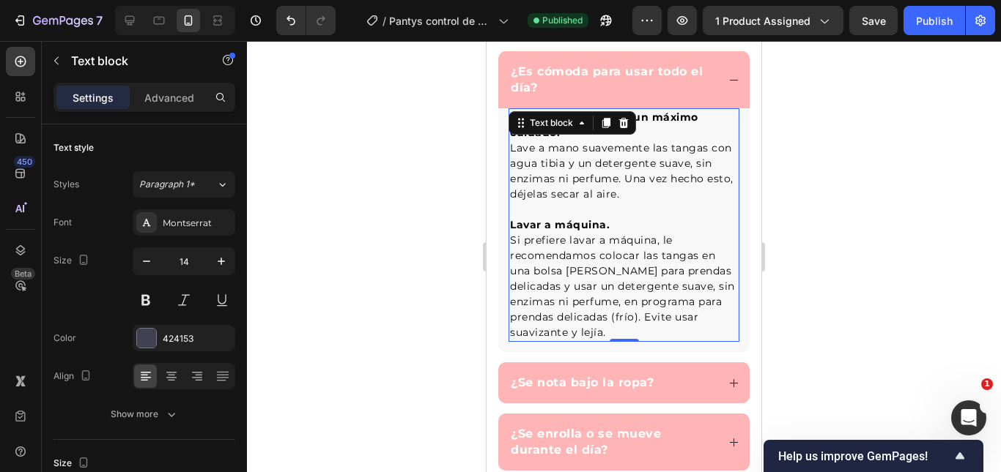
click at [576, 204] on p "Lave a mano suavemente las tangas con agua tibia y un detergente suave, sin enz…" at bounding box center [624, 187] width 228 height 92
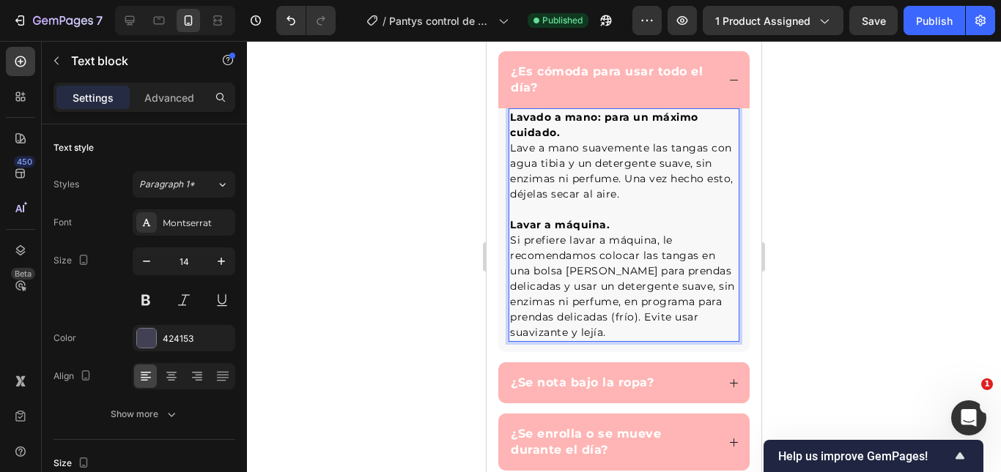
click at [611, 311] on span "Si prefiere lavar a máquina, le recomendamos colocar las tangas en una bolsa de…" at bounding box center [622, 286] width 225 height 105
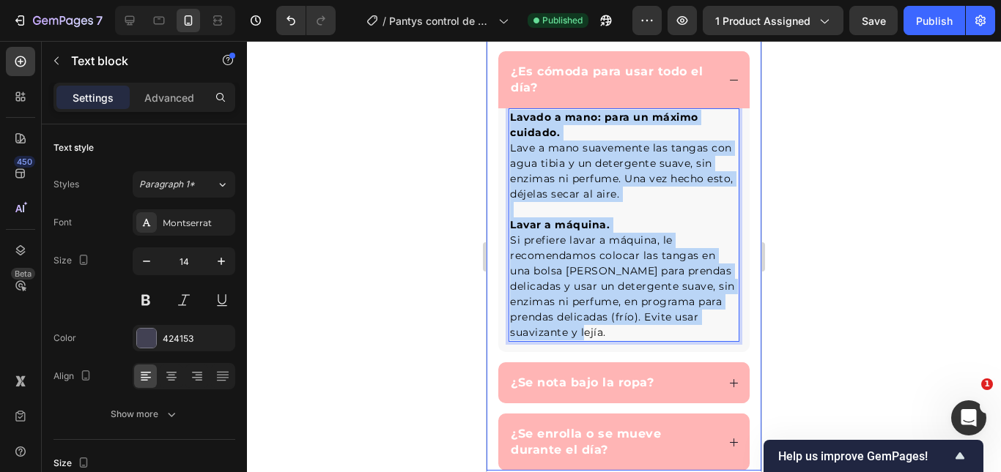
drag, startPoint x: 620, startPoint y: 332, endPoint x: 489, endPoint y: 123, distance: 246.1
click at [489, 123] on div "Preguntas frecuentes Heading ¿Realmente aplana el vientre al instante? ¿Es cómo…" at bounding box center [623, 173] width 275 height 596
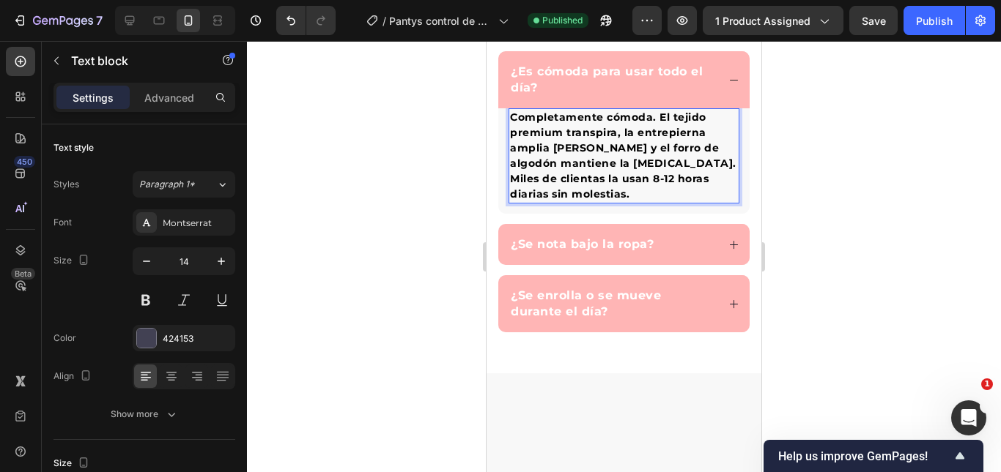
click at [562, 141] on p "Completamente cómoda. El tejido premium transpira, la entrepierna amplia evita …" at bounding box center [624, 156] width 228 height 92
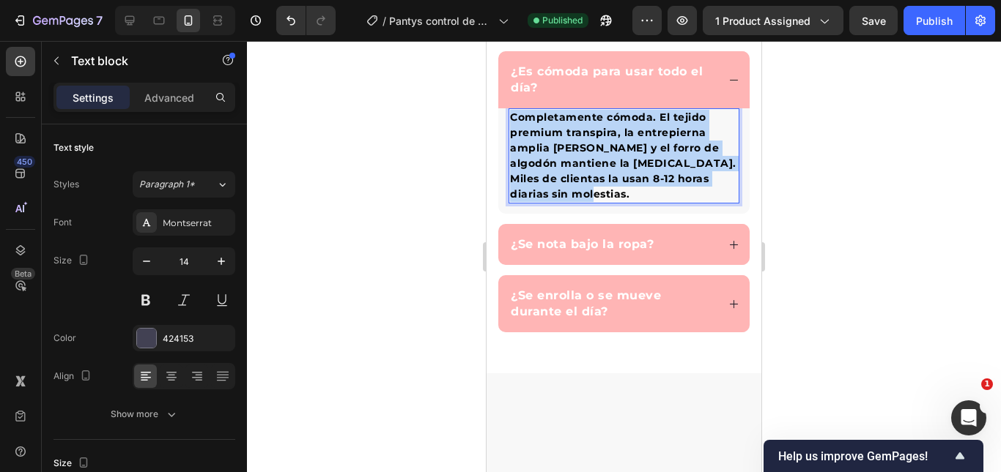
click at [562, 141] on p "Completamente cómoda. El tejido premium transpira, la entrepierna amplia evita …" at bounding box center [624, 156] width 228 height 92
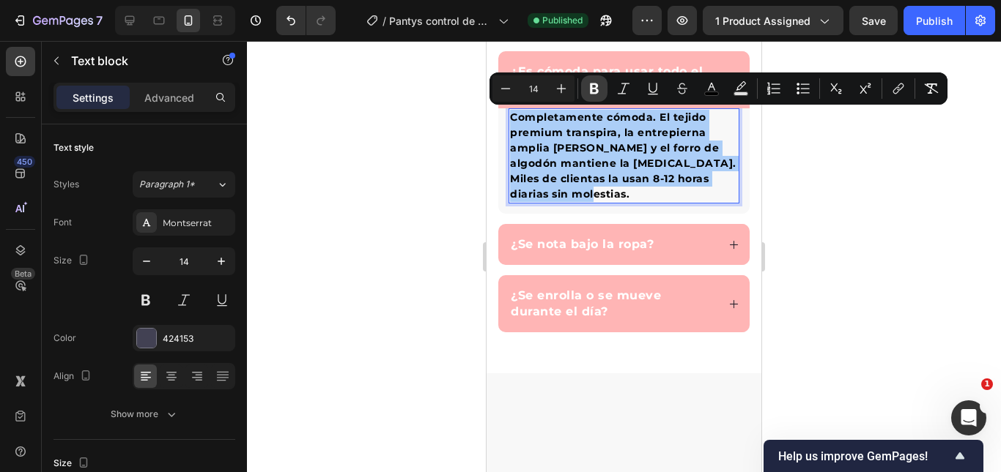
click at [590, 90] on icon "Editor contextual toolbar" at bounding box center [594, 88] width 9 height 11
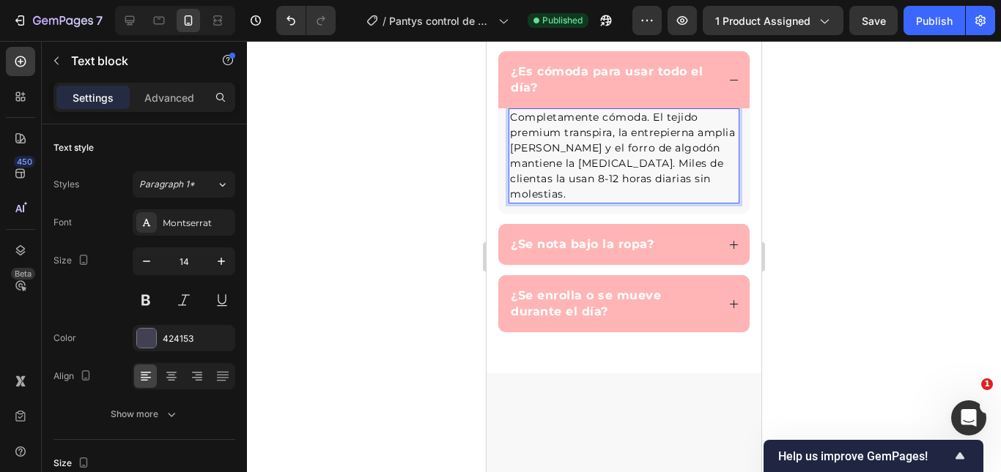
click at [553, 94] on p "¿Es cómoda para usar todo el día?" at bounding box center [613, 80] width 204 height 32
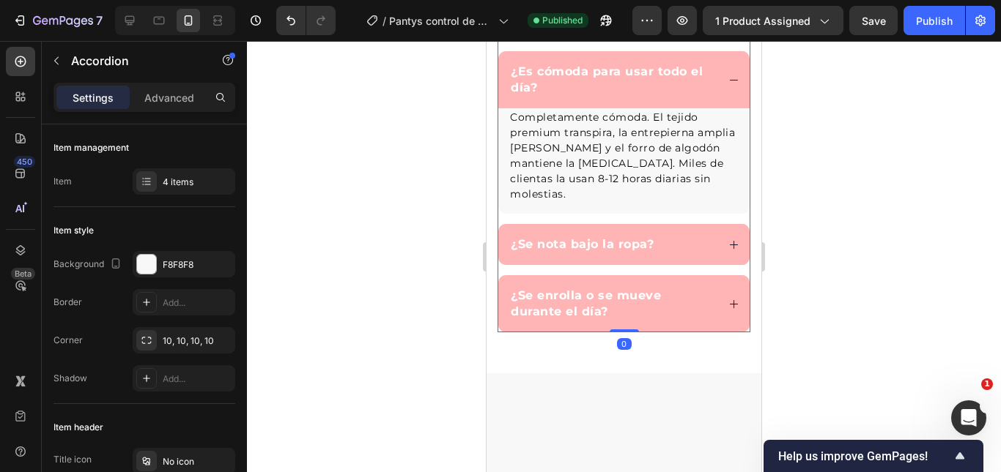
click at [563, 144] on span "Completamente cómoda. El tejido premium transpira, la entrepierna amplia evita …" at bounding box center [622, 156] width 225 height 90
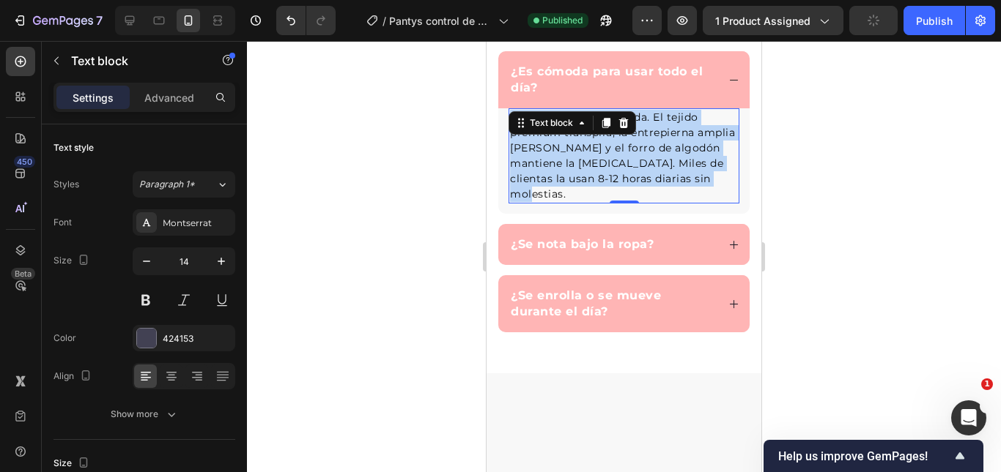
click at [563, 144] on span "Completamente cómoda. El tejido premium transpira, la entrepierna amplia evita …" at bounding box center [622, 156] width 225 height 90
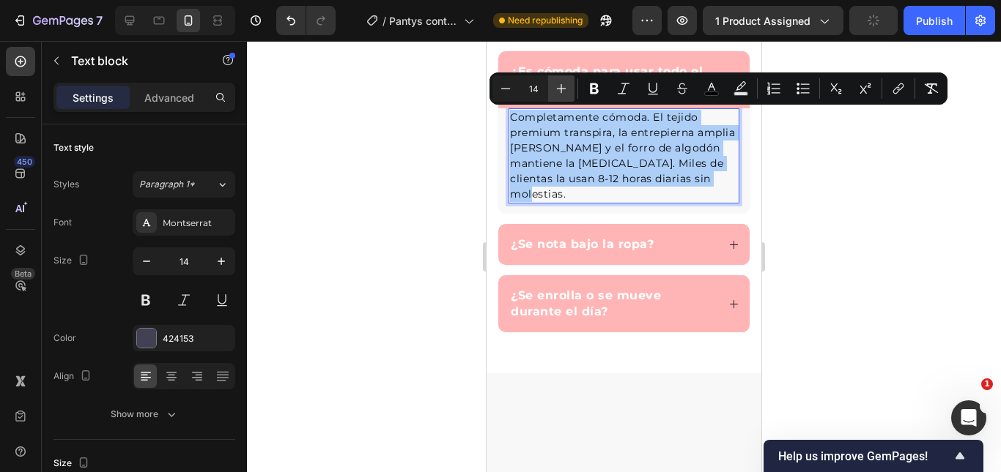
click at [565, 87] on icon "Editor contextual toolbar" at bounding box center [561, 88] width 15 height 15
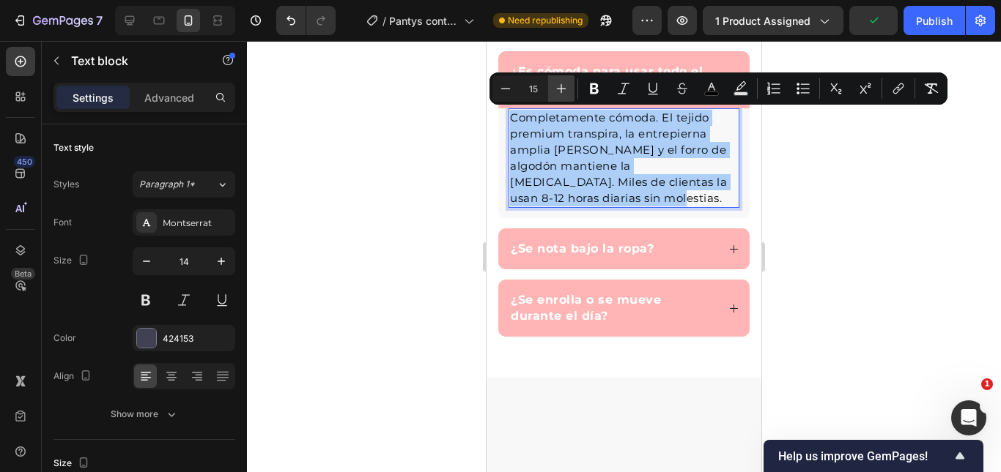
click at [565, 87] on icon "Editor contextual toolbar" at bounding box center [561, 88] width 15 height 15
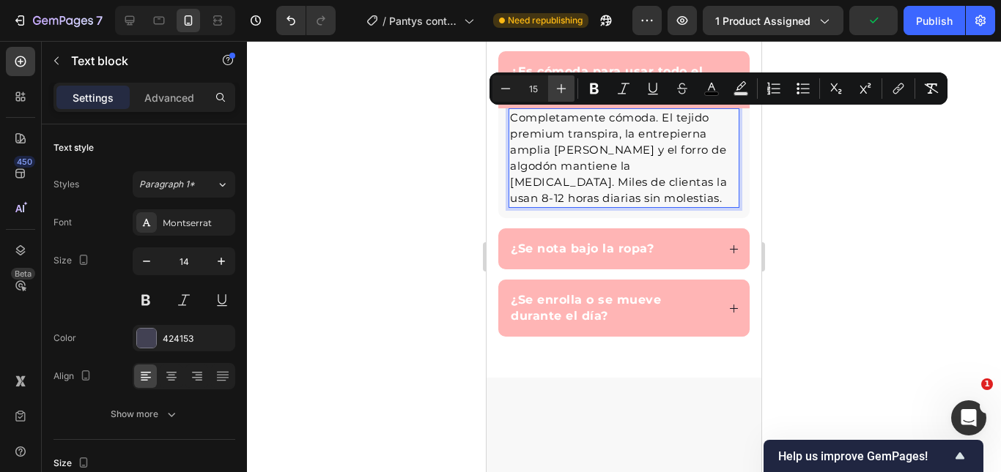
type input "16"
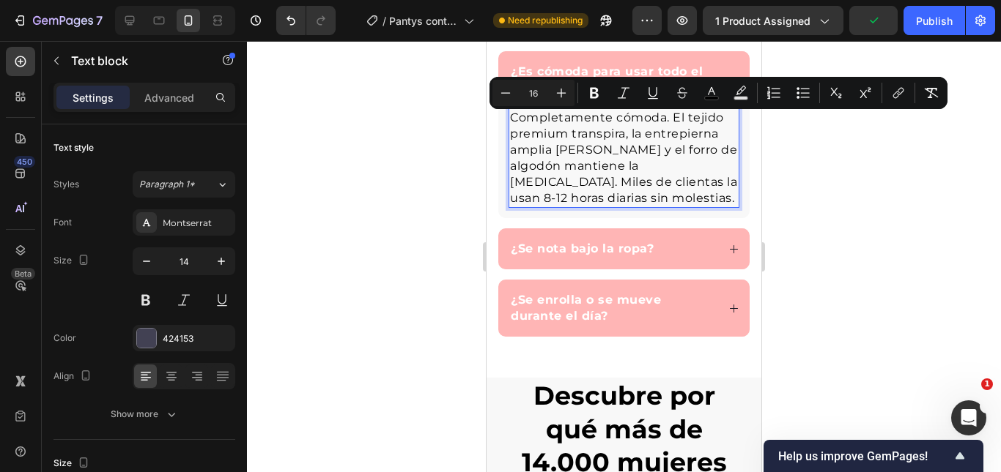
scroll to position [3873, 0]
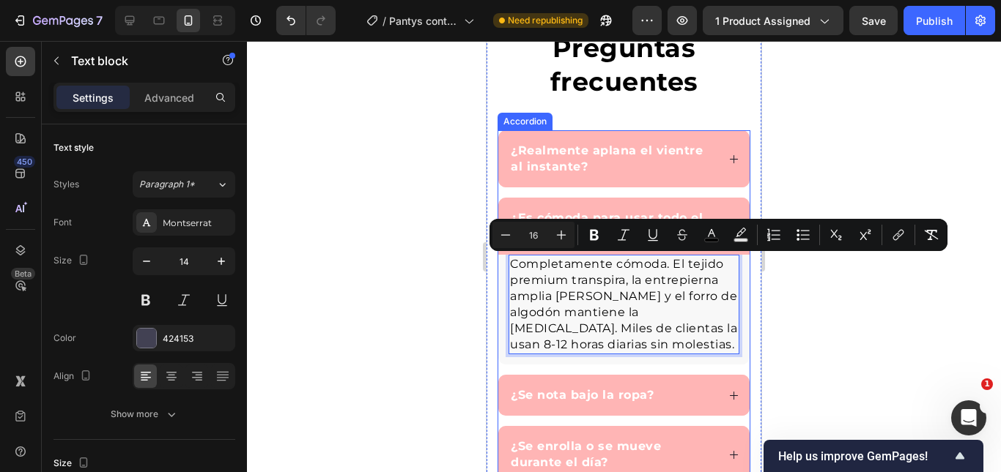
click at [708, 166] on div "¿Realmente aplana el vientre al instante?" at bounding box center [623, 158] width 251 height 57
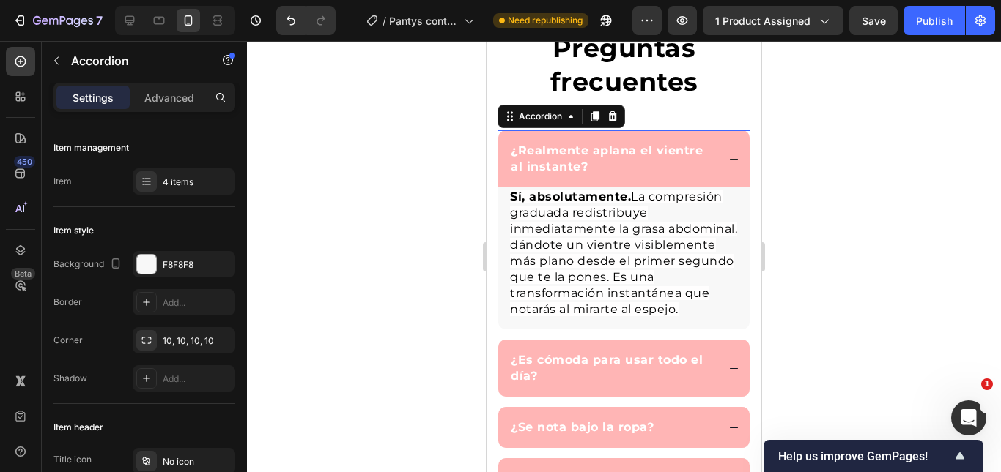
click at [730, 166] on div "¿Realmente aplana el vientre al instante?" at bounding box center [623, 158] width 251 height 57
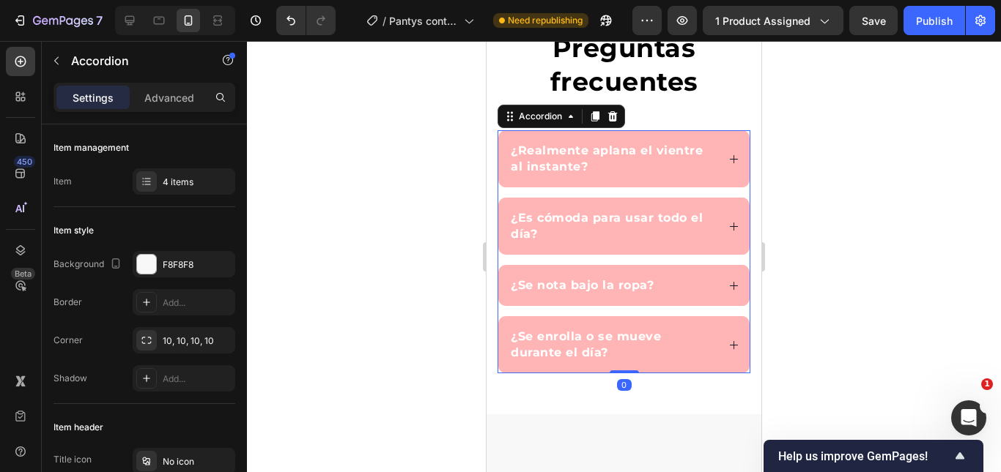
click at [730, 165] on div "¿Realmente aplana el vientre al instante?" at bounding box center [623, 158] width 251 height 57
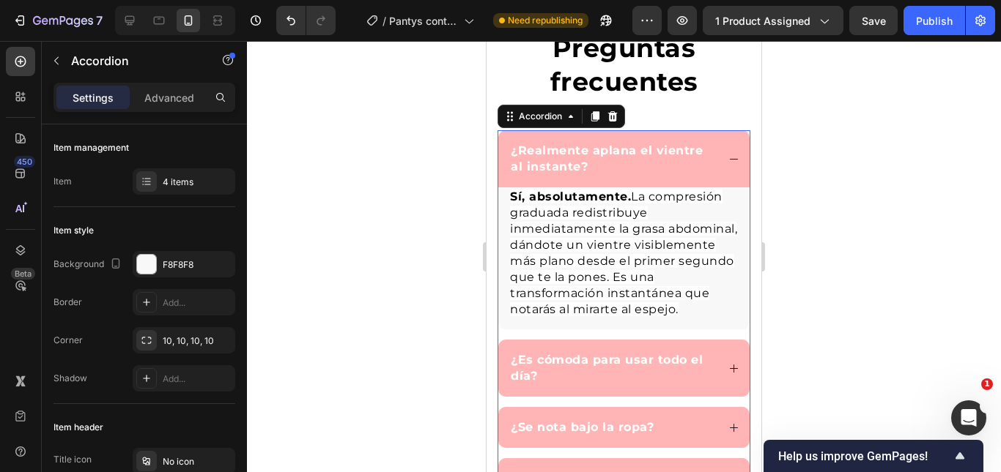
click at [617, 270] on p "Sí, absolutamente. La compresión graduada redistribuye inmediatamente la grasa …" at bounding box center [624, 253] width 228 height 129
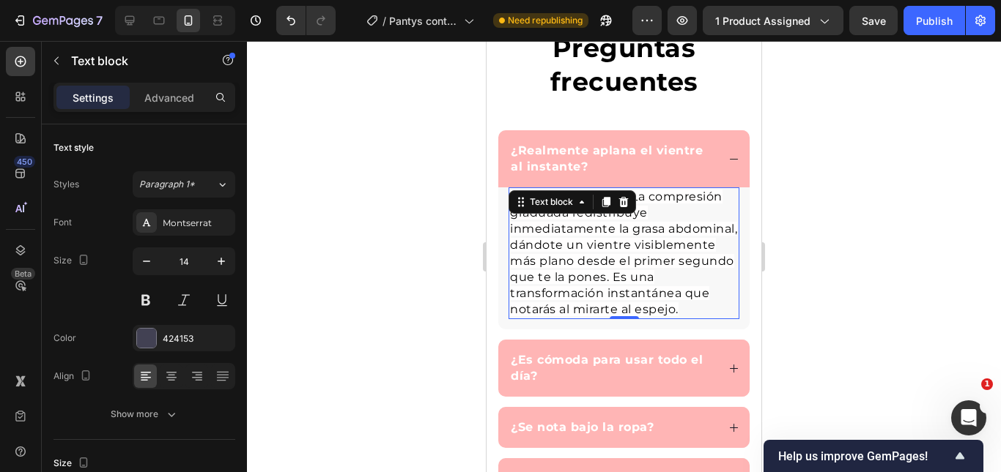
click at [617, 270] on p "Sí, absolutamente. La compresión graduada redistribuye inmediatamente la grasa …" at bounding box center [624, 253] width 228 height 129
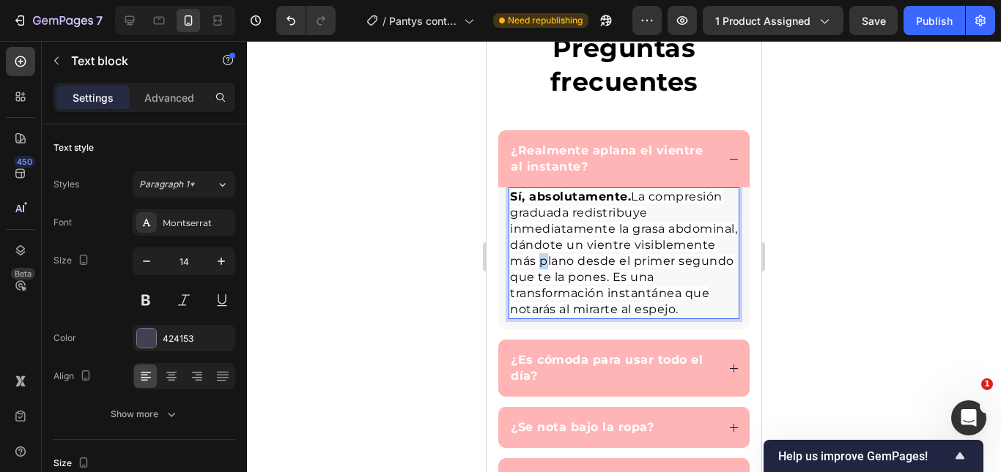
click at [617, 270] on p "Sí, absolutamente. La compresión graduada redistribuye inmediatamente la grasa …" at bounding box center [624, 253] width 228 height 129
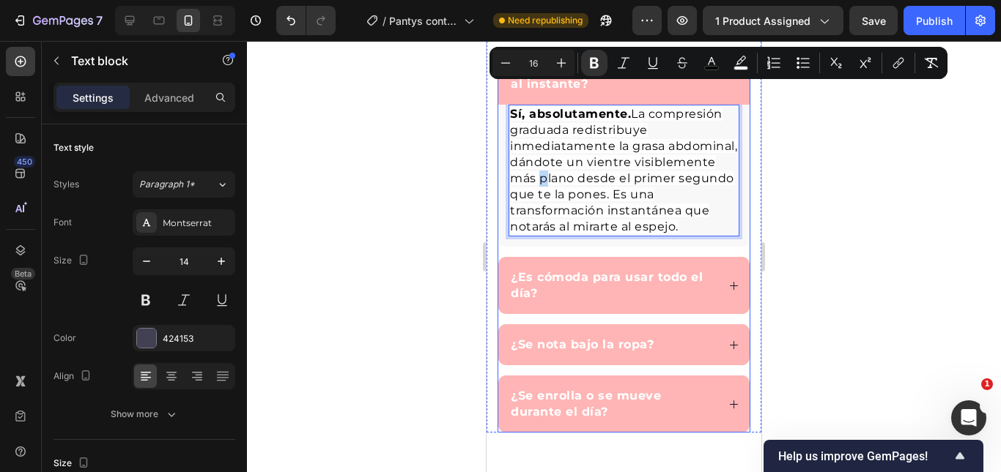
scroll to position [4020, 0]
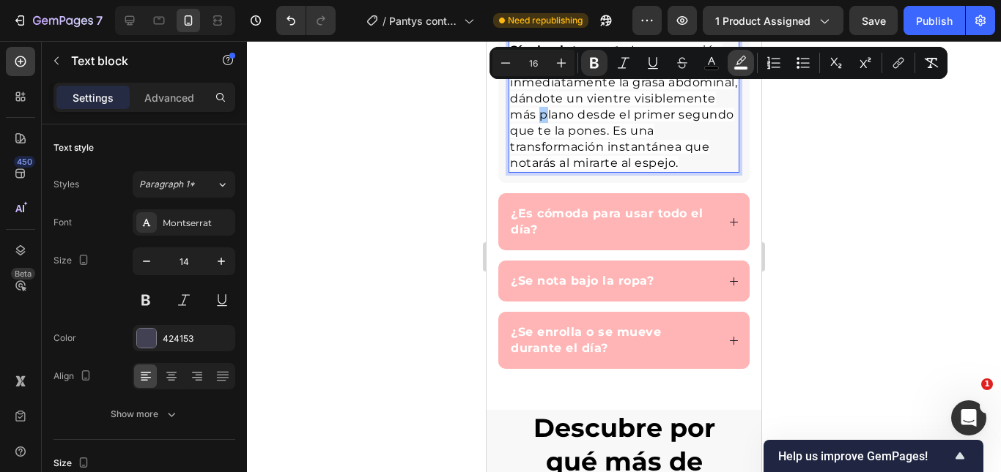
click at [742, 56] on icon "Editor contextual toolbar" at bounding box center [740, 63] width 15 height 15
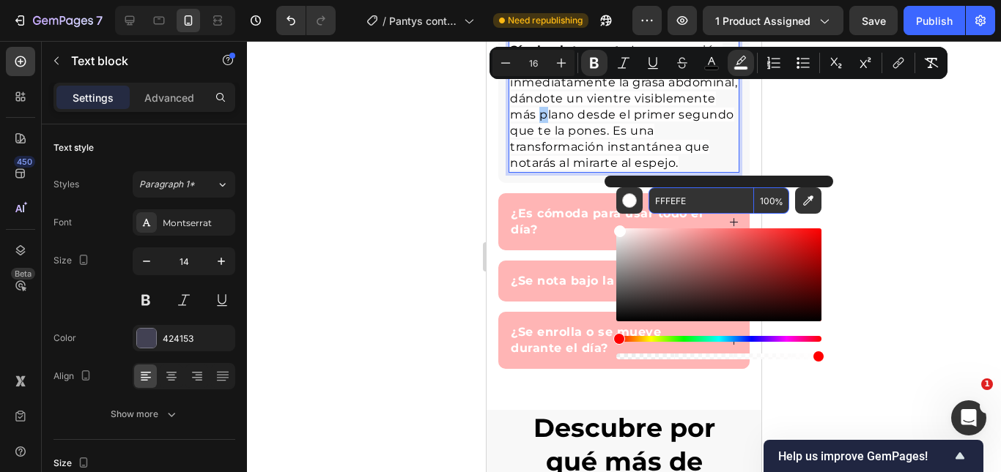
click at [767, 204] on input "100" at bounding box center [771, 201] width 35 height 26
type input "0"
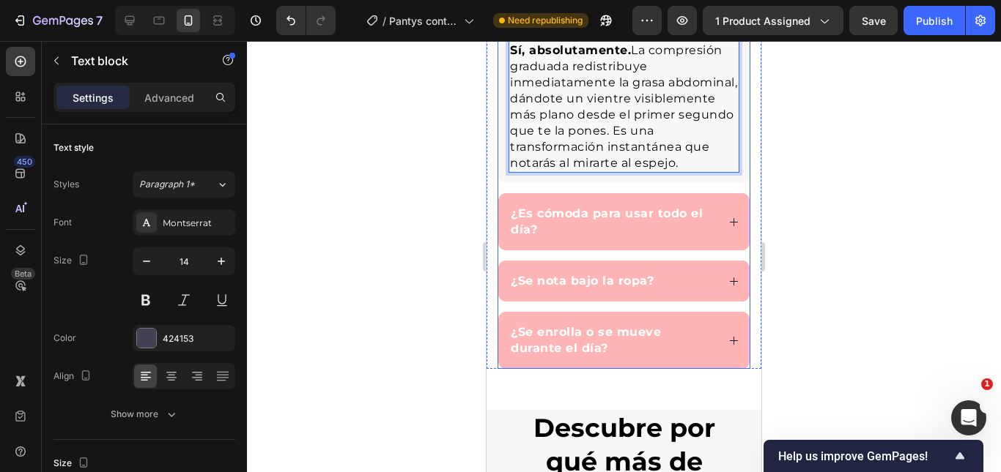
click at [665, 225] on p "¿Es cómoda para usar todo el día?" at bounding box center [613, 222] width 204 height 32
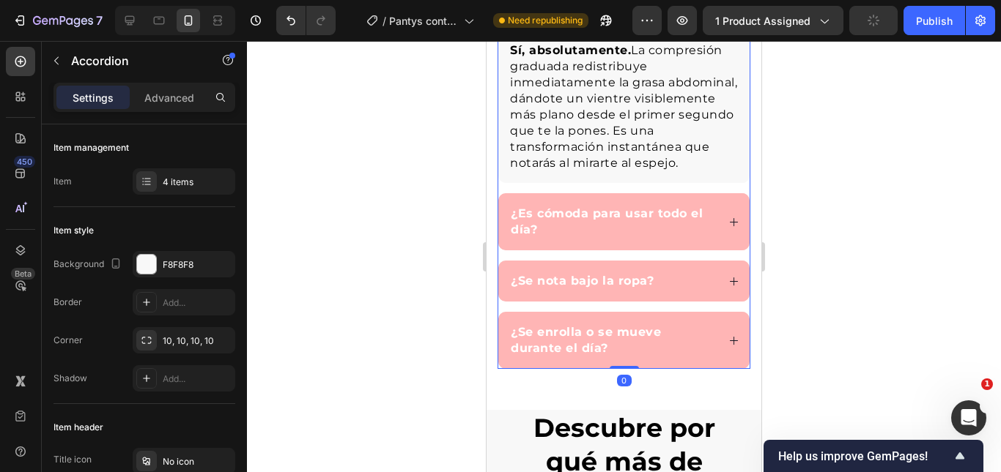
click at [708, 230] on div "¿Es cómoda para usar todo el día?" at bounding box center [623, 221] width 251 height 57
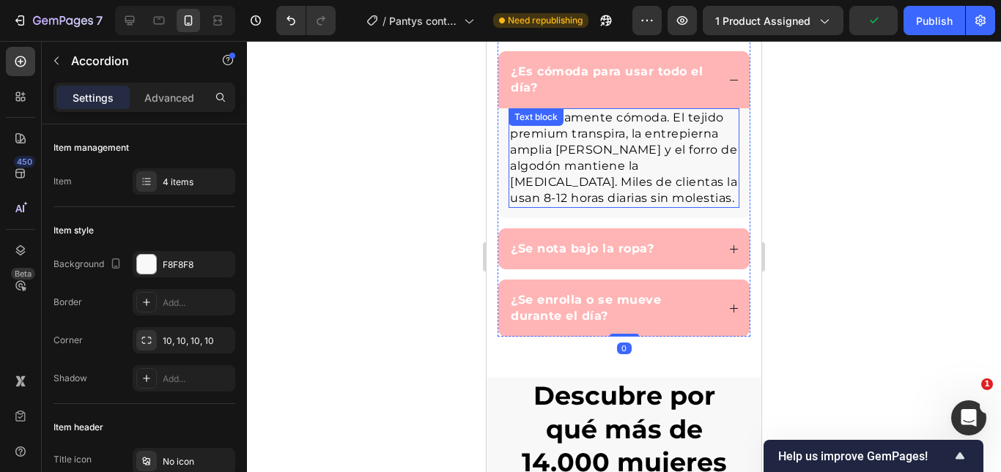
click at [628, 184] on span "Completamente cómoda. El tejido premium transpira, la entrepierna amplia evita …" at bounding box center [623, 158] width 227 height 94
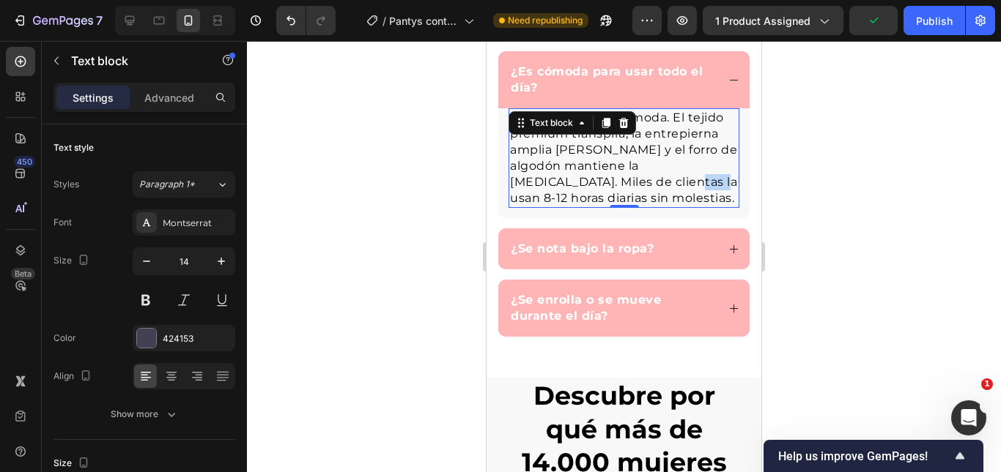
click at [628, 184] on span "Completamente cómoda. El tejido premium transpira, la entrepierna amplia evita …" at bounding box center [623, 158] width 227 height 94
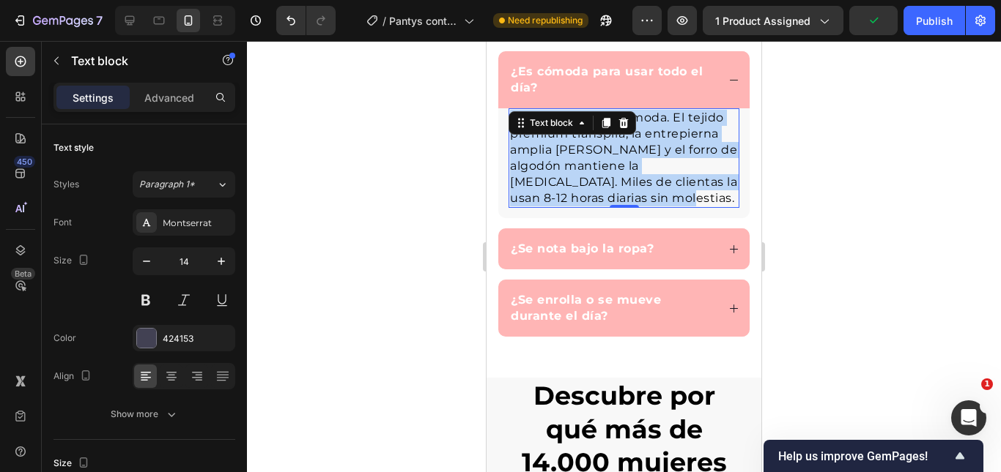
click at [628, 184] on span "Completamente cómoda. El tejido premium transpira, la entrepierna amplia evita …" at bounding box center [623, 158] width 227 height 94
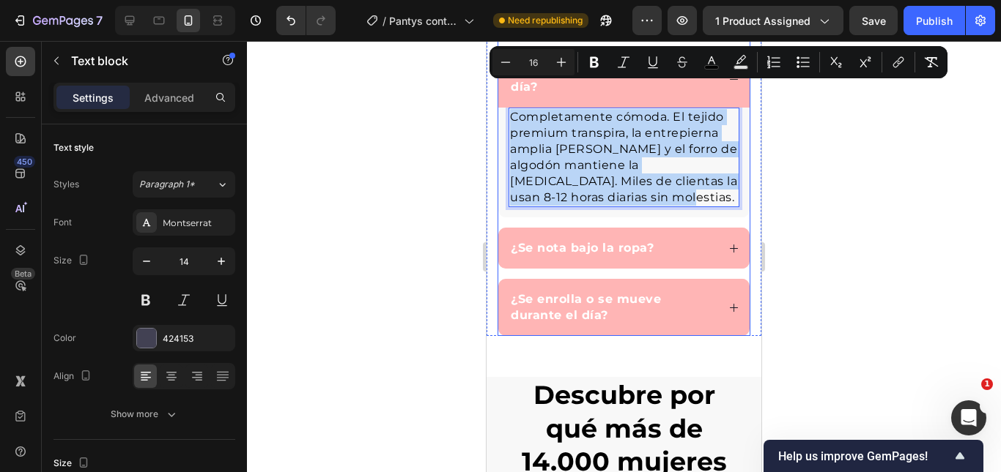
click at [719, 279] on div "¿Se enrolla o se mueve durante el día?" at bounding box center [623, 307] width 251 height 57
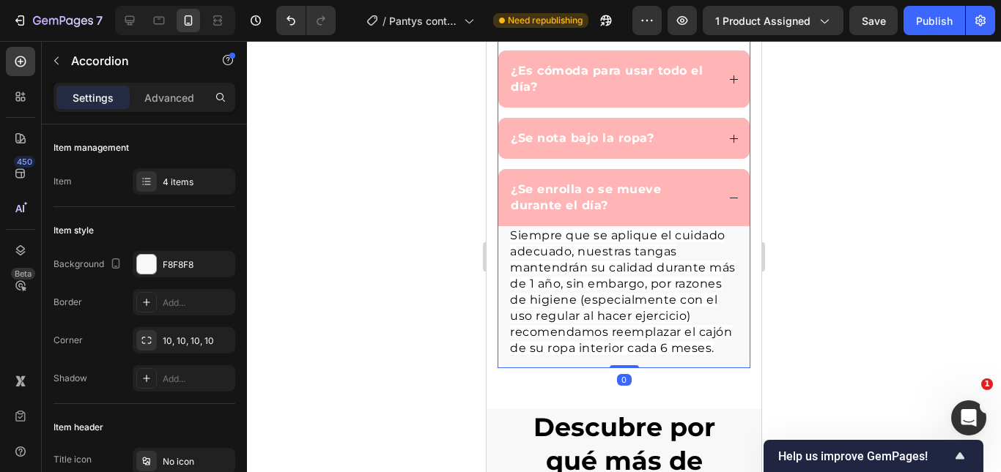
scroll to position [4093, 0]
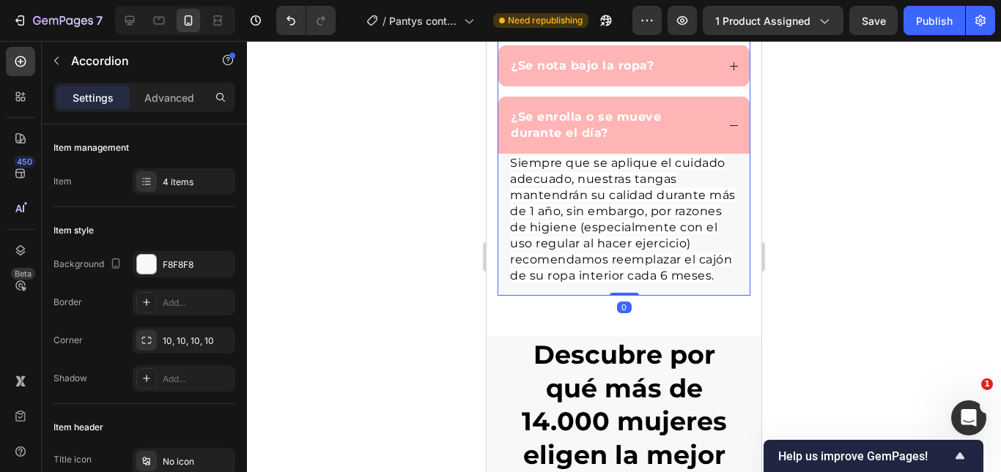
click at [718, 76] on div "¿Se nota bajo la ropa?" at bounding box center [623, 65] width 251 height 41
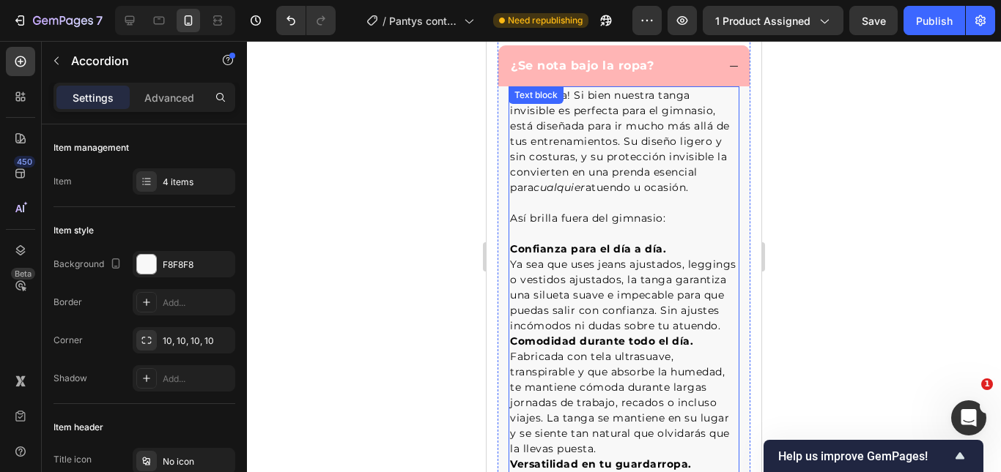
click at [612, 164] on p "¡Para nada! Si bien nuestra tanga invisible es perfecta para el gimnasio, está …" at bounding box center [624, 211] width 228 height 246
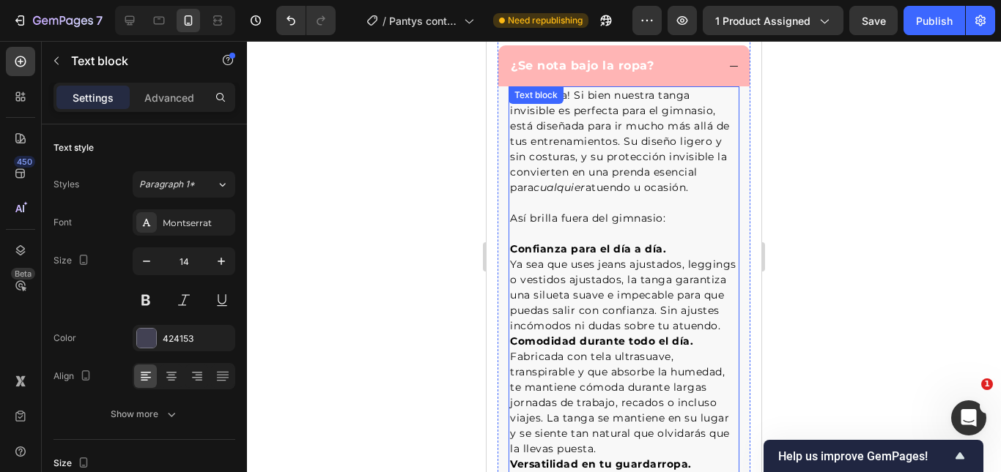
click at [612, 164] on p "¡Para nada! Si bien nuestra tanga invisible es perfecta para el gimnasio, está …" at bounding box center [624, 211] width 228 height 246
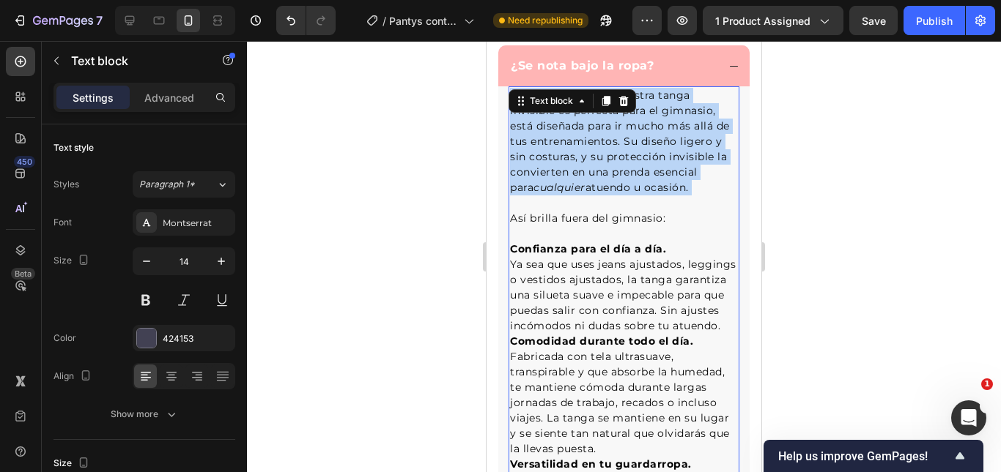
click at [612, 164] on p "¡Para nada! Si bien nuestra tanga invisible es perfecta para el gimnasio, está …" at bounding box center [624, 211] width 228 height 246
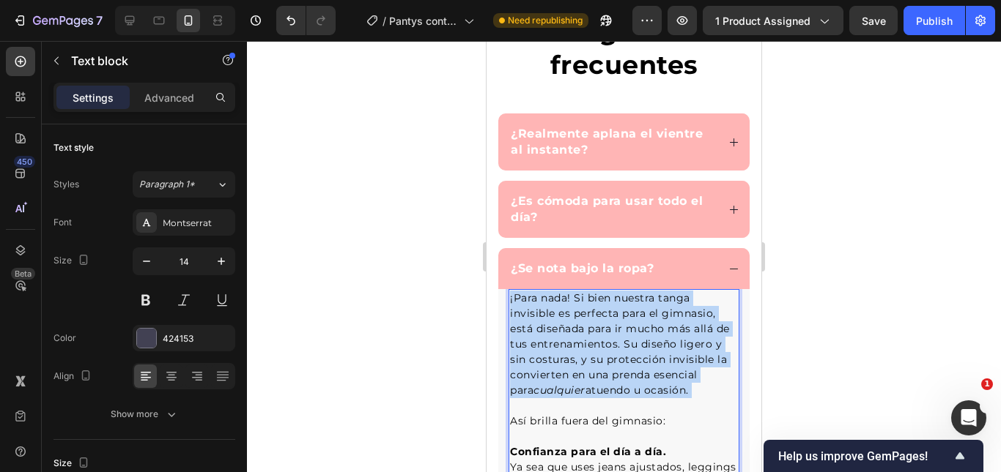
scroll to position [3861, 0]
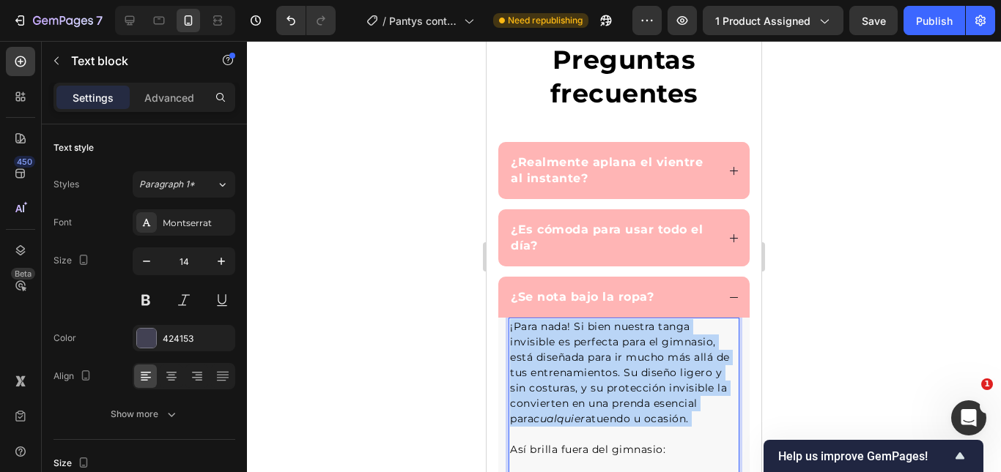
drag, startPoint x: 589, startPoint y: 355, endPoint x: 509, endPoint y: 325, distance: 85.3
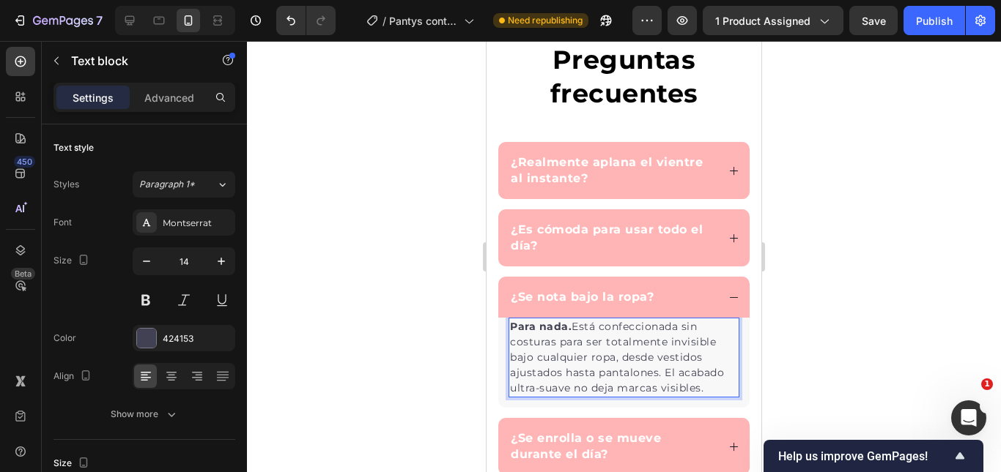
click at [575, 330] on p "Para nada. Está confeccionada sin costuras para ser totalmente invisible bajo c…" at bounding box center [624, 357] width 228 height 77
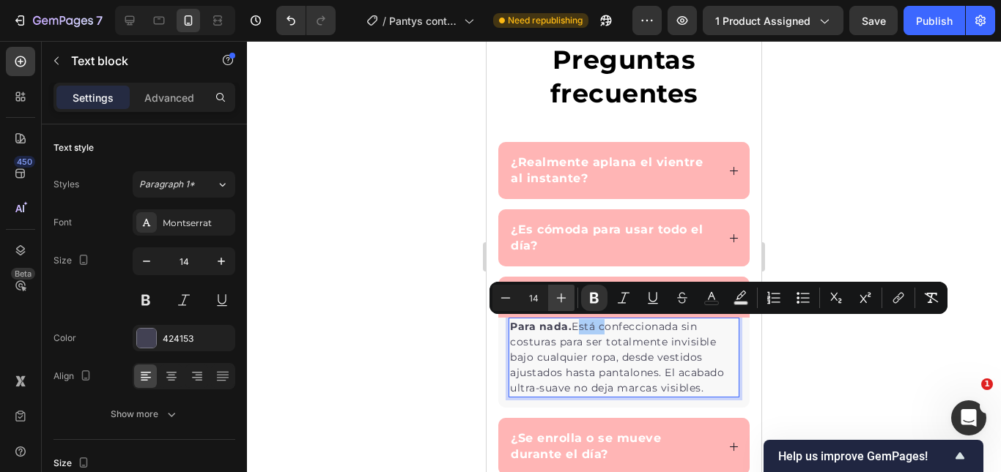
click at [568, 302] on button "Plus" at bounding box center [561, 298] width 26 height 26
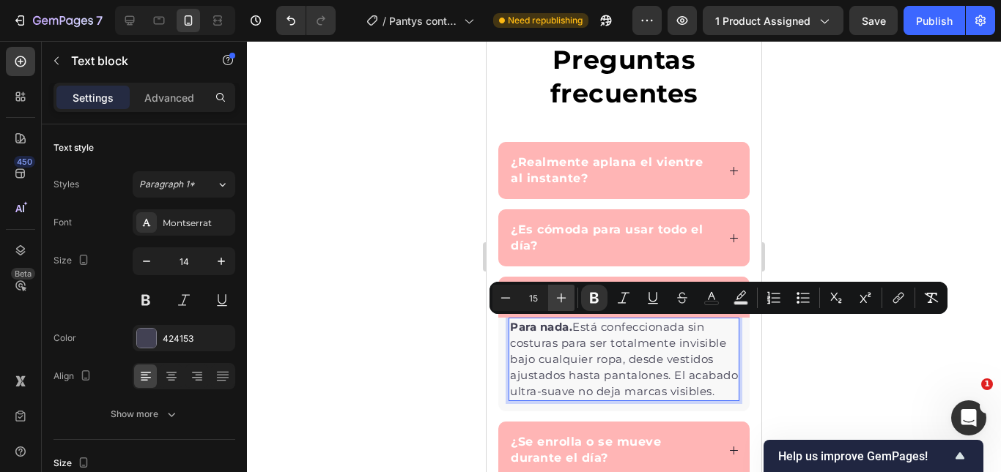
click at [568, 302] on button "Plus" at bounding box center [561, 298] width 26 height 26
type input "16"
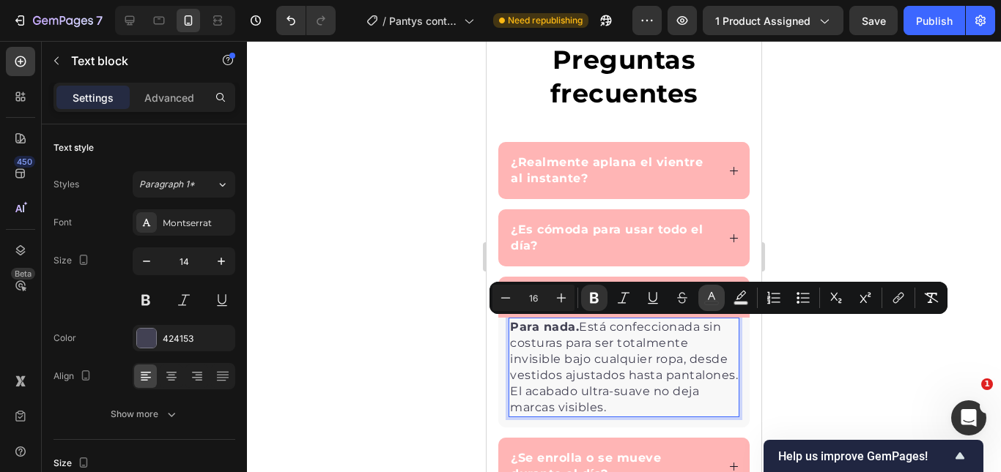
click at [701, 300] on button "color" at bounding box center [711, 298] width 26 height 26
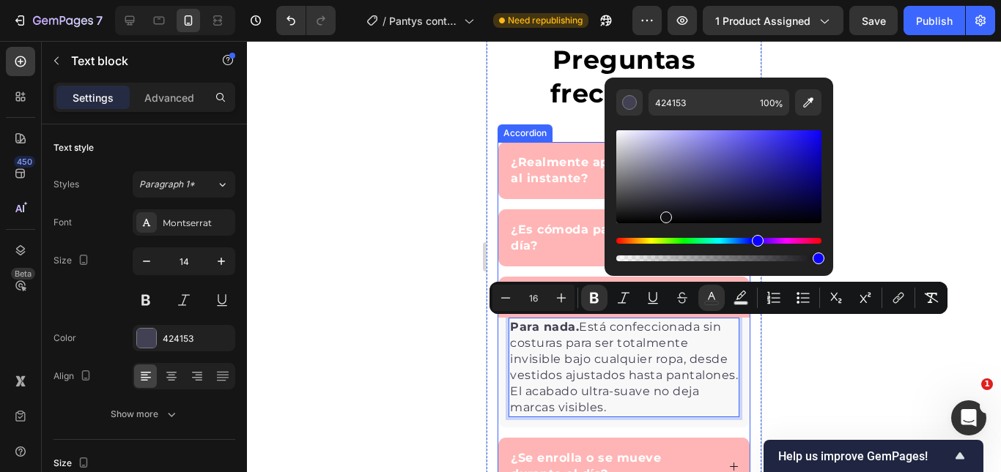
drag, startPoint x: 1187, startPoint y: 237, endPoint x: 590, endPoint y: 250, distance: 597.8
type input "000000"
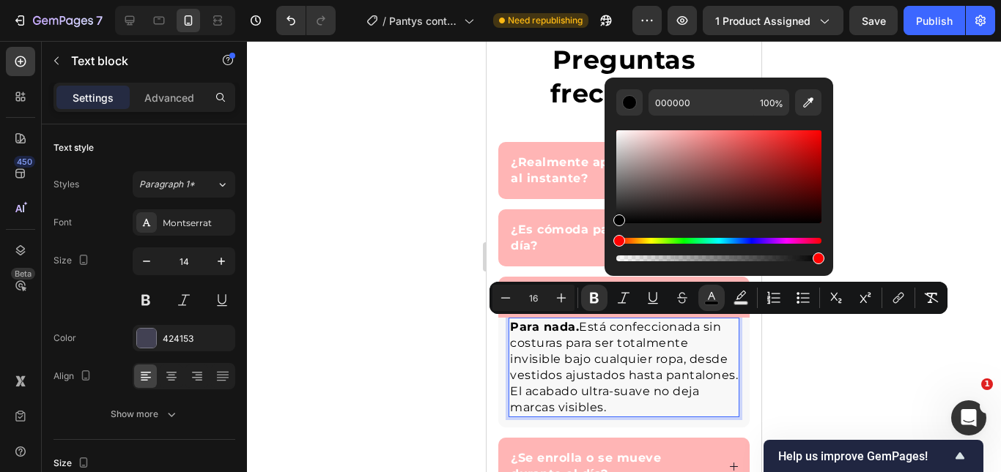
click at [702, 371] on span "Para nada. Está confeccionada sin costuras para ser totalmente invisible bajo c…" at bounding box center [624, 367] width 228 height 94
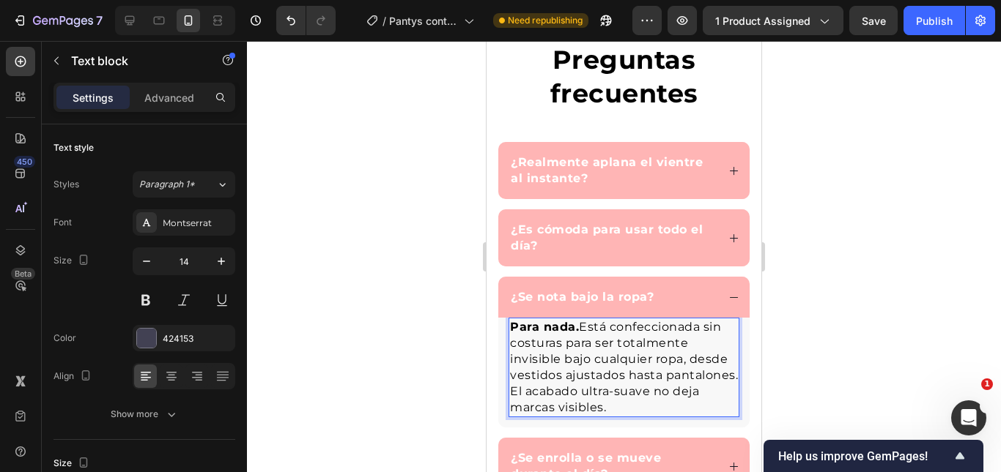
click at [812, 333] on div at bounding box center [624, 256] width 754 height 431
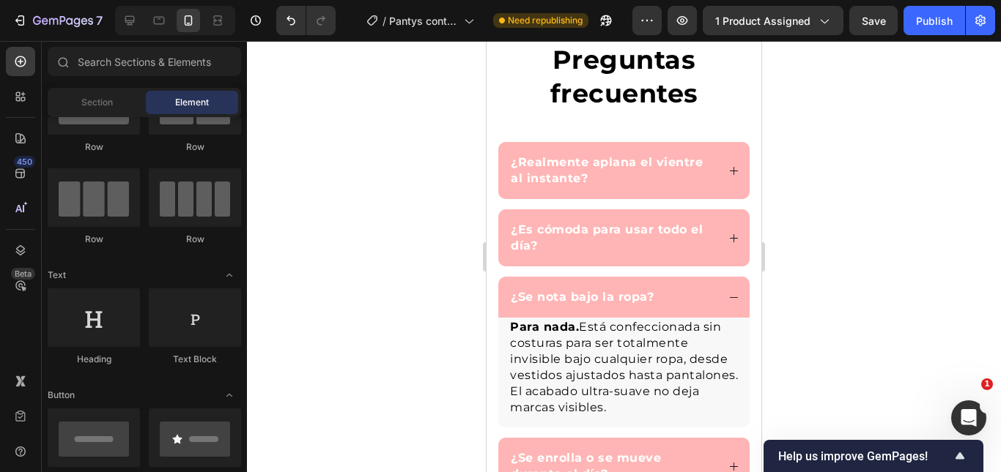
click at [732, 294] on div "¿Se nota bajo la ropa?" at bounding box center [623, 297] width 251 height 41
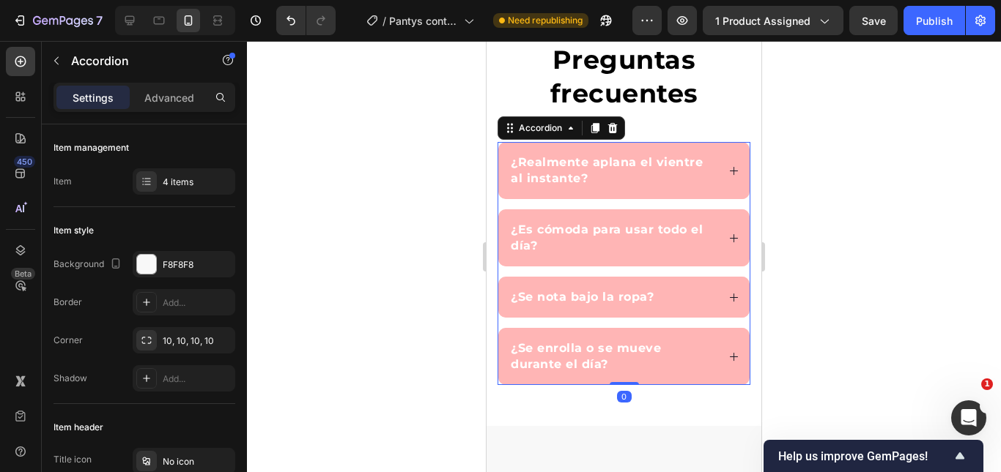
click at [727, 347] on div "¿Se enrolla o se mueve durante el día?" at bounding box center [623, 356] width 251 height 57
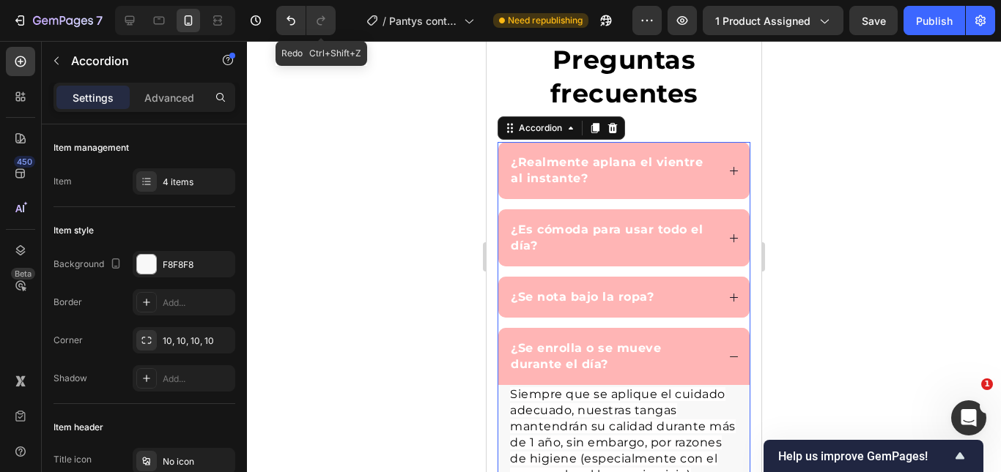
scroll to position [3940, 0]
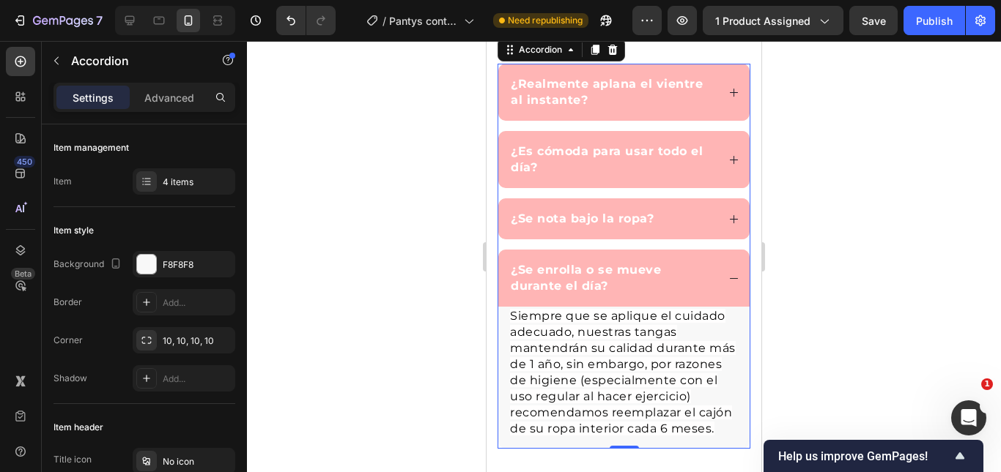
click at [601, 309] on span "Siempre que se aplique el cuidado adecuado, nuestras tangas mantendrán su calid…" at bounding box center [623, 372] width 226 height 127
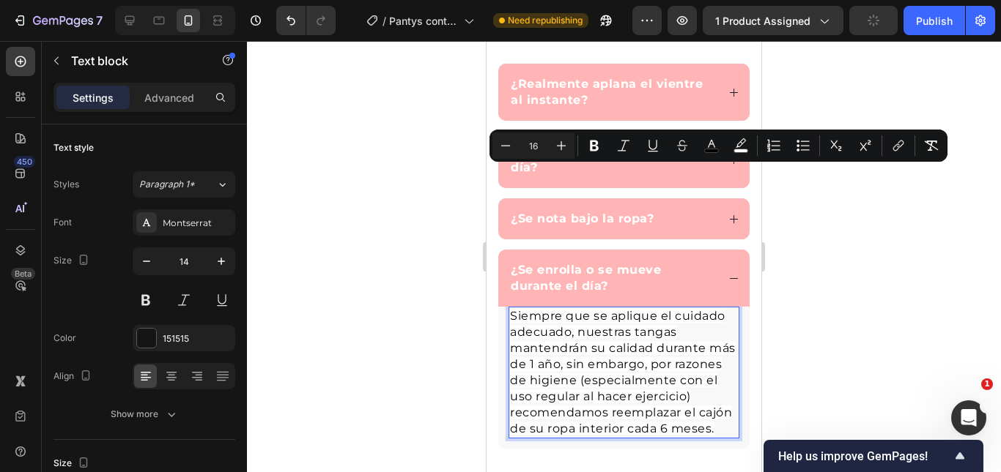
scroll to position [4081, 0]
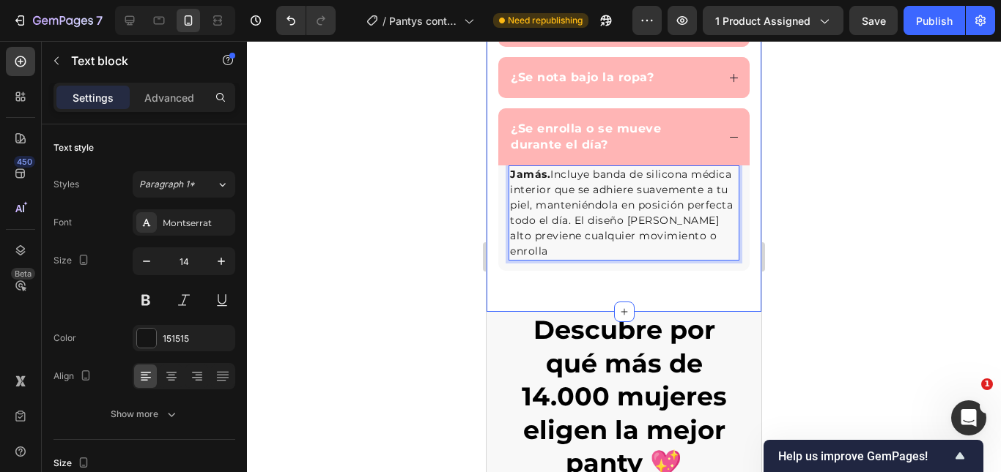
click at [602, 215] on p "Jamás. Incluye banda de silicona médica interior que se adhiere suavemente a tu…" at bounding box center [624, 213] width 228 height 92
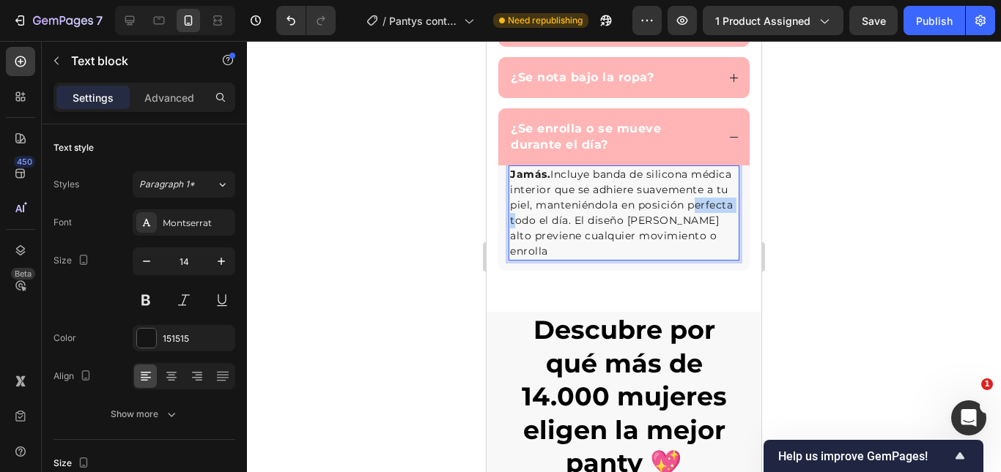
click at [602, 215] on p "Jamás. Incluye banda de silicona médica interior que se adhiere suavemente a tu…" at bounding box center [624, 213] width 228 height 92
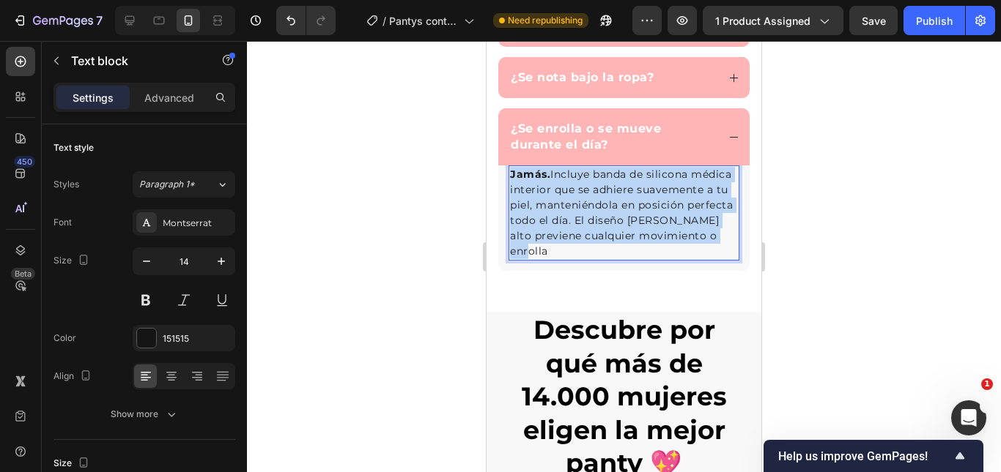
click at [602, 215] on p "Jamás. Incluye banda de silicona médica interior que se adhiere suavemente a tu…" at bounding box center [624, 213] width 228 height 92
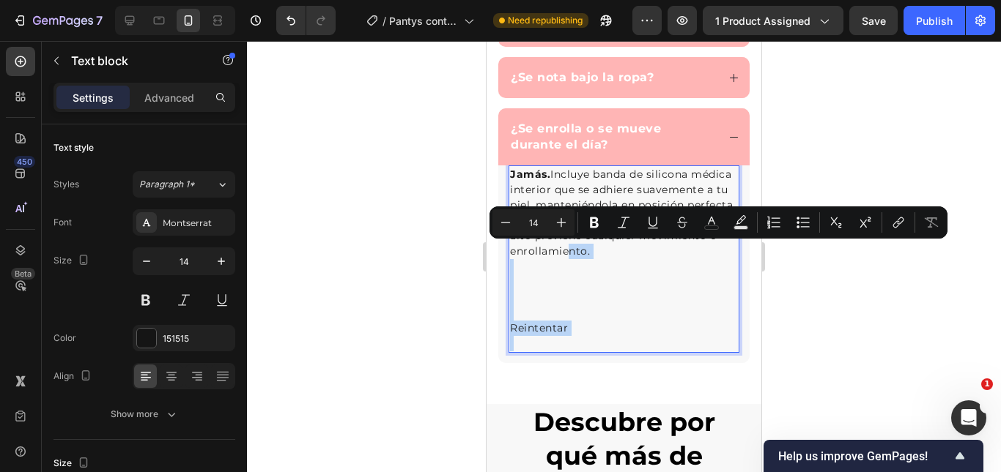
drag, startPoint x: 586, startPoint y: 349, endPoint x: 678, endPoint y: 251, distance: 133.7
click at [678, 251] on div "Jamás. Incluye banda de silicona médica interior que se adhiere suavemente a tu…" at bounding box center [623, 260] width 231 height 188
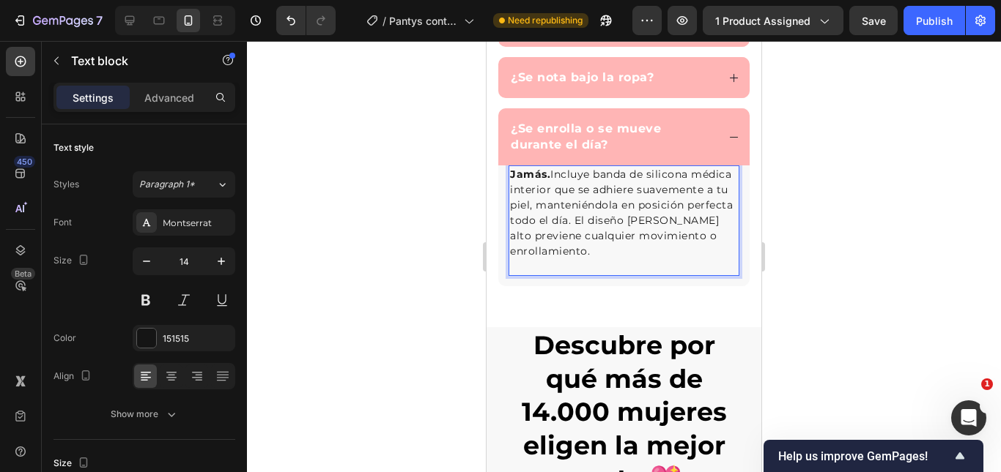
click at [601, 264] on p "Rich Text Editor. Editing area: main" at bounding box center [624, 266] width 228 height 15
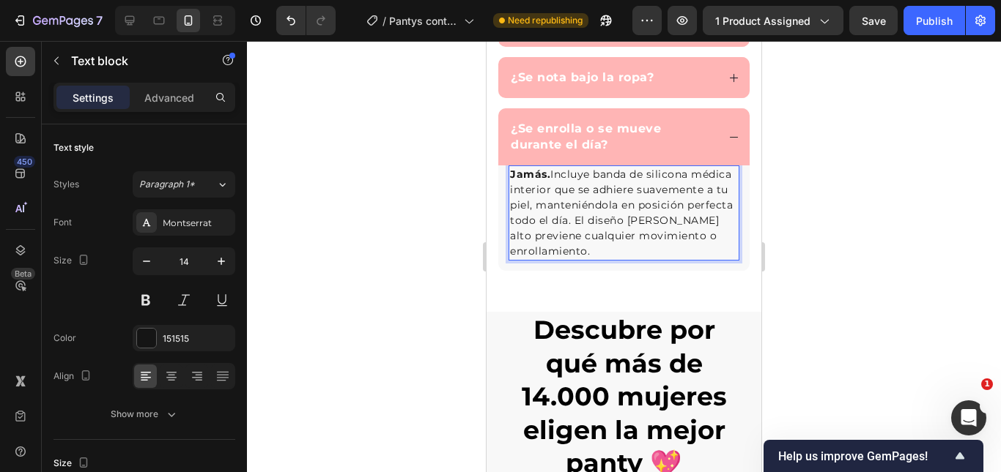
click at [646, 220] on p "Jamás. Incluye banda de silicona médica interior que se adhiere suavemente a tu…" at bounding box center [624, 213] width 228 height 92
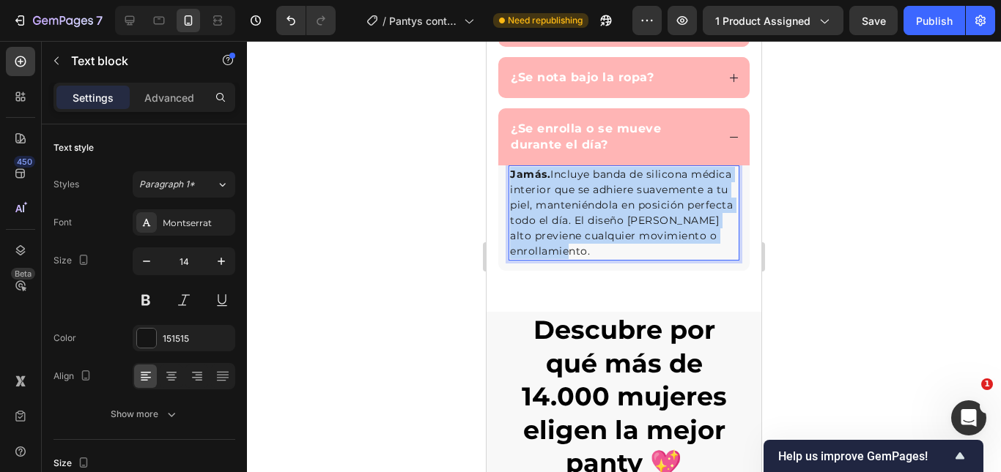
click at [646, 220] on p "Jamás. Incluye banda de silicona médica interior que se adhiere suavemente a tu…" at bounding box center [624, 213] width 228 height 92
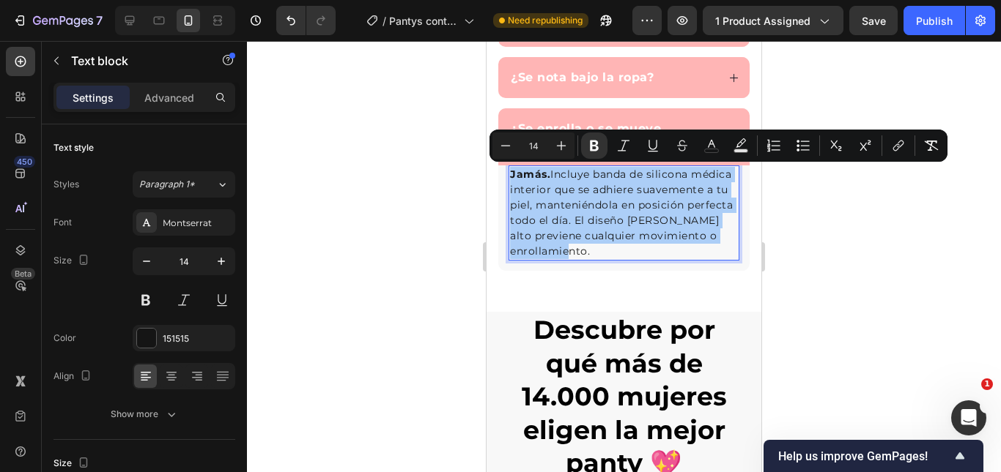
click at [576, 144] on div "Minus 14 Plus Bold Italic Underline Strikethrough color color Numbered List Bul…" at bounding box center [718, 146] width 452 height 26
click at [571, 144] on button "Plus" at bounding box center [561, 146] width 26 height 26
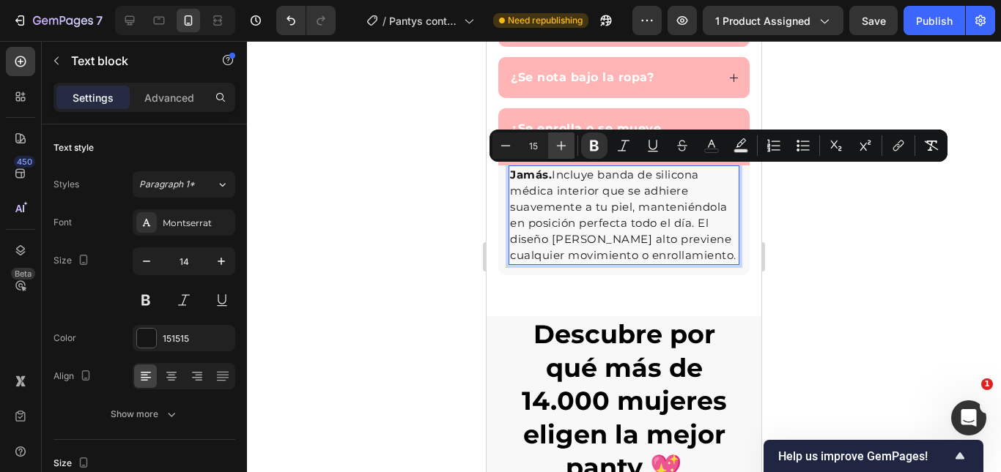
click at [571, 144] on button "Plus" at bounding box center [561, 146] width 26 height 26
type input "16"
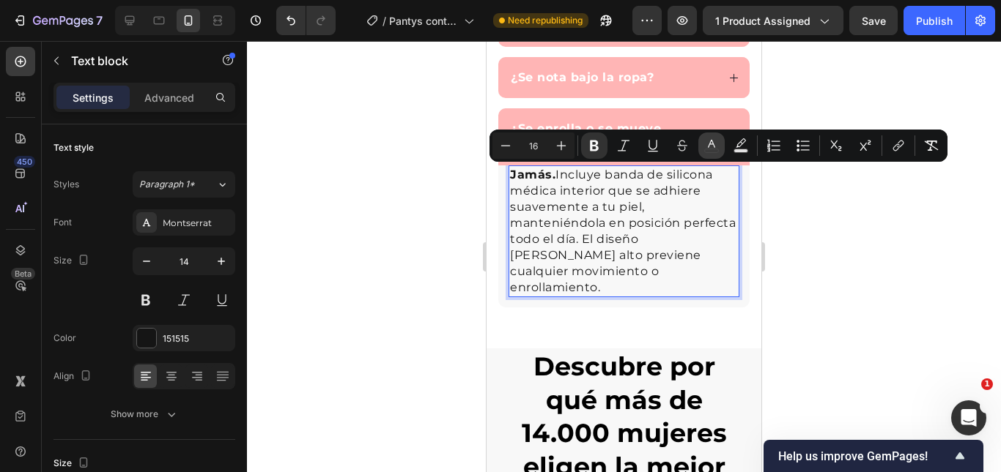
click at [714, 153] on button "color" at bounding box center [711, 146] width 26 height 26
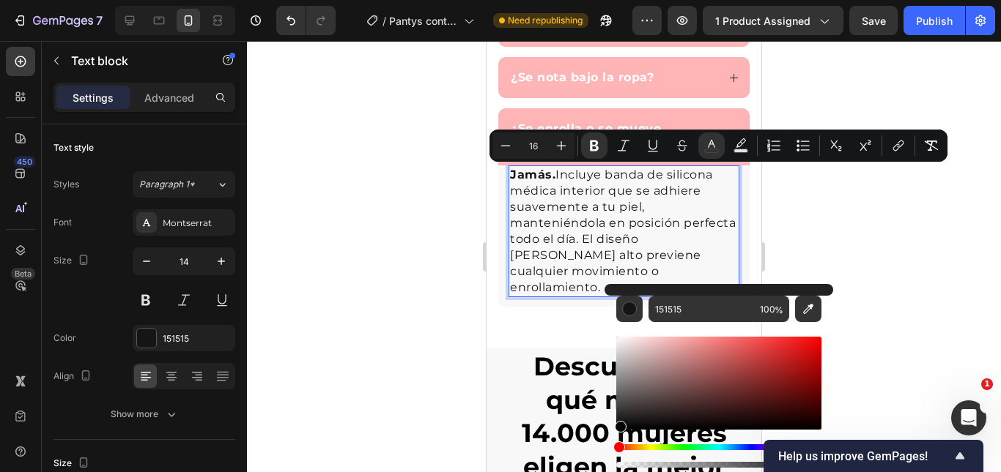
drag, startPoint x: 672, startPoint y: 383, endPoint x: 606, endPoint y: 459, distance: 100.7
click at [606, 459] on div "151515 100 %" at bounding box center [718, 377] width 229 height 187
type input "000000"
click at [574, 264] on span "Jamás. Incluye banda de silicona médica interior que se adhiere suavemente a tu…" at bounding box center [623, 231] width 226 height 127
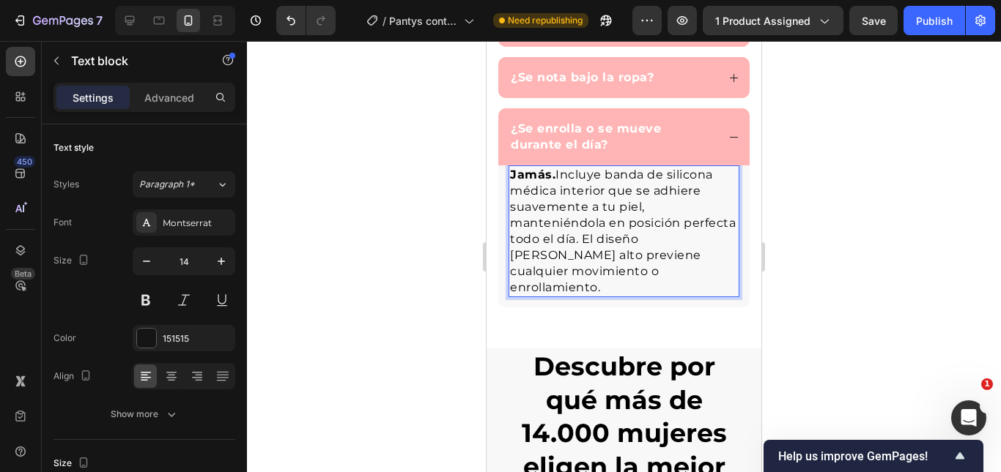
click at [836, 187] on div at bounding box center [624, 256] width 754 height 431
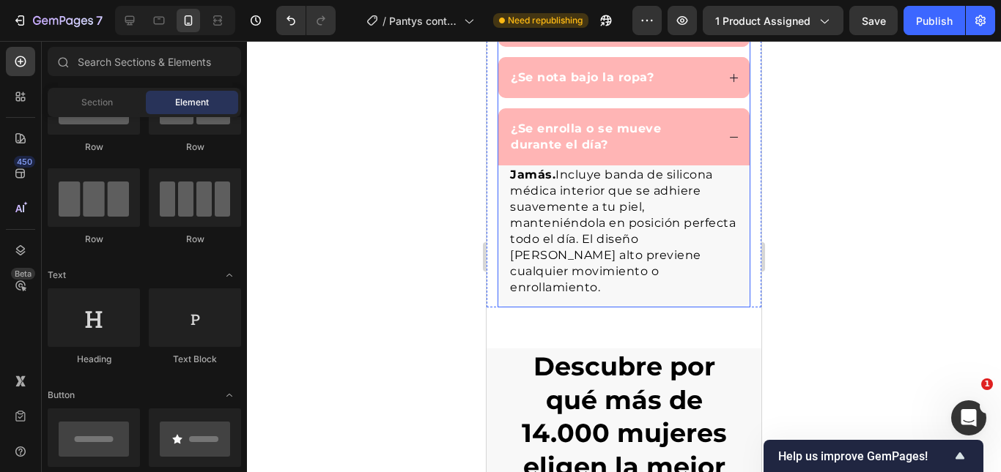
click at [721, 149] on div "¿Se enrolla o se mueve durante el día?" at bounding box center [623, 136] width 251 height 57
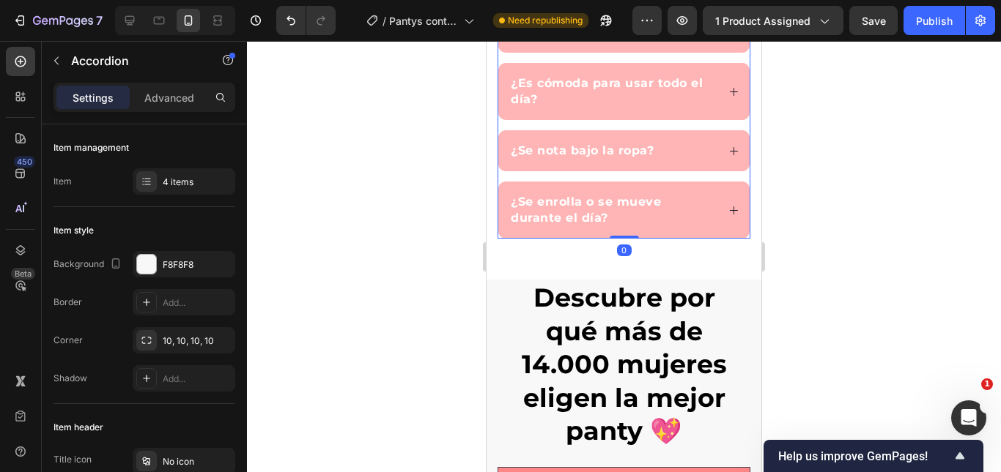
click at [803, 188] on div at bounding box center [624, 256] width 754 height 431
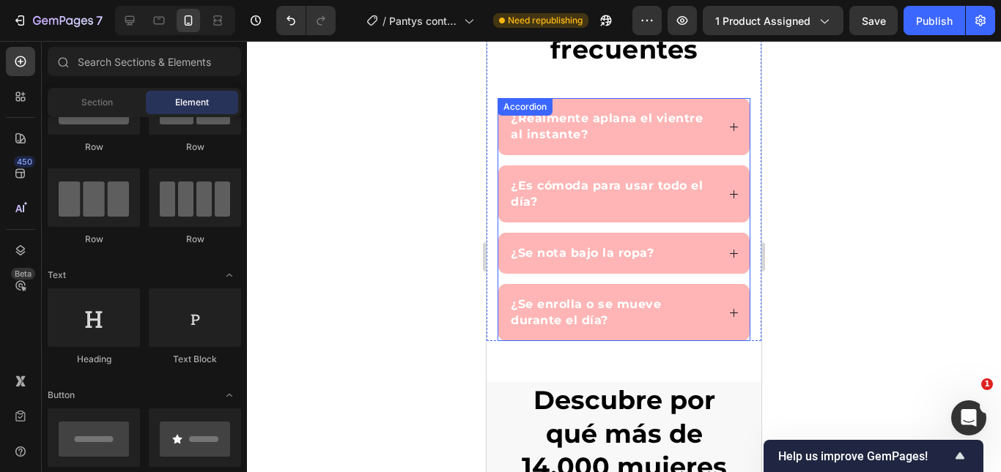
scroll to position [3861, 0]
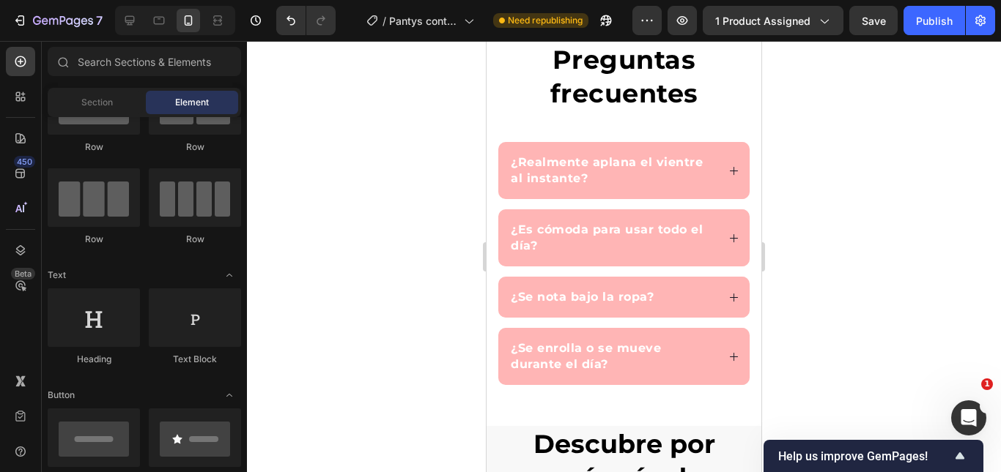
click at [916, 18] on div "Publish" at bounding box center [934, 20] width 37 height 15
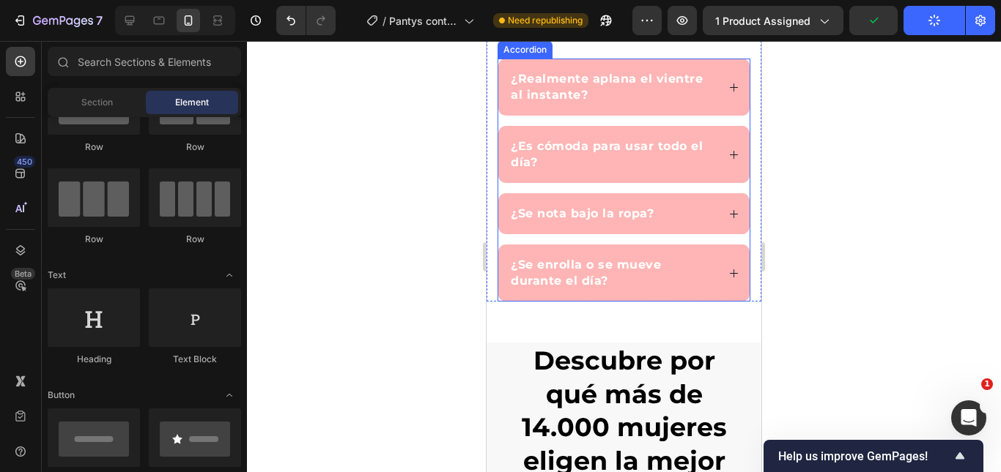
scroll to position [4008, 0]
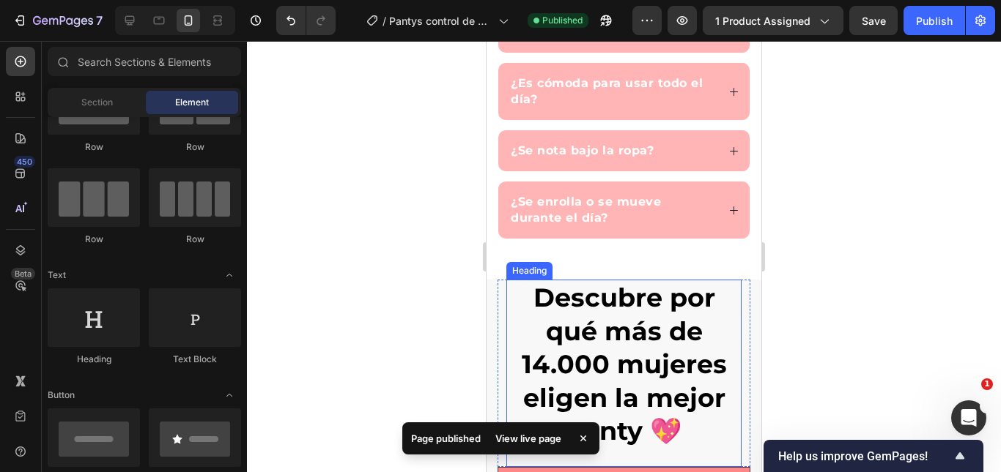
click at [563, 360] on strong "Descubre por qué más de 14.000 mujeres eligen la mejor panty 💖" at bounding box center [623, 364] width 205 height 165
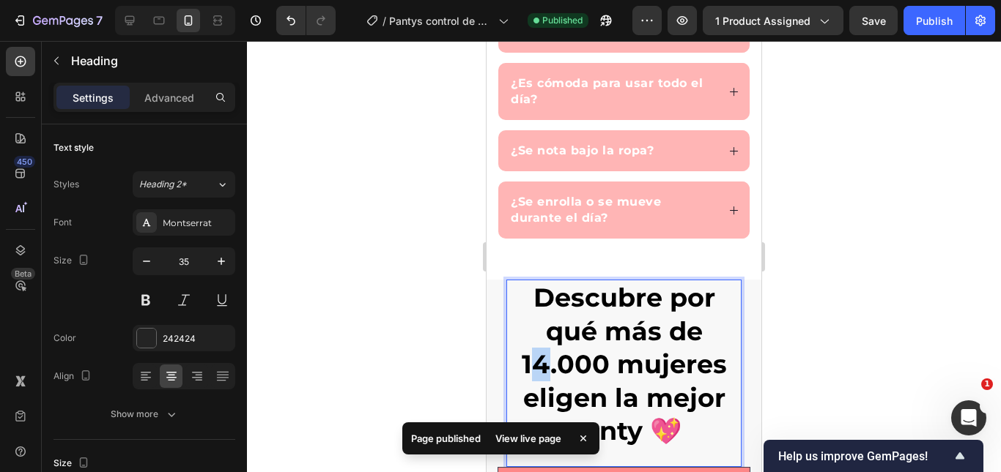
drag, startPoint x: 543, startPoint y: 363, endPoint x: 529, endPoint y: 364, distance: 13.9
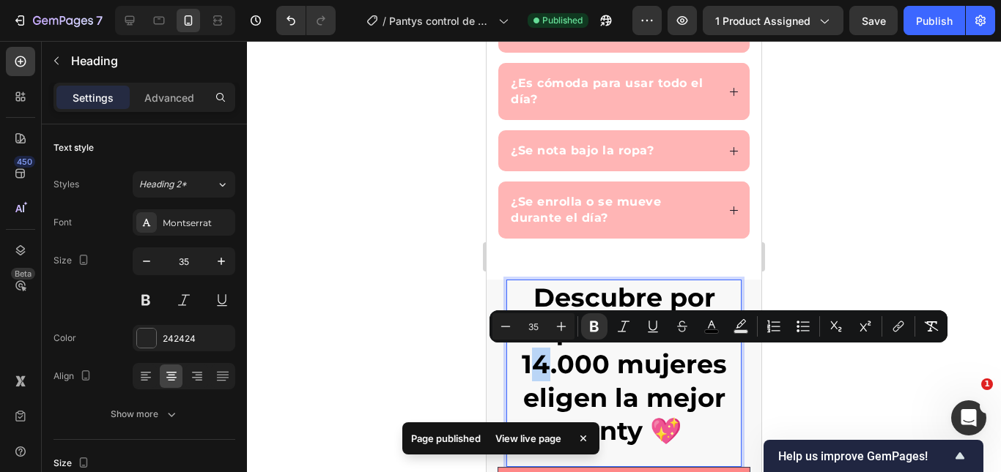
click at [532, 365] on strong "Descubre por qué más de 14.000 mujeres eligen la mejor panty 💖" at bounding box center [623, 364] width 205 height 165
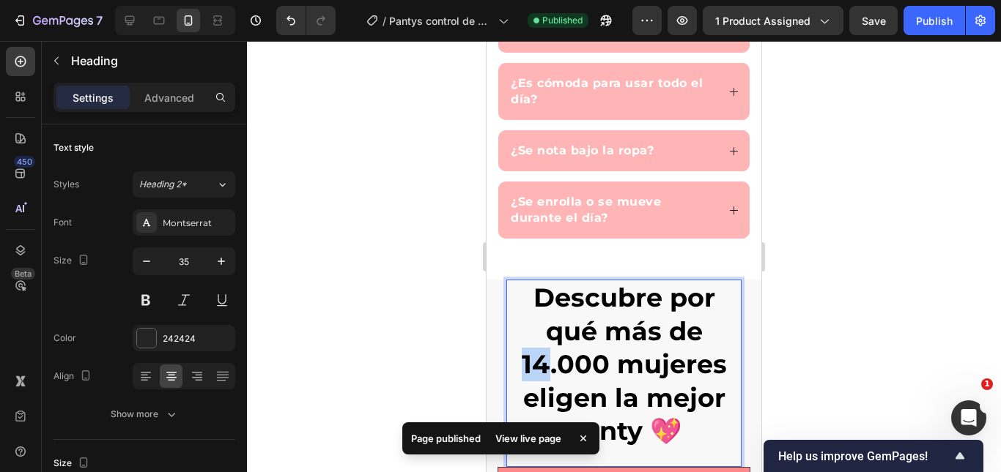
drag, startPoint x: 540, startPoint y: 365, endPoint x: 521, endPoint y: 363, distance: 18.4
click at [521, 363] on strong "Descubre por qué más de 14.000 mujeres eligen la mejor panty 💖" at bounding box center [623, 364] width 205 height 165
click at [813, 333] on div at bounding box center [624, 256] width 754 height 431
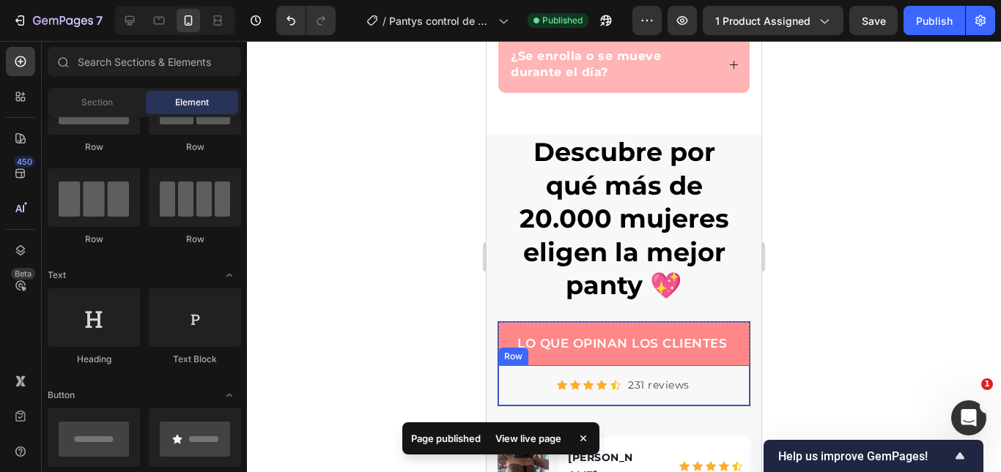
scroll to position [4154, 0]
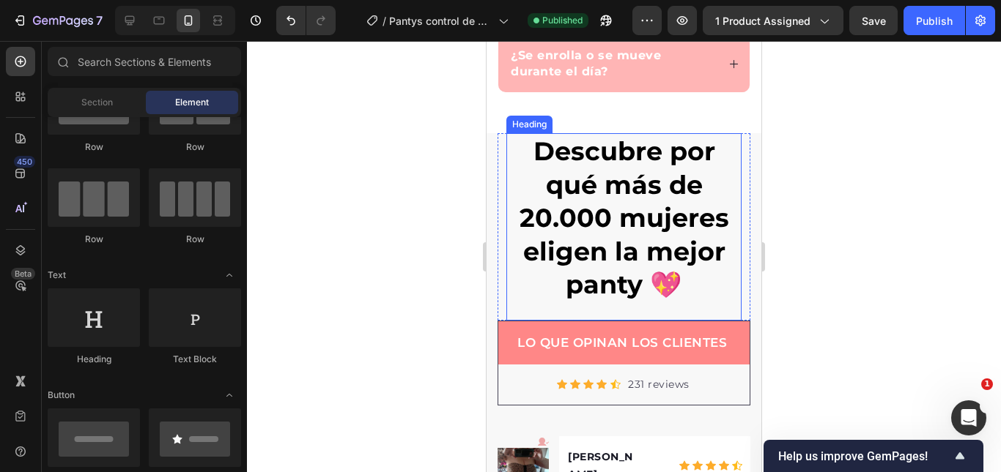
click at [697, 226] on strong "Descubre por qué más de 20.000 mujeres eligen la mejor panty 💖" at bounding box center [623, 218] width 209 height 165
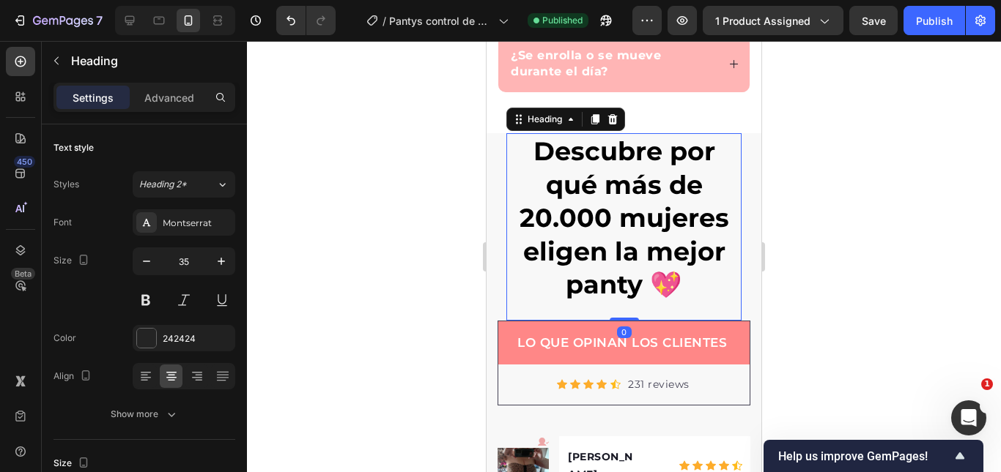
click at [721, 226] on strong "Descubre por qué más de 20.000 mujeres eligen la mejor panty 💖" at bounding box center [623, 218] width 209 height 165
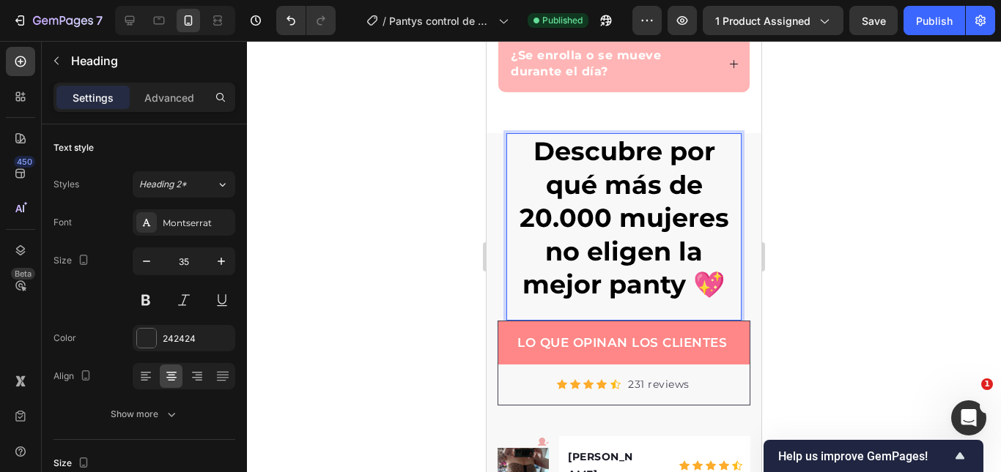
drag, startPoint x: 678, startPoint y: 283, endPoint x: 643, endPoint y: 278, distance: 35.4
click at [591, 267] on p "Descubre por qué más de 20.000 mujeres no eligen la mejor panty 💖" at bounding box center [624, 218] width 232 height 167
drag, startPoint x: 566, startPoint y: 259, endPoint x: 576, endPoint y: 257, distance: 9.8
click at [567, 259] on strong "Descubre por qué más de 20.000 mujeres no eligen la mejor panty 💖" at bounding box center [623, 218] width 209 height 165
click at [579, 255] on strong "Descubre por qué más de 20.000 mujeres no eligen la mejor panty 💖" at bounding box center [623, 218] width 209 height 165
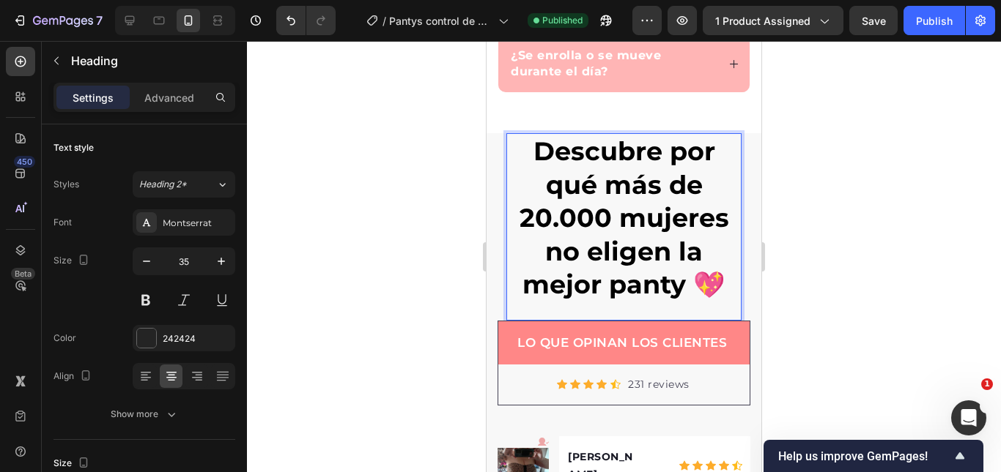
click at [574, 253] on strong "Descubre por qué más de 20.000 mujeres no eligen la mejor panty 💖" at bounding box center [623, 218] width 209 height 165
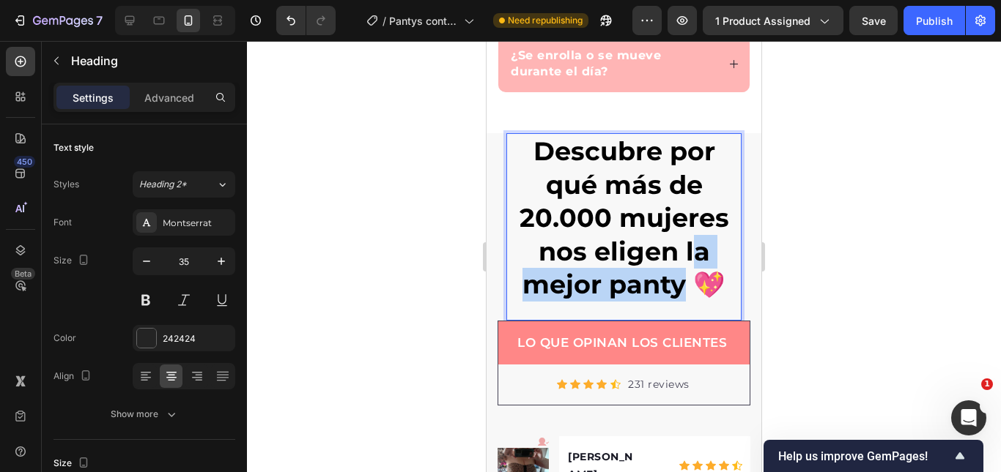
drag, startPoint x: 675, startPoint y: 283, endPoint x: 686, endPoint y: 261, distance: 25.6
click at [686, 261] on strong "Descubre por qué más de 20.000 mujeres nos eligen la mejor panty 💖" at bounding box center [623, 218] width 209 height 165
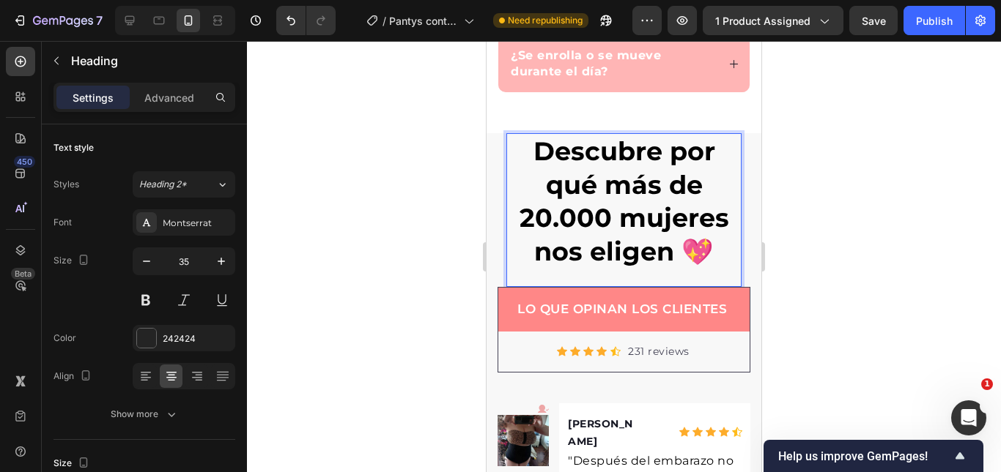
click at [669, 252] on strong "Descubre por qué más de 20.000 mujeres nos eligen 💖" at bounding box center [623, 202] width 209 height 132
click at [683, 258] on strong "Descubre por qué más de 20.000 mujeres nos eligen 💖" at bounding box center [623, 202] width 209 height 132
click at [795, 238] on div at bounding box center [624, 256] width 754 height 431
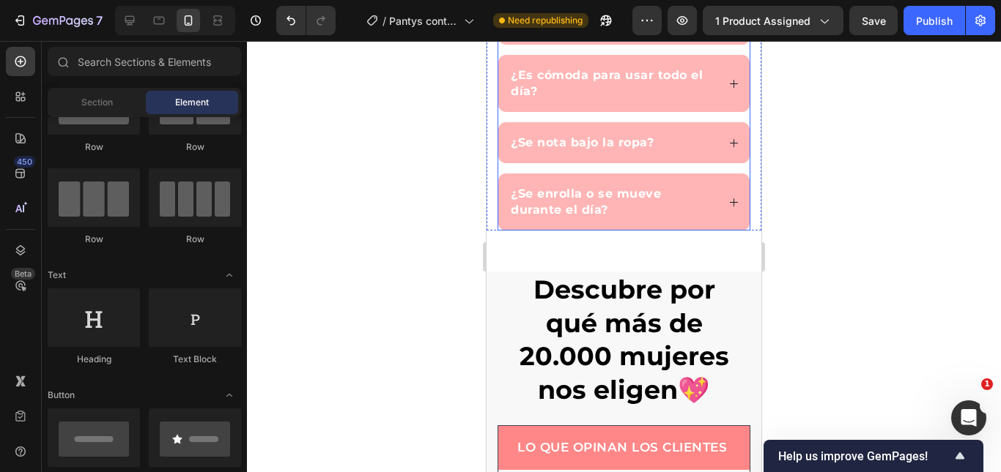
scroll to position [3935, 0]
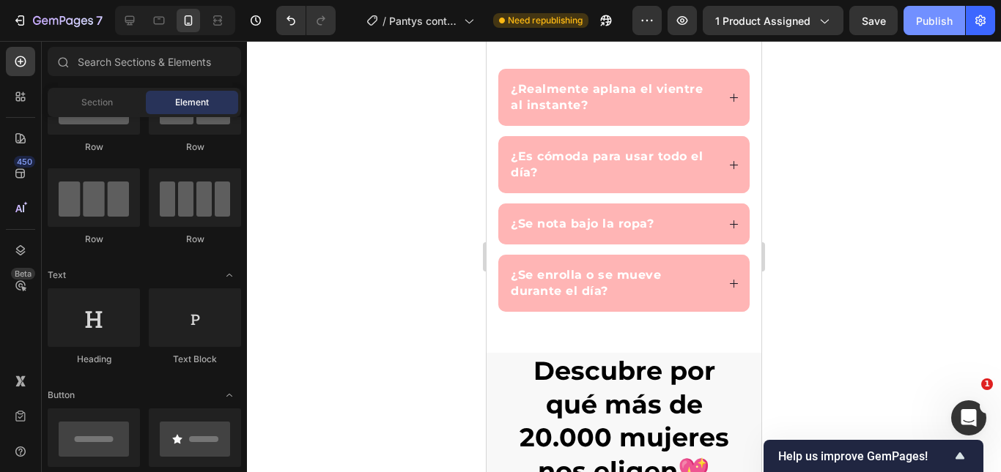
click at [951, 21] on div "Publish" at bounding box center [934, 20] width 37 height 15
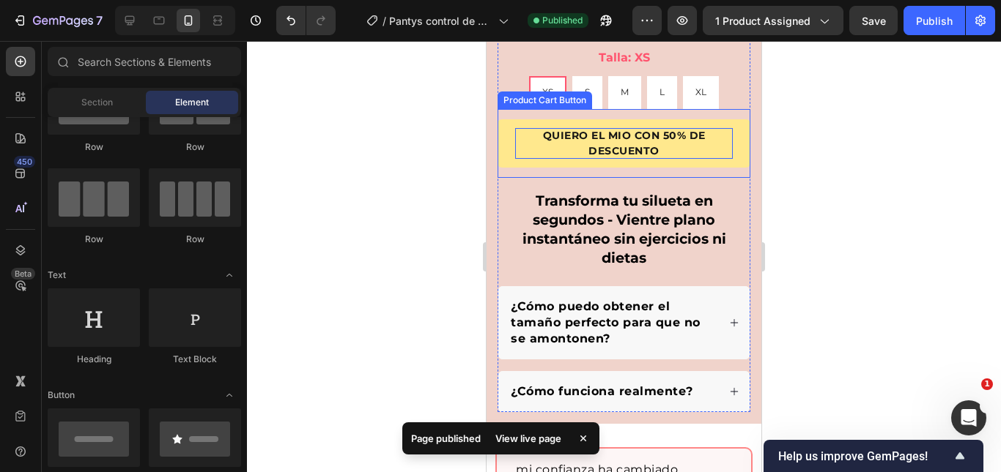
scroll to position [844, 0]
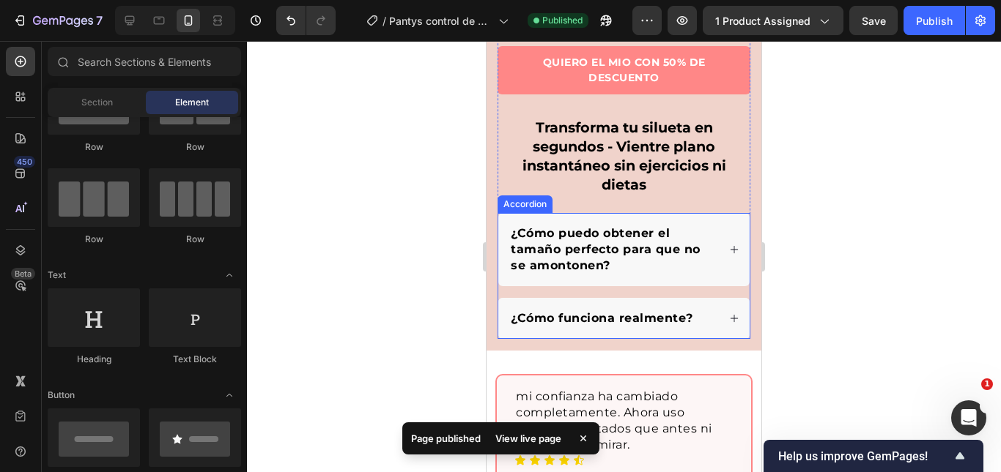
click at [708, 220] on div "¿Cómo puedo obtener el tamaño perfecto para que no se amontonen?" at bounding box center [623, 249] width 251 height 73
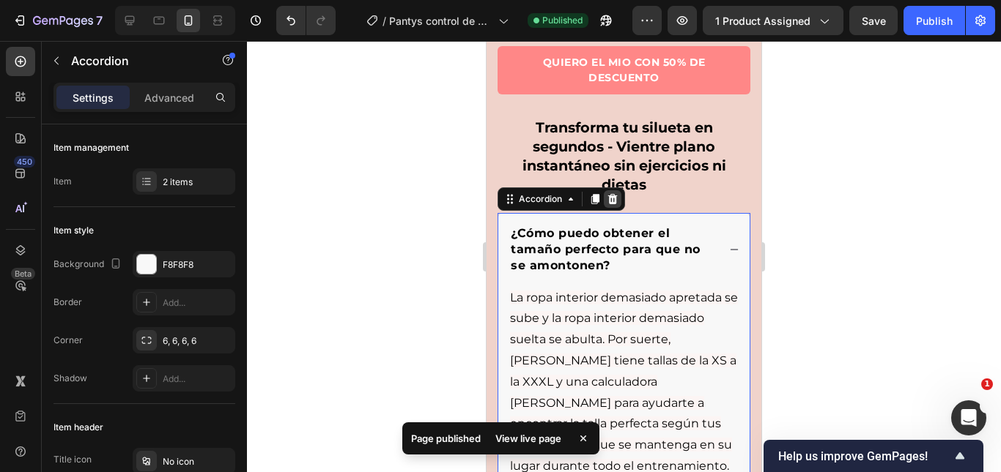
click at [615, 193] on icon at bounding box center [613, 198] width 10 height 10
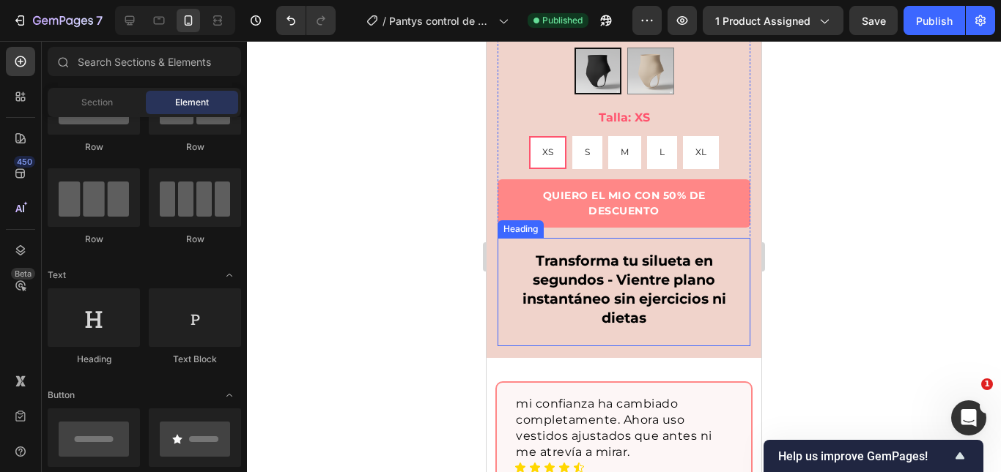
scroll to position [697, 0]
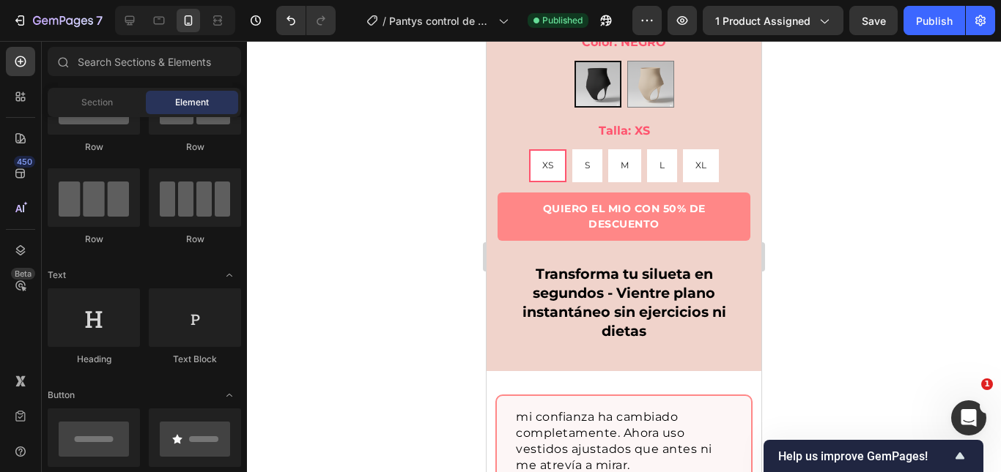
click at [265, 218] on div at bounding box center [624, 256] width 754 height 431
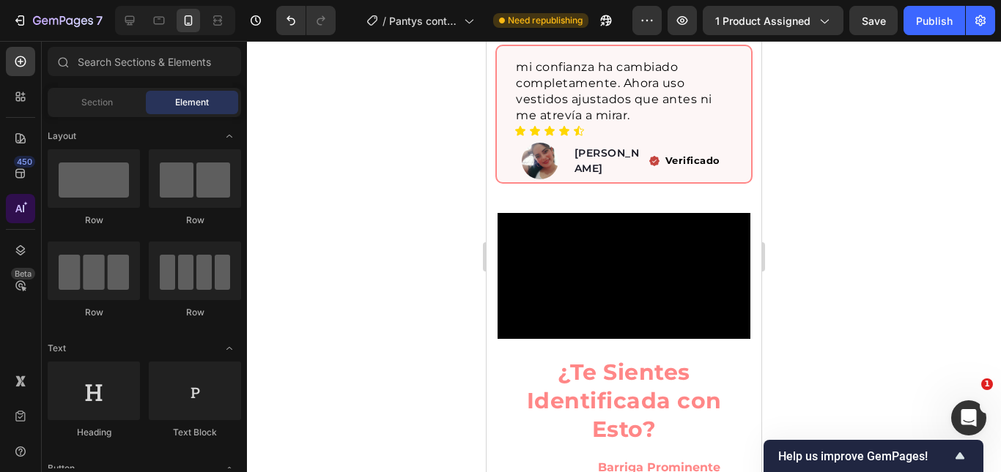
scroll to position [756, 0]
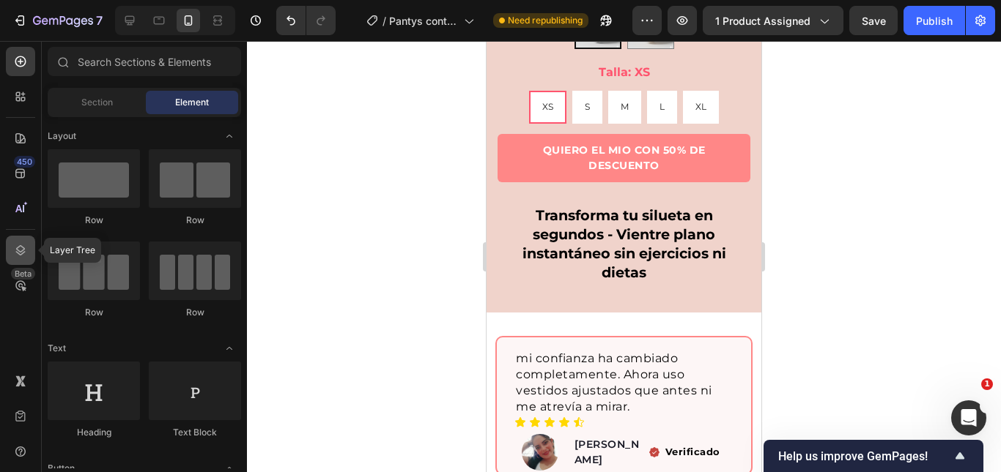
click at [22, 247] on icon at bounding box center [21, 250] width 10 height 10
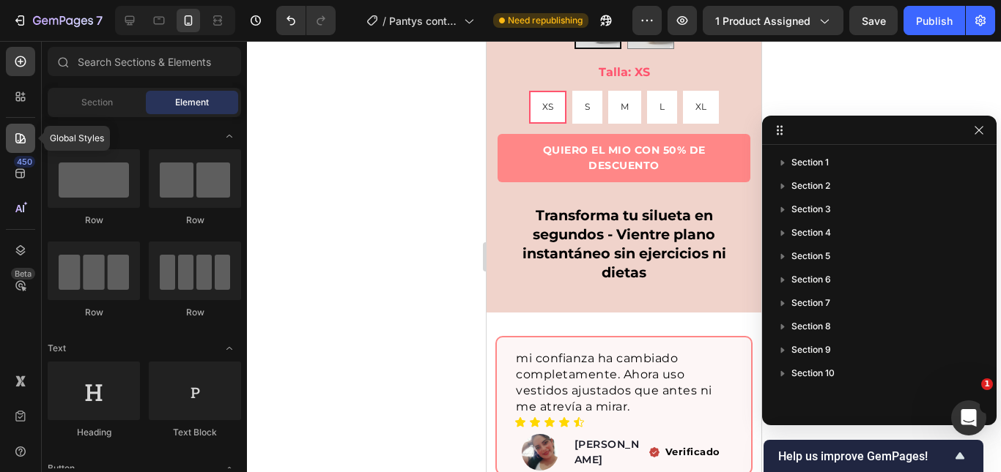
click at [21, 146] on div at bounding box center [20, 138] width 29 height 29
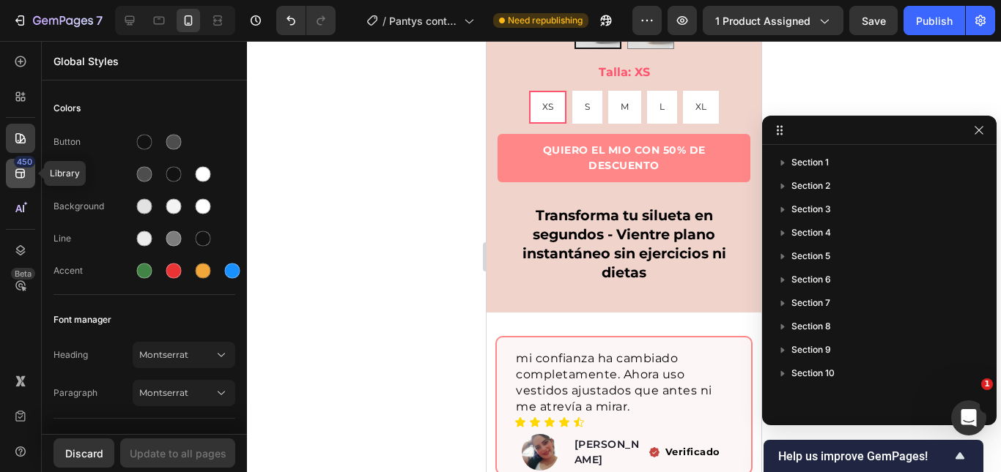
click at [23, 169] on icon at bounding box center [20, 174] width 10 height 10
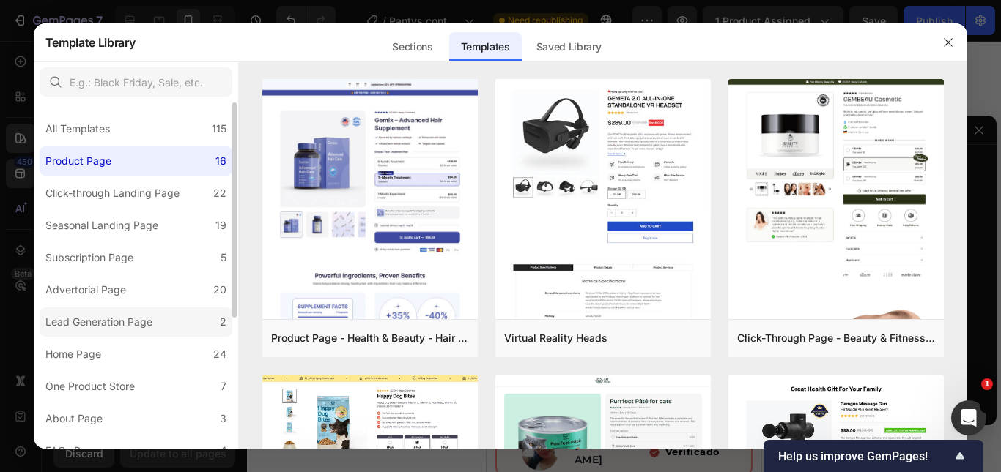
click at [92, 322] on div "Lead Generation Page" at bounding box center [98, 322] width 107 height 18
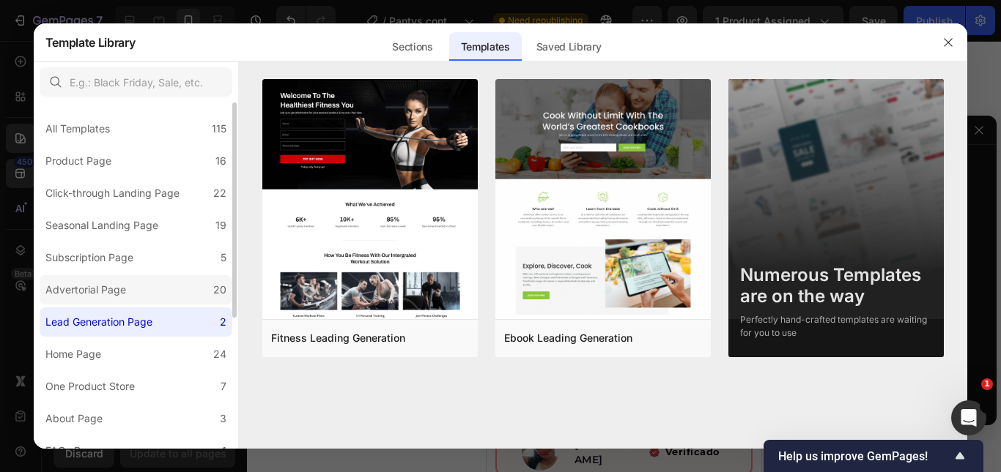
click at [100, 292] on div "Advertorial Page" at bounding box center [85, 290] width 81 height 18
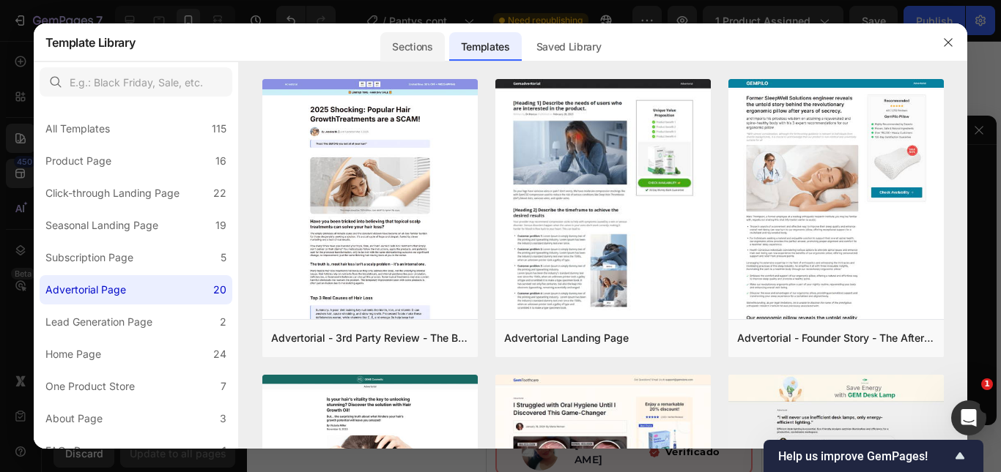
click at [422, 42] on div "Sections" at bounding box center [412, 46] width 64 height 29
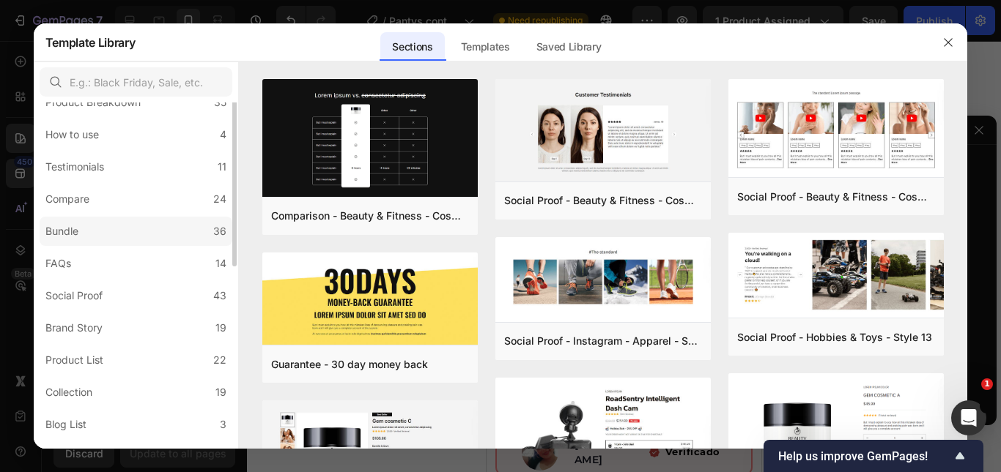
scroll to position [0, 0]
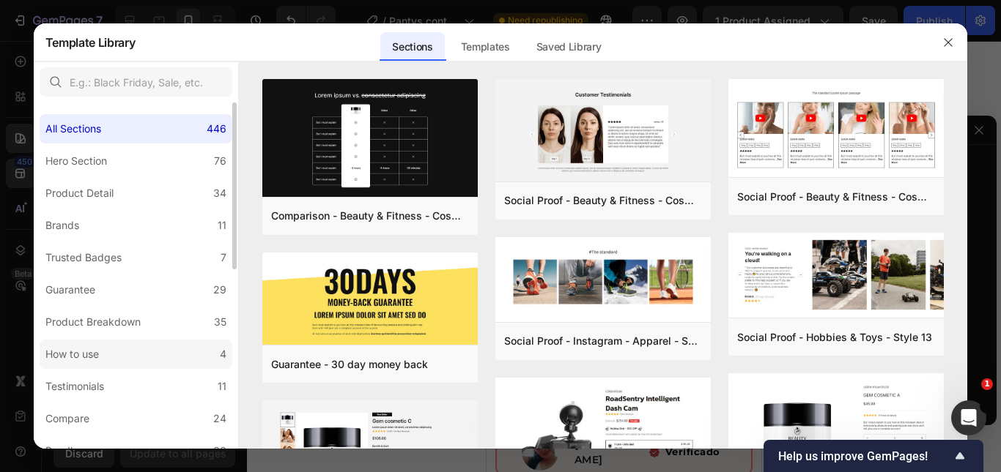
click at [114, 355] on label "How to use 4" at bounding box center [136, 354] width 193 height 29
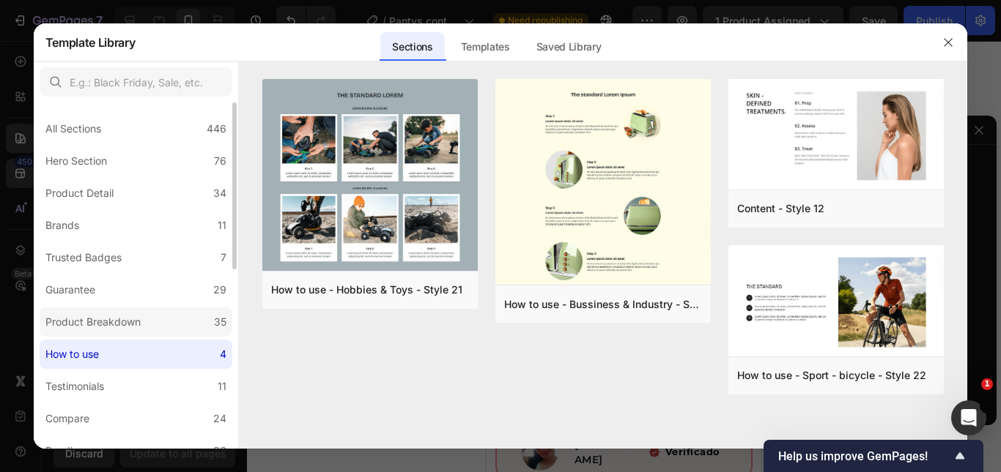
click at [120, 325] on div "Product Breakdown" at bounding box center [92, 322] width 95 height 18
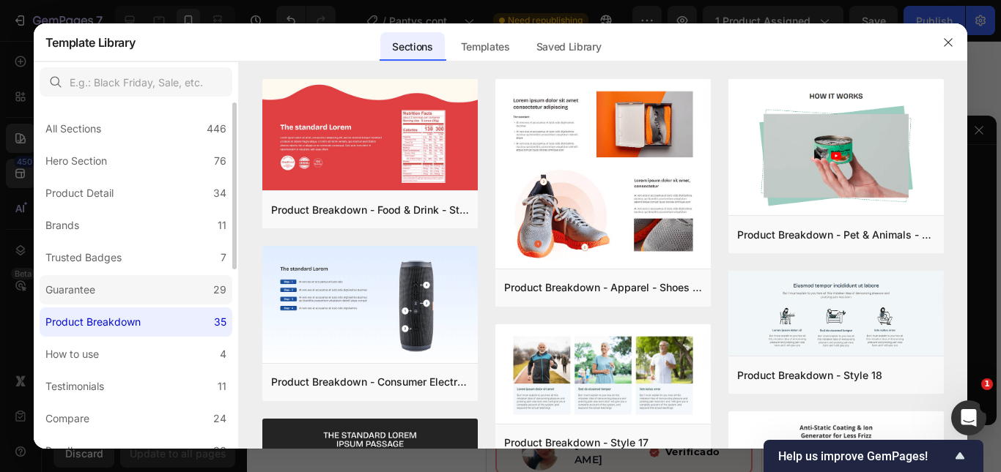
click at [127, 294] on label "Guarantee 29" at bounding box center [136, 289] width 193 height 29
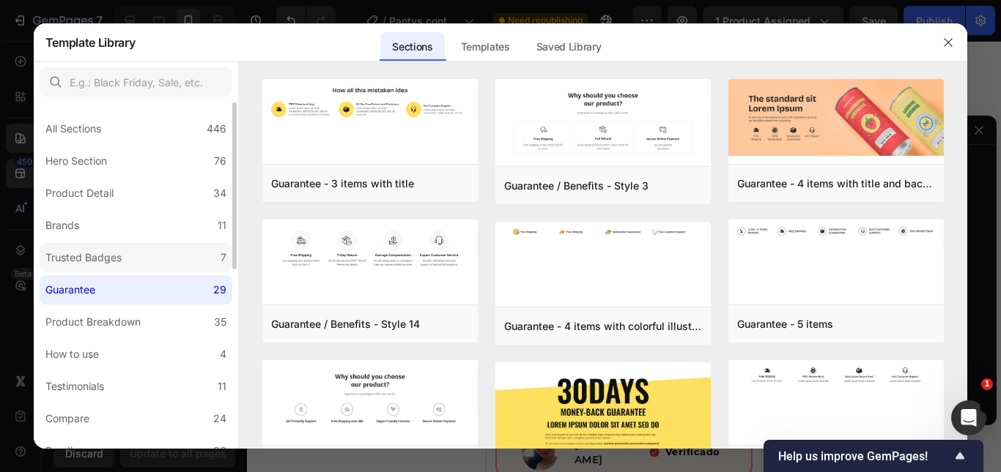
click at [131, 268] on label "Trusted Badges 7" at bounding box center [136, 257] width 193 height 29
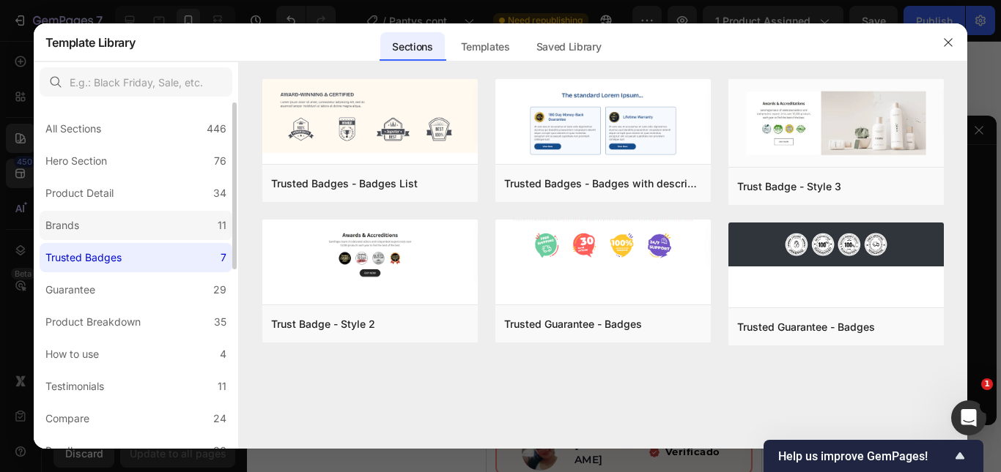
click at [149, 227] on label "Brands 11" at bounding box center [136, 225] width 193 height 29
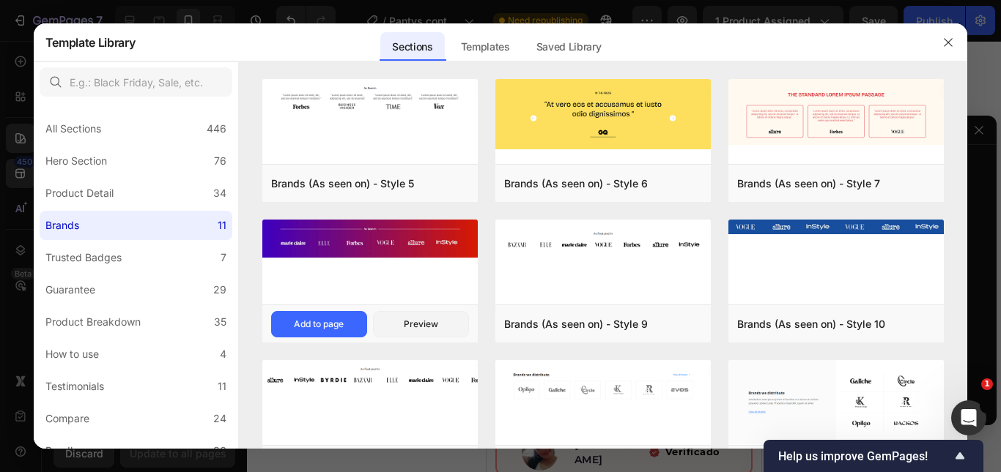
click at [368, 255] on img at bounding box center [369, 239] width 215 height 38
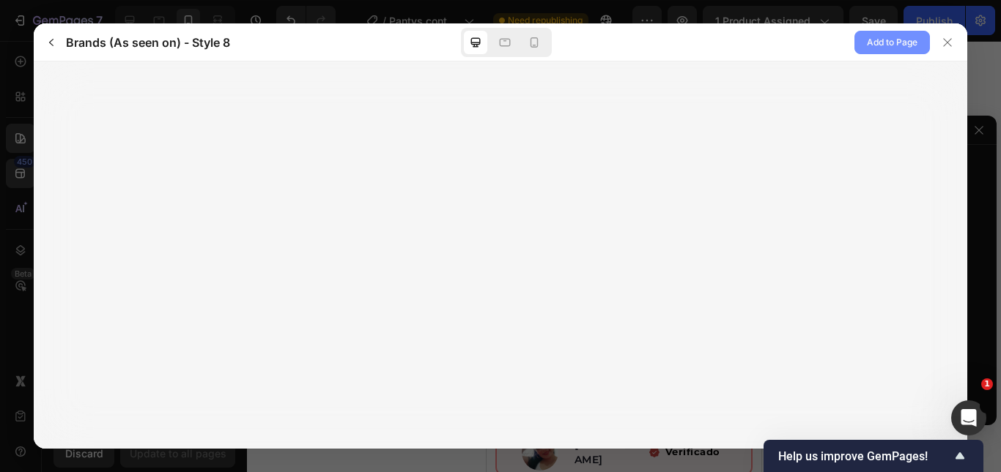
click at [890, 51] on button "Add to Page" at bounding box center [891, 42] width 75 height 23
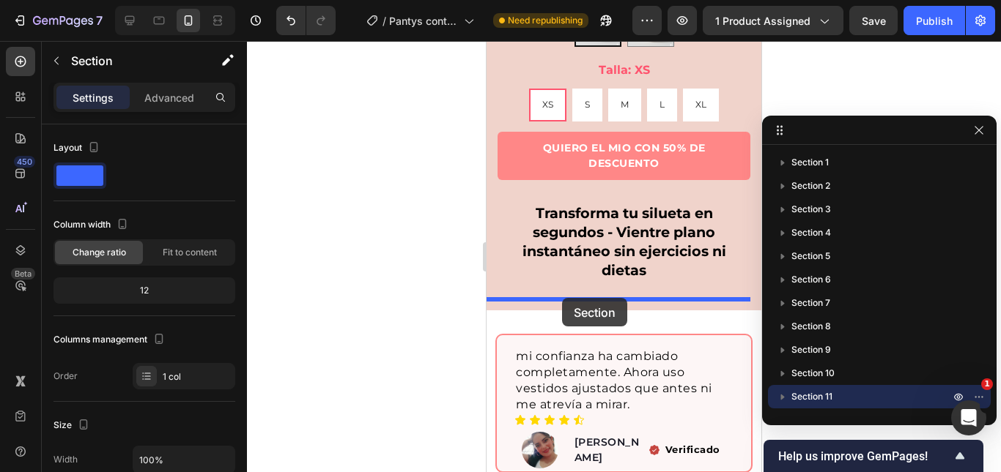
scroll to position [887, 0]
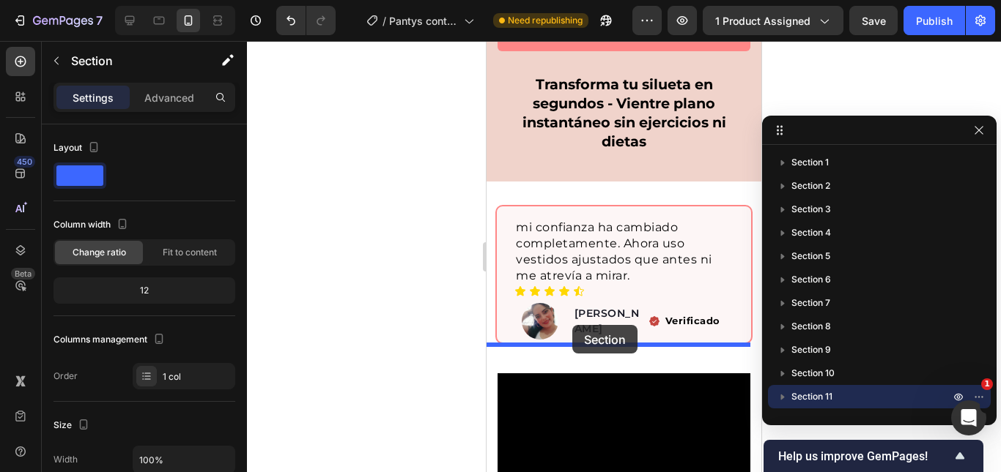
drag, startPoint x: 541, startPoint y: 136, endPoint x: 572, endPoint y: 325, distance: 191.6
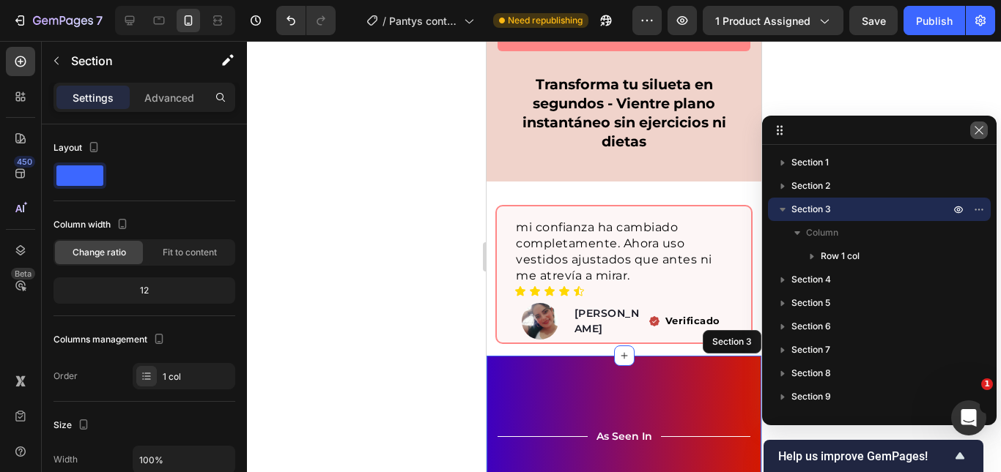
click at [982, 135] on icon "button" at bounding box center [979, 131] width 12 height 12
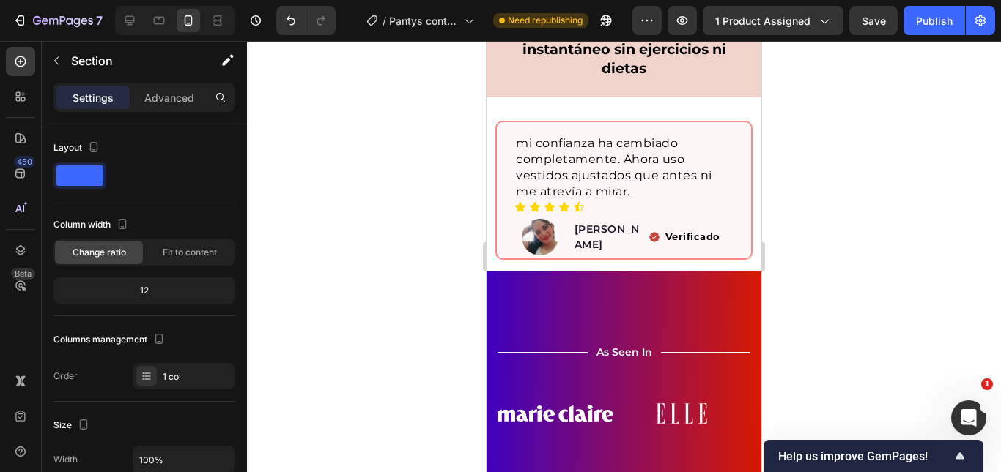
scroll to position [1107, 0]
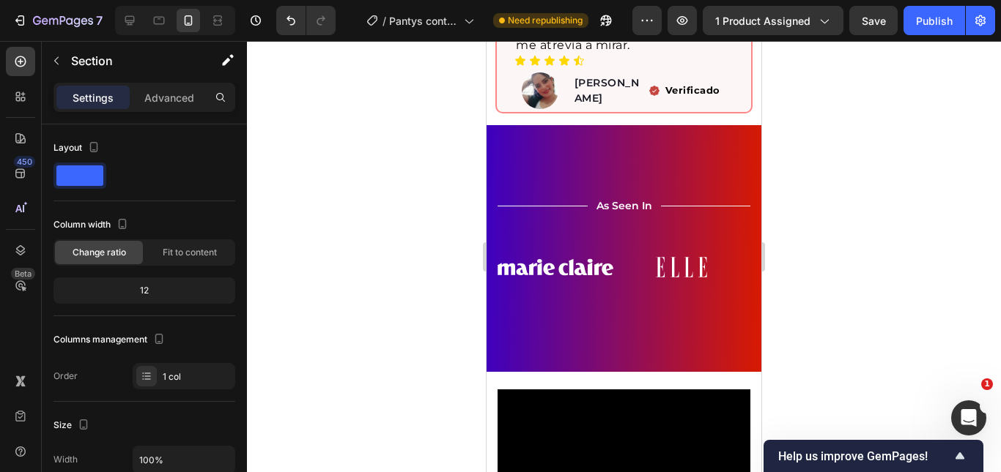
click at [623, 163] on div "Title Line As Seen In Text Block Title Line Row Image Image Image Image Image I…" at bounding box center [623, 248] width 275 height 247
click at [542, 157] on div "Title Line As Seen In Text Block Title Line Row Image Image Image Image Image I…" at bounding box center [623, 248] width 275 height 247
click at [565, 127] on div "Title Line As Seen In Text Block Title Line Row Image Image Image Image Image I…" at bounding box center [623, 248] width 275 height 247
click at [144, 97] on div "Advanced" at bounding box center [169, 97] width 73 height 23
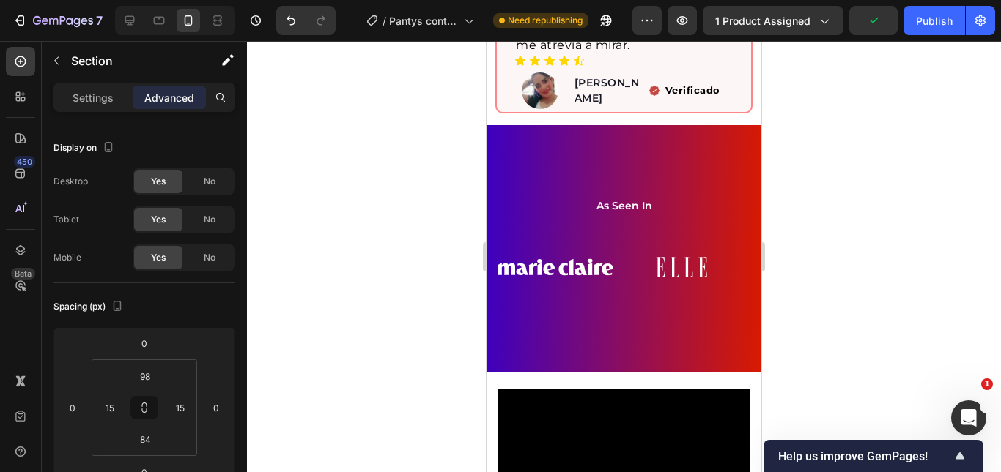
click at [89, 110] on div "Settings Advanced" at bounding box center [144, 97] width 182 height 29
click at [94, 102] on p "Settings" at bounding box center [93, 97] width 41 height 15
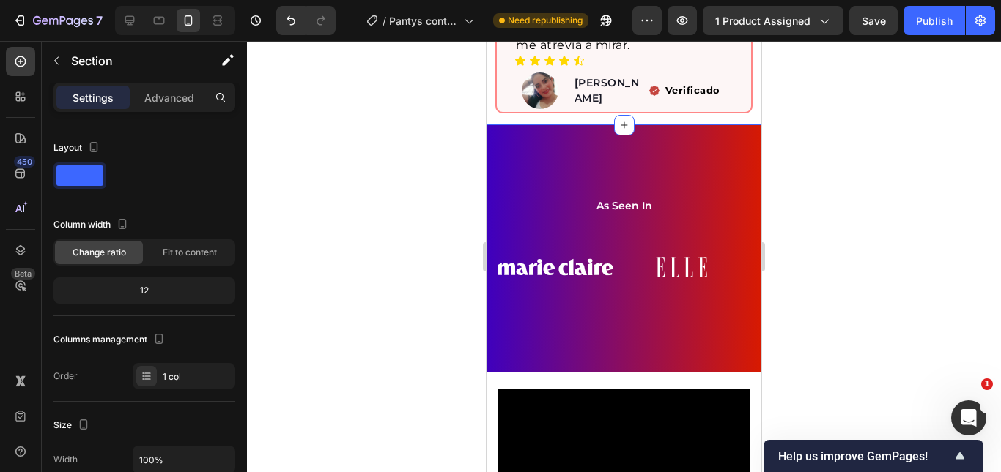
click at [671, 138] on div "Title Line As Seen In Text Block Title Line Row Image Image Image Image Image I…" at bounding box center [623, 248] width 275 height 247
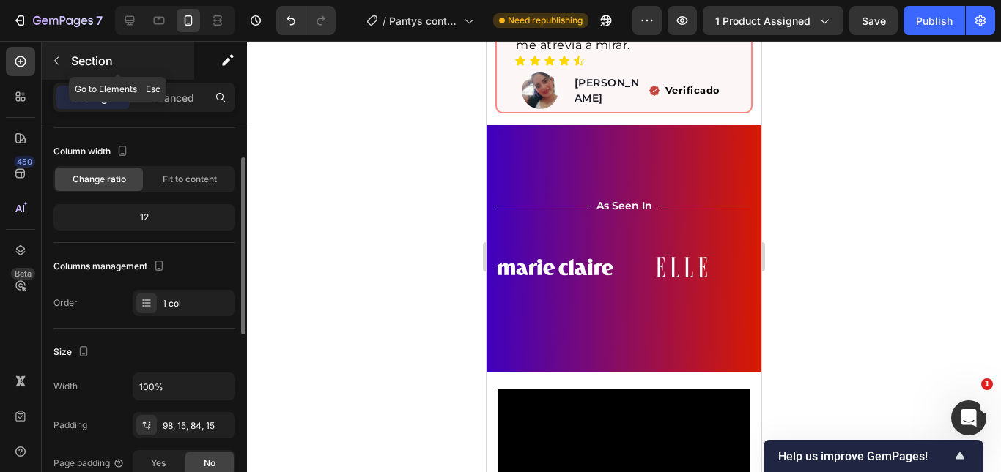
click at [56, 58] on icon "button" at bounding box center [57, 61] width 12 height 12
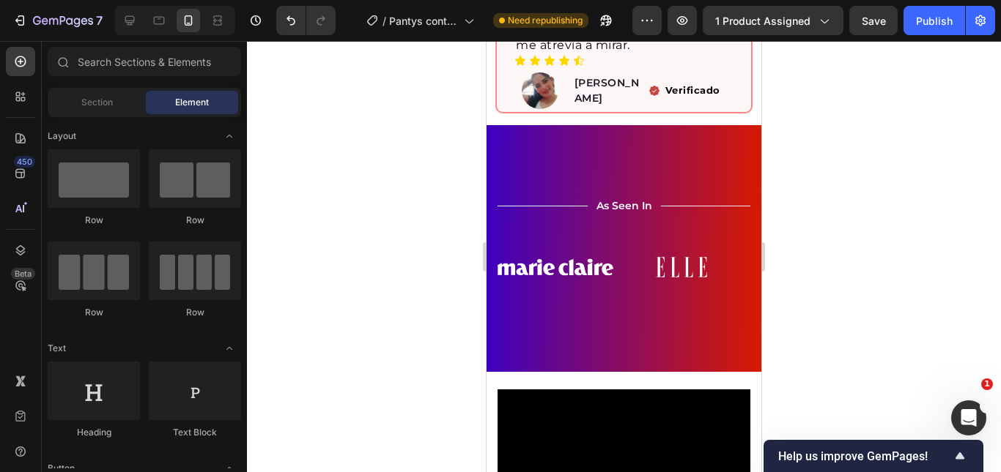
click at [647, 190] on div "Title Line As Seen In Text Block Title Line Row Image Image Image Image Image I…" at bounding box center [623, 248] width 275 height 247
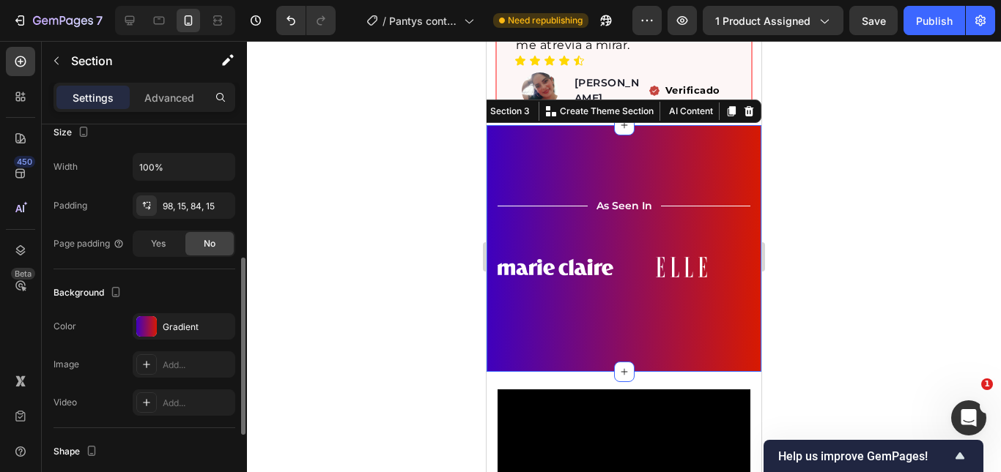
scroll to position [366, 0]
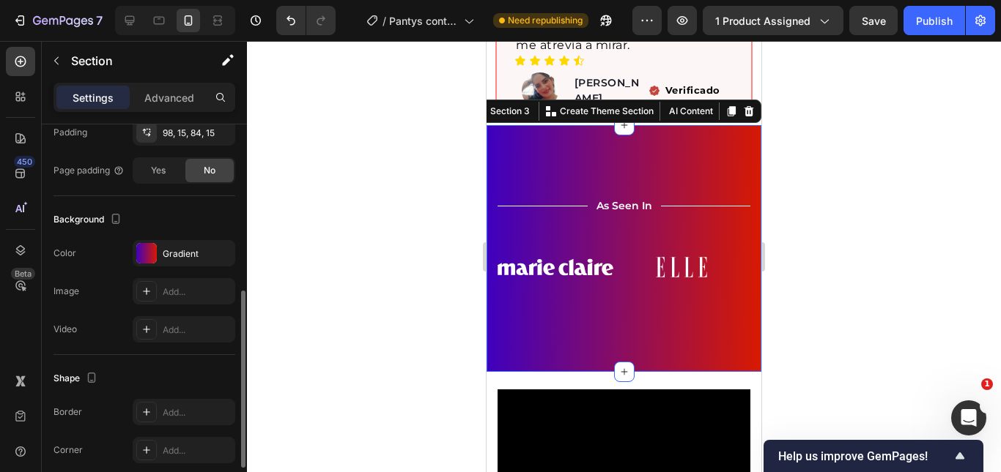
click at [180, 240] on div "Background The changes might be hidden by the video. Color Gradient Image Add..…" at bounding box center [144, 275] width 182 height 159
click at [180, 248] on div "Gradient" at bounding box center [184, 254] width 42 height 13
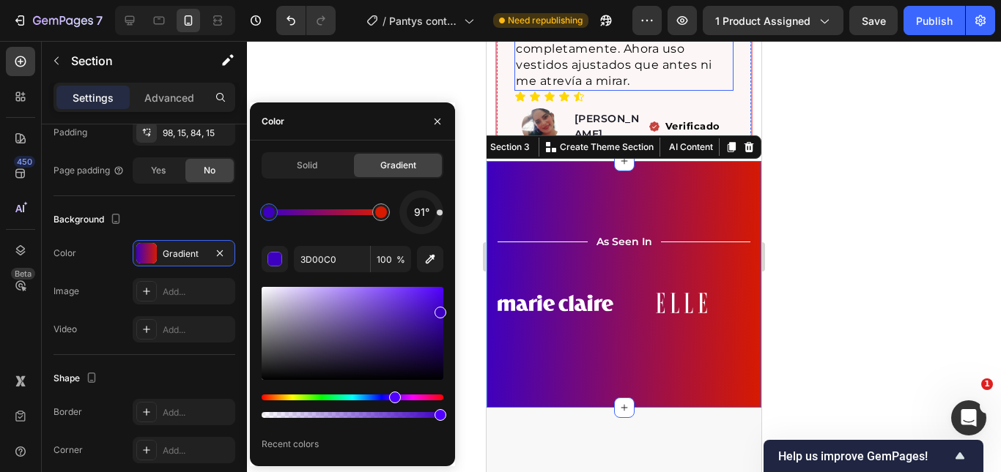
scroll to position [740, 0]
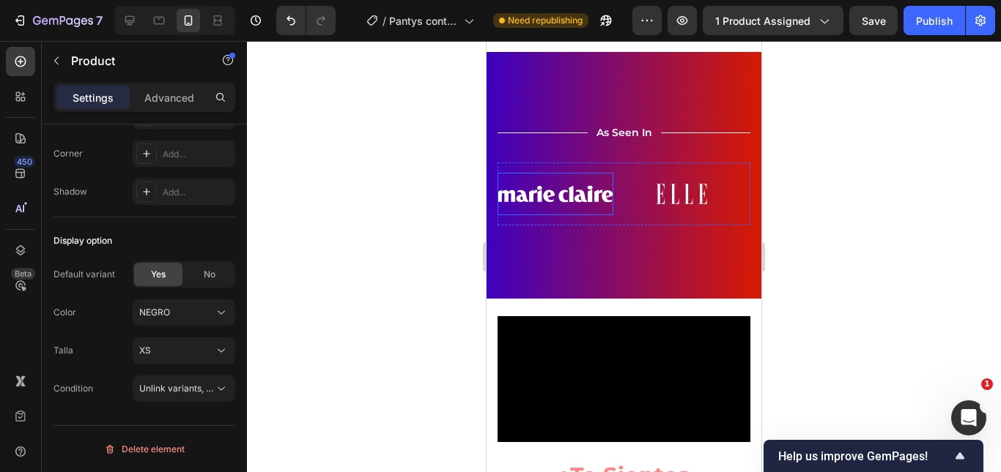
scroll to position [1400, 0]
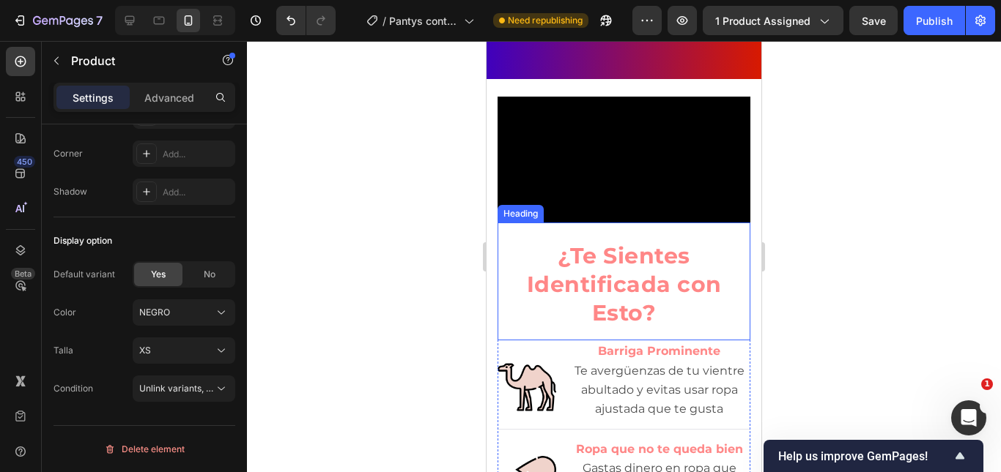
click at [557, 327] on strong "¿Te Sientes Identificada con Esto?" at bounding box center [624, 284] width 195 height 84
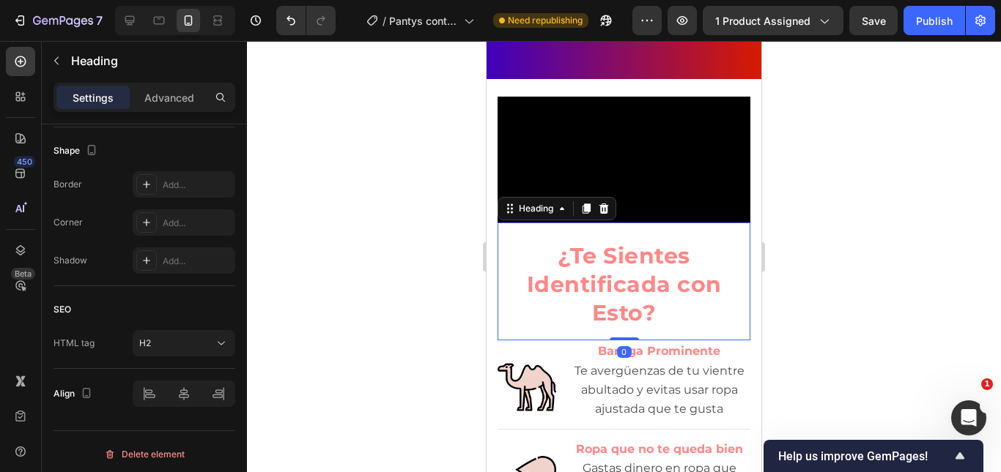
scroll to position [0, 0]
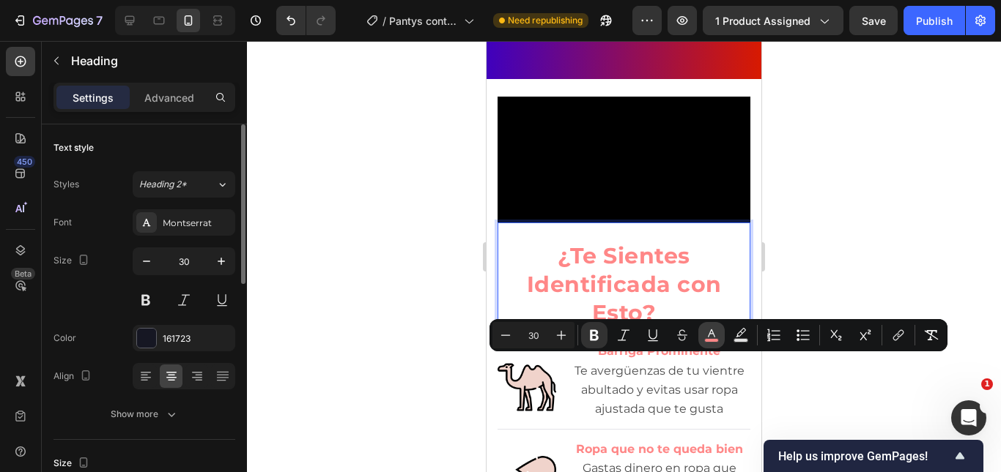
click at [714, 342] on rect "Editor contextual toolbar" at bounding box center [712, 341] width 14 height 4
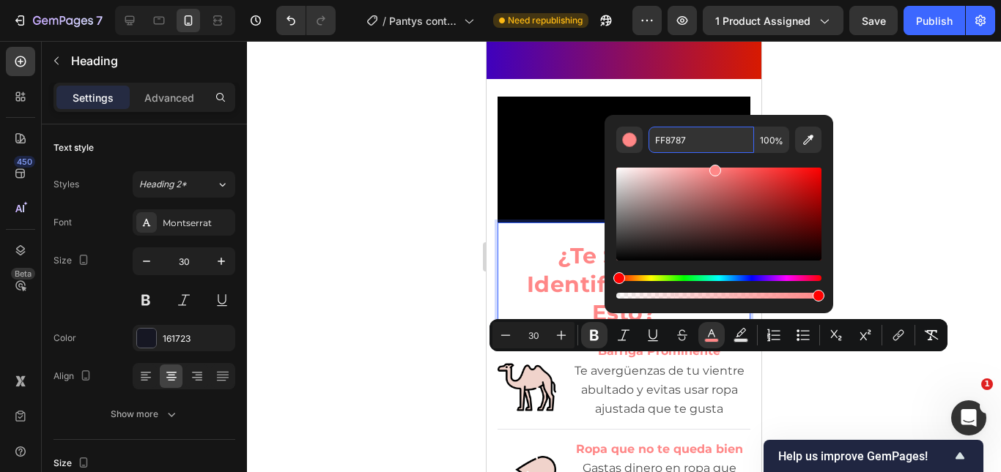
click at [686, 149] on input "FF8787" at bounding box center [700, 140] width 105 height 26
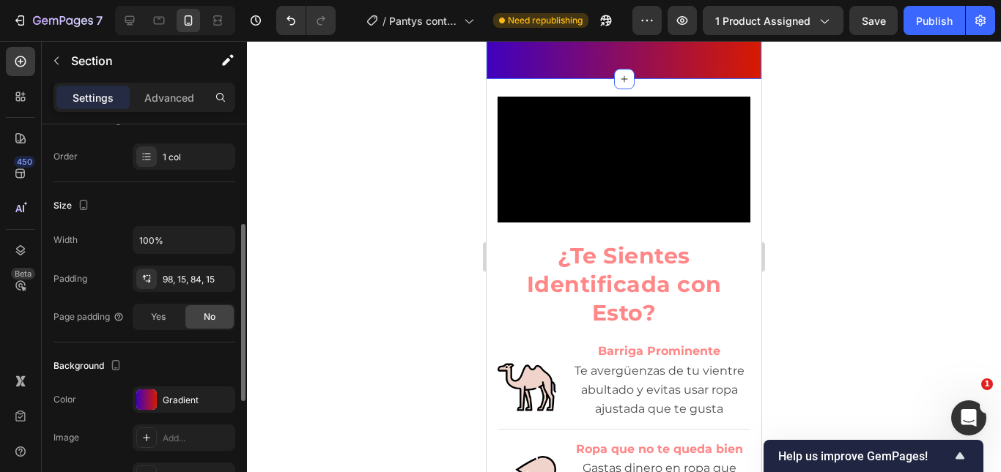
scroll to position [366, 0]
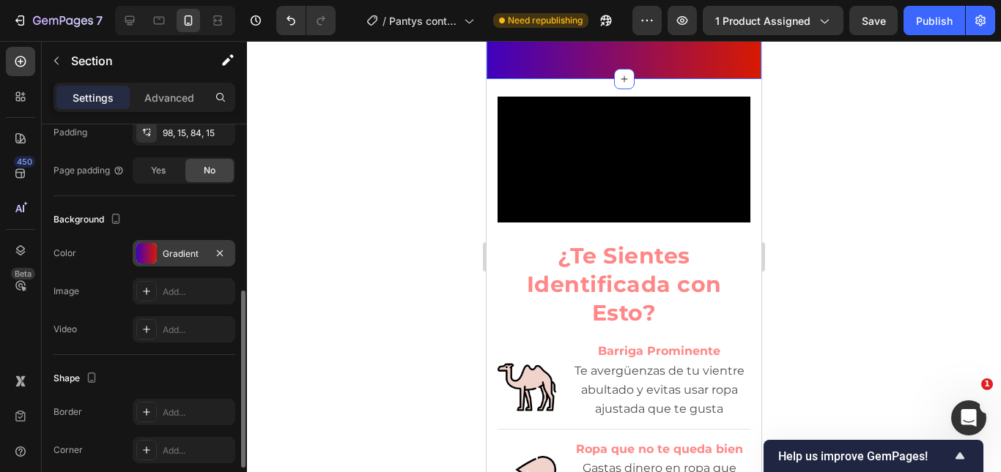
click at [200, 245] on div "Gradient" at bounding box center [184, 253] width 103 height 26
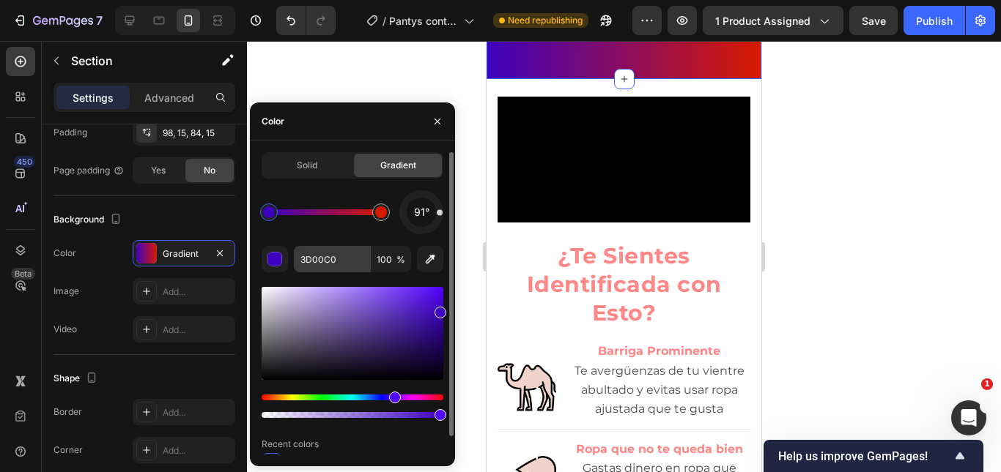
click at [320, 250] on div "91° 3D00C0 100 % Recent colors" at bounding box center [352, 331] width 182 height 283
click at [320, 251] on input "3D00C0" at bounding box center [332, 259] width 76 height 26
paste input "FF8787"
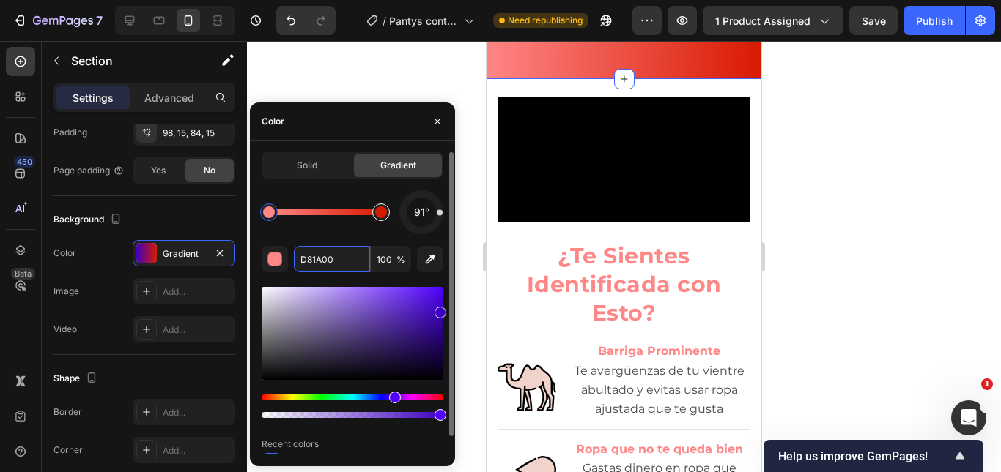
click at [379, 213] on div at bounding box center [381, 213] width 12 height 12
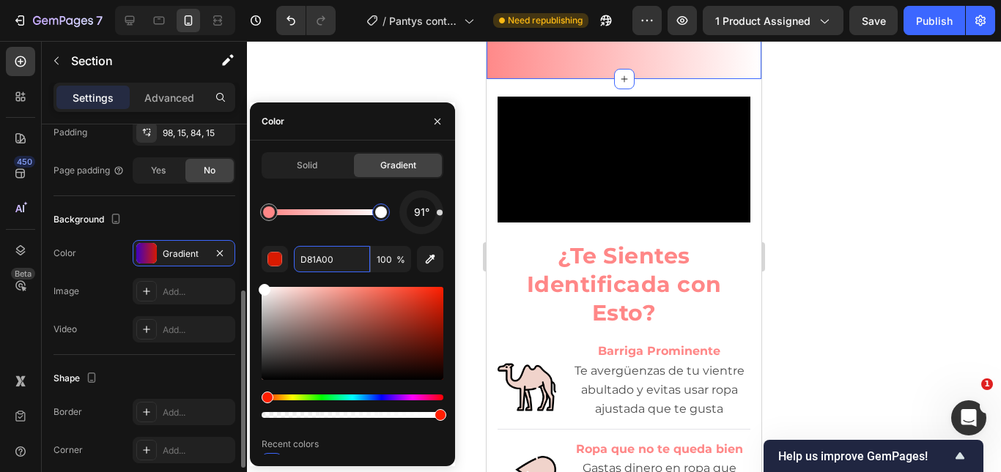
drag, startPoint x: 253, startPoint y: 292, endPoint x: 231, endPoint y: 272, distance: 30.1
click at [231, 272] on div "450 Beta Sections(11) Elements(84) Section Element Hero Section Product Detail …" at bounding box center [123, 256] width 247 height 431
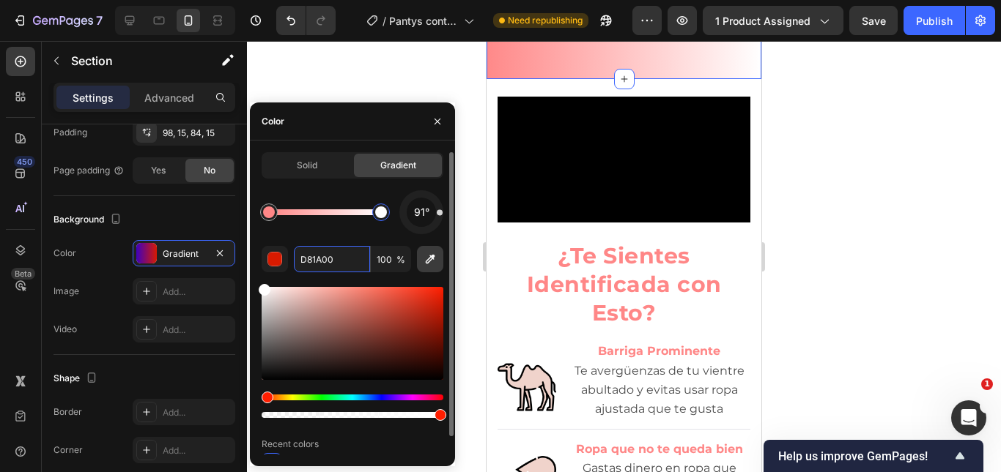
type input "FFFFFF"
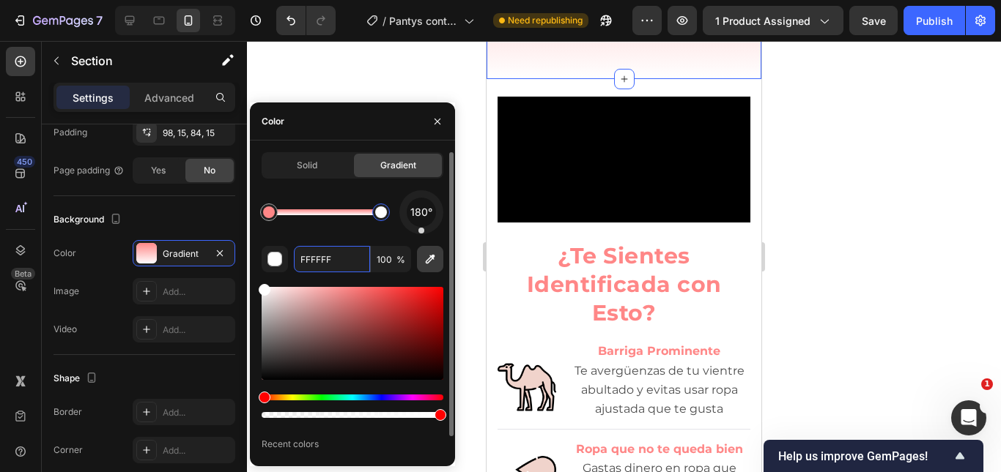
drag, startPoint x: 440, startPoint y: 215, endPoint x: 421, endPoint y: 253, distance: 42.6
click at [421, 253] on div "180° FFFFFF 100 % Recent colors" at bounding box center [352, 331] width 182 height 283
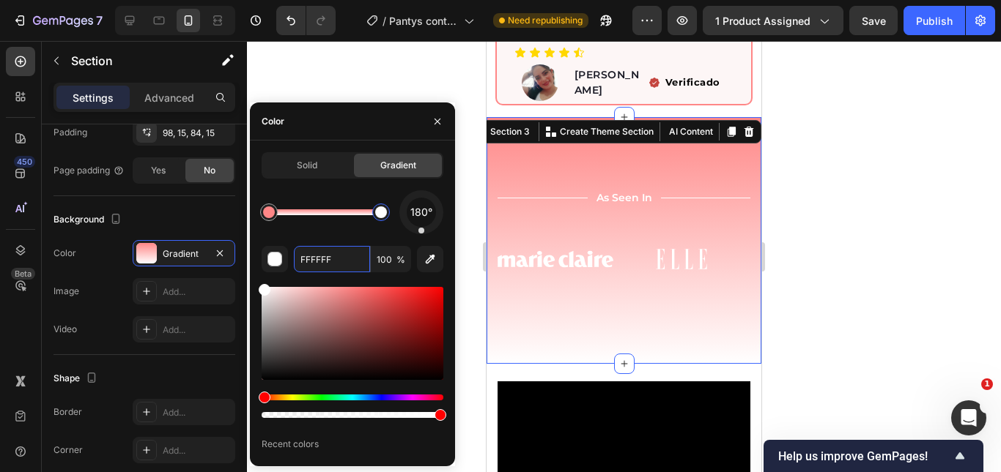
scroll to position [1107, 0]
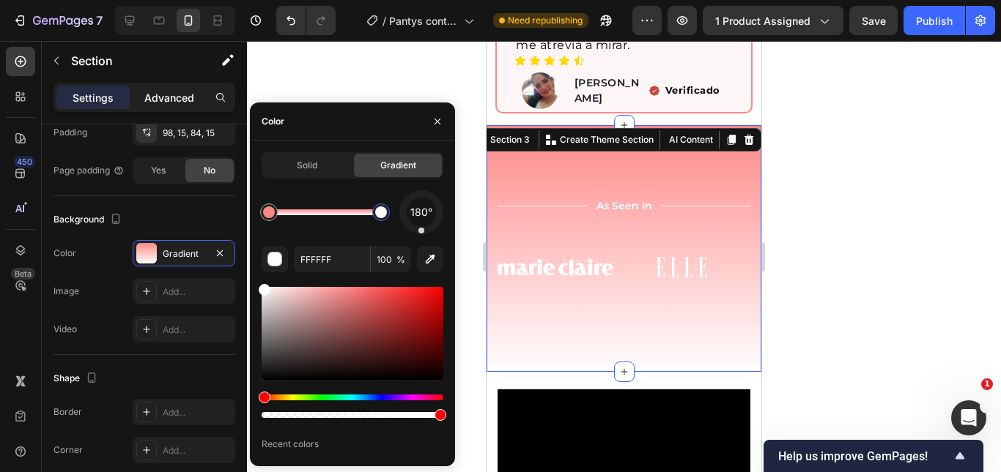
click at [170, 87] on div "Advanced" at bounding box center [169, 97] width 73 height 23
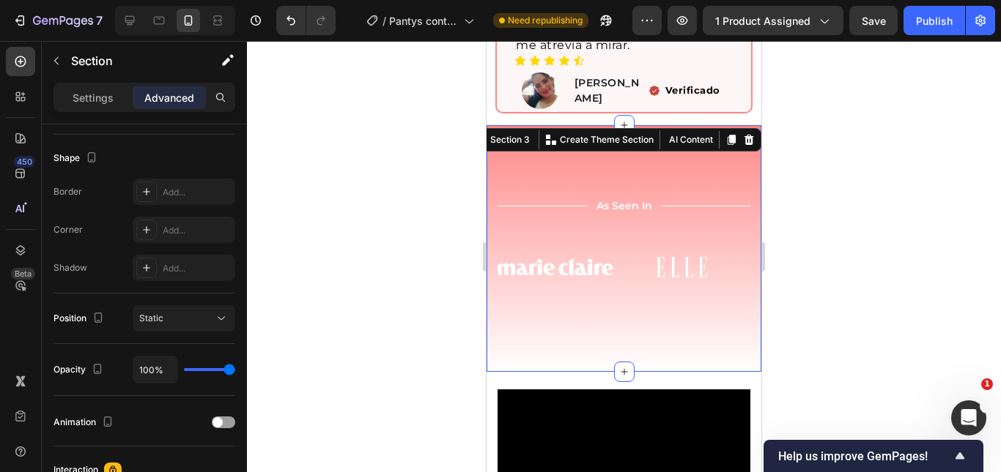
scroll to position [0, 0]
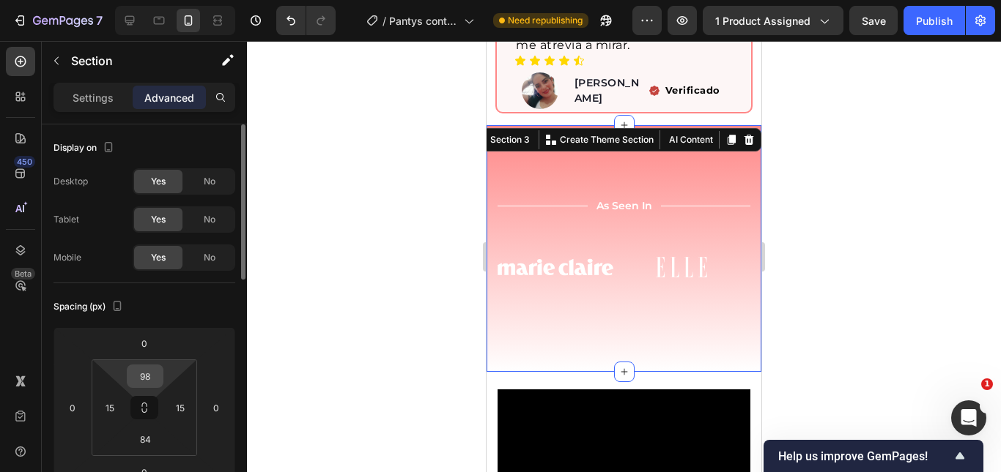
click at [152, 369] on input "98" at bounding box center [144, 376] width 29 height 22
click at [163, 407] on span "Auto" at bounding box center [158, 408] width 19 height 10
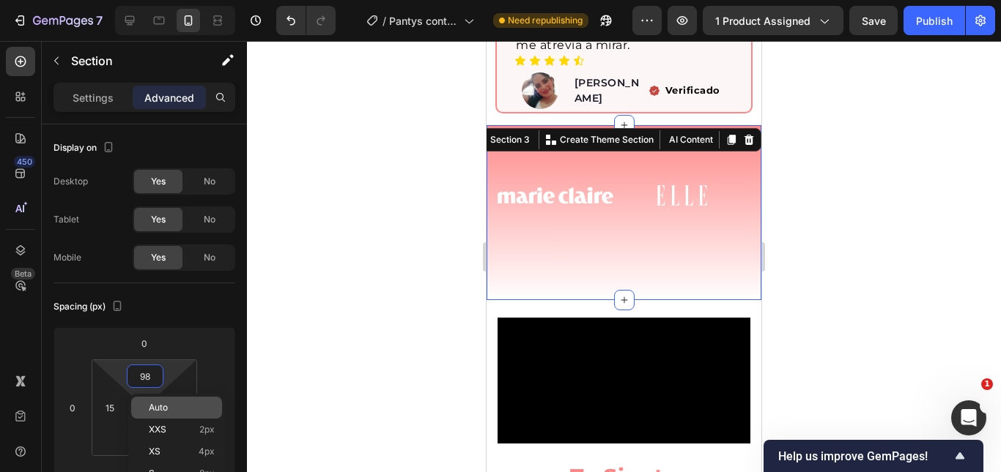
type input "Auto"
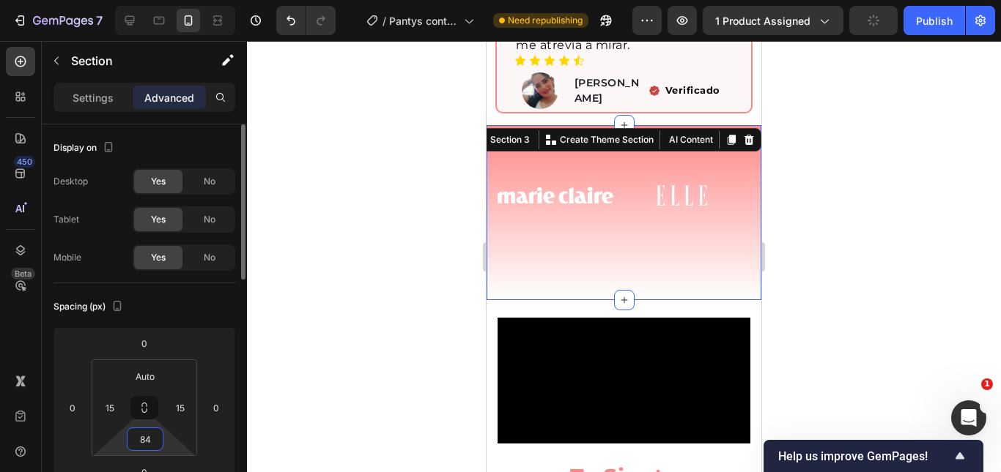
click at [138, 437] on input "84" at bounding box center [144, 439] width 29 height 22
click at [160, 463] on div "Auto" at bounding box center [176, 471] width 91 height 22
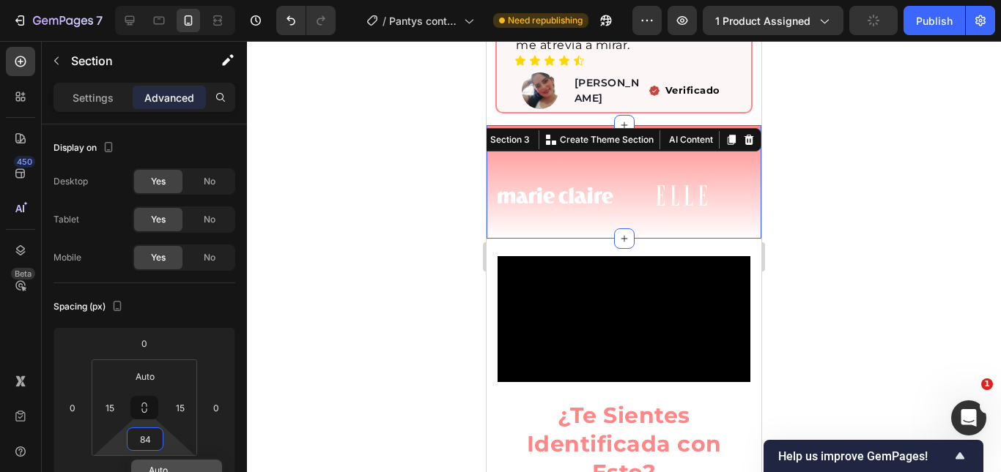
type input "Auto"
click at [847, 280] on div at bounding box center [624, 256] width 754 height 431
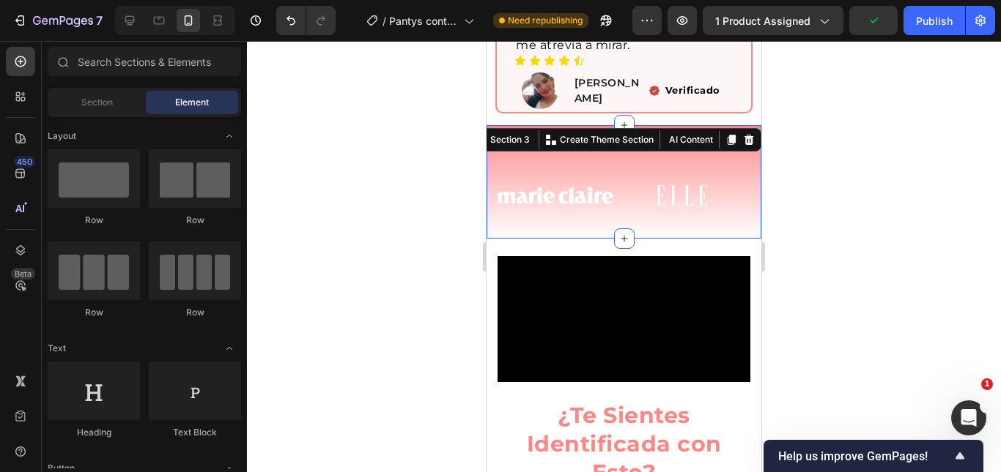
click at [847, 280] on div at bounding box center [624, 256] width 754 height 431
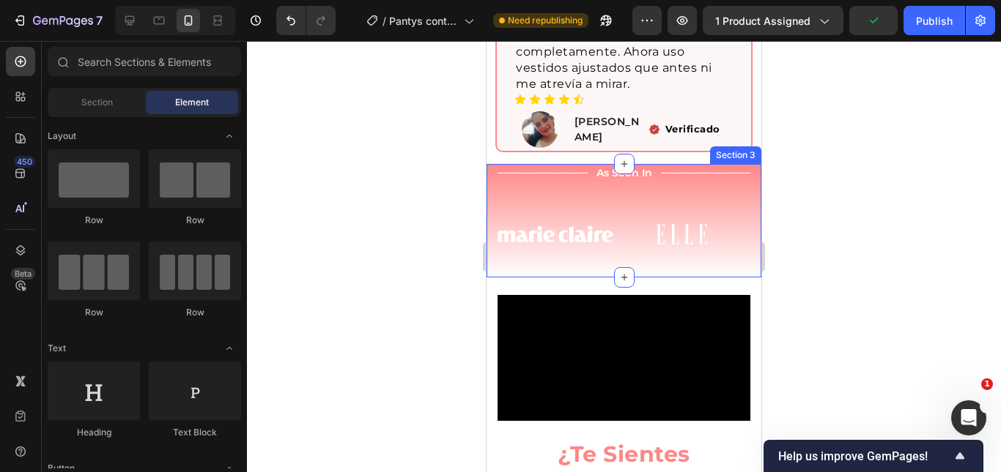
scroll to position [1033, 0]
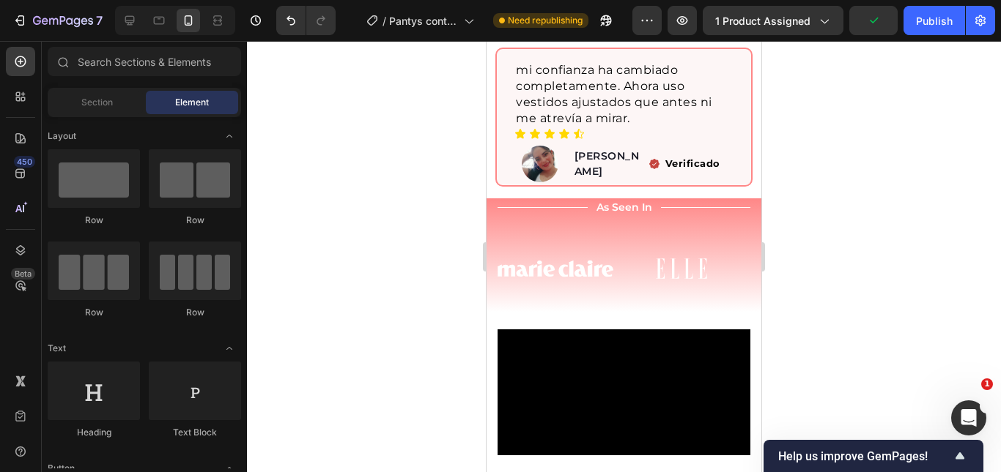
click at [913, 260] on div at bounding box center [624, 256] width 754 height 431
click at [628, 203] on p "As Seen In" at bounding box center [624, 207] width 56 height 13
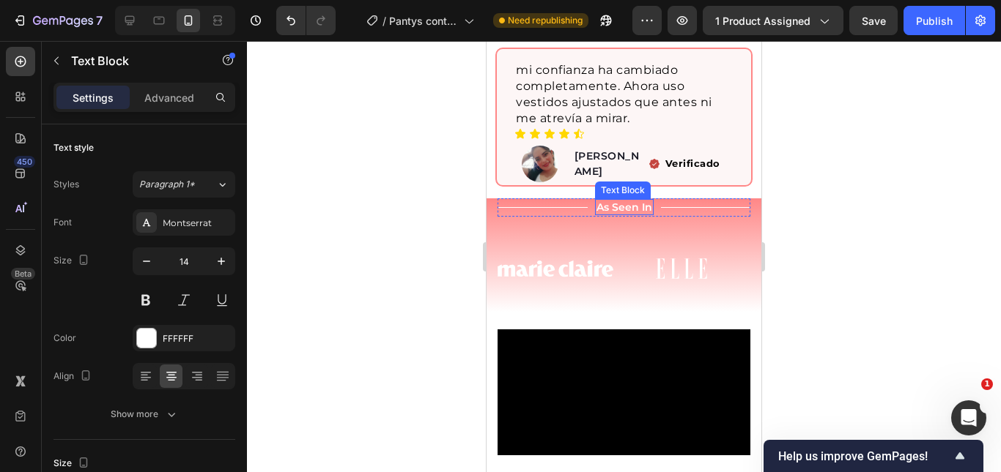
click at [628, 203] on p "As Seen In" at bounding box center [624, 207] width 56 height 13
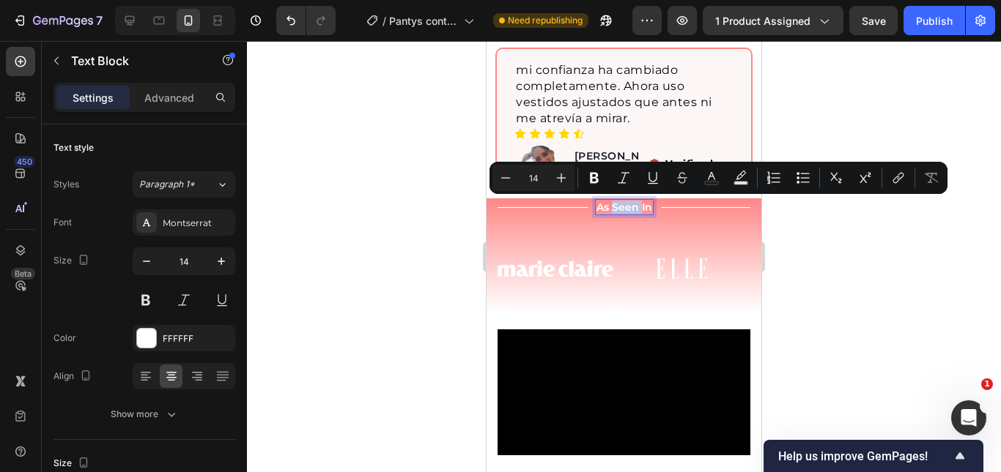
click at [628, 203] on p "As Seen In" at bounding box center [624, 207] width 56 height 13
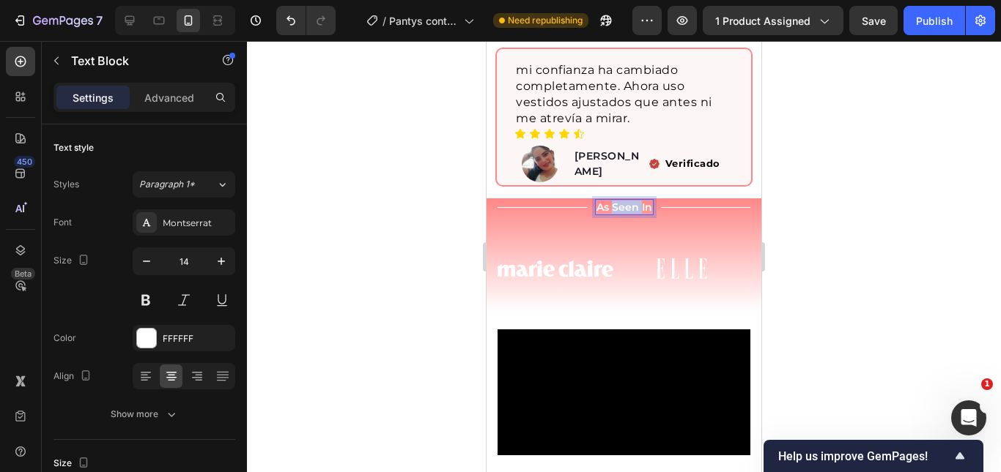
click at [628, 203] on p "As Seen In" at bounding box center [624, 207] width 56 height 13
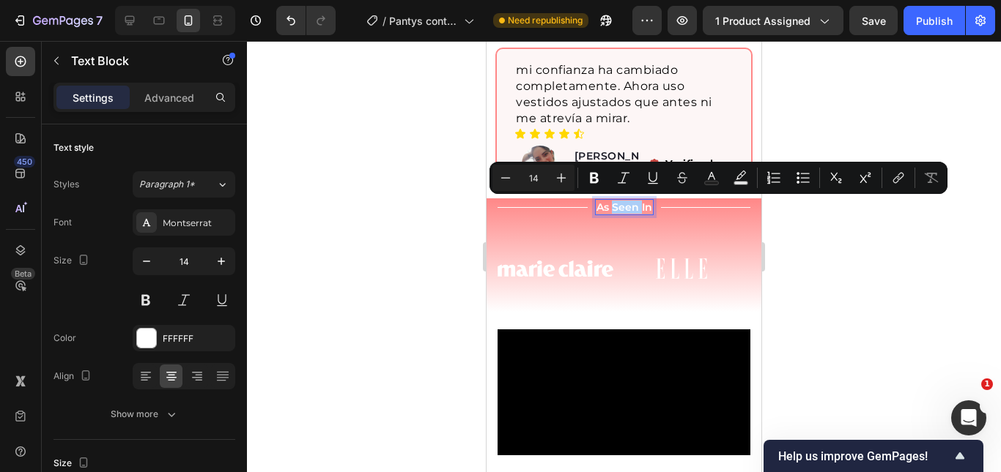
click at [864, 239] on div at bounding box center [624, 256] width 754 height 431
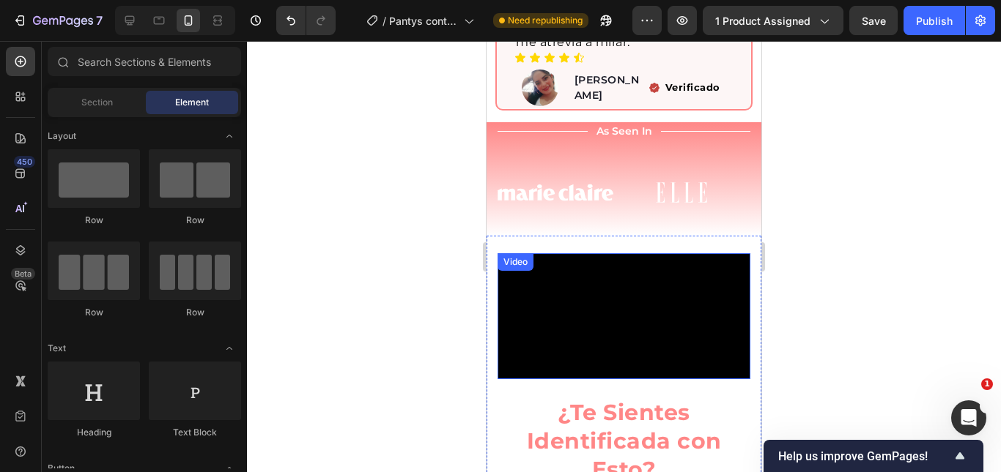
scroll to position [1180, 0]
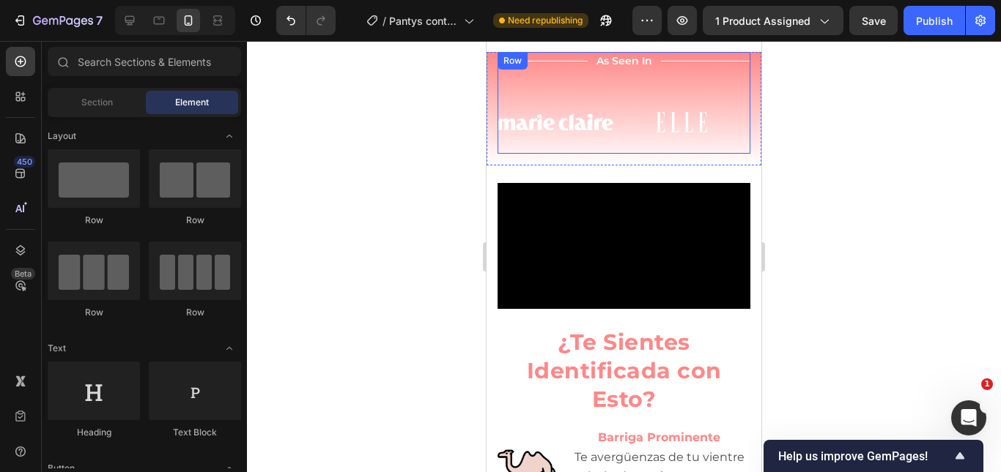
click at [621, 62] on p "As Seen In" at bounding box center [624, 60] width 56 height 13
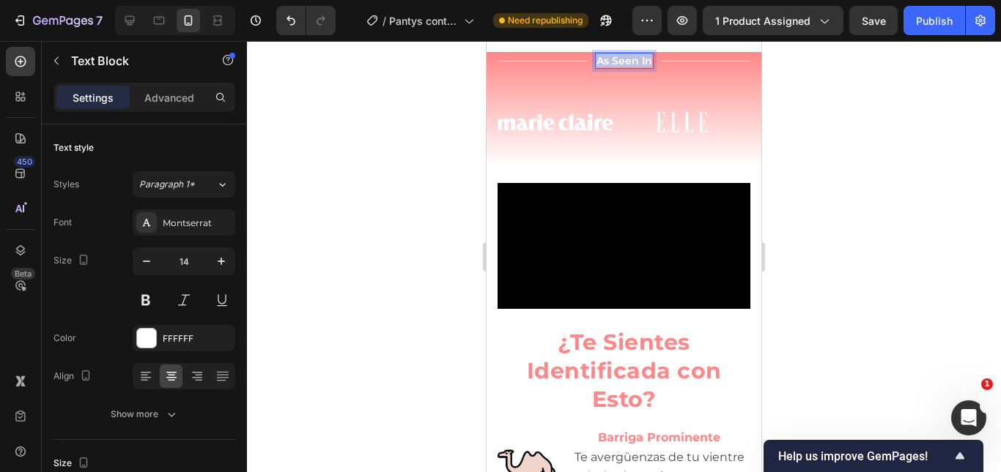
click at [621, 62] on p "As Seen In" at bounding box center [624, 60] width 56 height 13
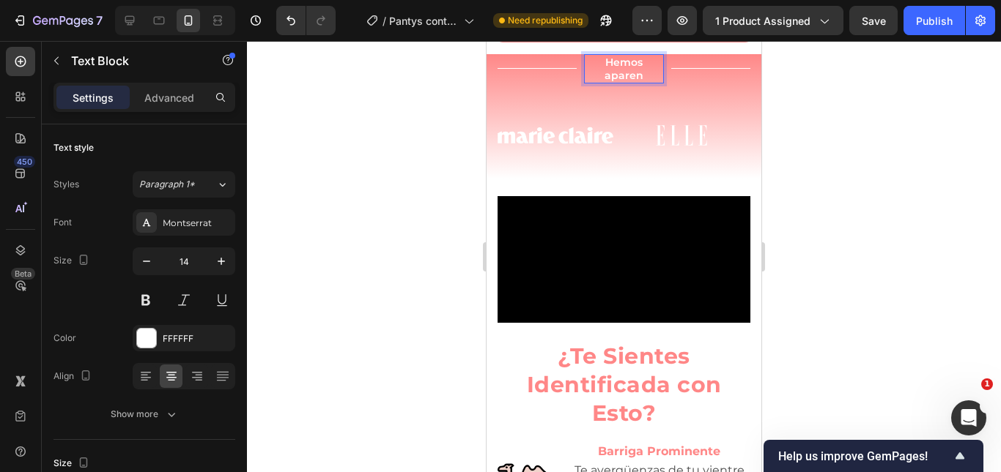
scroll to position [1178, 0]
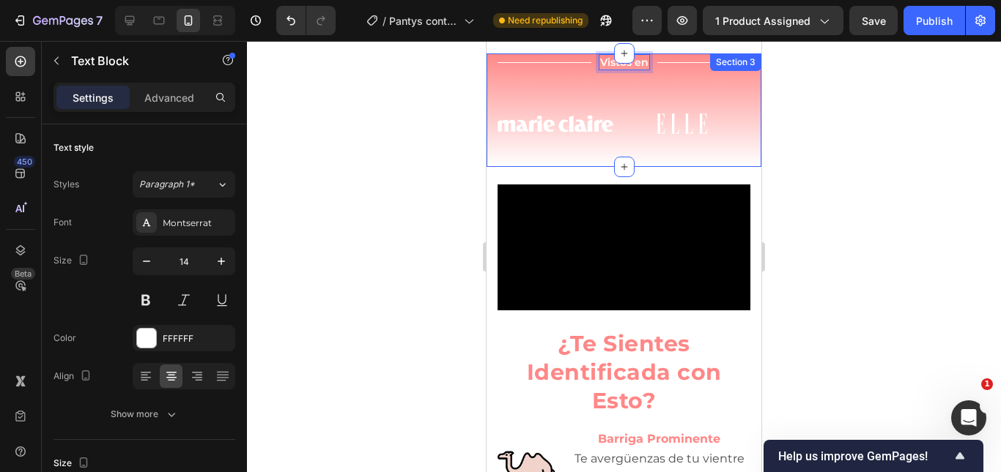
click at [848, 130] on div at bounding box center [624, 256] width 754 height 431
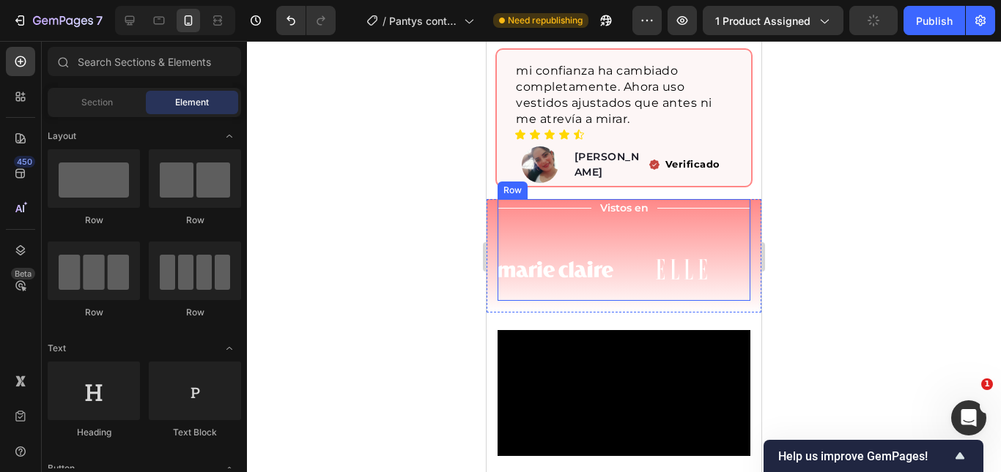
scroll to position [1028, 0]
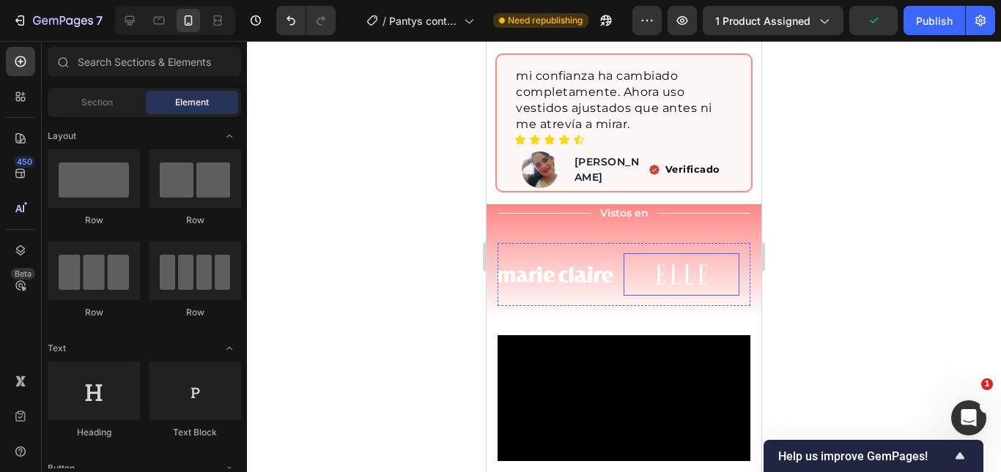
click at [693, 193] on div "mi confianza ha cambiado completamente. Ahora uso vestidos ajustados que antes …" at bounding box center [623, 111] width 257 height 163
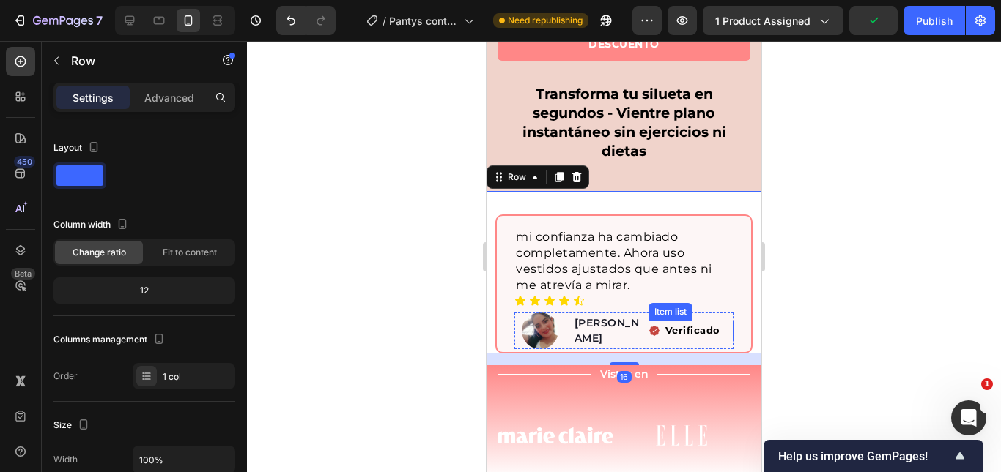
scroll to position [959, 0]
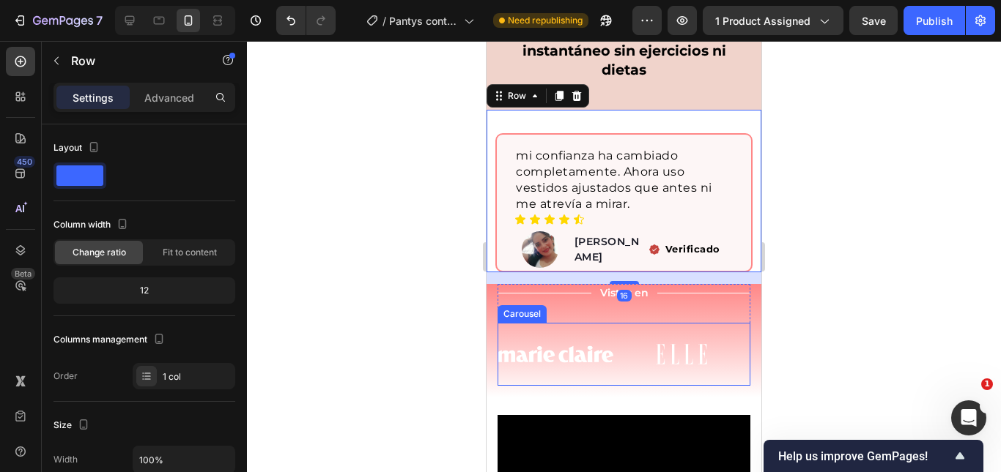
click at [680, 311] on div "Title Line Vistos en Text Block Title Line Row Image Image Image Image Image Im…" at bounding box center [623, 335] width 253 height 102
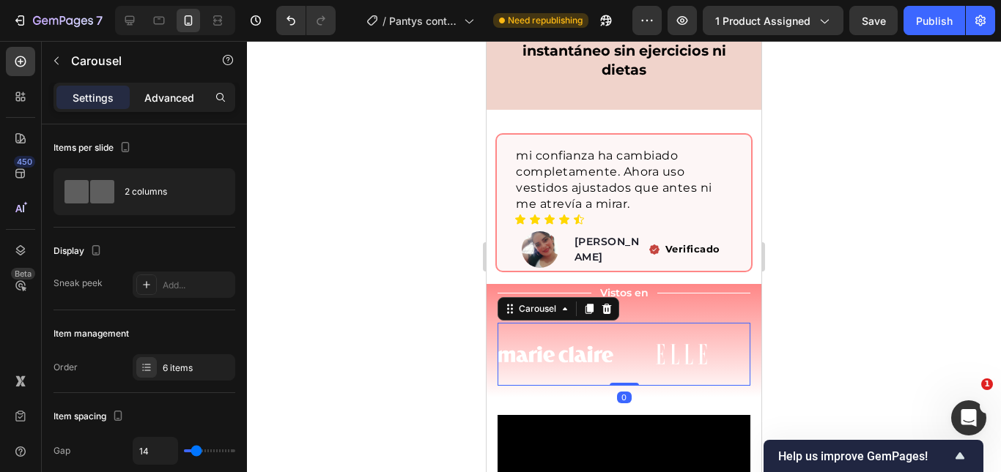
click at [163, 100] on p "Advanced" at bounding box center [169, 97] width 50 height 15
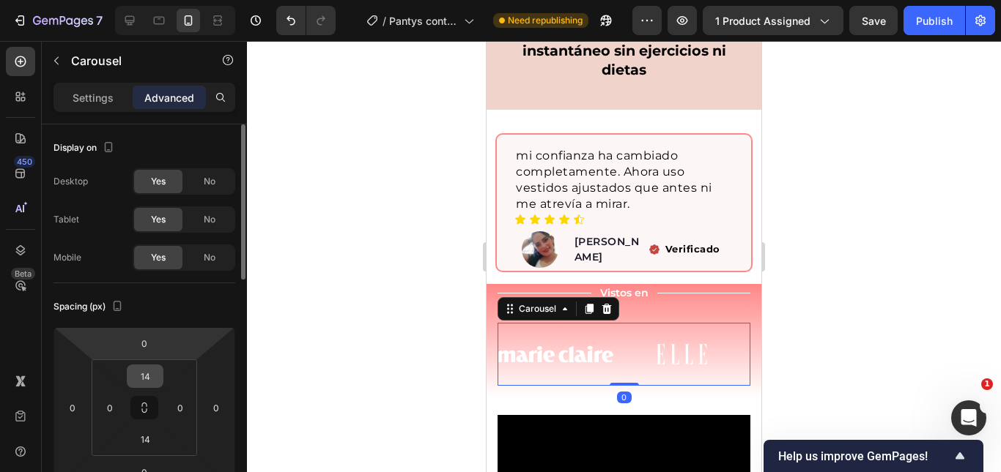
click at [148, 377] on input "14" at bounding box center [144, 376] width 29 height 22
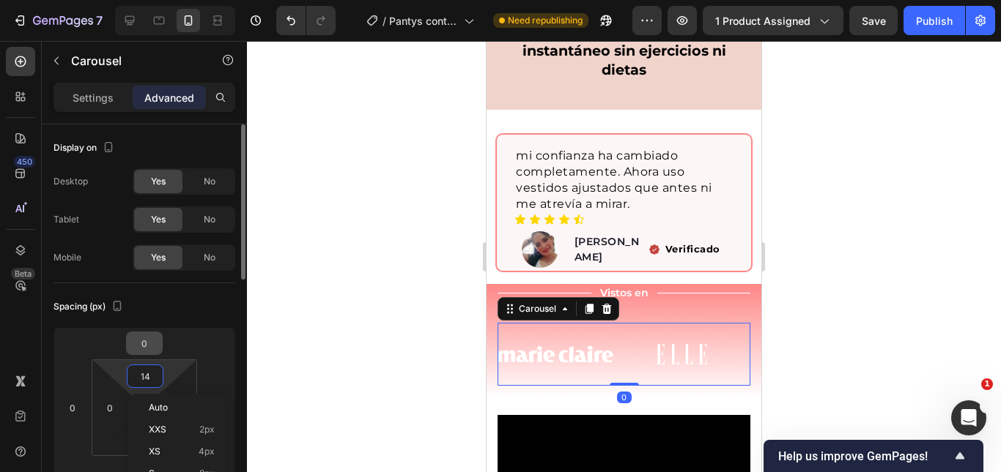
click at [160, 409] on span "Auto" at bounding box center [158, 408] width 19 height 10
type input "Auto"
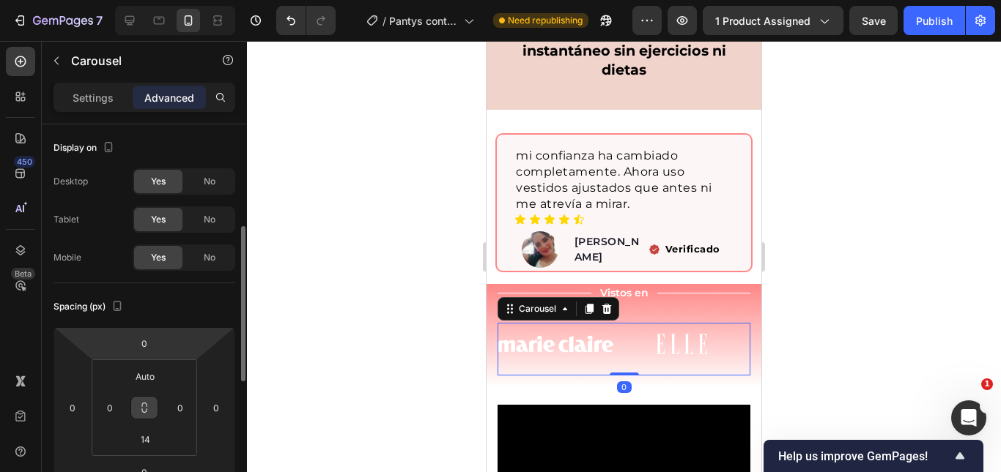
scroll to position [73, 0]
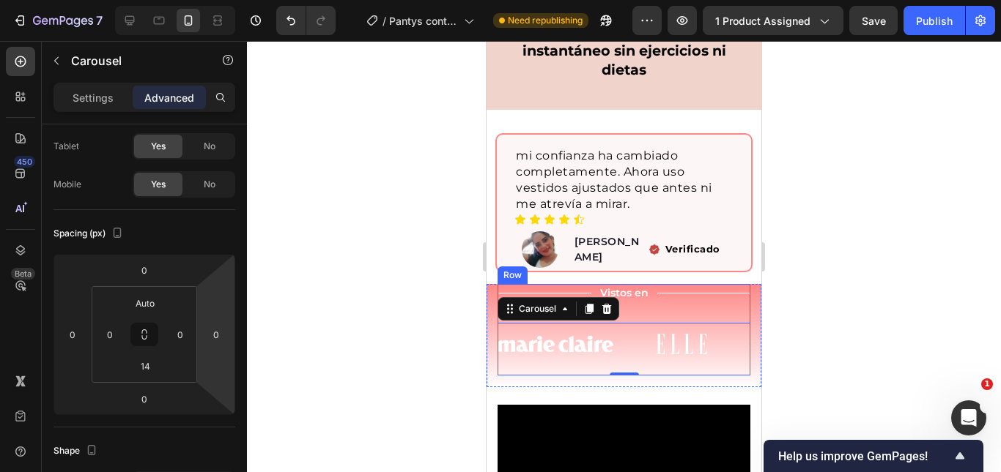
click at [680, 303] on div "Title Line Vistos en Text Block Title Line Row Image Image Image Image Image Im…" at bounding box center [623, 330] width 253 height 92
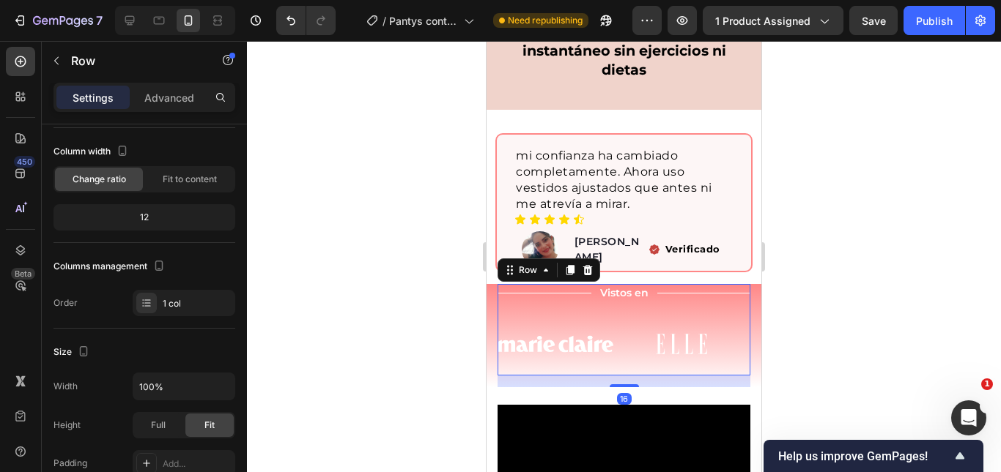
scroll to position [0, 0]
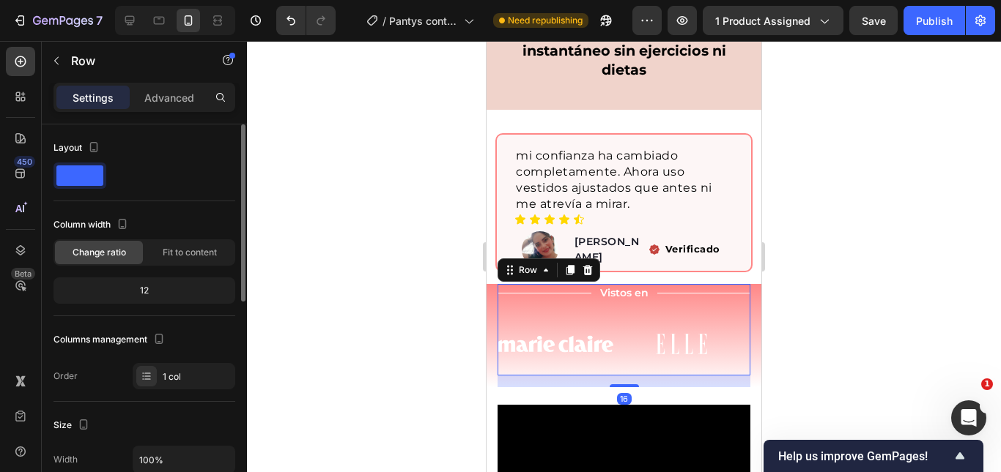
click at [925, 291] on div at bounding box center [624, 256] width 754 height 431
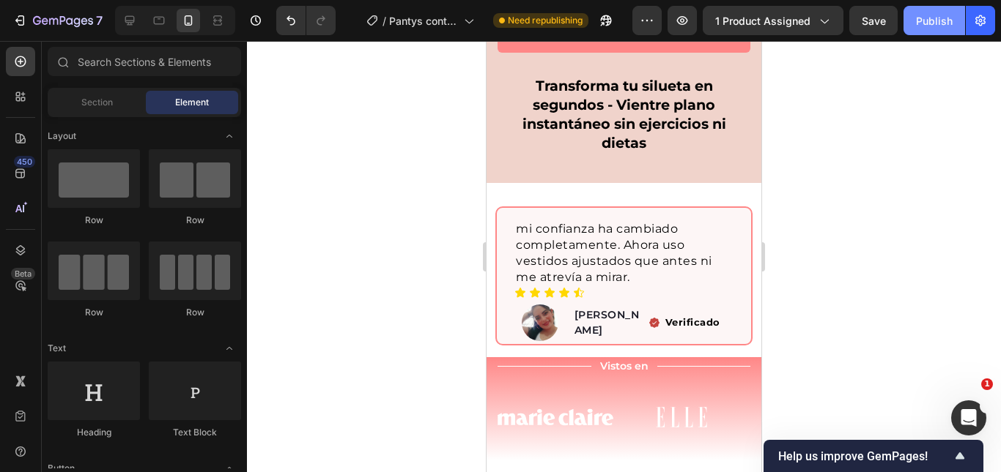
click at [937, 26] on div "Publish" at bounding box center [934, 20] width 37 height 15
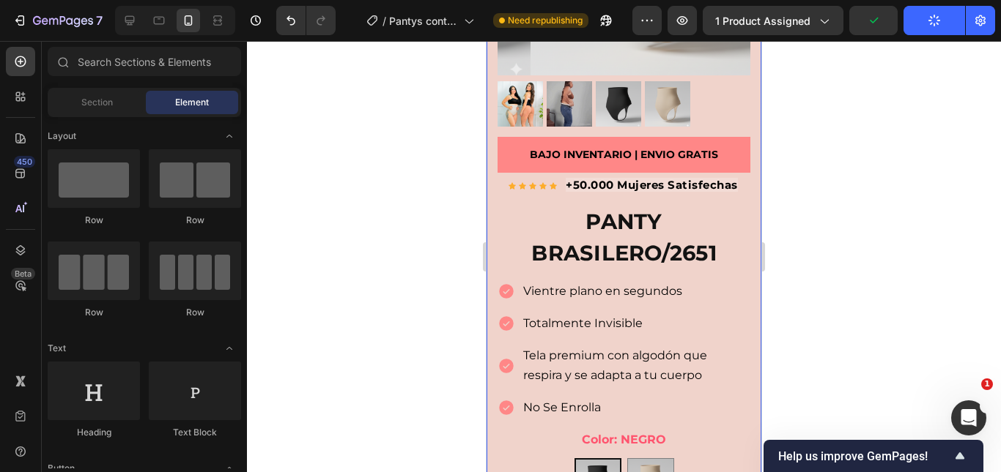
scroll to position [153, 0]
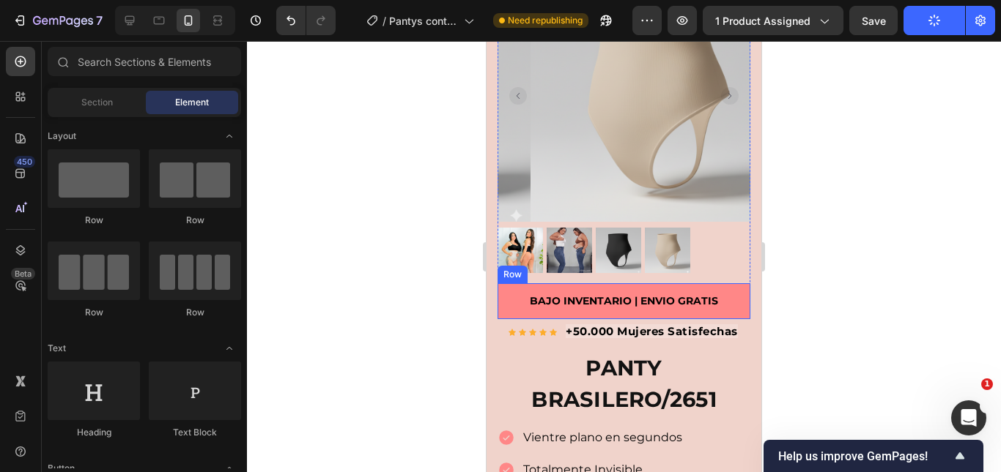
click at [710, 283] on div "BAJO INVENTARIO | ENVIO GRATIS Text block Row" at bounding box center [623, 301] width 253 height 36
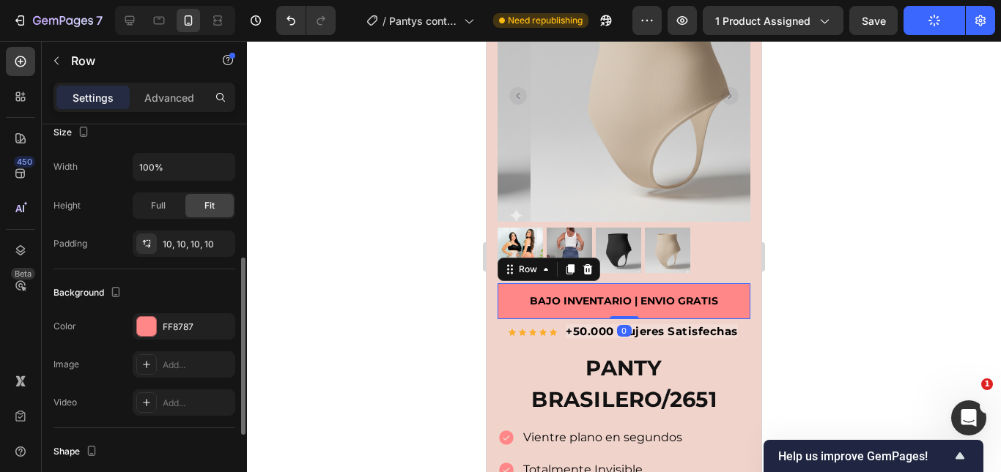
scroll to position [439, 0]
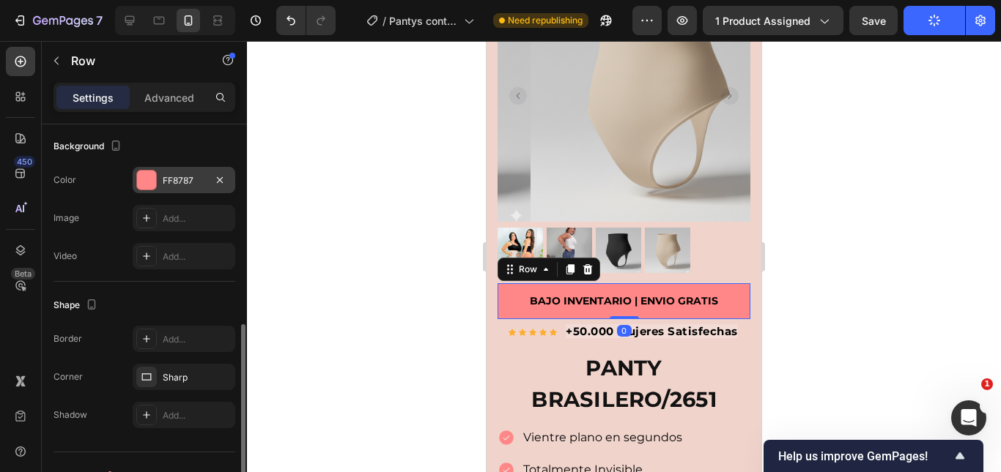
click at [179, 175] on div "FF8787" at bounding box center [184, 180] width 42 height 13
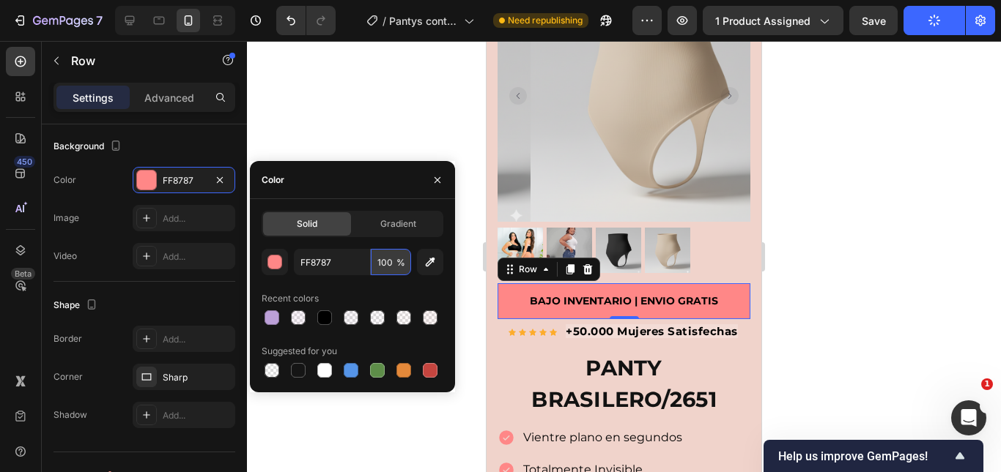
click at [378, 261] on input "100" at bounding box center [391, 262] width 40 height 26
type input "50"
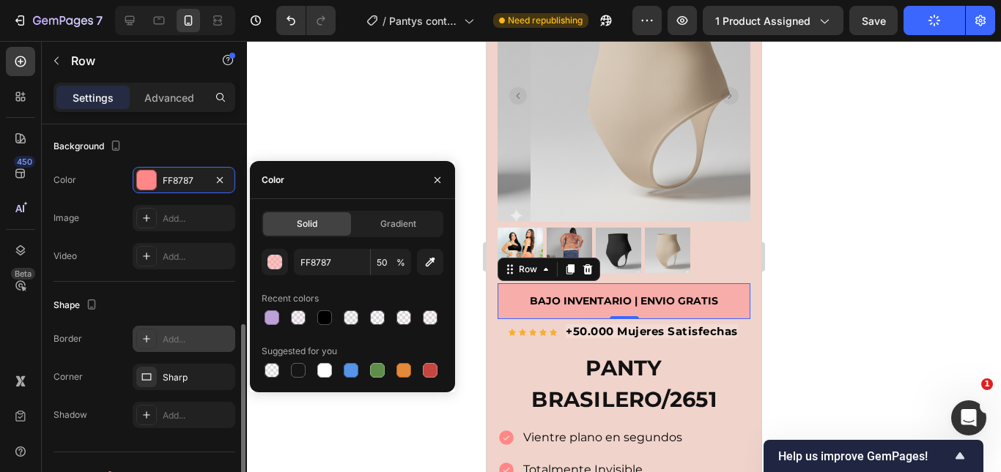
click at [160, 340] on div "Add..." at bounding box center [184, 339] width 103 height 26
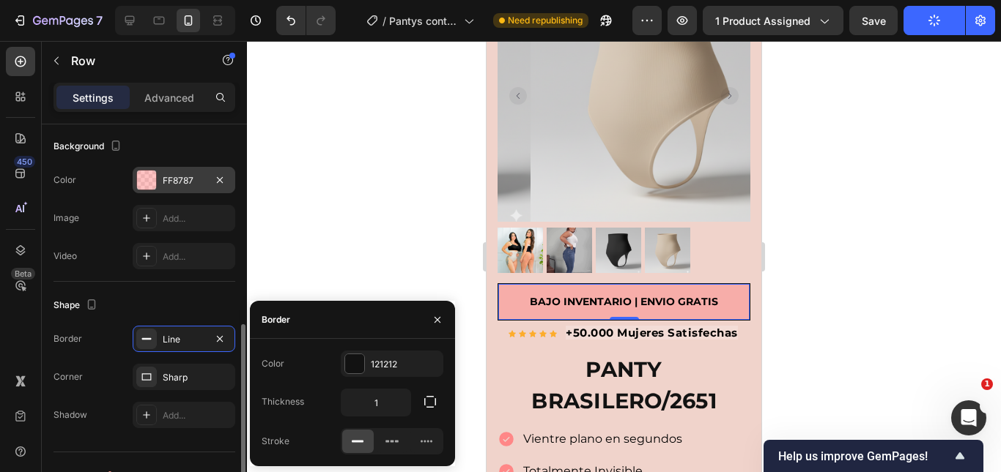
click at [181, 174] on div "FF8787" at bounding box center [184, 180] width 42 height 13
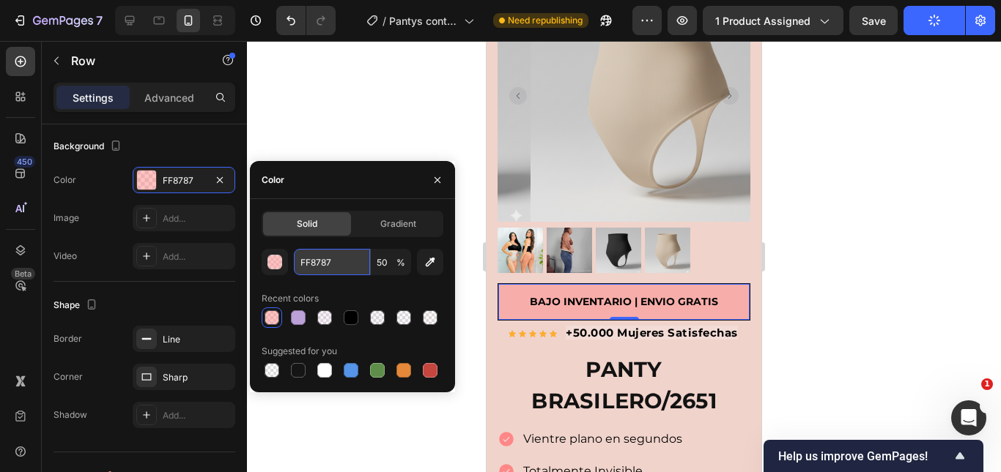
click at [319, 254] on input "FF8787" at bounding box center [332, 262] width 76 height 26
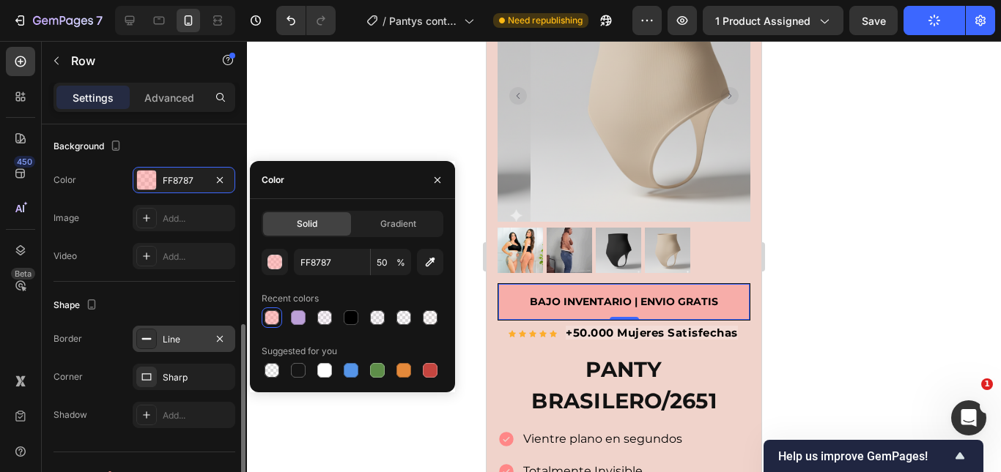
click at [179, 335] on div "Line" at bounding box center [184, 339] width 42 height 13
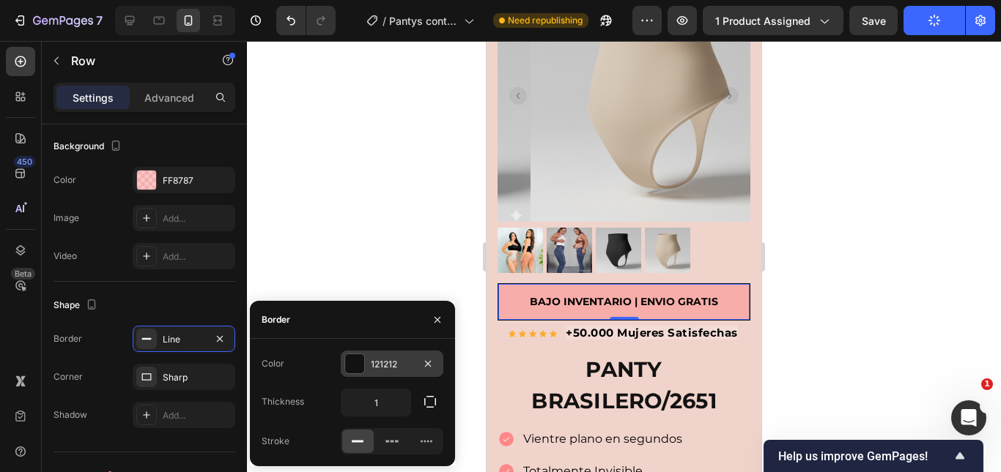
click at [390, 374] on div "121212" at bounding box center [392, 364] width 103 height 26
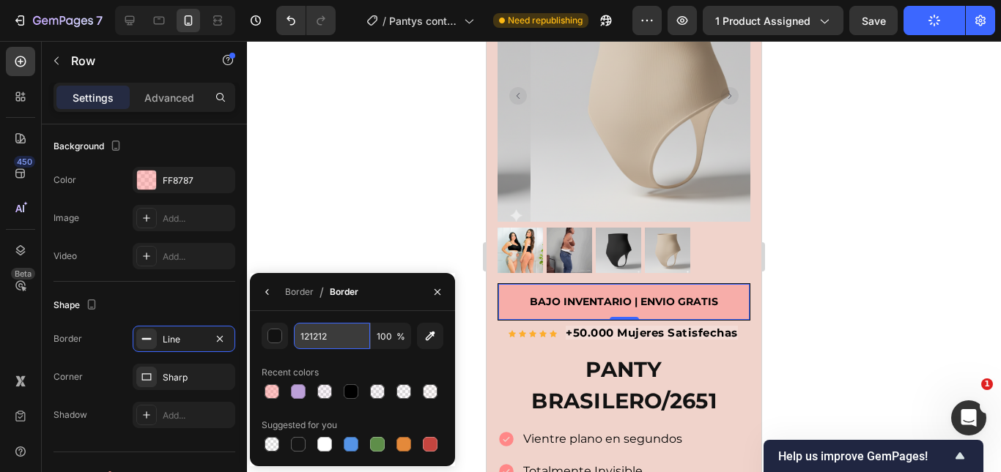
click at [345, 337] on input "121212" at bounding box center [332, 336] width 76 height 26
paste input "FF8787"
type input "FF8787"
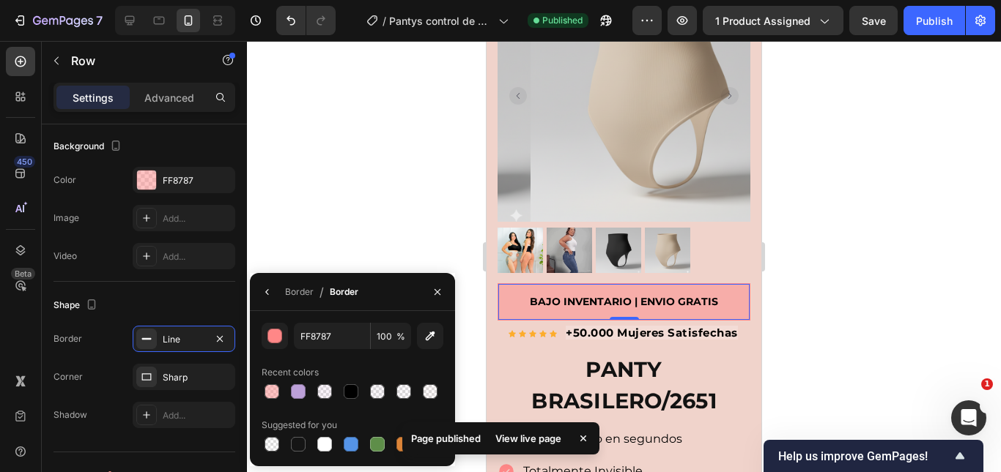
click at [908, 269] on div at bounding box center [624, 256] width 754 height 431
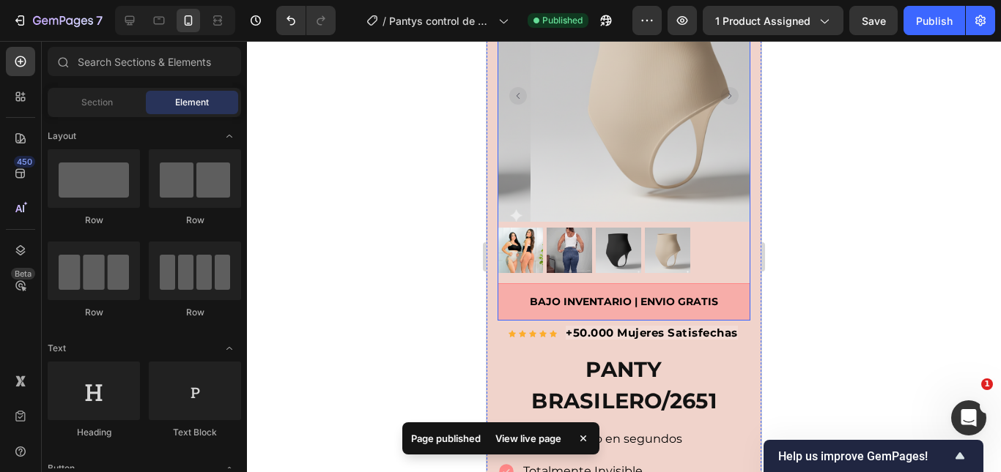
click at [689, 283] on div "BAJO INVENTARIO | ENVIO GRATIS Text block Row" at bounding box center [623, 301] width 253 height 37
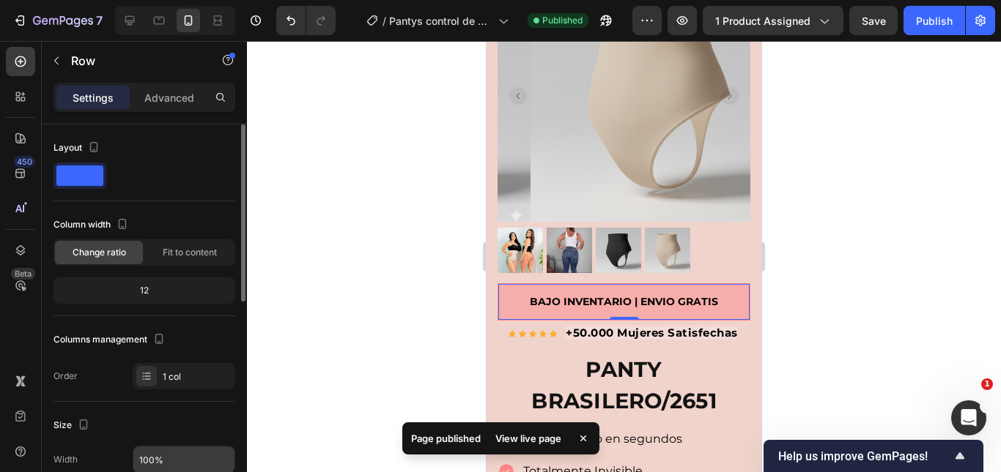
scroll to position [366, 0]
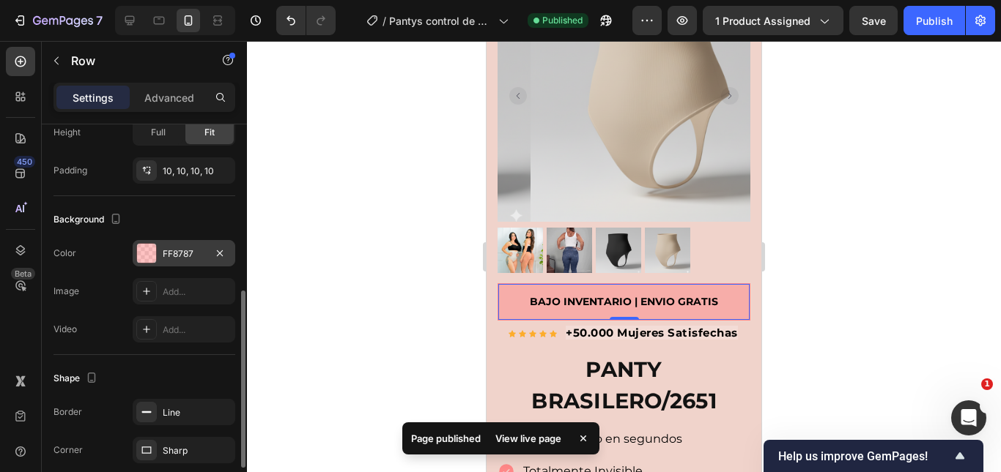
click at [182, 258] on div "FF8787" at bounding box center [184, 254] width 42 height 13
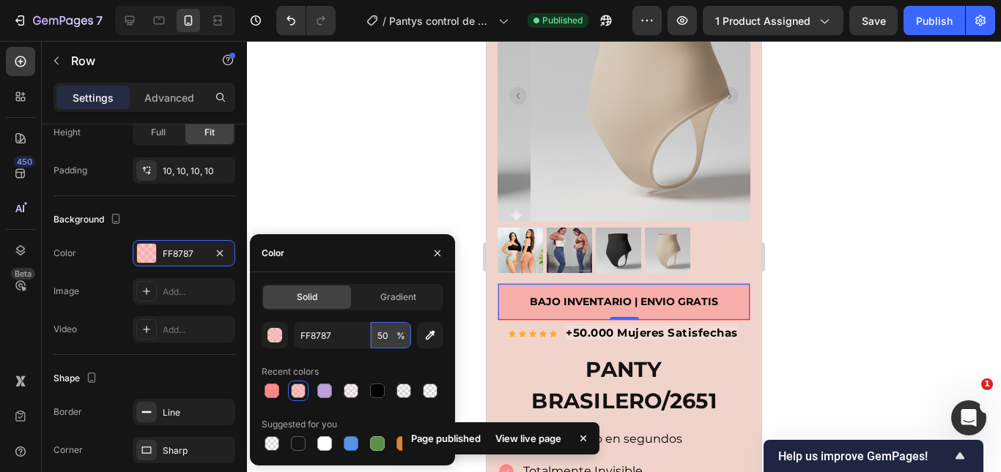
click at [390, 330] on input "50" at bounding box center [391, 335] width 40 height 26
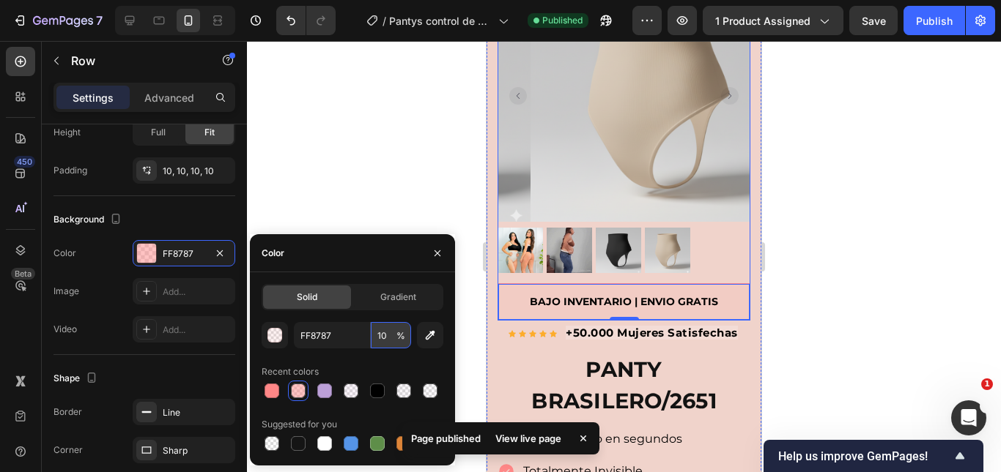
click at [388, 327] on input "10" at bounding box center [391, 335] width 40 height 26
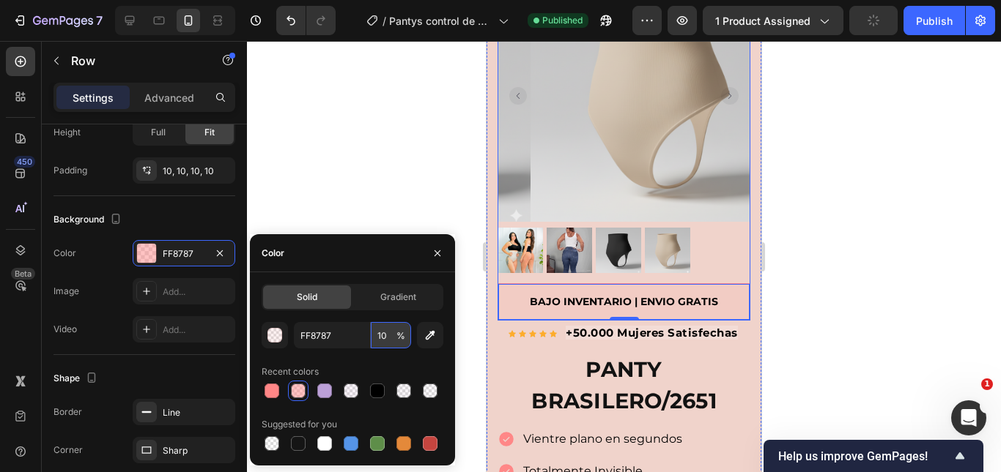
click at [387, 328] on input "10" at bounding box center [391, 335] width 40 height 26
click at [385, 338] on input "10" at bounding box center [391, 335] width 40 height 26
type input "50"
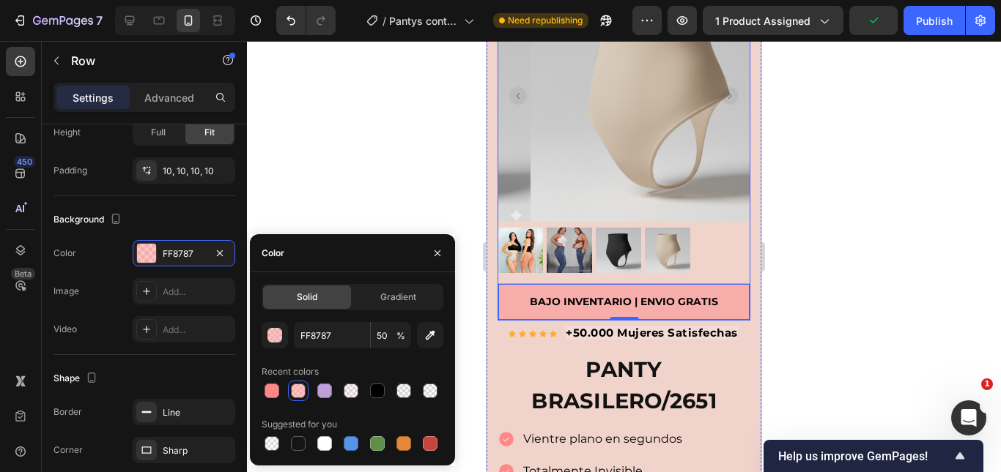
click at [847, 294] on div at bounding box center [624, 256] width 754 height 431
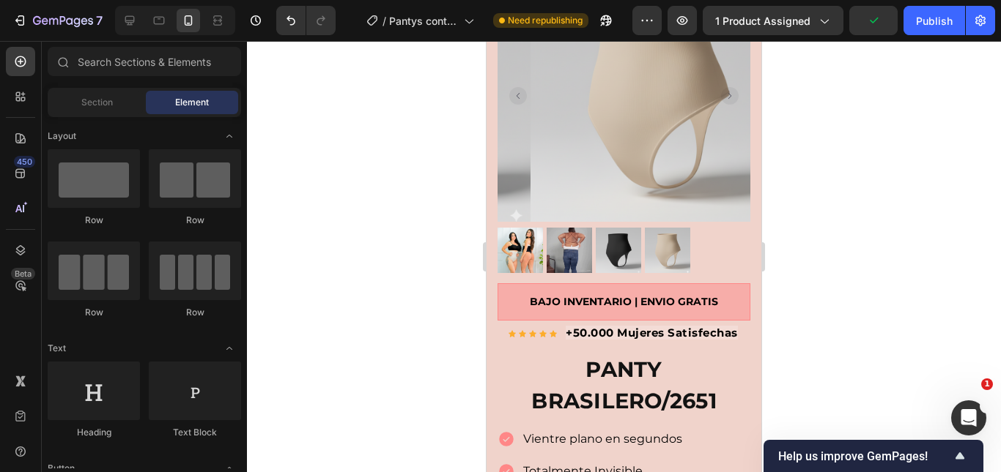
click at [847, 294] on div at bounding box center [624, 256] width 754 height 431
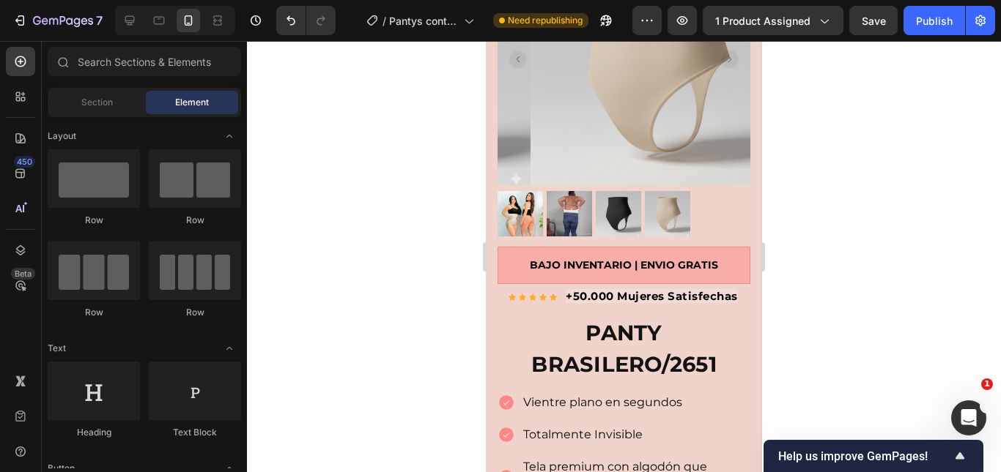
scroll to position [226, 0]
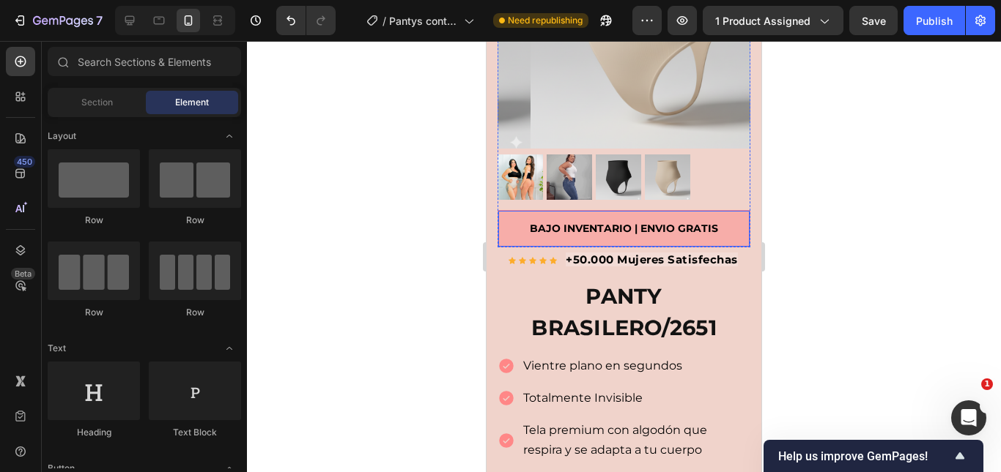
click at [720, 218] on div "BAJO INVENTARIO | ENVIO GRATIS" at bounding box center [623, 228] width 237 height 21
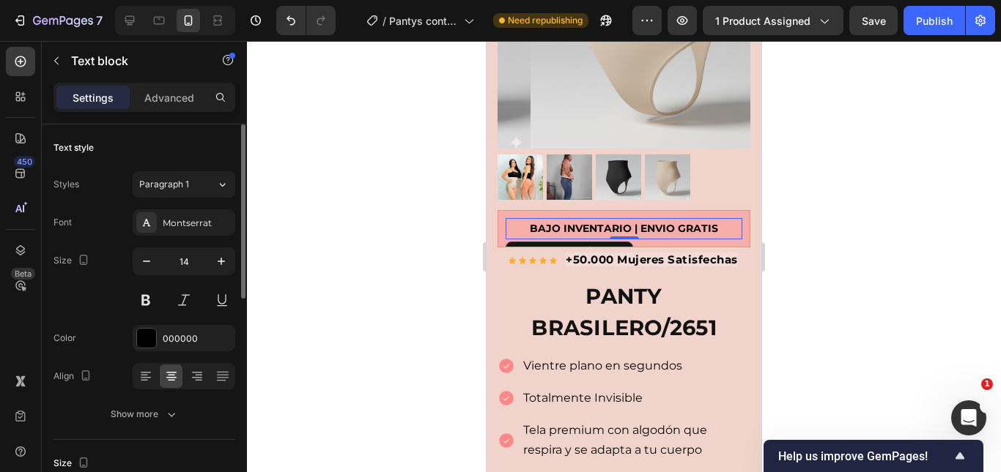
scroll to position [293, 0]
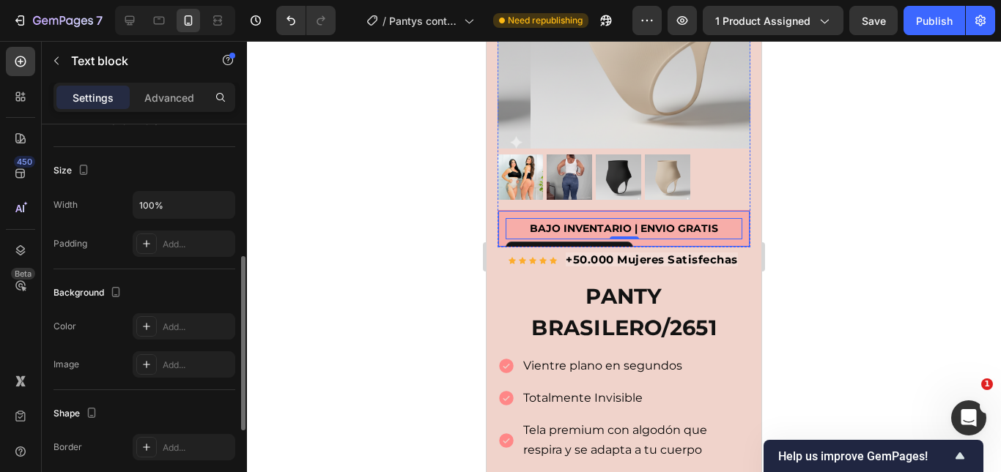
click at [505, 212] on div "BAJO INVENTARIO | ENVIO GRATIS Text block 0 Row" at bounding box center [623, 228] width 253 height 37
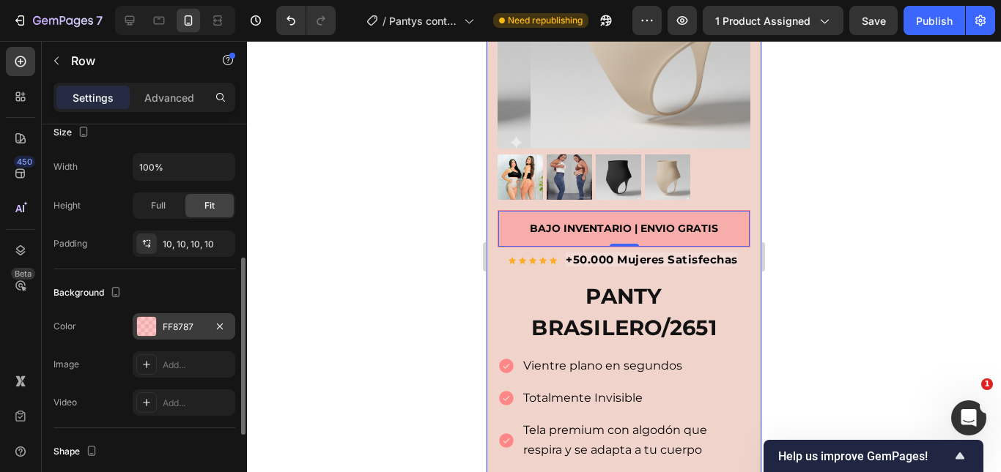
click at [179, 323] on div "FF8787" at bounding box center [184, 327] width 42 height 13
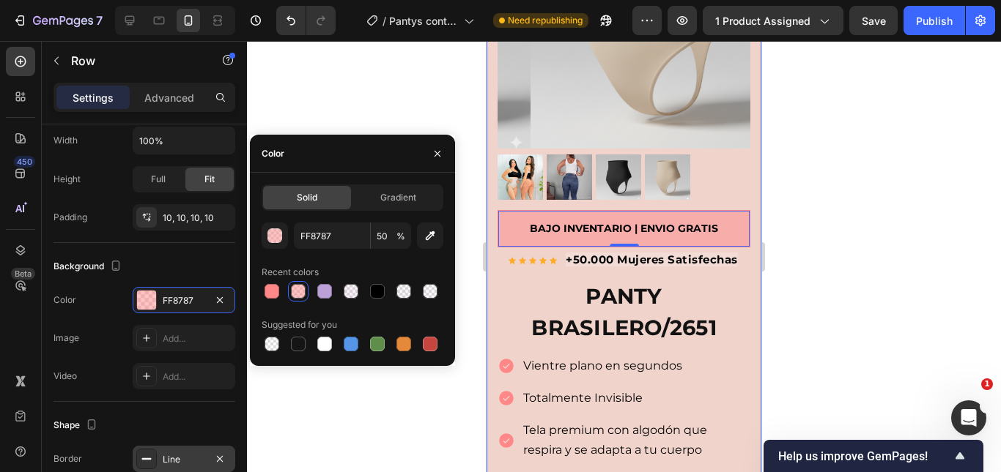
scroll to position [466, 0]
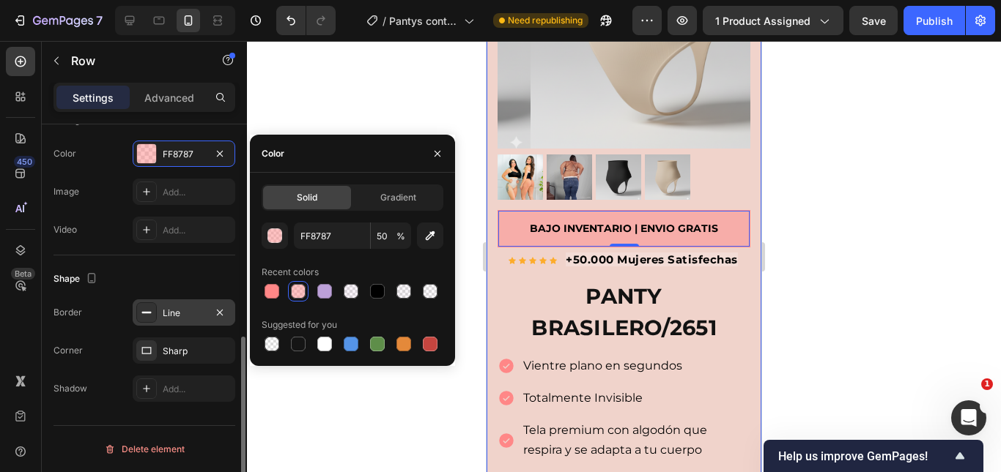
click at [171, 314] on div "Line" at bounding box center [184, 313] width 42 height 13
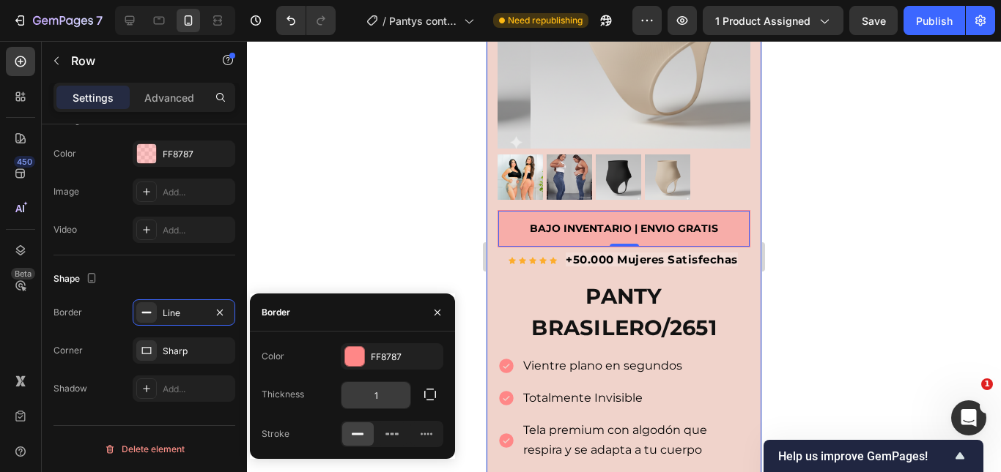
click at [380, 402] on input "1" at bounding box center [375, 395] width 69 height 26
type input "2"
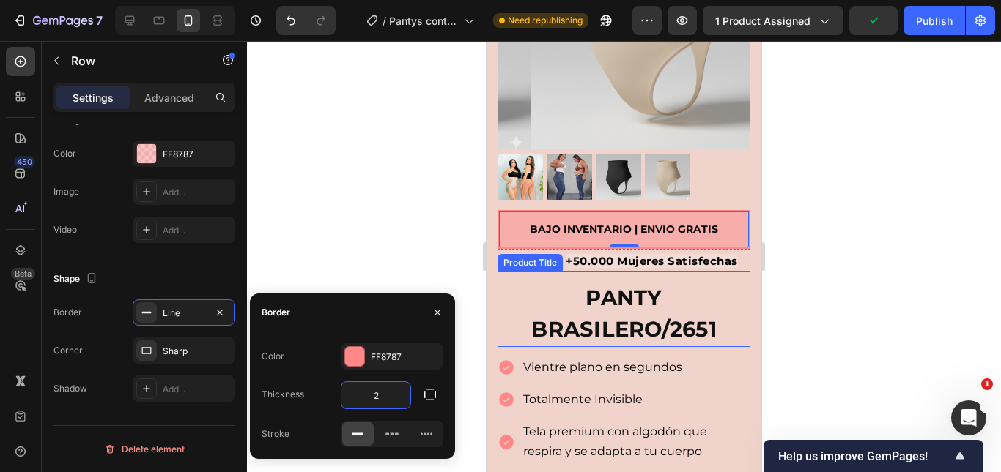
click at [878, 286] on div at bounding box center [624, 256] width 754 height 431
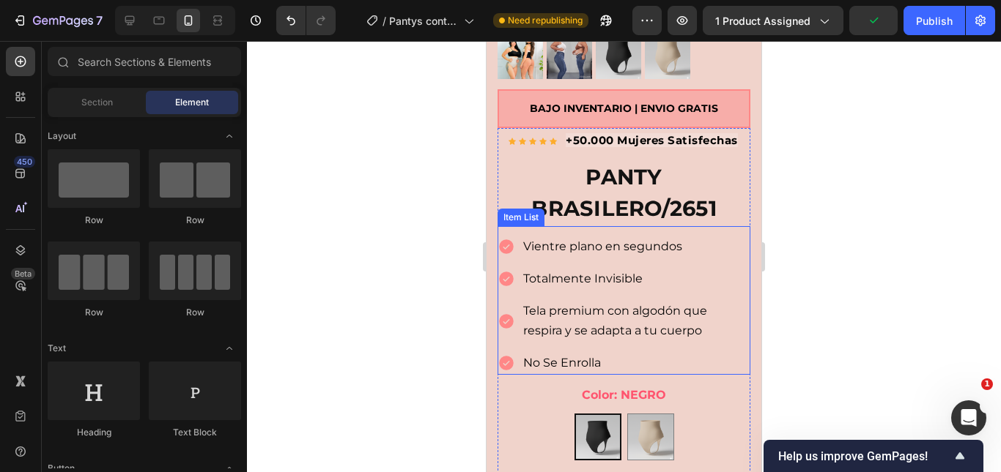
scroll to position [373, 0]
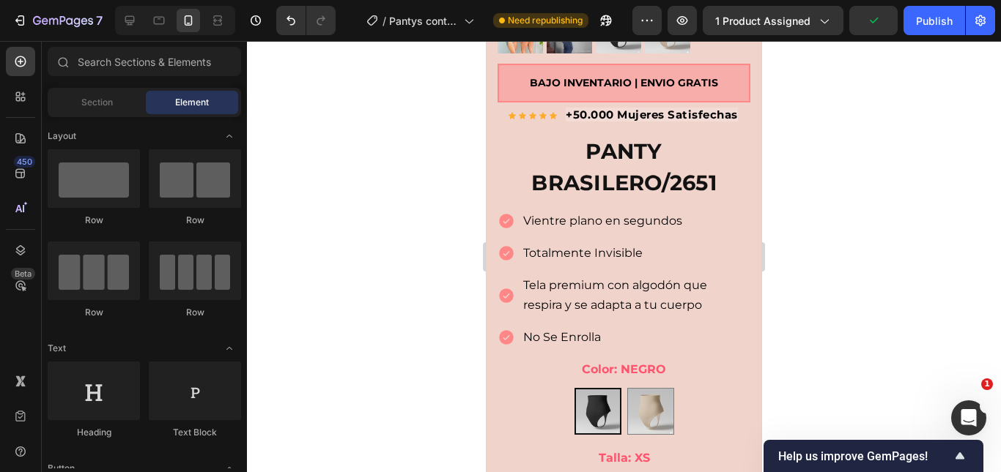
click at [904, 194] on div at bounding box center [624, 256] width 754 height 431
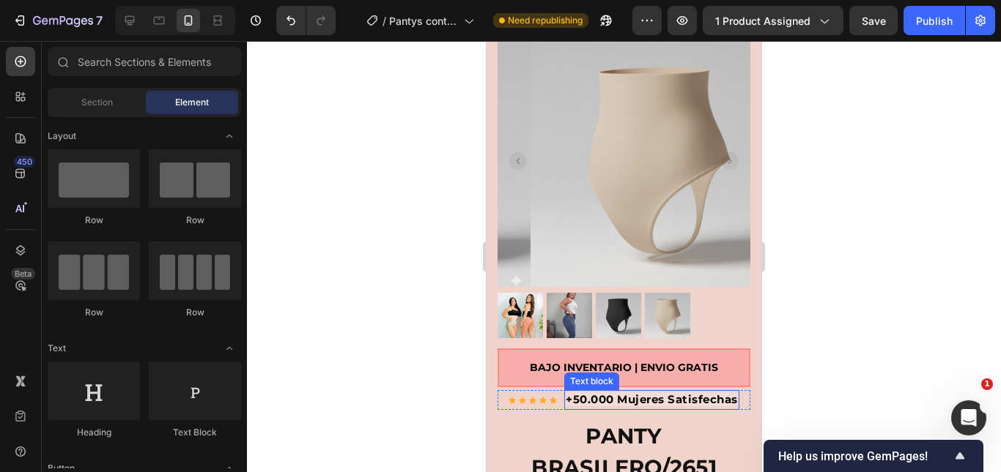
scroll to position [0, 0]
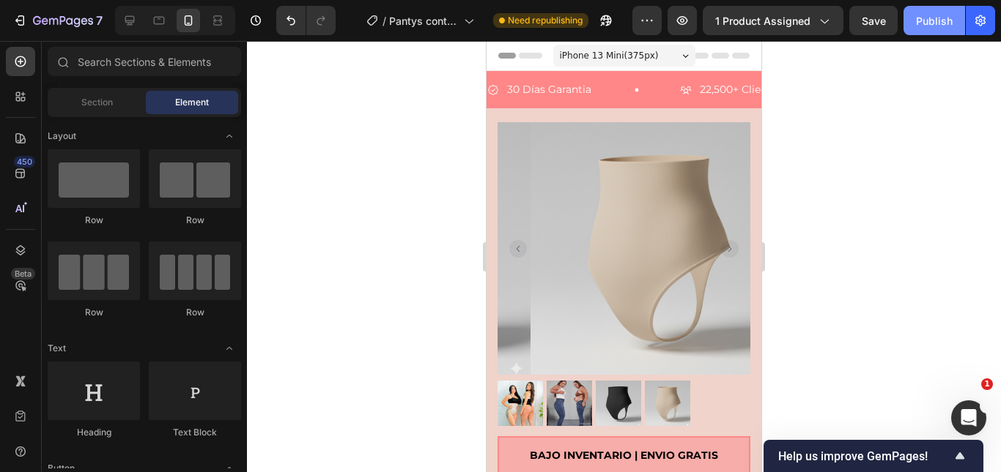
click at [921, 21] on div "Publish" at bounding box center [934, 20] width 37 height 15
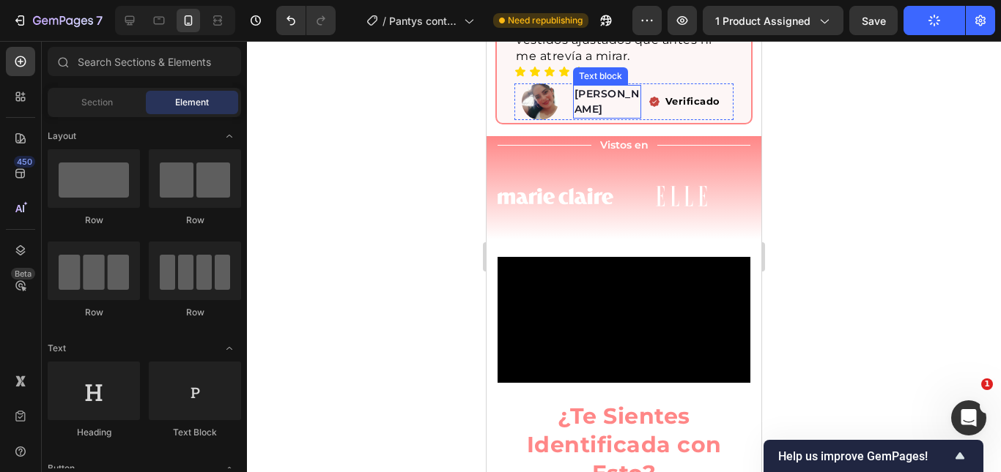
scroll to position [952, 0]
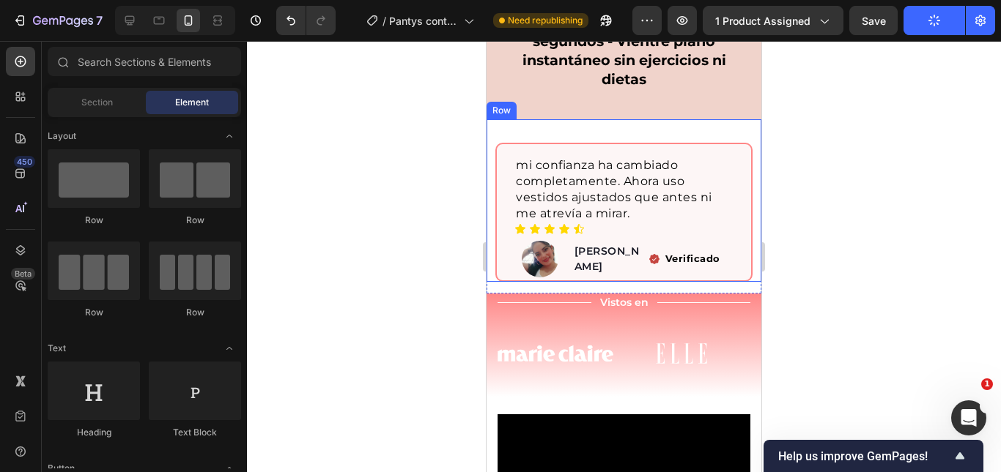
click at [606, 119] on div "mi confianza ha cambiado completamente. Ahora uso vestidos ajustados que antes …" at bounding box center [623, 200] width 257 height 163
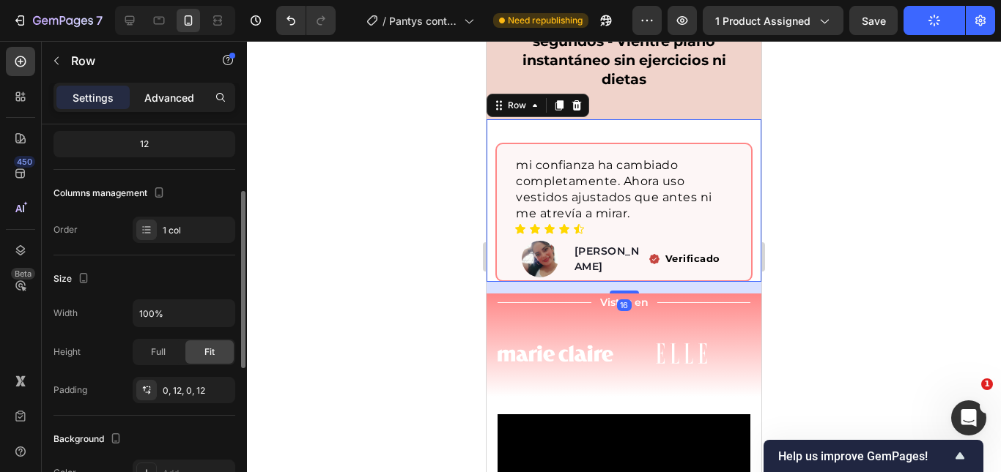
click at [190, 99] on p "Advanced" at bounding box center [169, 97] width 50 height 15
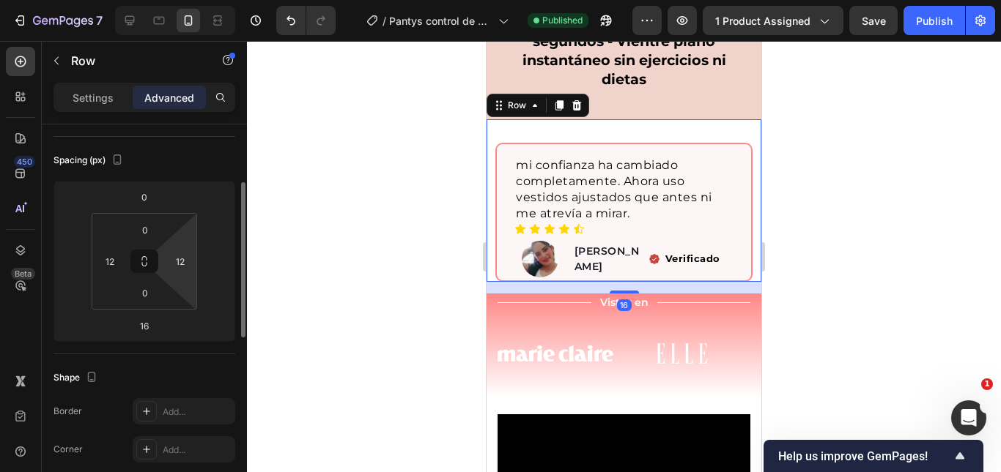
scroll to position [220, 0]
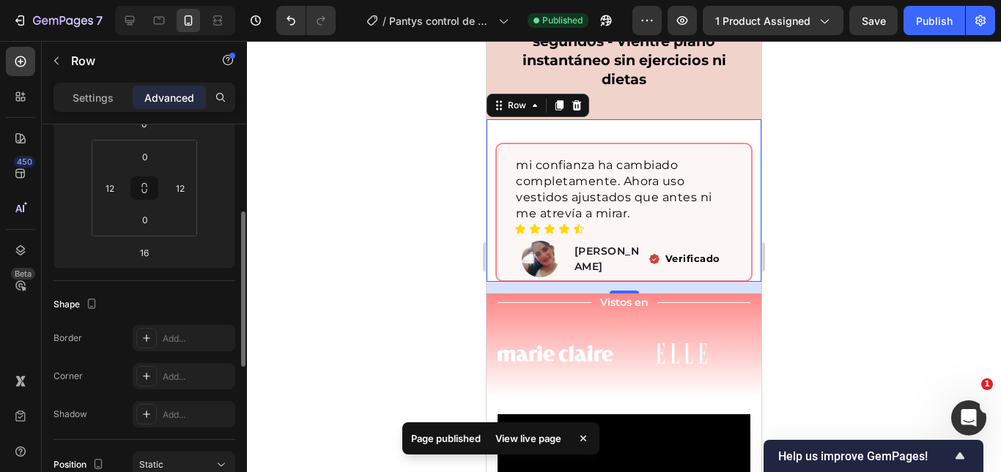
click at [845, 229] on div at bounding box center [624, 256] width 754 height 431
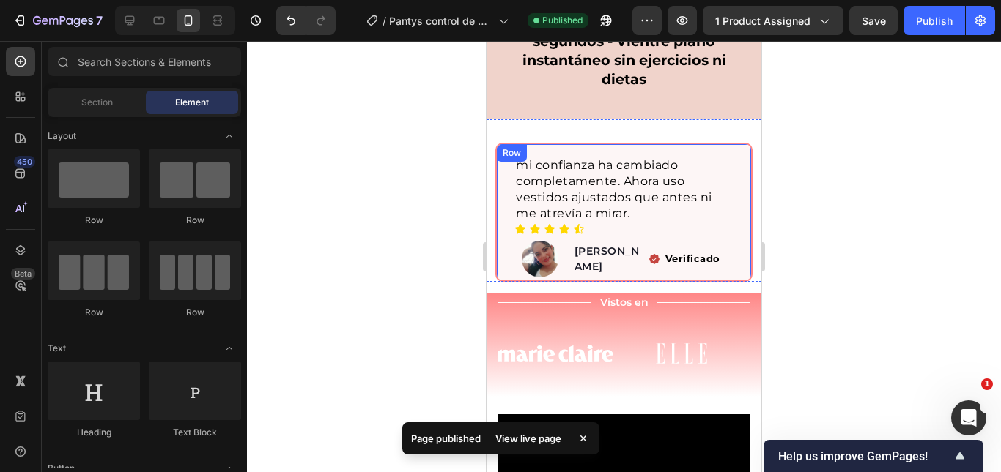
click at [699, 143] on div "mi confianza ha cambiado completamente. Ahora uso vestidos ajustados que antes …" at bounding box center [623, 212] width 257 height 139
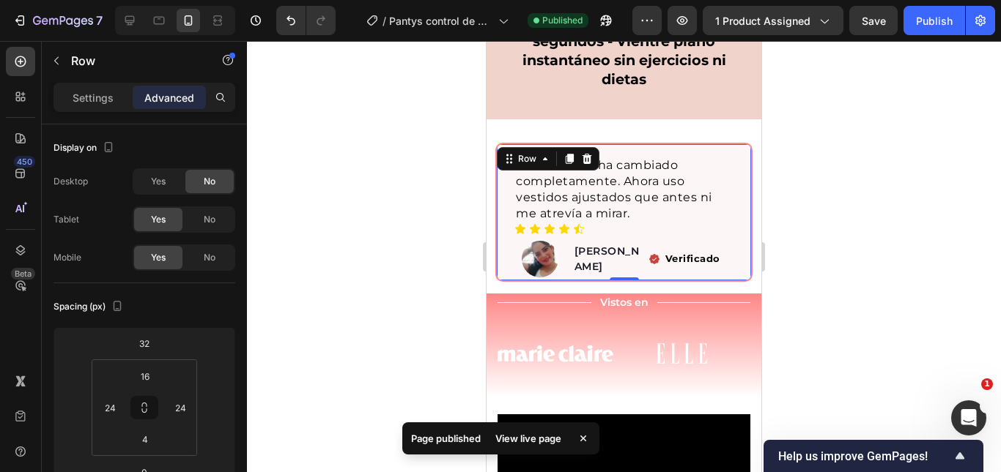
click at [1000, 223] on div at bounding box center [624, 256] width 754 height 431
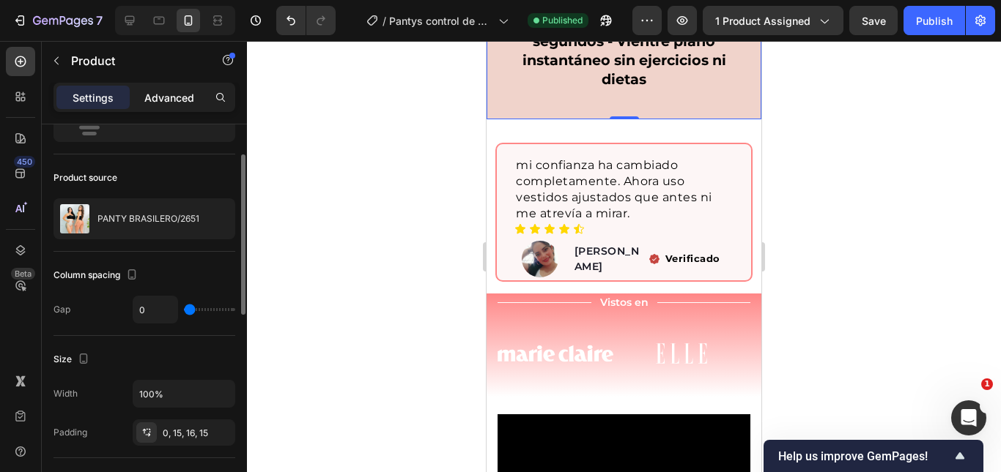
click at [157, 98] on p "Advanced" at bounding box center [169, 97] width 50 height 15
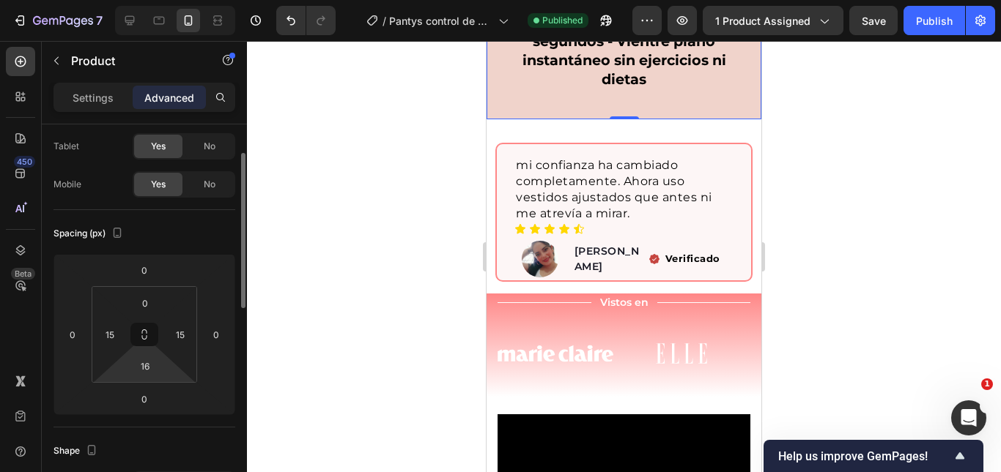
scroll to position [146, 0]
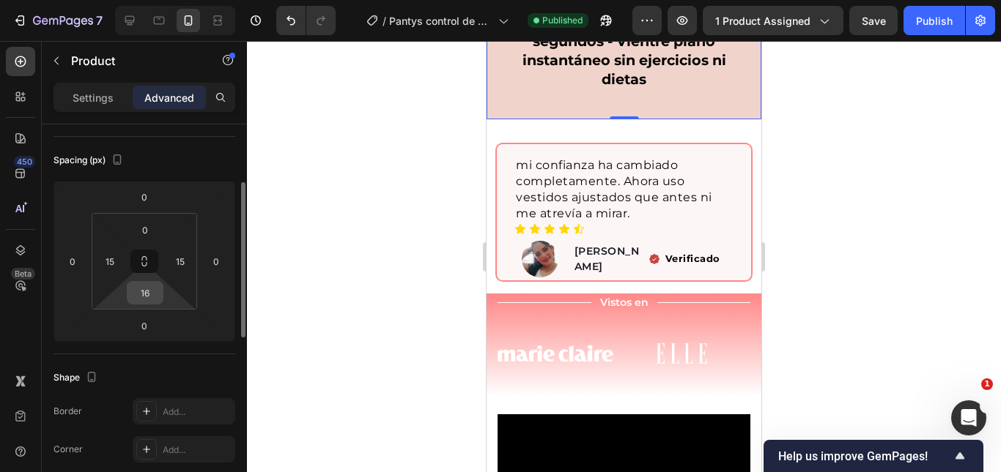
click at [145, 291] on input "16" at bounding box center [144, 293] width 29 height 22
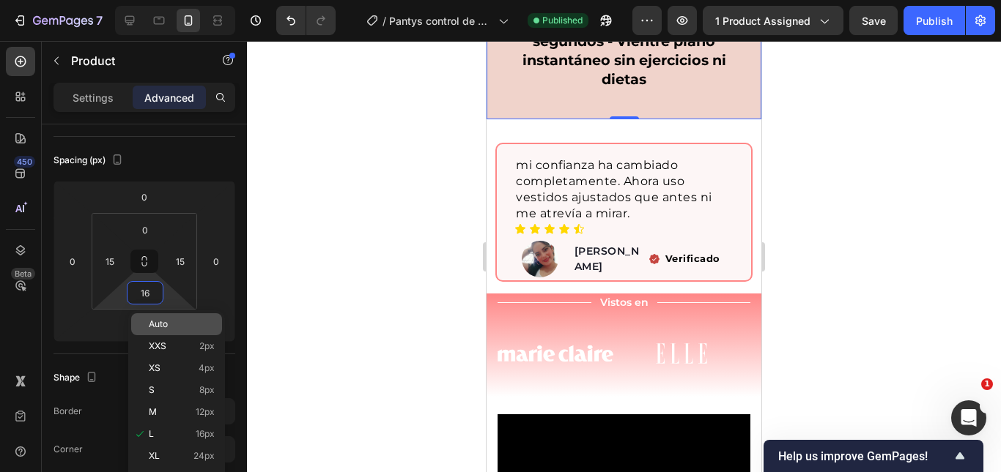
click at [160, 330] on div "Auto" at bounding box center [176, 324] width 91 height 22
type input "Auto"
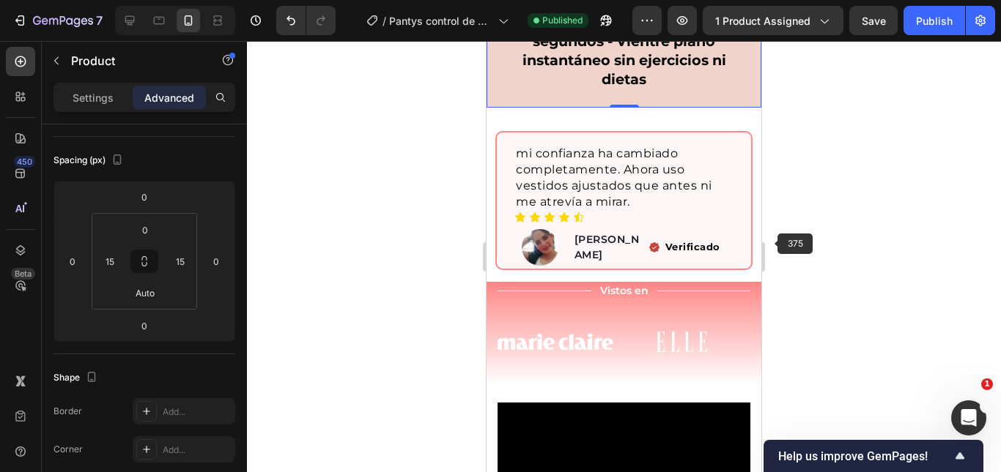
click at [961, 208] on div at bounding box center [624, 256] width 754 height 431
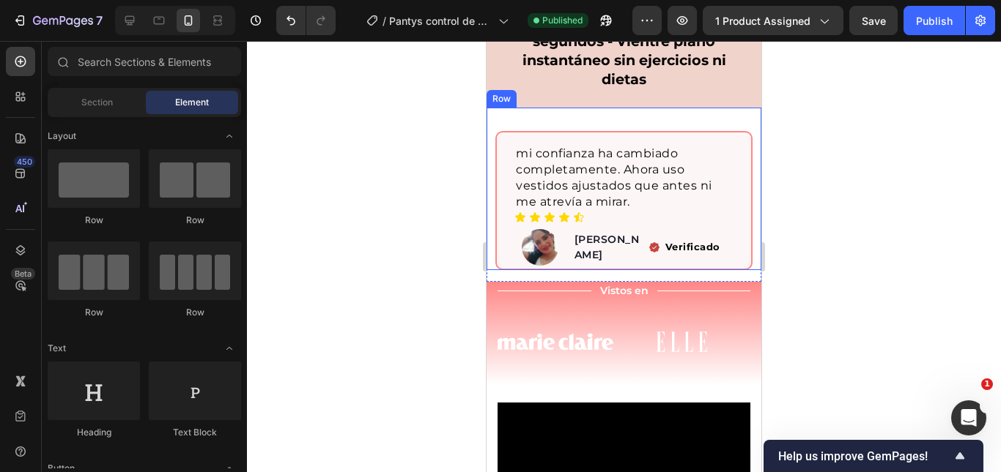
click at [641, 110] on div "mi confianza ha cambiado completamente. Ahora uso vestidos ajustados que antes …" at bounding box center [623, 189] width 257 height 163
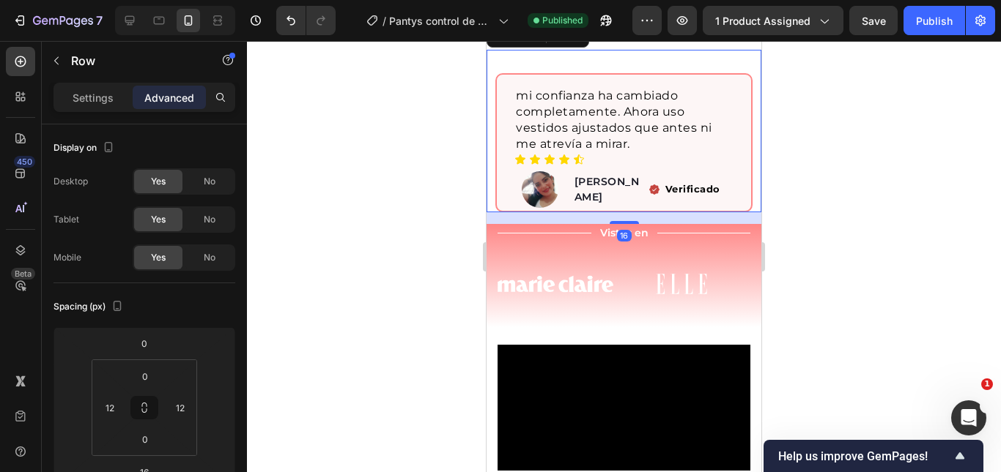
scroll to position [1025, 0]
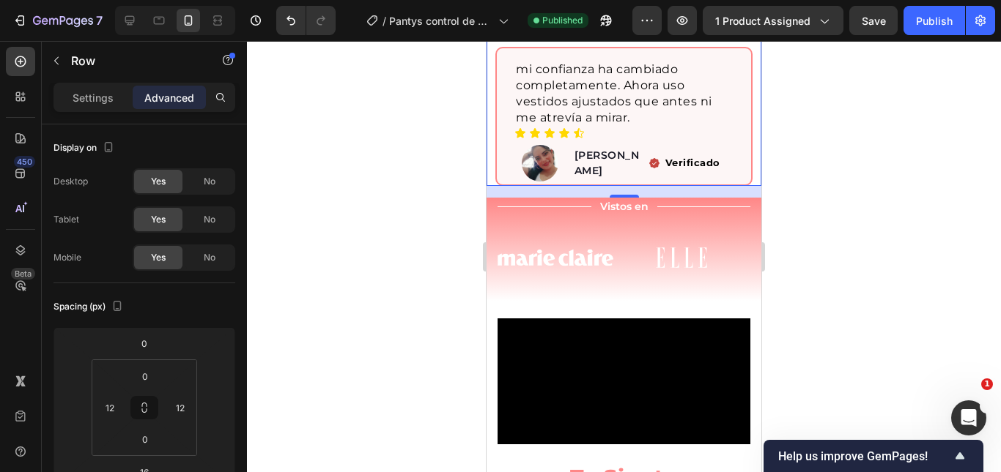
click at [970, 174] on div at bounding box center [624, 256] width 754 height 431
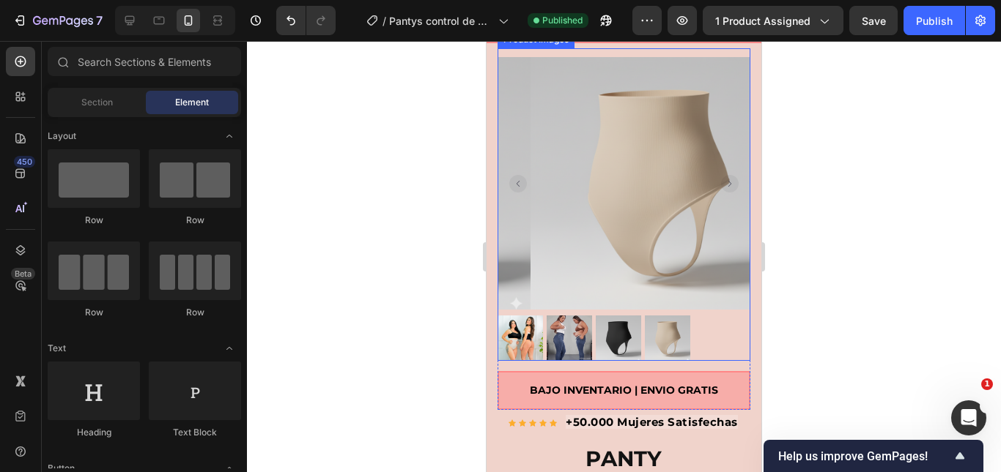
scroll to position [0, 0]
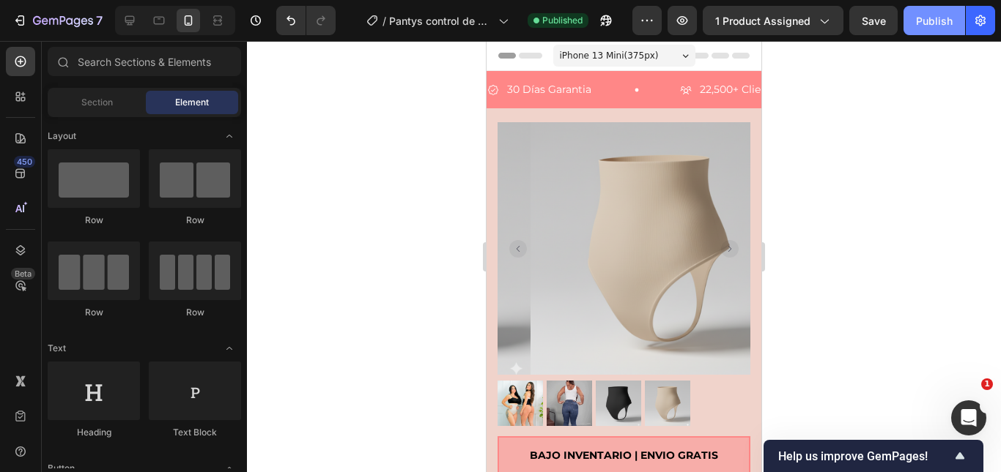
click at [918, 19] on div "Publish" at bounding box center [934, 20] width 37 height 15
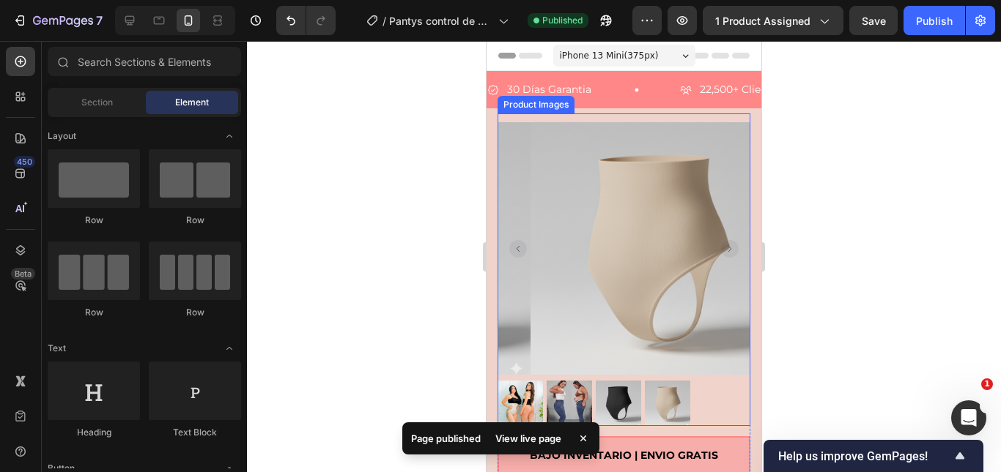
drag, startPoint x: 530, startPoint y: 396, endPoint x: 579, endPoint y: 362, distance: 60.5
click at [530, 396] on img at bounding box center [519, 403] width 45 height 45
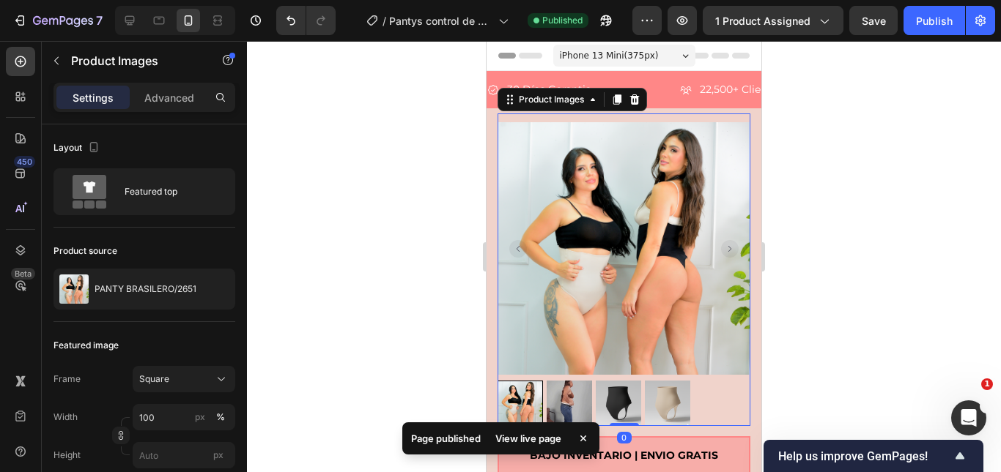
click at [831, 213] on div at bounding box center [624, 256] width 754 height 431
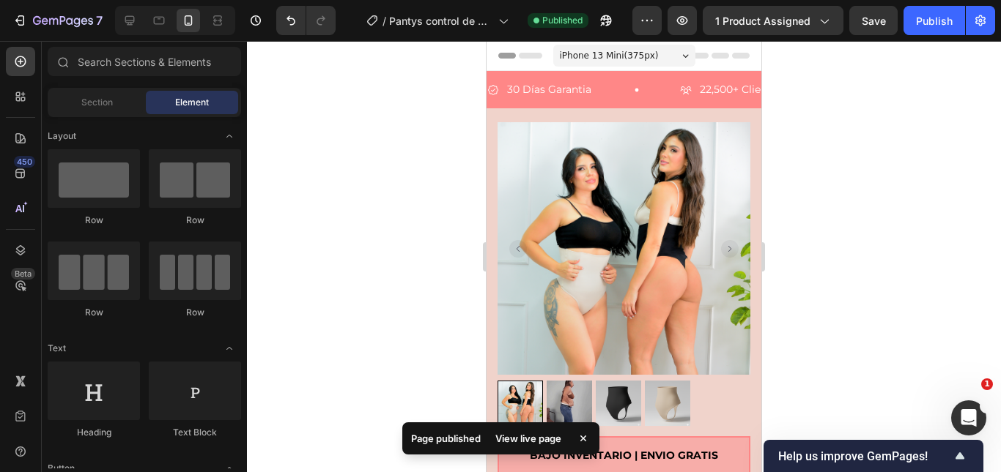
click at [658, 179] on img at bounding box center [623, 248] width 253 height 253
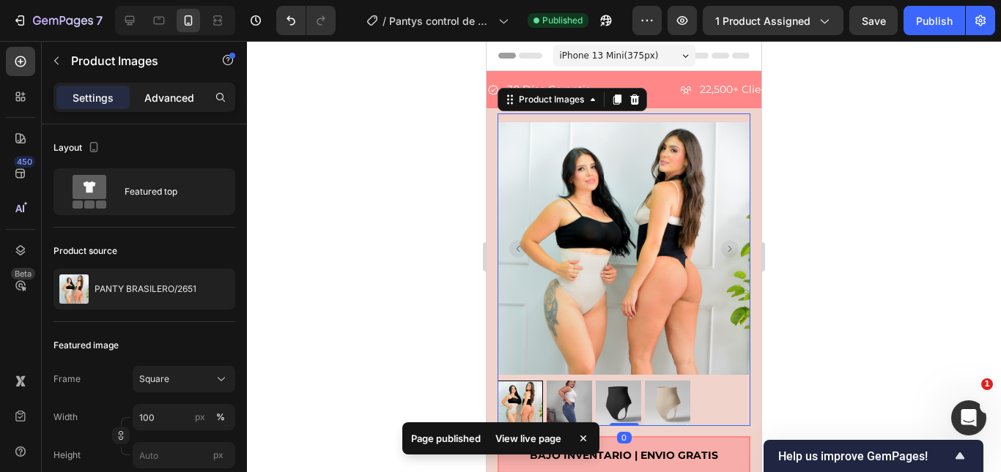
click at [146, 92] on p "Advanced" at bounding box center [169, 97] width 50 height 15
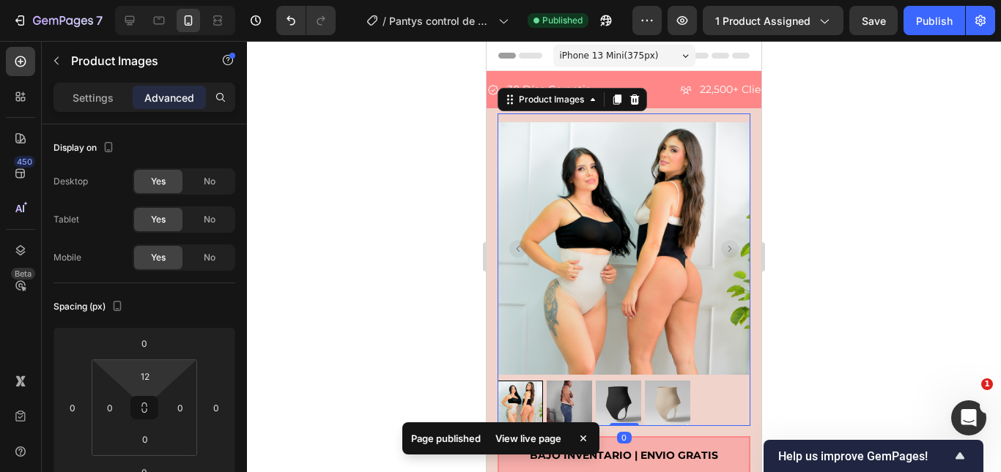
drag, startPoint x: 152, startPoint y: 374, endPoint x: 165, endPoint y: 398, distance: 27.5
click at [151, 374] on input "12" at bounding box center [144, 376] width 29 height 22
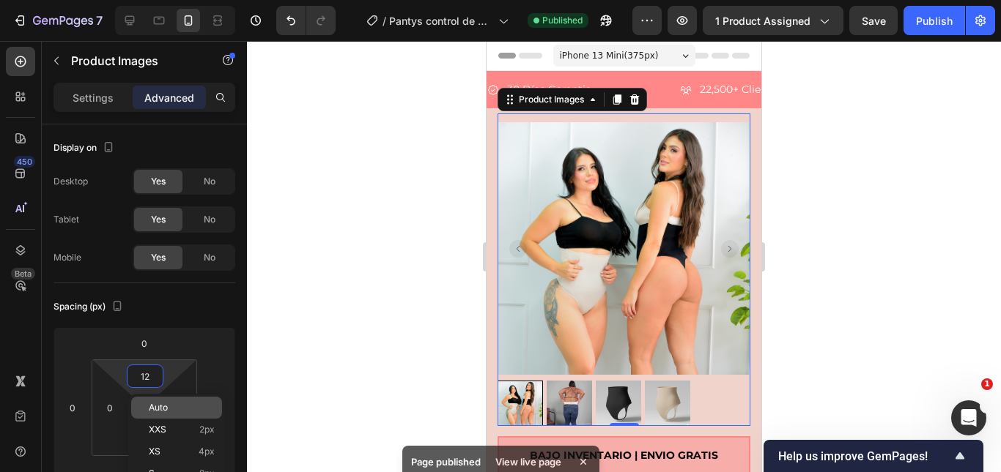
click at [168, 413] on div "Auto" at bounding box center [176, 408] width 91 height 22
type input "Auto"
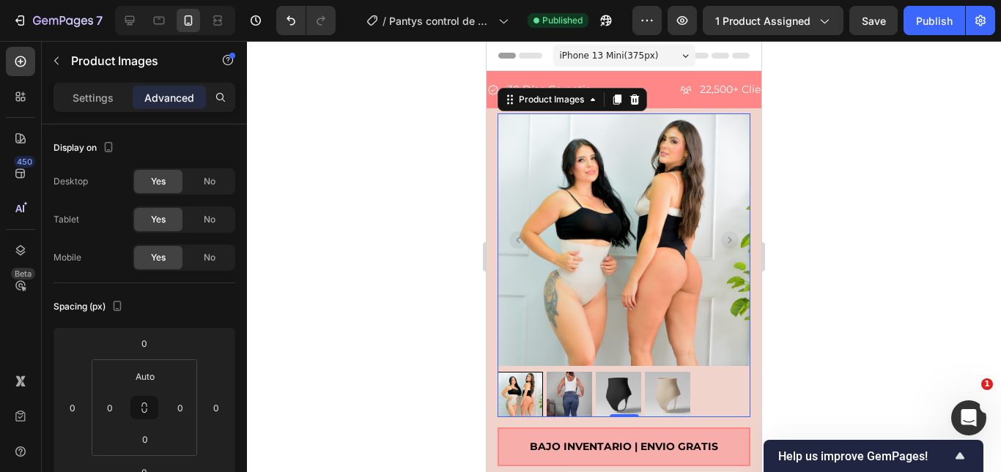
click at [880, 223] on div at bounding box center [624, 256] width 754 height 431
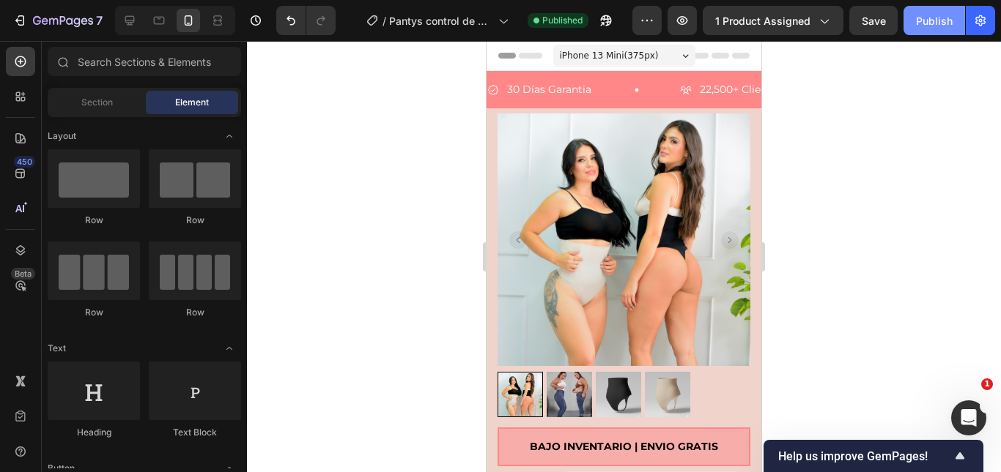
click at [944, 21] on div "Publish" at bounding box center [934, 20] width 37 height 15
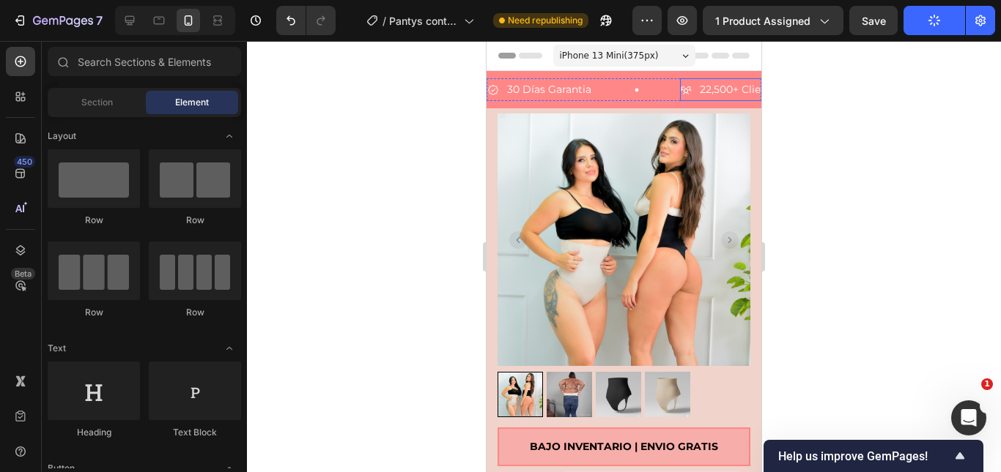
click at [712, 86] on span "22,500+ Clientes Felices" at bounding box center [759, 89] width 121 height 13
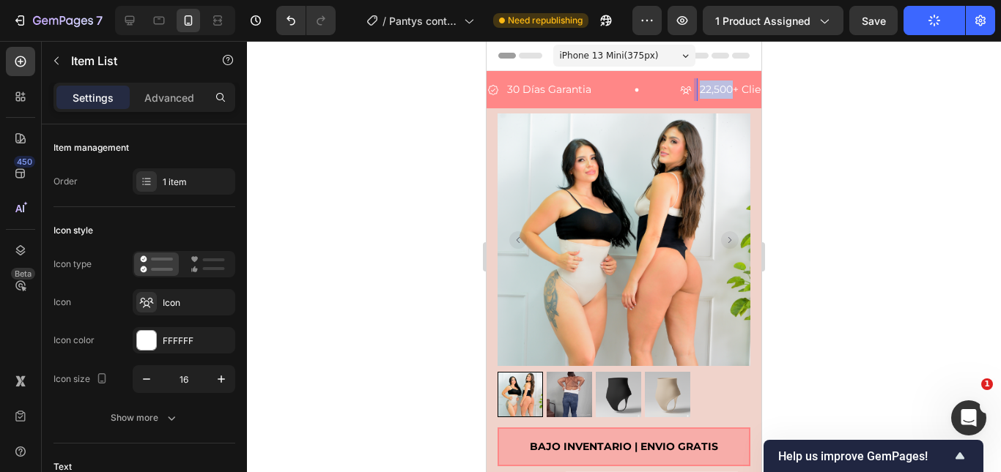
click at [709, 90] on span "22,500+ Clientes Felices" at bounding box center [759, 89] width 121 height 13
click at [861, 196] on div at bounding box center [624, 256] width 754 height 431
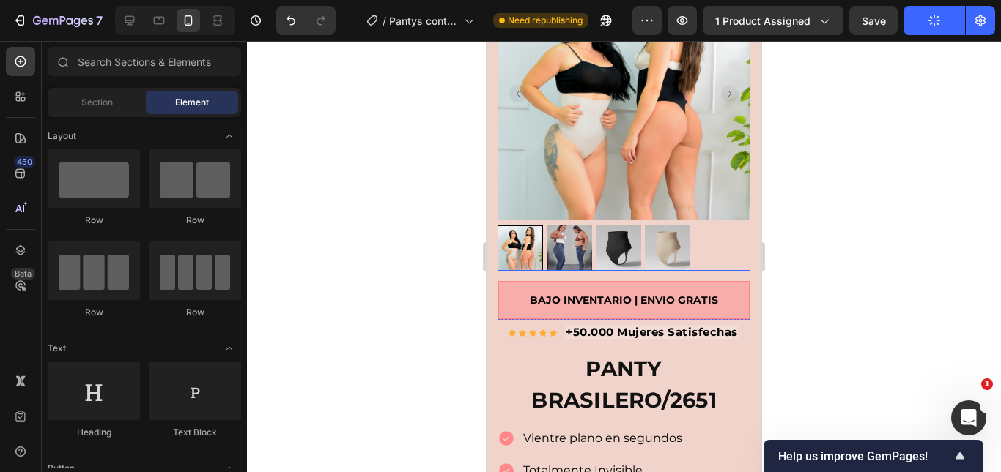
scroll to position [220, 0]
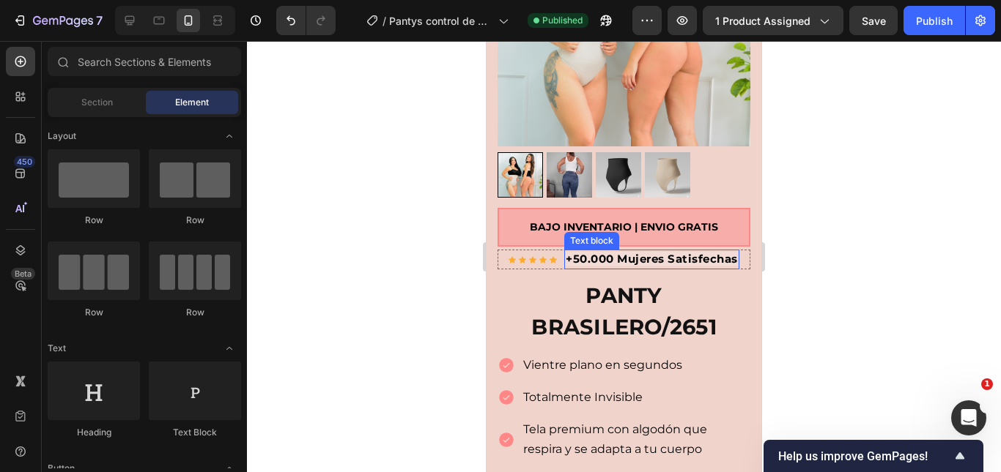
click at [574, 252] on strong "+50.000 Mujeres Satisfechas" at bounding box center [651, 259] width 172 height 14
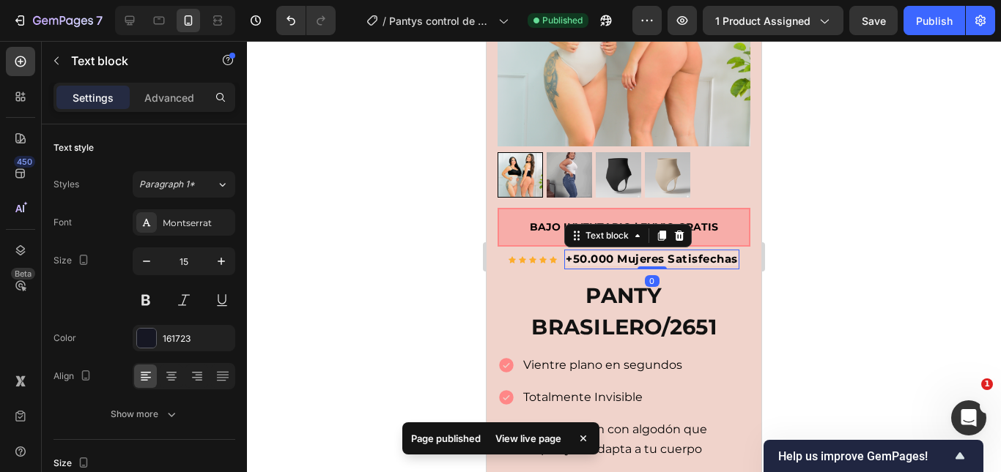
click at [574, 252] on strong "+50.000 Mujeres Satisfechas" at bounding box center [651, 259] width 172 height 14
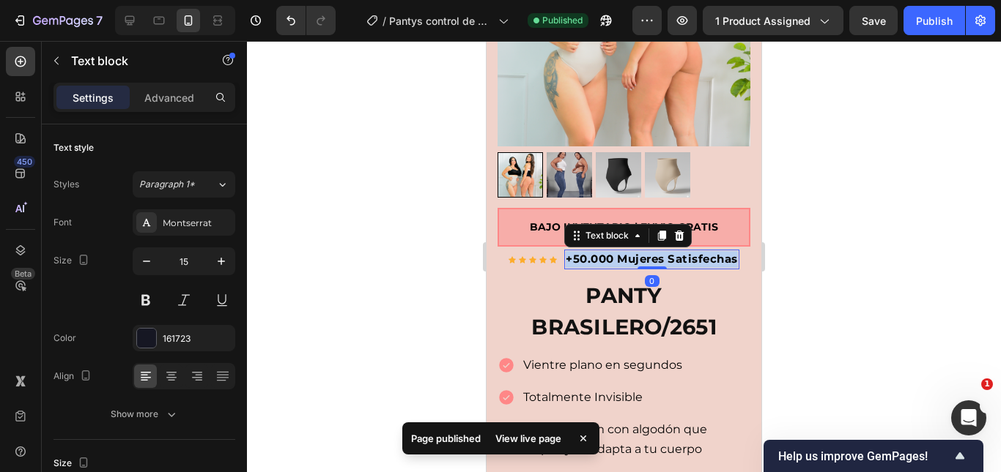
click at [574, 252] on strong "+50.000 Mujeres Satisfechas" at bounding box center [651, 259] width 172 height 14
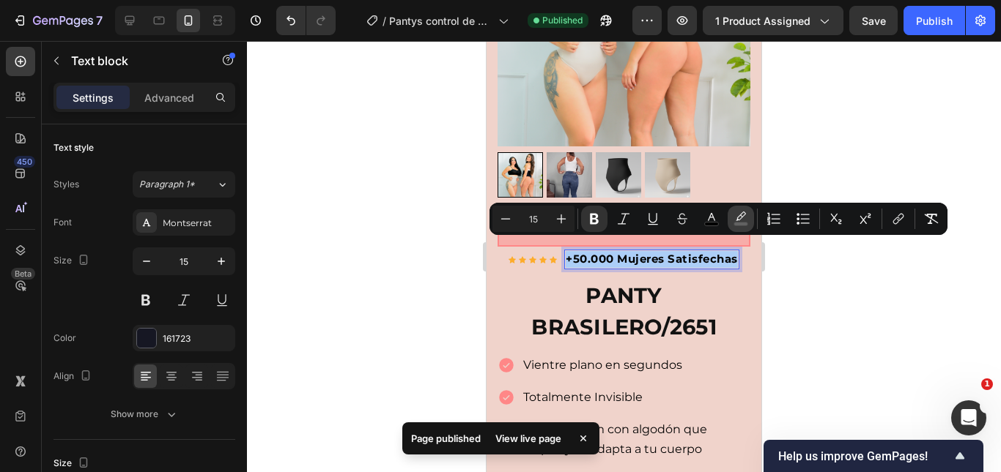
click at [743, 223] on rect "Editor contextual toolbar" at bounding box center [741, 225] width 14 height 4
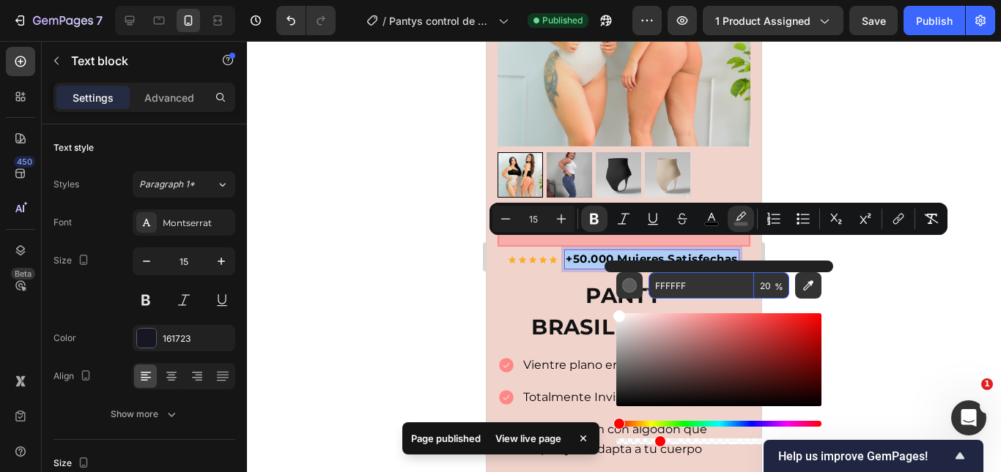
click at [761, 283] on input "20" at bounding box center [771, 285] width 35 height 26
type input "20"
click at [831, 160] on div at bounding box center [624, 256] width 754 height 431
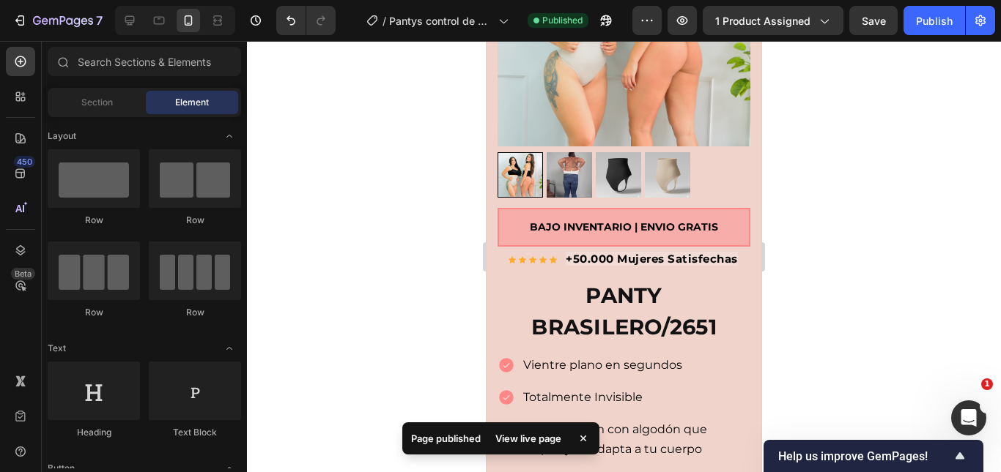
click at [687, 256] on p "+50.000 Mujeres Satisfechas" at bounding box center [651, 259] width 172 height 17
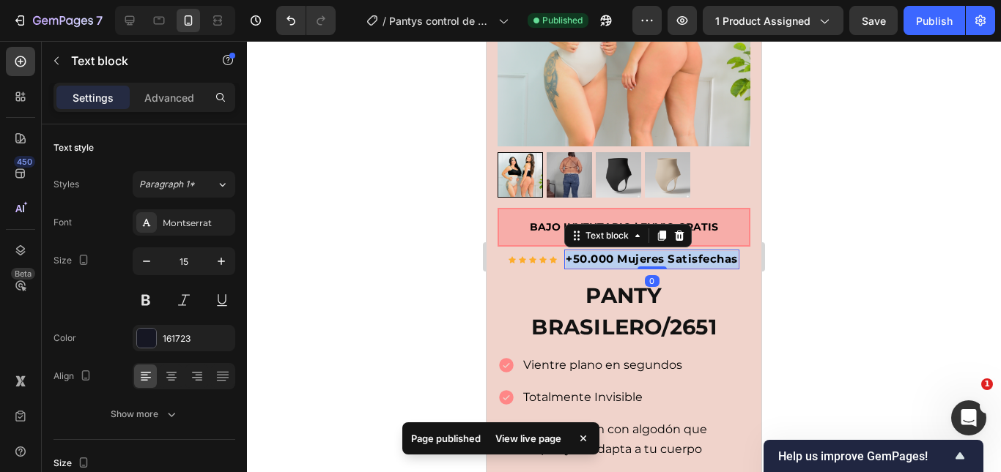
click at [687, 256] on p "+50.000 Mujeres Satisfechas" at bounding box center [651, 259] width 172 height 17
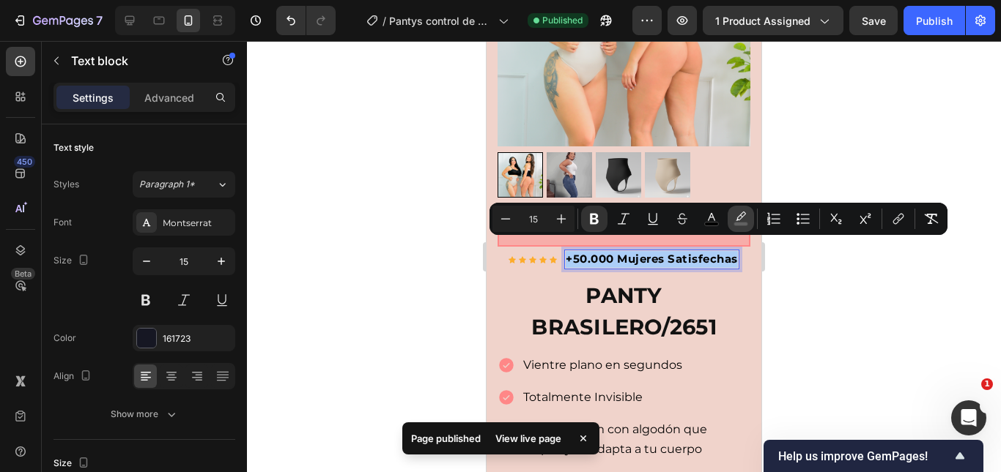
click at [748, 218] on button "color" at bounding box center [740, 219] width 26 height 26
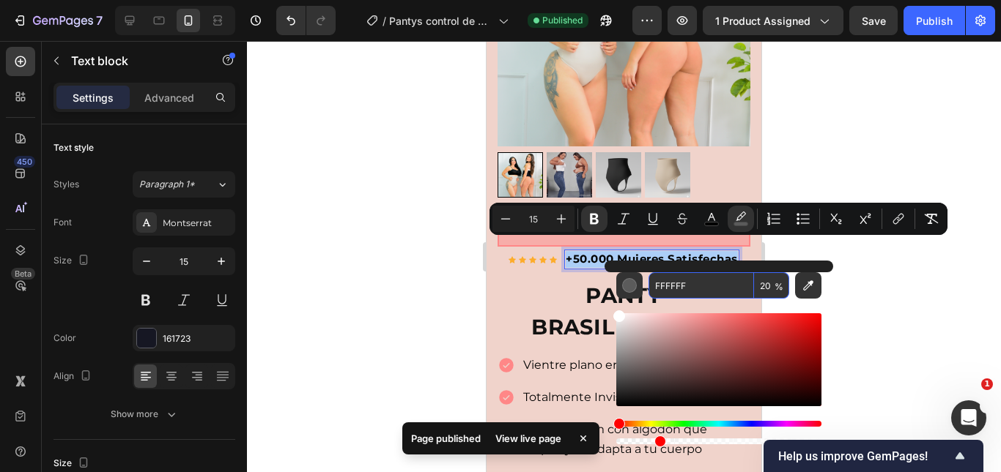
click at [769, 287] on input "20" at bounding box center [771, 285] width 35 height 26
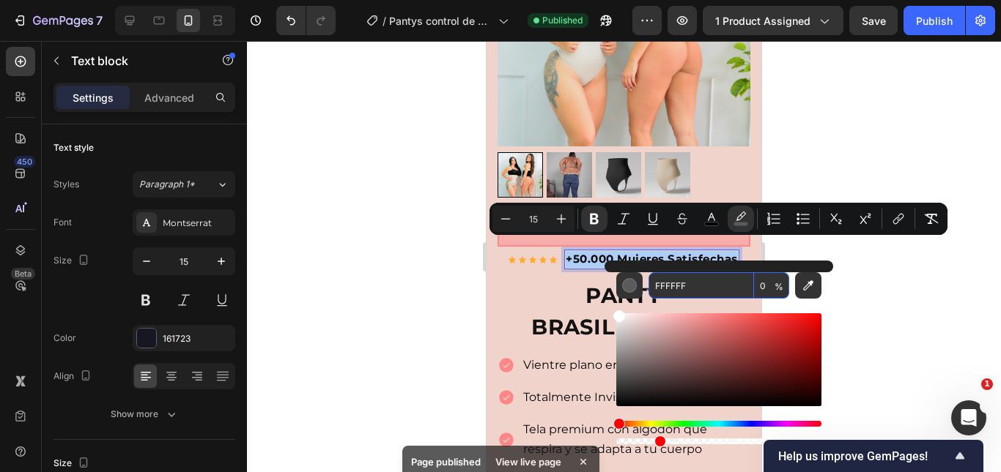
type input "0"
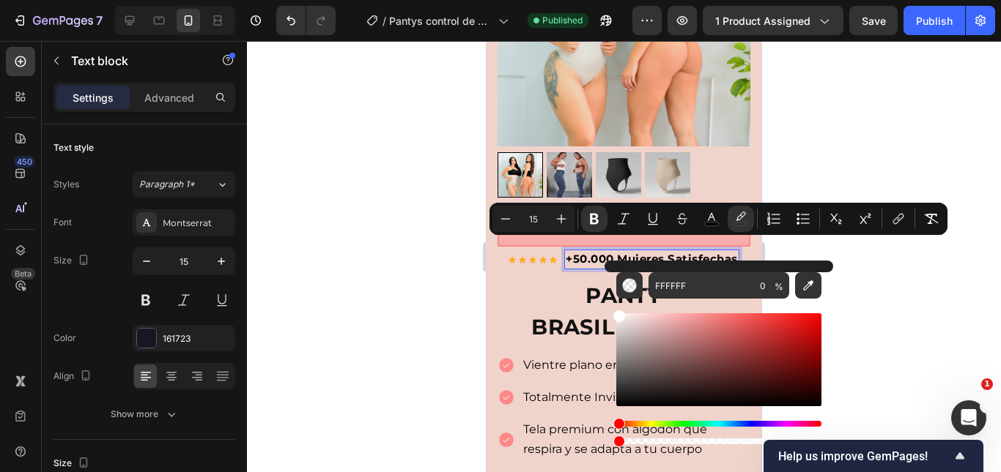
click at [926, 283] on div at bounding box center [624, 256] width 754 height 431
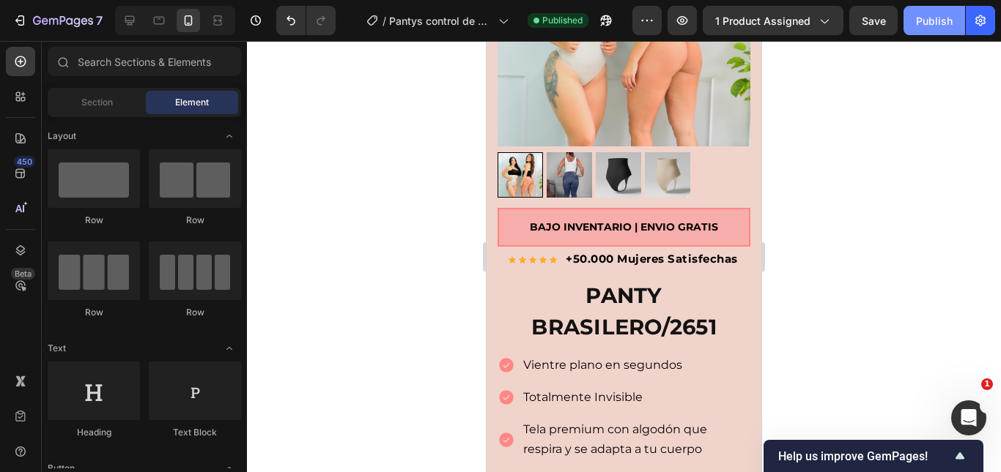
click at [944, 18] on div "Publish" at bounding box center [934, 20] width 37 height 15
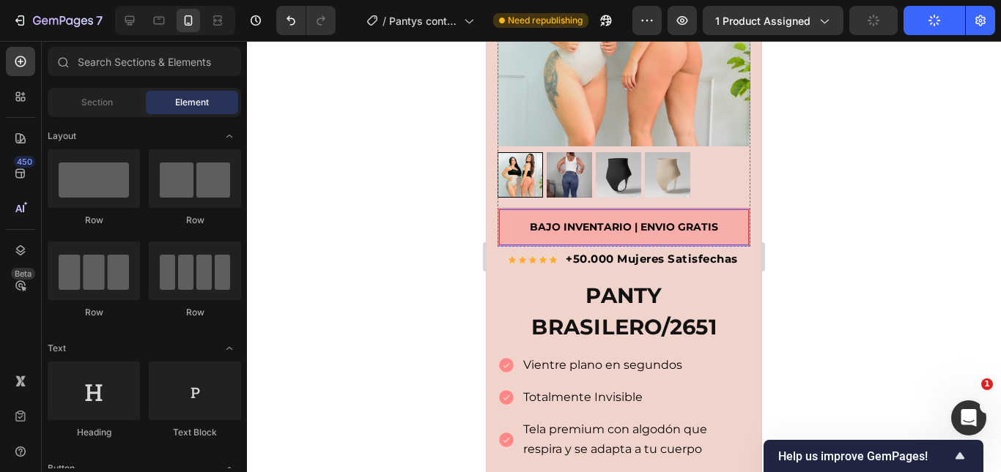
scroll to position [0, 0]
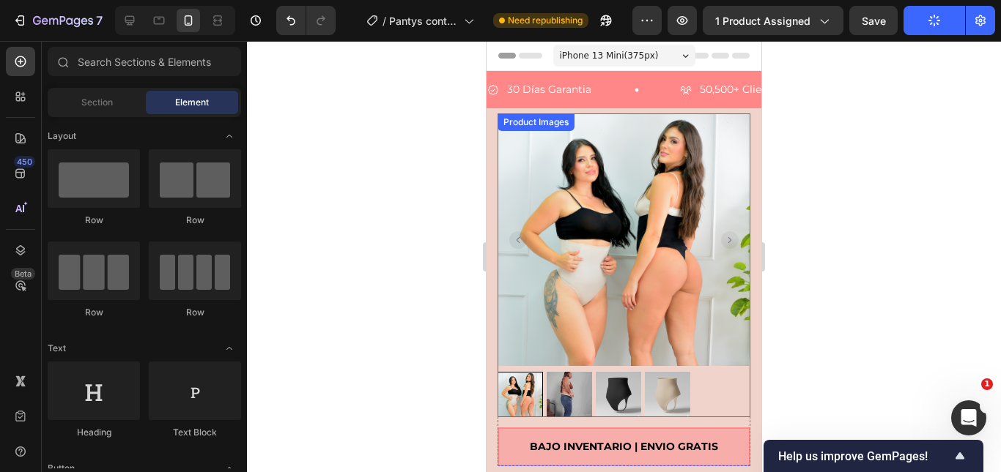
click at [630, 227] on img at bounding box center [623, 240] width 253 height 253
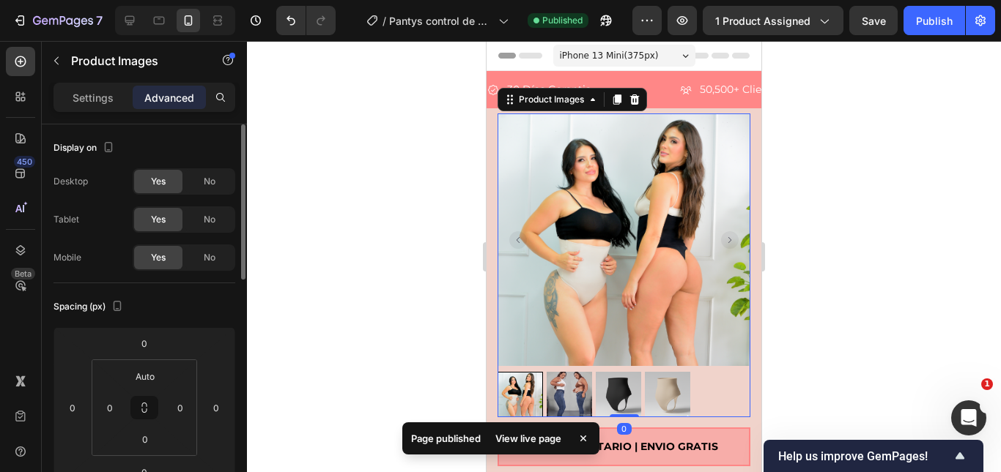
scroll to position [220, 0]
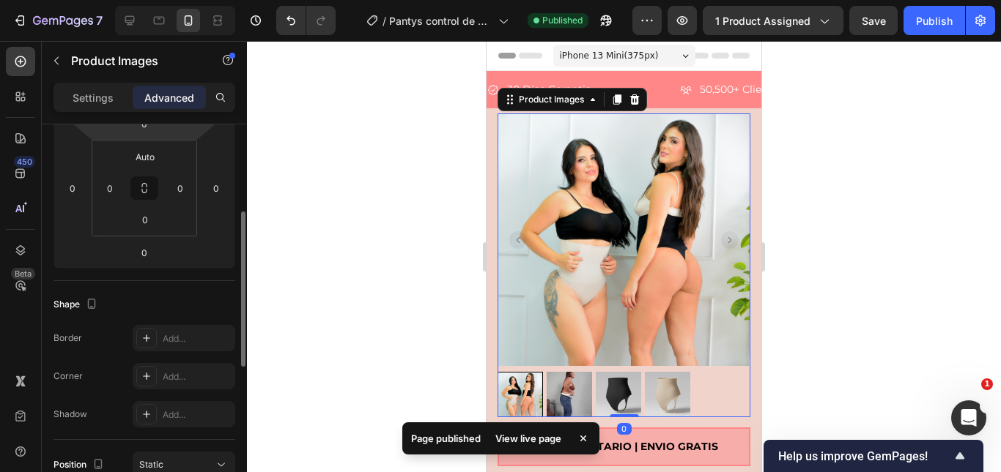
click at [101, 83] on div "Settings Advanced" at bounding box center [144, 97] width 182 height 29
click at [103, 89] on div "Settings" at bounding box center [92, 97] width 73 height 23
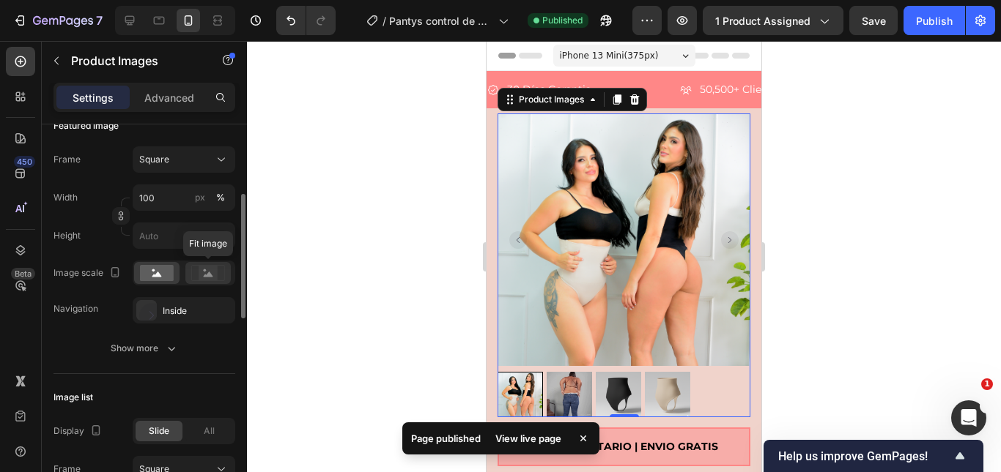
scroll to position [0, 0]
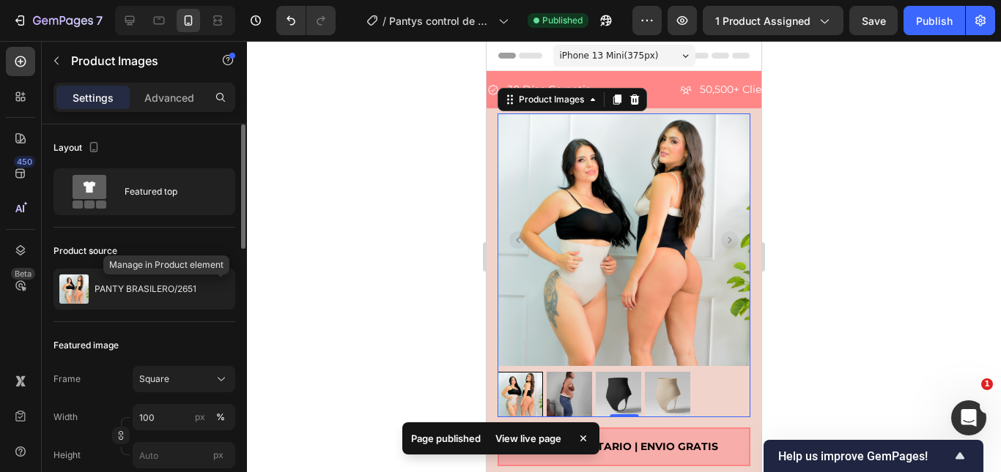
click at [0, 0] on button "button" at bounding box center [0, 0] width 0 height 0
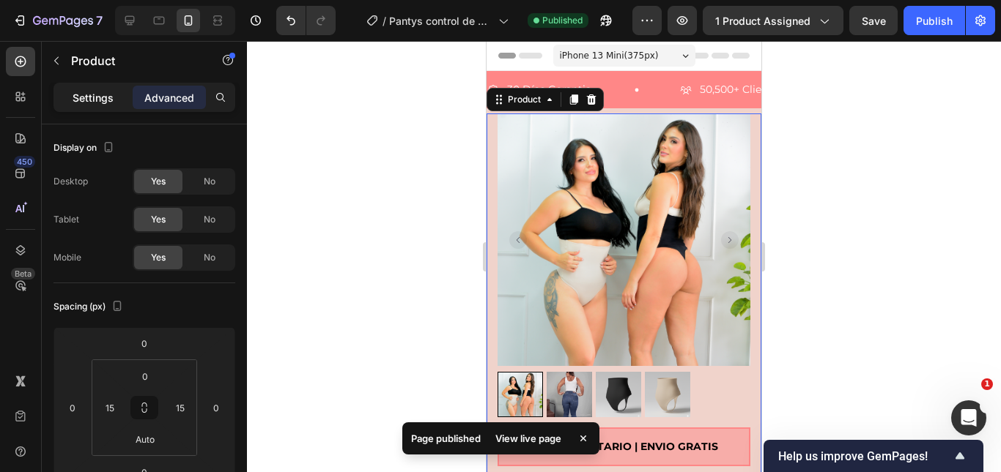
click at [86, 105] on div "Settings" at bounding box center [92, 97] width 73 height 23
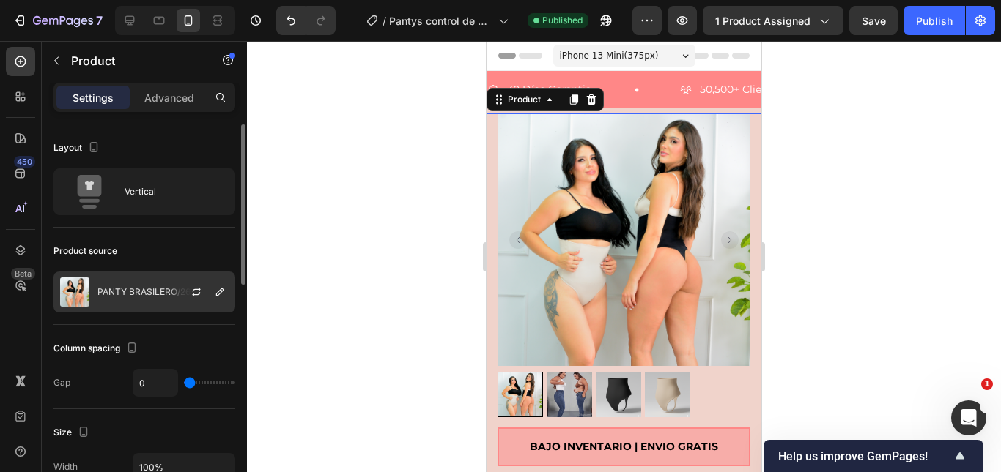
click at [183, 290] on div at bounding box center [202, 292] width 64 height 40
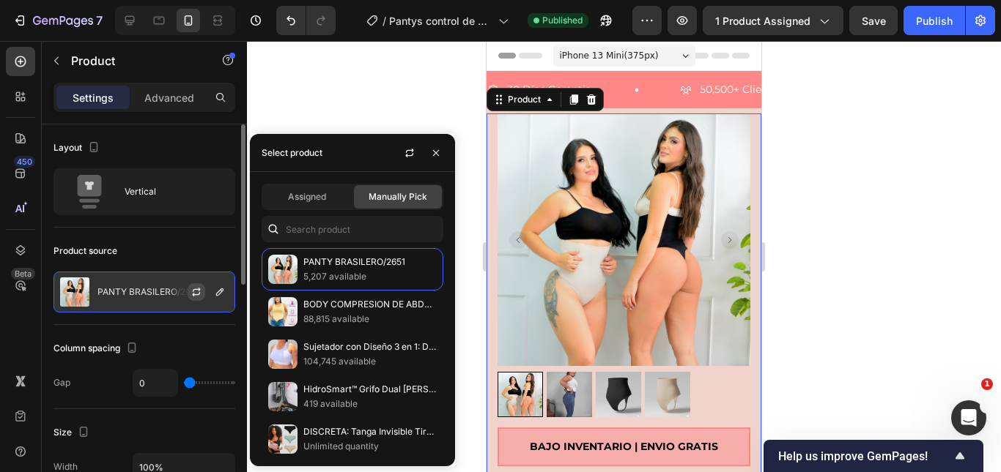
click at [198, 294] on icon "button" at bounding box center [196, 292] width 12 height 12
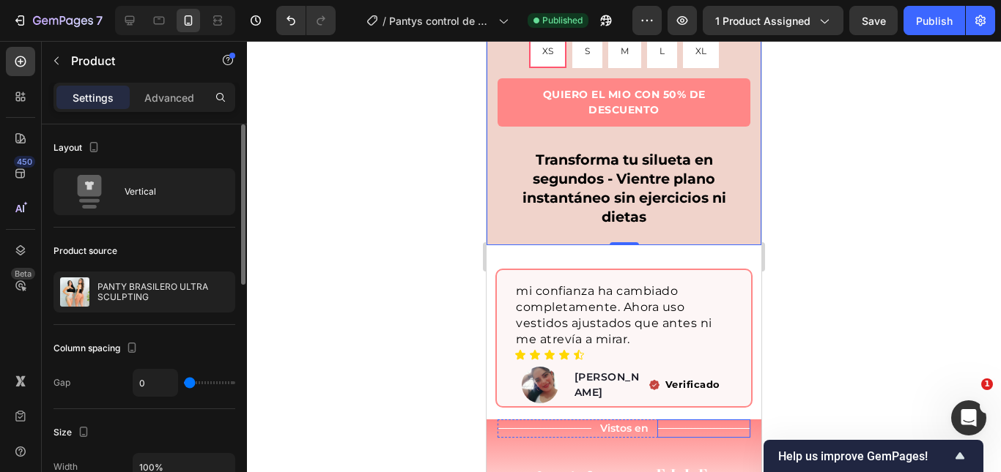
scroll to position [952, 0]
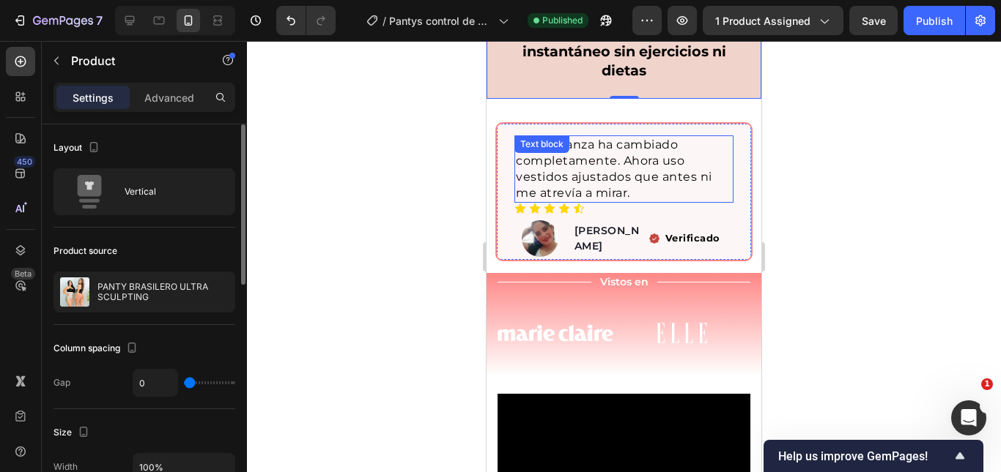
click at [651, 170] on span "mi confianza ha cambiado completamente. Ahora uso vestidos ajustados que antes …" at bounding box center [614, 169] width 196 height 62
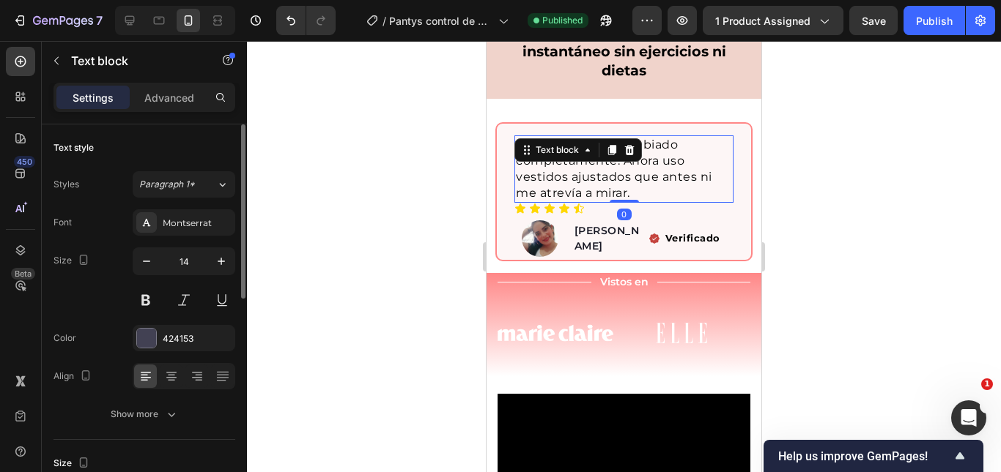
click at [664, 160] on span "mi confianza ha cambiado completamente. Ahora uso vestidos ajustados que antes …" at bounding box center [614, 169] width 196 height 62
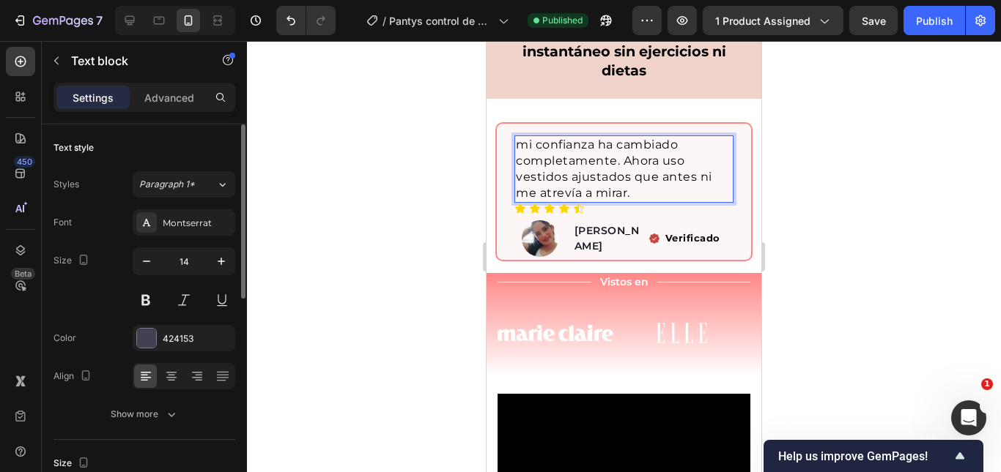
click at [922, 184] on div at bounding box center [624, 256] width 754 height 431
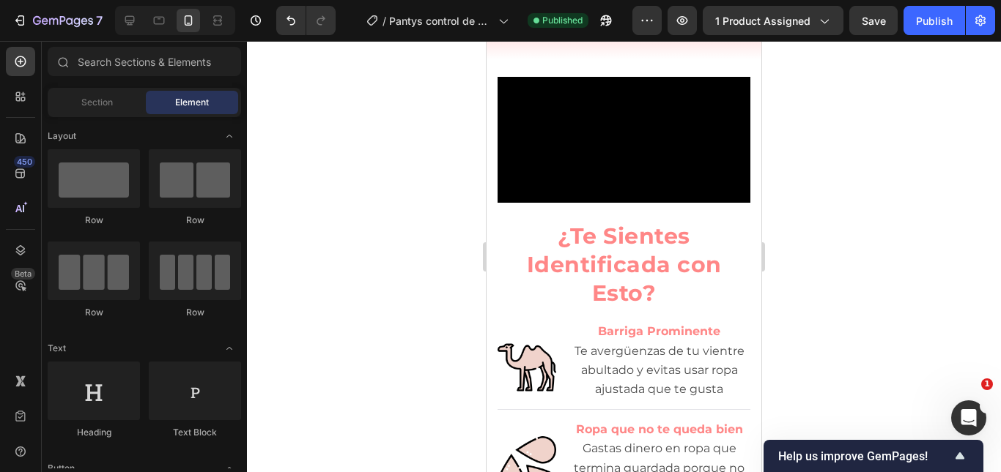
scroll to position [0, 0]
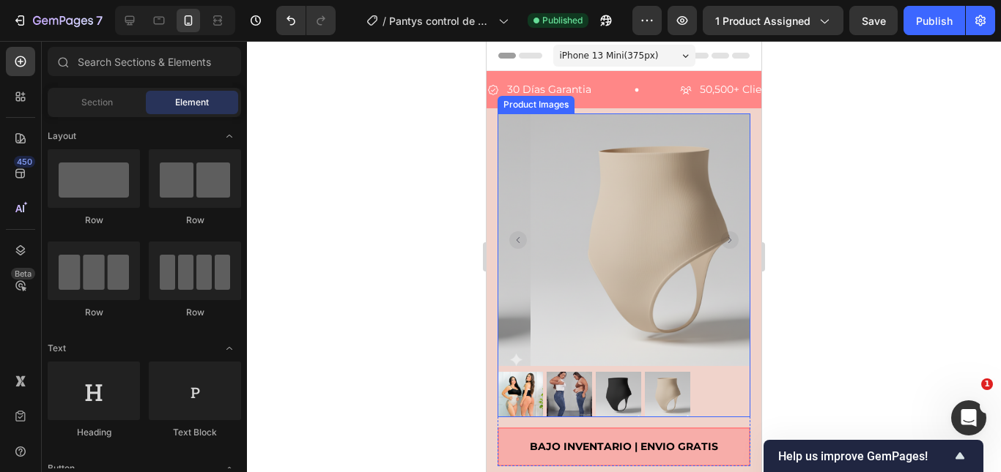
click at [647, 215] on img at bounding box center [656, 240] width 253 height 253
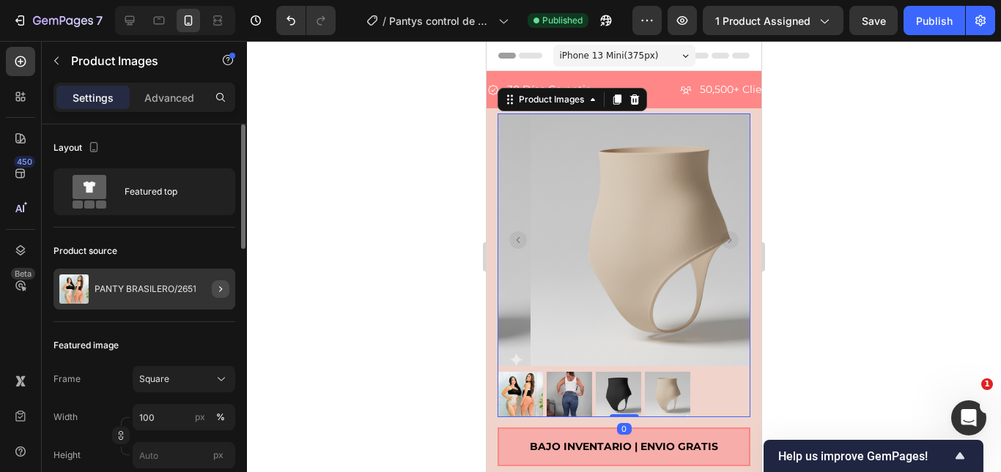
click at [226, 284] on icon "button" at bounding box center [221, 289] width 12 height 12
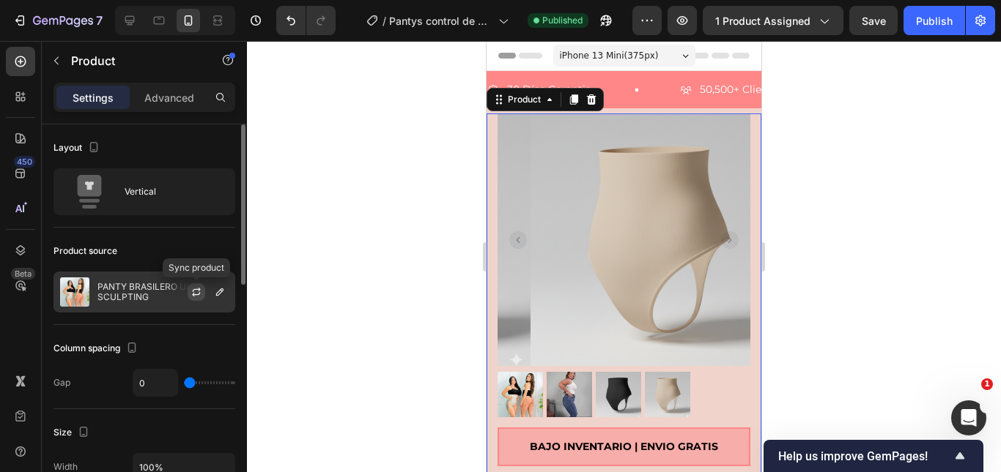
click at [196, 294] on icon "button" at bounding box center [196, 292] width 12 height 12
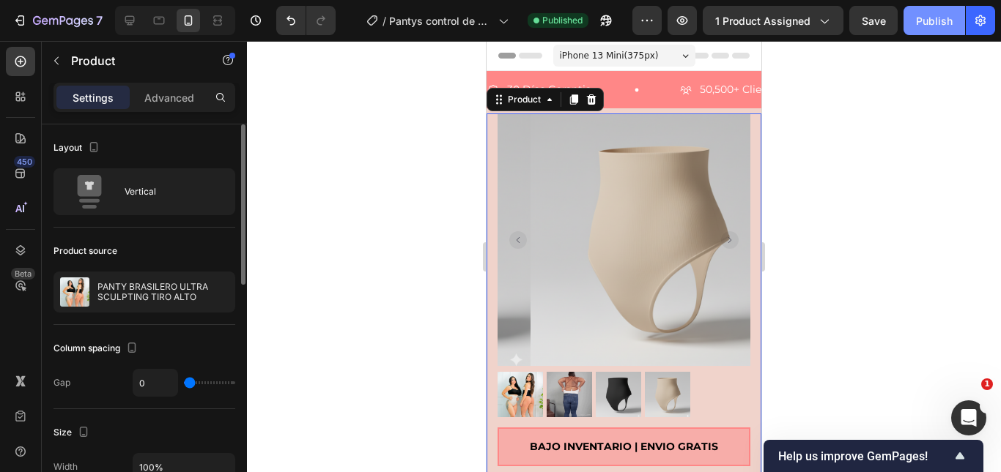
click at [927, 34] on button "Publish" at bounding box center [934, 20] width 62 height 29
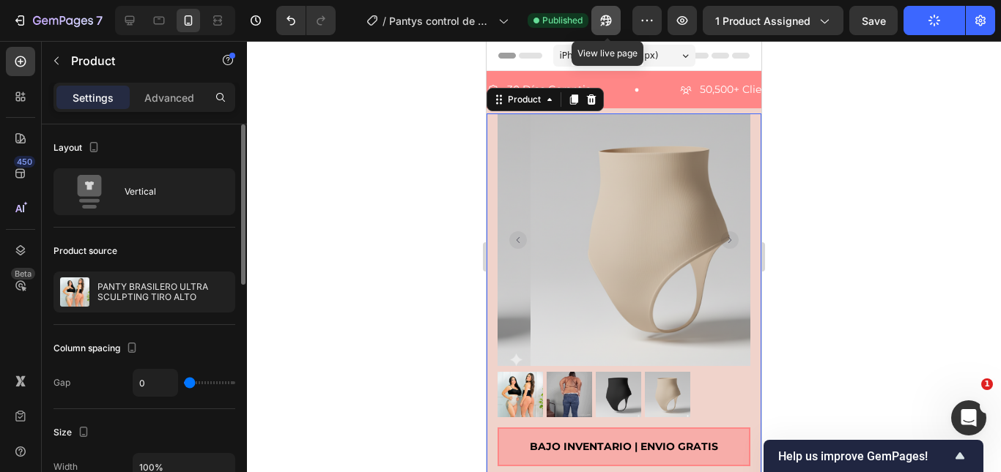
click at [599, 18] on button "button" at bounding box center [605, 20] width 29 height 29
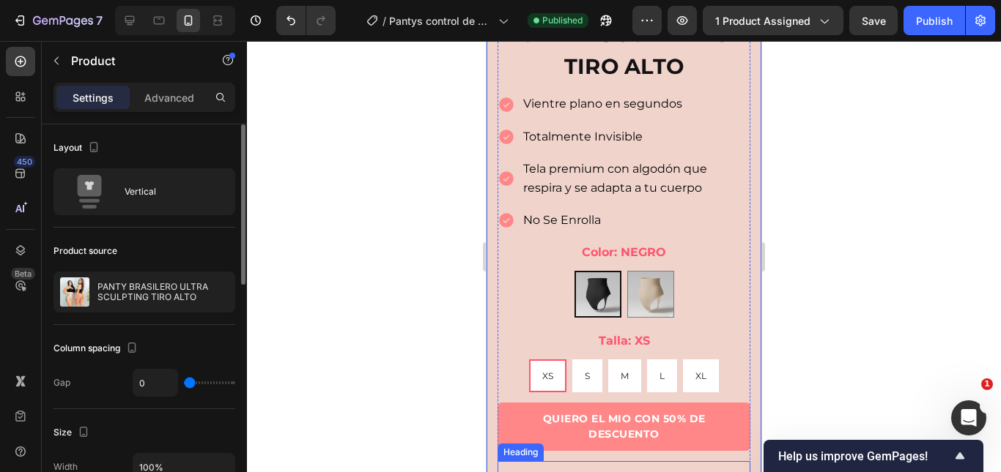
scroll to position [806, 0]
